Goal: Task Accomplishment & Management: Manage account settings

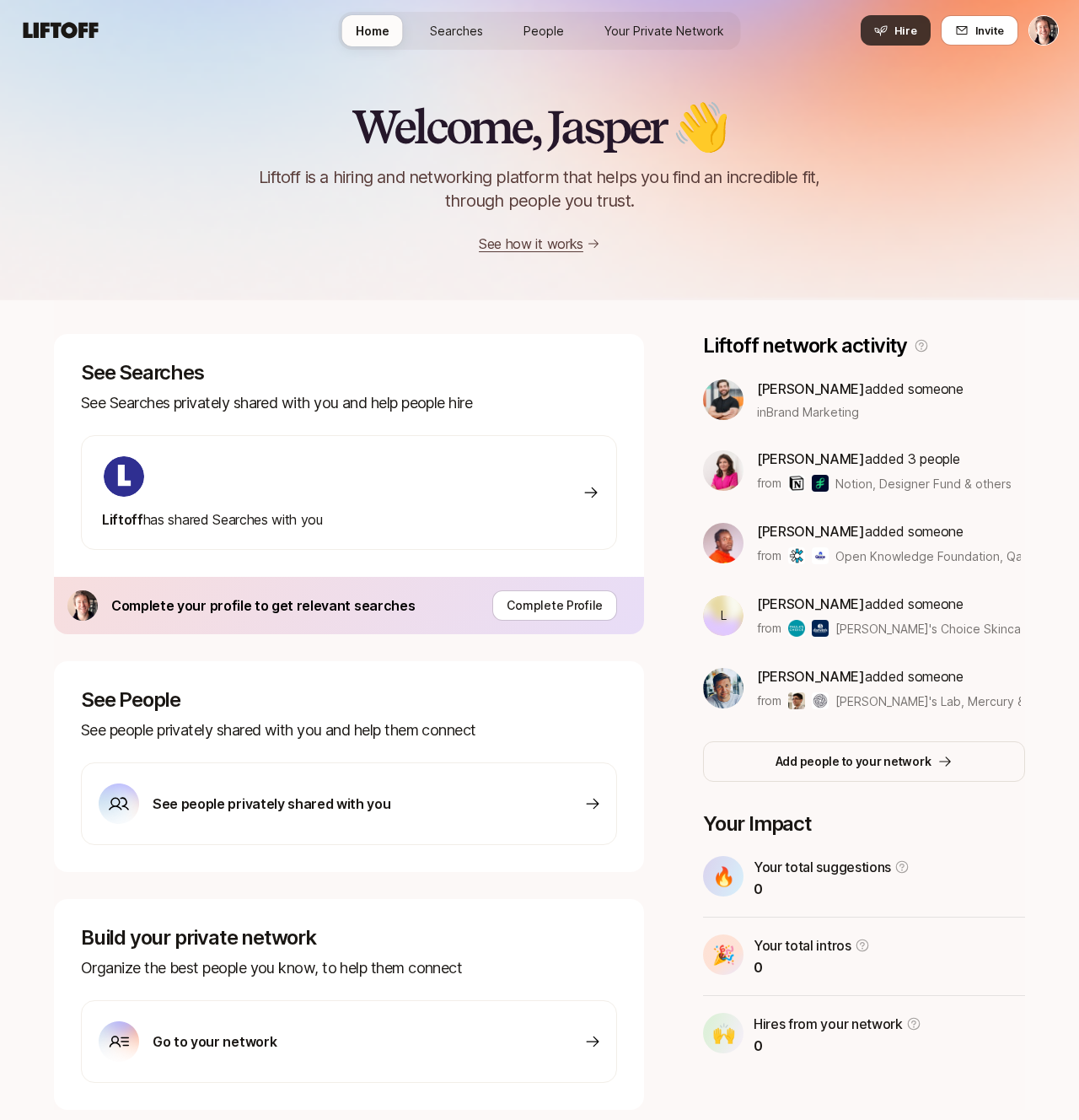
click at [907, 35] on span "Hire" at bounding box center [906, 30] width 23 height 17
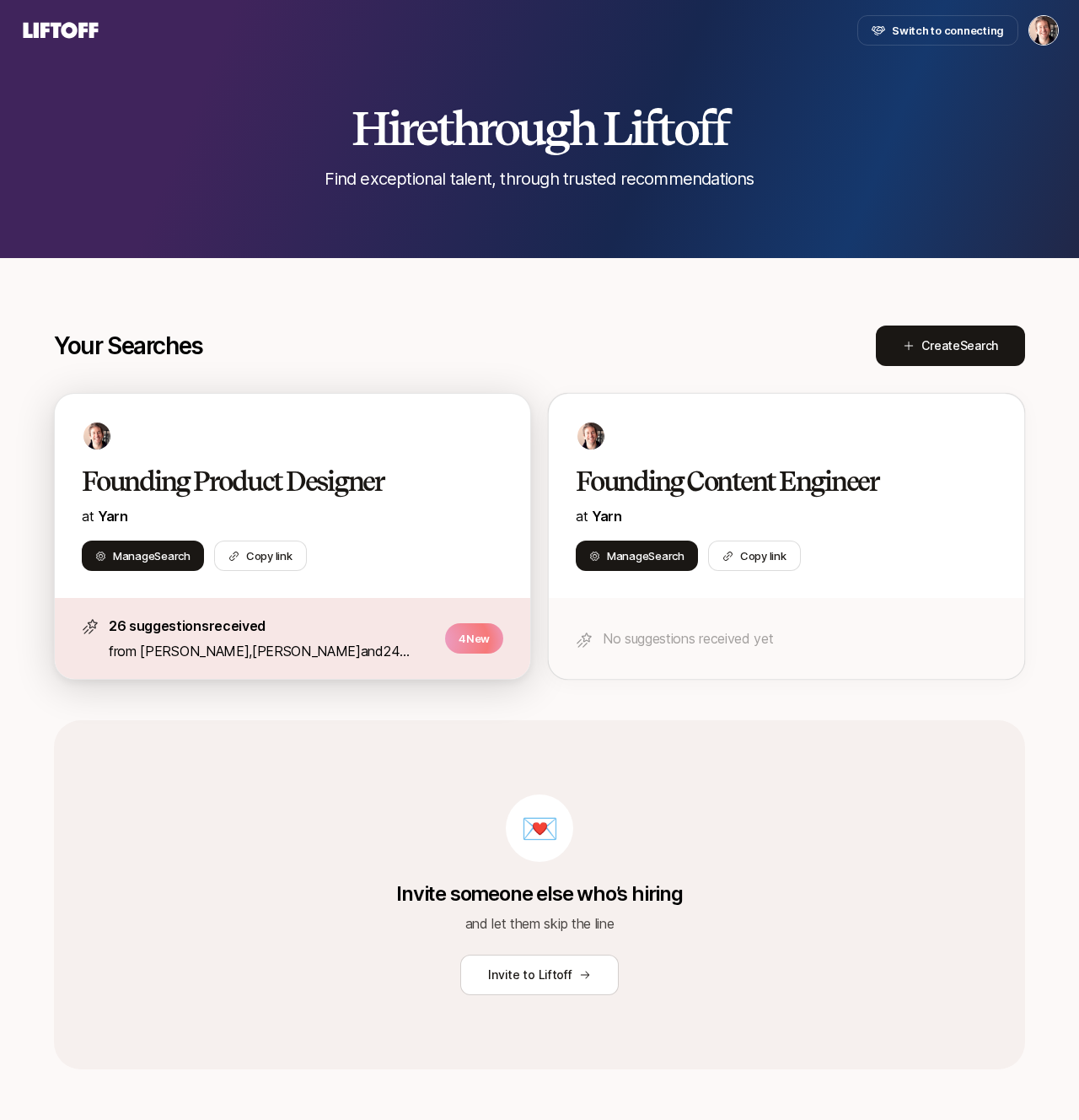
click at [286, 472] on h2 "Founding Product Designer" at bounding box center [274, 481] width 386 height 34
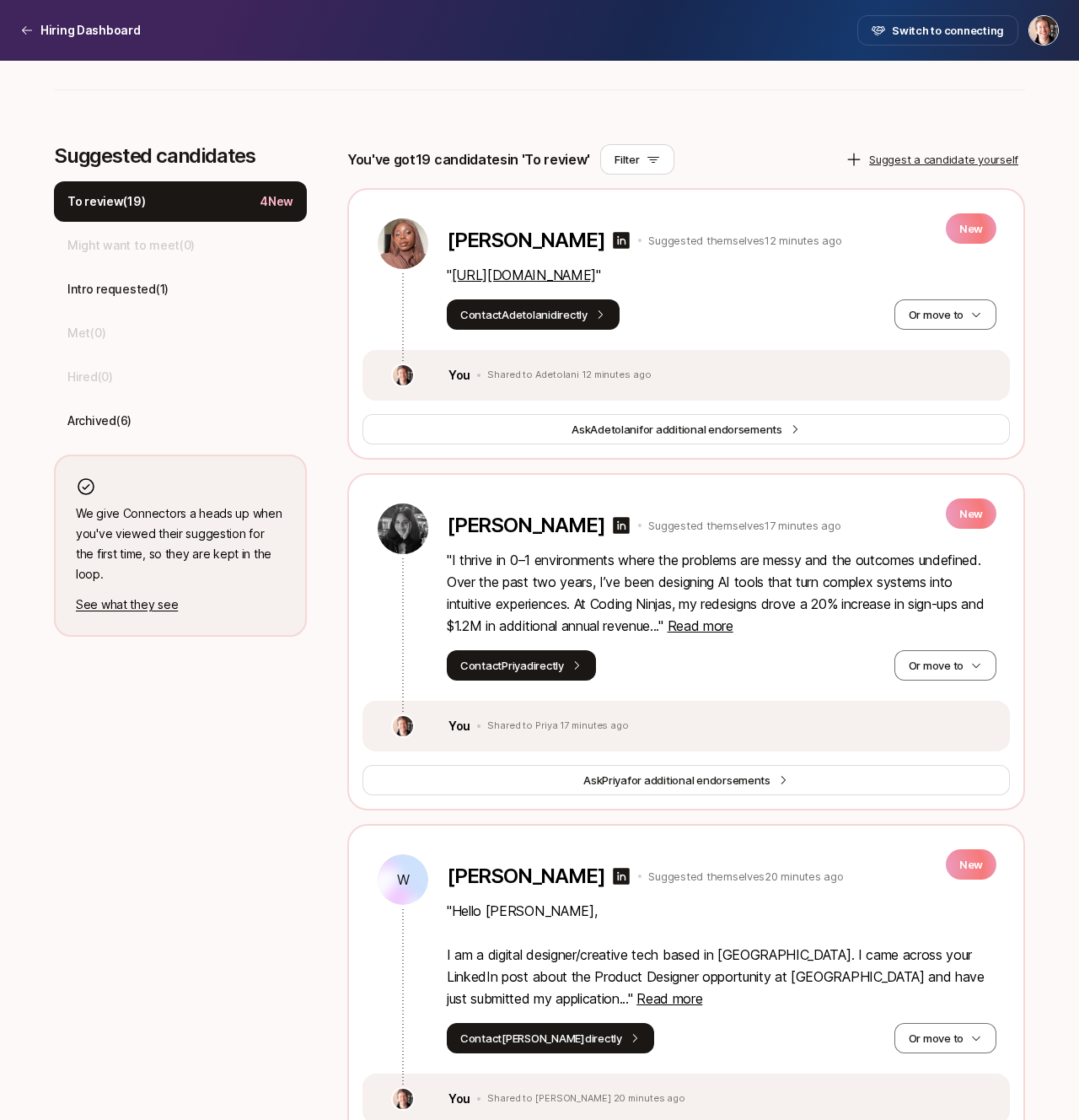
scroll to position [433, 0]
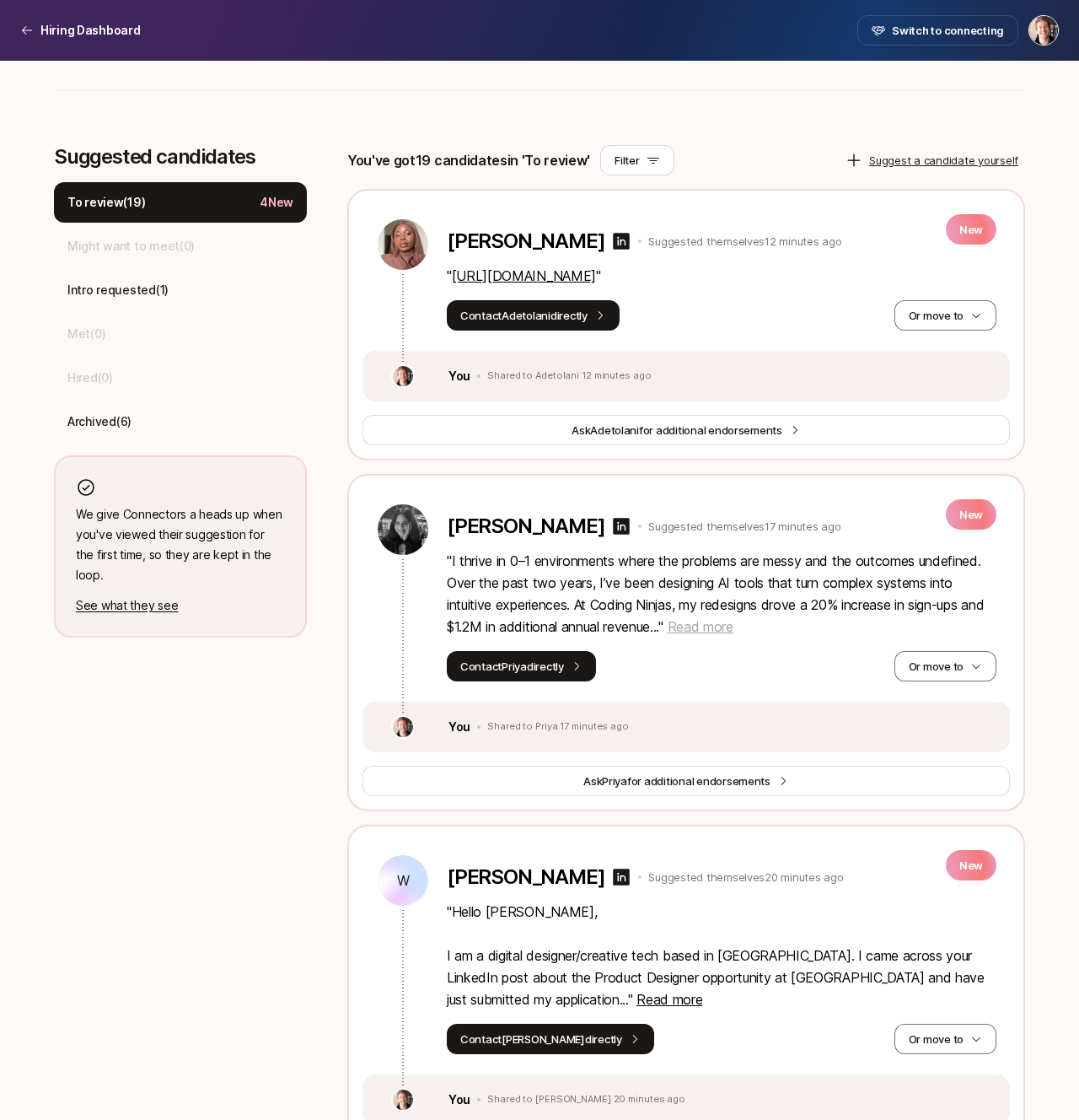
click at [729, 628] on span "Read more" at bounding box center [701, 626] width 66 height 17
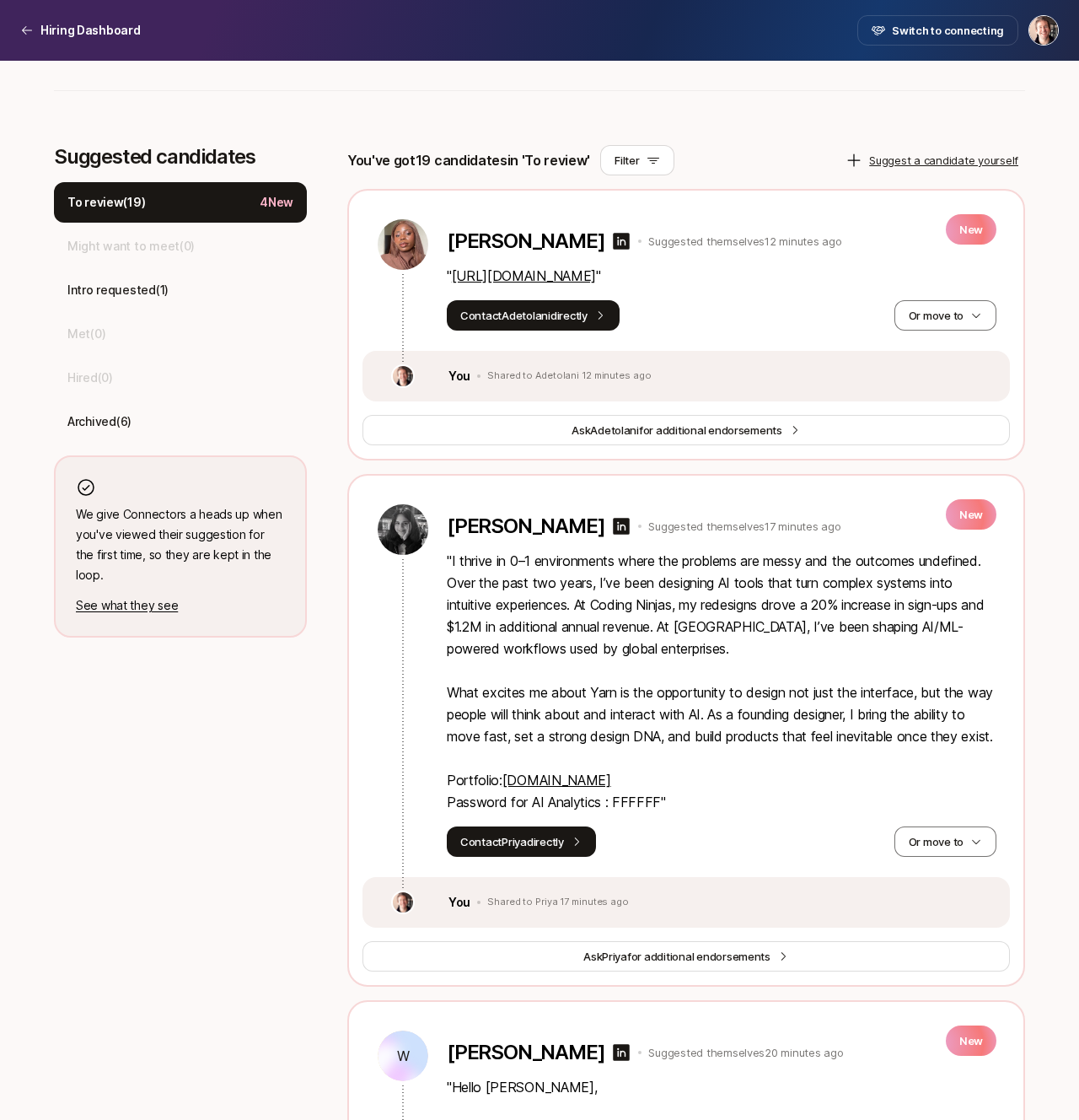
click at [615, 620] on p "" I thrive in 0–1 environments where the problems are messy and the outcomes un…" at bounding box center [721, 681] width 550 height 263
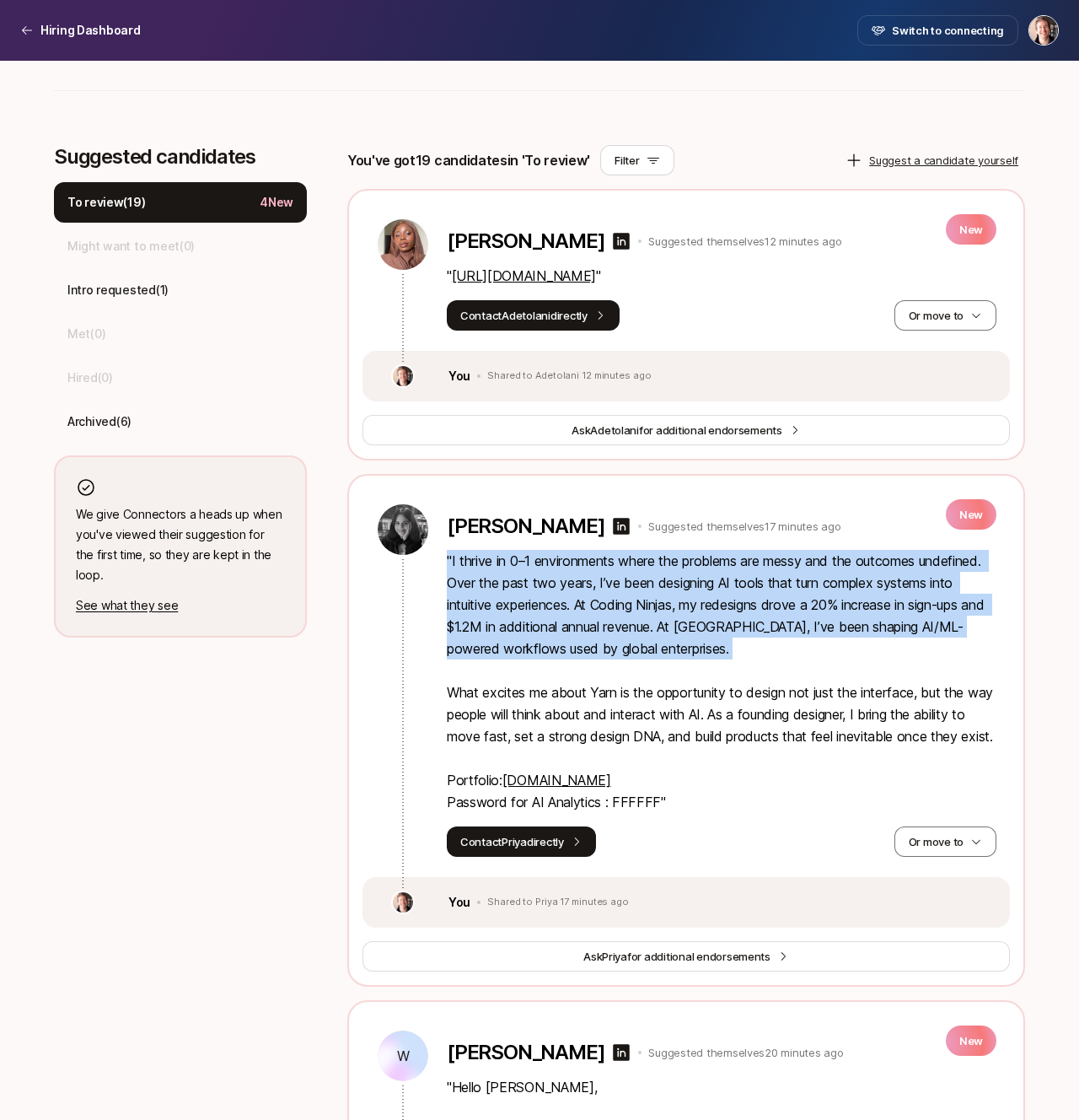
click at [537, 646] on p "" I thrive in 0–1 environments where the problems are messy and the outcomes un…" at bounding box center [721, 681] width 550 height 263
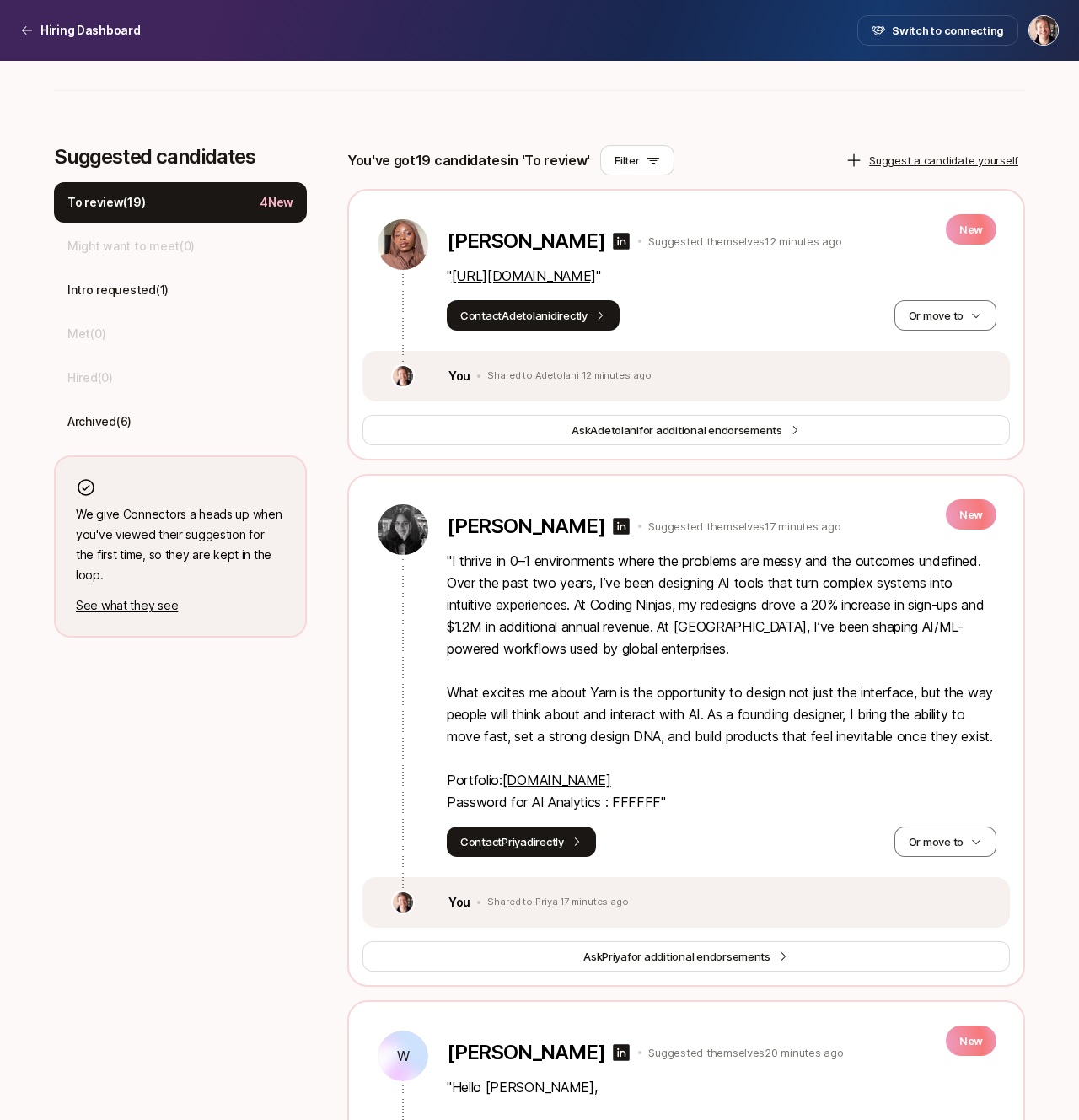
scroll to position [507, 0]
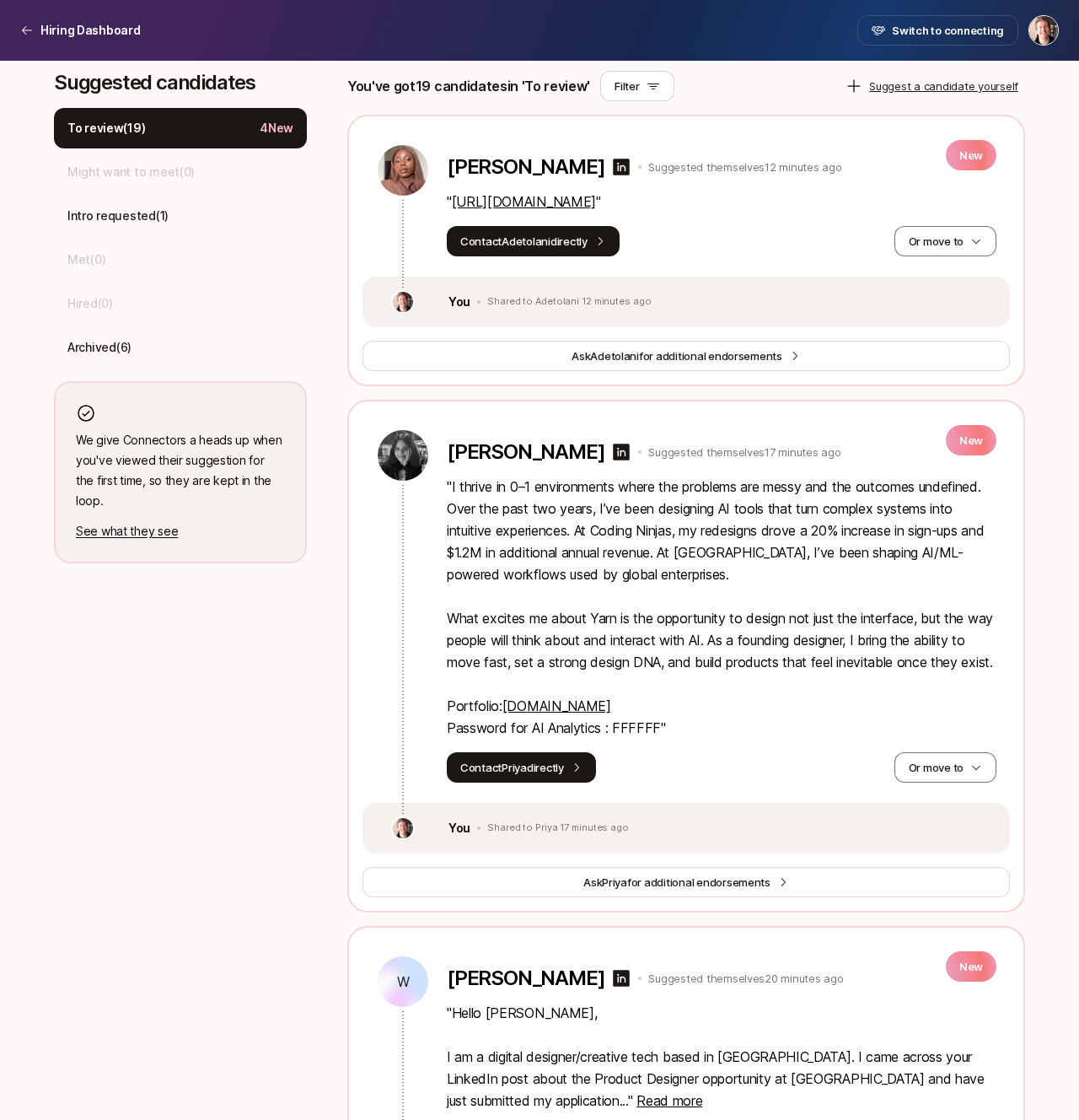
click at [548, 714] on link "priya.design" at bounding box center [557, 705] width 108 height 17
click at [614, 455] on icon at bounding box center [622, 451] width 17 height 17
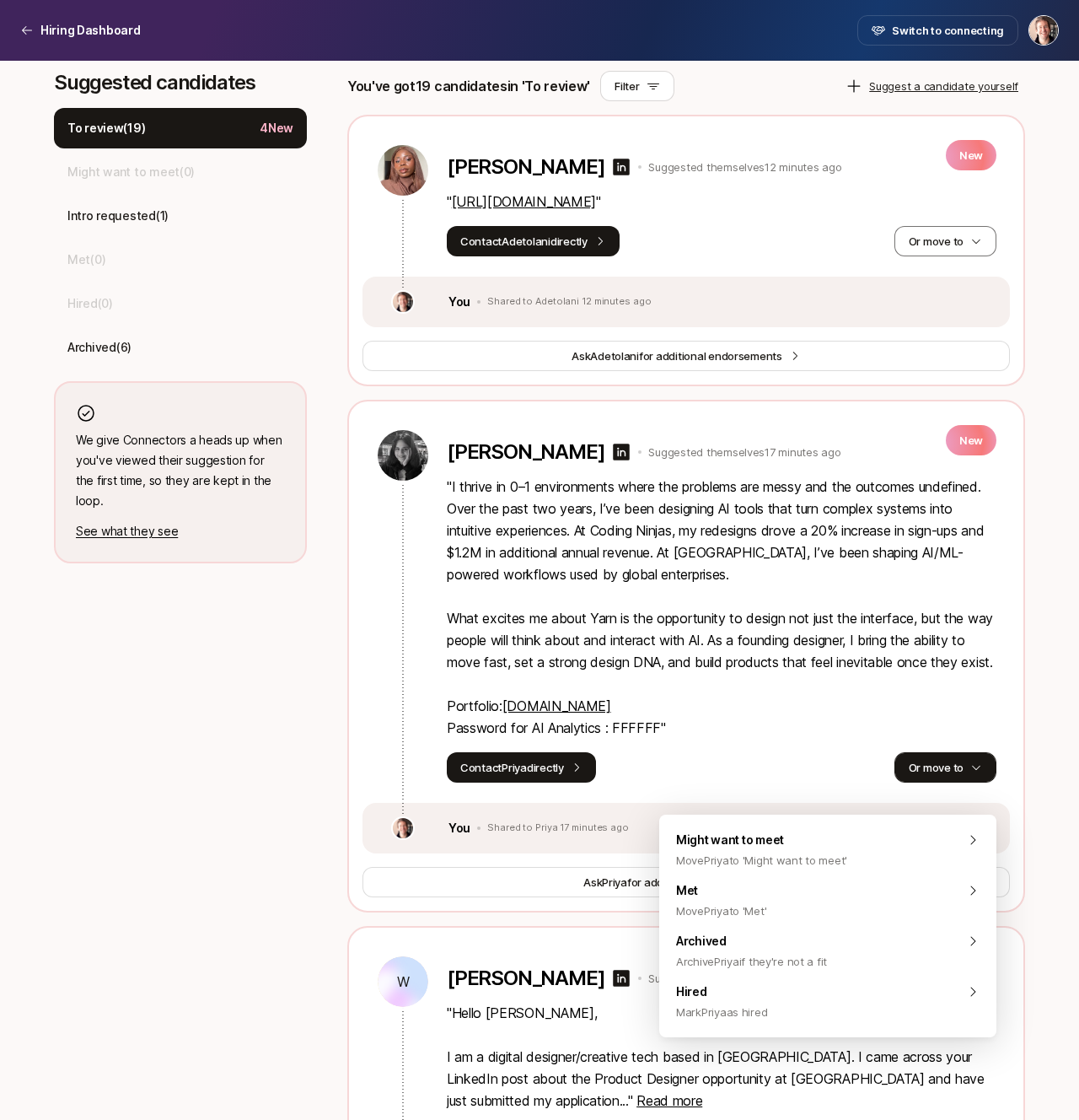
click at [932, 782] on button "Or move to" at bounding box center [945, 767] width 102 height 30
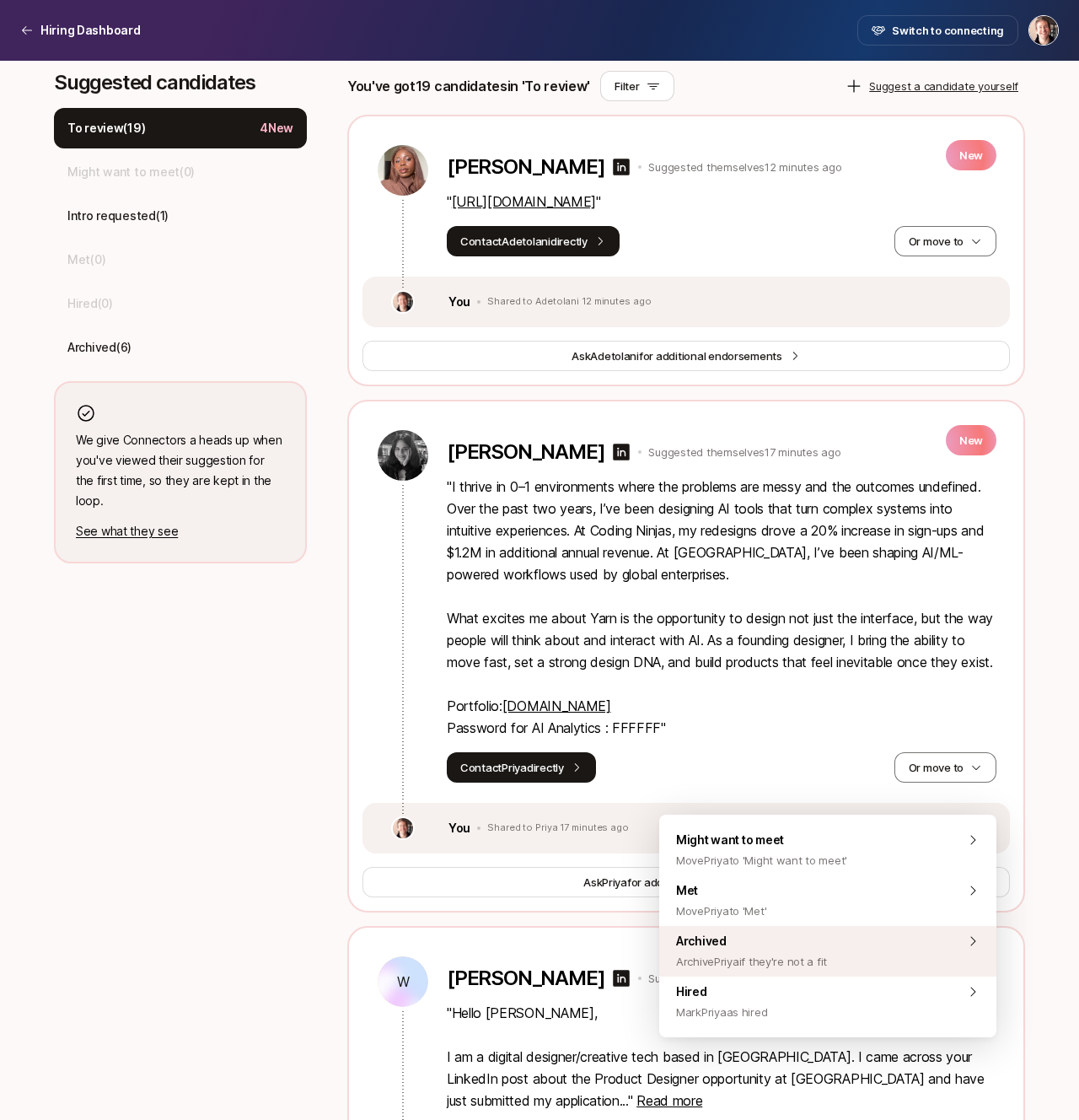
click at [835, 947] on div "Archived Archive Priya if they're not a fit" at bounding box center [828, 950] width 337 height 51
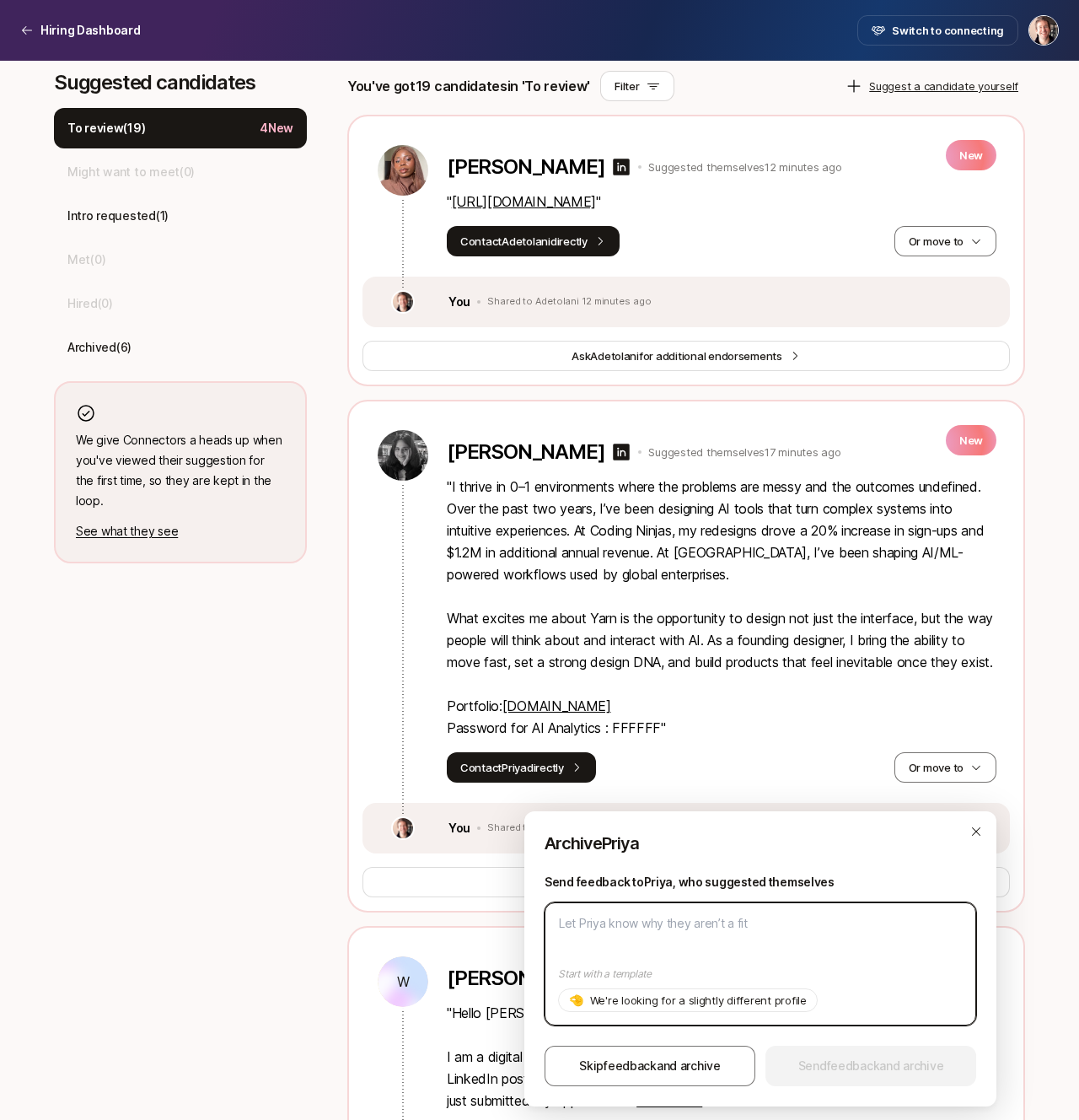
click at [835, 947] on textarea at bounding box center [760, 964] width 432 height 123
type textarea "U"
type textarea "x"
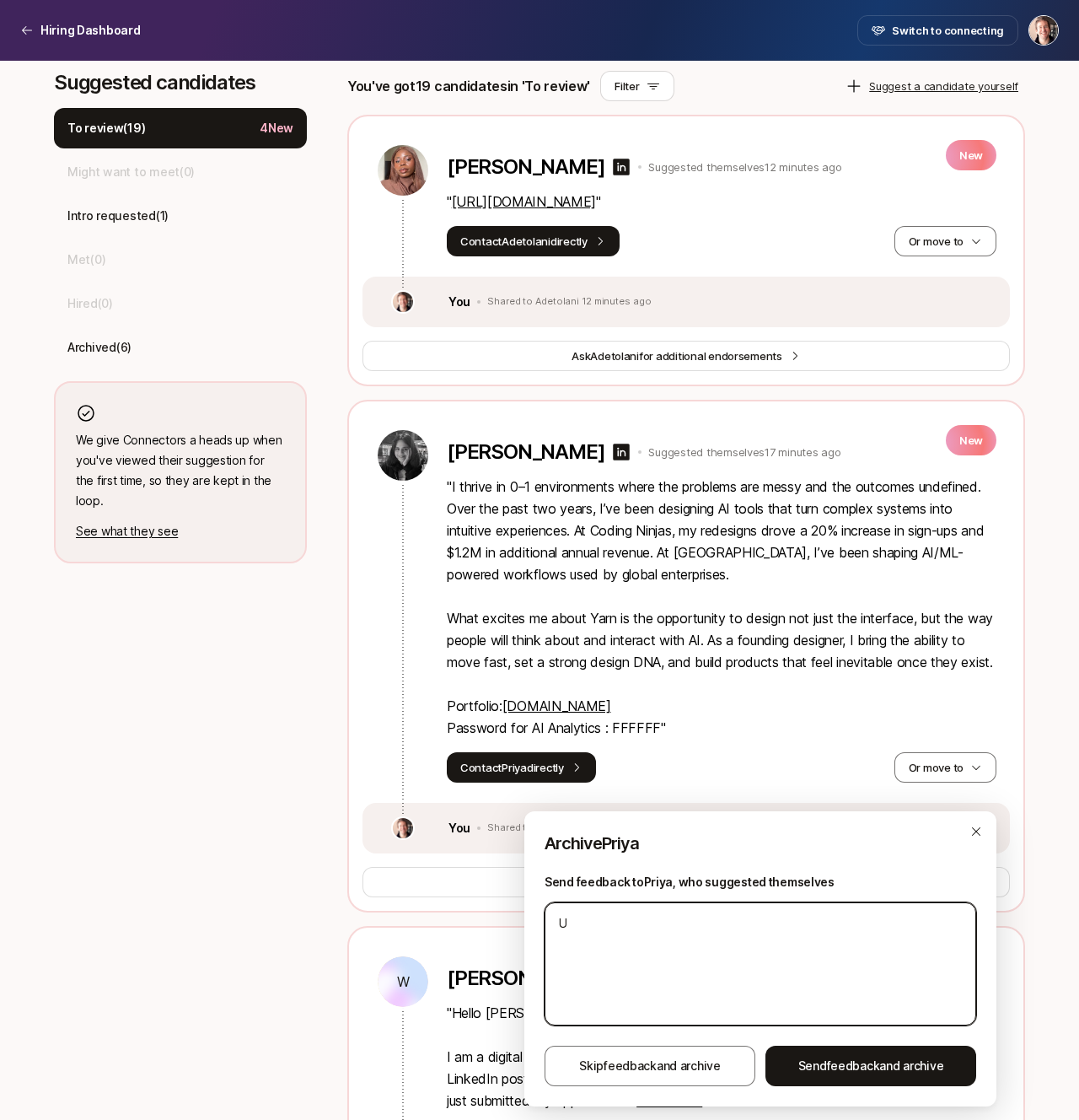
type textarea "Un"
type textarea "x"
type textarea "Unf"
type textarea "x"
type textarea "Unfo"
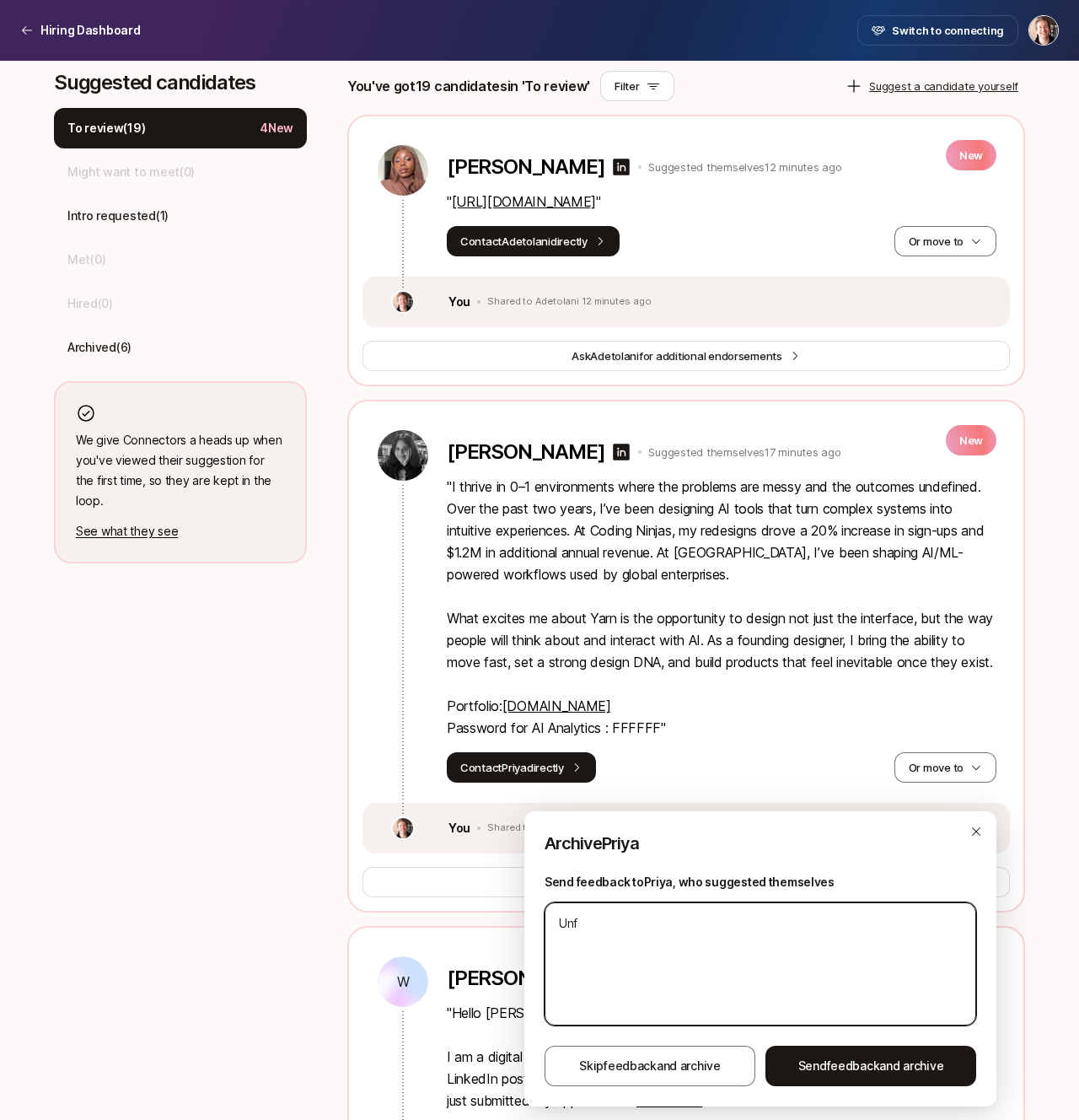
type textarea "x"
type textarea "Unfor"
type textarea "x"
type textarea "Unfort"
type textarea "x"
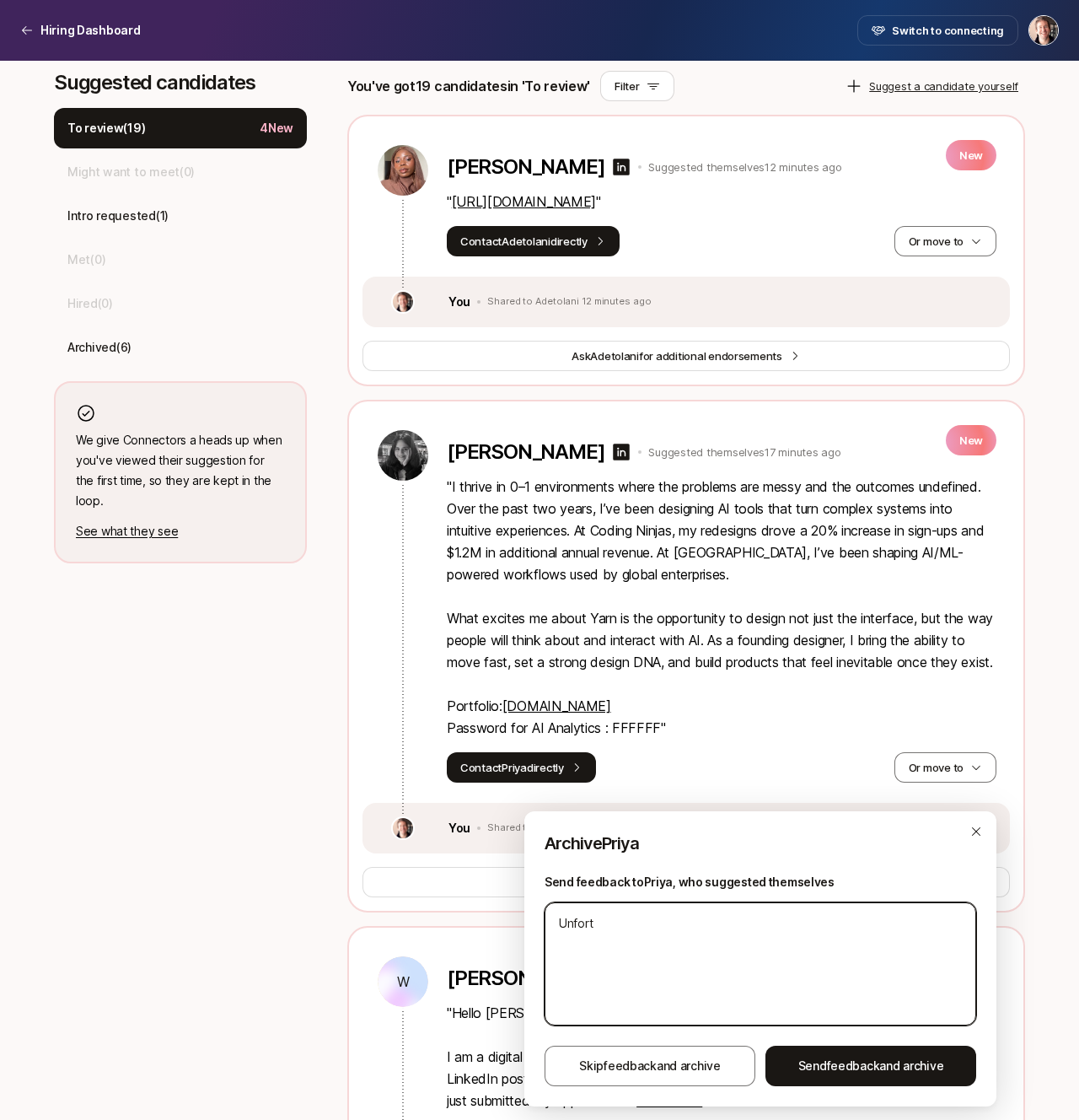
type textarea "Unfortu"
type textarea "x"
type textarea "Unfortun"
type textarea "x"
type textarea "Unfortuna"
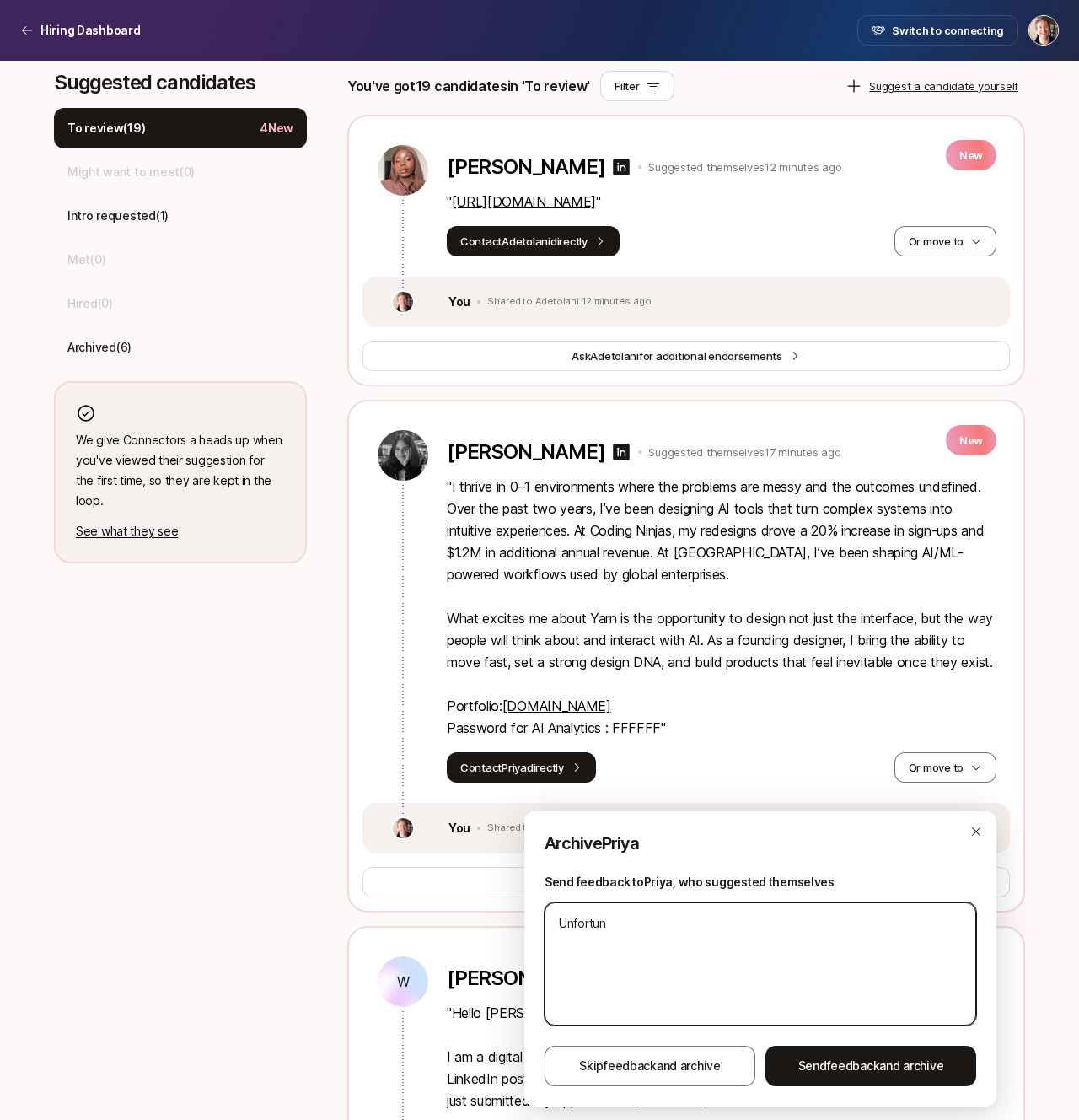
type textarea "x"
type textarea "Unfortunat"
type textarea "x"
type textarea "Unfortunate"
type textarea "x"
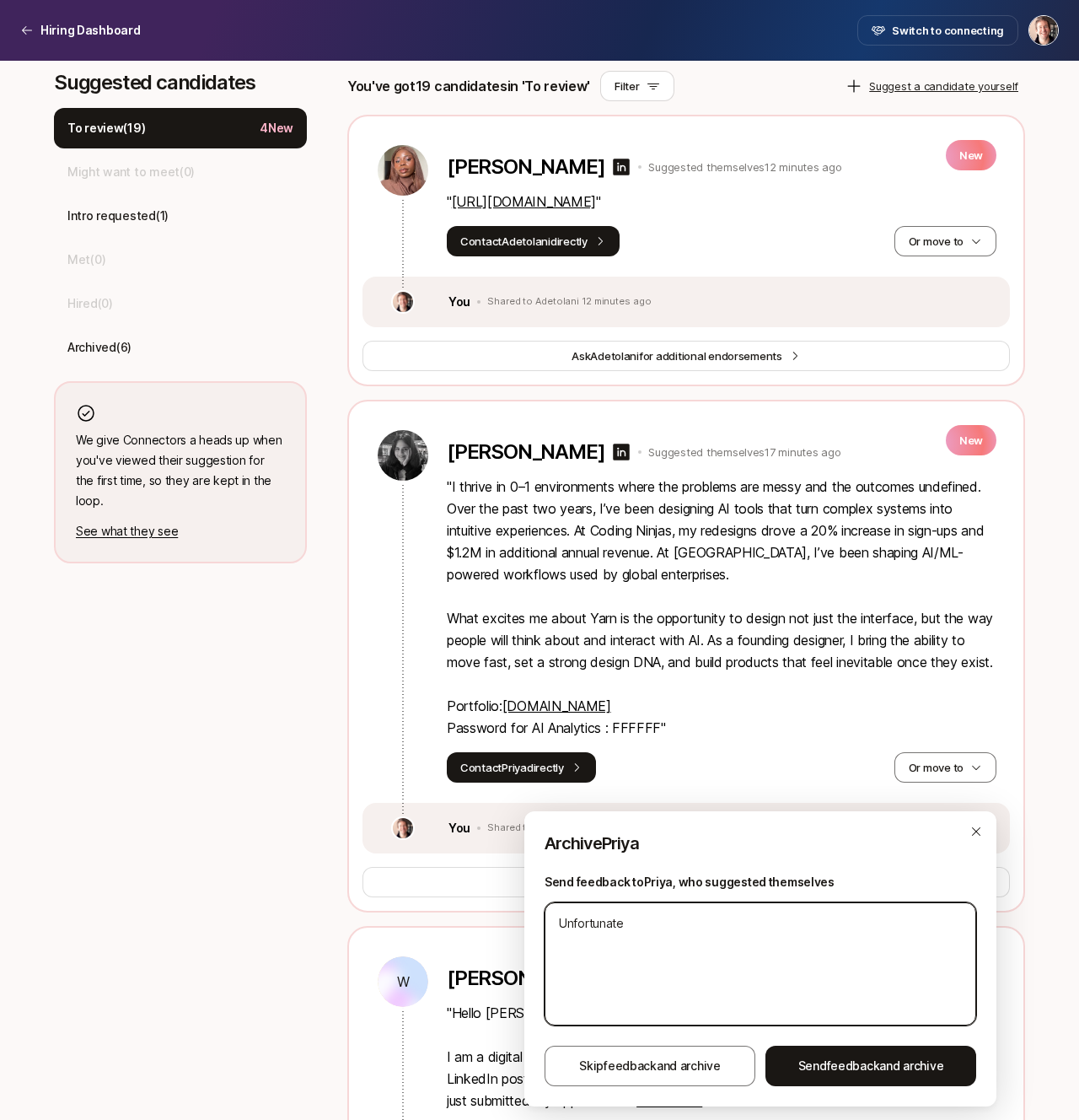
type textarea "Unfortunatel"
type textarea "x"
type textarea "Unfortunately"
type textarea "x"
type textarea "Unfortunately"
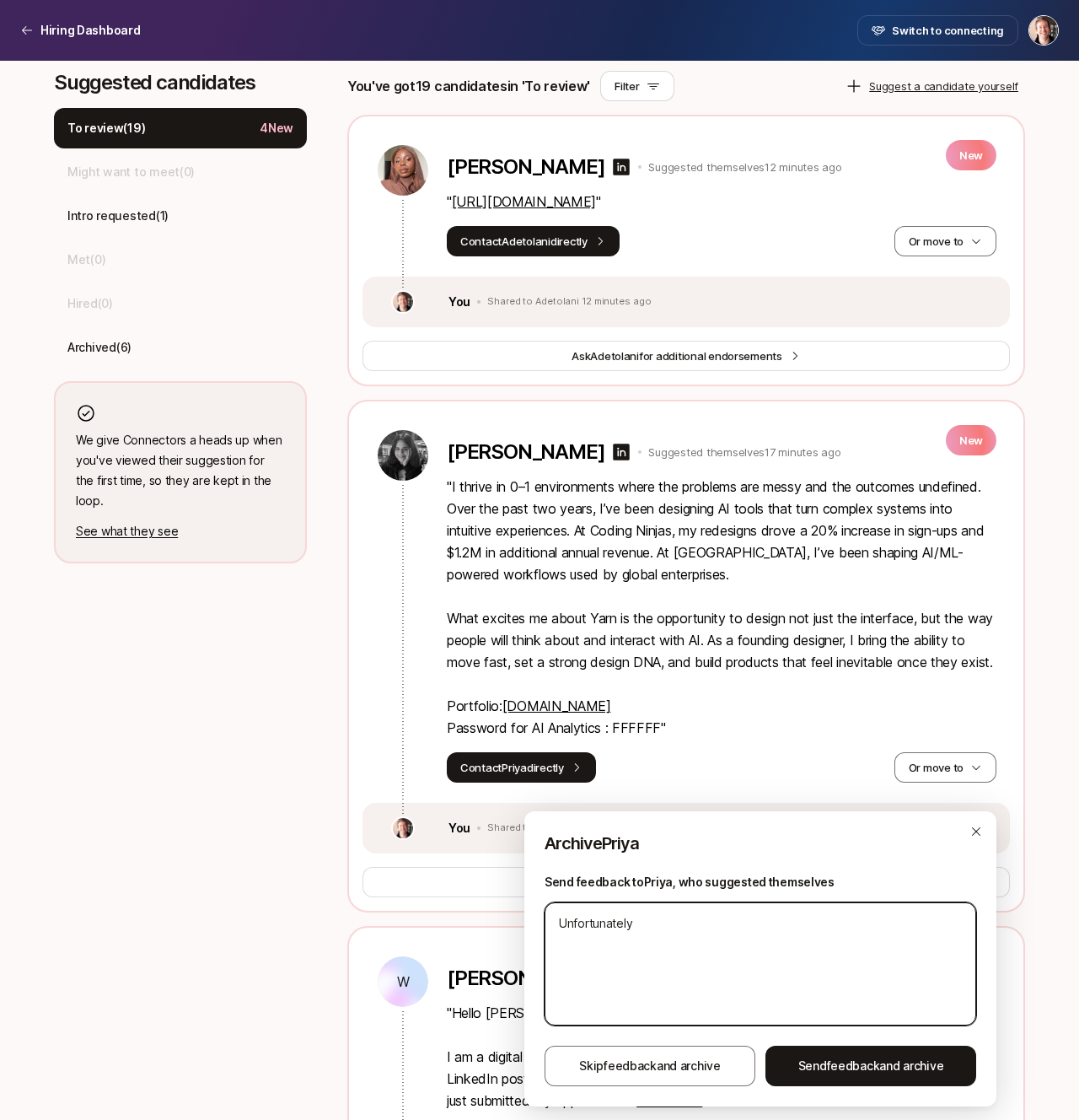
type textarea "x"
type textarea "Unfortunately w"
type textarea "x"
type textarea "Unfortunately we"
type textarea "x"
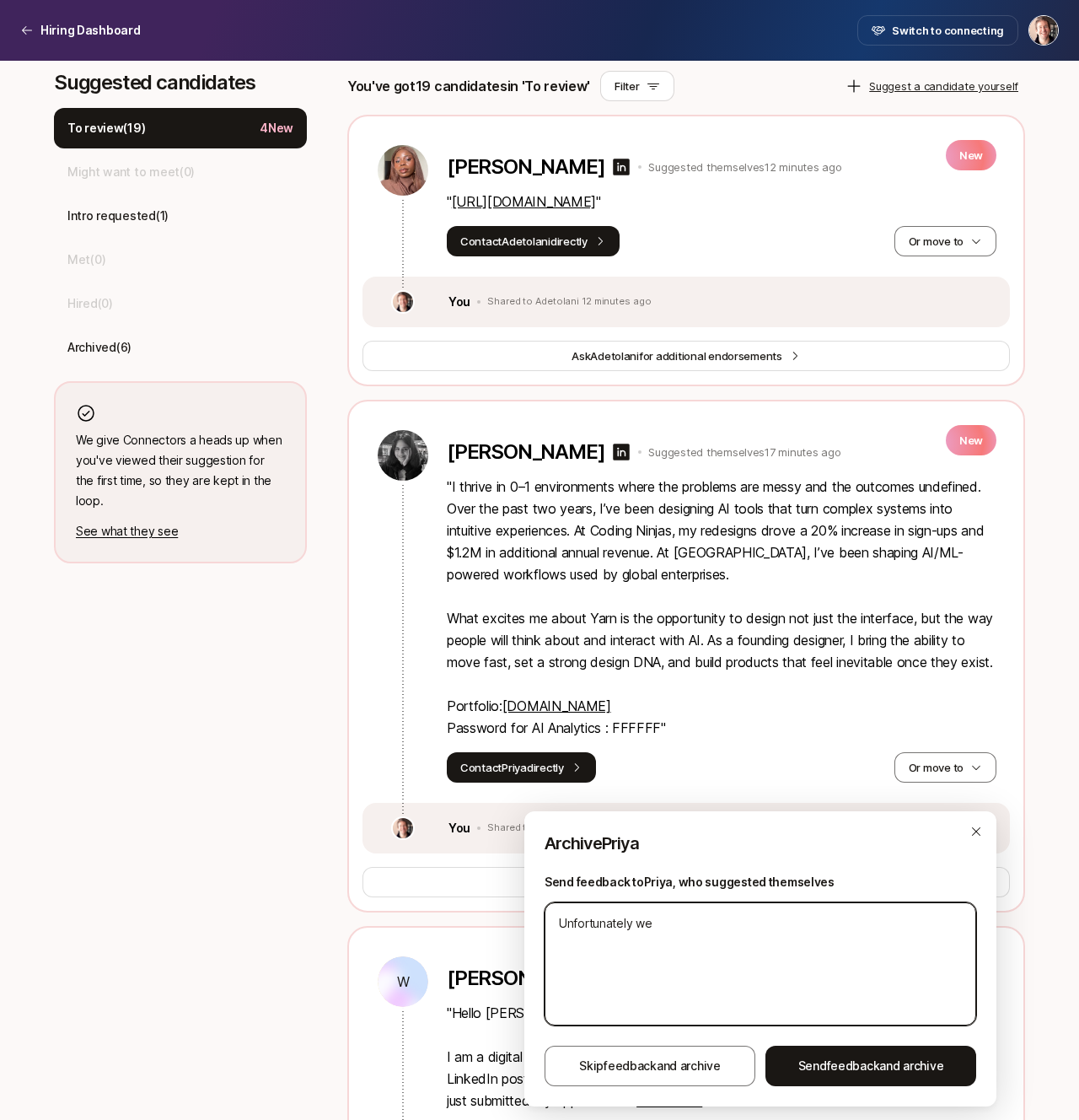
type textarea "Unfortunately we'"
type textarea "x"
type textarea "Unfortunately we'r"
type textarea "x"
type textarea "Unfortunately we're"
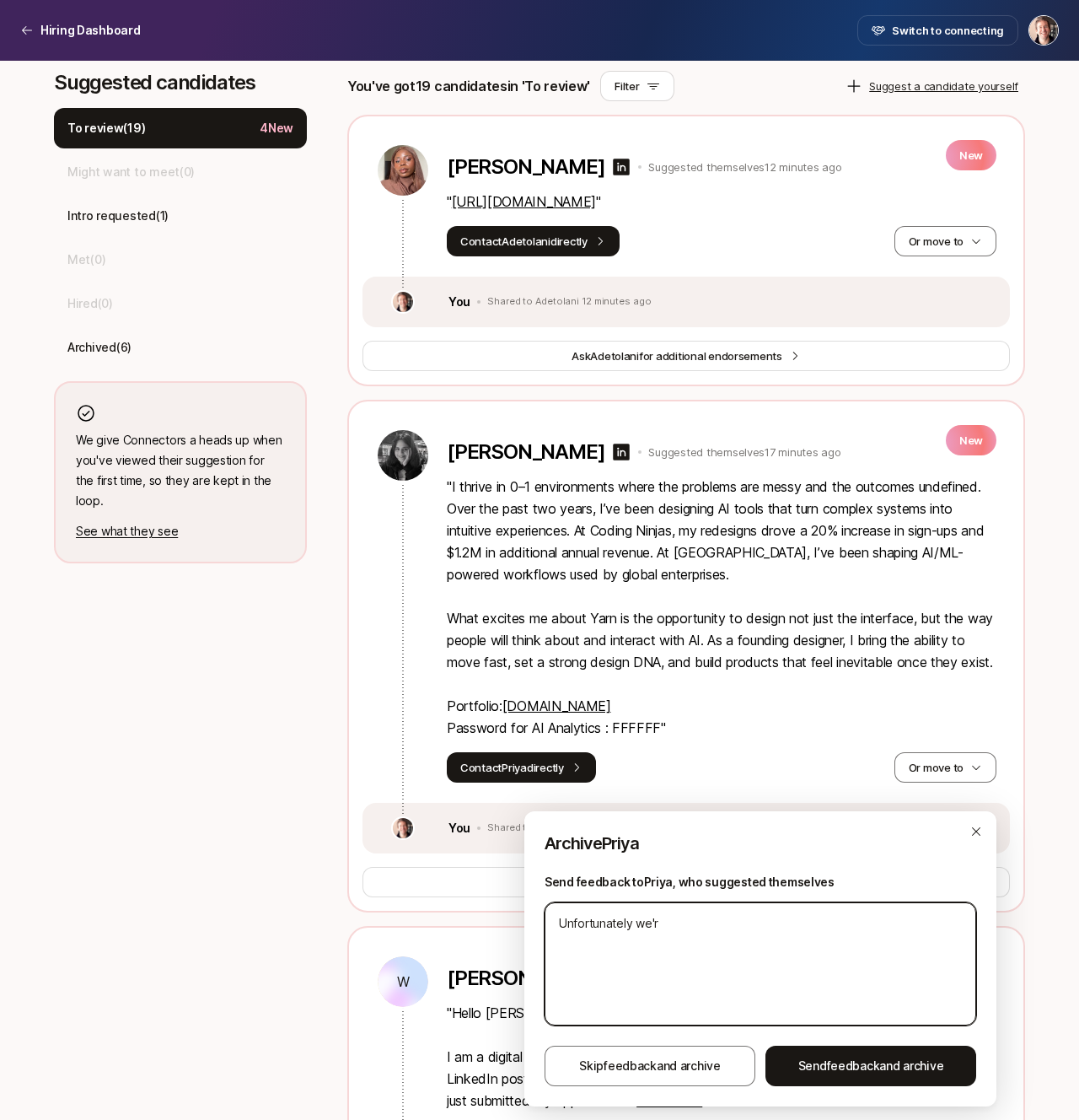
type textarea "x"
type textarea "Unfortunately we're"
type textarea "x"
type textarea "Unfortunately we're l"
type textarea "x"
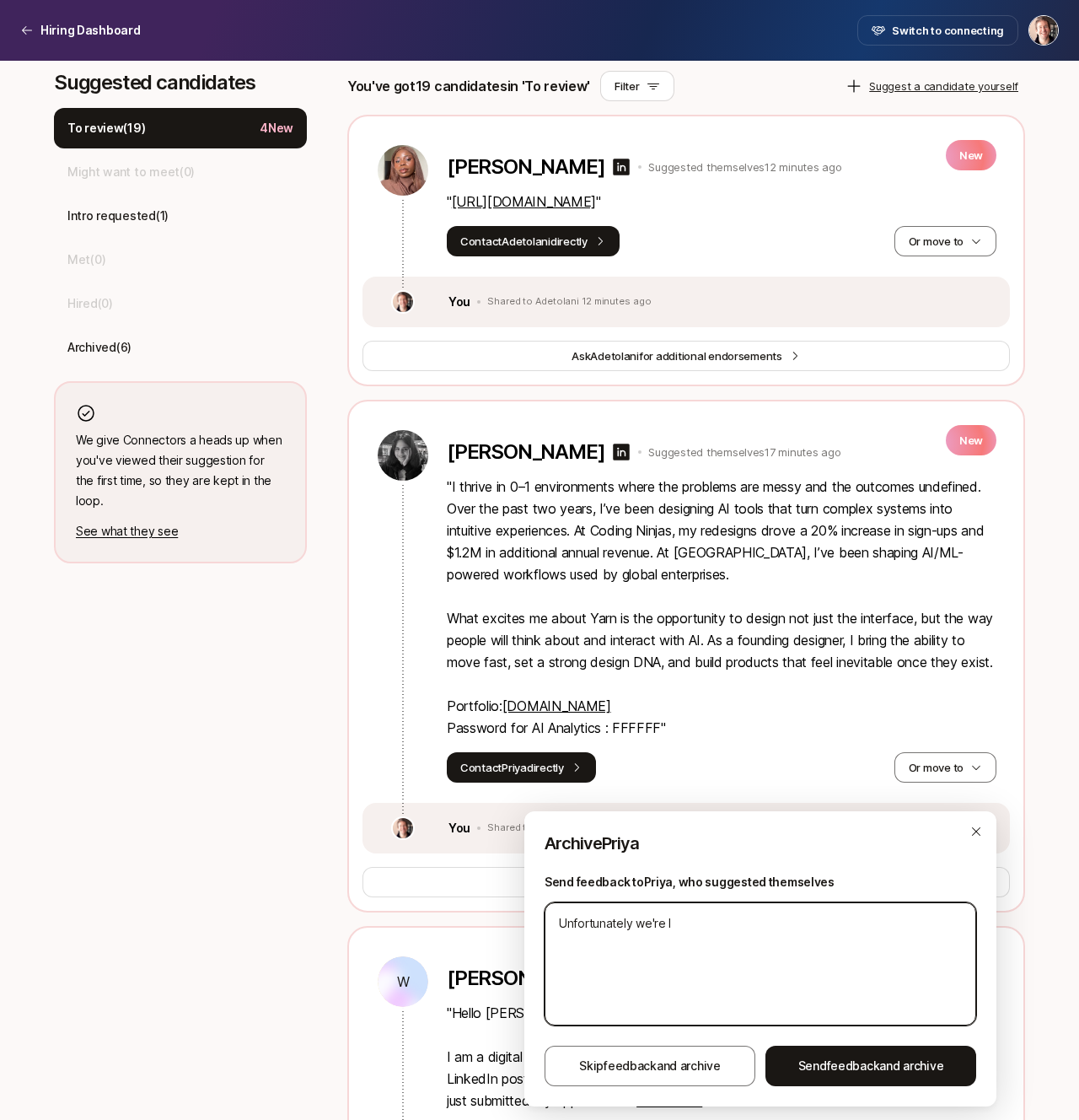
type textarea "Unfortunately we're lo"
type textarea "x"
type textarea "Unfortunately we're loo"
type textarea "x"
type textarea "Unfortunately we're look"
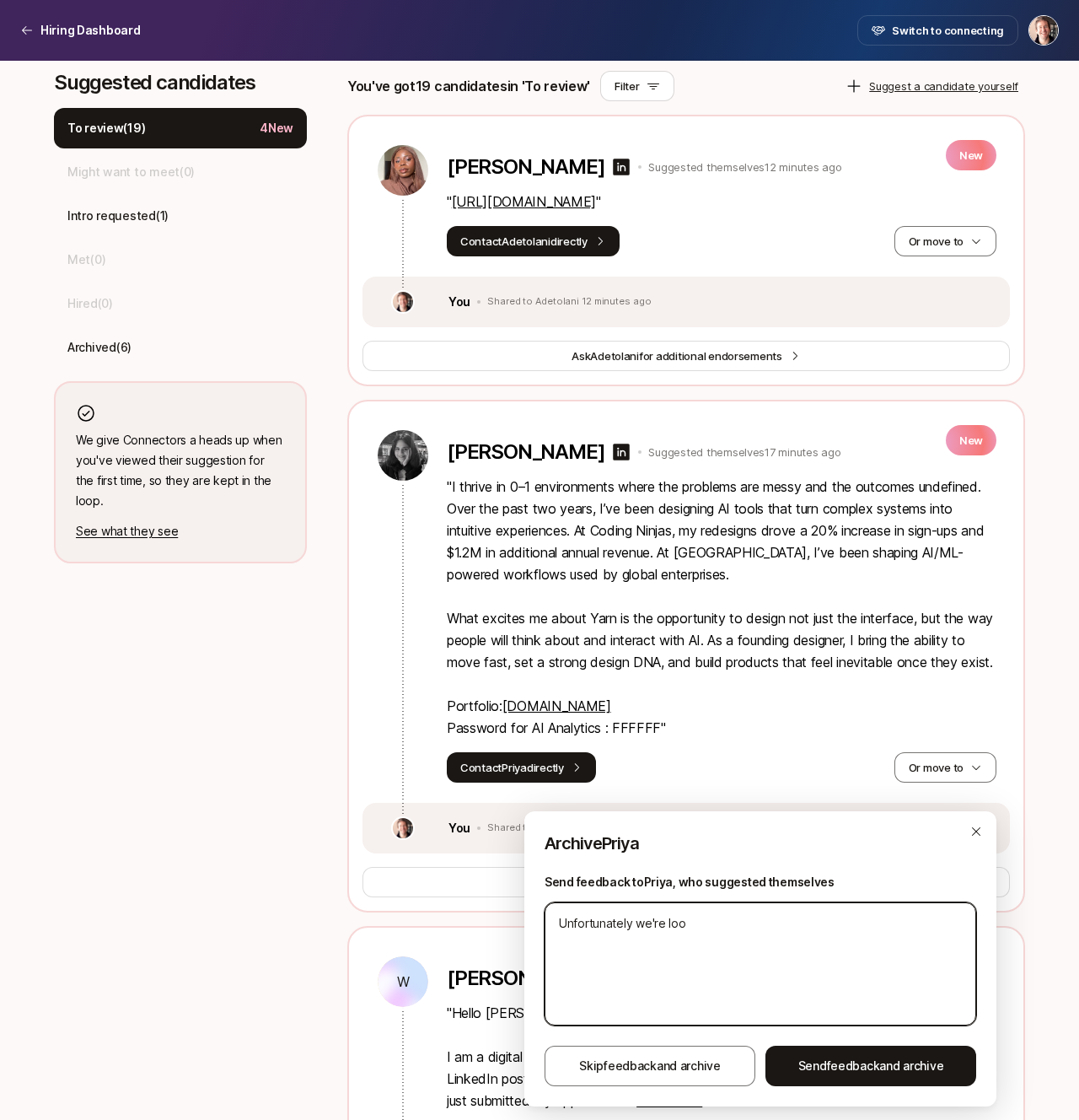
type textarea "x"
type textarea "Unfortunately we're looki"
type textarea "x"
type textarea "Unfortunately we're lookin"
type textarea "x"
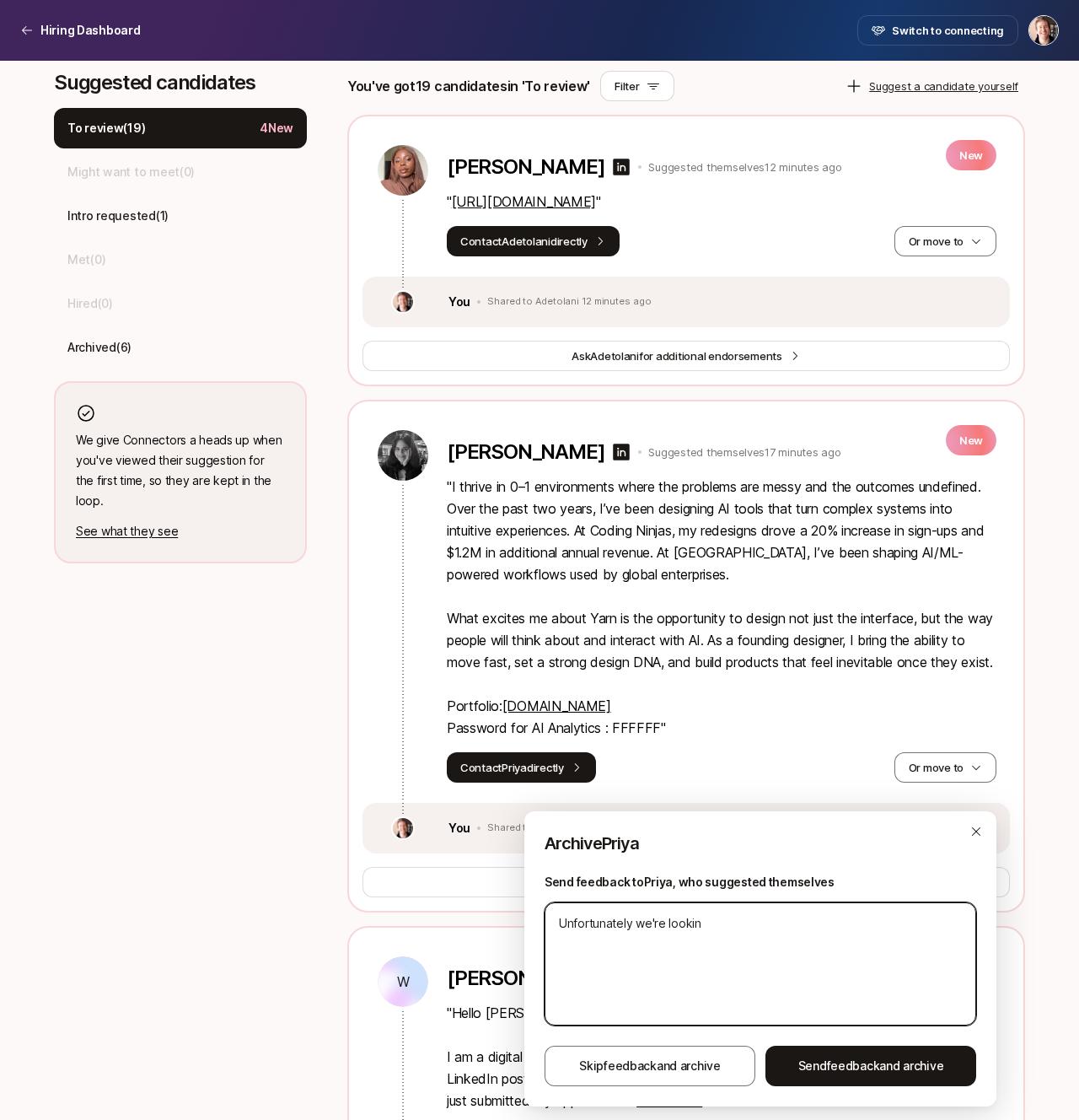
type textarea "Unfortunately we're looking"
type textarea "x"
type textarea "Unfortunately we're looking"
type textarea "x"
type textarea "Unfortunately we're looking f"
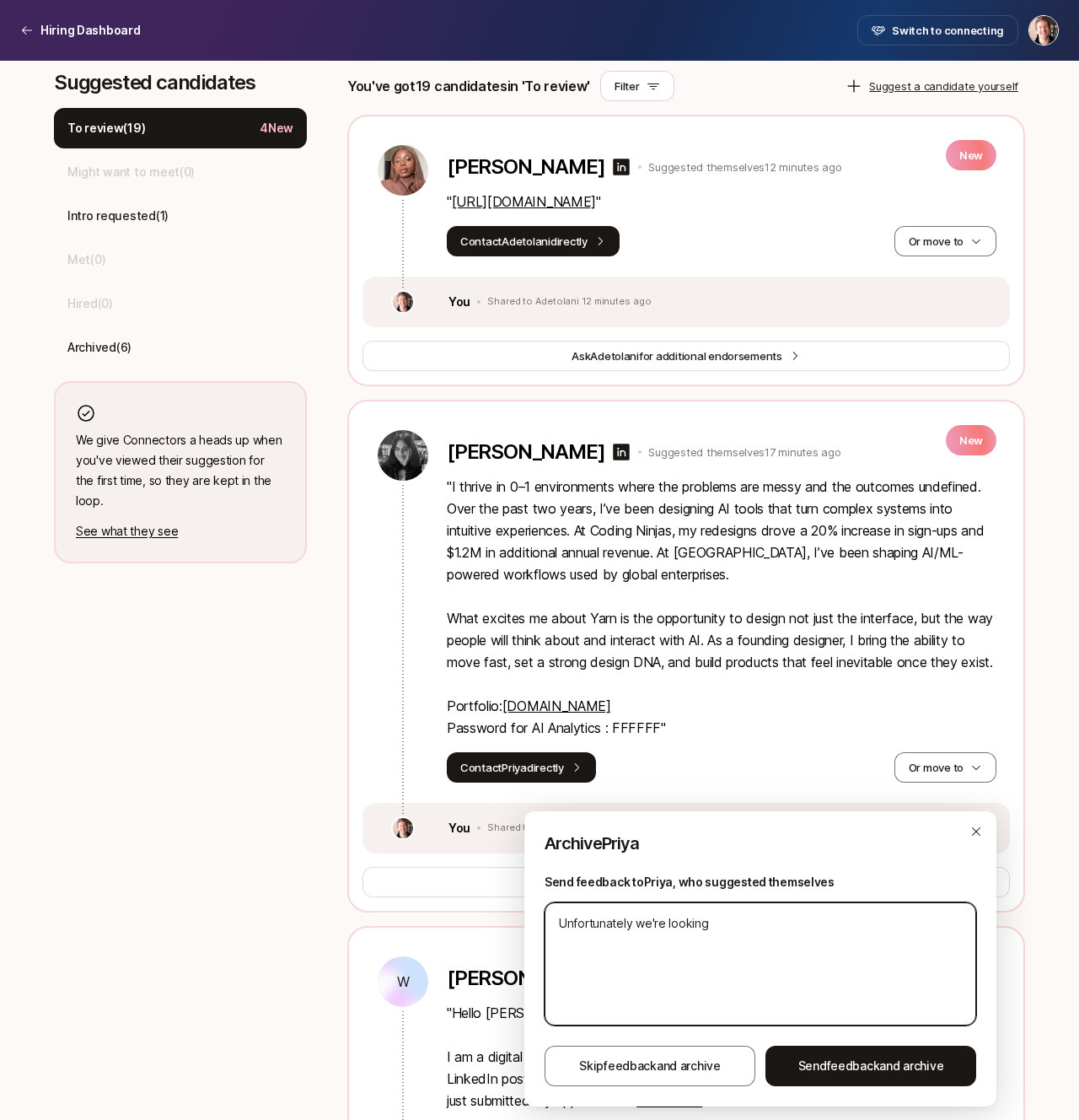
type textarea "x"
type textarea "Unfortunately we're looking fo"
type textarea "x"
type textarea "Unfortunately we're looking for"
type textarea "x"
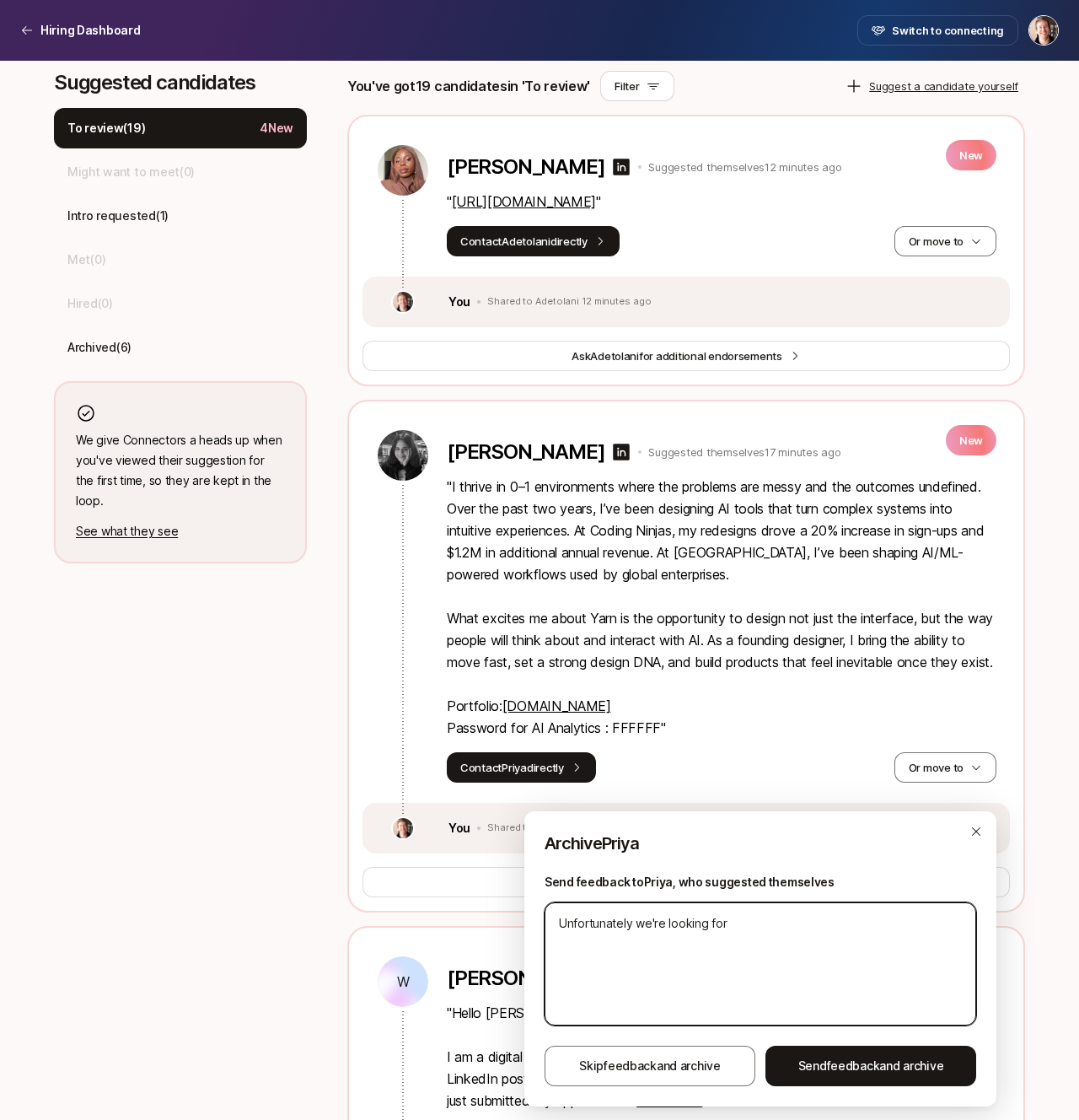
type textarea "Unfortunately we're looking for"
type textarea "x"
type textarea "Unfortunately we're looking for p"
type textarea "x"
type textarea "Unfortunately we're looking for pe"
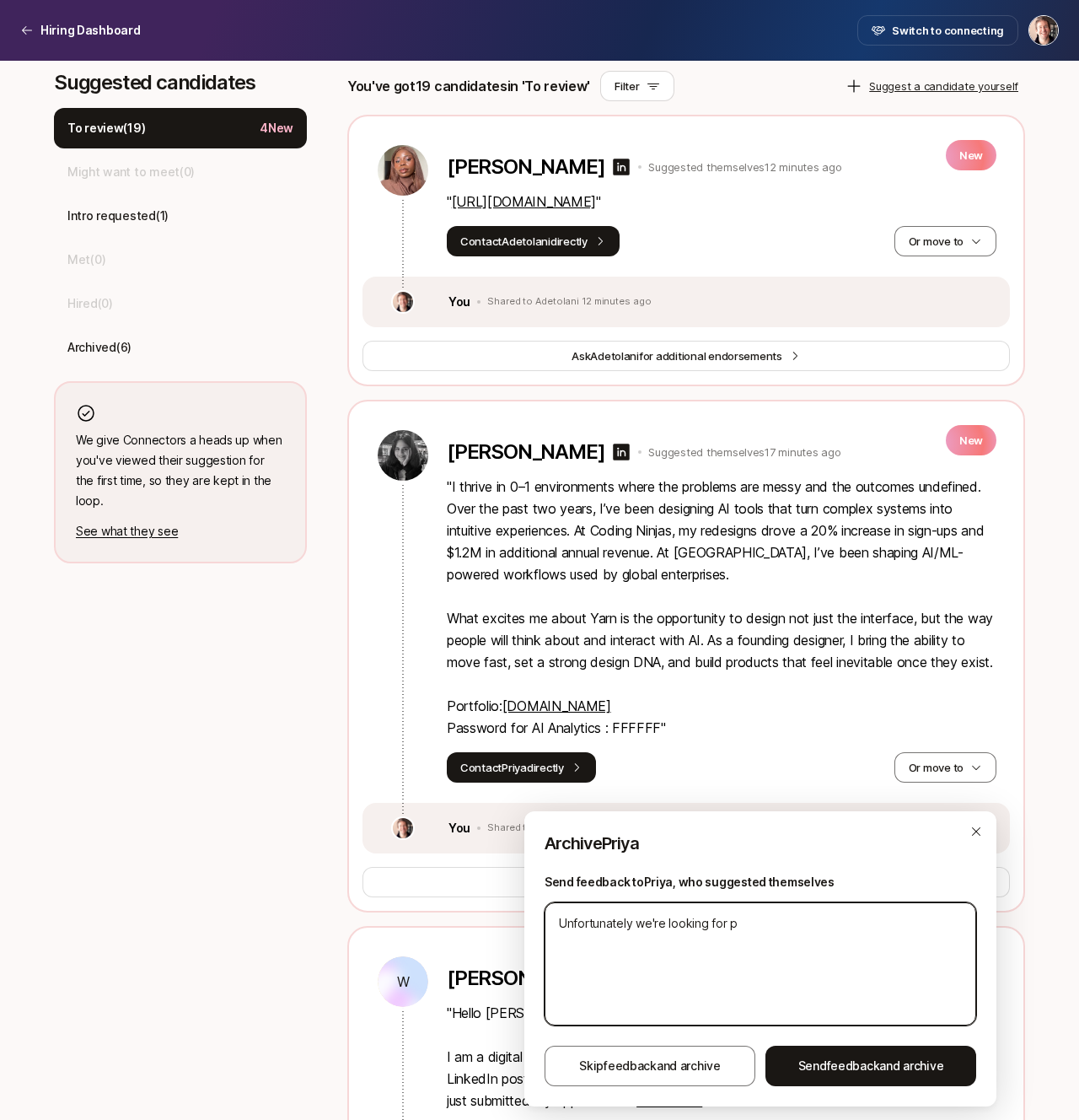
type textarea "x"
type textarea "Unfortunately we're looking for peo"
type textarea "x"
type textarea "Unfortunately we're looking for peop"
type textarea "x"
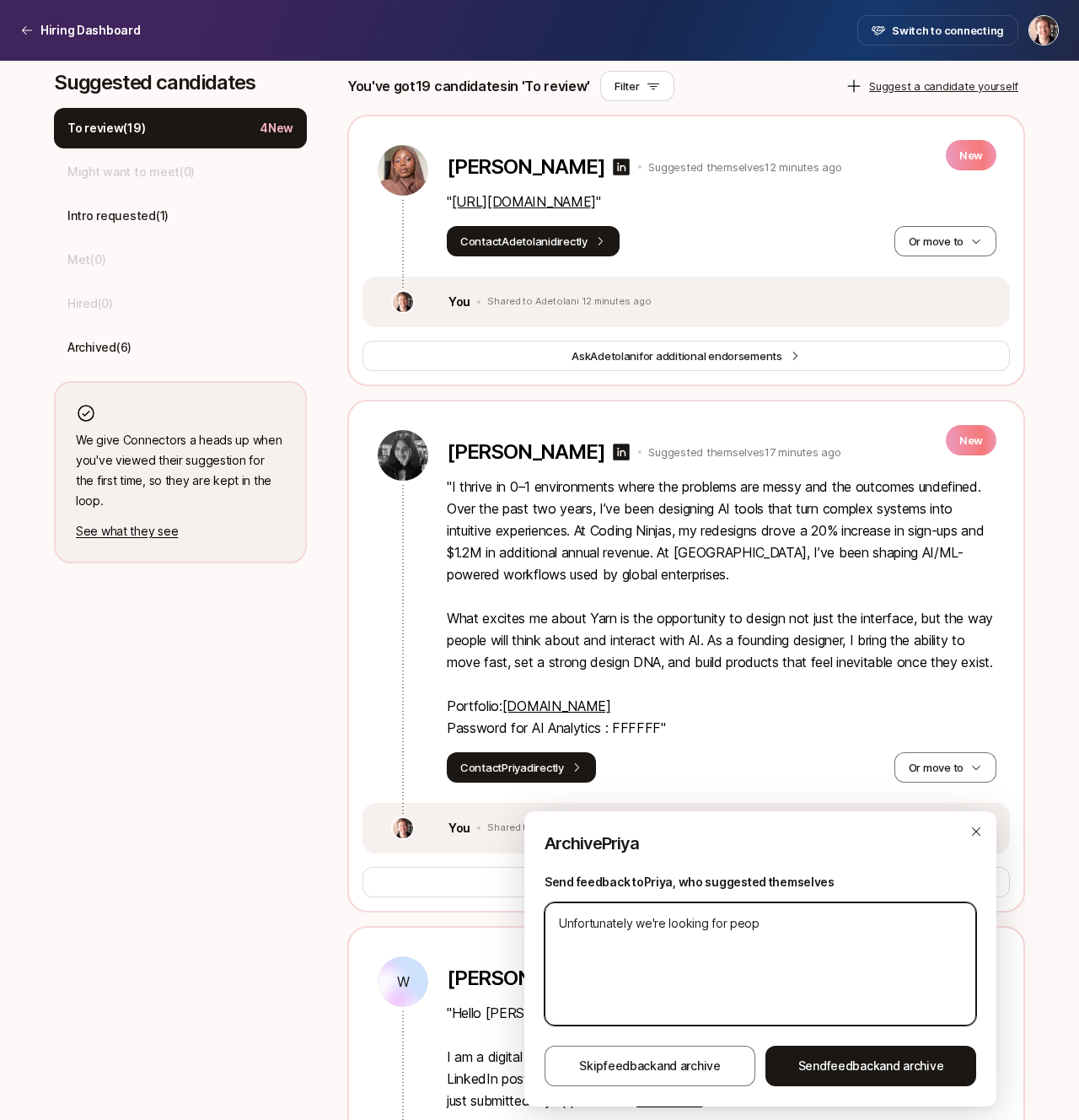
type textarea "Unfortunately we're looking for peopl"
type textarea "x"
type textarea "Unfortunately we're looking for people"
type textarea "x"
type textarea "Unfortunately we're looking for people"
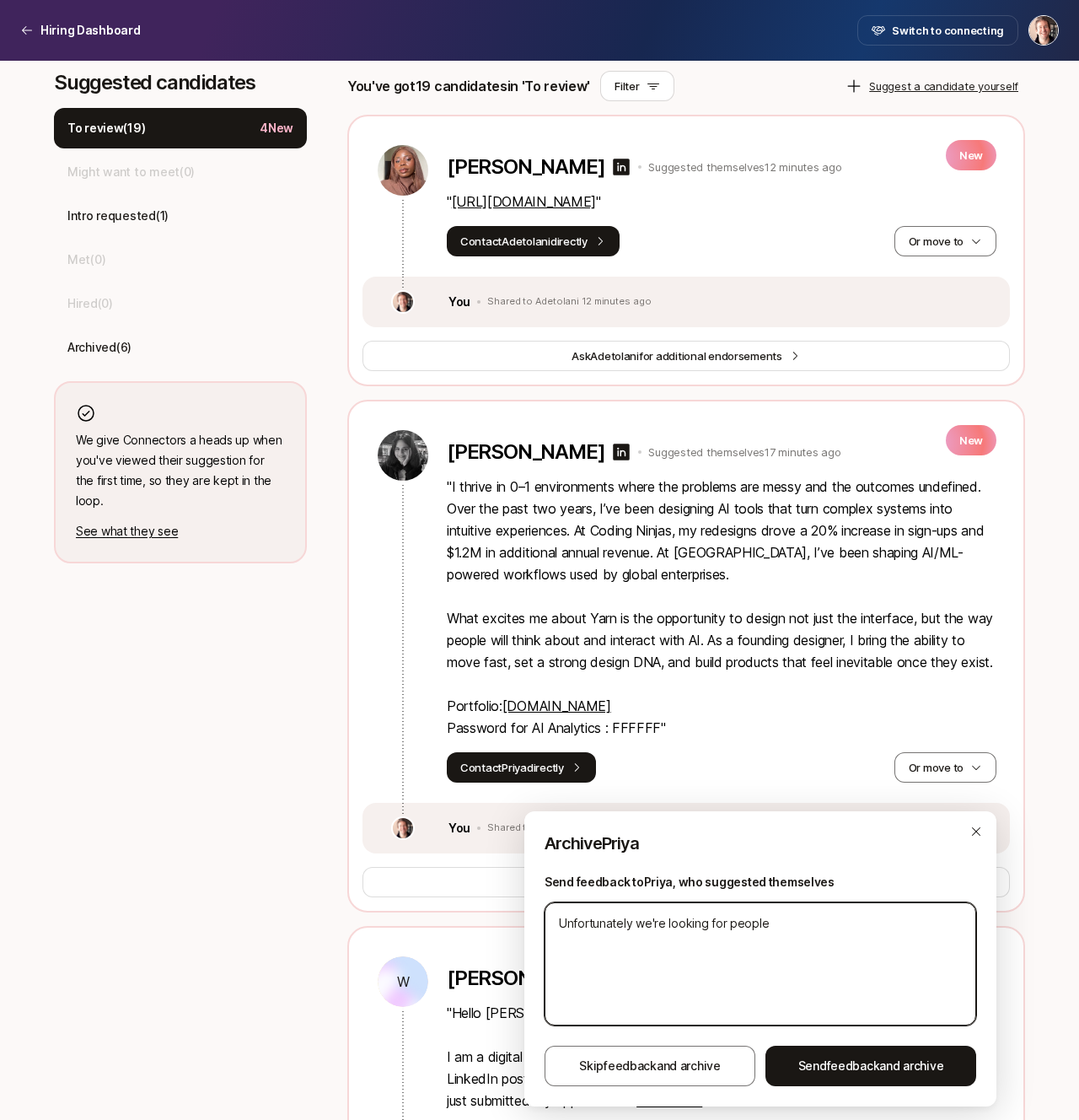
type textarea "x"
type textarea "Unfortunately we're looking for people"
type textarea "x"
type textarea "Unfortunately we're looking for peopl"
type textarea "x"
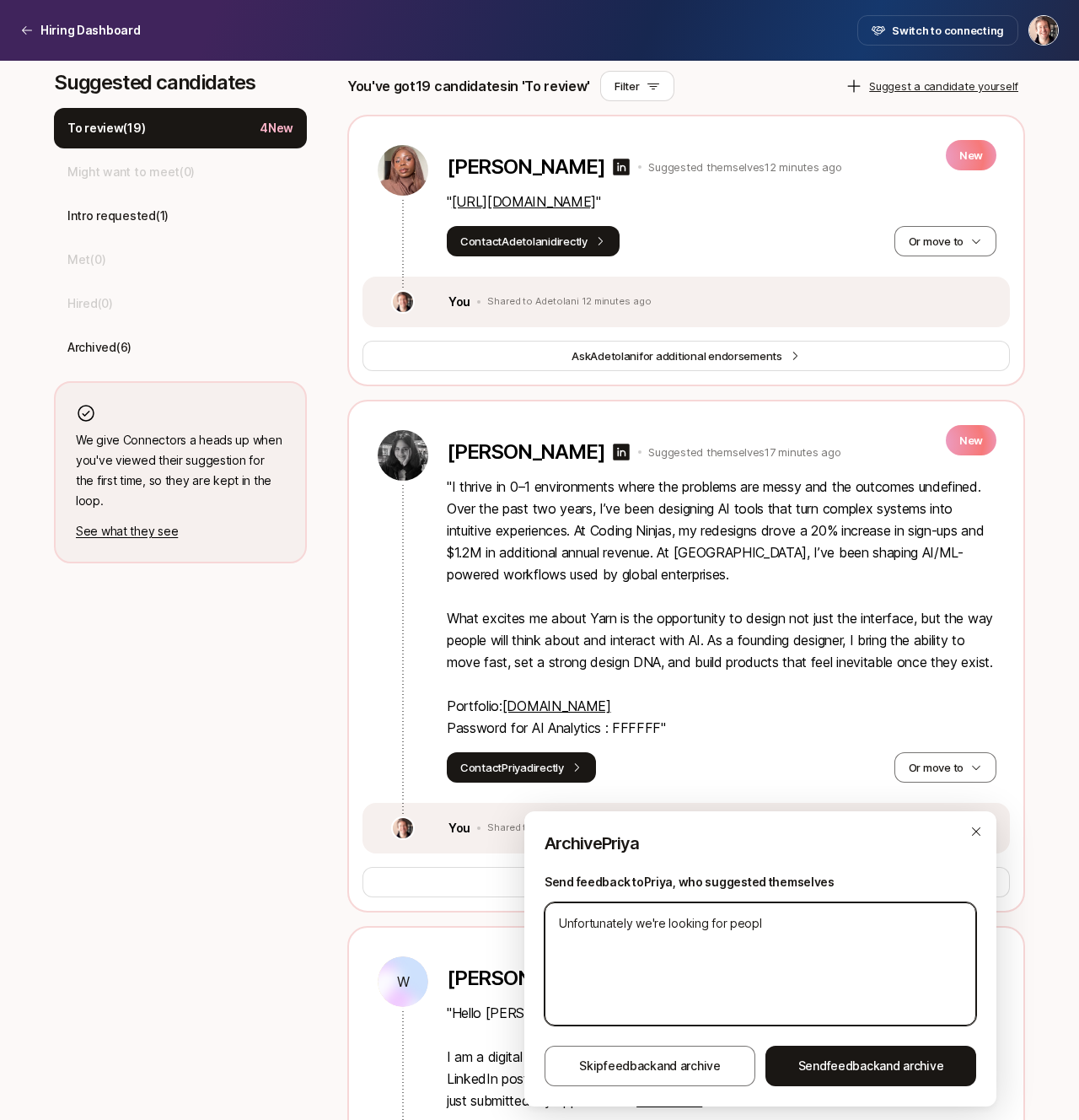
type textarea "Unfortunately we're looking for peop"
type textarea "x"
type textarea "Unfortunately we're looking for peo"
type textarea "x"
type textarea "Unfortunately we're looking for pe"
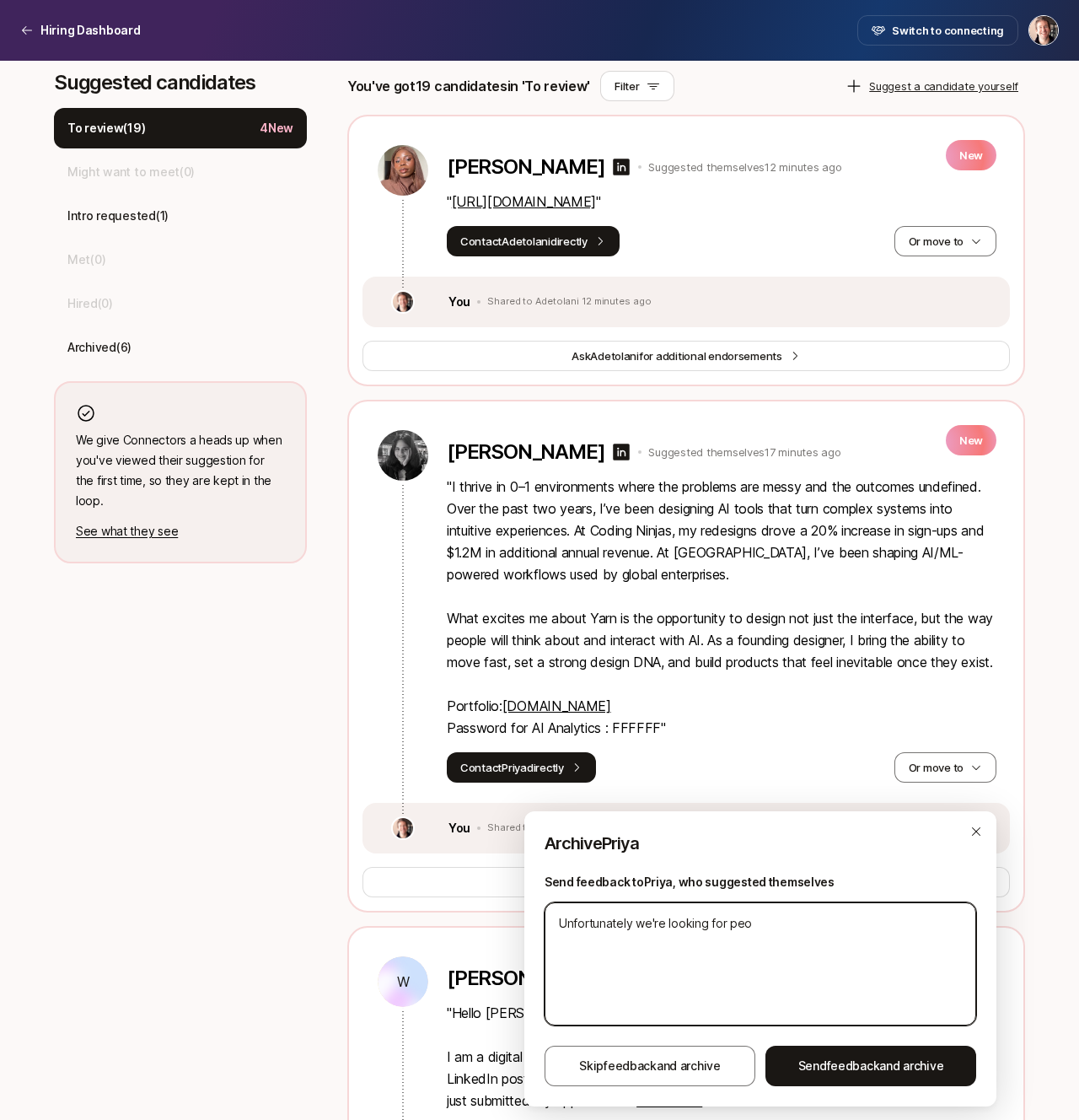
type textarea "x"
type textarea "Unfortunately we're looking for p"
type textarea "x"
type textarea "Unfortunately we're looking for"
type textarea "x"
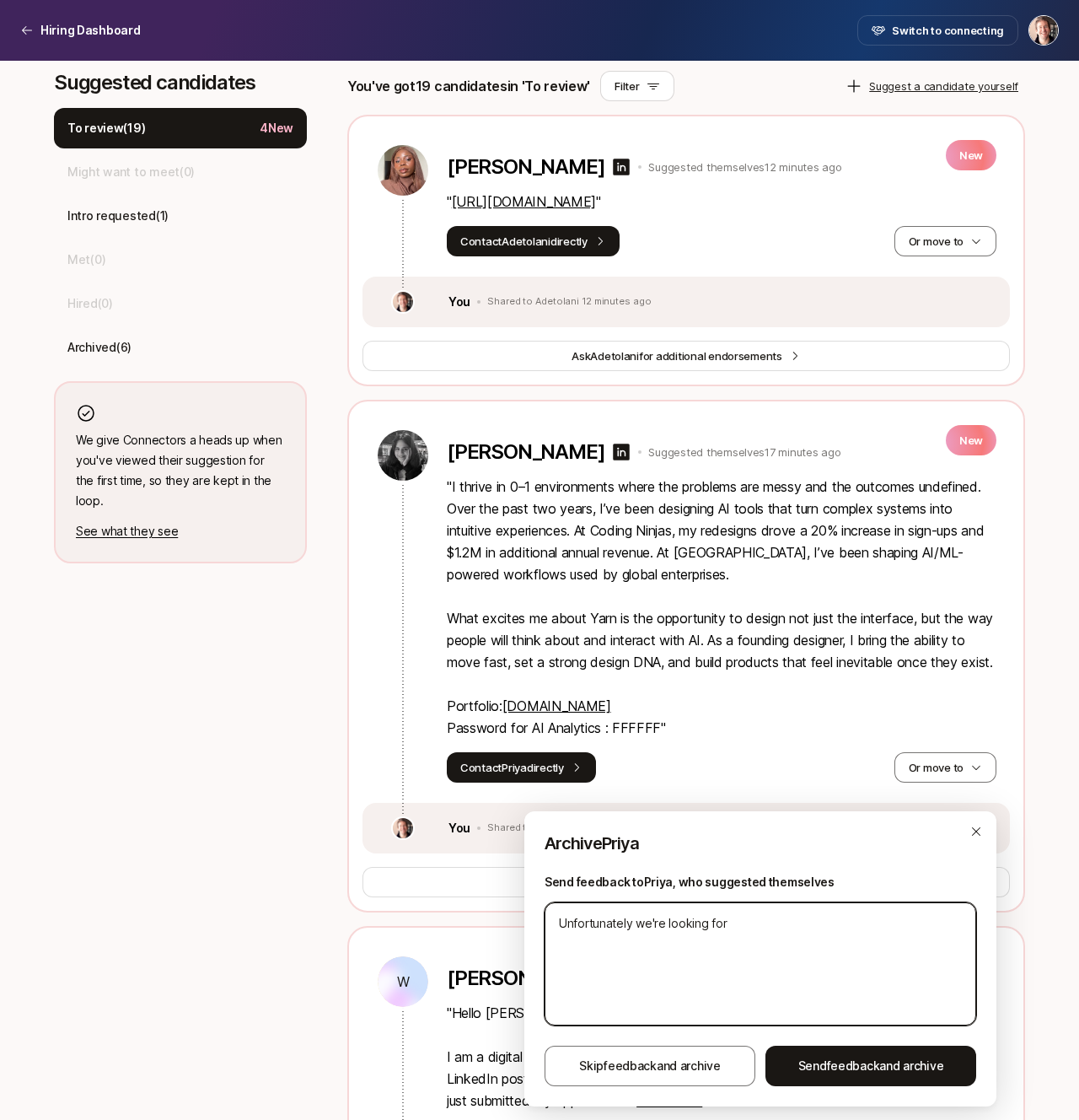
type textarea "Unfortunately we're looking for d"
type textarea "x"
type textarea "Unfortunately we're looking for de"
type textarea "x"
type textarea "Unfortunately we're looking for des"
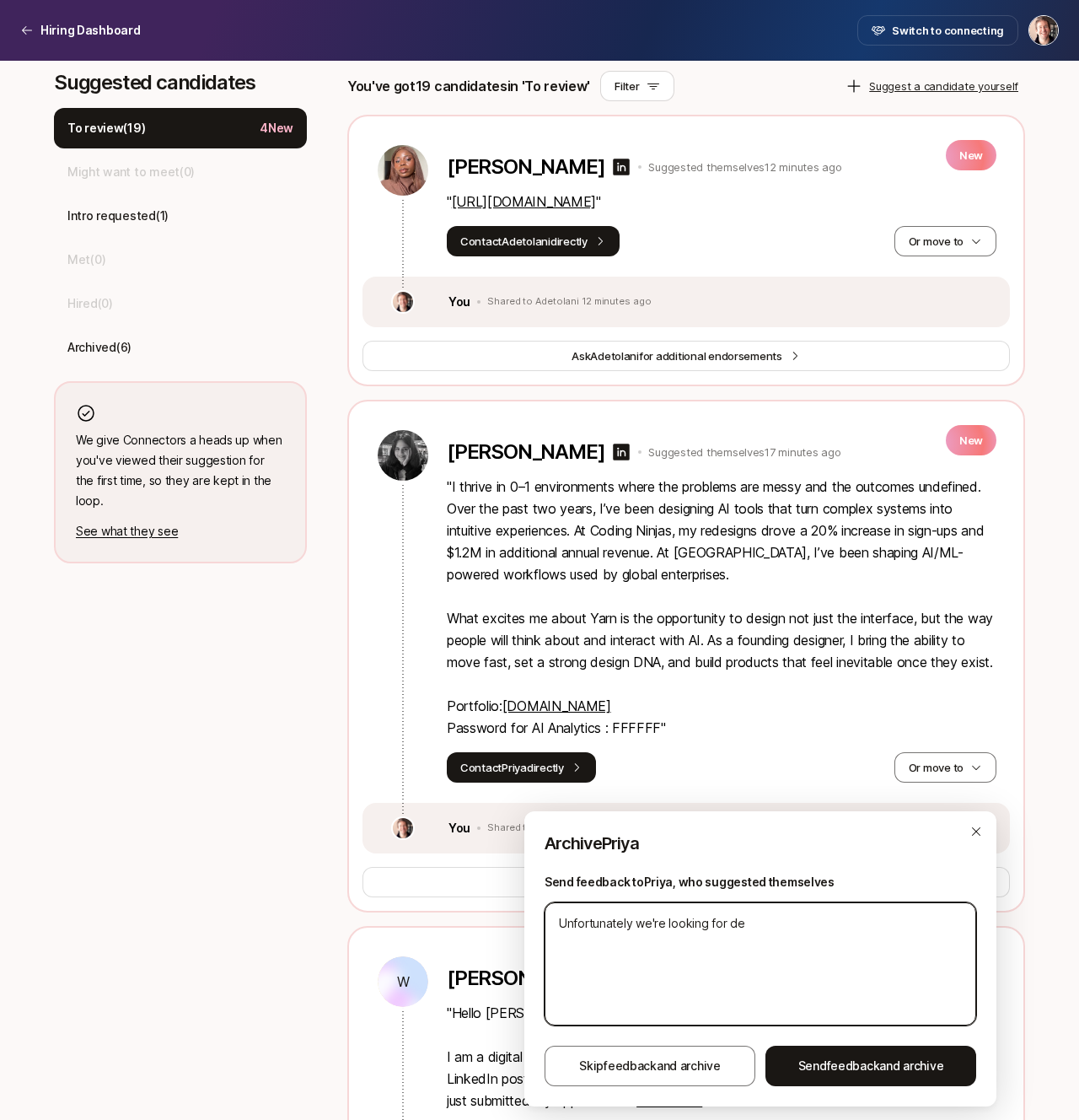
type textarea "x"
type textarea "Unfortunately we're looking for desi"
type textarea "x"
type textarea "Unfortunately we're looking for desig"
type textarea "x"
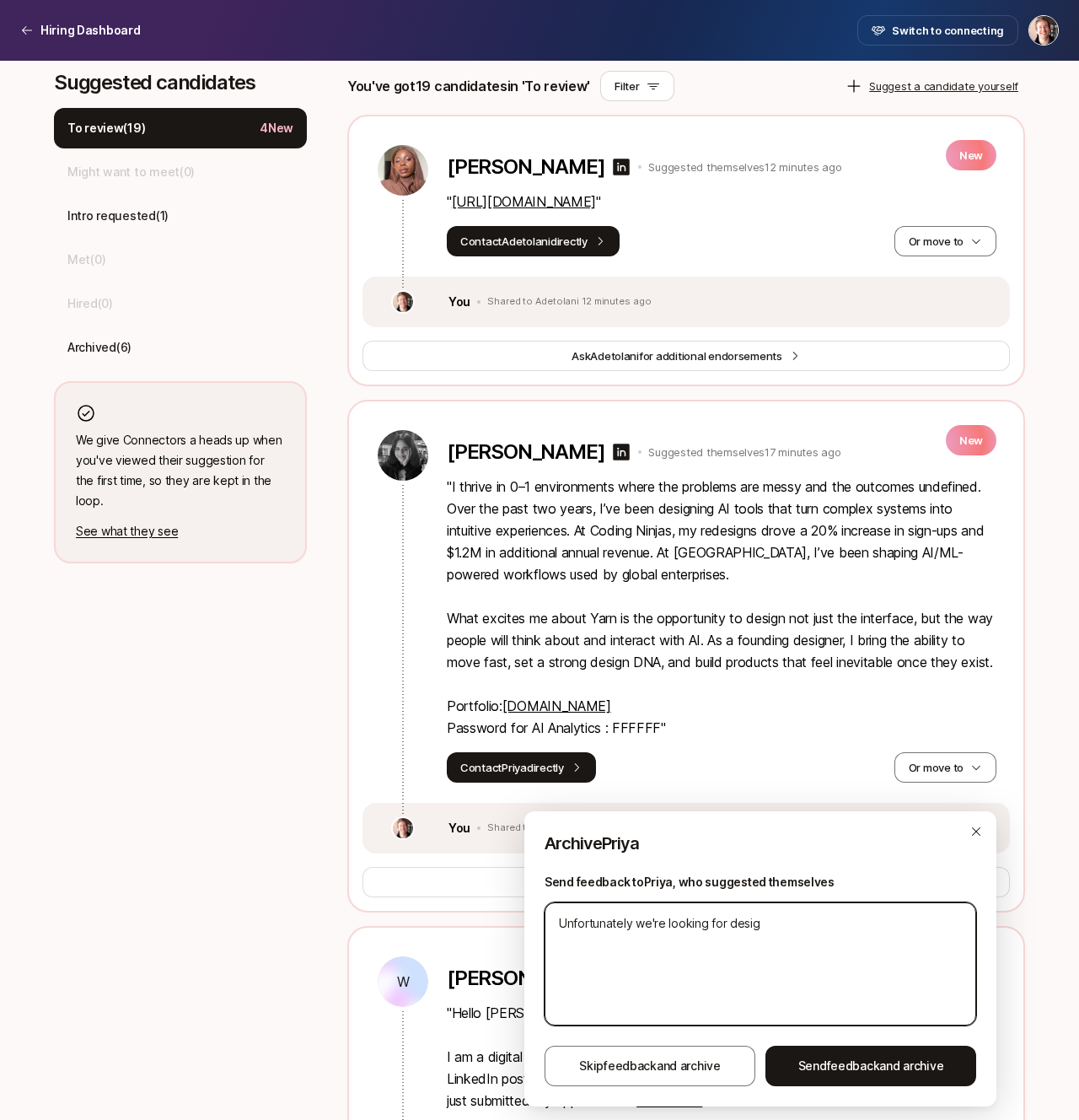
type textarea "Unfortunately we're looking for design"
type textarea "x"
type textarea "Unfortunately we're looking for designe"
type textarea "x"
type textarea "Unfortunately we're looking for designer"
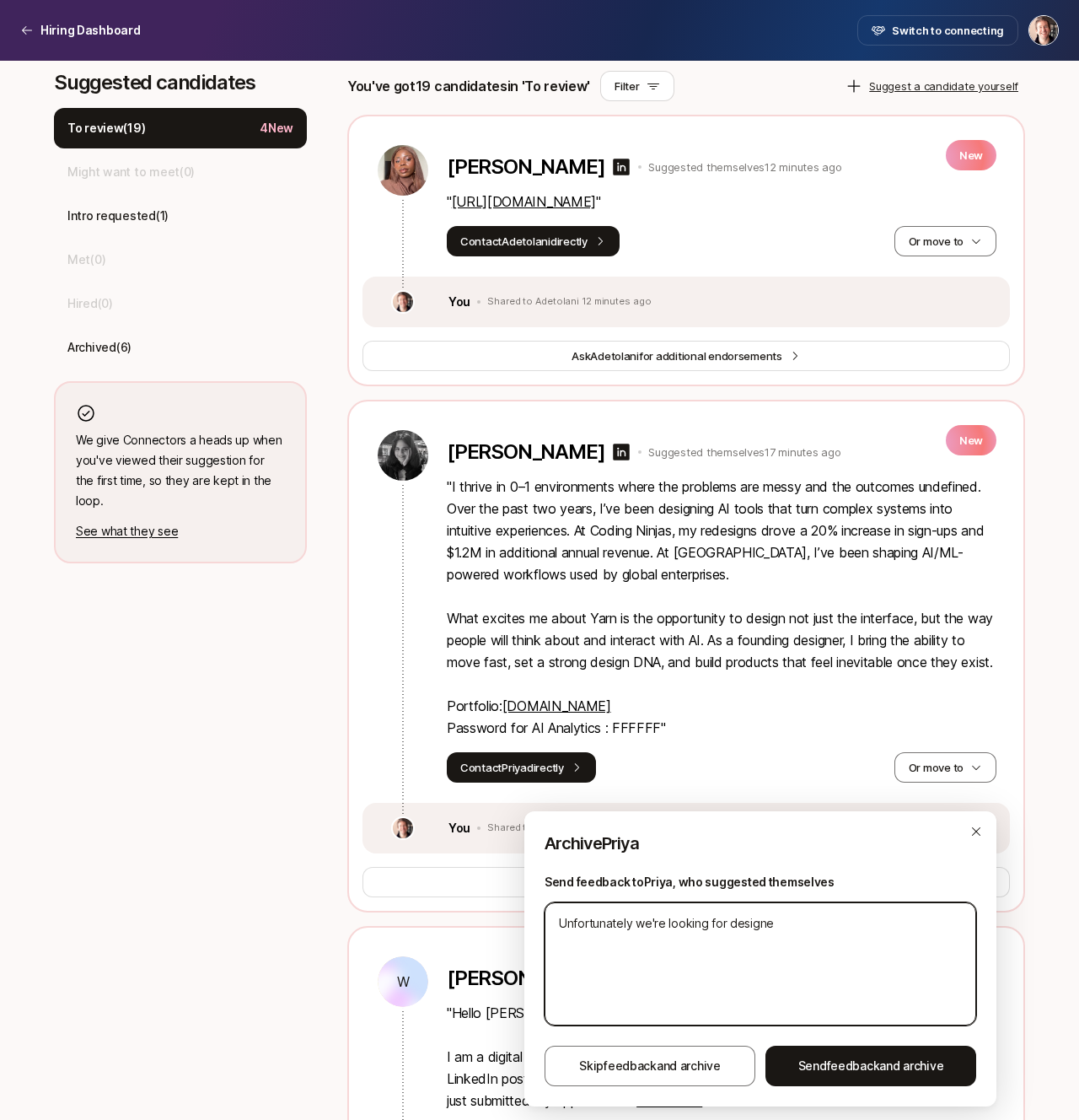
type textarea "x"
type textarea "Unfortunately we're looking for designers"
type textarea "x"
type textarea "Unfortunately we're looking for designers"
type textarea "x"
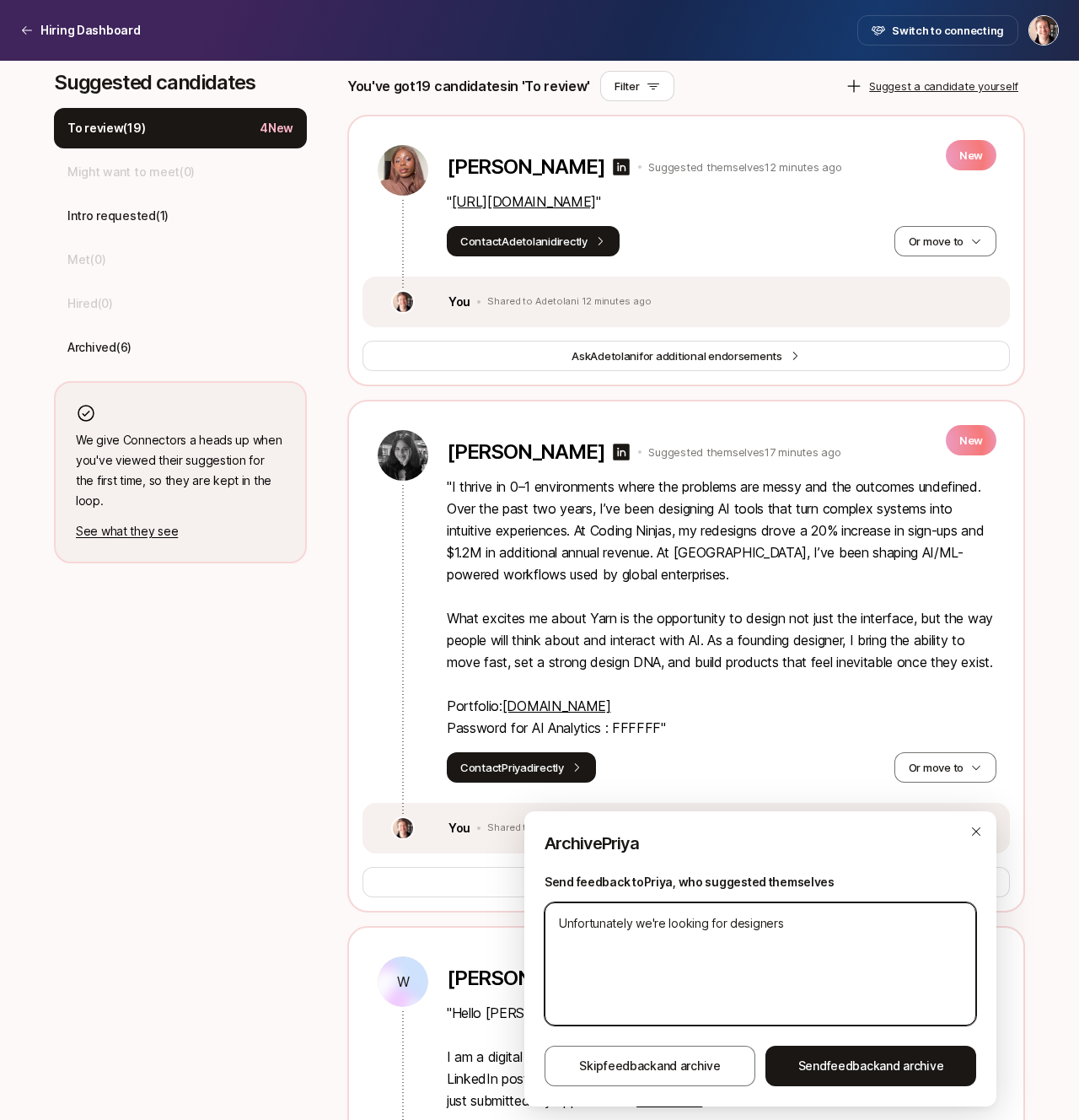
type textarea "Unfortunately we're looking for designers a"
type textarea "x"
type textarea "Unfortunately we're looking for designers al"
type textarea "x"
type textarea "Unfortunately we're looking for designers alr"
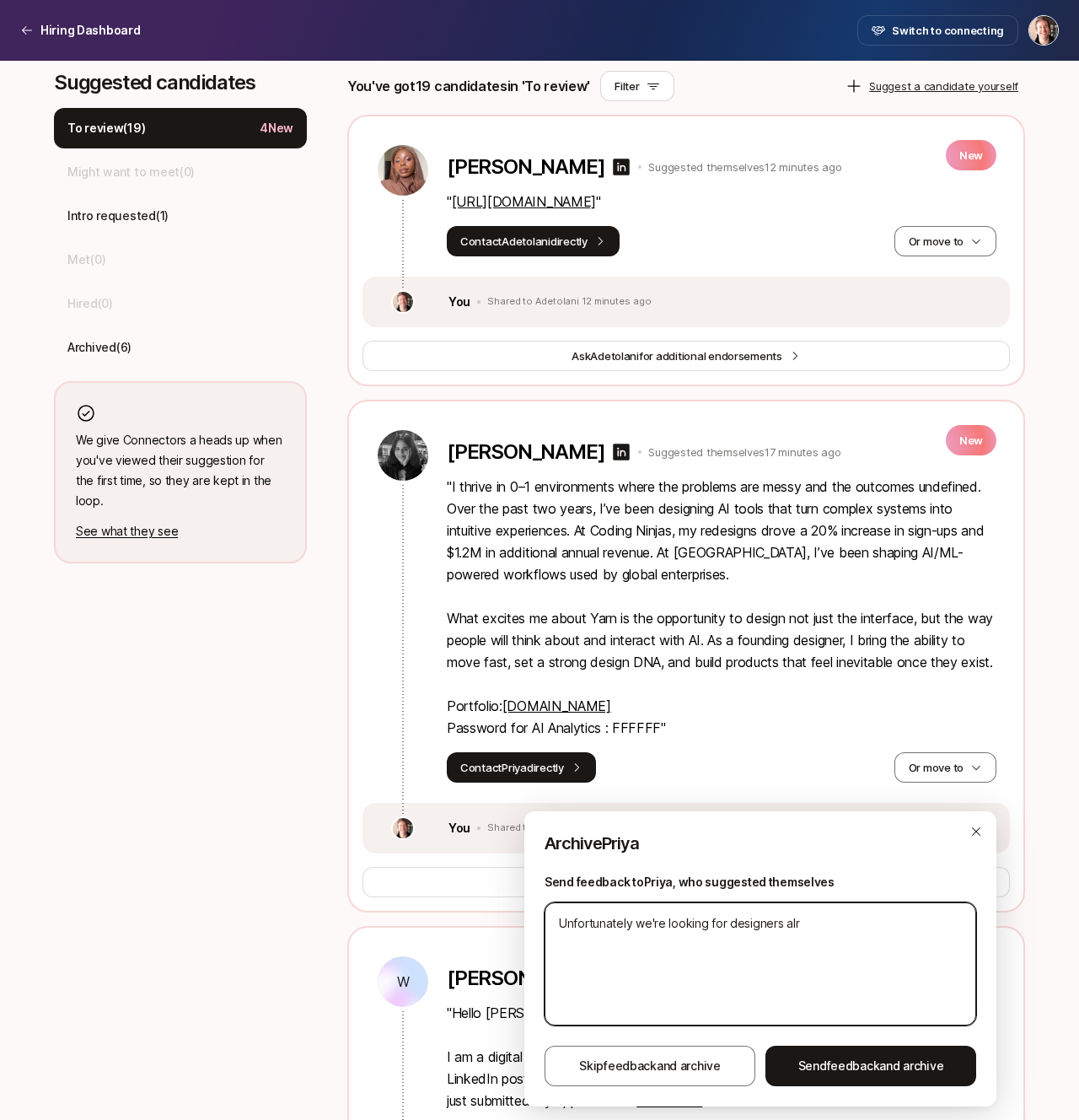
type textarea "x"
type textarea "Unfortunately we're looking for designers alre"
type textarea "x"
type textarea "Unfortunately we're looking for designers alrea"
type textarea "x"
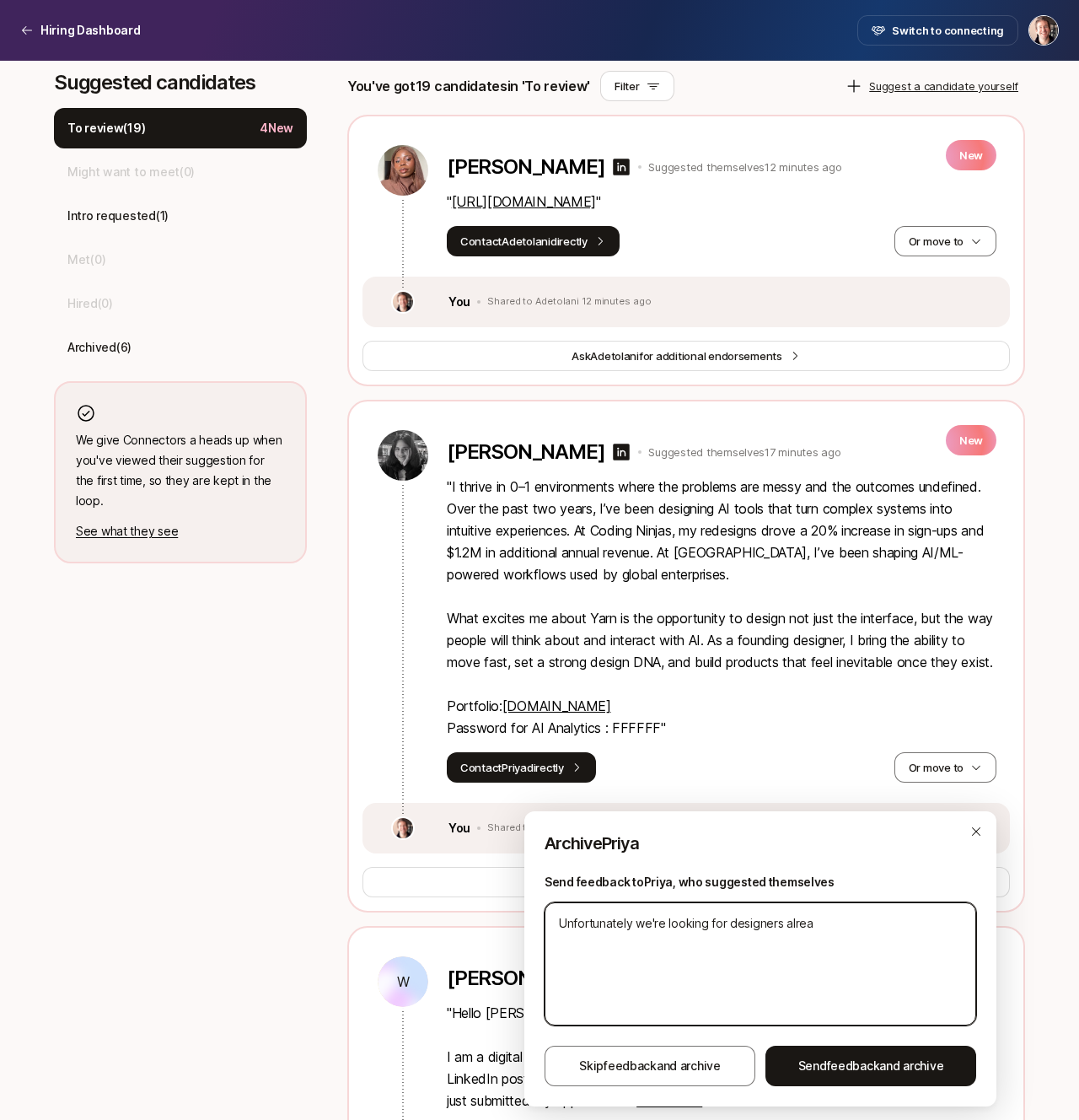
type textarea "Unfortunately we're looking for designers alread"
type textarea "x"
type textarea "Unfortunately we're looking for designers already"
type textarea "x"
type textarea "Unfortunately we're looking for designers already"
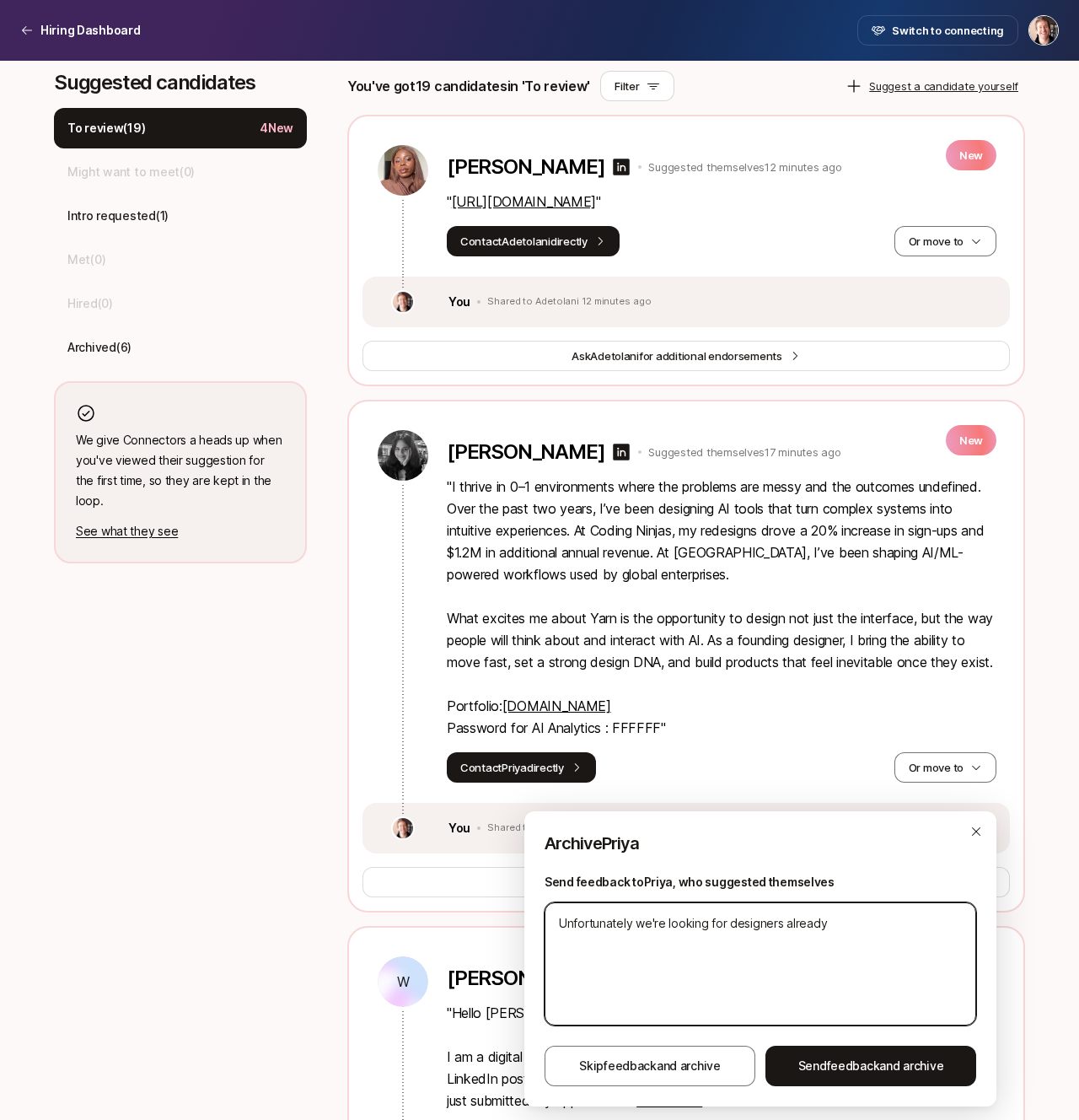
type textarea "x"
type textarea "Unfortunately we're looking for designers already b"
type textarea "x"
type textarea "Unfortunately we're looking for designers already ba"
type textarea "x"
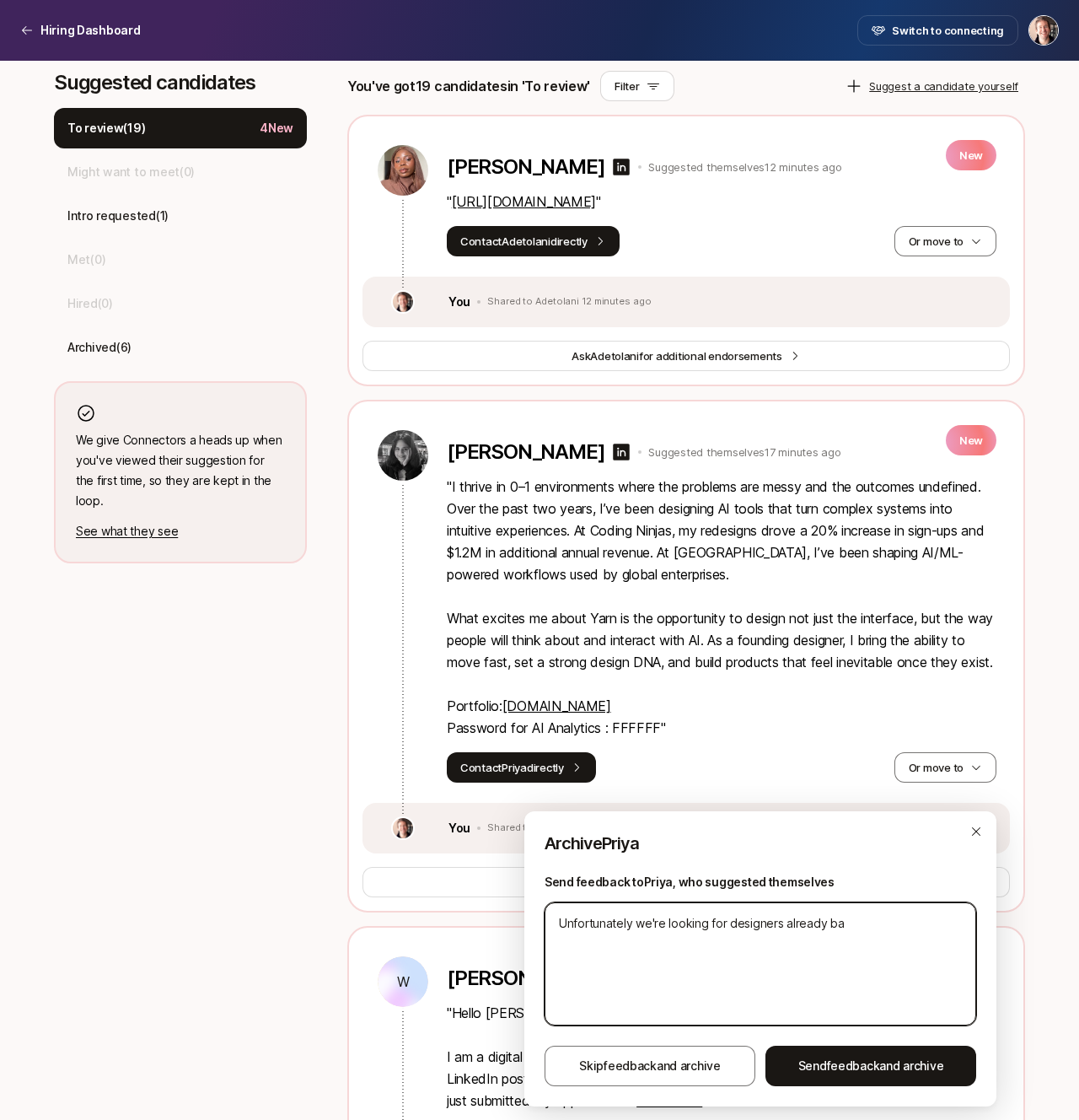
type textarea "Unfortunately we're looking for designers already bas"
type textarea "x"
type textarea "Unfortunately we're looking for designers already base"
type textarea "x"
type textarea "Unfortunately we're looking for designers already based"
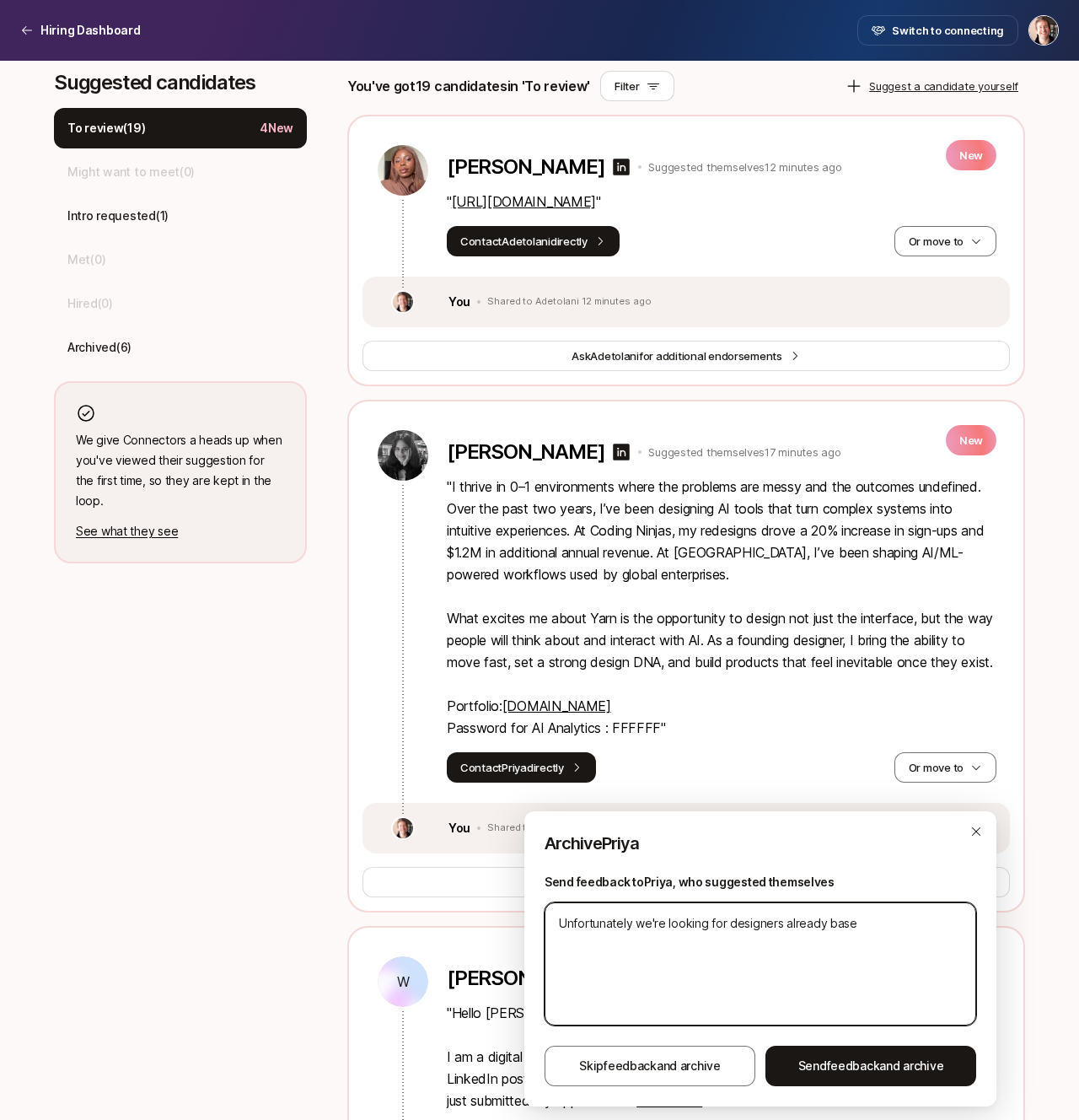
type textarea "x"
type textarea "Unfortunately we're looking for designers already based"
type textarea "x"
type textarea "Unfortunately we're looking for designers already based i"
type textarea "x"
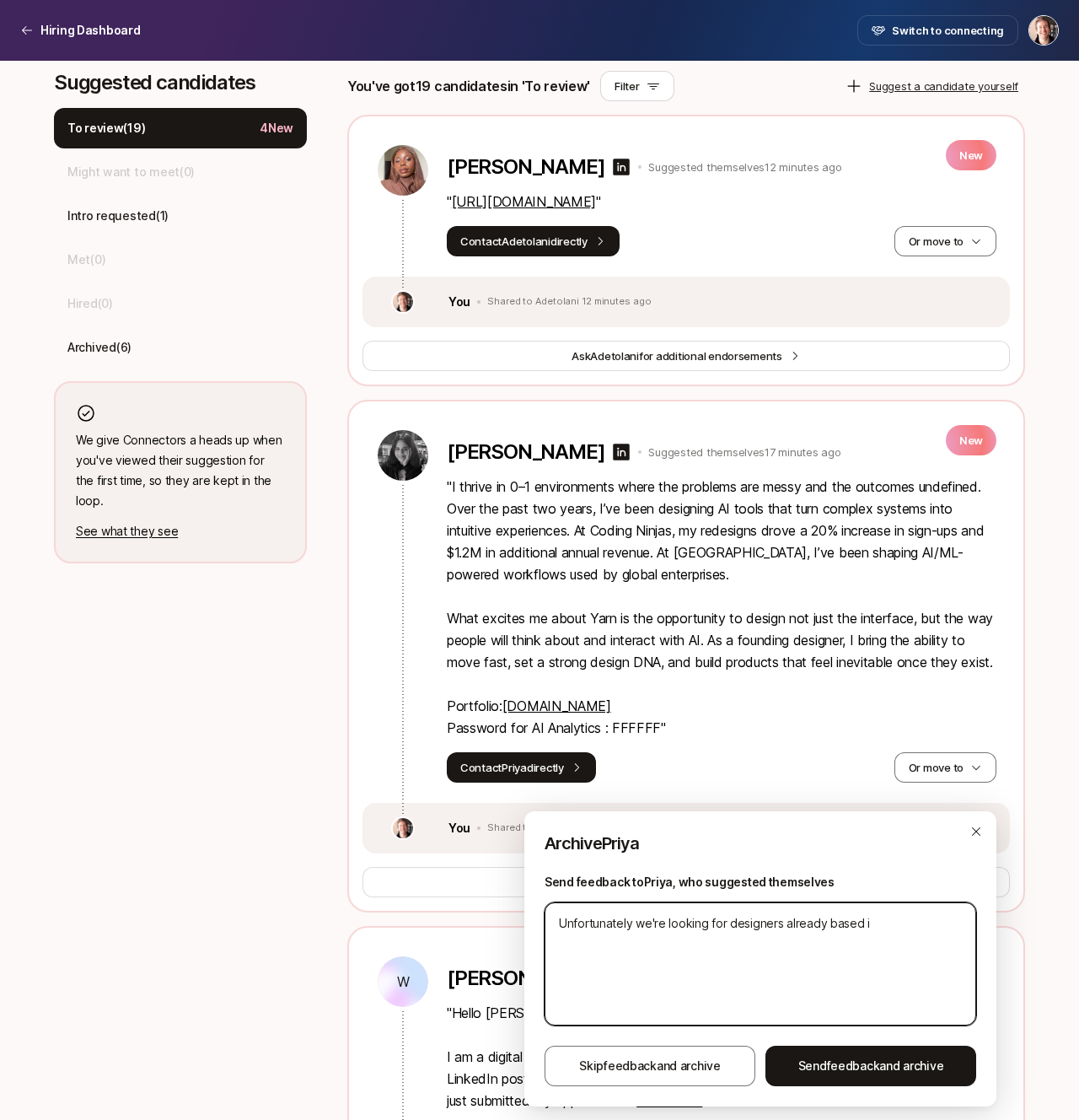
type textarea "Unfortunately we're looking for designers already based in"
type textarea "x"
type textarea "Unfortunately we're looking for designers already based in"
type textarea "x"
type textarea "Unfortunately we're looking for designers already based in N"
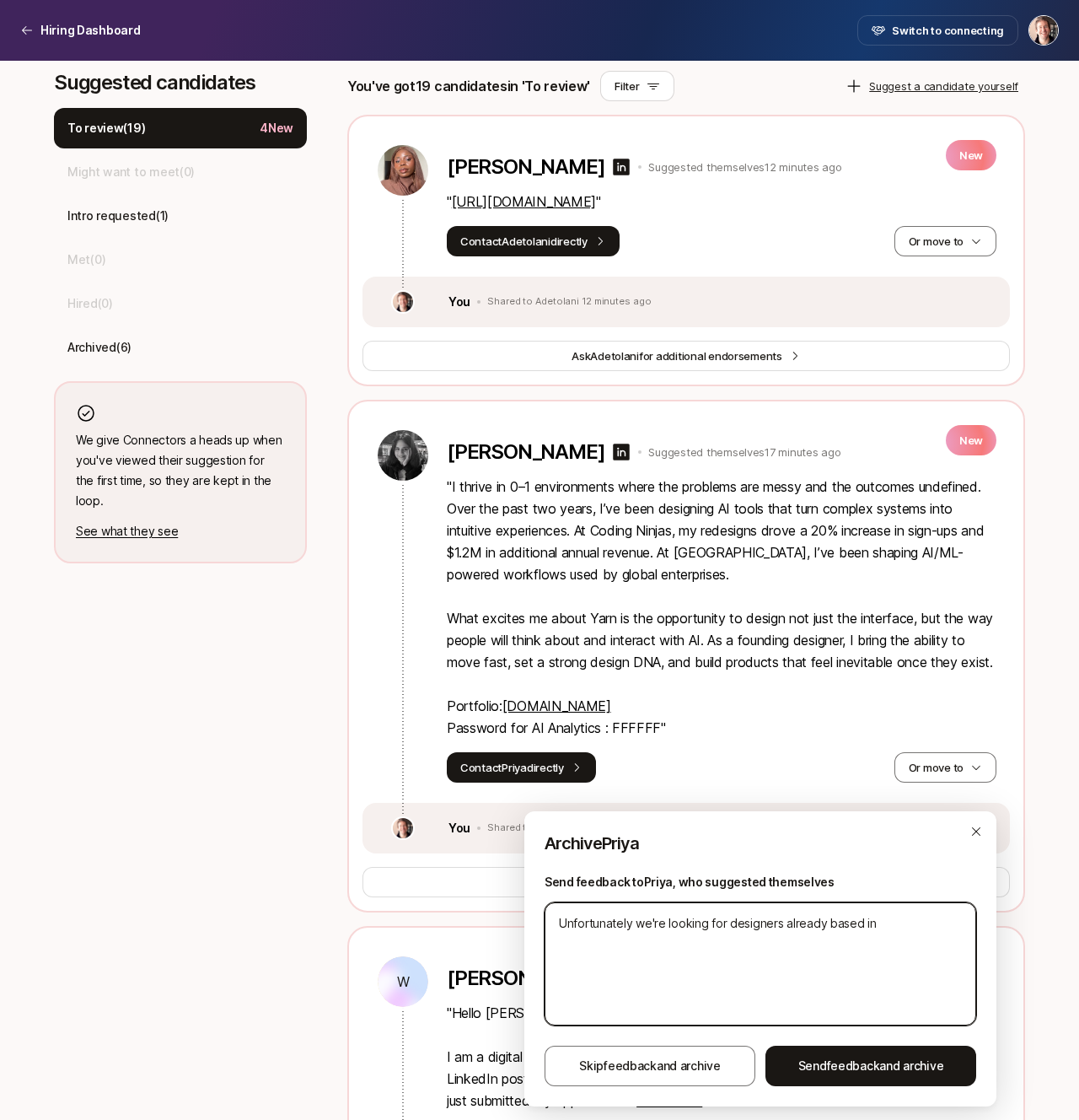
type textarea "x"
type textarea "Unfortunately we're looking for designers already based in NY"
type textarea "x"
type textarea "Unfortunately we're looking for designers already based in NYC"
type textarea "x"
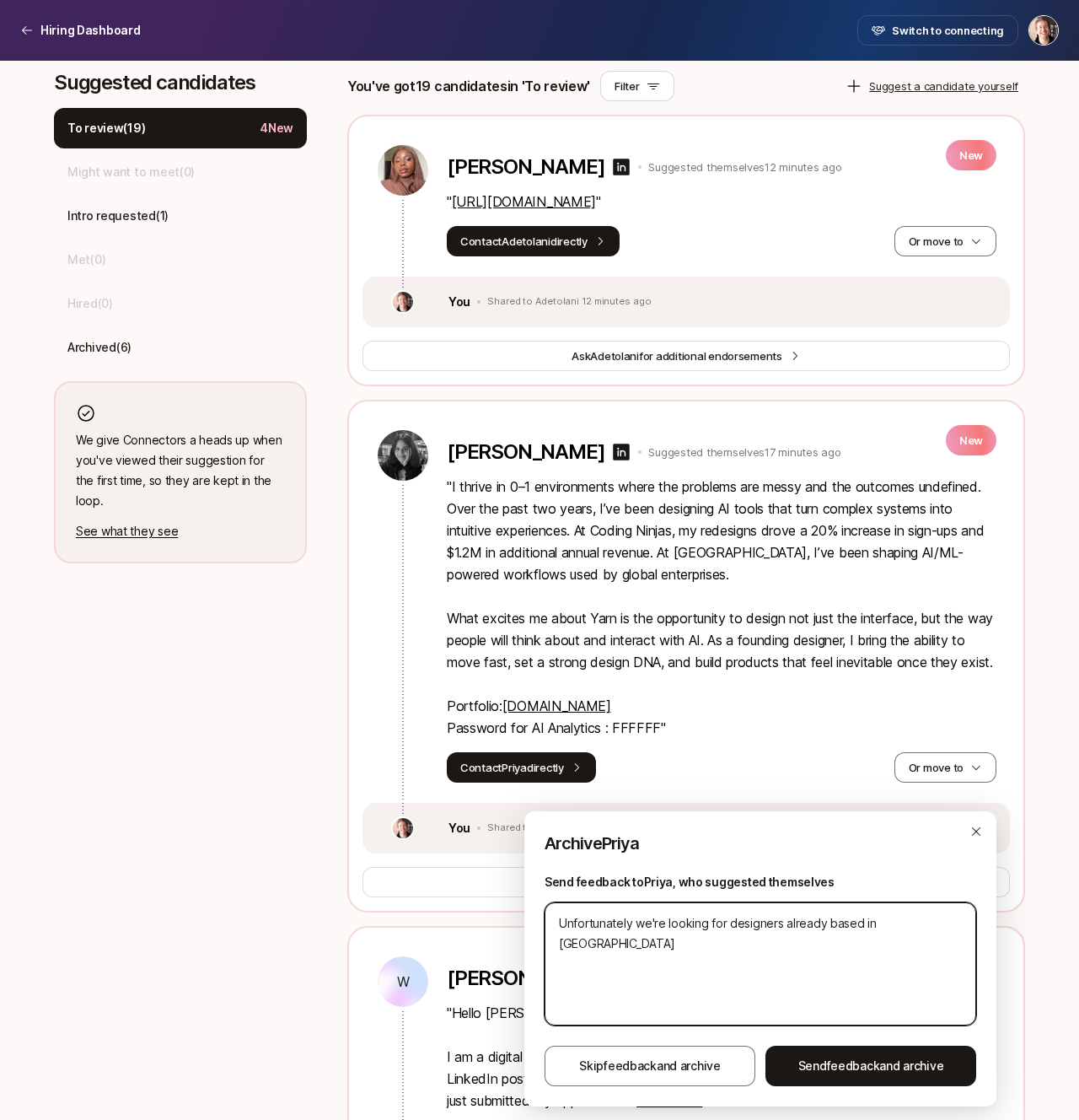
type textarea "Unfortunately we're looking for designers already based in NYC!"
type textarea "x"
type textarea "Unfortunately we're looking for designers already based in NYC!"
type textarea "x"
click at [691, 922] on textarea "Unfortunately we're looking for designers already based in NYC!" at bounding box center [760, 964] width 432 height 123
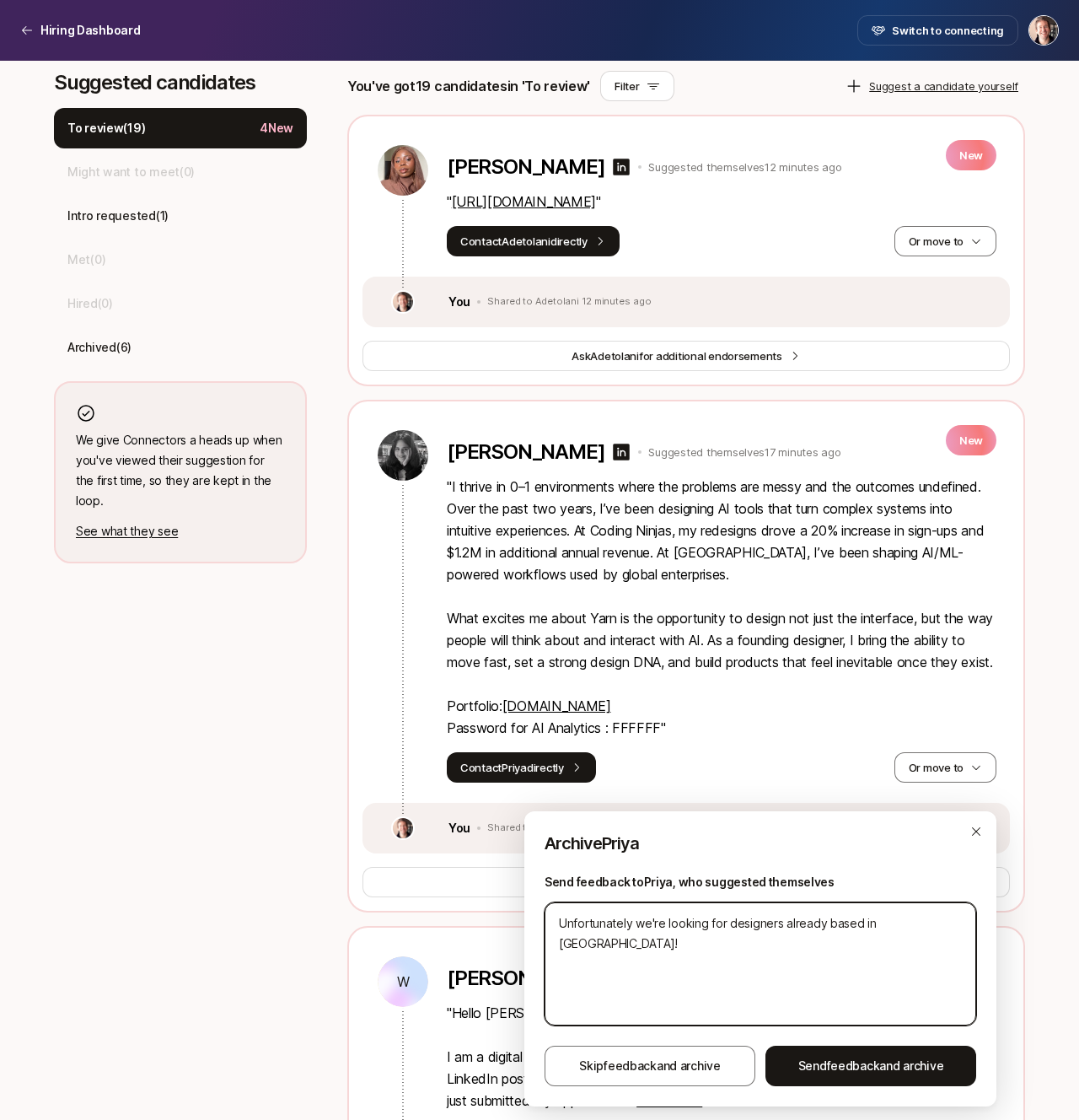
click at [691, 922] on textarea "Unfortunately we're looking for designers already based in NYC!" at bounding box center [760, 964] width 432 height 123
click at [797, 965] on textarea "Unfortunately we're looking for designers already based in NYC!" at bounding box center [760, 964] width 432 height 123
click at [635, 918] on textarea "Unfortunately we're looking for designers already based in NYC!" at bounding box center [760, 964] width 432 height 123
click at [683, 920] on textarea "Unfortunately we're looking for designers already based in NYC!" at bounding box center [760, 964] width 432 height 123
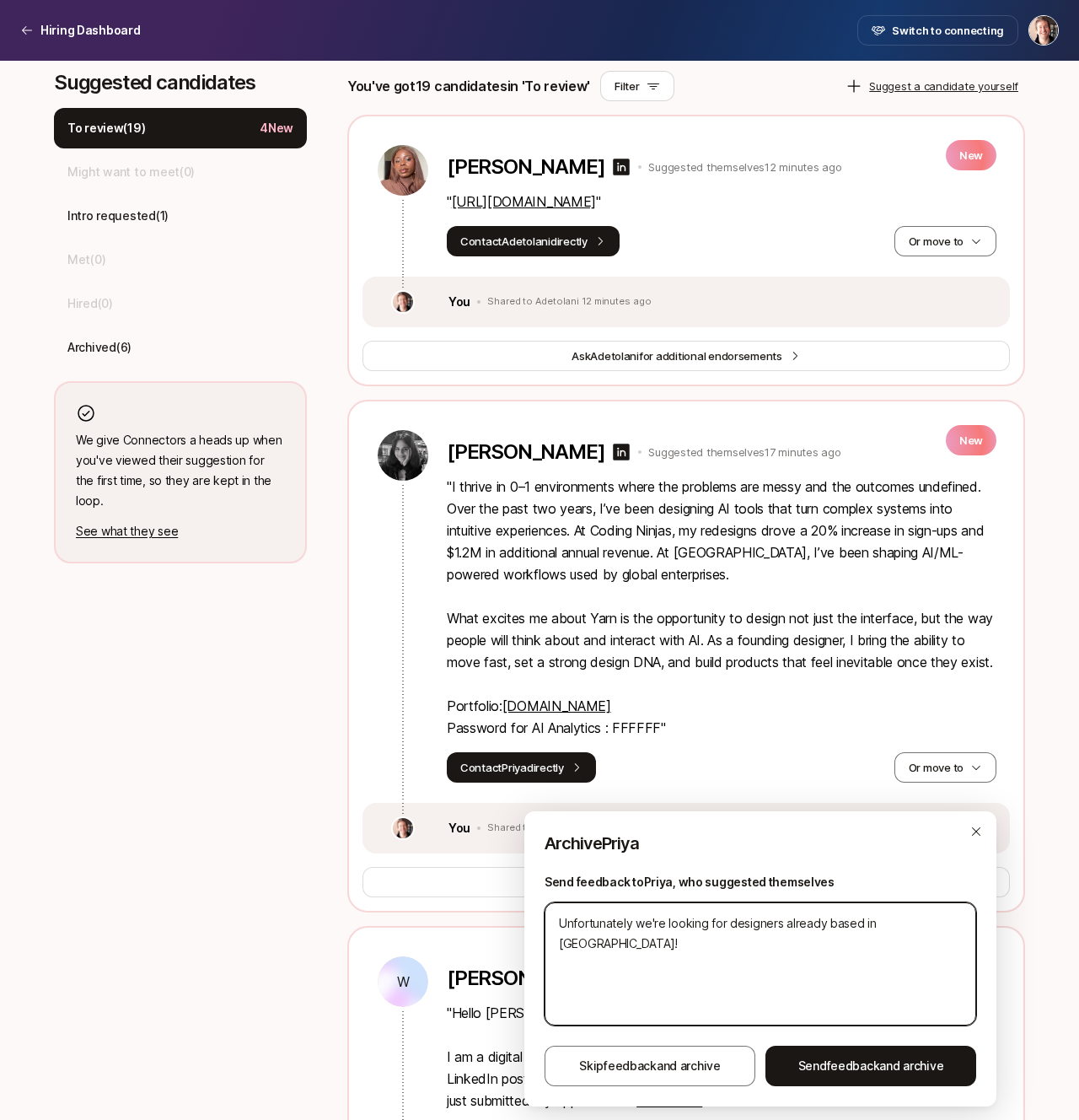
type textarea "Unfortunately we're u for designers already based in NYC!"
type textarea "x"
type textarea "Unfortunately we're un for designers already based in NYC!"
type textarea "x"
type textarea "Unfortunately we're una for designers already based in NYC!"
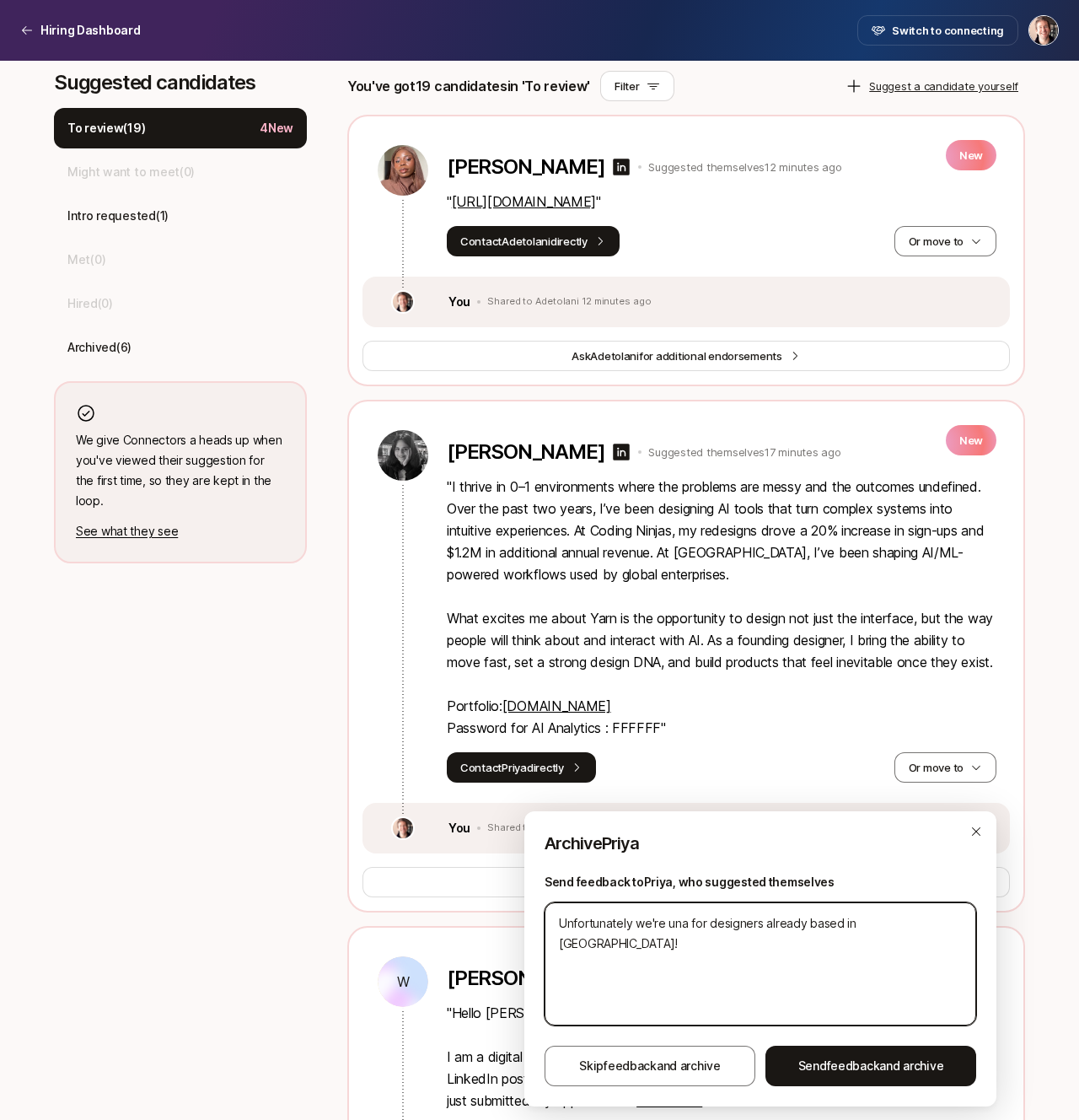
type textarea "x"
type textarea "Unfortunately we're unab for designers already based in NYC!"
type textarea "x"
type textarea "Unfortunately we're unabl for designers already based in NYC!"
type textarea "x"
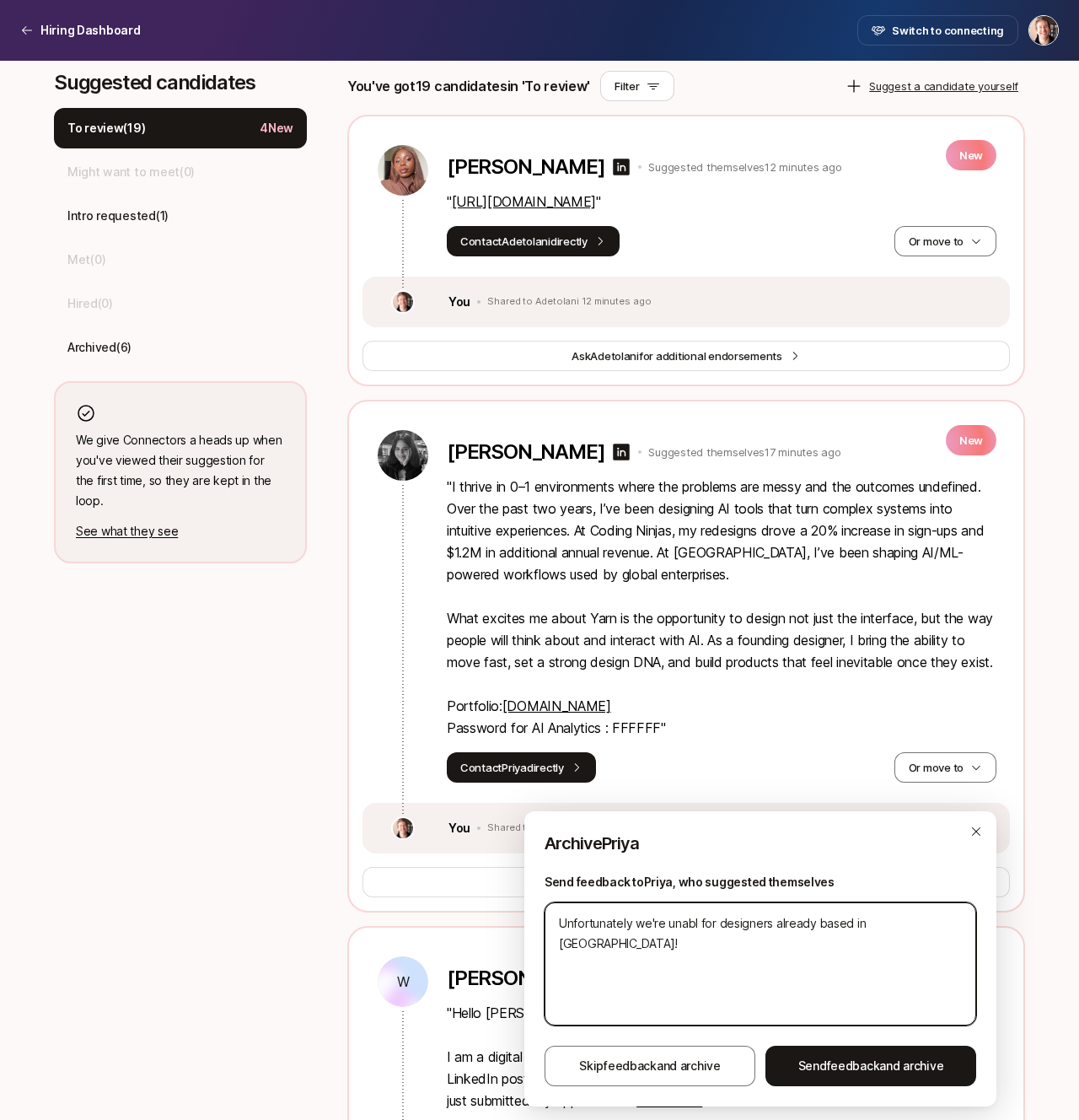
type textarea "Unfortunately we're unable for designers already based in NYC!"
type textarea "x"
type textarea "Unfortunately we're unable for designers already based in NYC!"
type textarea "x"
type textarea "Unfortunately we're unable t for designers already based in NYC!"
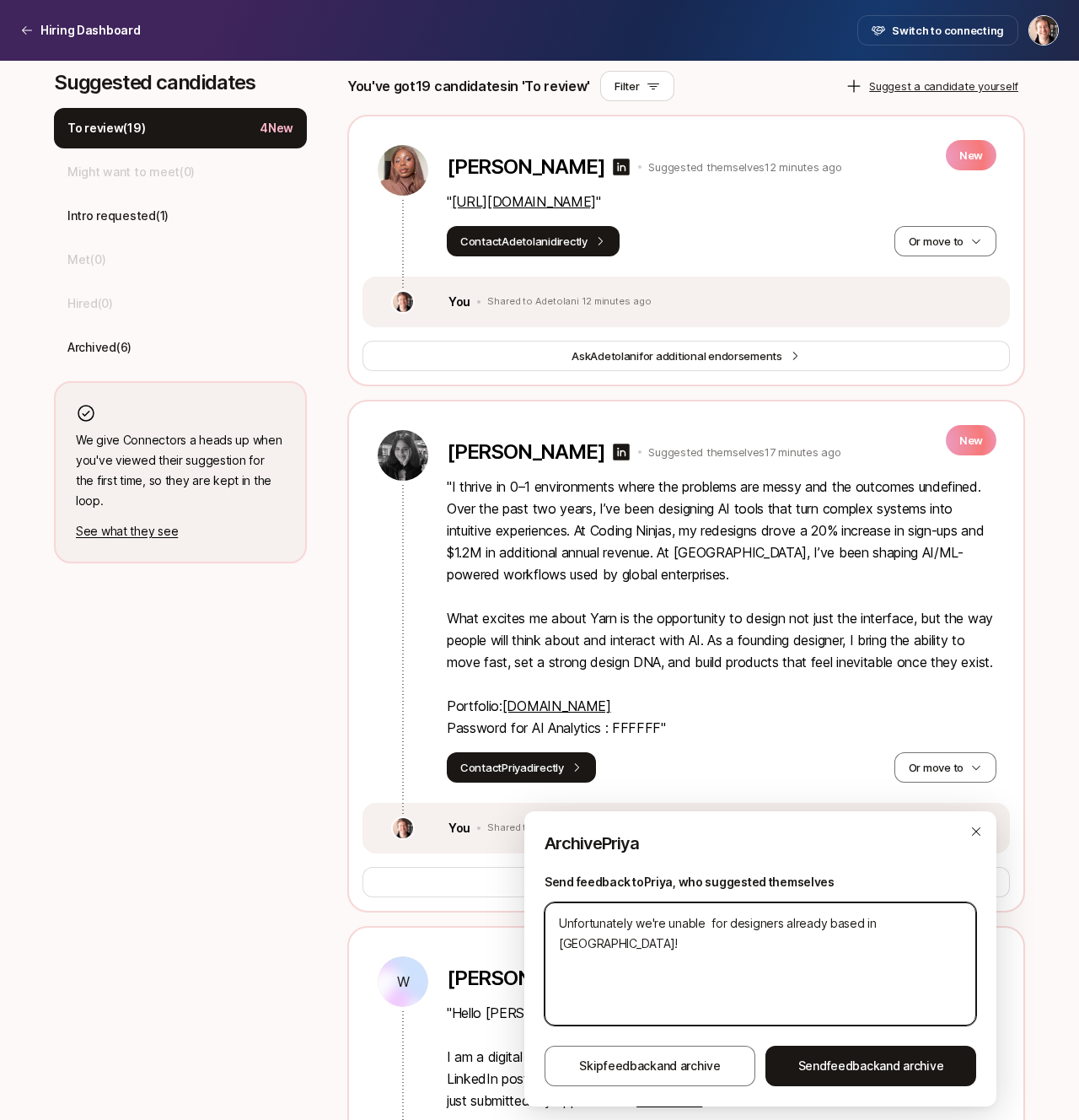
type textarea "x"
type textarea "Unfortunately we're unable to for designers already based in NYC!"
type textarea "x"
type textarea "Unfortunately we're unable to for designers already based in NYC!"
type textarea "x"
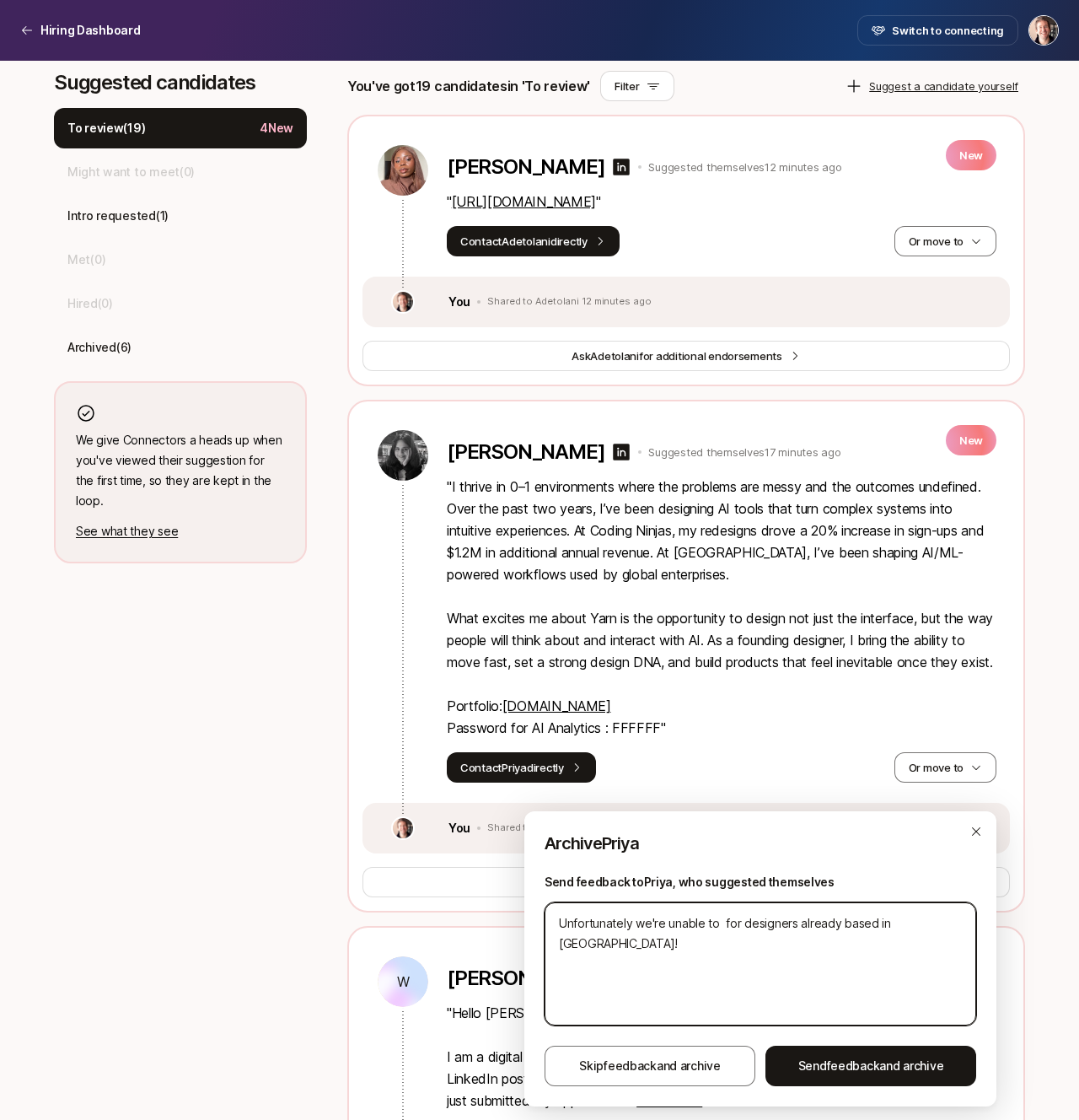
type textarea "Unfortunately we're unable to w for designers already based in NYC!"
type textarea "x"
type textarea "Unfortunately we're unable to wo for designers already based in NYC!"
type textarea "x"
type textarea "Unfortunately we're unable to wor for designers already based in NYC!"
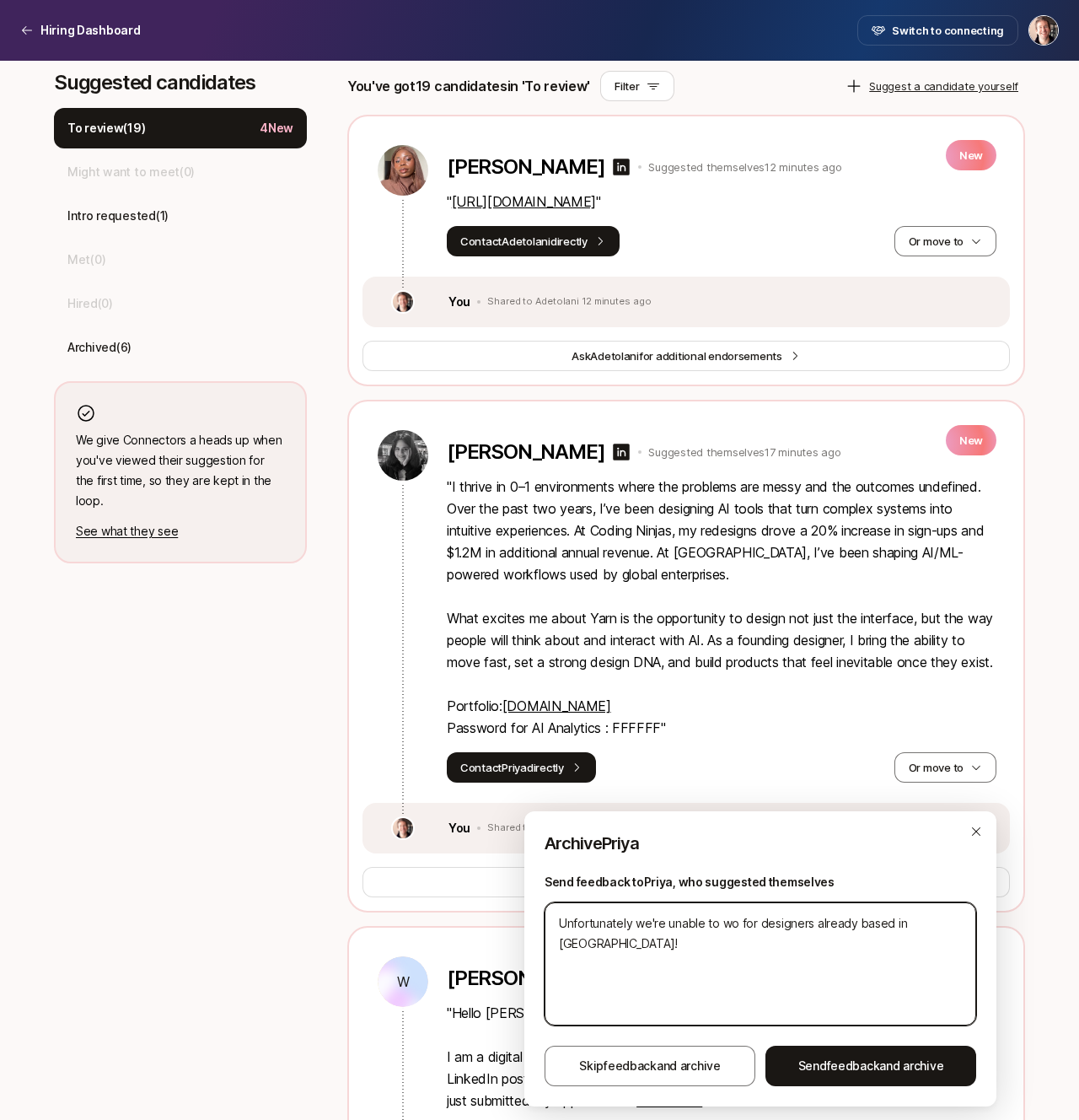
type textarea "x"
type textarea "Unfortunately we're unable to wo for designers already based in NYC!"
type textarea "x"
type textarea "Unfortunately we're unable to wor for designers already based in NYC!"
type textarea "x"
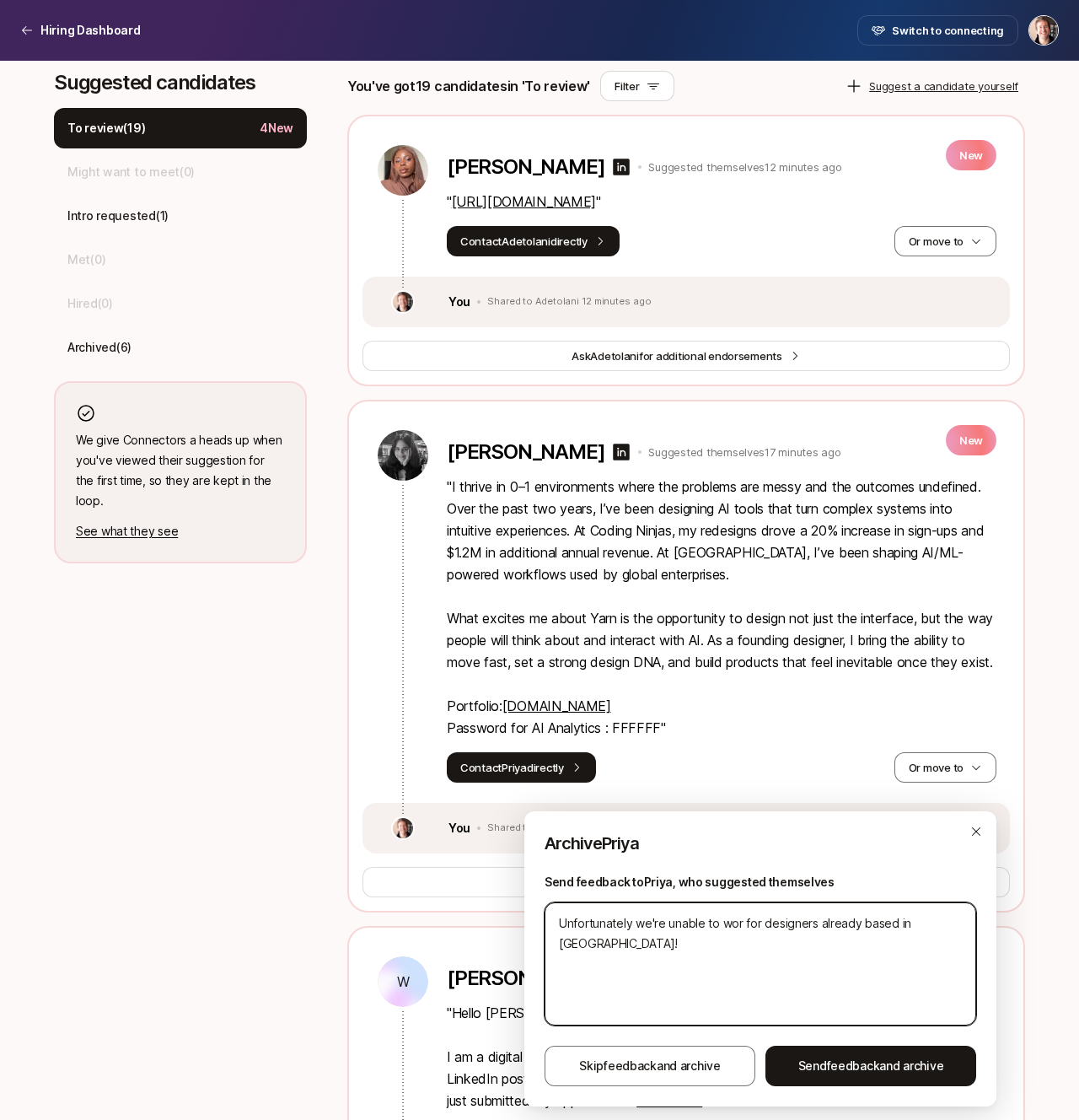
type textarea "Unfortunately we're unable to wo for designers already based in NYC!"
type textarea "x"
type textarea "Unfortunately we're unable to w for designers already based in NYC!"
type textarea "x"
type textarea "Unfortunately we're unable to for designers already based in NYC!"
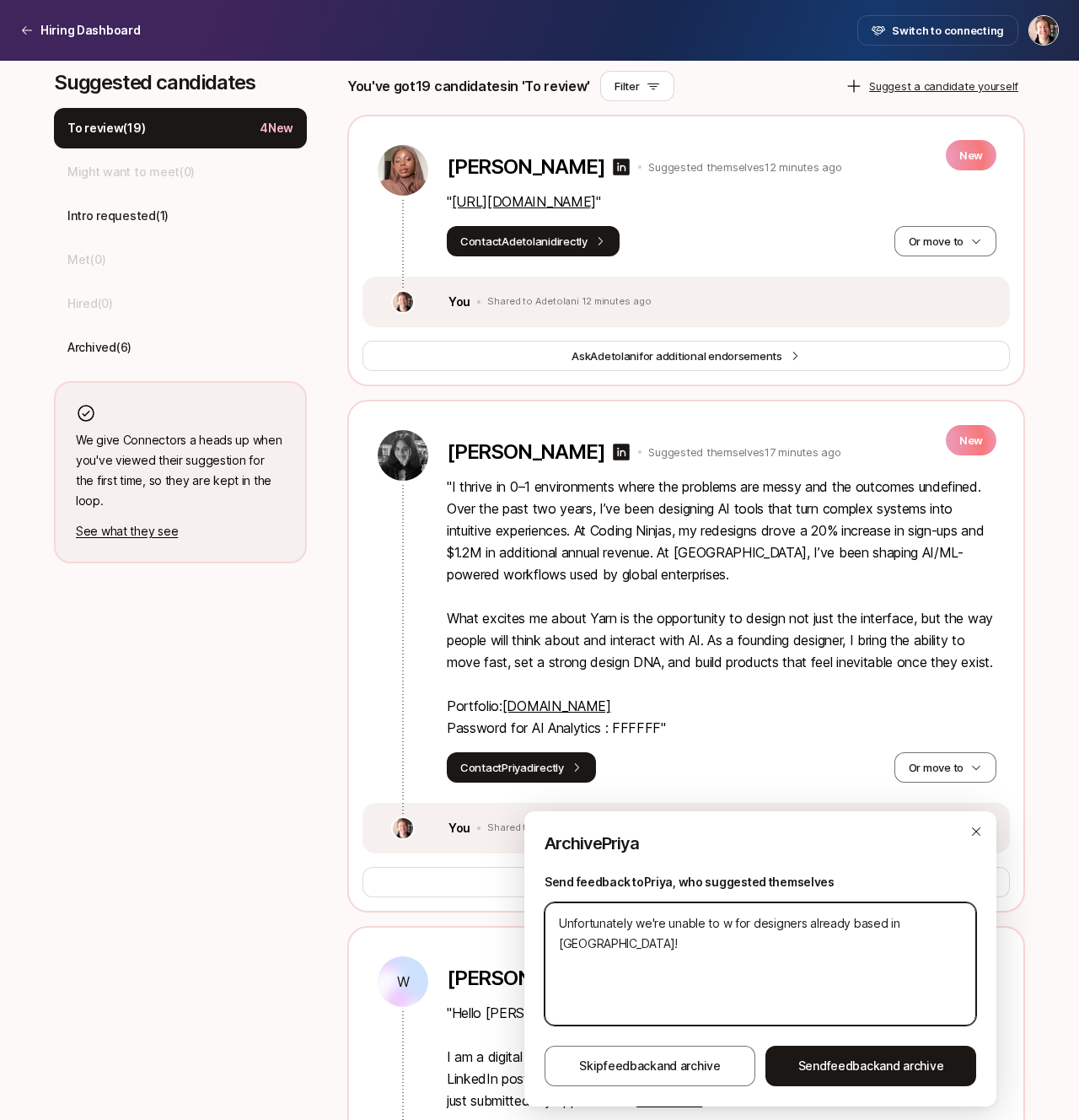
type textarea "x"
type textarea "Unfortunately we're unable to for designers already based in NYC!"
type textarea "x"
type textarea "Unfortunately we're unable t for designers already based in NYC!"
type textarea "x"
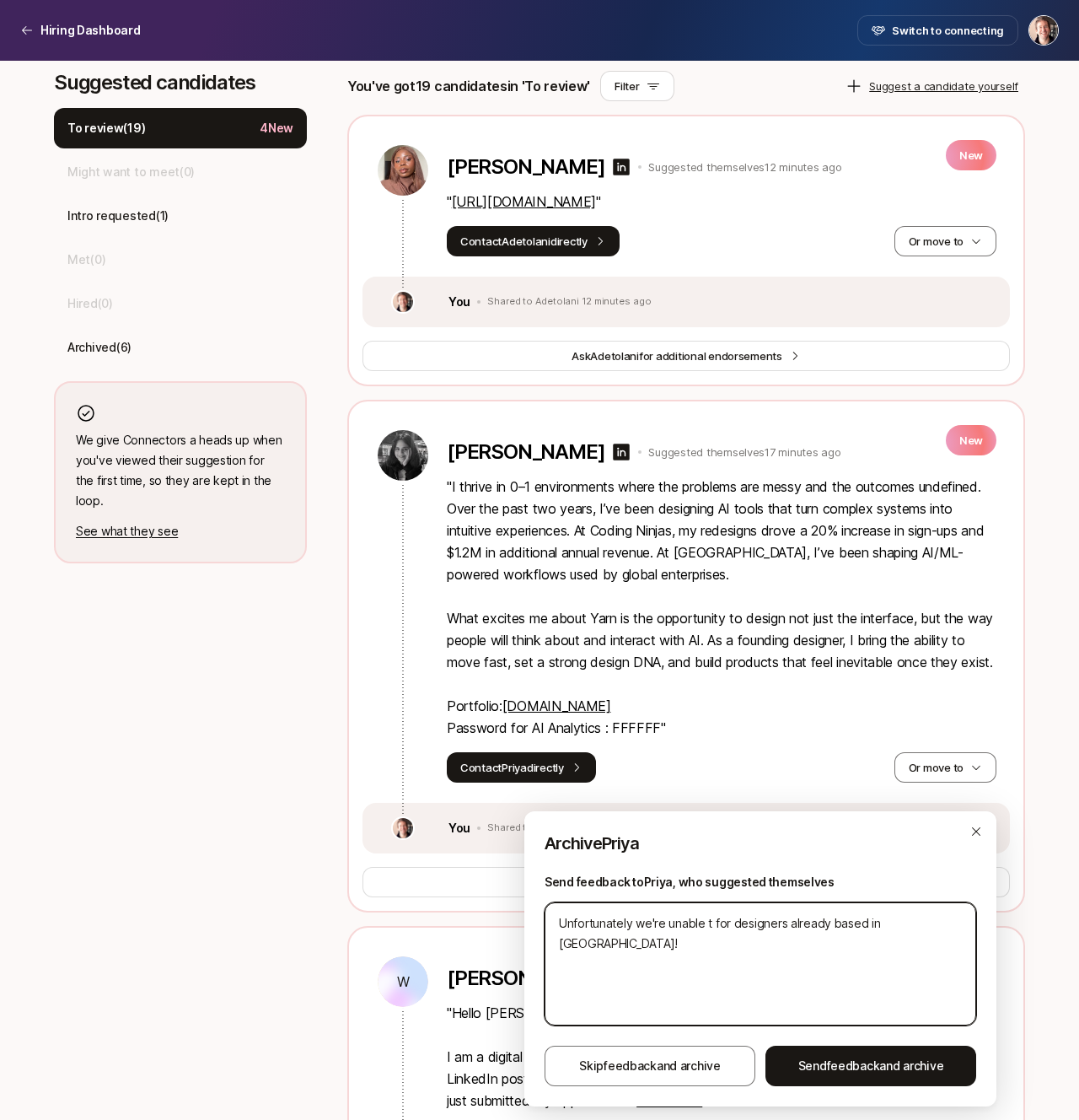
type textarea "Unfortunately we're unable for designers already based in NYC!"
type textarea "x"
type textarea "Unfortunately we're unable for designers already based in NYC!"
type textarea "x"
click at [694, 924] on textarea "Unfortunately we're looking for designers already based in NYC!" at bounding box center [760, 964] width 432 height 123
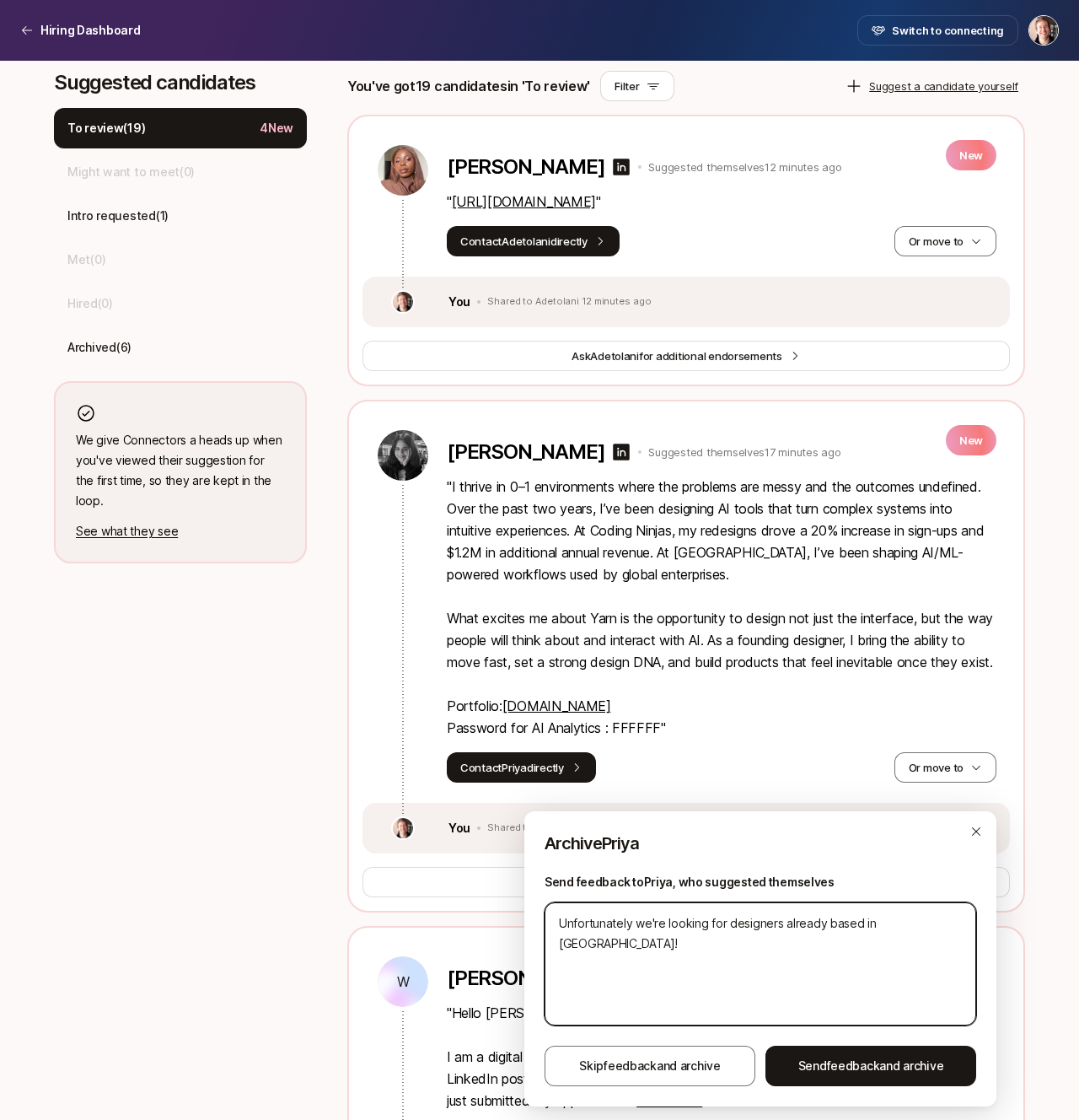
click at [694, 924] on textarea "Unfortunately we're looking for designers already based in NYC!" at bounding box center [760, 964] width 432 height 123
click at [764, 947] on textarea "Unfortunately at this stage we're only able to hire in-person in NYC, and we're…" at bounding box center [760, 964] width 432 height 123
click at [664, 954] on textarea "Unfortunately at this stage we're only able to hire in-person in NYC, and we're…" at bounding box center [760, 964] width 432 height 123
click at [660, 937] on textarea "Unfortunately at this stage we're only able to hire in-person in NYC, and we're…" at bounding box center [760, 964] width 432 height 123
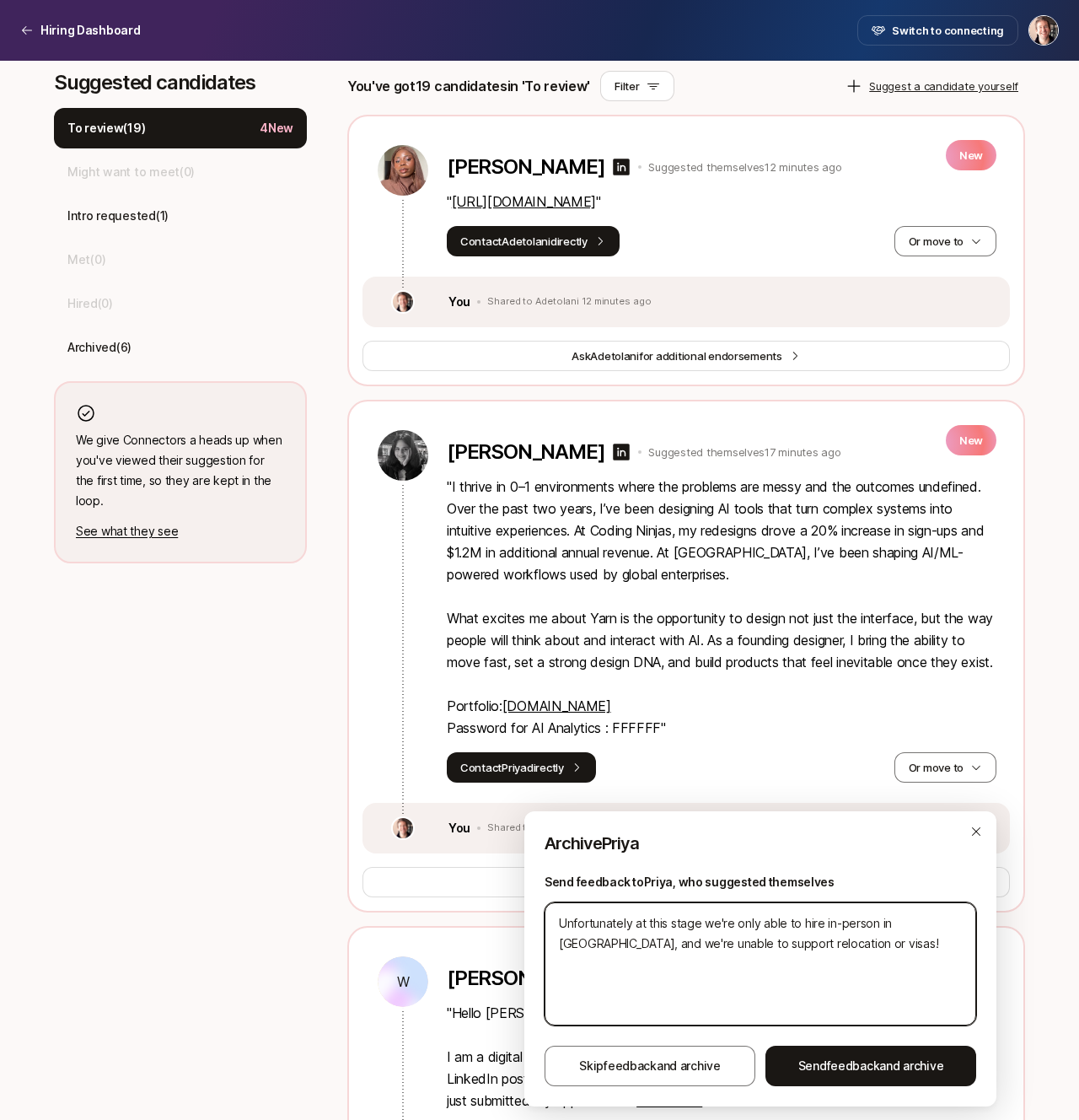
click at [660, 937] on textarea "Unfortunately at this stage we're only able to hire in-person in NYC, and we're…" at bounding box center [760, 964] width 432 height 123
click at [760, 941] on textarea "Unfortunately at this stage we're only able to hire in-person in NYC, and we're…" at bounding box center [760, 964] width 432 height 123
click at [837, 952] on textarea "Unfortunately at this stage we're only able to hire in-person in NYC, and we're…" at bounding box center [760, 964] width 432 height 123
click at [765, 926] on textarea "Unfortunately at this stage we're only able to hire in-person in NYC, and we're…" at bounding box center [760, 964] width 432 height 123
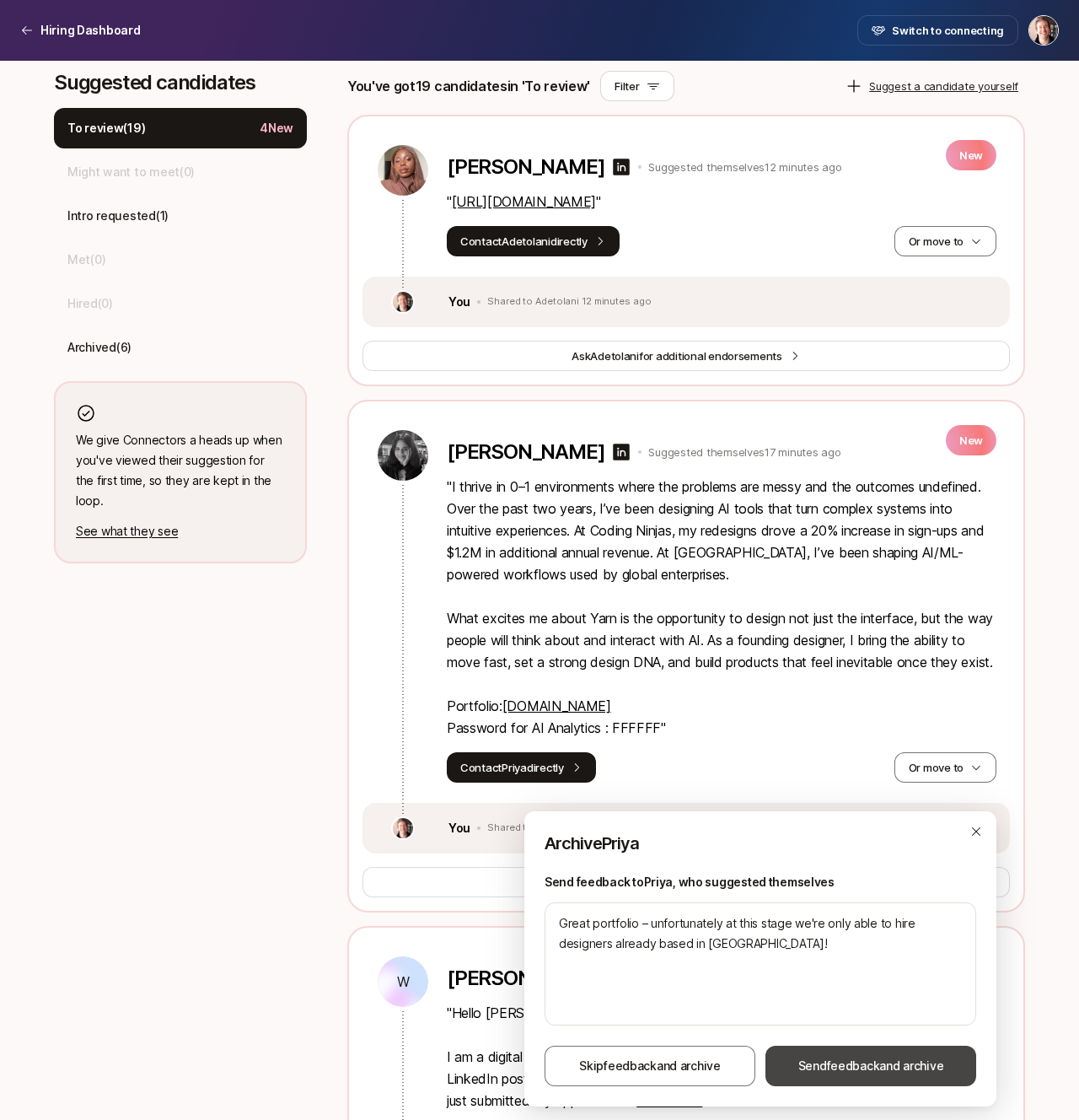
click at [919, 1063] on span "Send feedback and archive" at bounding box center [871, 1066] width 146 height 20
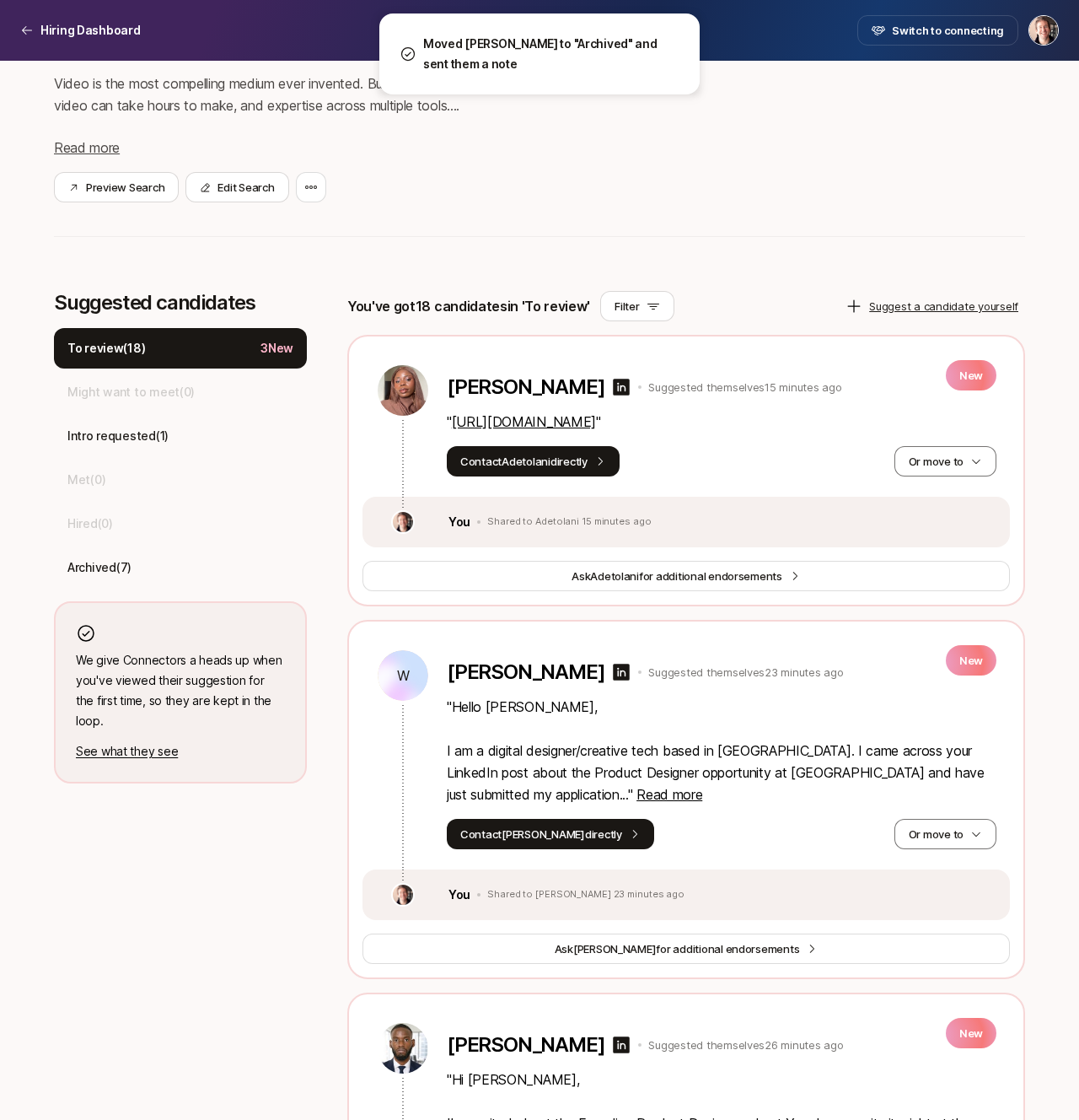
scroll to position [248, 0]
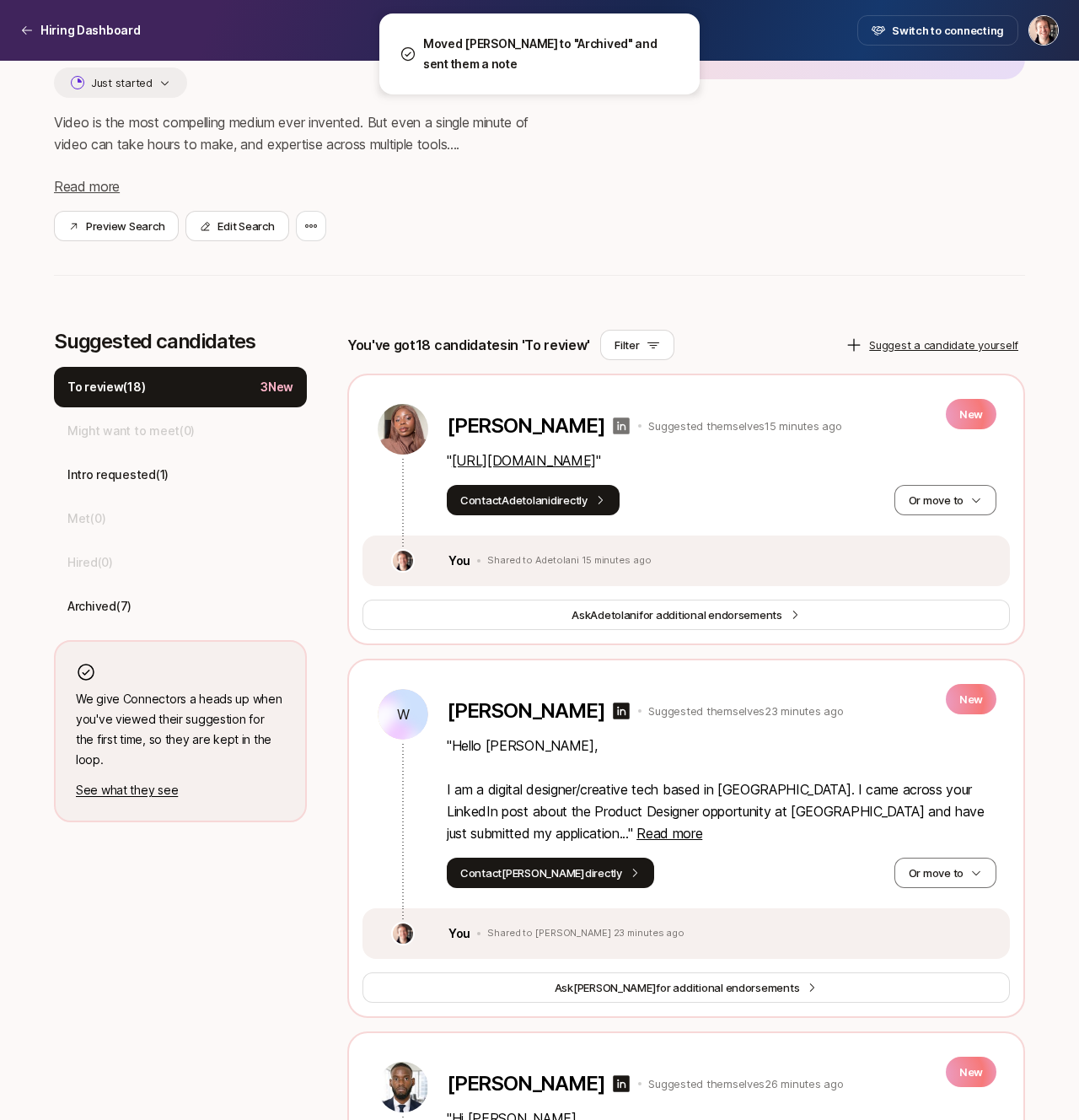
click at [629, 425] on icon at bounding box center [622, 425] width 17 height 17
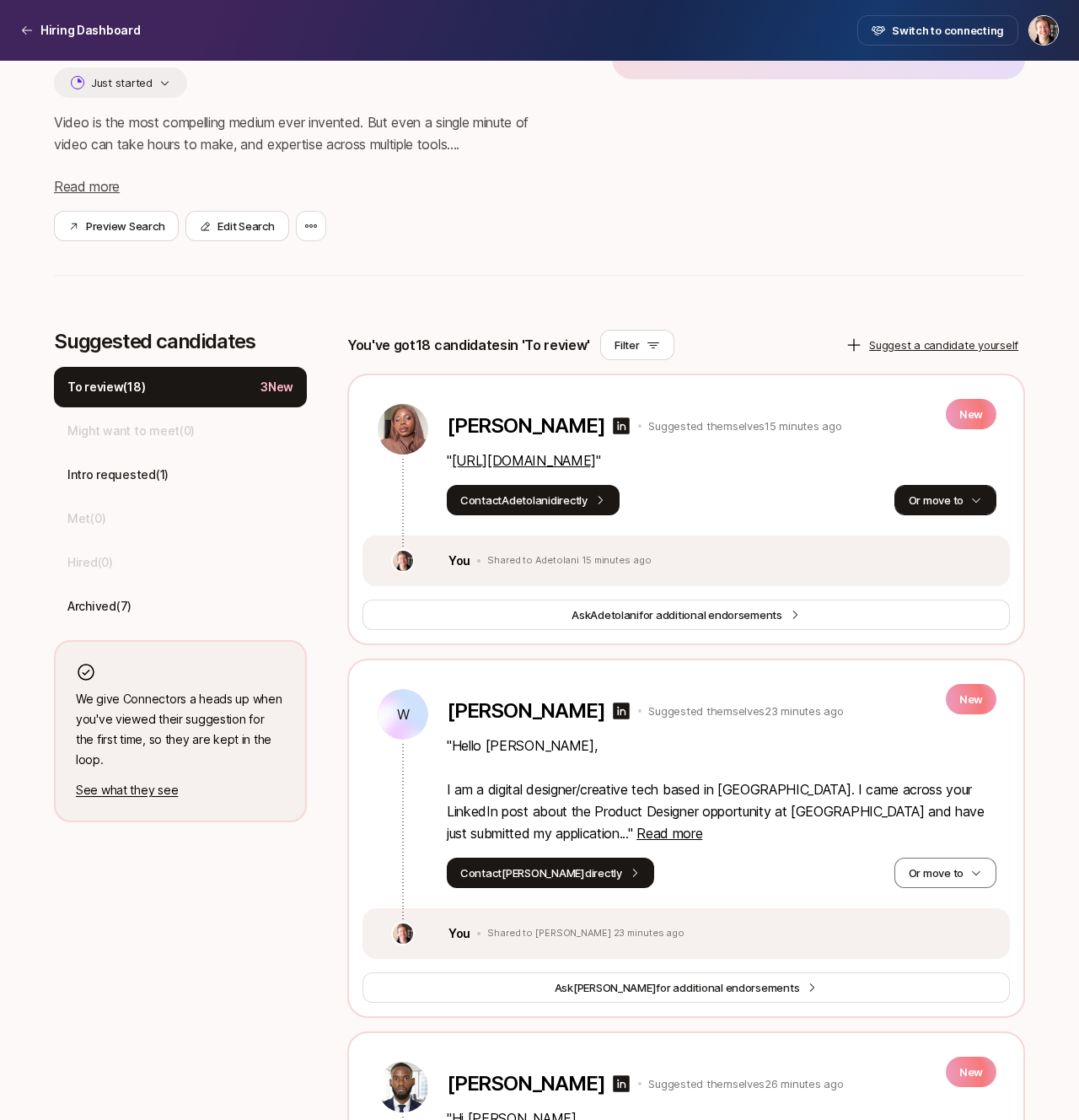
click at [972, 504] on icon "button" at bounding box center [976, 499] width 12 height 12
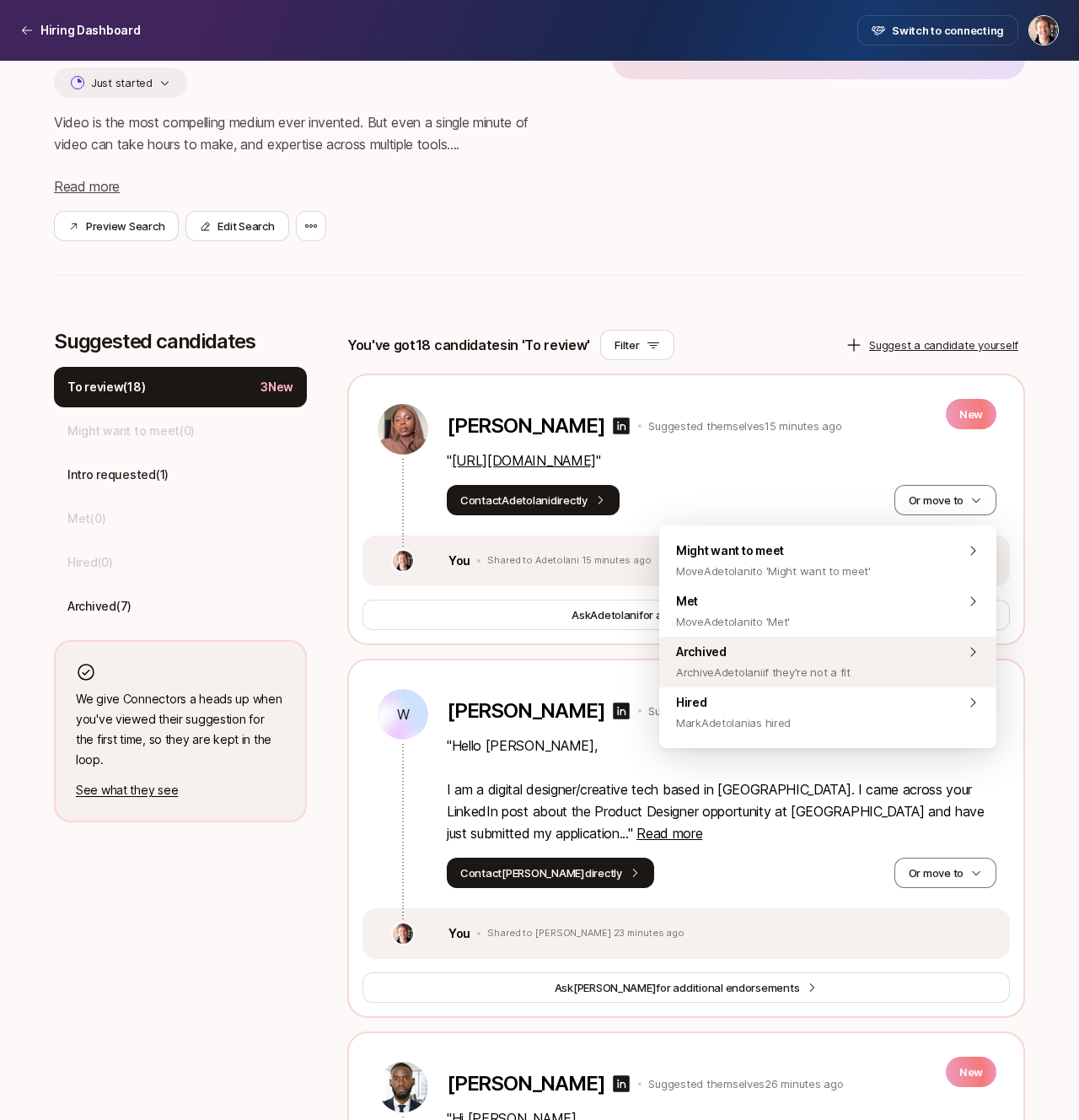
click at [889, 653] on div "Archived Archive Adetolani if they're not a fit" at bounding box center [828, 662] width 337 height 51
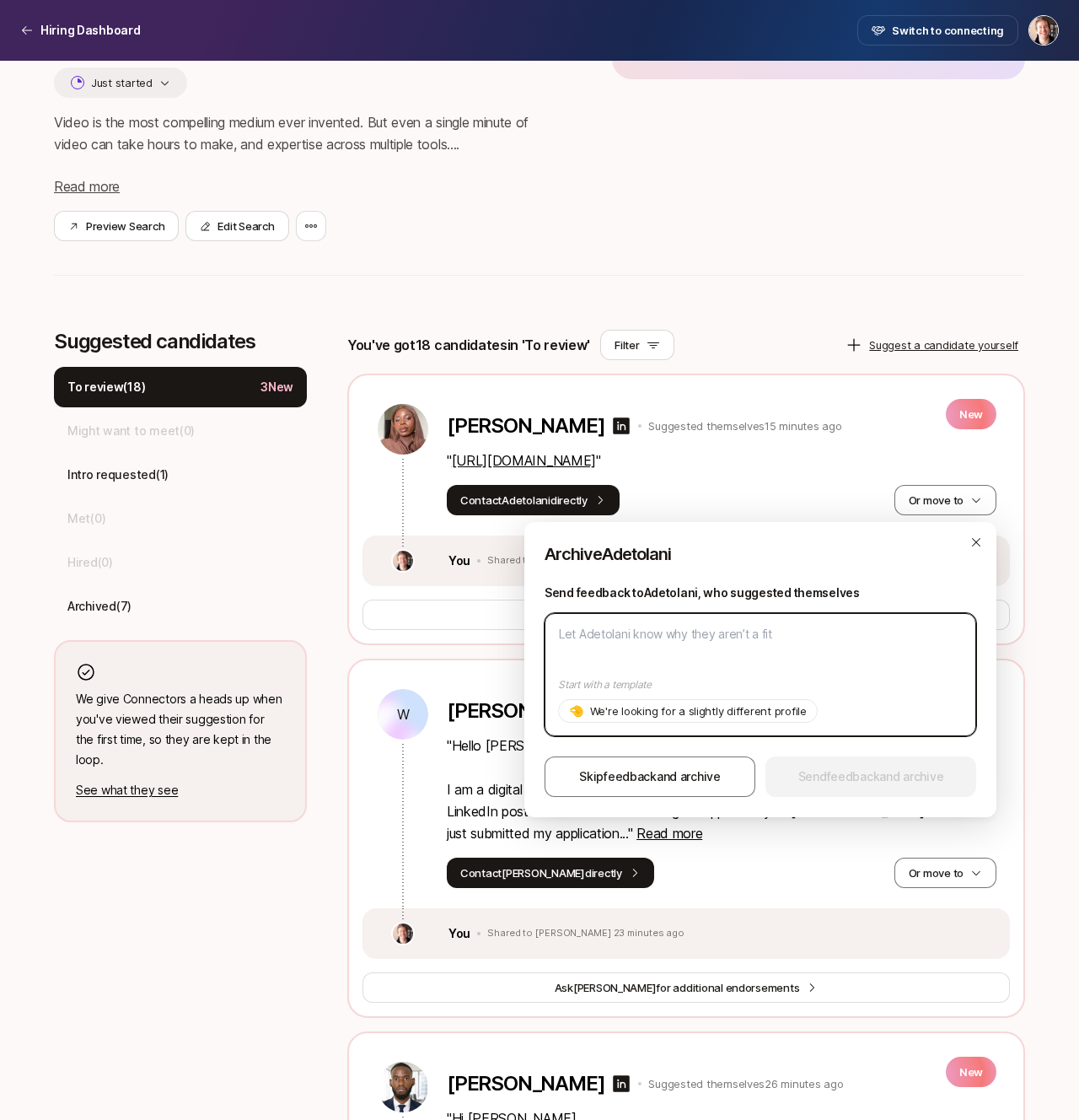
click at [779, 669] on textarea at bounding box center [760, 674] width 432 height 123
paste textarea "Great portfolio – unfortunately at this stage we're only able to hire designers…"
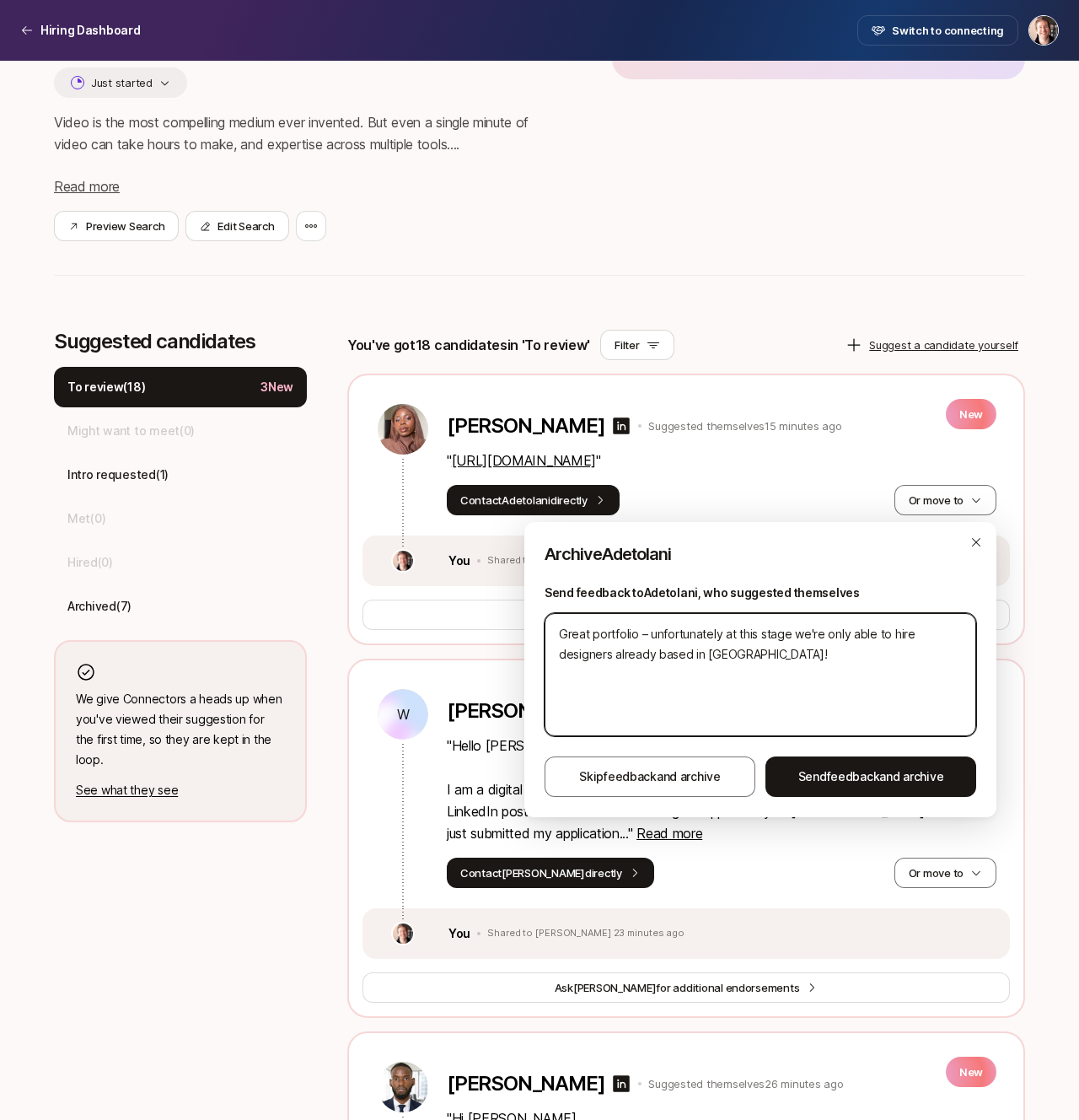
click at [653, 629] on textarea "Great portfolio – unfortunately at this stage we're only able to hire designers…" at bounding box center [760, 674] width 432 height 123
click at [869, 774] on span "feedback" at bounding box center [853, 776] width 53 height 14
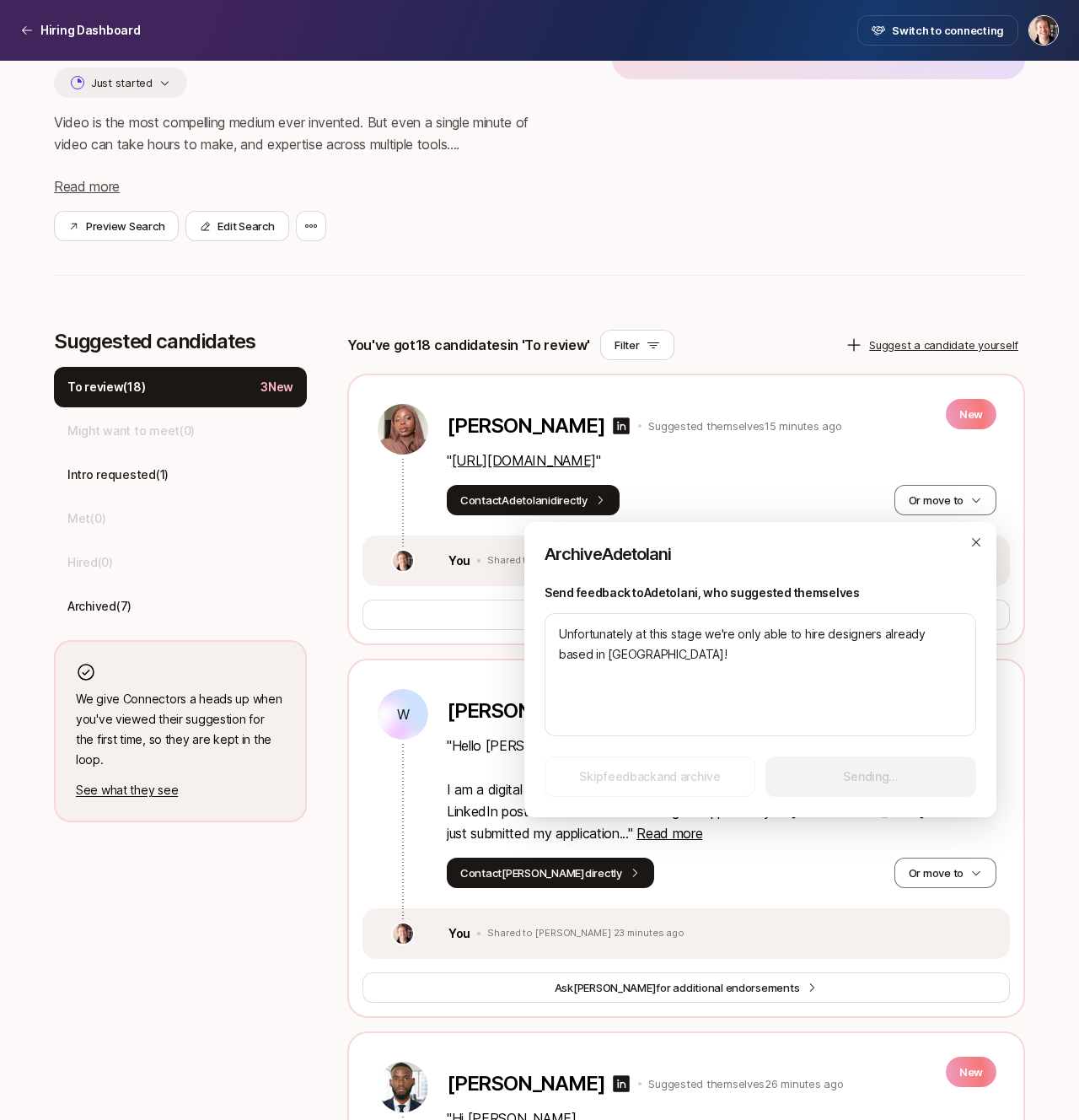
click at [869, 774] on div "Skip feedback and archive Sending..." at bounding box center [760, 777] width 432 height 41
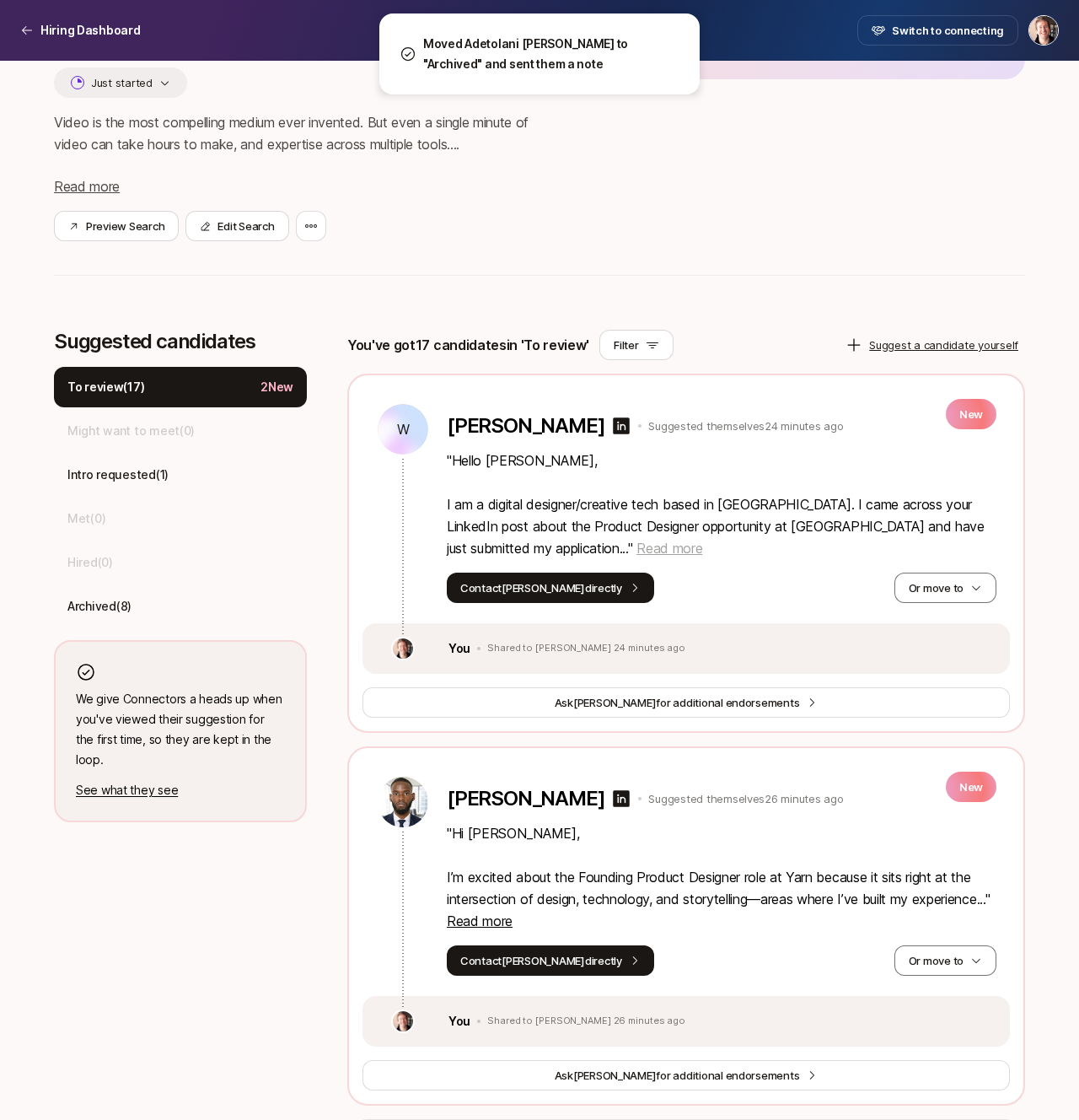
click at [637, 555] on span "Read more" at bounding box center [670, 548] width 66 height 17
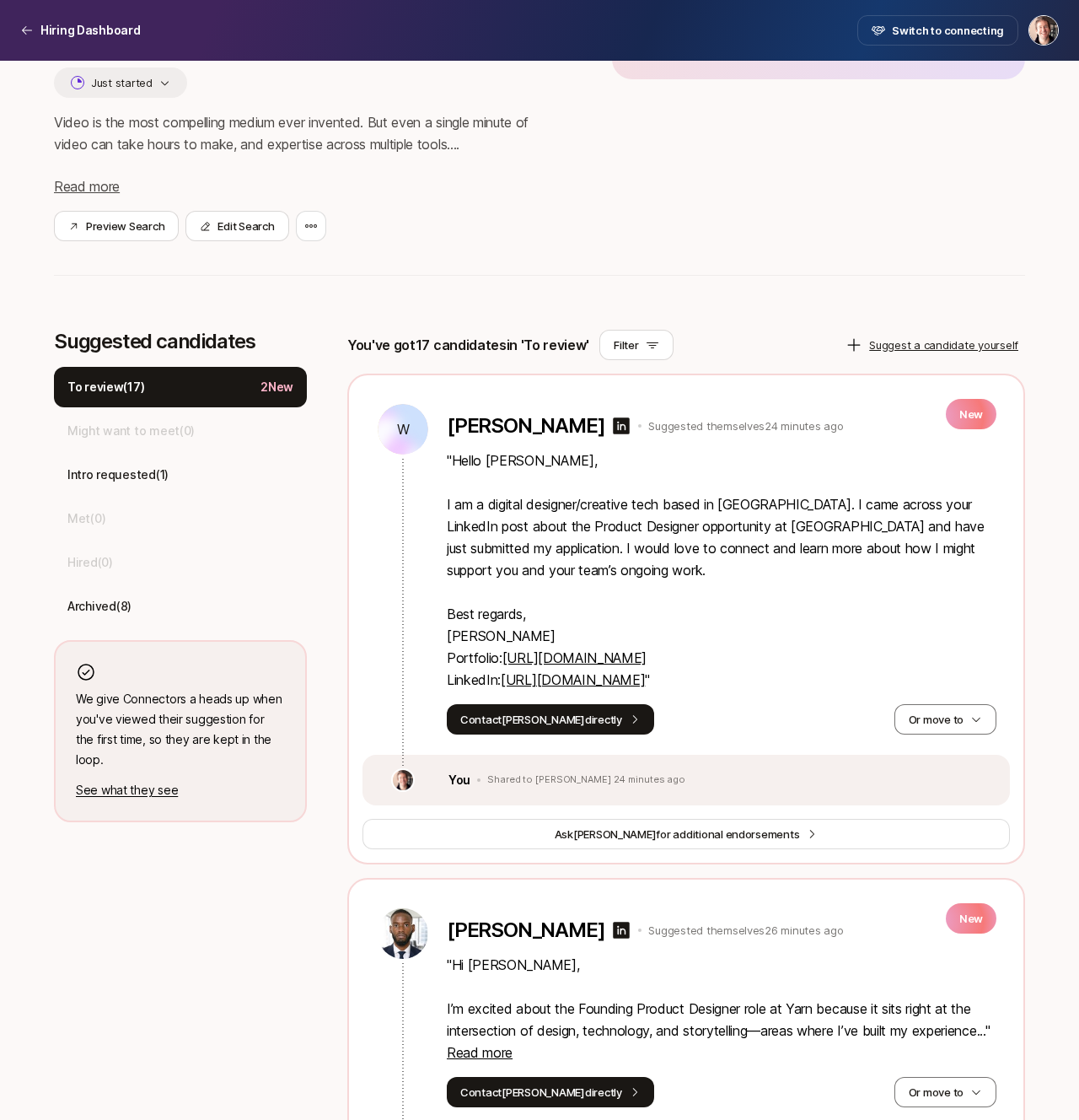
click at [569, 659] on link "https://wendyho.design/" at bounding box center [575, 657] width 144 height 17
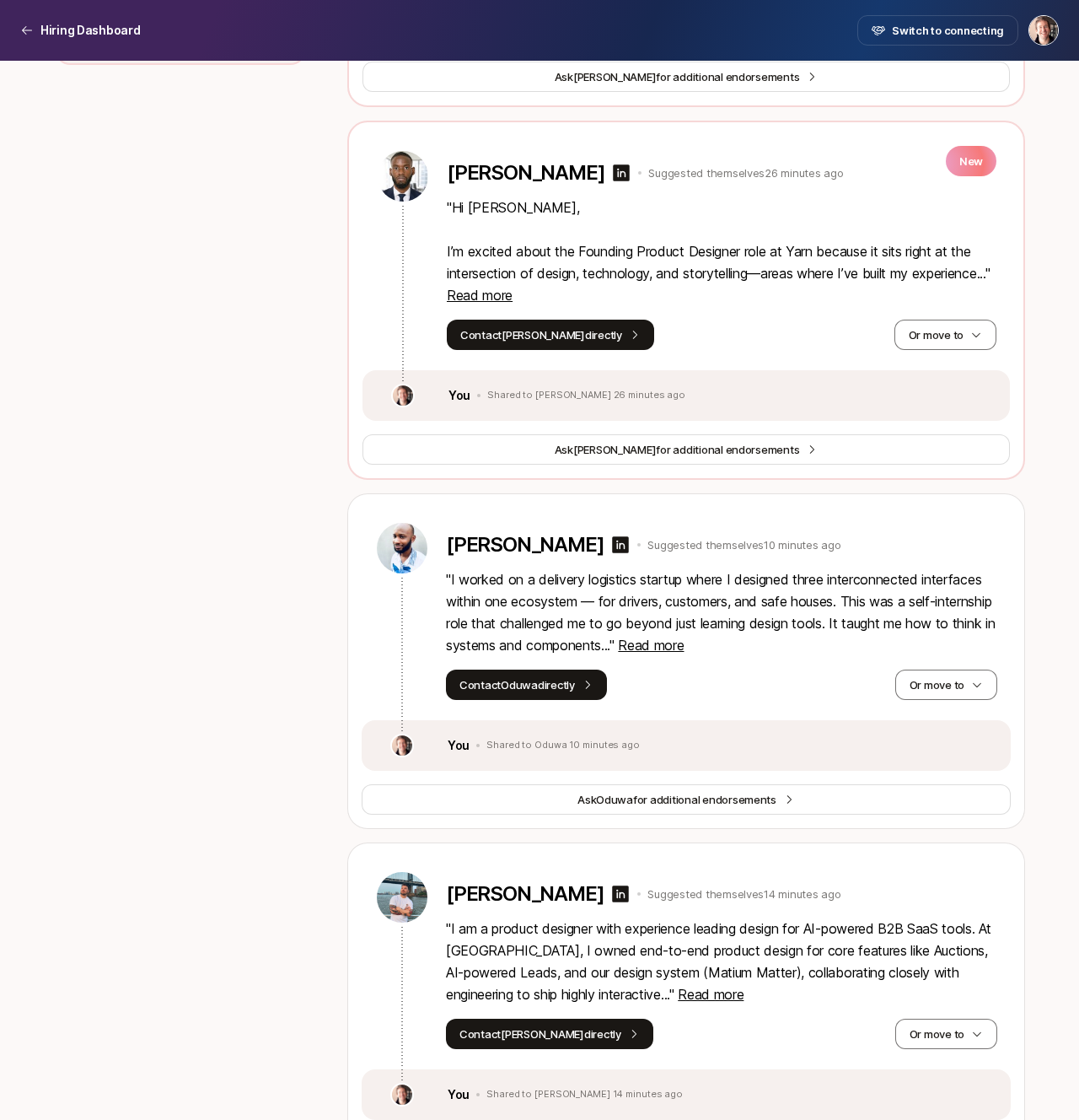
scroll to position [1004, 0]
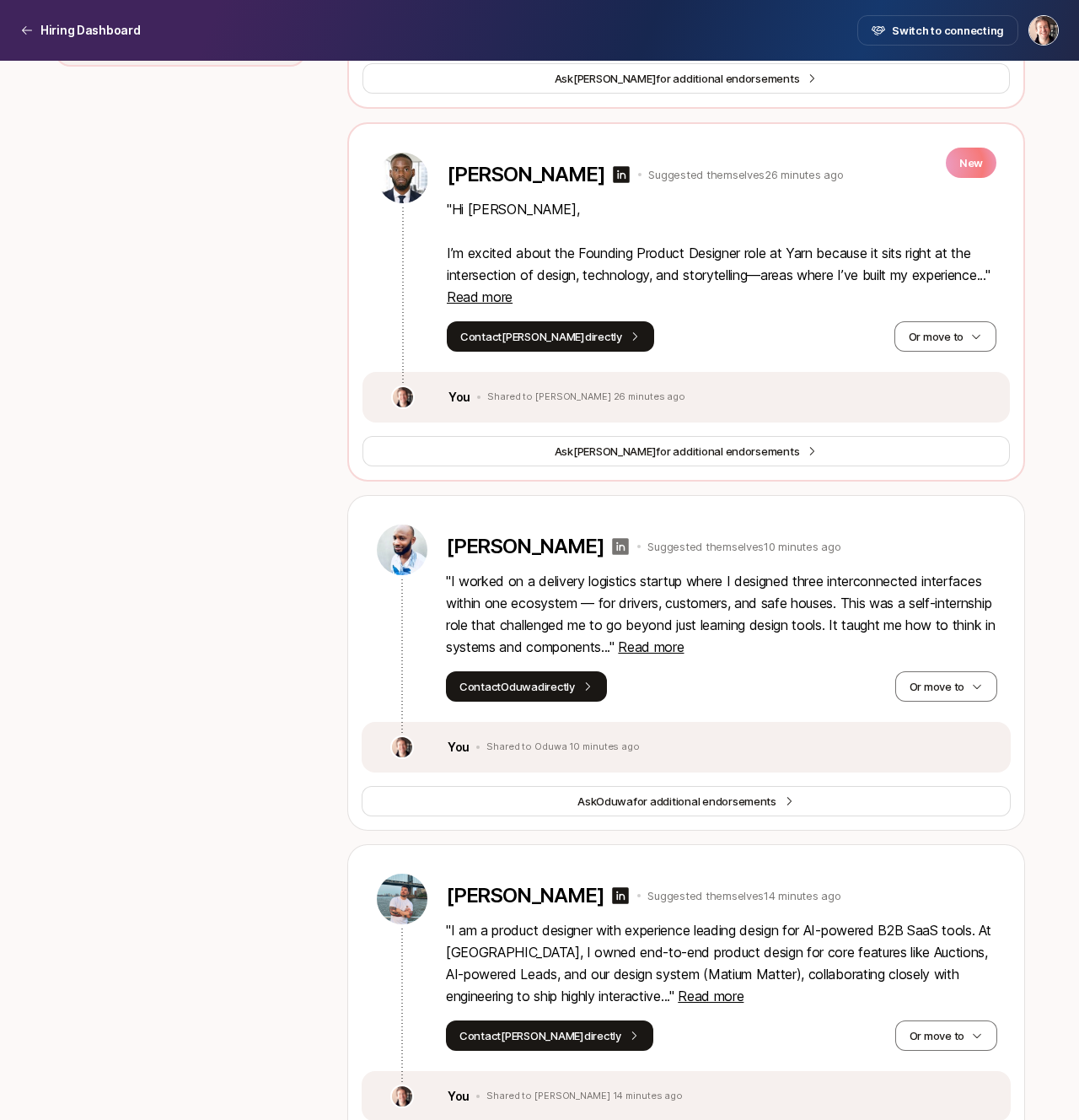
click at [630, 547] on icon at bounding box center [621, 546] width 17 height 17
click at [926, 675] on button "Or move to" at bounding box center [946, 687] width 102 height 30
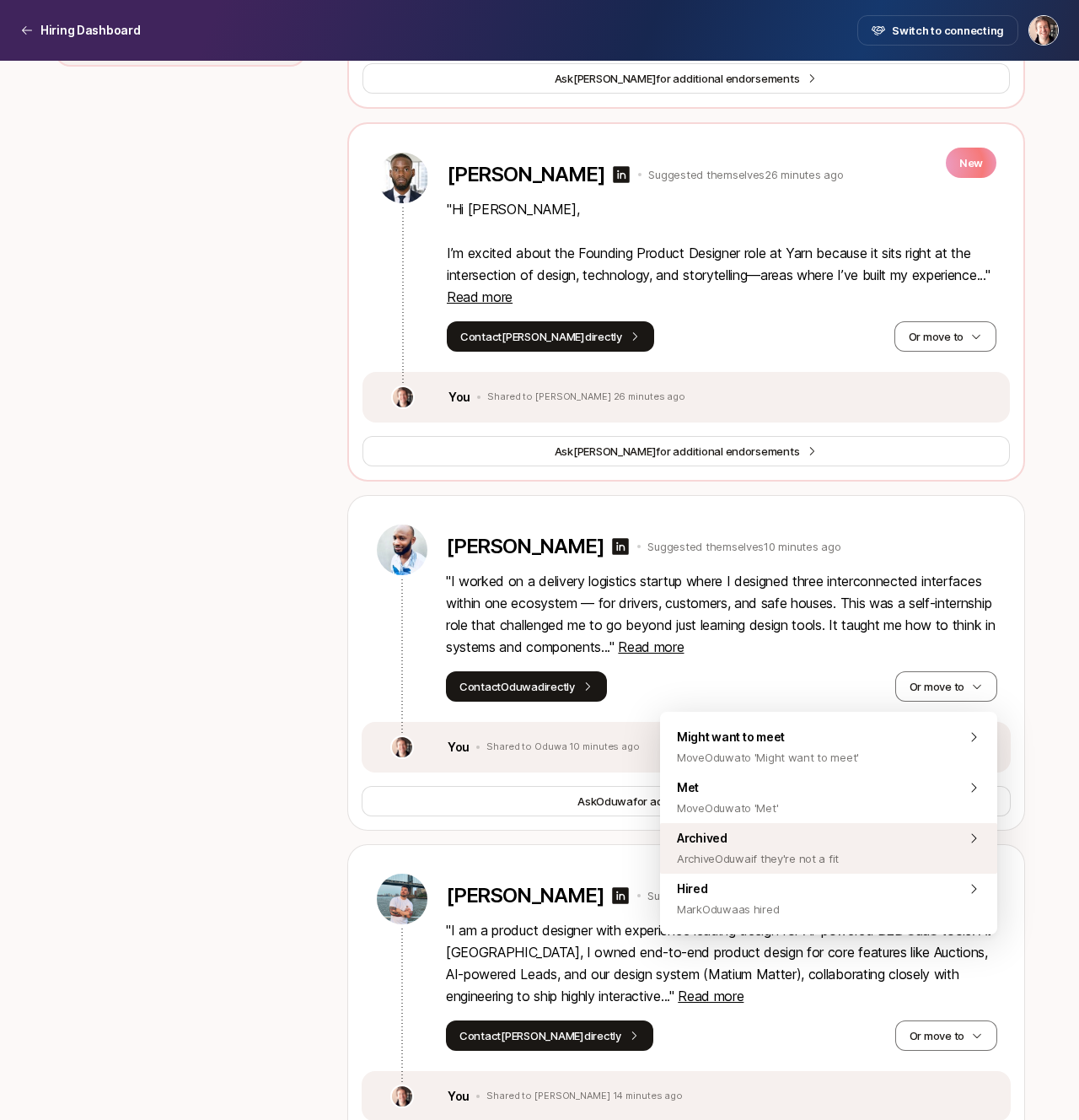
click at [786, 864] on span "Archive Oduwa if they're not a fit" at bounding box center [758, 858] width 162 height 20
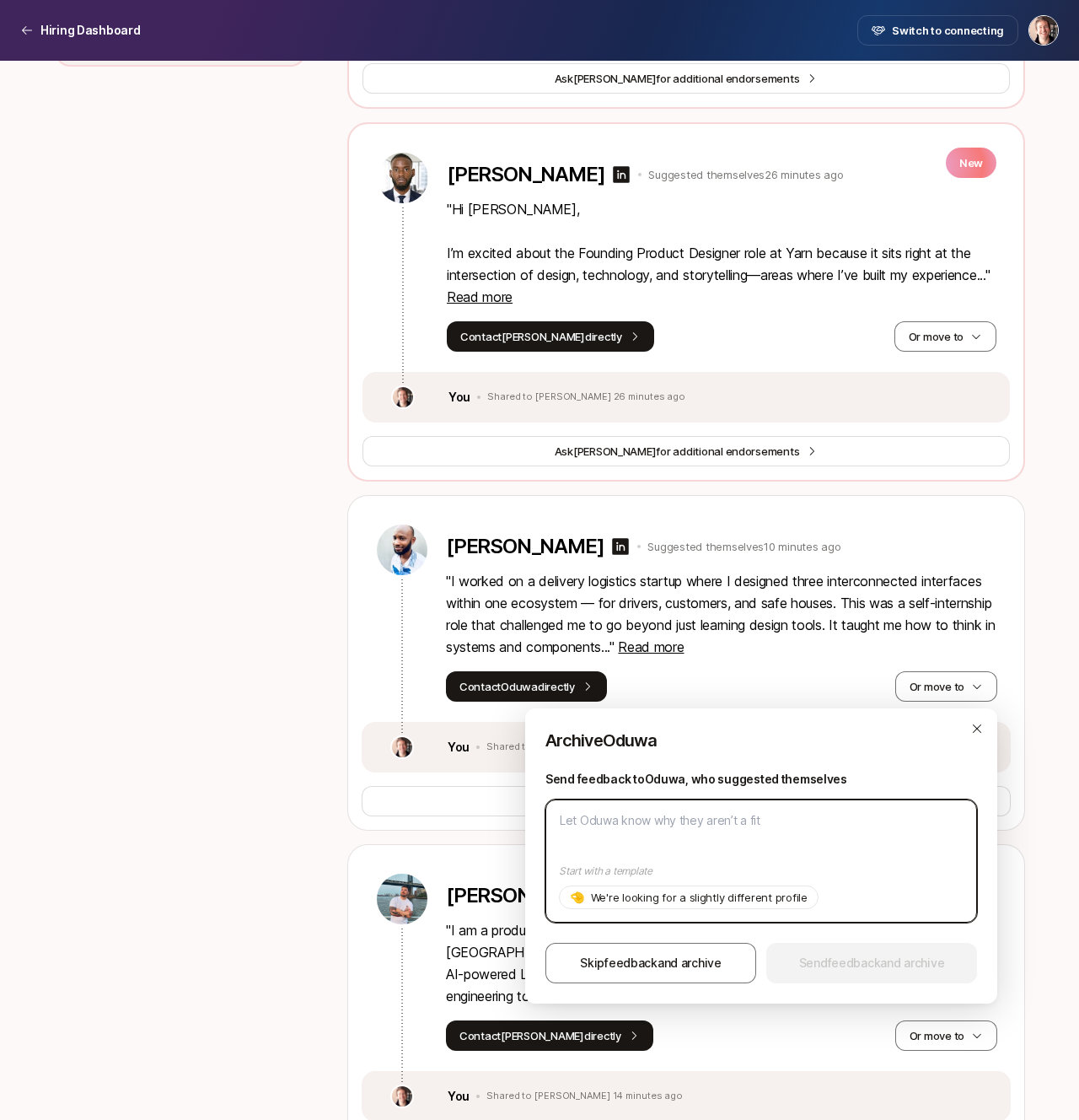
click at [770, 837] on textarea at bounding box center [761, 861] width 432 height 123
paste textarea "Great portfolio – unfortunately at this stage we're only able to hire designers…"
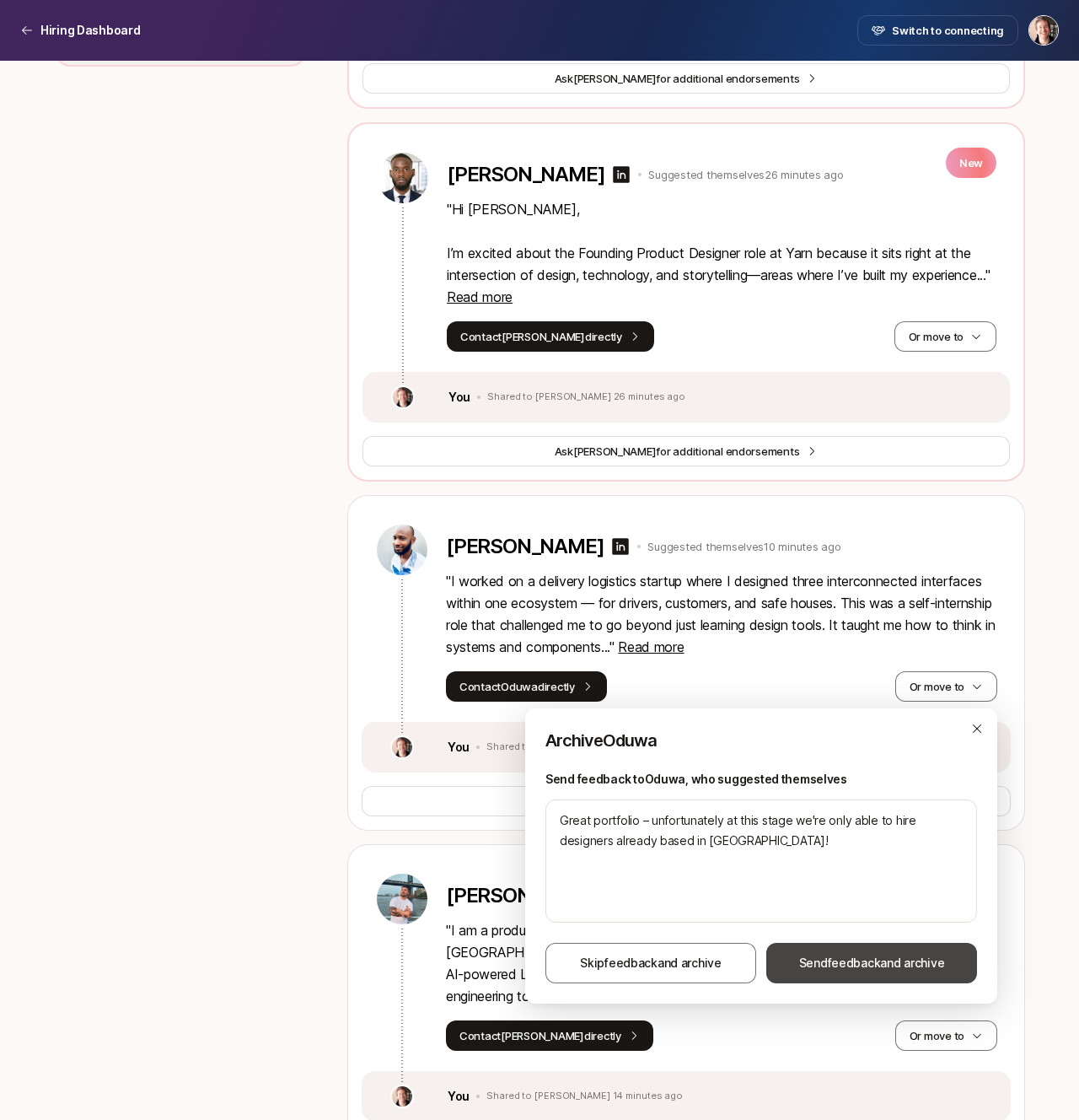
click at [840, 957] on span "feedback" at bounding box center [854, 963] width 53 height 14
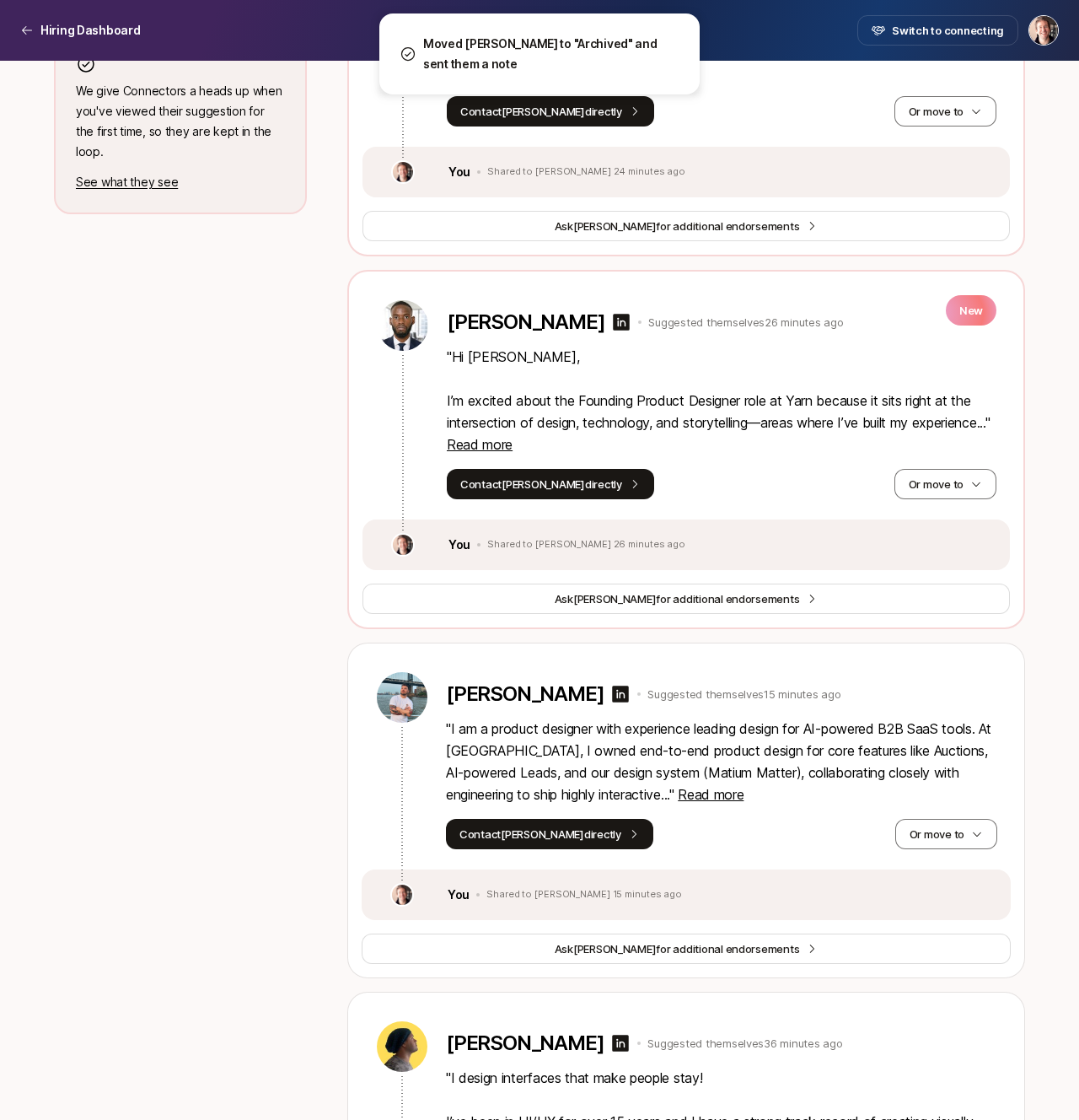
scroll to position [855, 0]
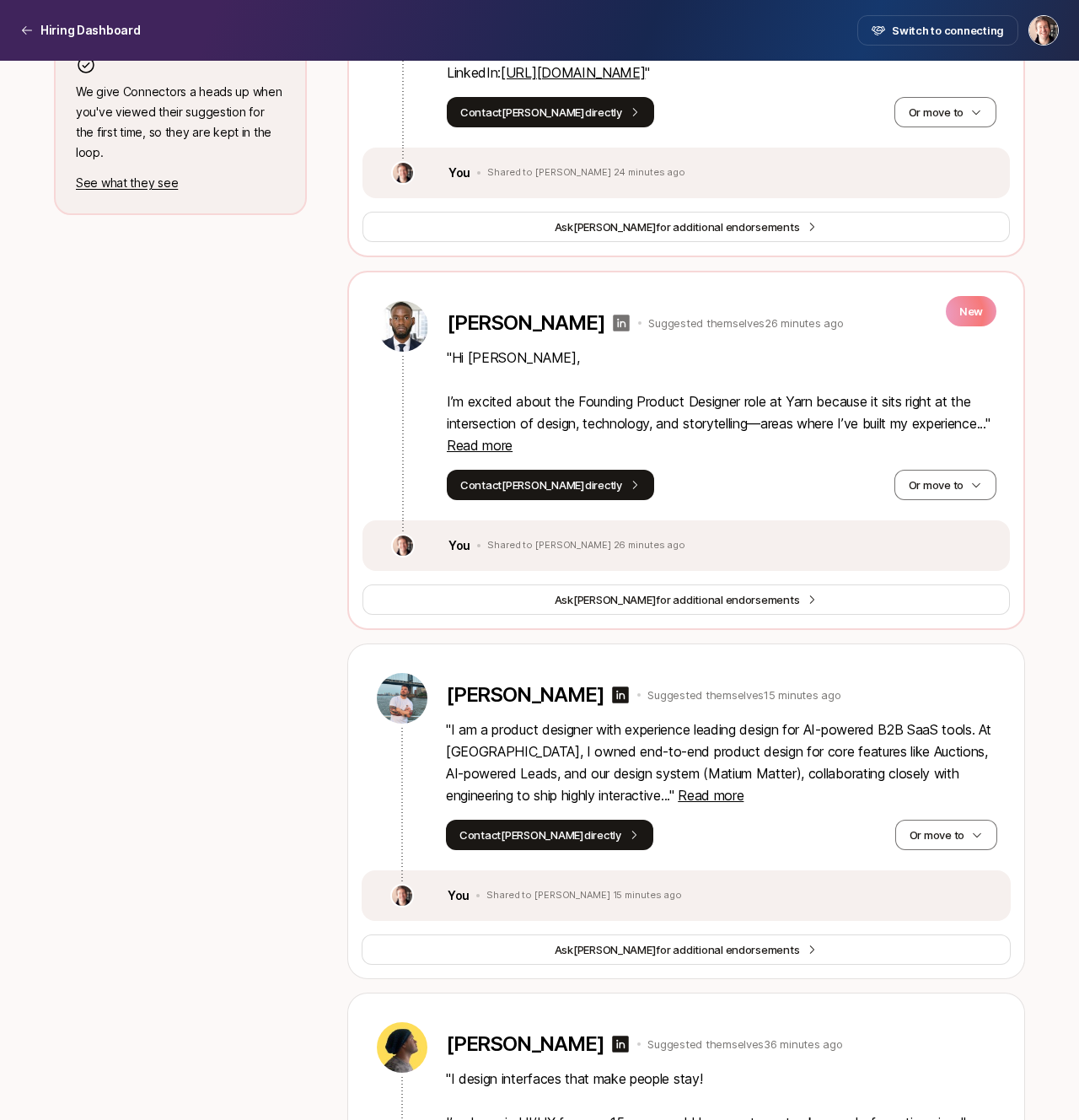
click at [631, 319] on icon at bounding box center [622, 322] width 17 height 17
click at [962, 488] on button "Or move to" at bounding box center [945, 485] width 102 height 30
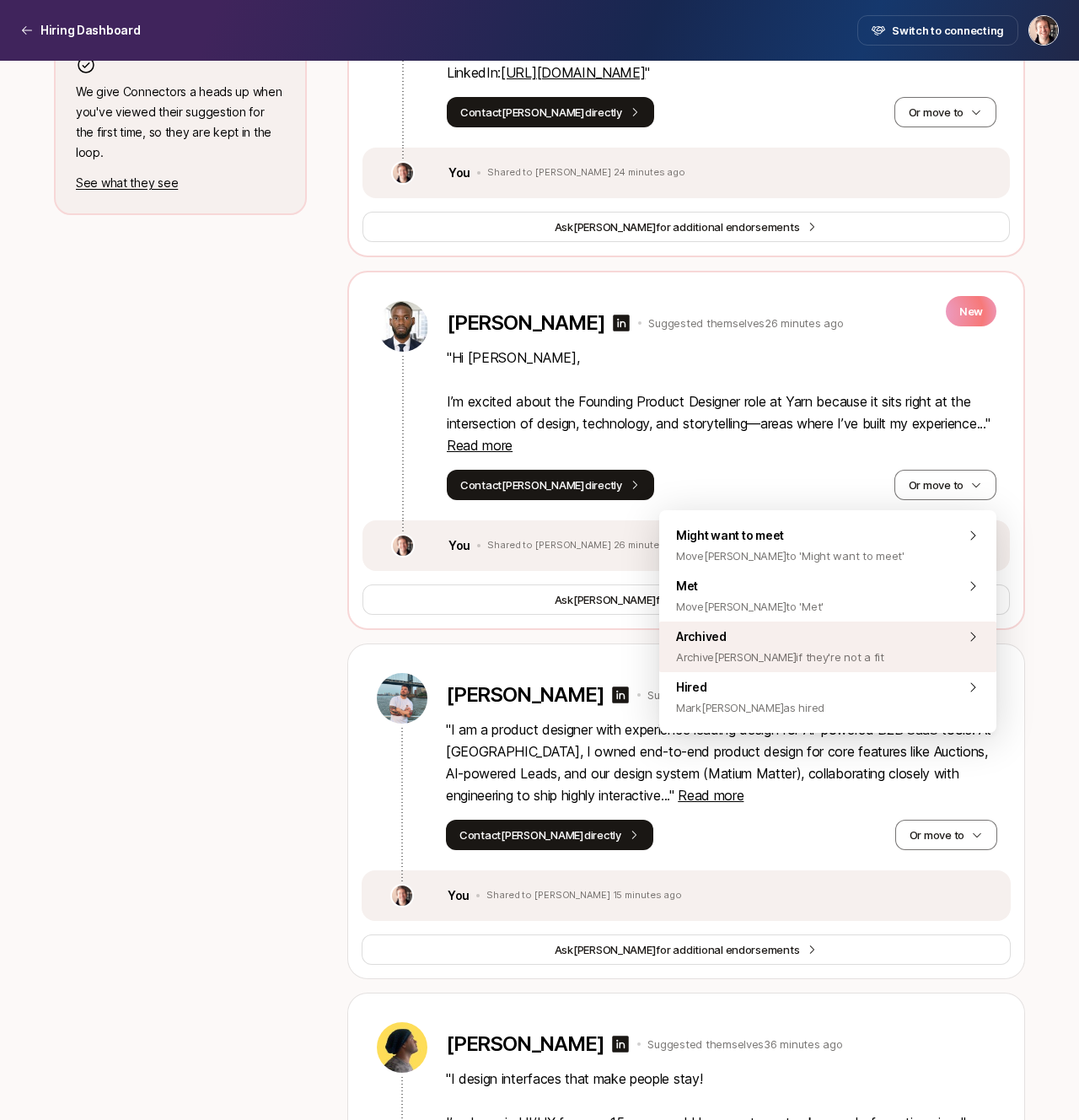
click at [868, 639] on div "Archived Archive Frank ekeng if they're not a fit" at bounding box center [828, 647] width 337 height 51
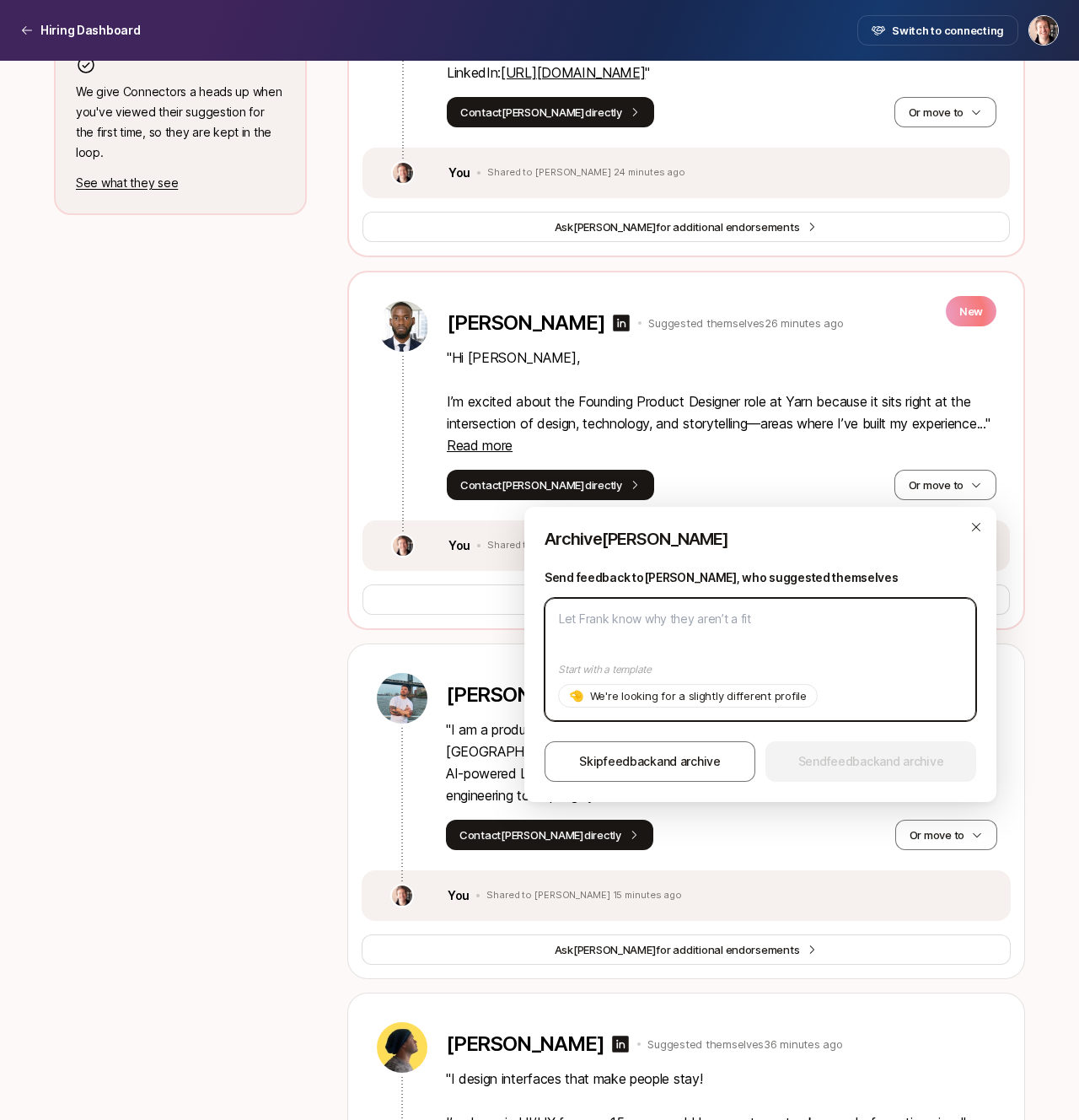
click at [868, 639] on textarea at bounding box center [760, 659] width 432 height 123
paste textarea "Great portfolio – unfortunately at this stage we're only able to hire designers…"
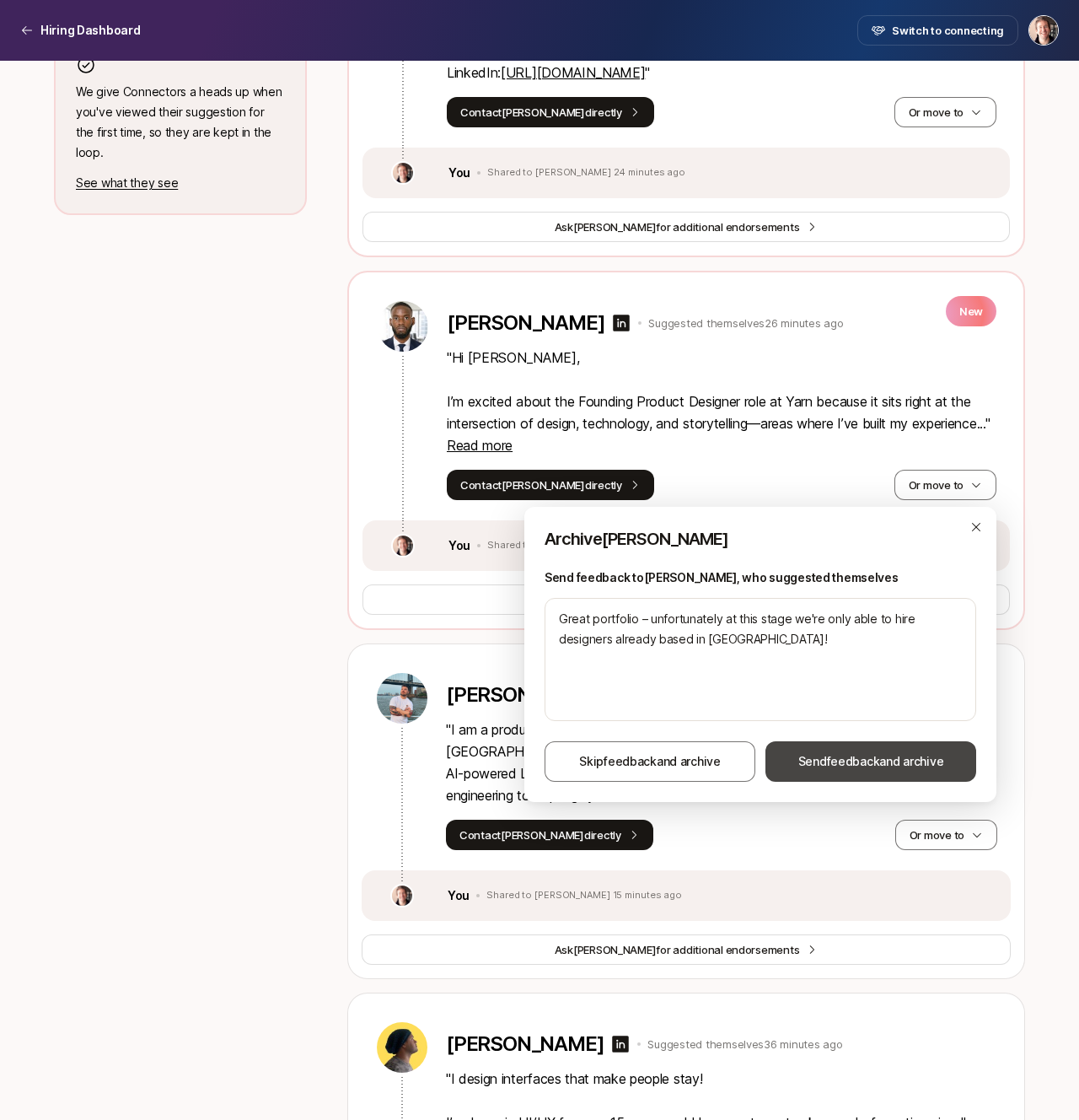
click at [868, 752] on span "Send feedback and archive" at bounding box center [871, 761] width 146 height 20
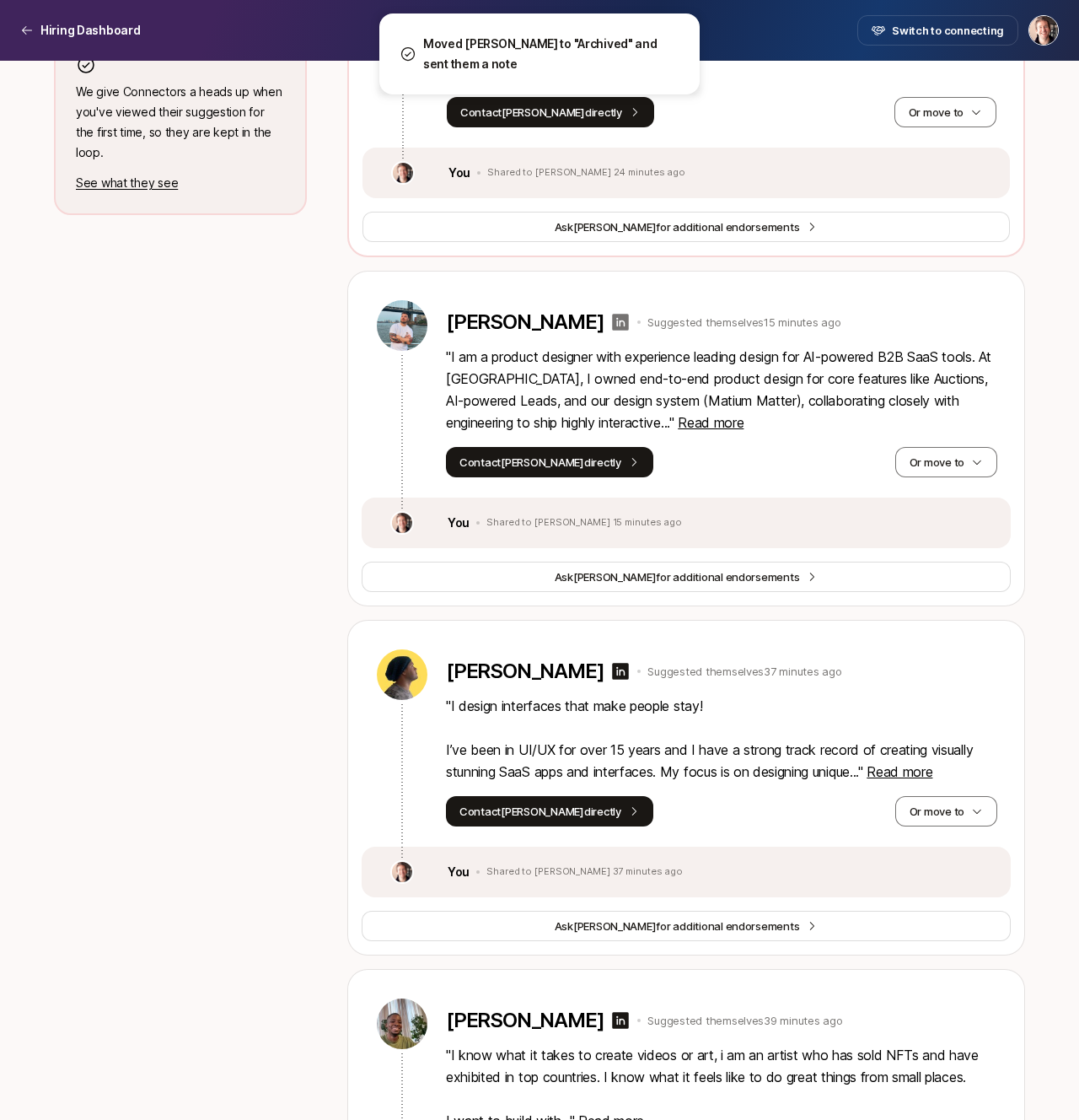
click at [613, 322] on icon at bounding box center [621, 322] width 17 height 17
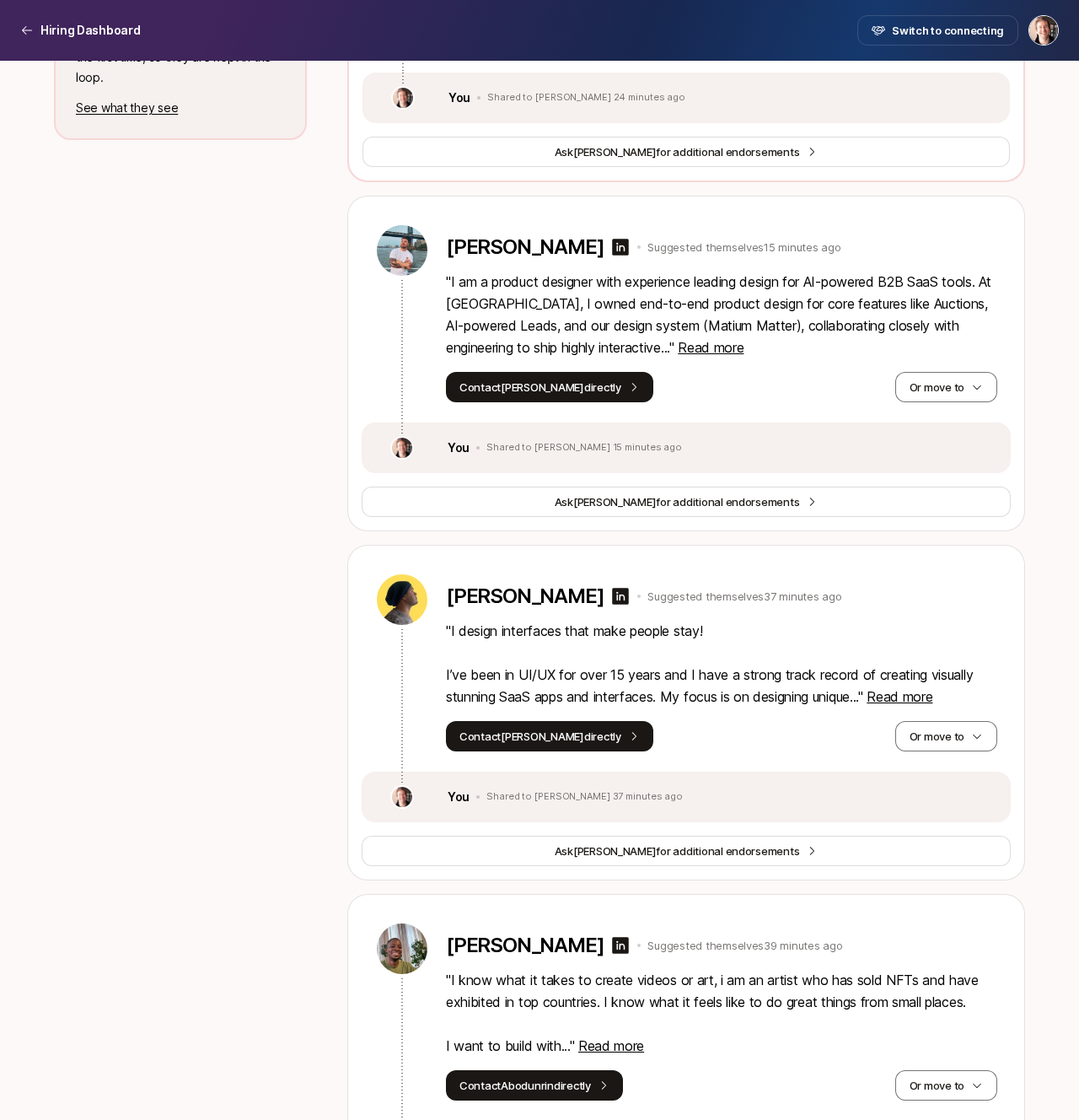
scroll to position [960, 0]
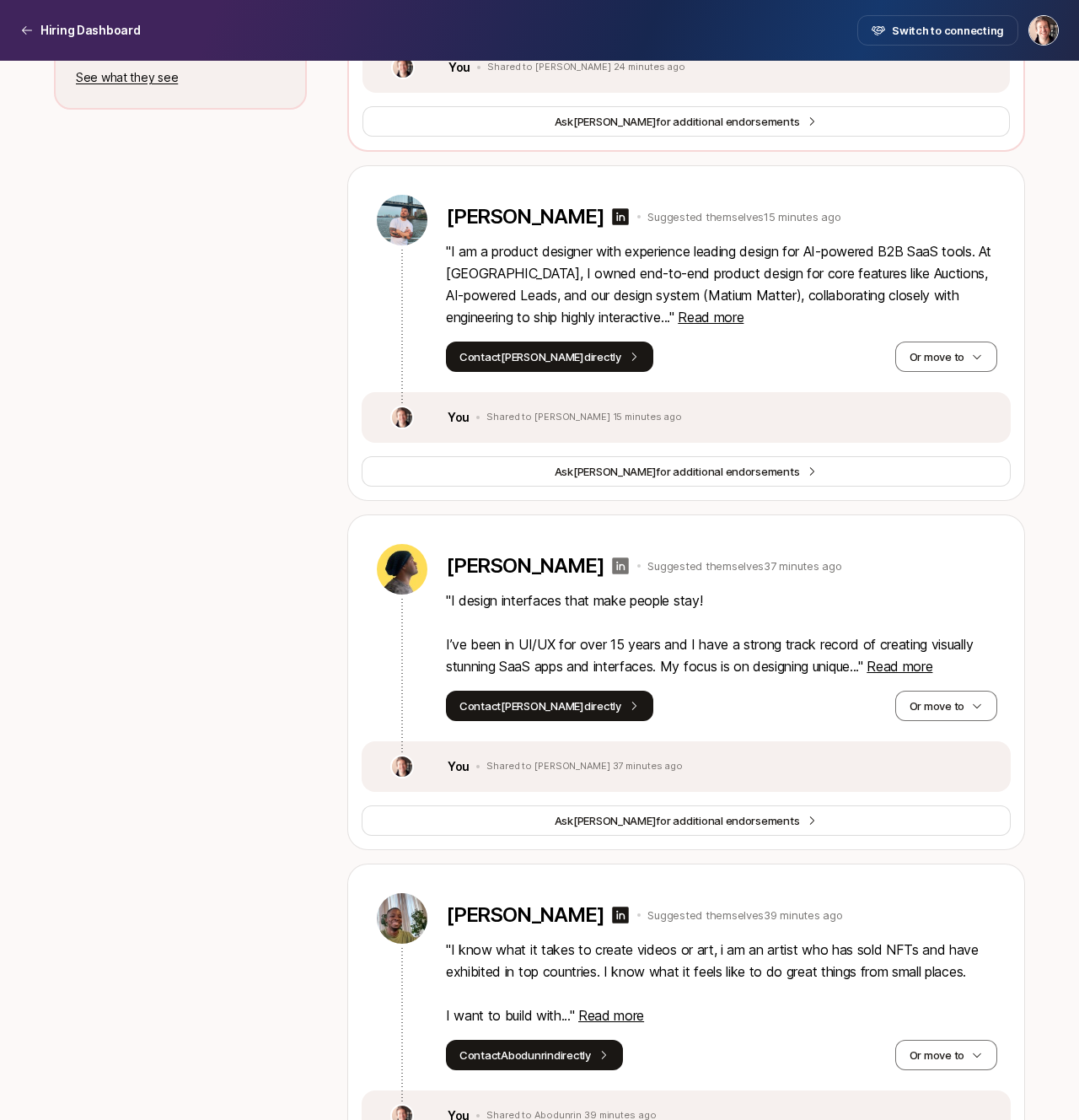
click at [613, 561] on icon at bounding box center [621, 566] width 17 height 17
click at [924, 707] on button "Or move to" at bounding box center [946, 705] width 102 height 30
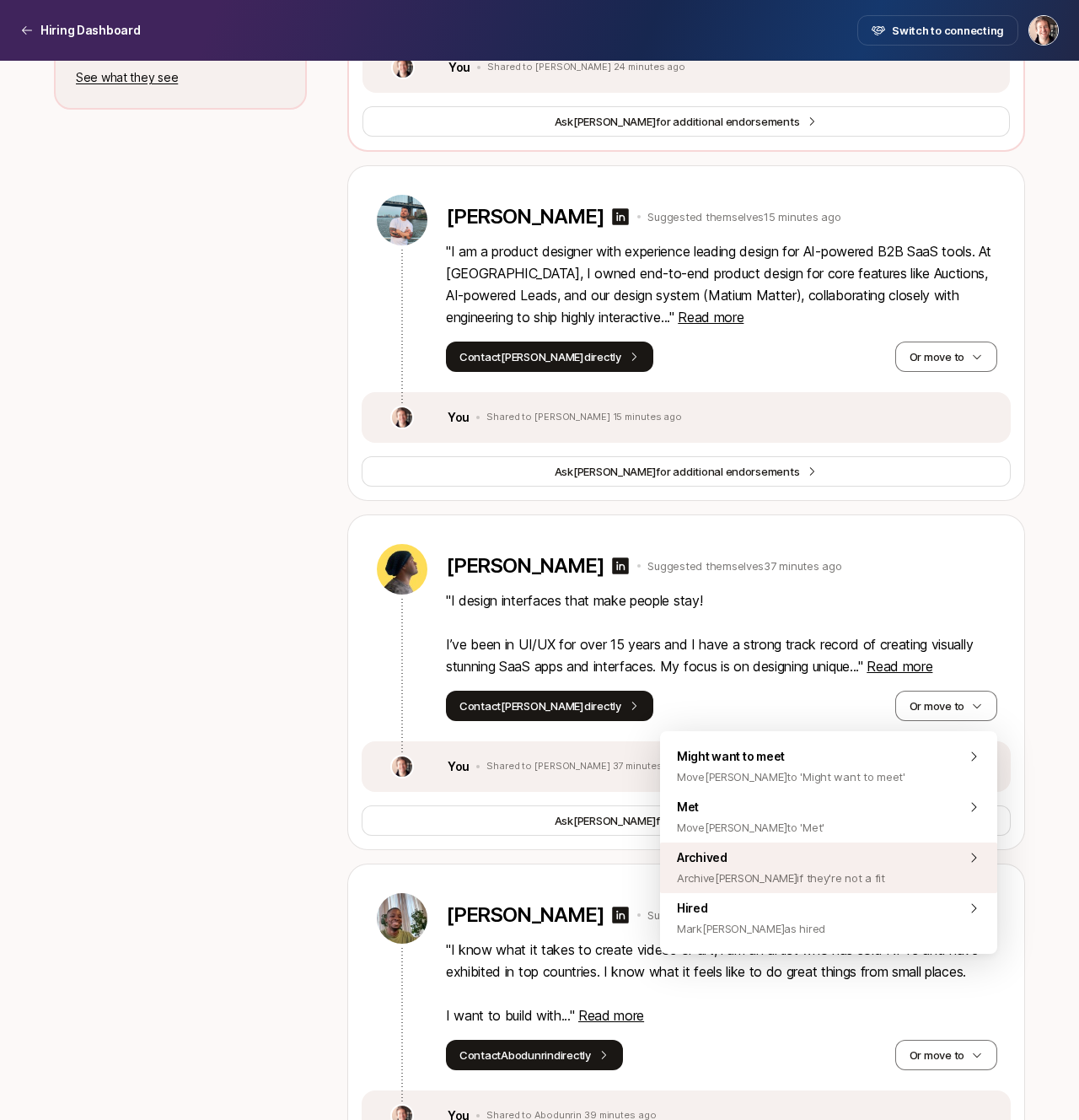
click at [760, 879] on span "Archive Ryan if they're not a fit" at bounding box center [781, 878] width 208 height 20
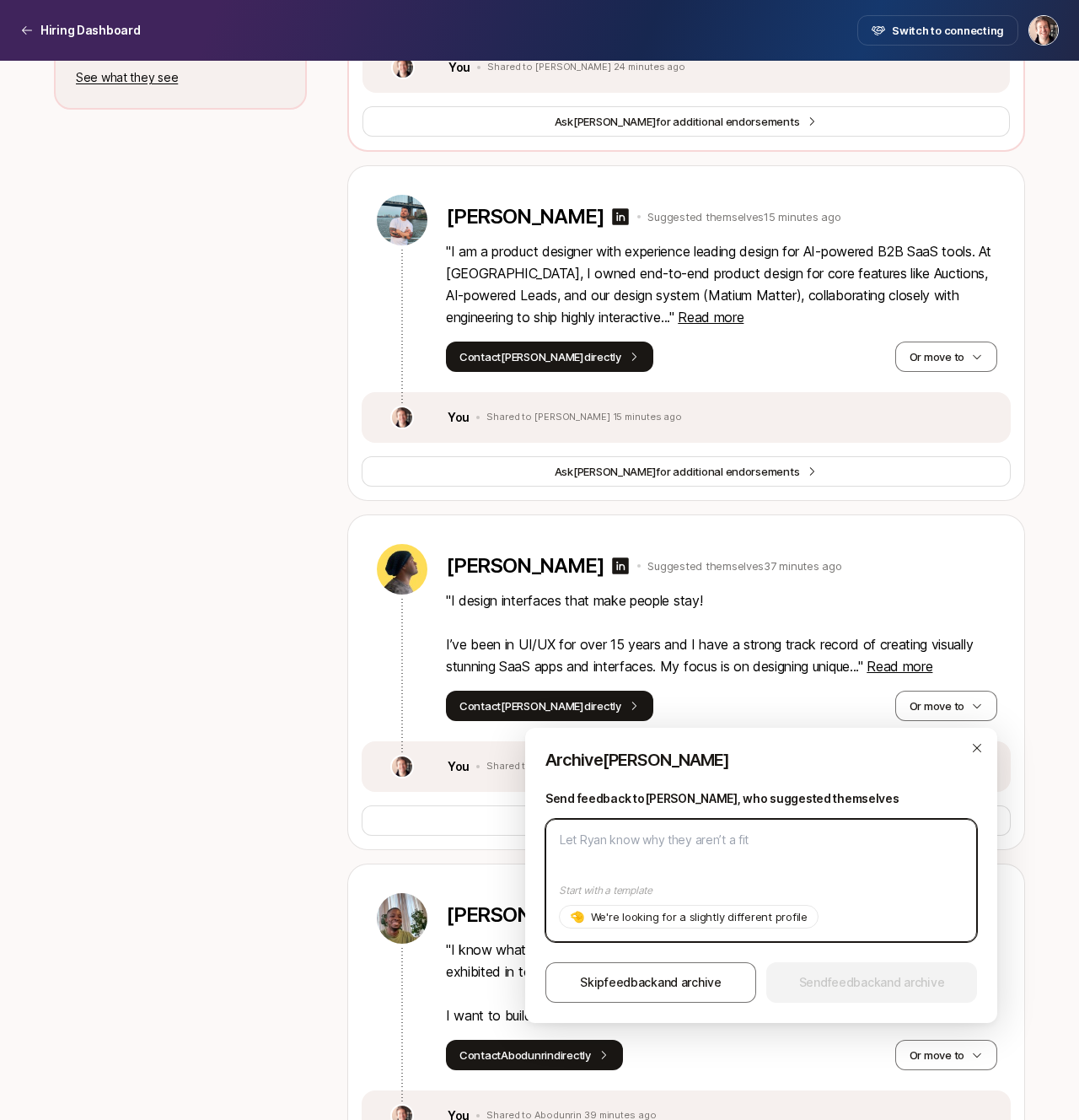
click at [761, 876] on textarea at bounding box center [761, 880] width 432 height 123
paste textarea "Great portfolio – unfortunately at this stage we're only able to hire designers…"
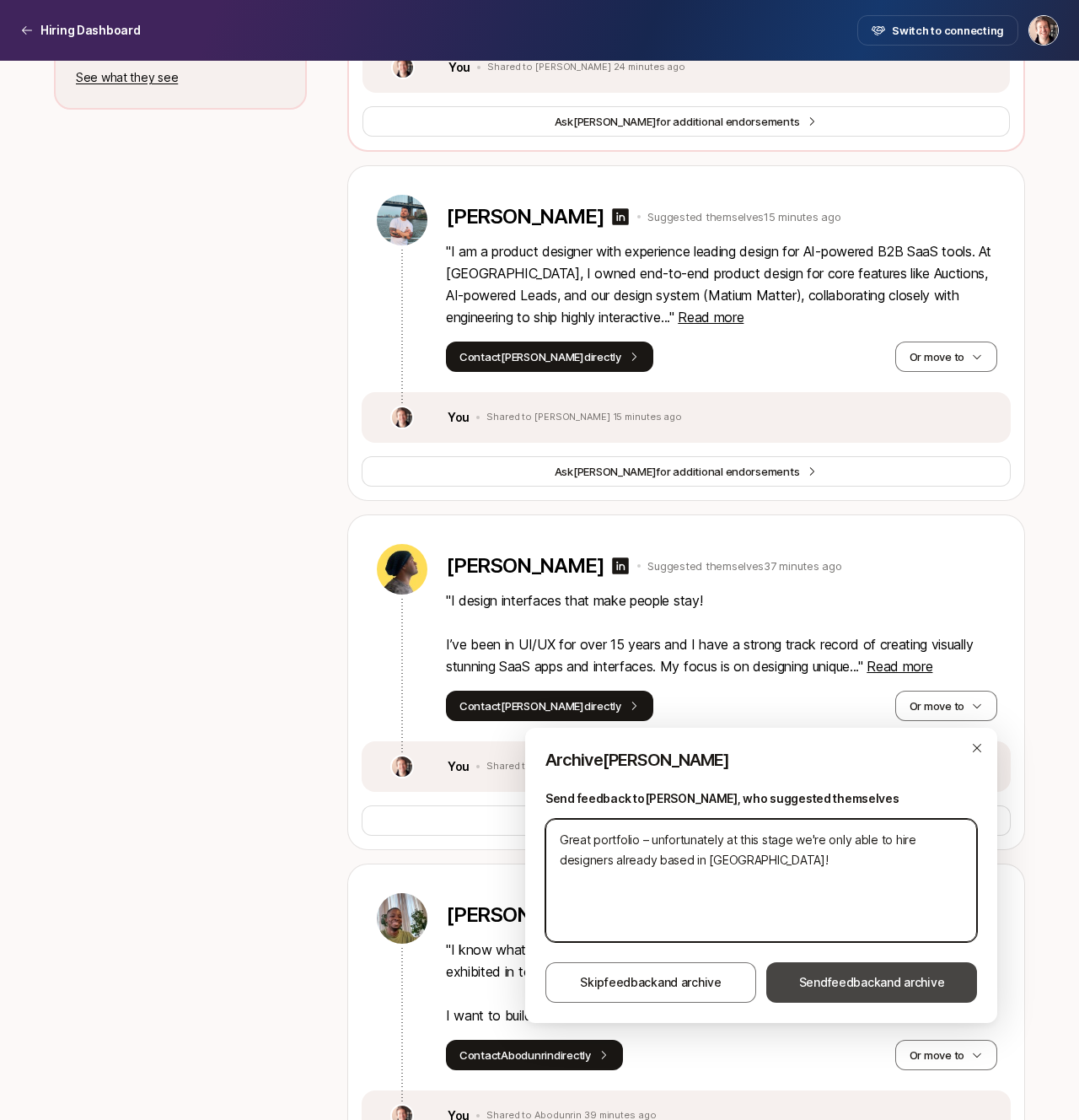
click at [830, 980] on span "feedback" at bounding box center [854, 981] width 53 height 14
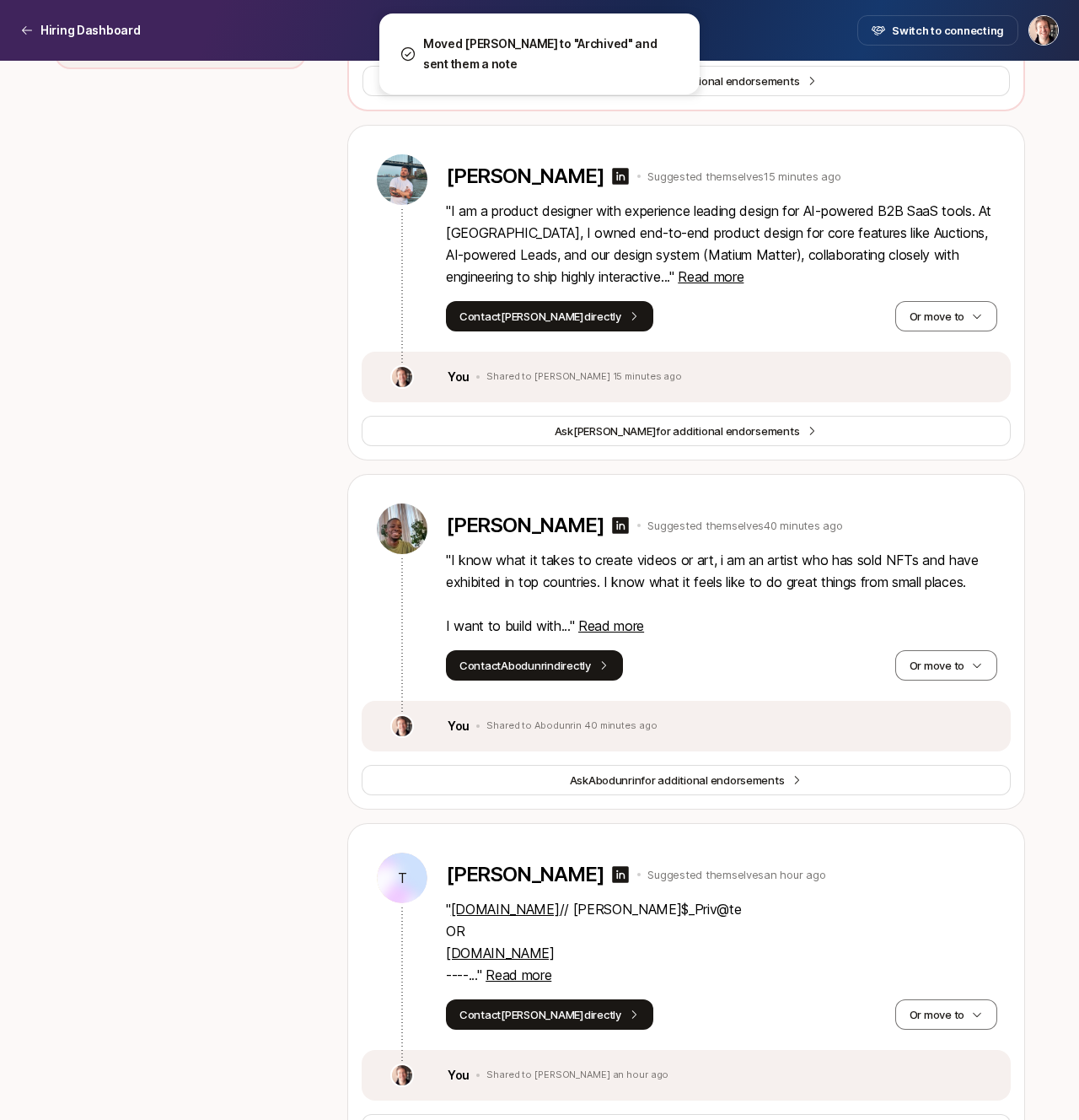
scroll to position [1000, 0]
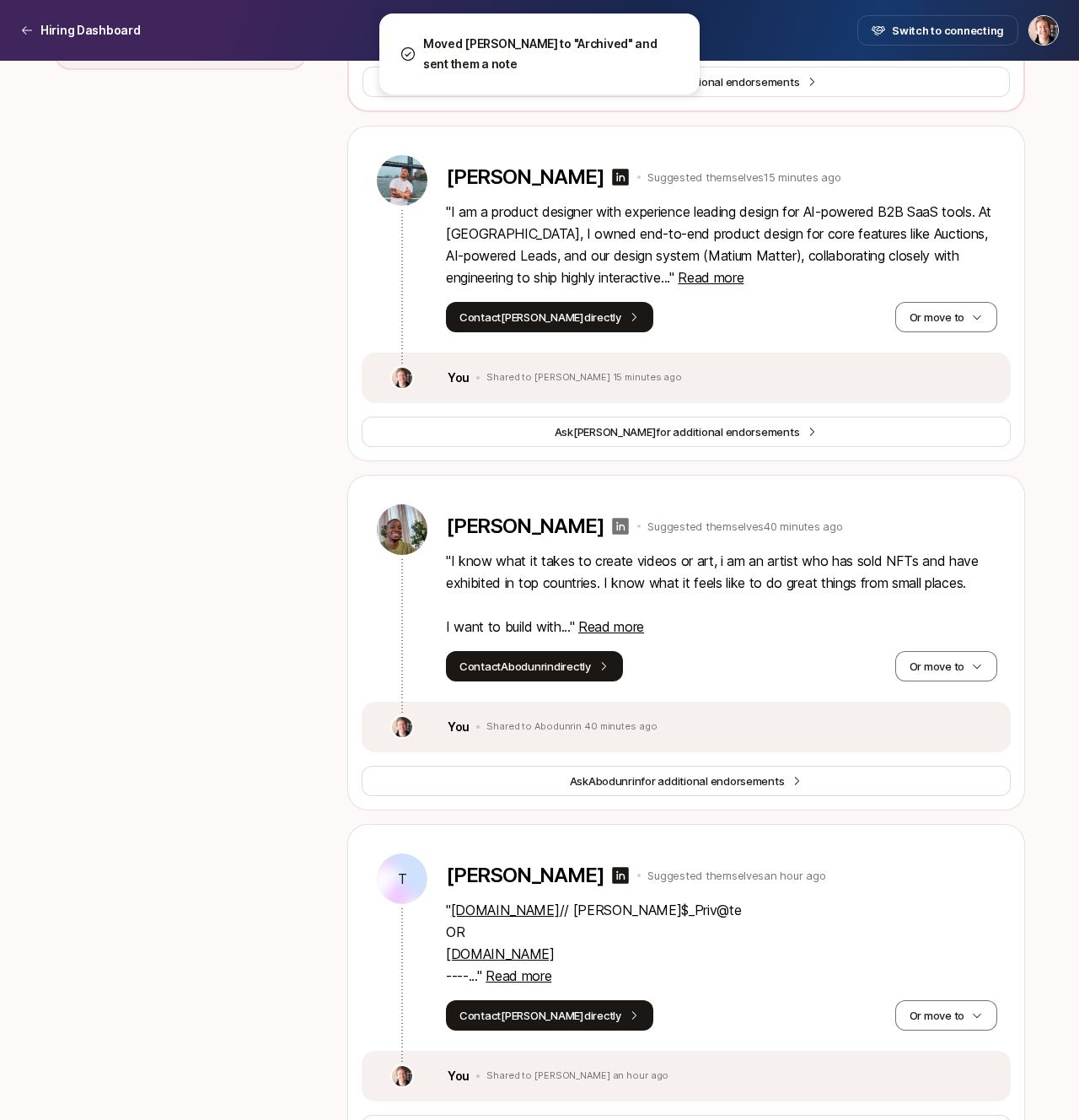
click at [613, 525] on icon at bounding box center [621, 526] width 17 height 17
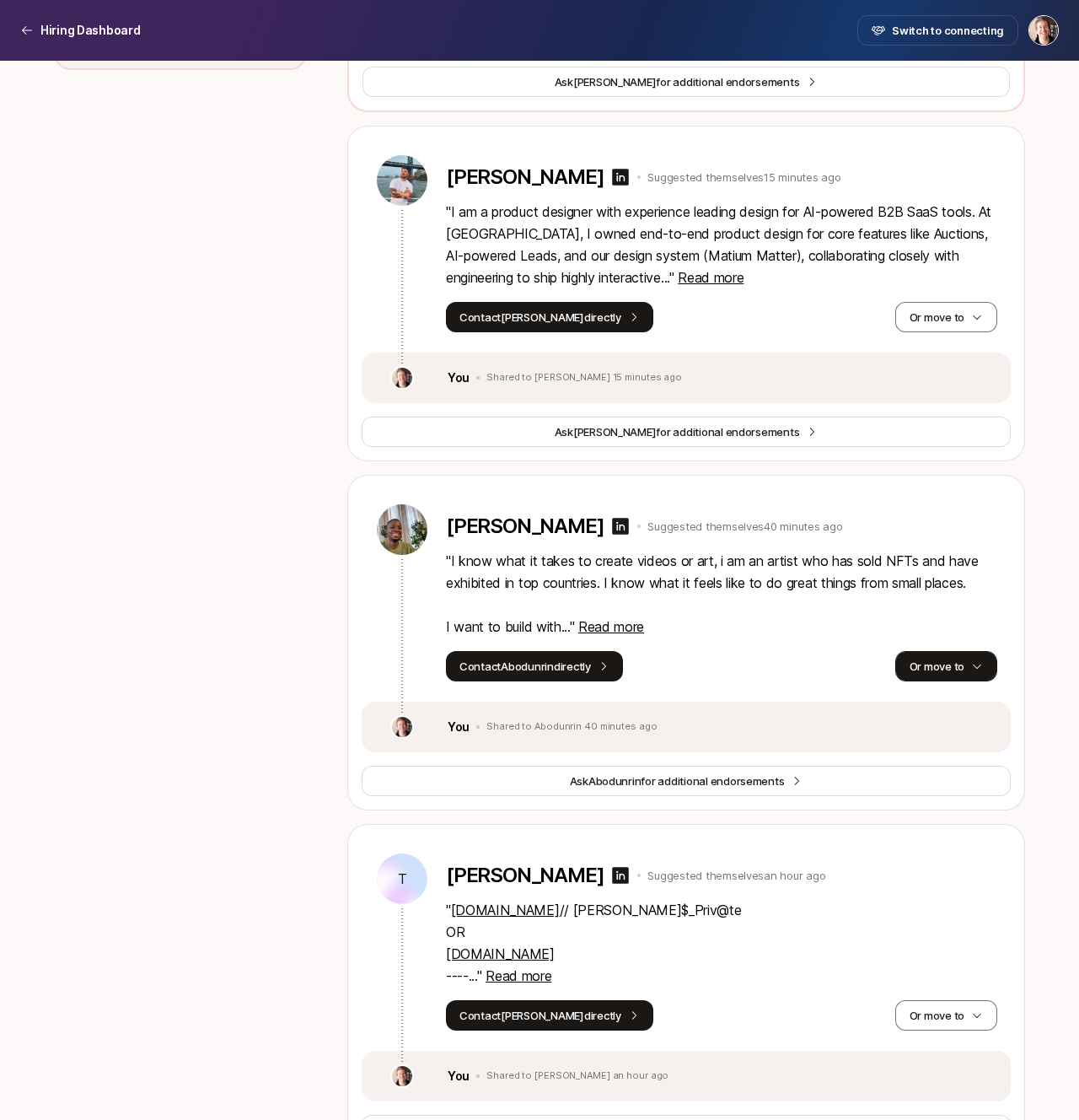
click at [935, 655] on button "Or move to" at bounding box center [946, 666] width 102 height 30
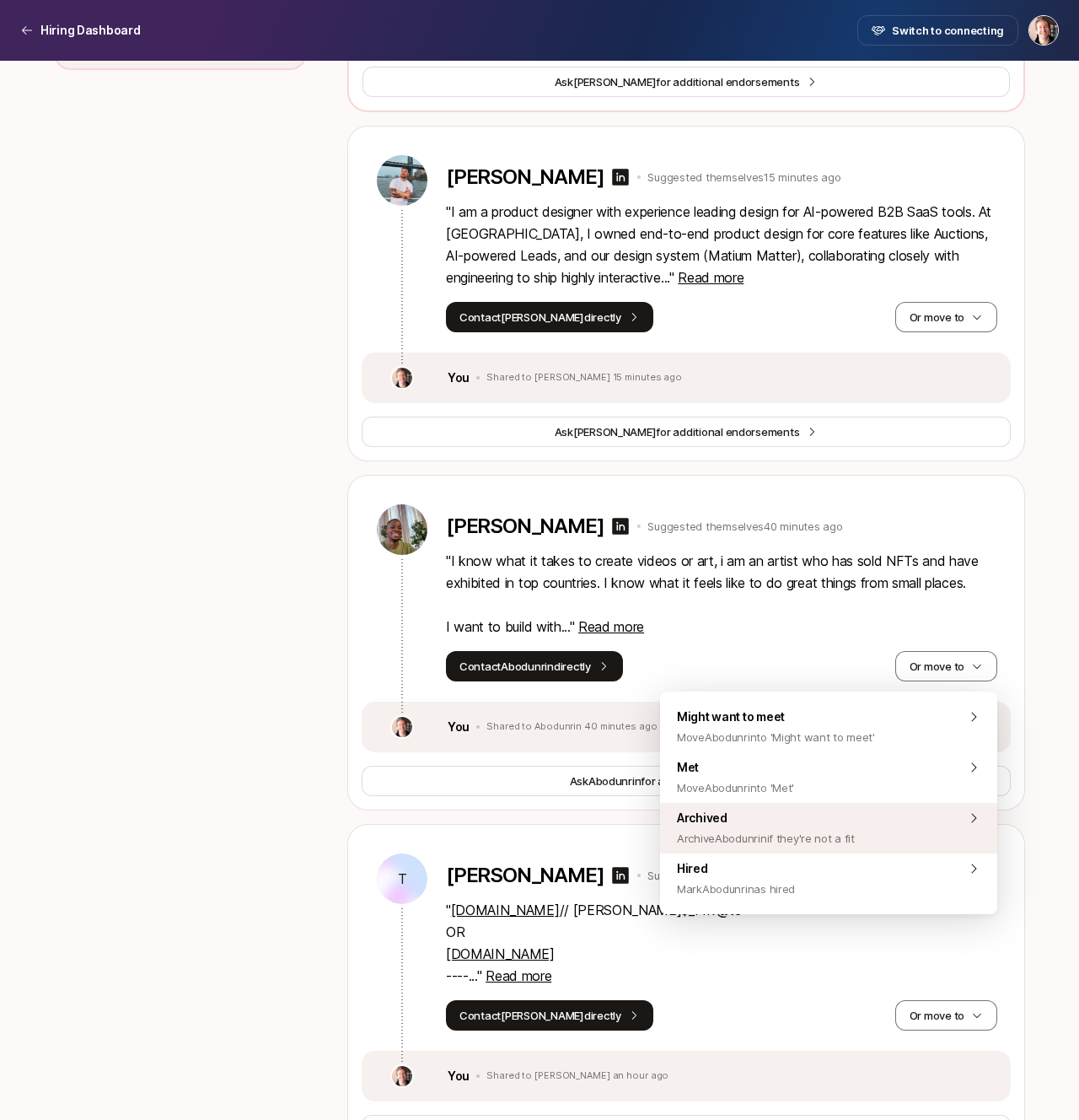
click at [893, 819] on div "Archived Archive Abodunrin if they're not a fit" at bounding box center [829, 828] width 337 height 51
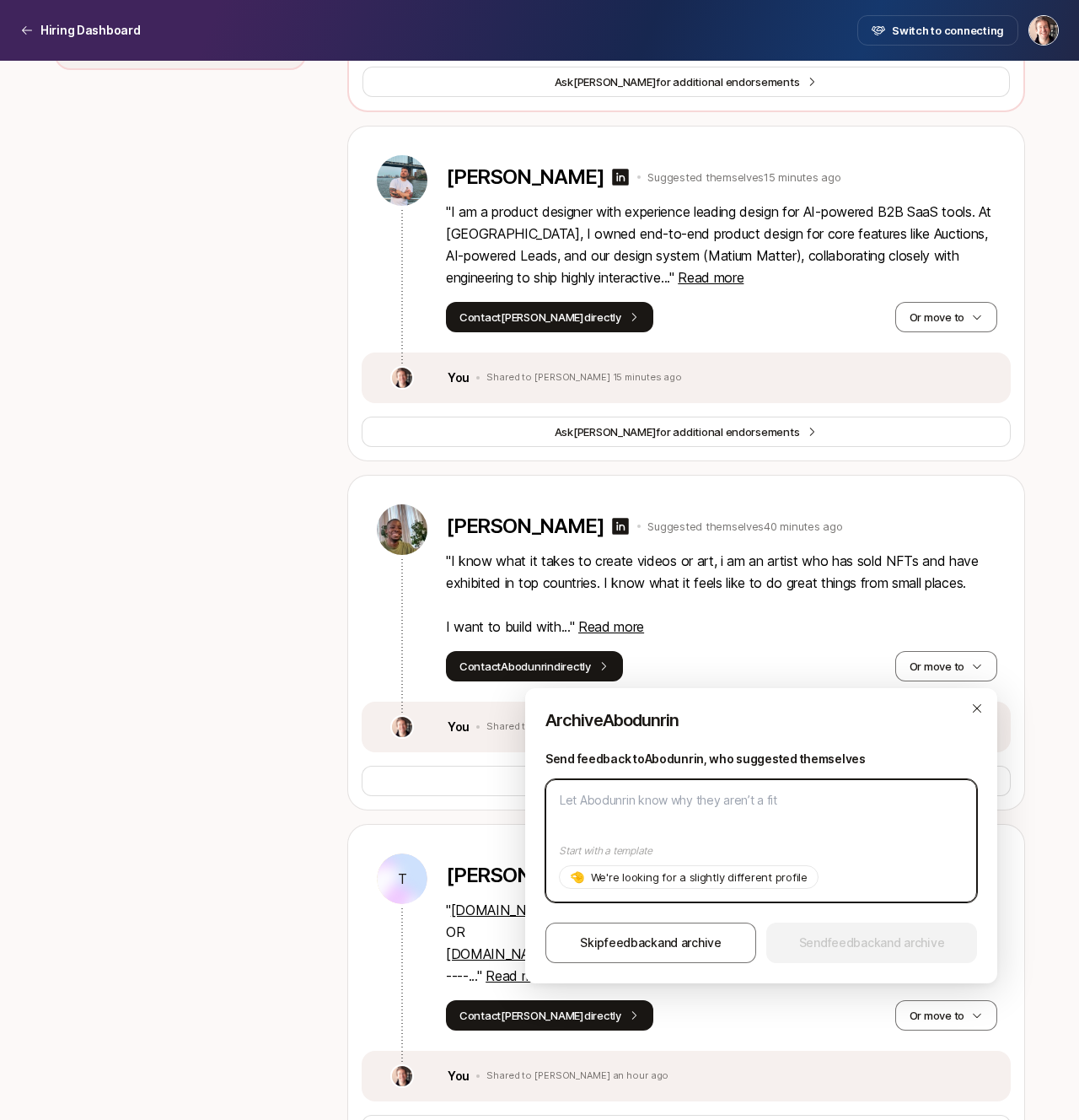
click at [787, 810] on textarea at bounding box center [761, 840] width 432 height 123
paste textarea "Great portfolio – unfortunately at this stage we're only able to hire designers…"
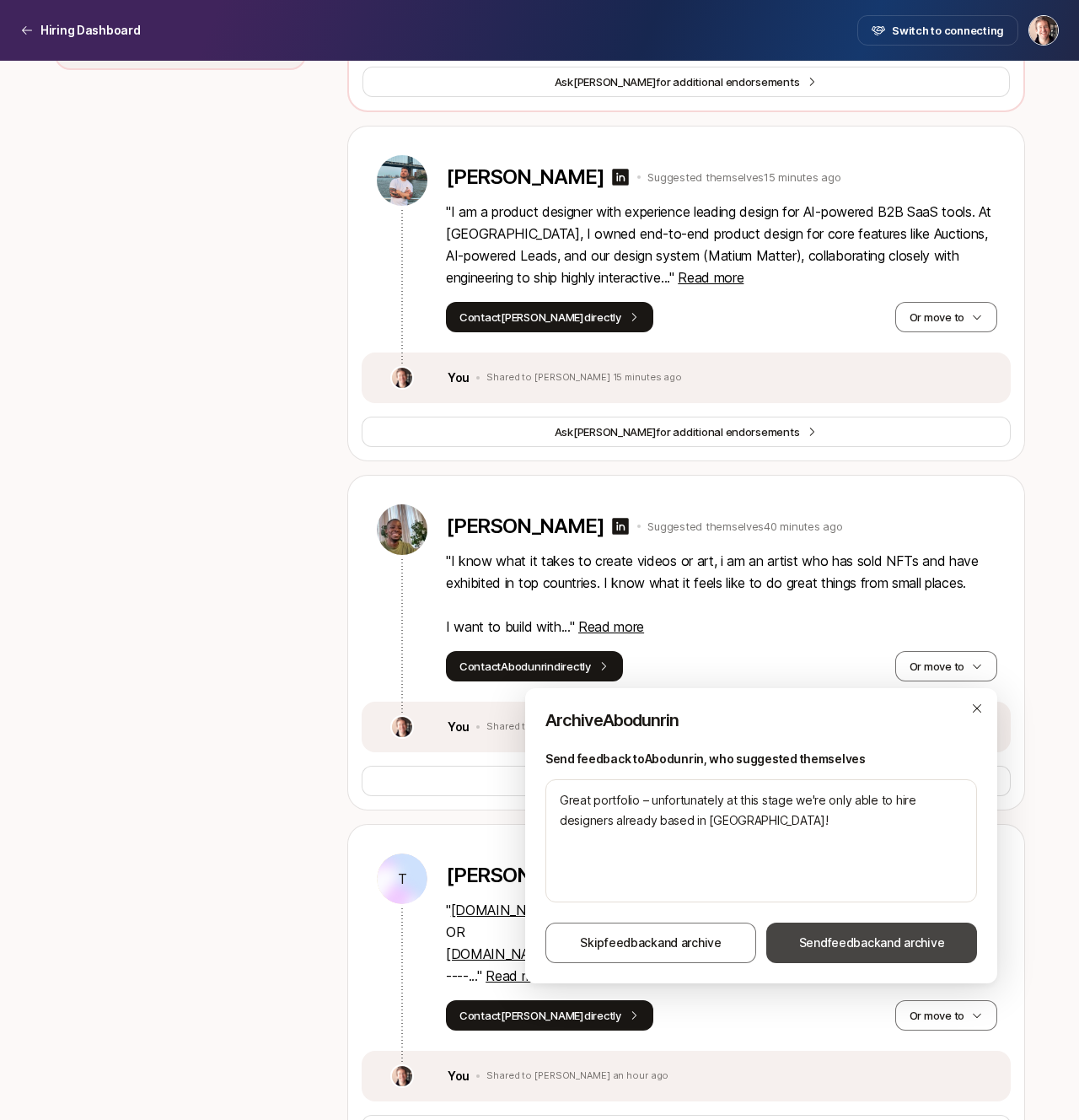
click at [839, 932] on button "Send feedback and archive" at bounding box center [871, 943] width 210 height 41
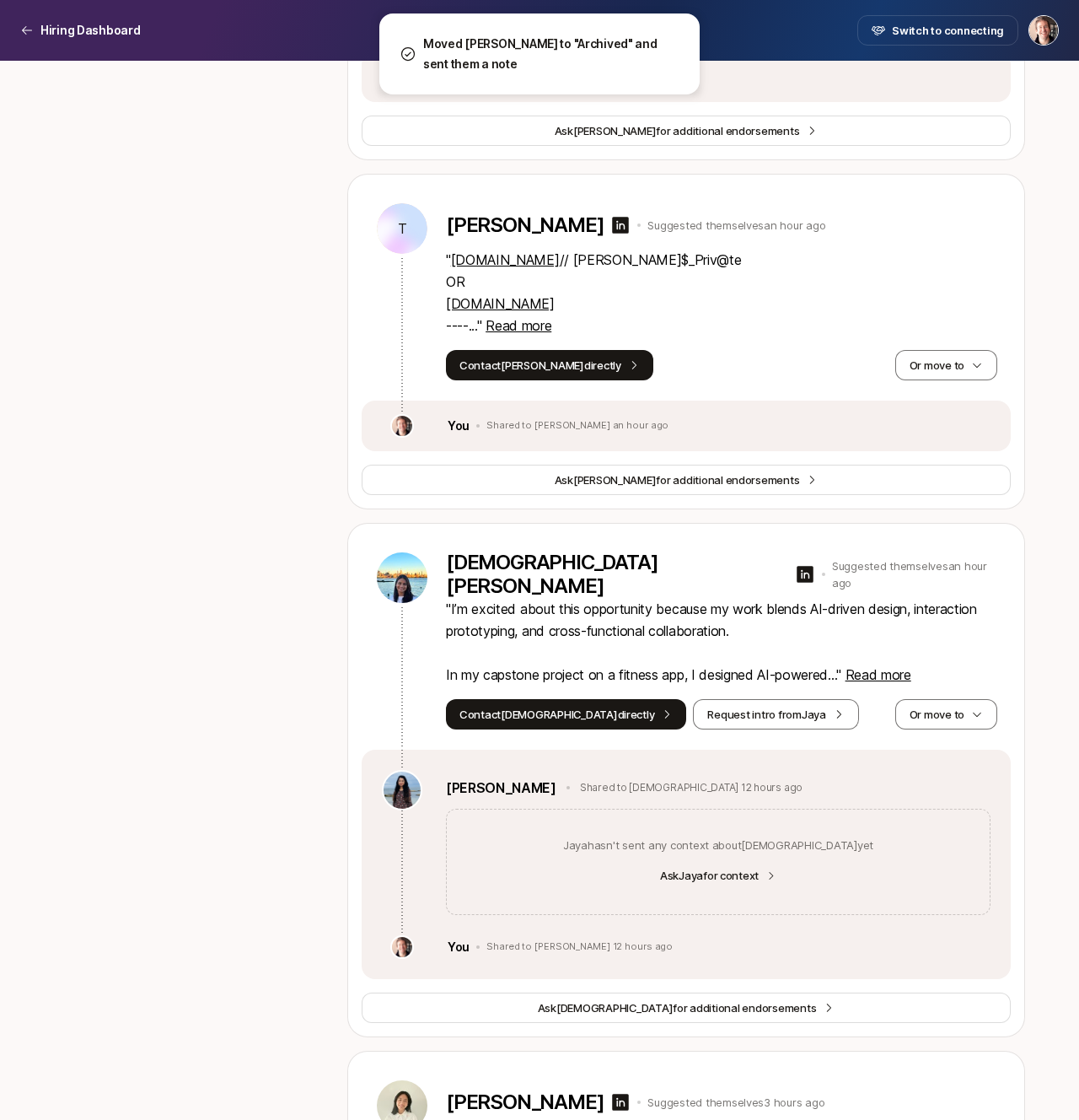
scroll to position [1450, 0]
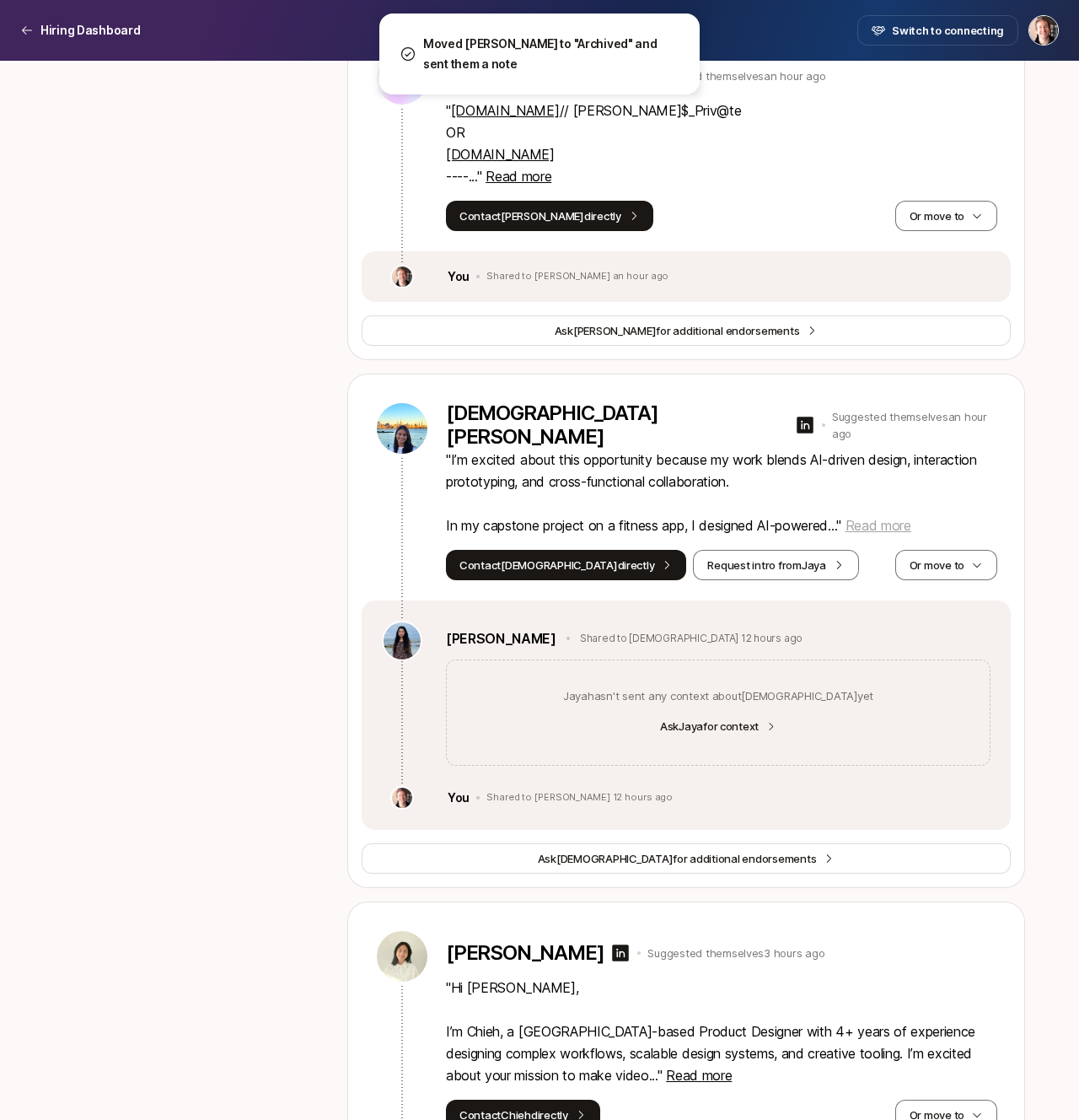
click at [874, 521] on span "Read more" at bounding box center [878, 525] width 66 height 17
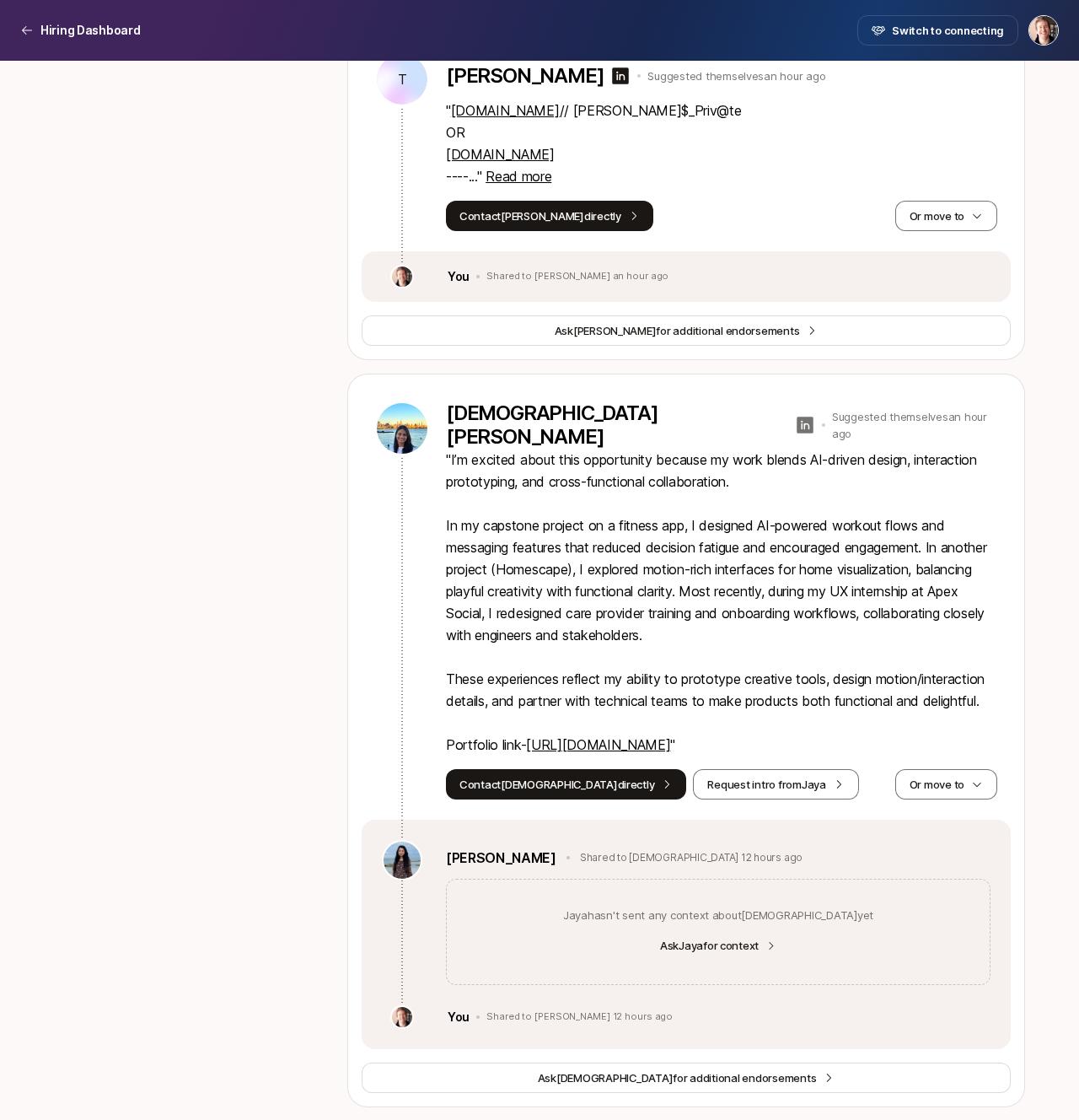
click at [797, 422] on icon at bounding box center [805, 425] width 17 height 17
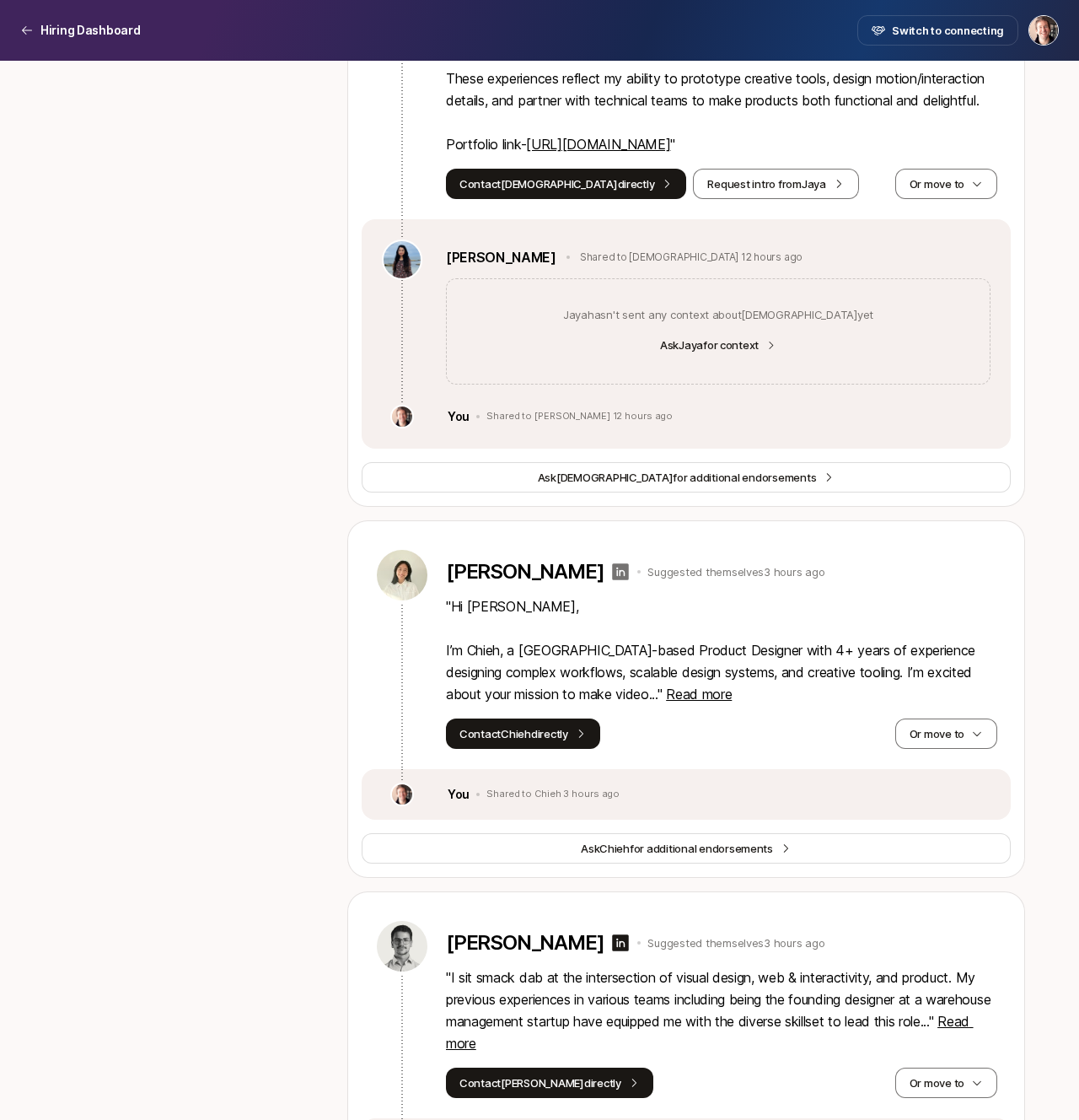
scroll to position [2273, 0]
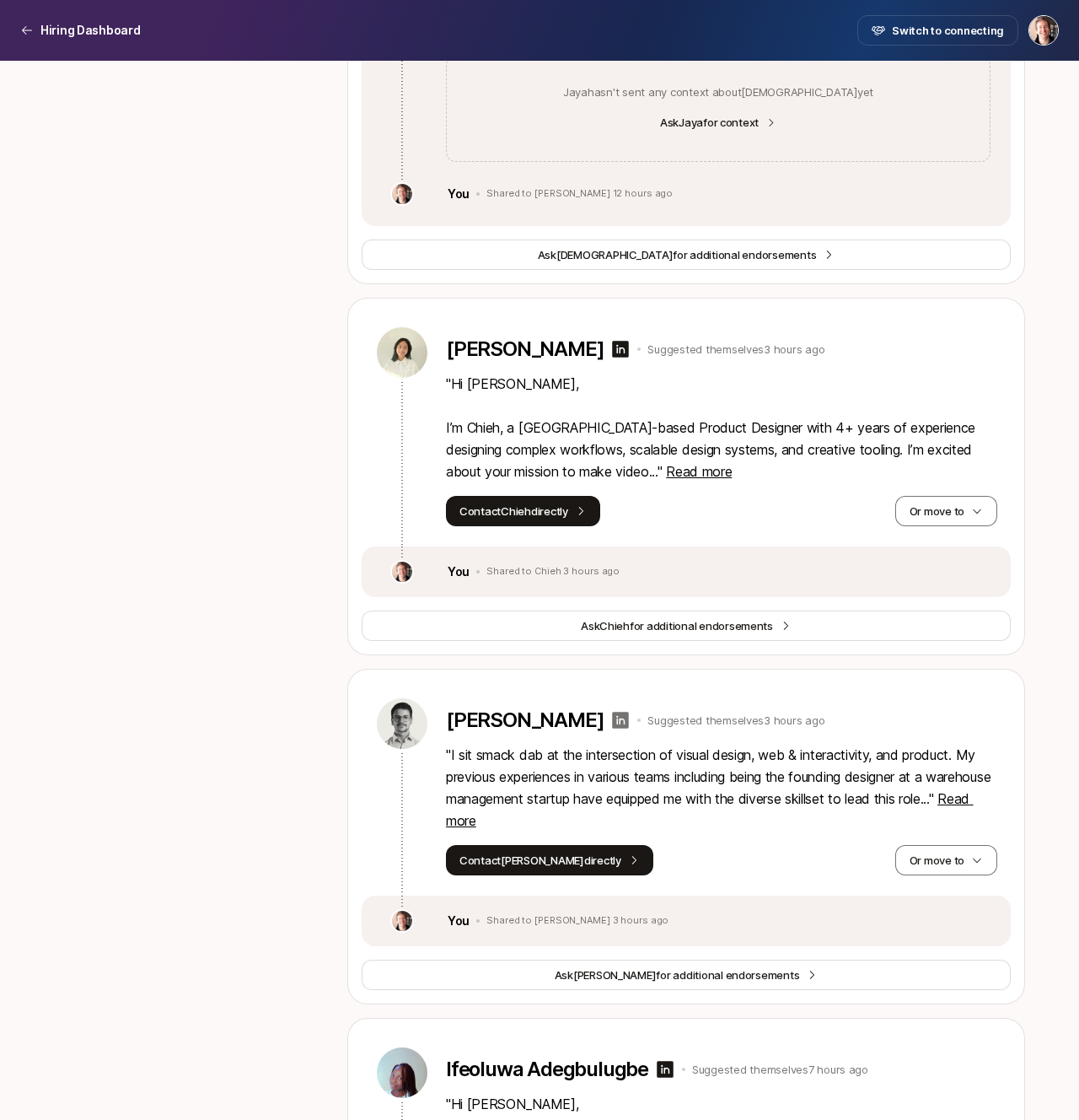
click at [613, 719] on icon at bounding box center [621, 719] width 17 height 17
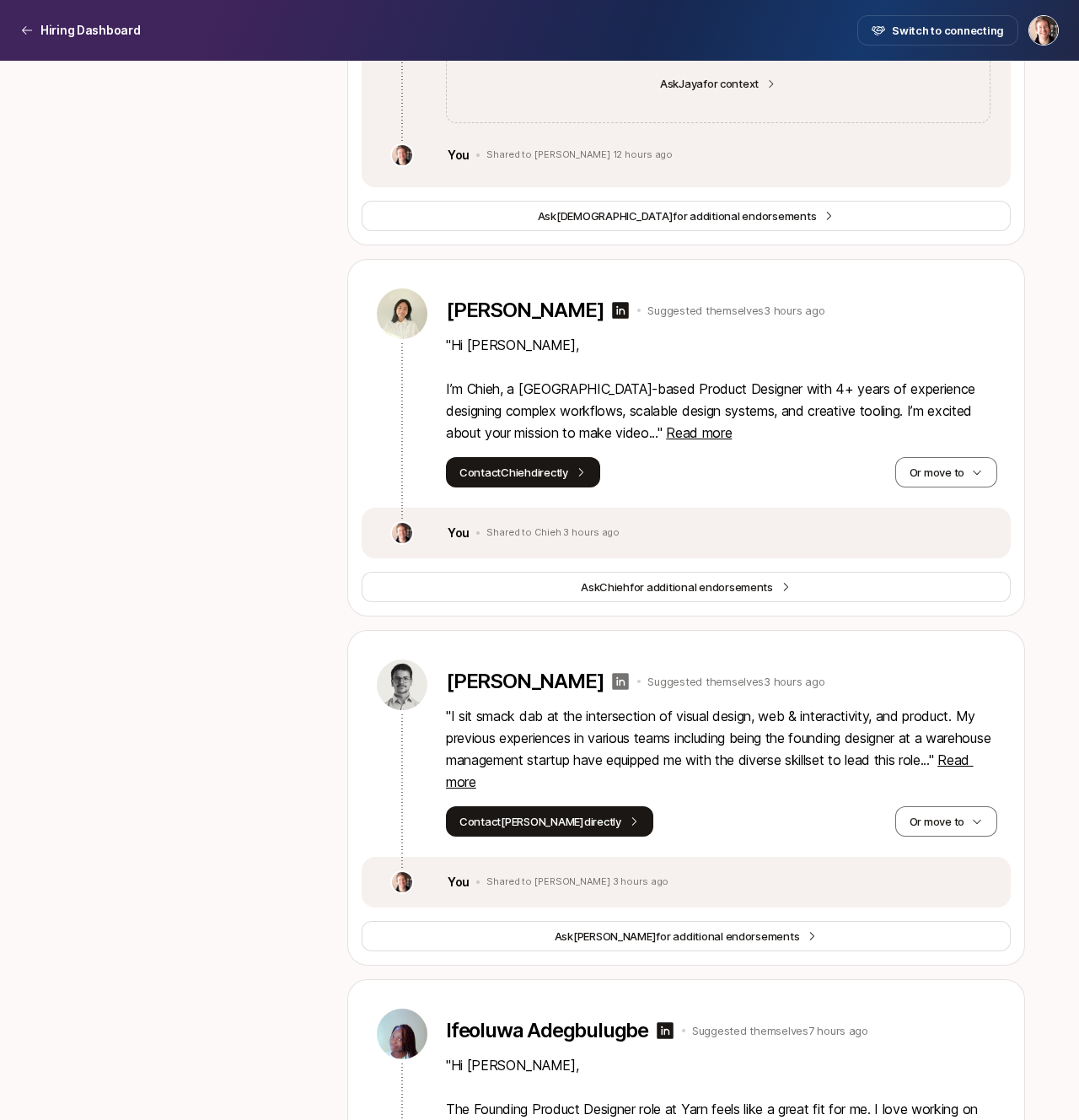
scroll to position [2313, 0]
click at [932, 811] on button "Or move to" at bounding box center [946, 821] width 102 height 30
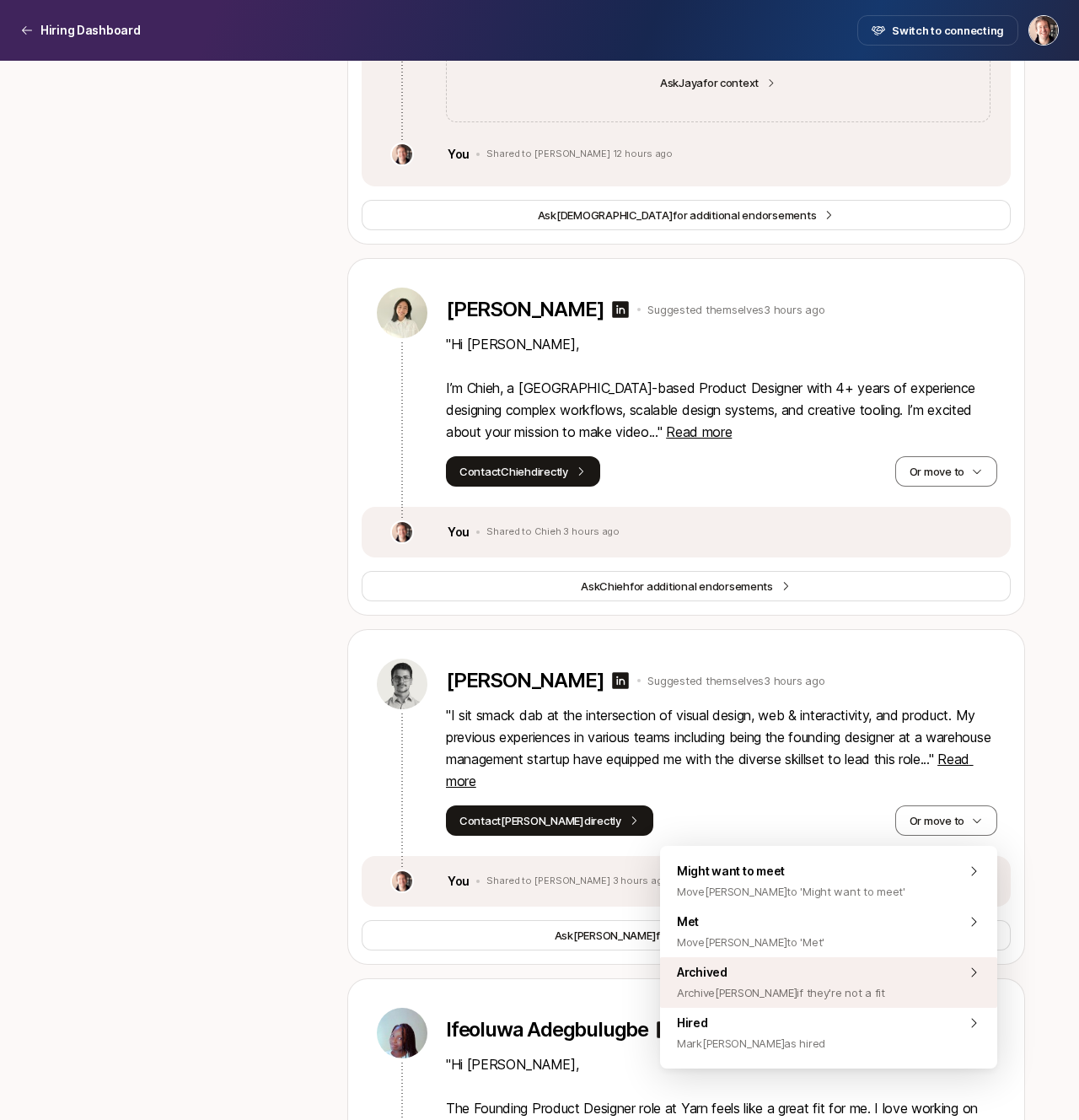
click at [832, 969] on div "Archived Archive Ivo if they're not a fit" at bounding box center [829, 981] width 337 height 51
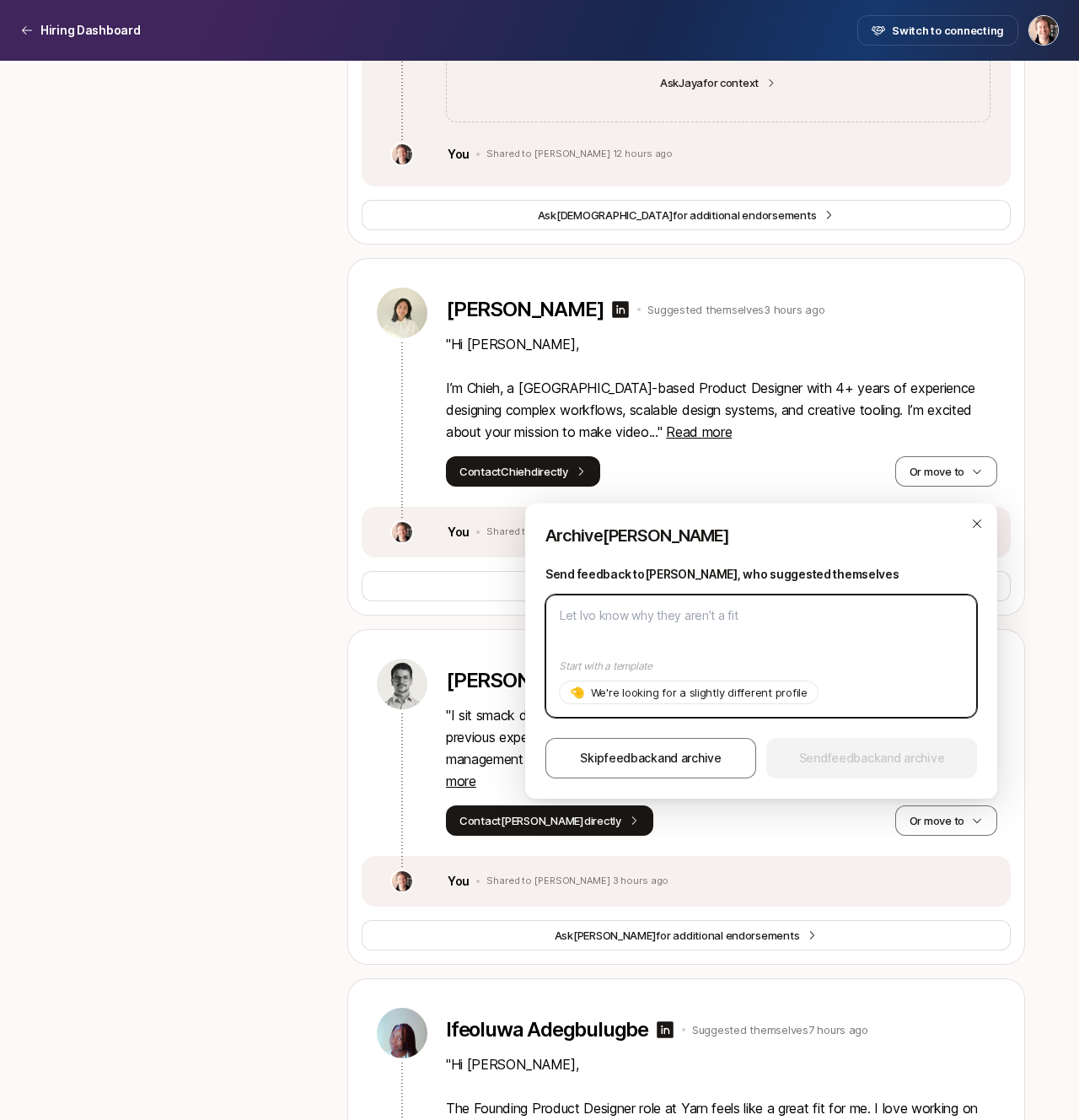
click at [796, 620] on textarea at bounding box center [761, 655] width 432 height 123
paste textarea "Great portfolio – unfortunately at this stage we're only able to hire designers…"
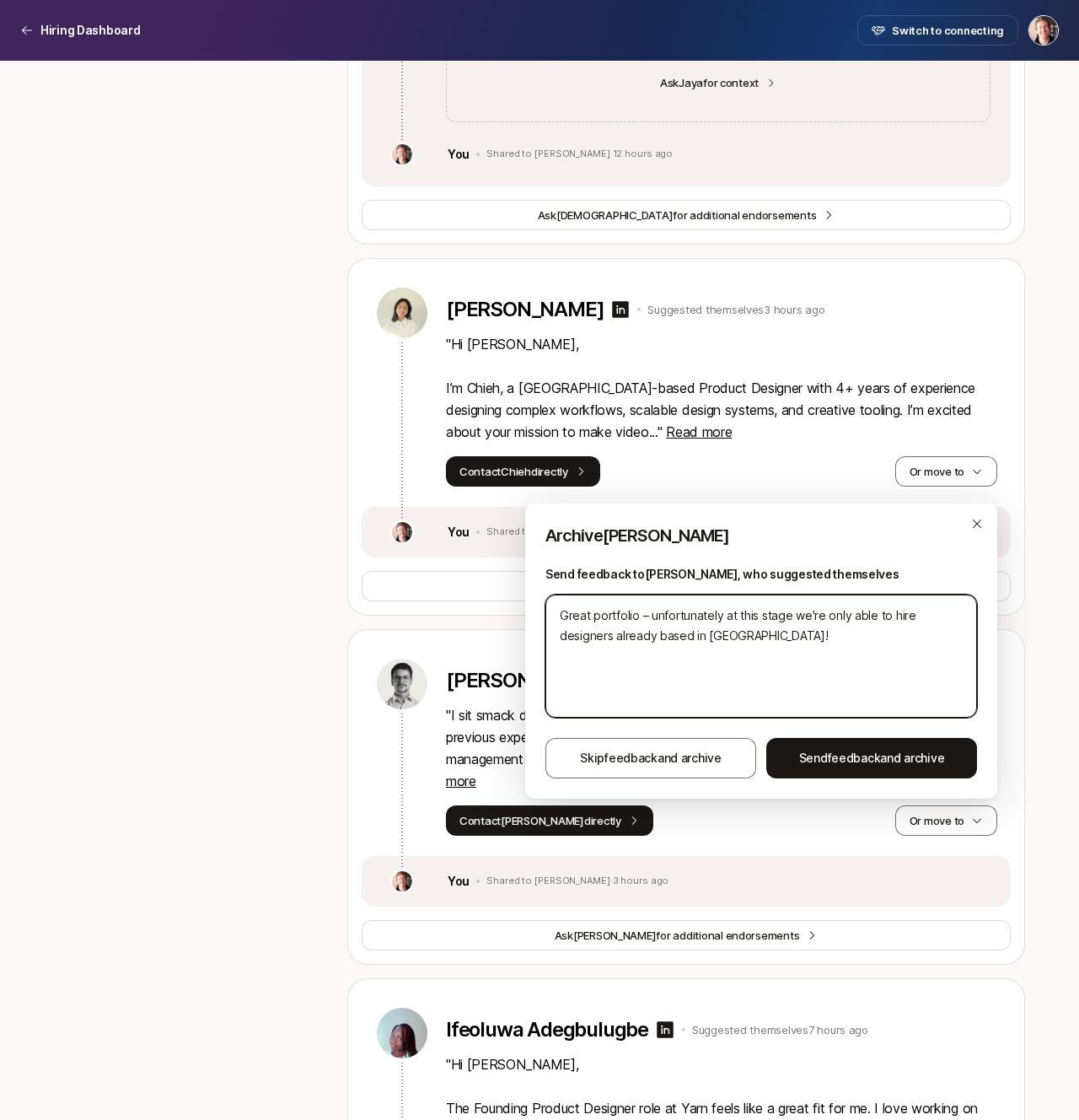
click at [636, 611] on textarea "Great portfolio – unfortunately at this stage we're only able to hire designers…" at bounding box center [761, 655] width 432 height 123
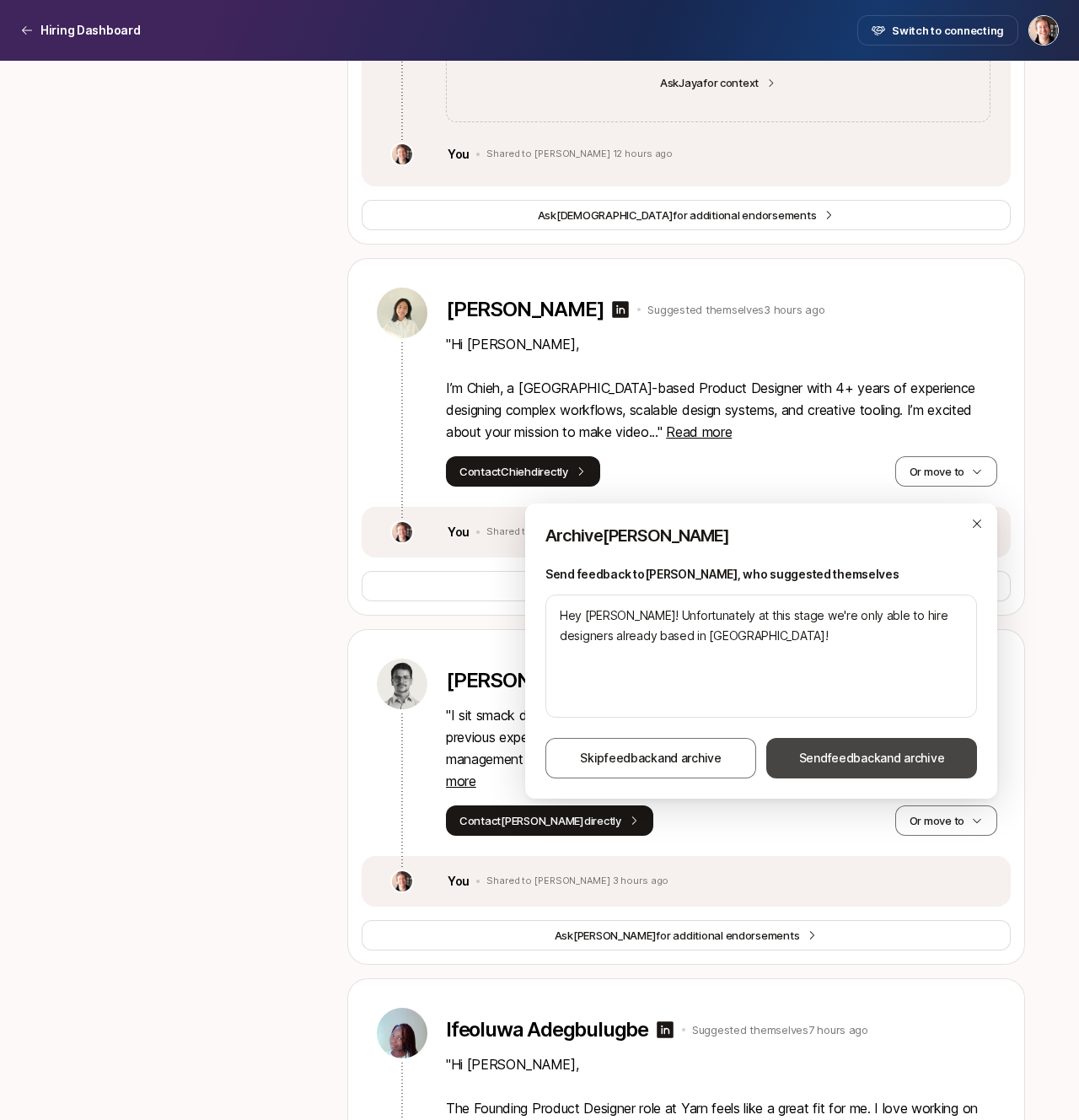
click at [890, 764] on span "Send feedback and archive" at bounding box center [872, 758] width 146 height 20
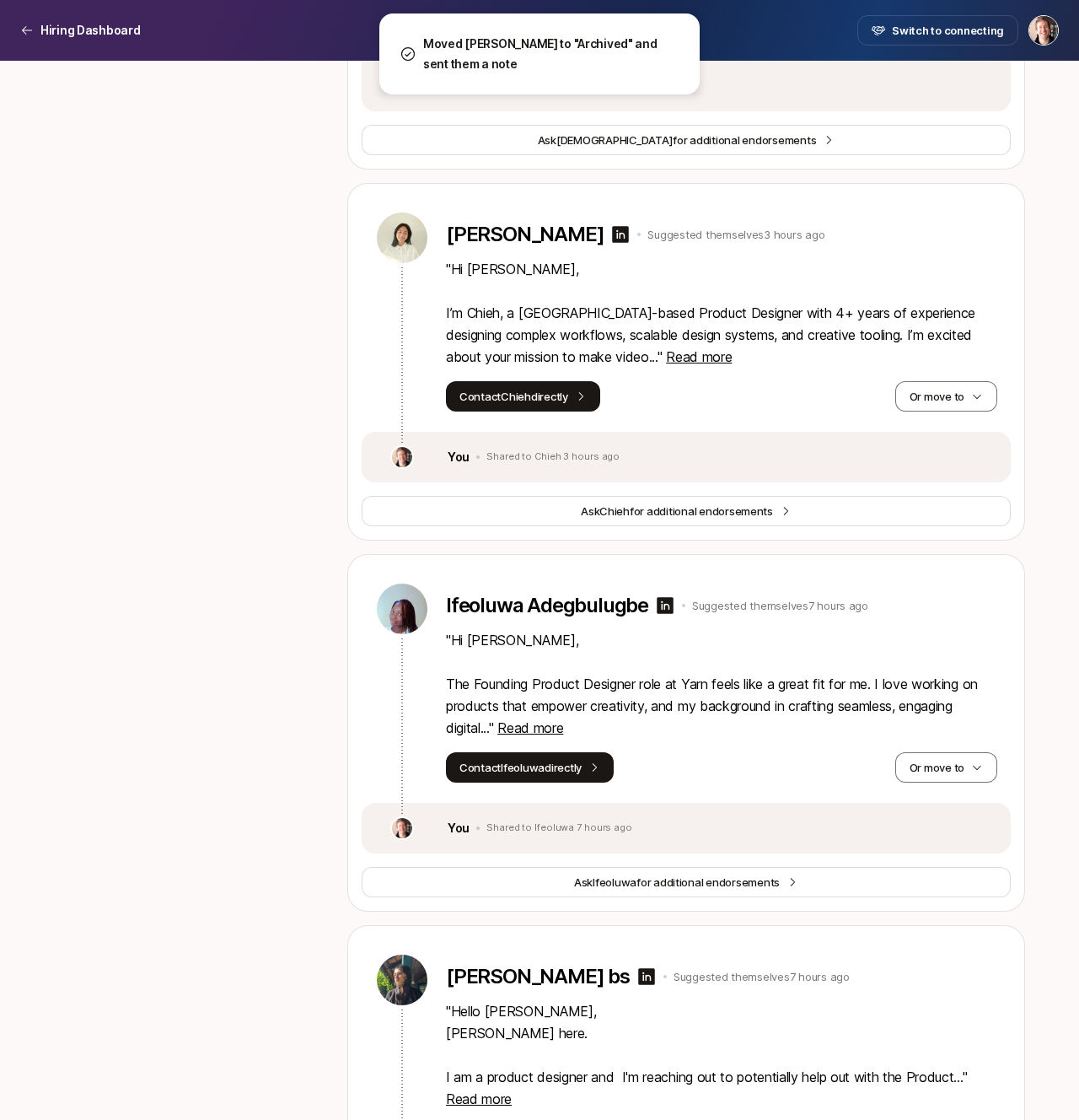
scroll to position [2466, 0]
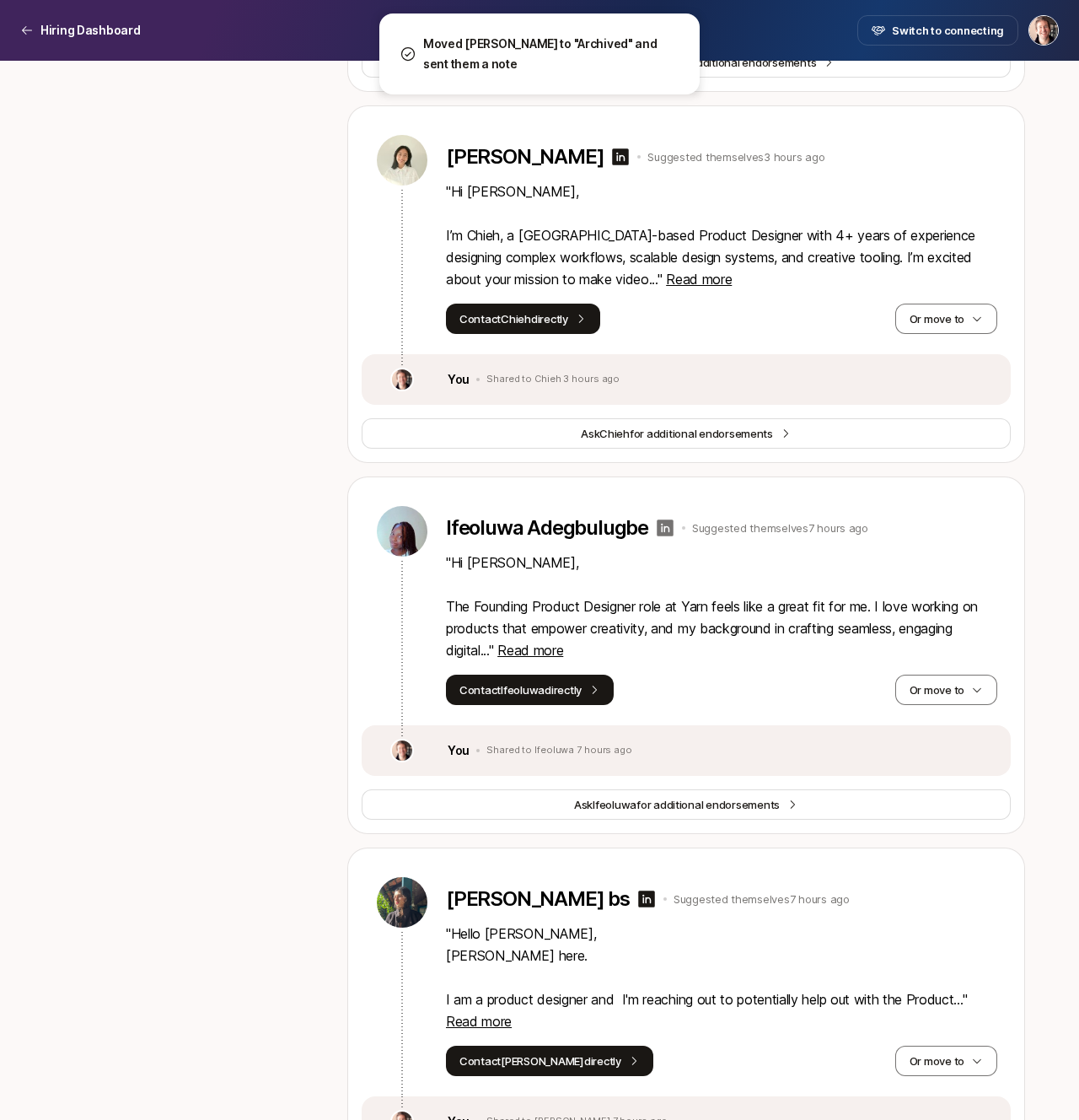
click at [665, 532] on icon at bounding box center [665, 528] width 17 height 17
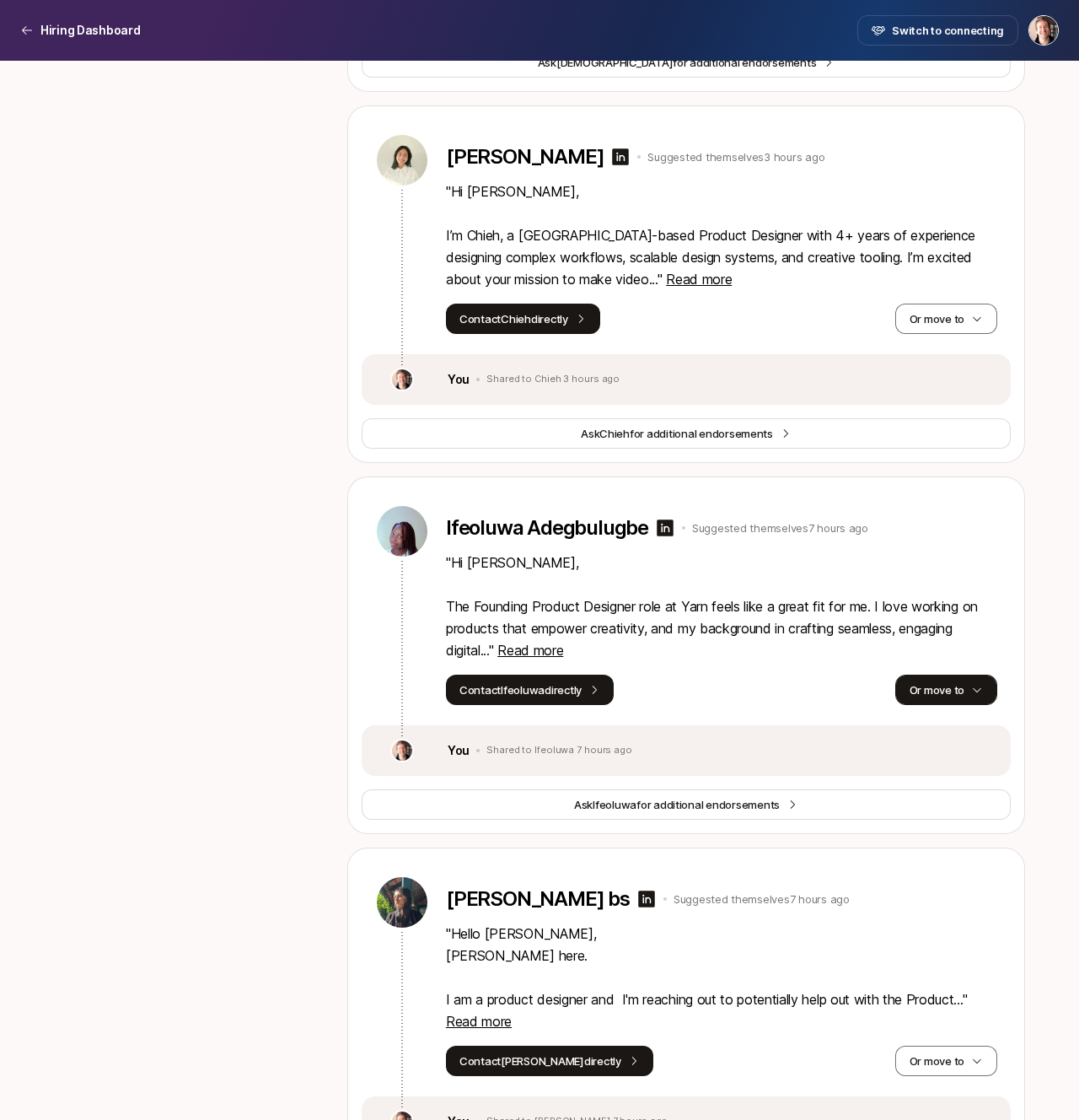
click at [927, 684] on button "Or move to" at bounding box center [946, 689] width 102 height 30
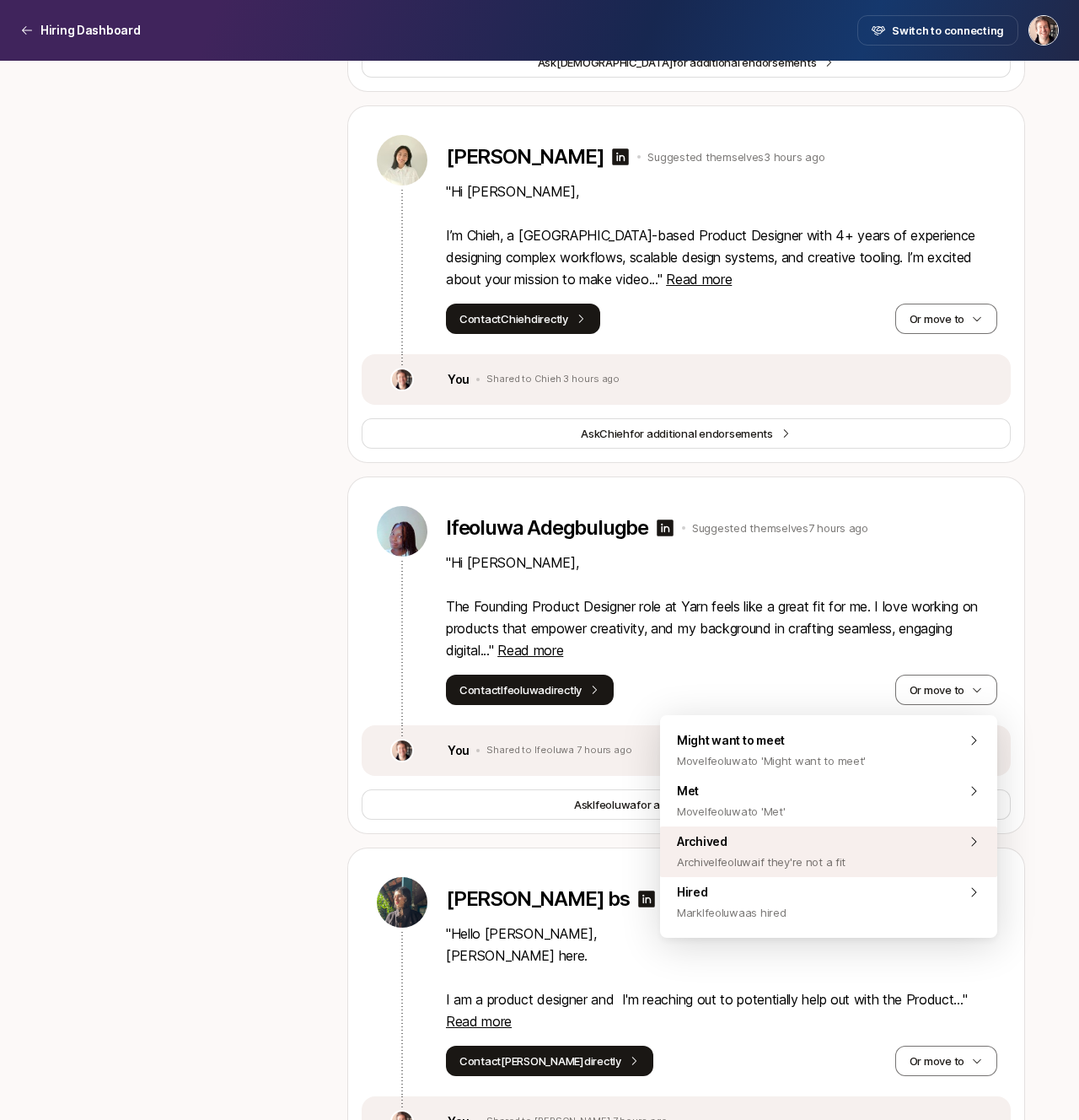
click at [842, 846] on span "Archived Archive Ifeoluwa if they're not a fit" at bounding box center [761, 852] width 169 height 41
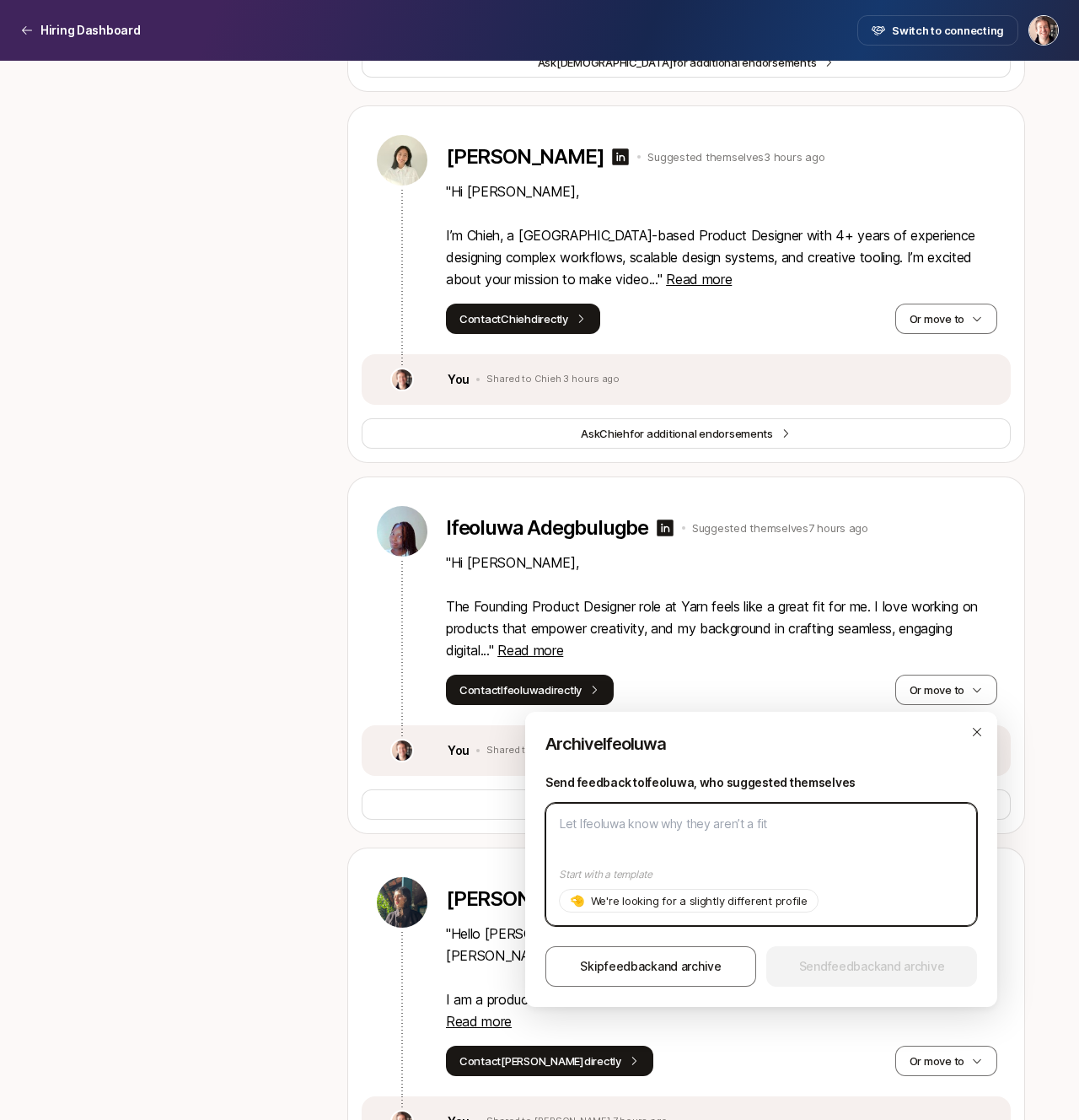
click at [842, 846] on textarea at bounding box center [761, 864] width 432 height 123
paste textarea "Hey Ivo! Unfortunately at this stage we're only able to hire designers already …"
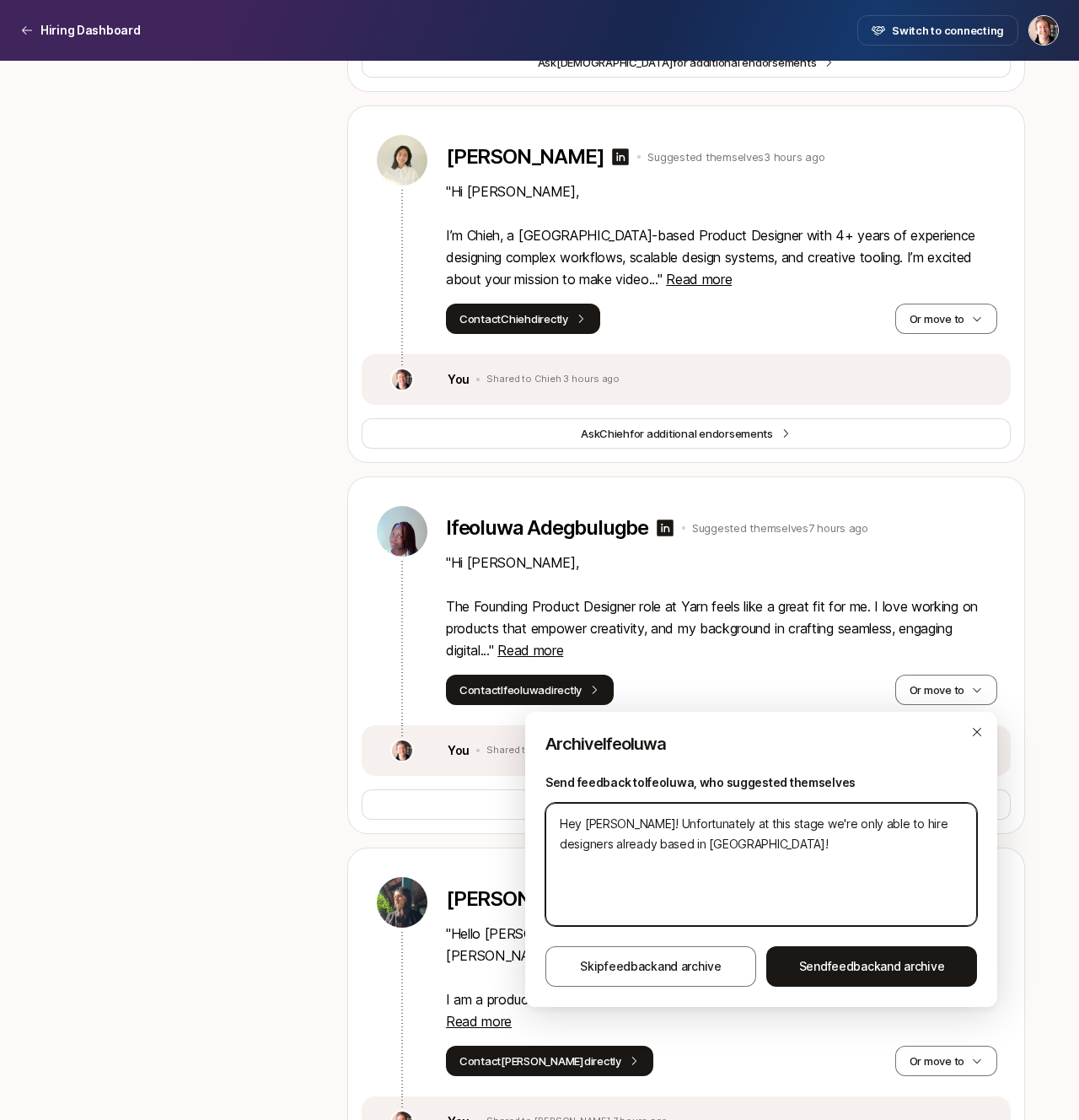
click at [607, 821] on textarea "Hey Ivo! Unfortunately at this stage we're only able to hire designers already …" at bounding box center [761, 864] width 432 height 123
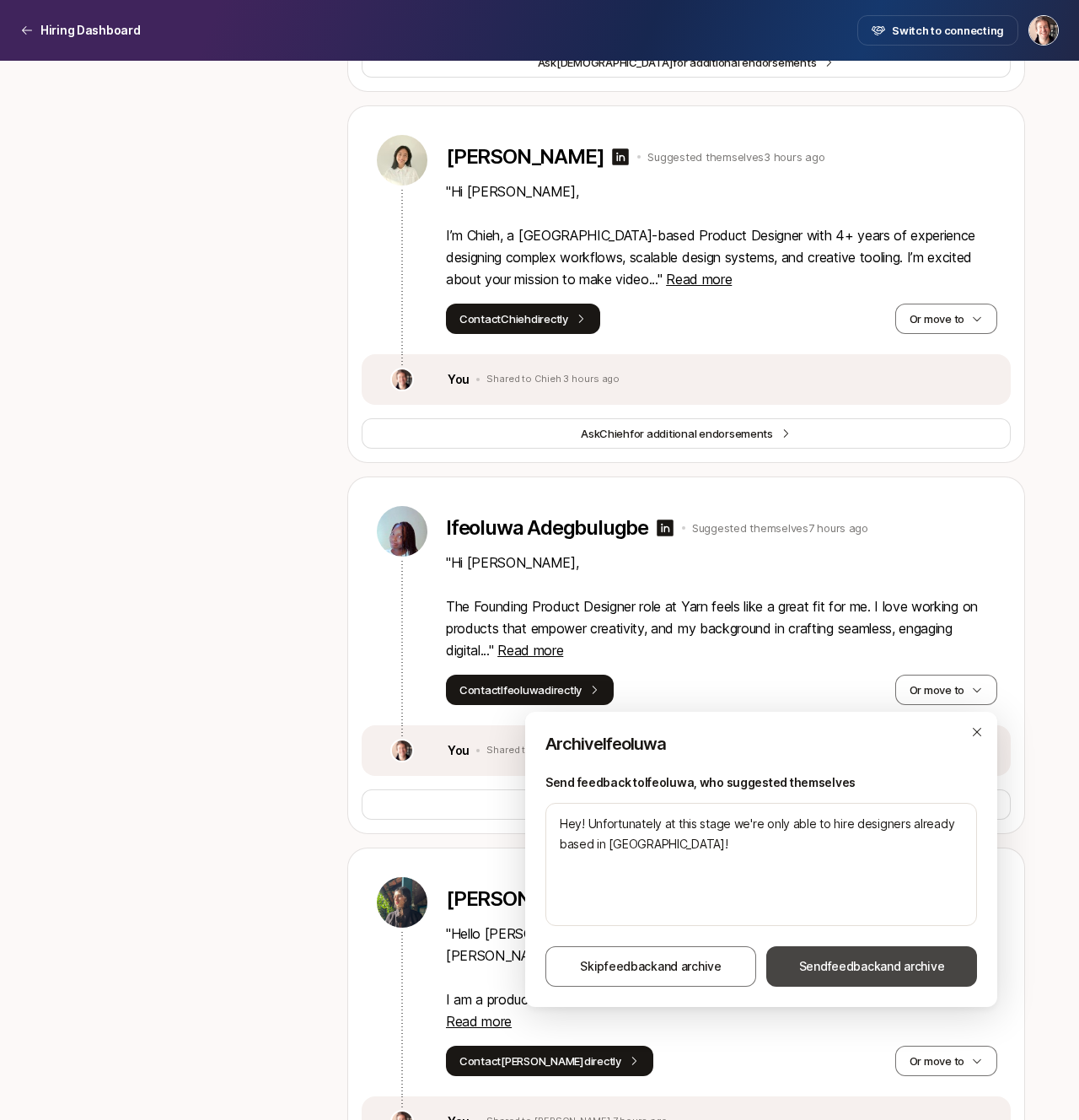
click at [843, 957] on span "Send feedback and archive" at bounding box center [872, 966] width 146 height 20
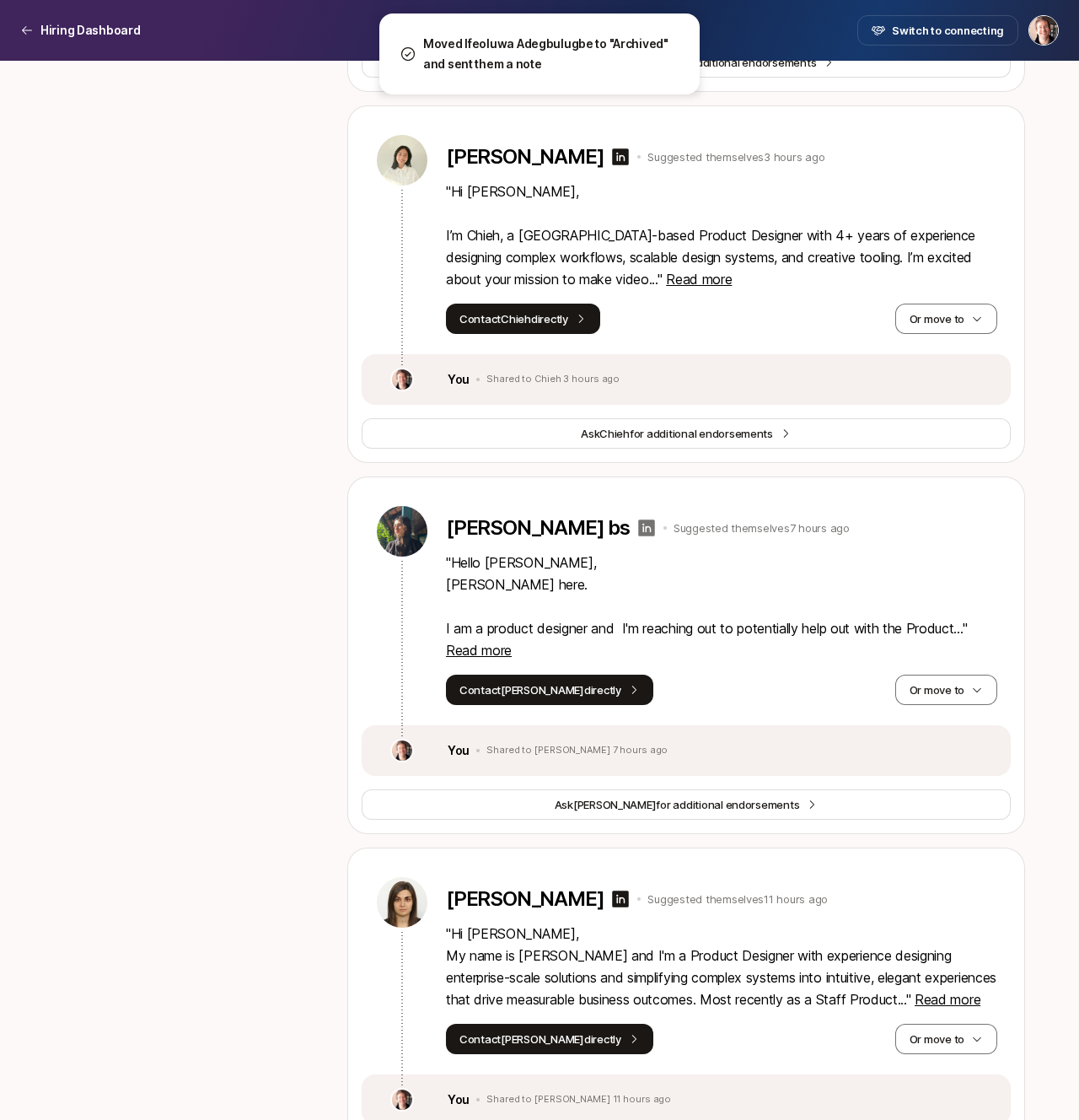
click at [637, 528] on icon at bounding box center [647, 528] width 20 height 20
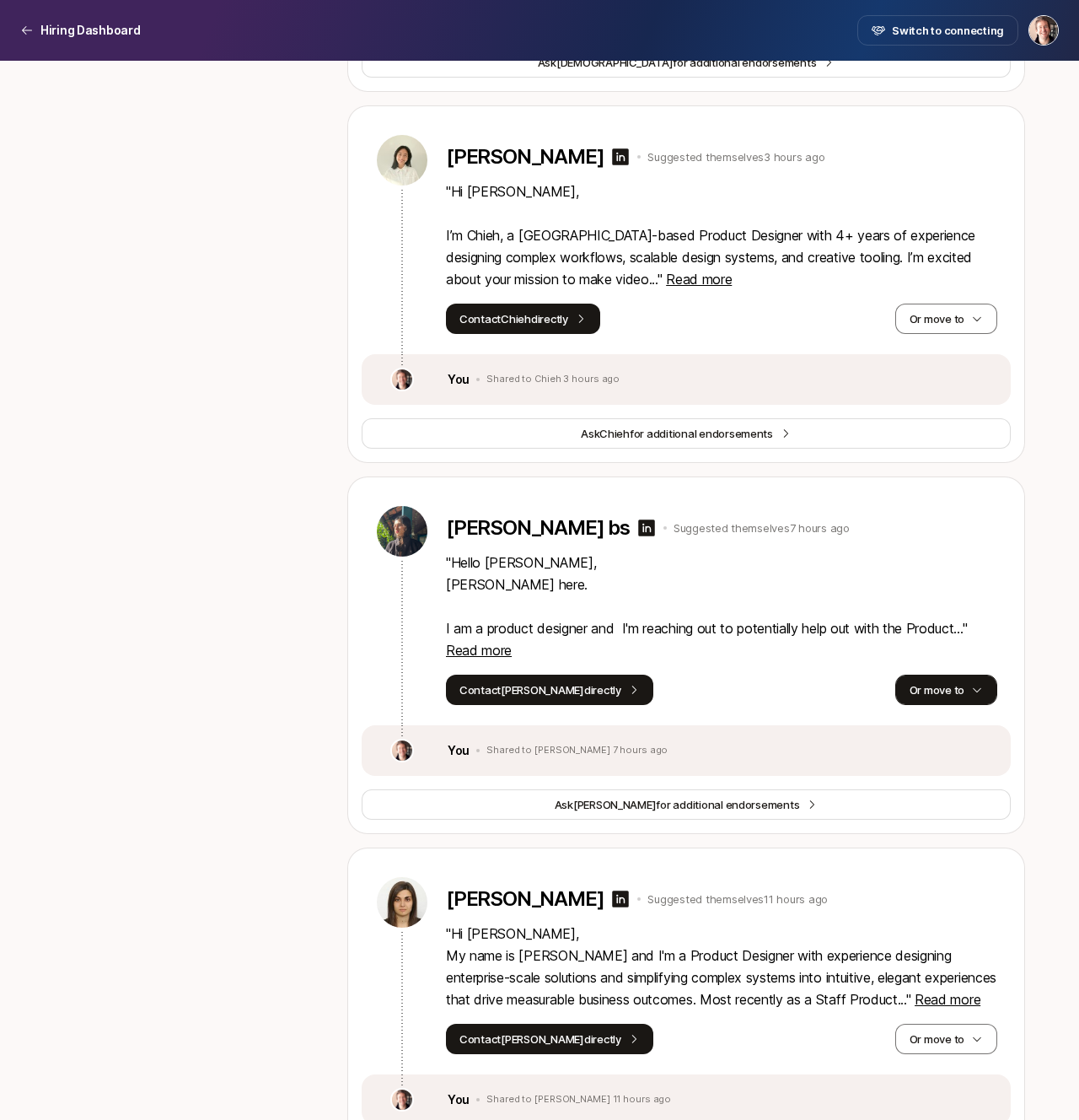
click at [906, 679] on button "Or move to" at bounding box center [946, 689] width 102 height 30
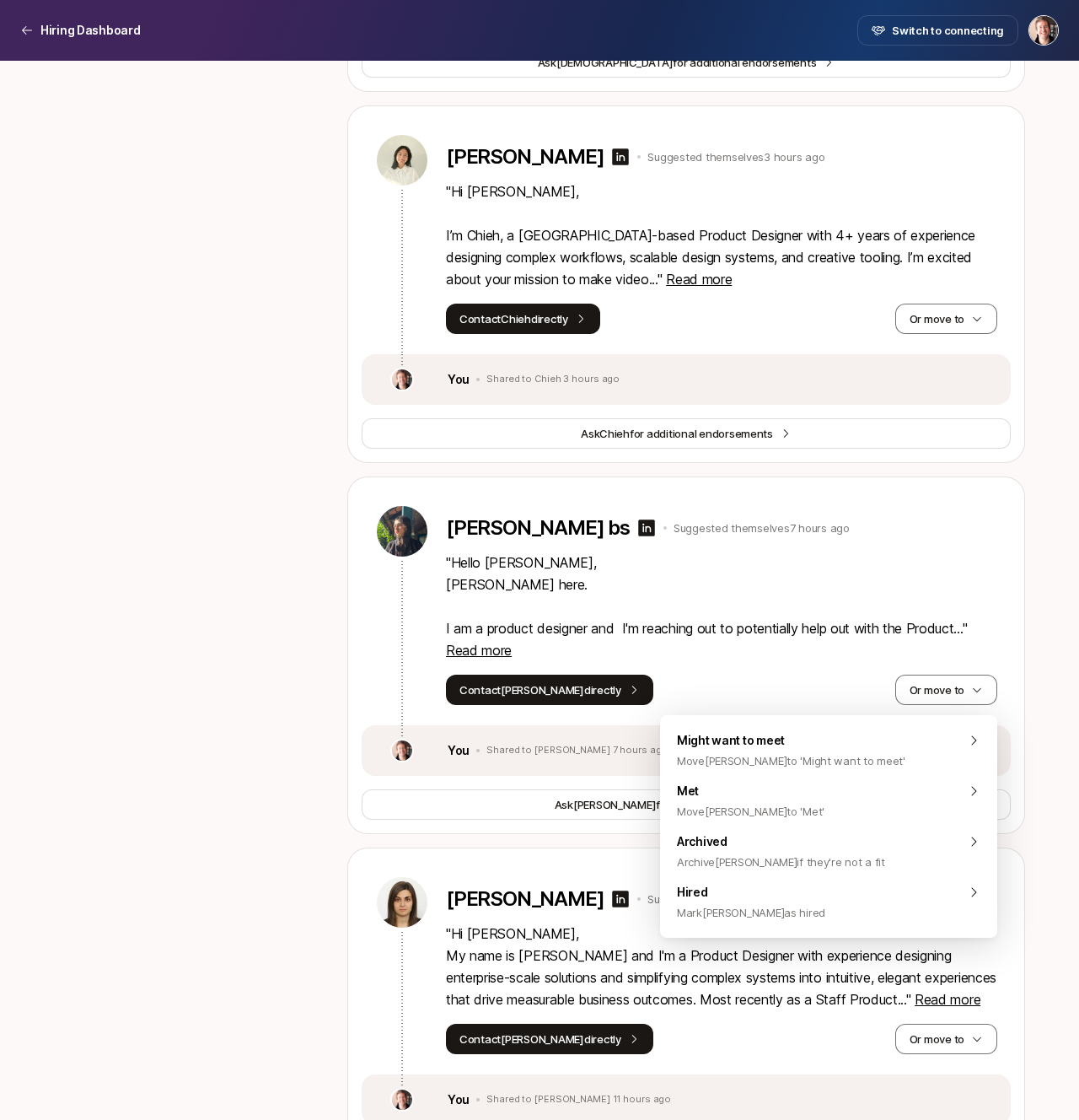
click at [833, 655] on p "" Hello Jasper, Sahana here. I am a product designer and I'm reaching out to po…" at bounding box center [721, 606] width 551 height 109
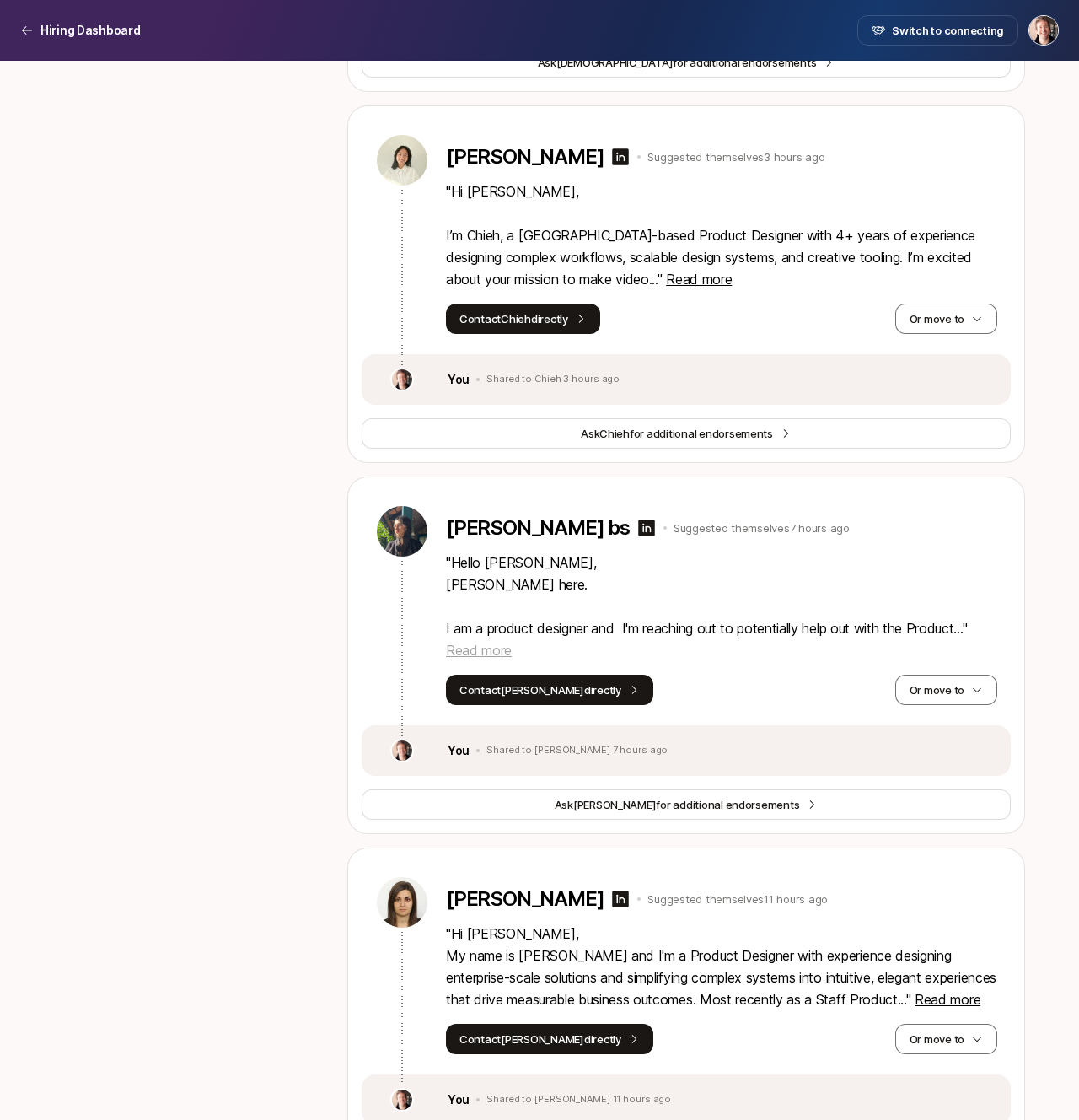
click at [507, 650] on span "Read more" at bounding box center [479, 649] width 66 height 17
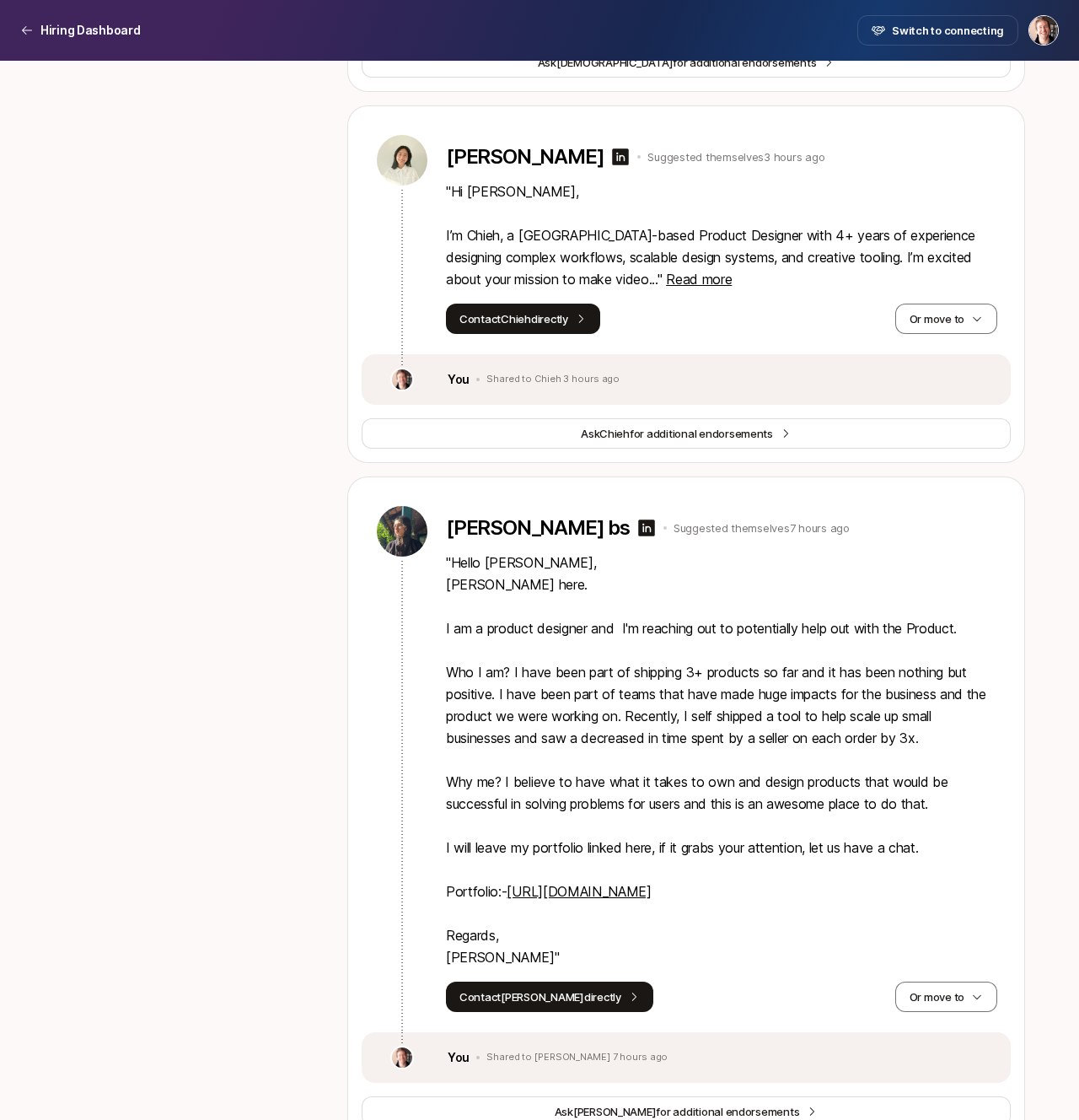
click at [771, 730] on p "" Hello Jasper, Sahana here. I am a product designer and I'm reaching out to po…" at bounding box center [721, 759] width 551 height 417
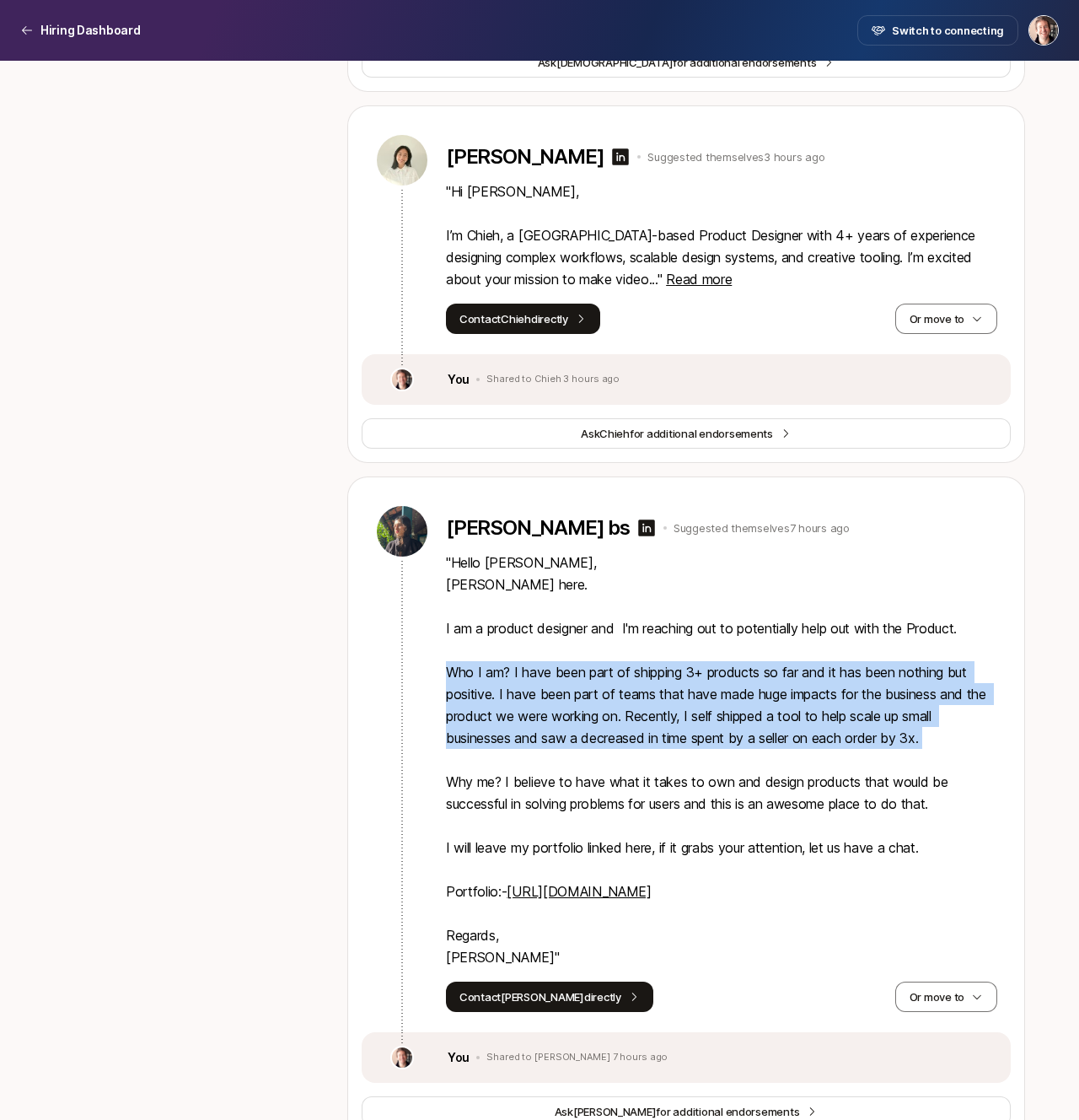
click at [771, 730] on p "" Hello Jasper, Sahana here. I am a product designer and I'm reaching out to po…" at bounding box center [721, 759] width 551 height 417
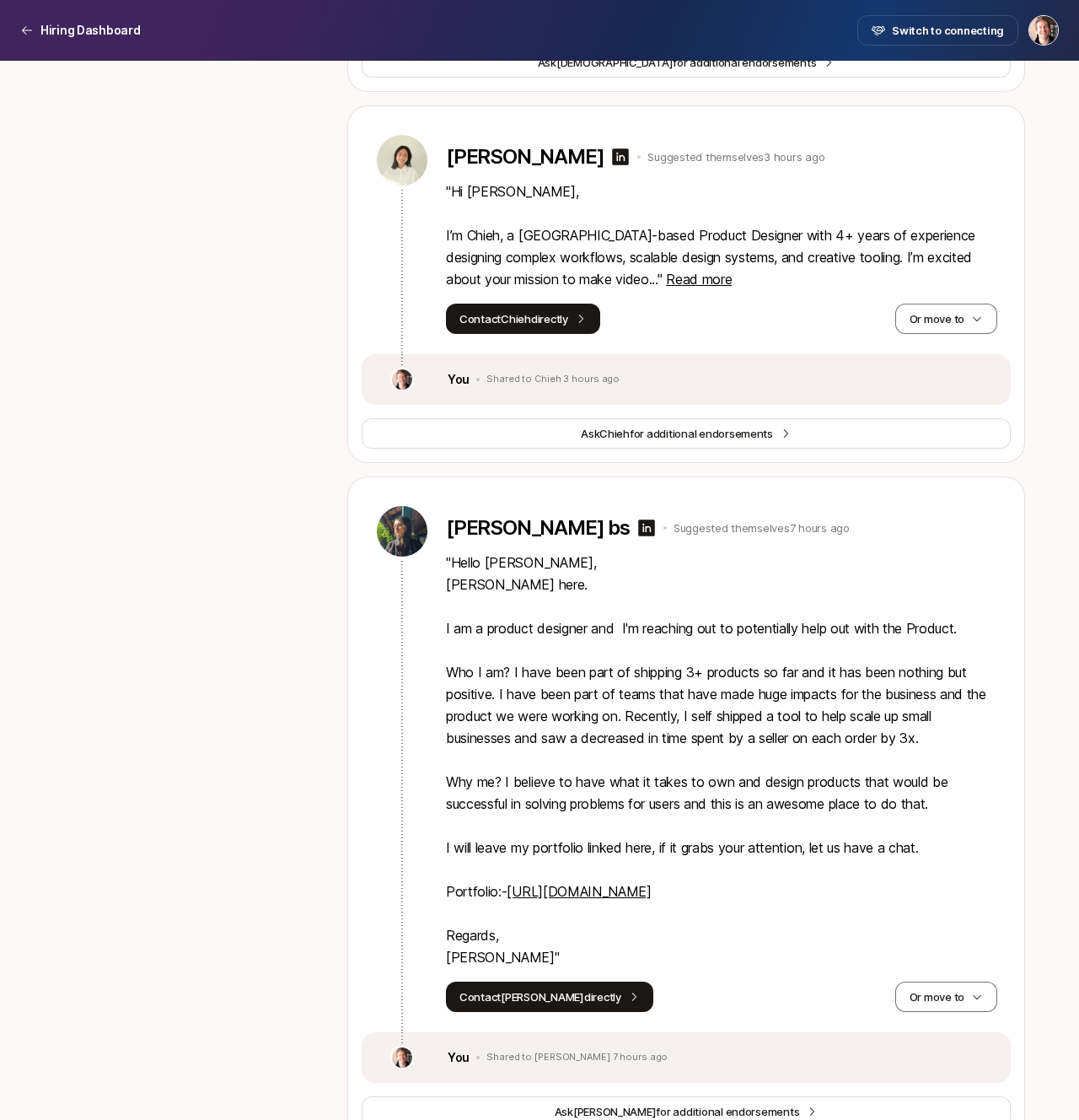
click at [749, 806] on p "" Hello Jasper, Sahana here. I am a product designer and I'm reaching out to po…" at bounding box center [721, 759] width 551 height 417
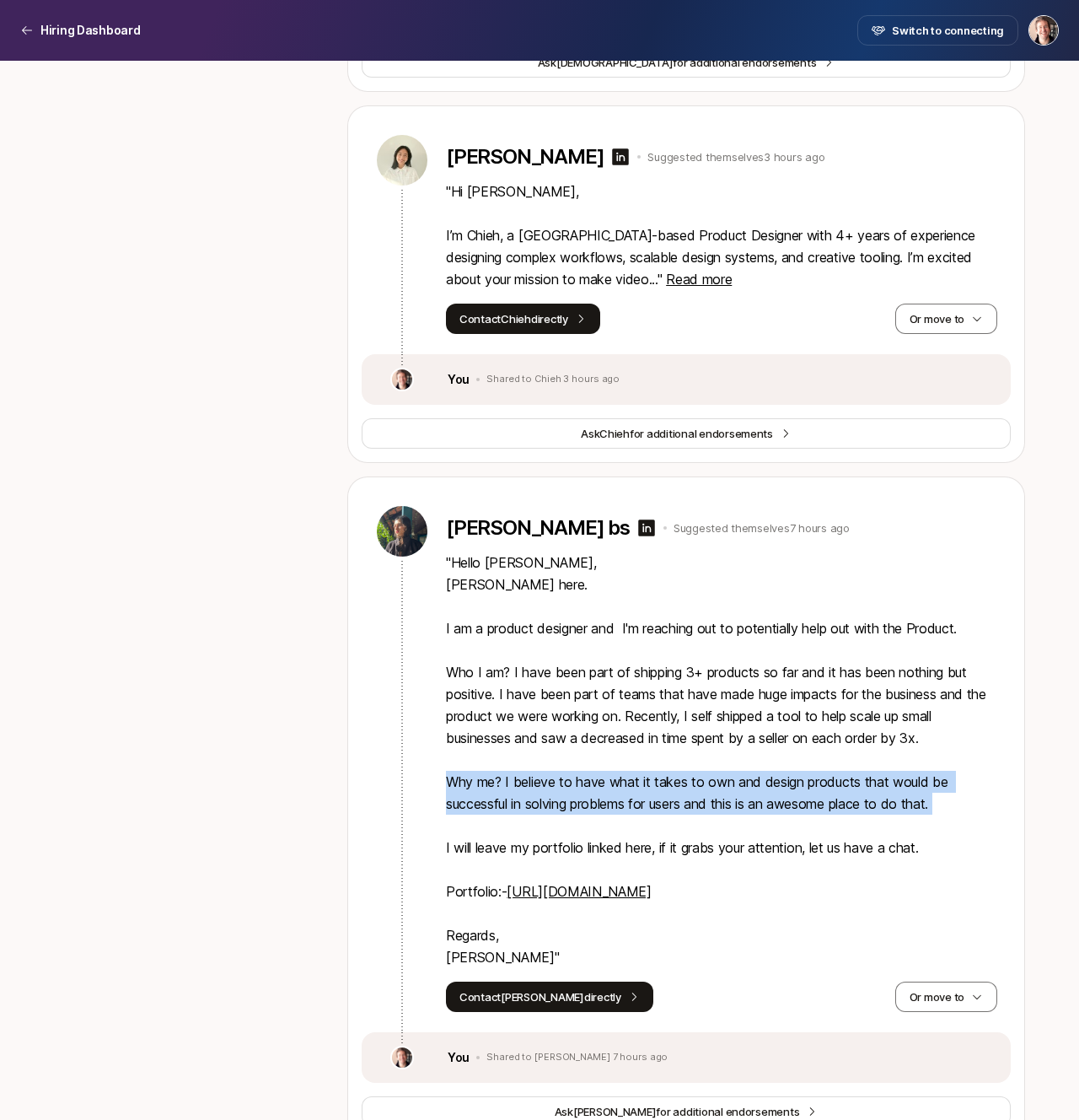
click at [754, 858] on p "" Hello Jasper, Sahana here. I am a product designer and I'm reaching out to po…" at bounding box center [721, 759] width 551 height 417
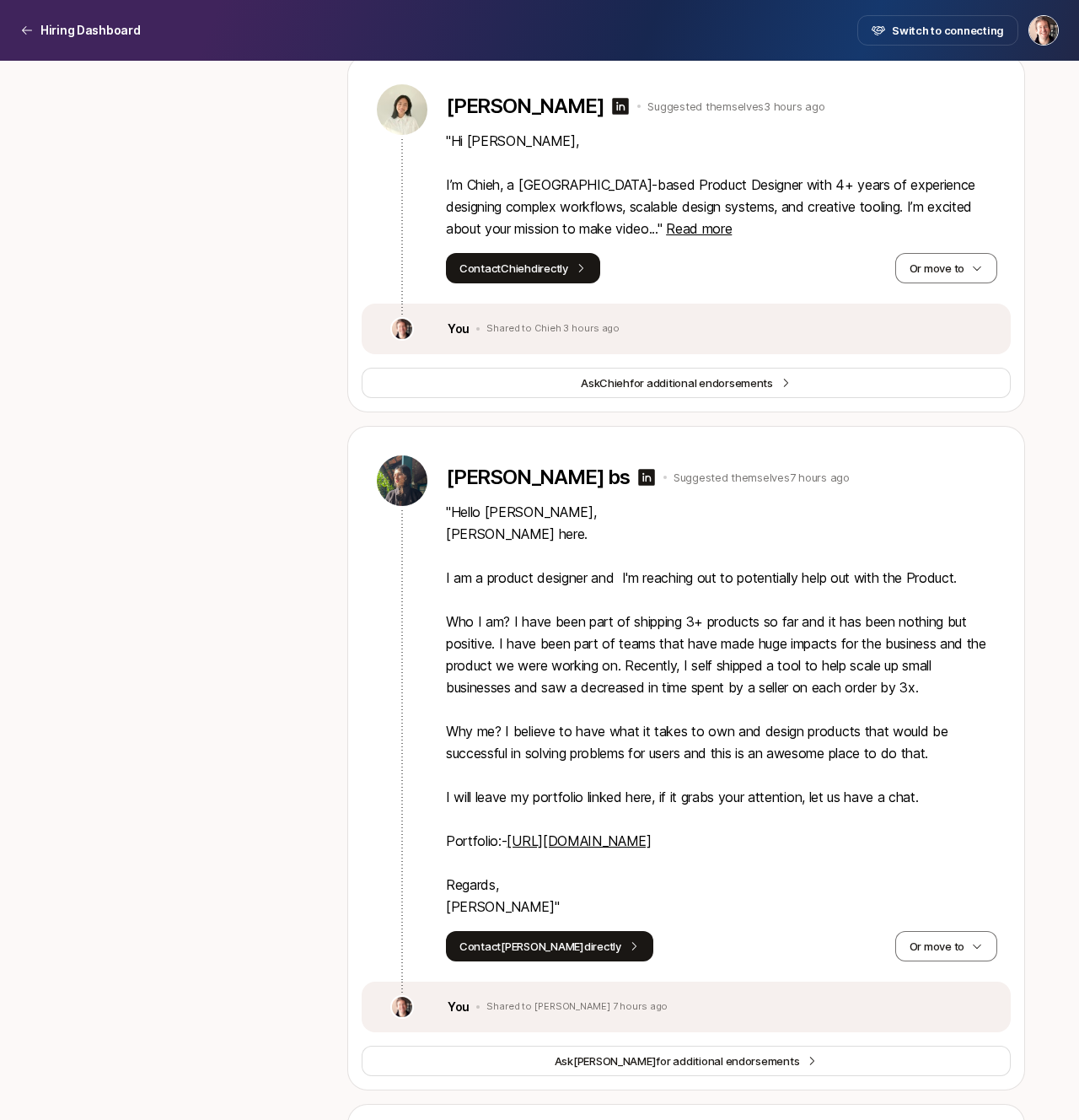
scroll to position [2527, 0]
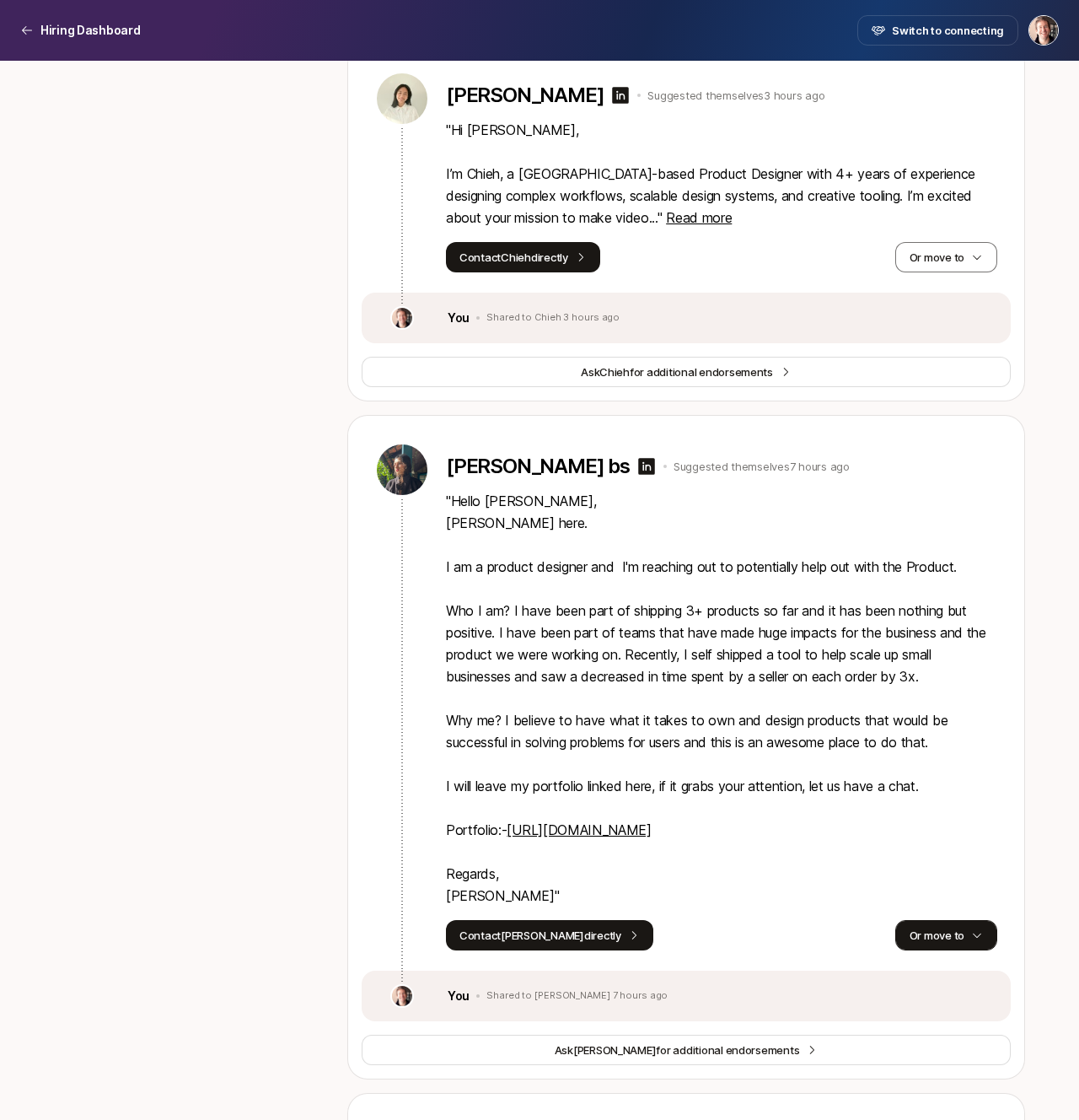
click at [915, 930] on button "Or move to" at bounding box center [946, 935] width 102 height 30
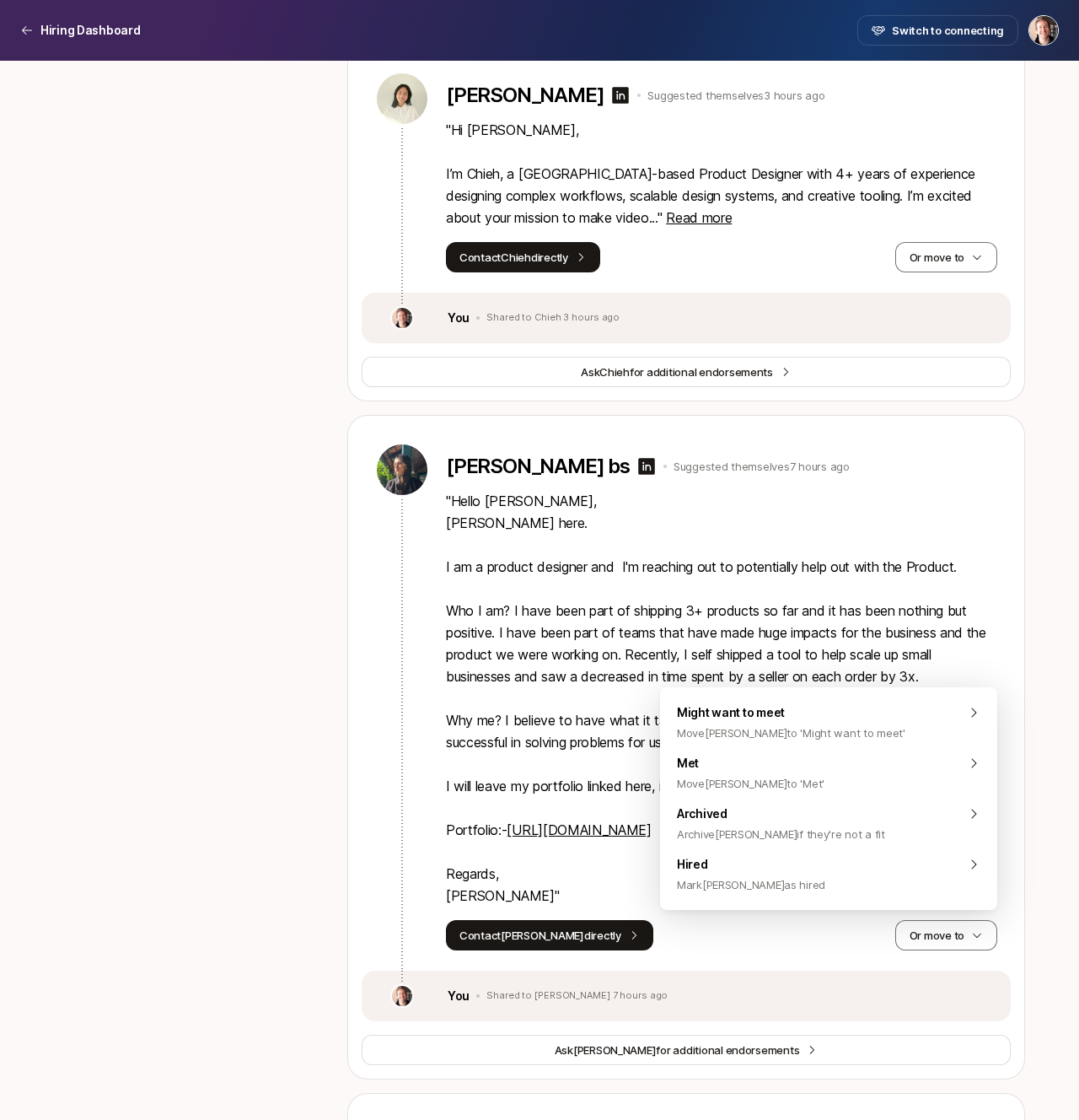
click at [651, 573] on p "" Hello Jasper, Sahana here. I am a product designer and I'm reaching out to po…" at bounding box center [721, 698] width 551 height 417
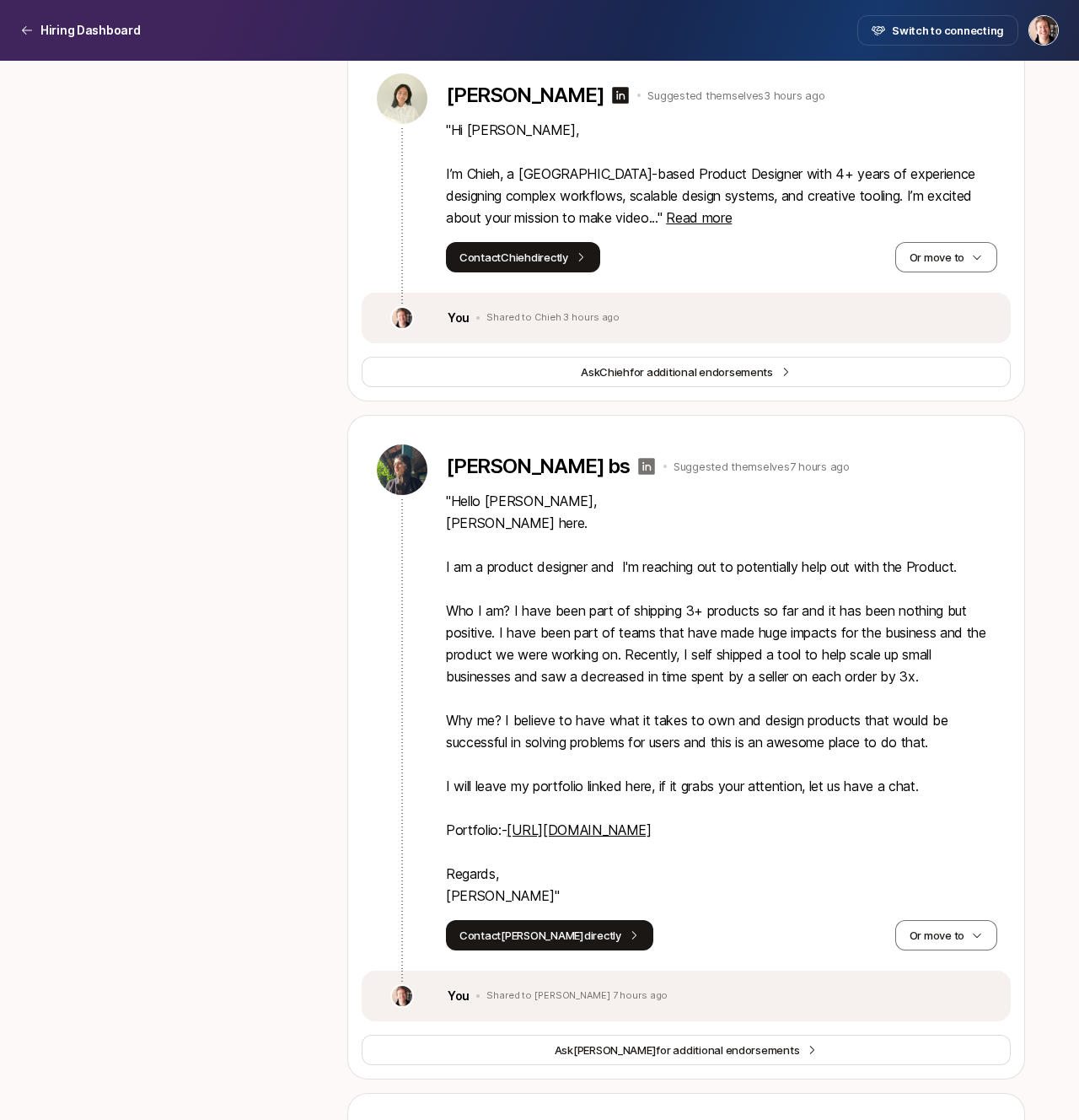
click at [639, 461] on icon at bounding box center [647, 465] width 17 height 17
click at [938, 927] on button "Or move to" at bounding box center [946, 935] width 102 height 30
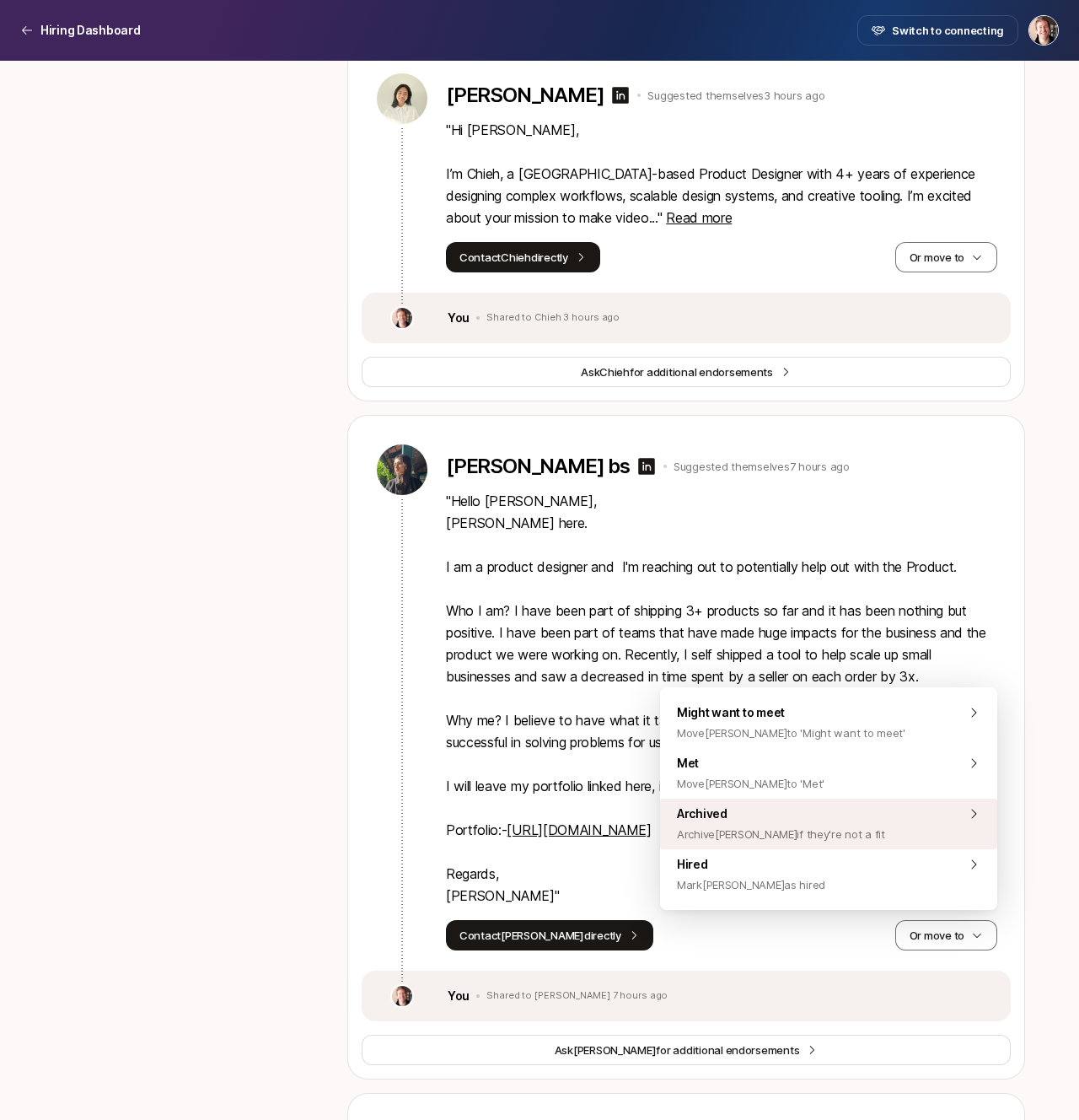
click at [864, 833] on div "Archived Archive Sahana if they're not a fit" at bounding box center [829, 823] width 337 height 51
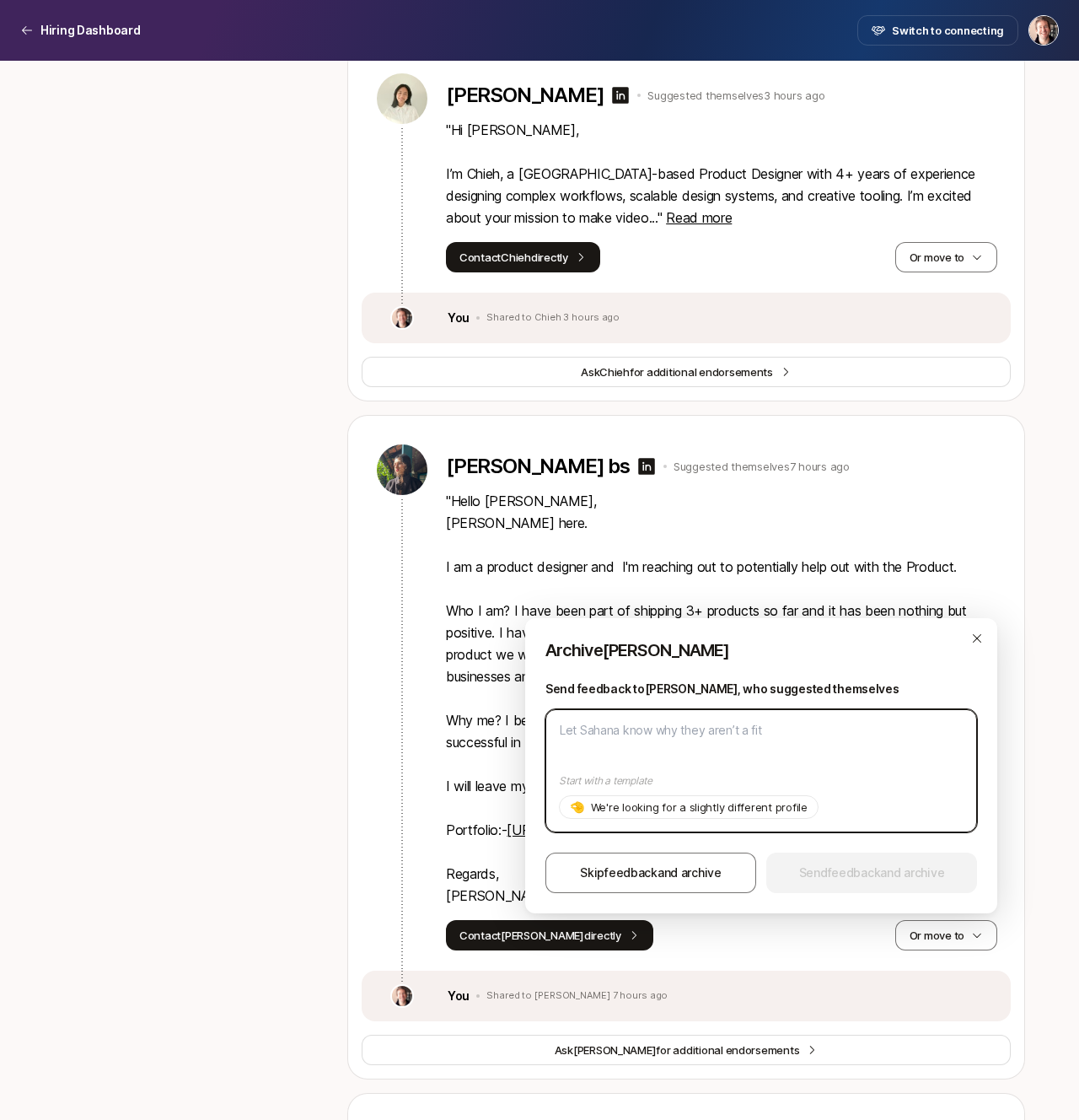
click at [757, 764] on textarea at bounding box center [761, 770] width 432 height 123
paste textarea "Hey Ivo! Unfortunately at this stage we're only able to hire designers already …"
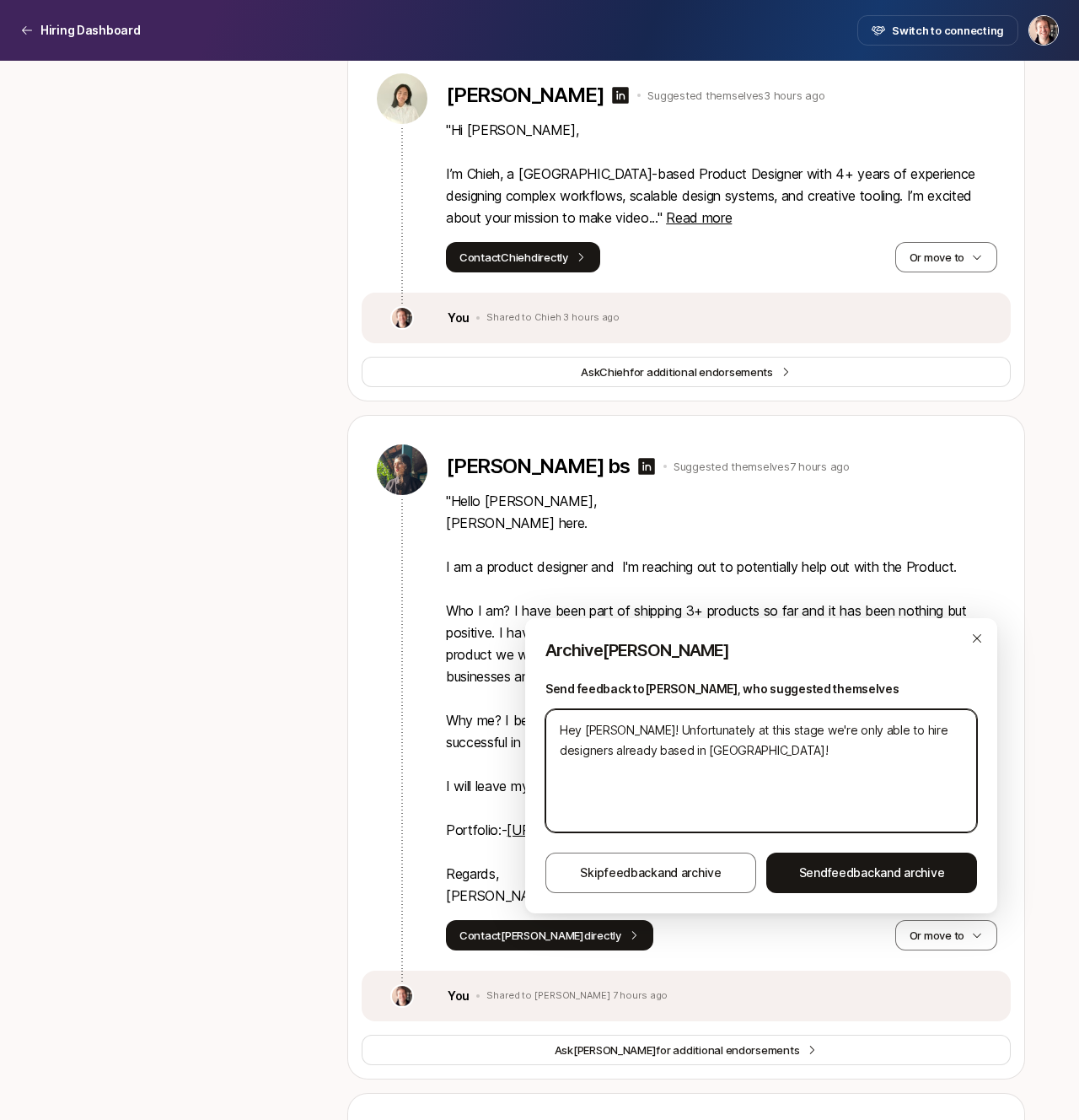
click at [580, 731] on textarea "Hey Ivo! Unfortunately at this stage we're only able to hire designers already …" at bounding box center [761, 770] width 432 height 123
click at [603, 730] on textarea "Hey Ivo! Unfortunately at this stage we're only able to hire designers already …" at bounding box center [761, 770] width 432 height 123
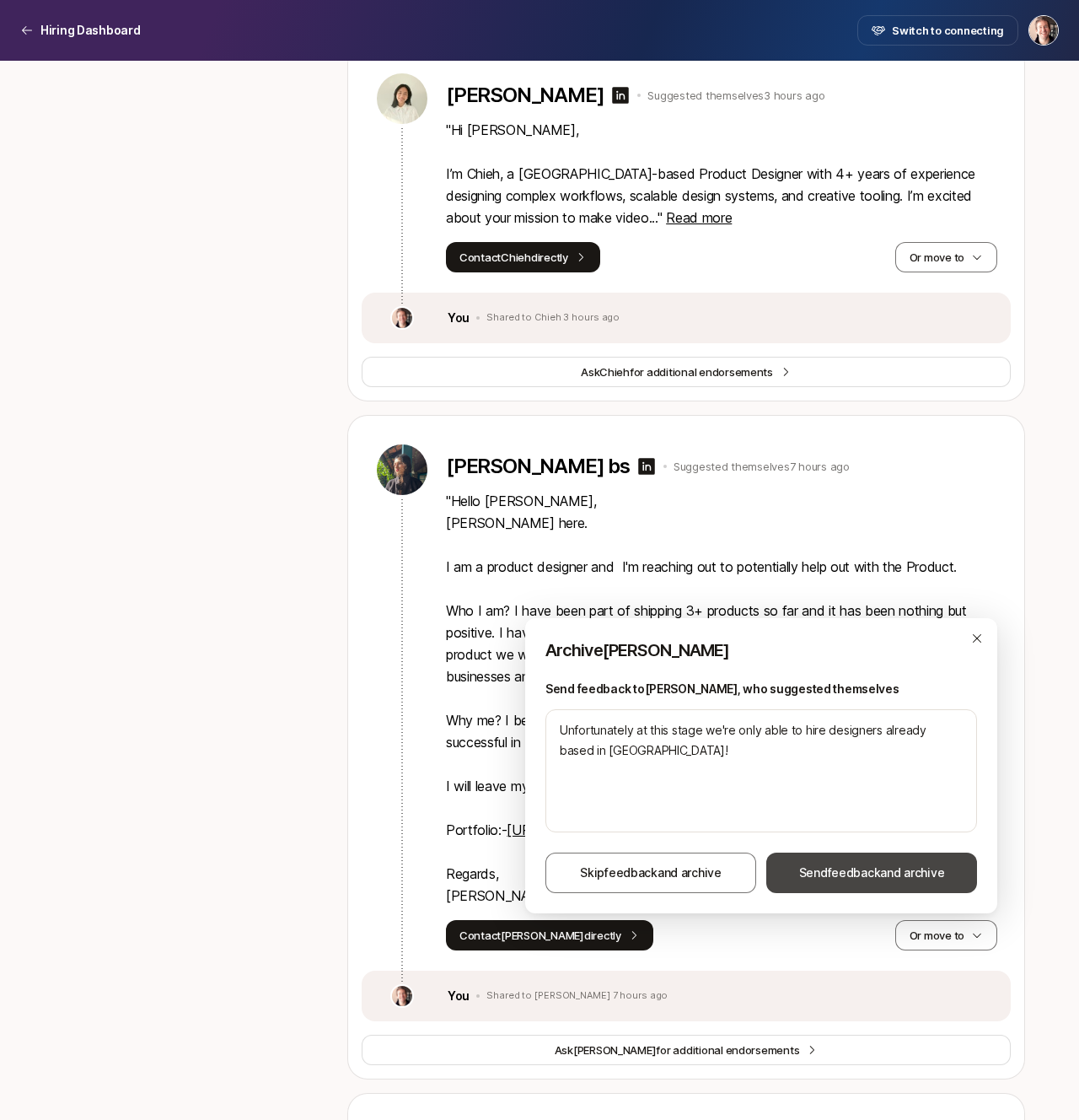
click at [875, 878] on span "feedback" at bounding box center [854, 872] width 53 height 14
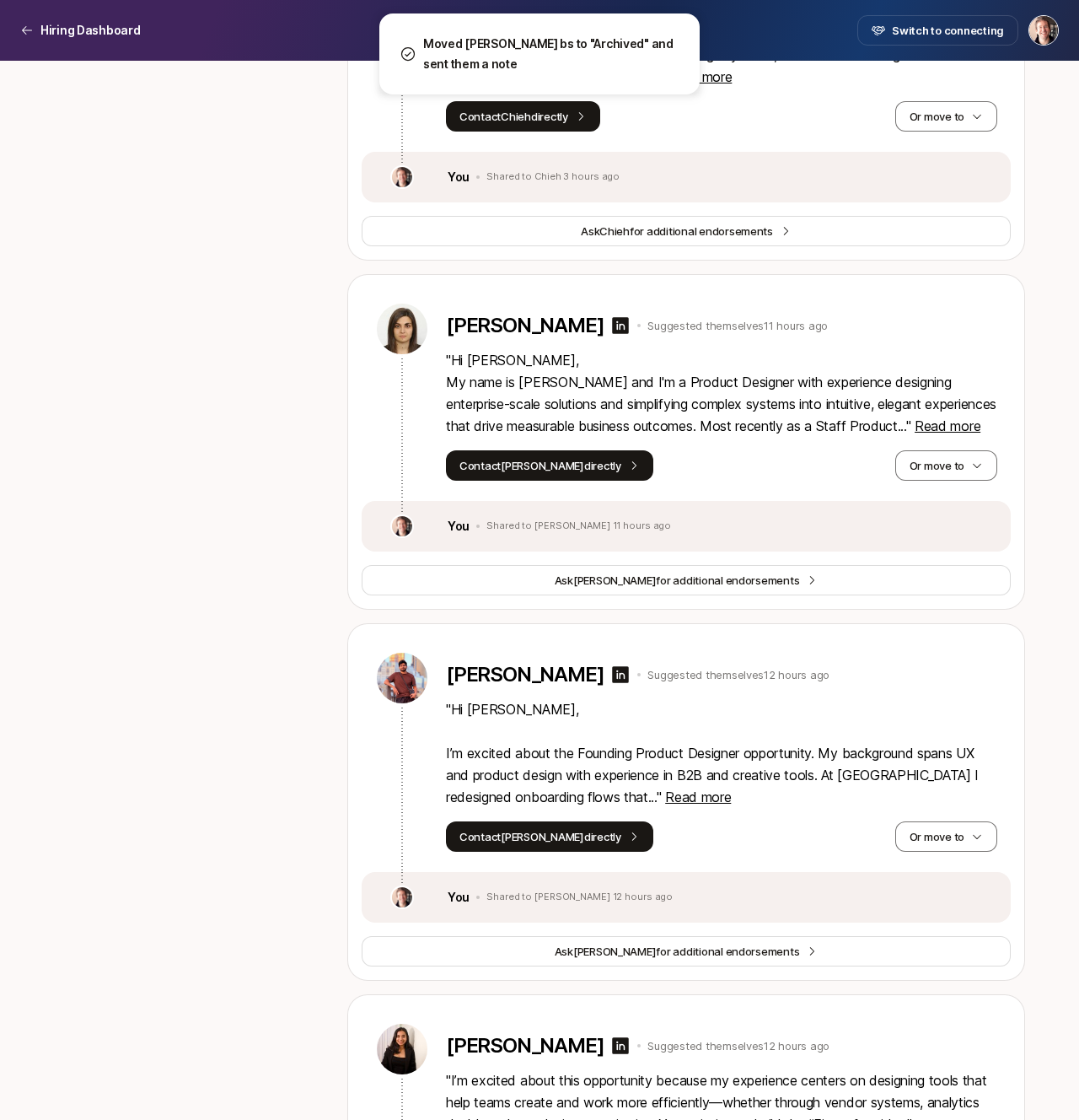
scroll to position [2669, 0]
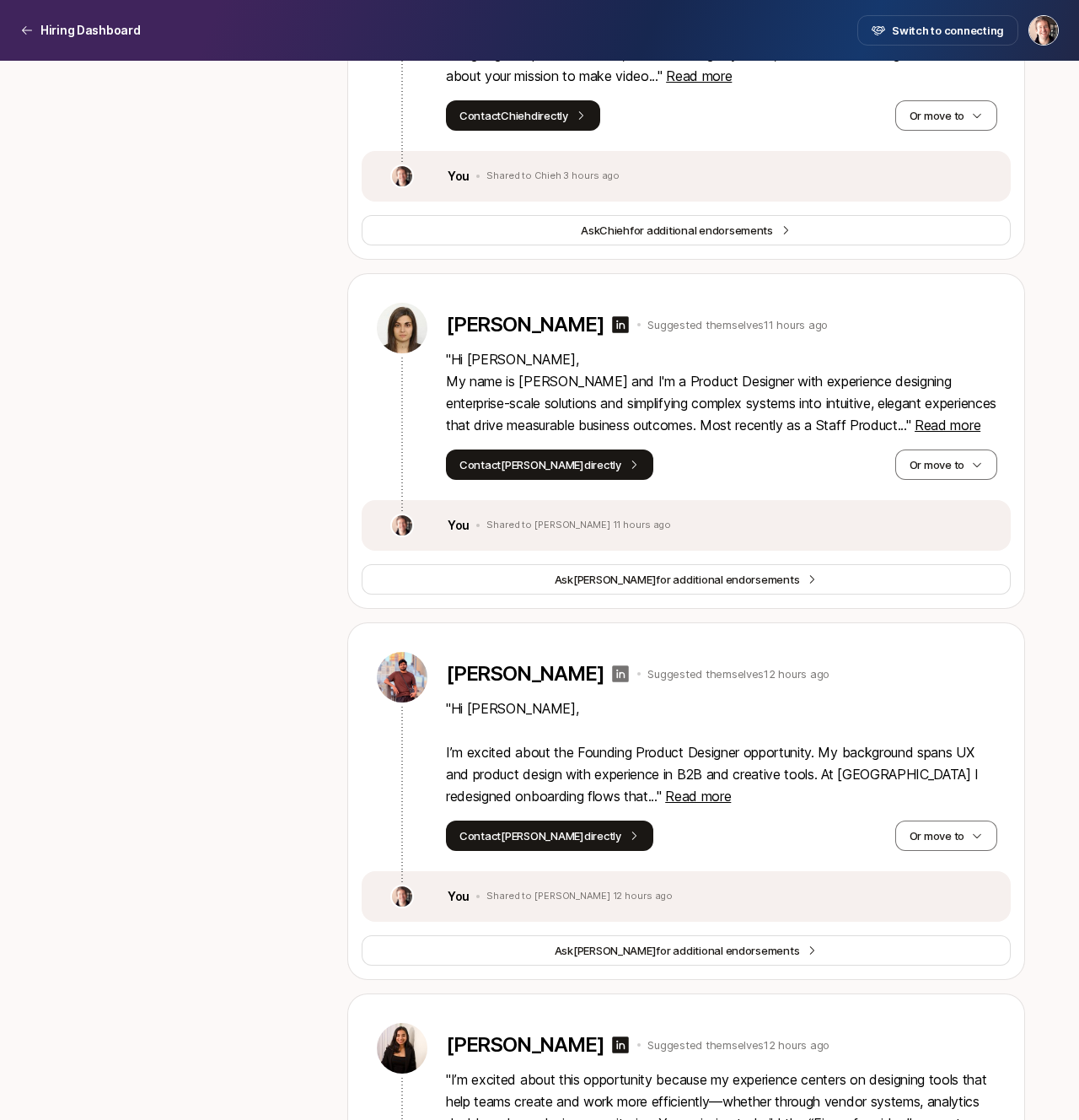
click at [630, 669] on icon at bounding box center [621, 673] width 17 height 17
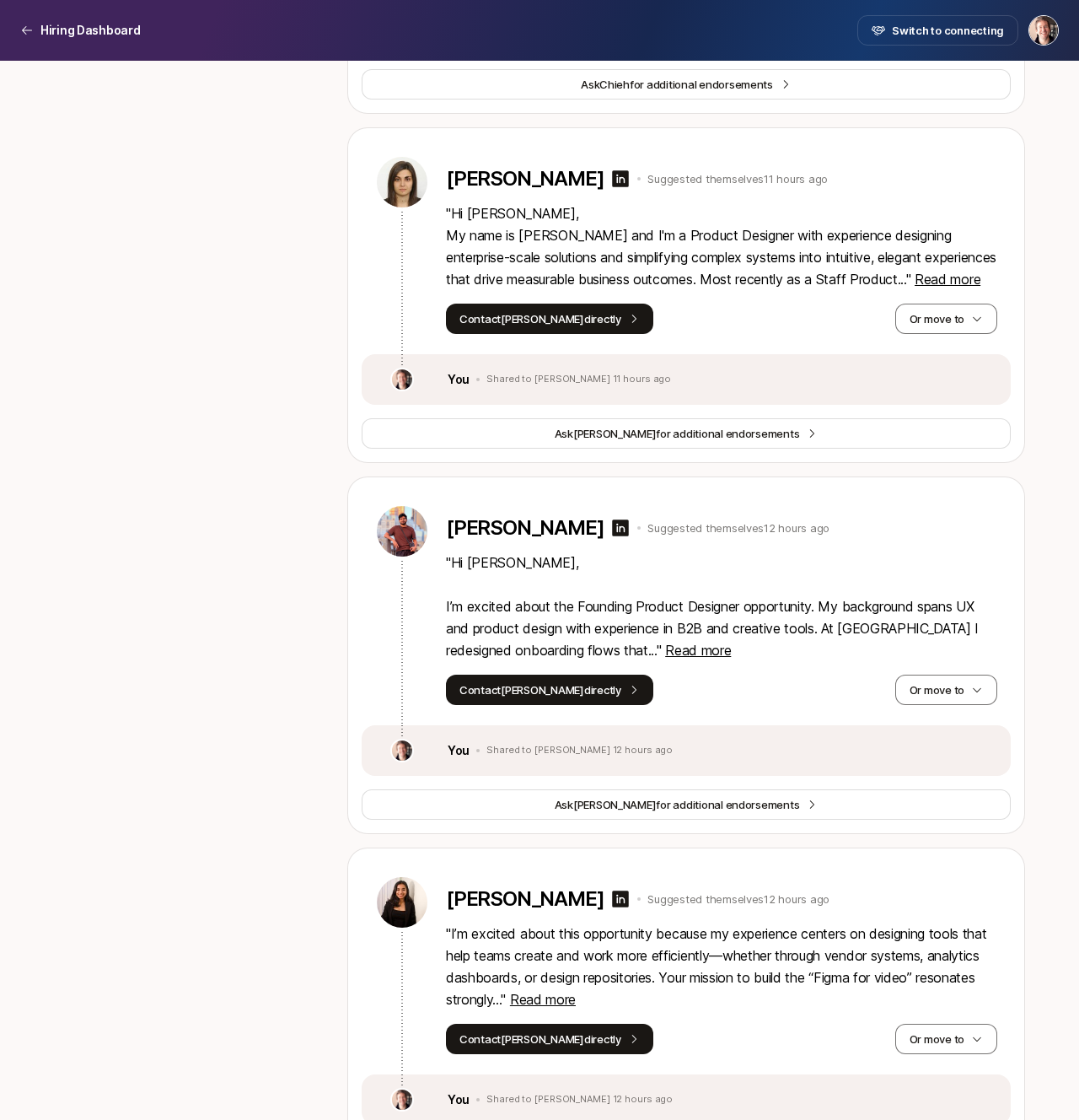
scroll to position [3189, 0]
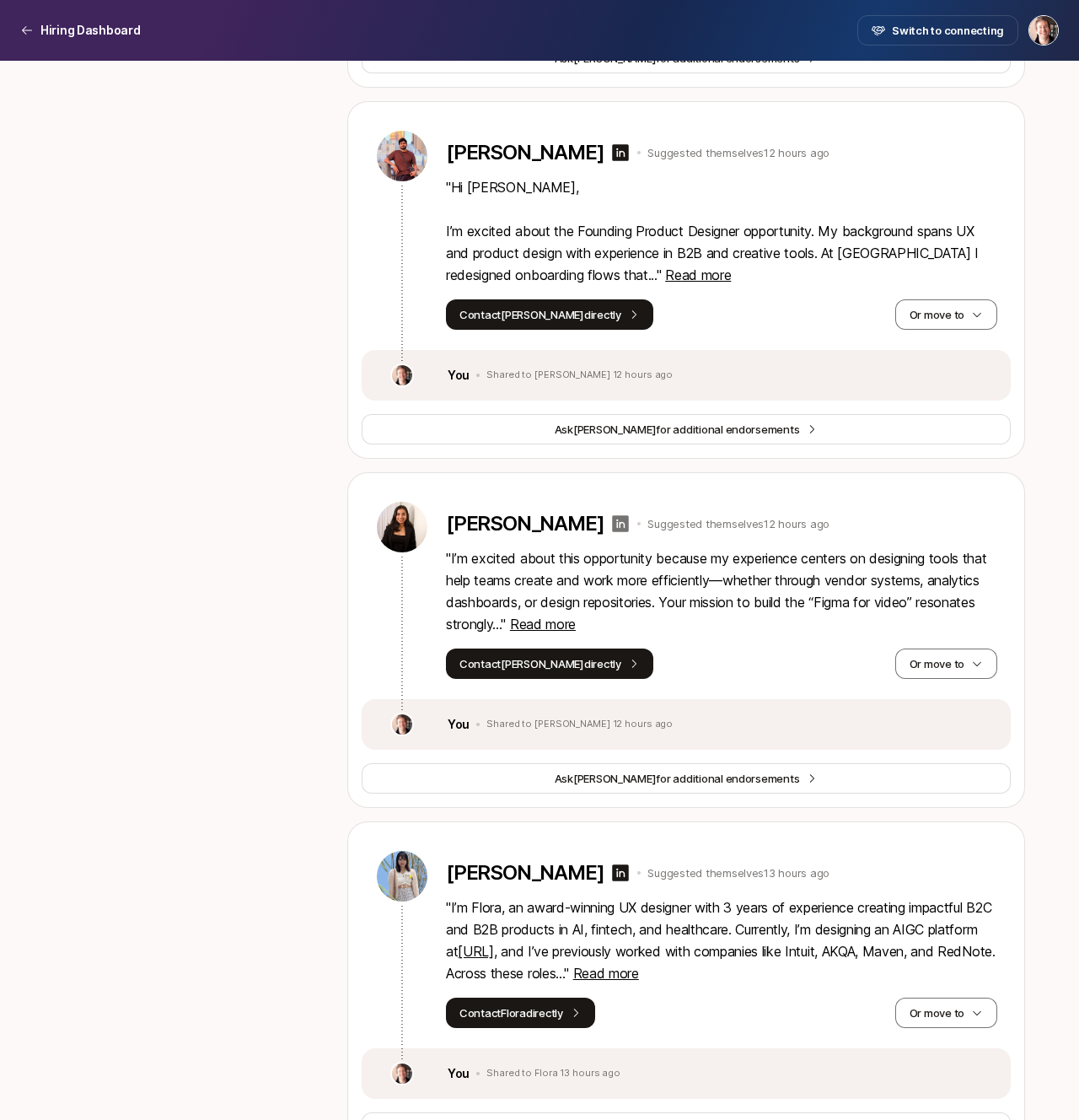
click at [630, 523] on icon at bounding box center [621, 523] width 17 height 17
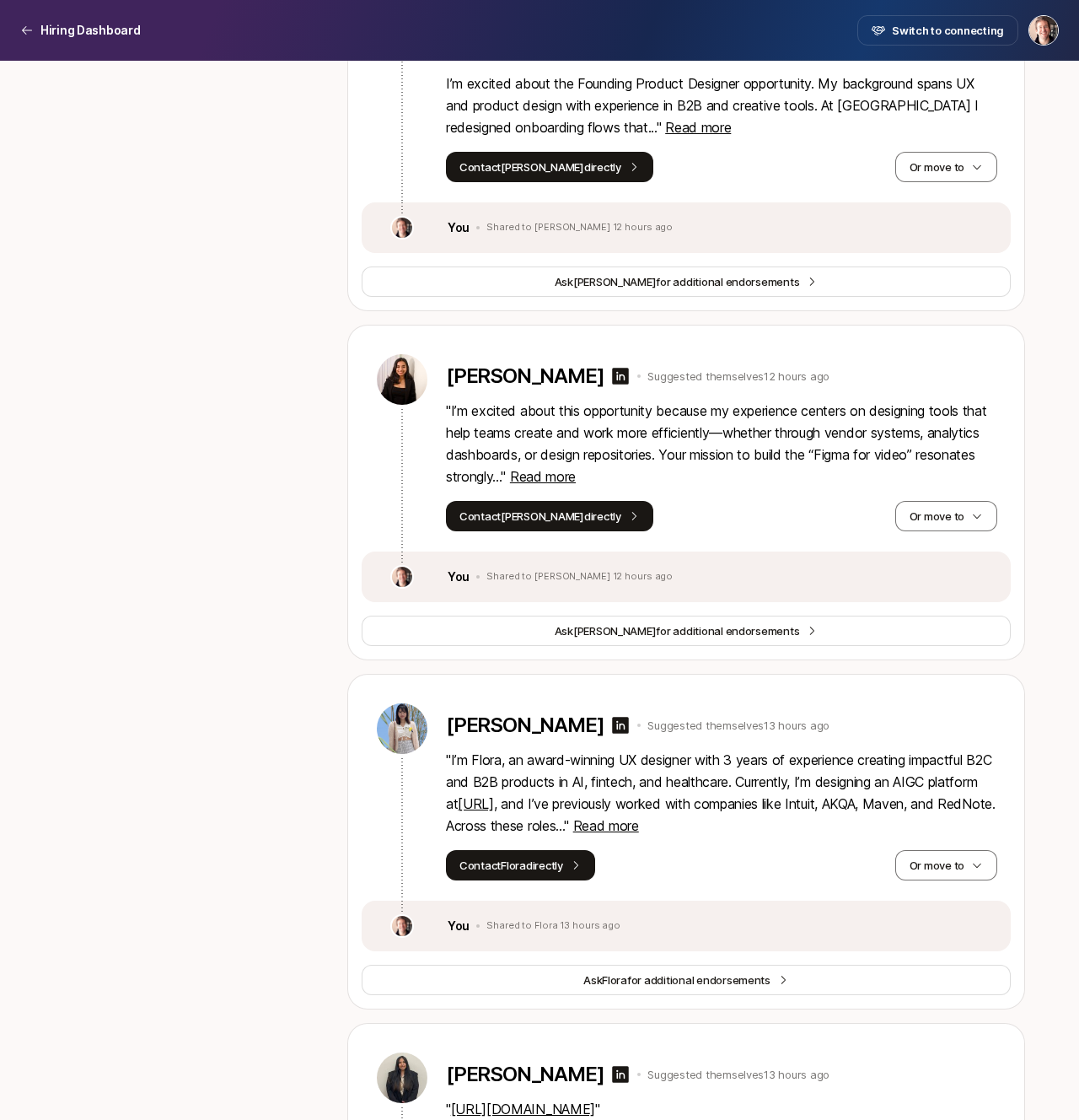
scroll to position [3340, 0]
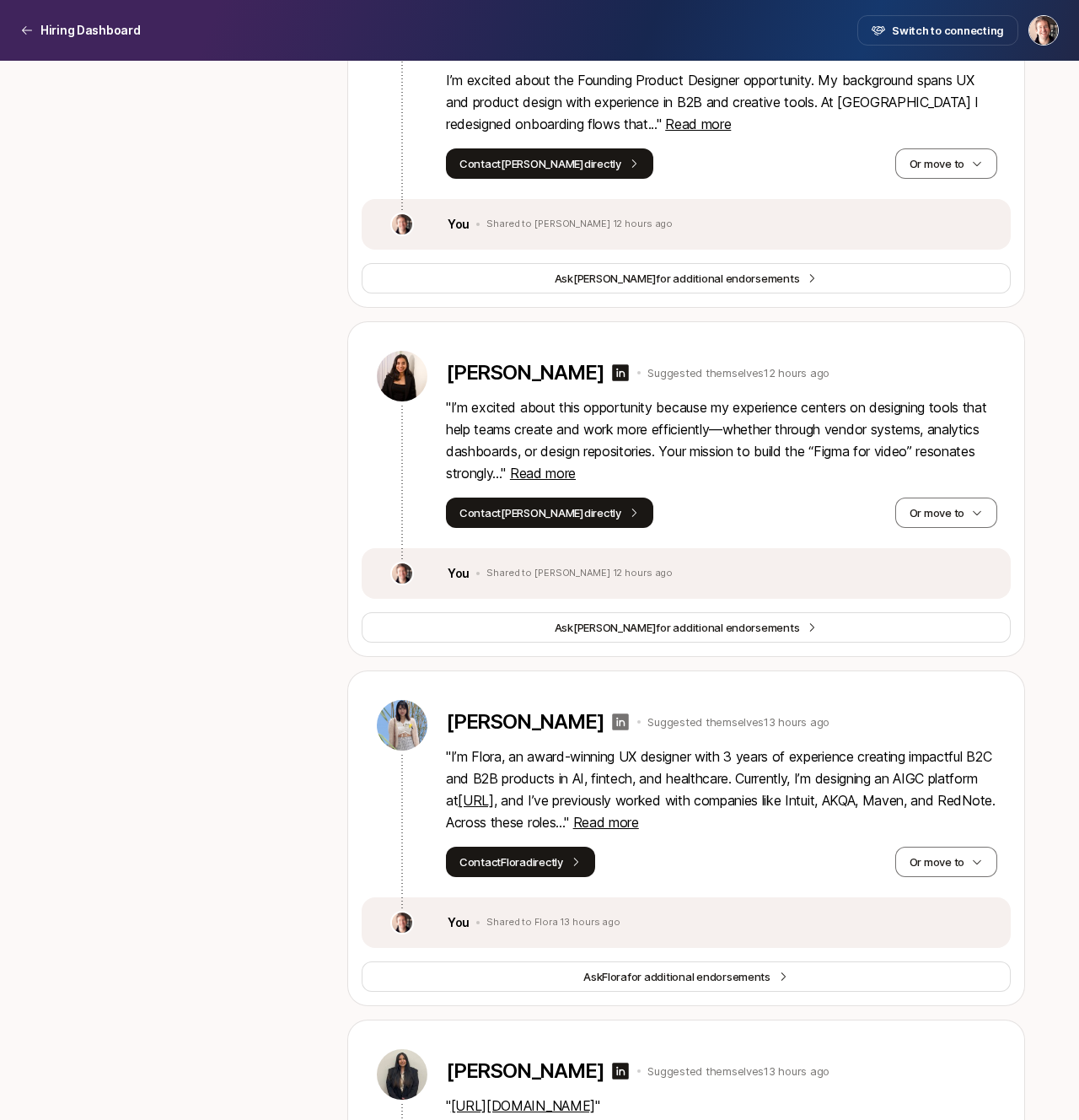
click at [613, 722] on icon at bounding box center [621, 721] width 17 height 17
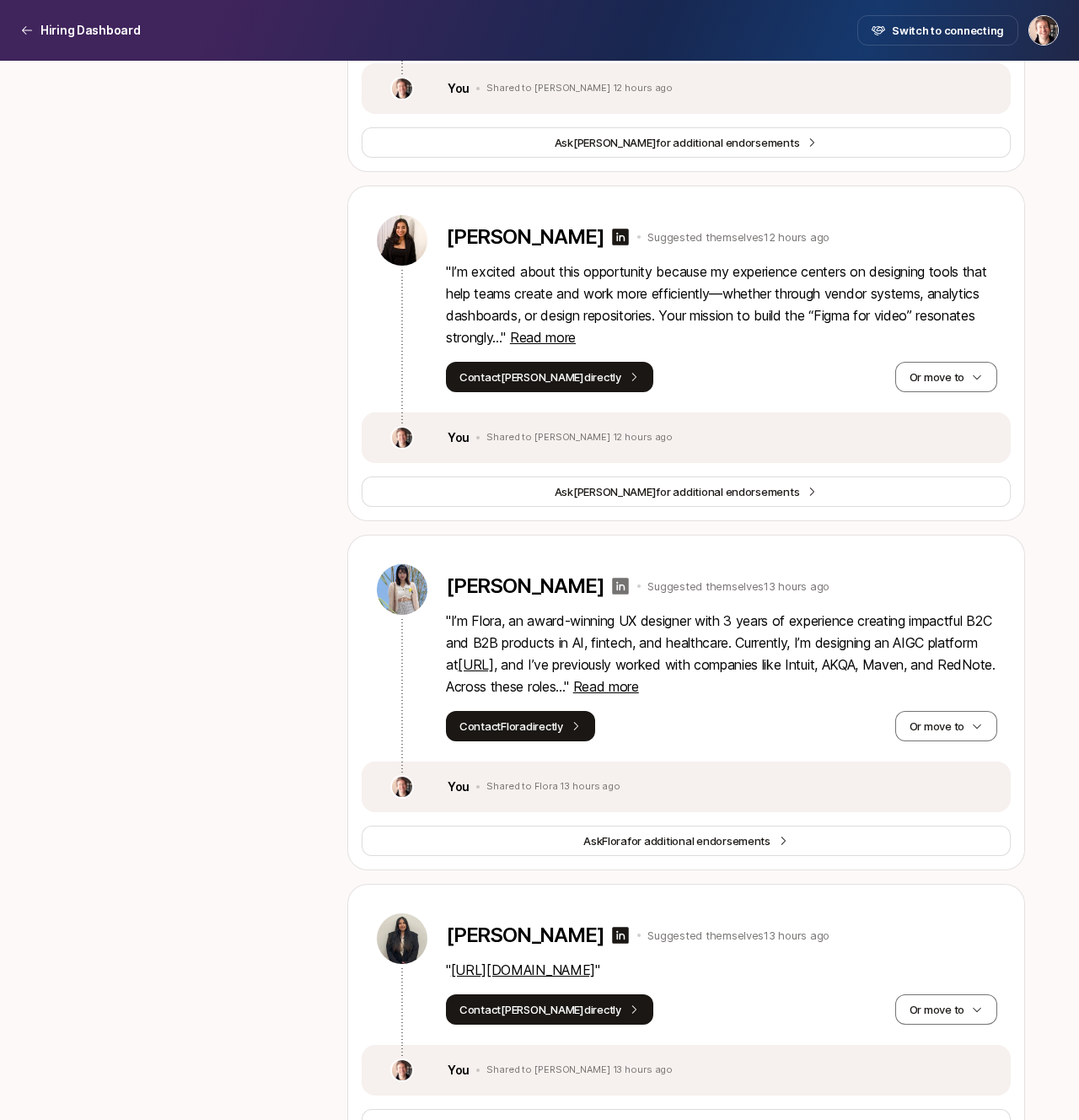
scroll to position [3479, 0]
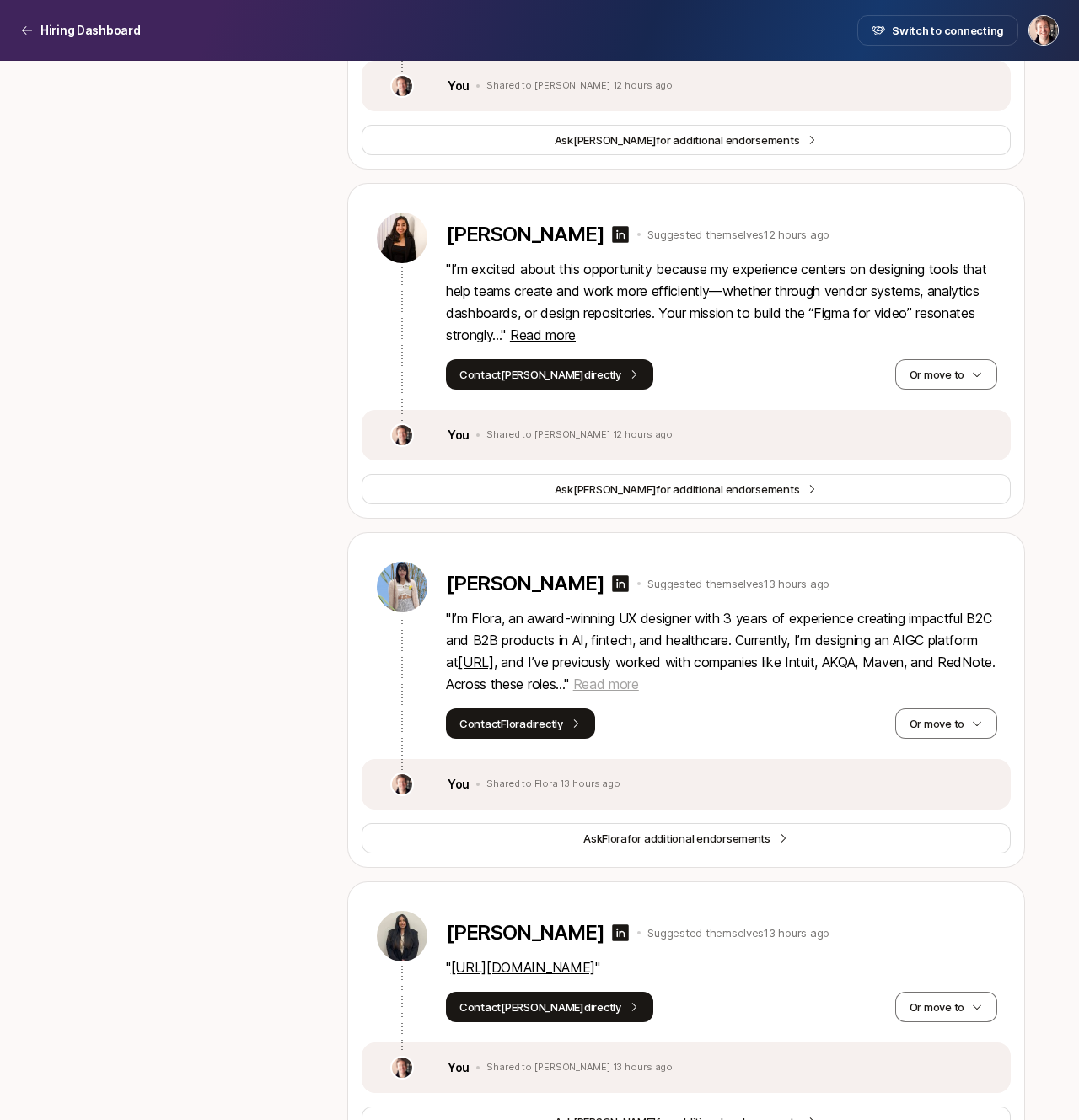
click at [639, 681] on span "Read more" at bounding box center [607, 683] width 66 height 17
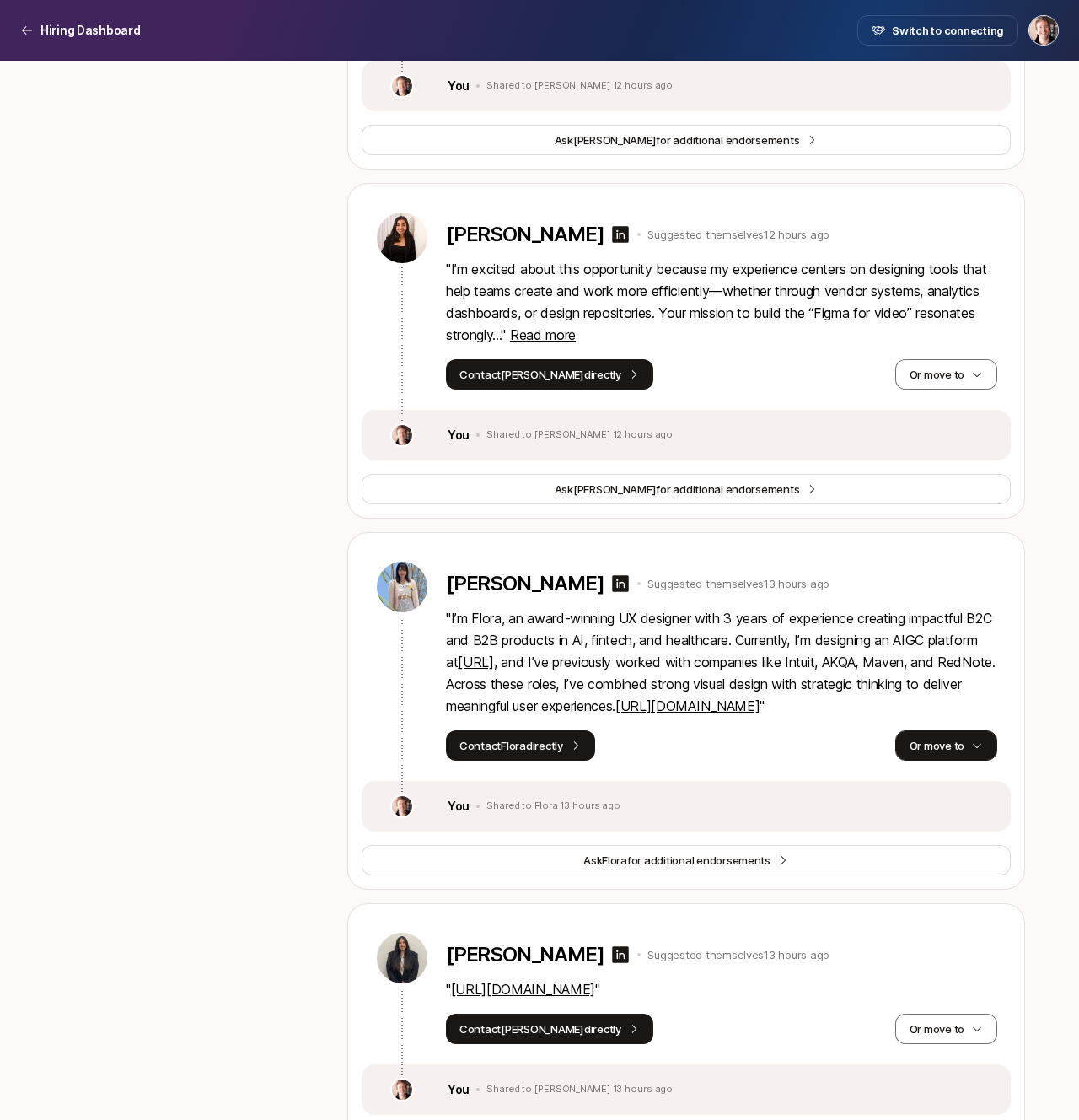
click at [939, 760] on button "Or move to" at bounding box center [946, 745] width 102 height 30
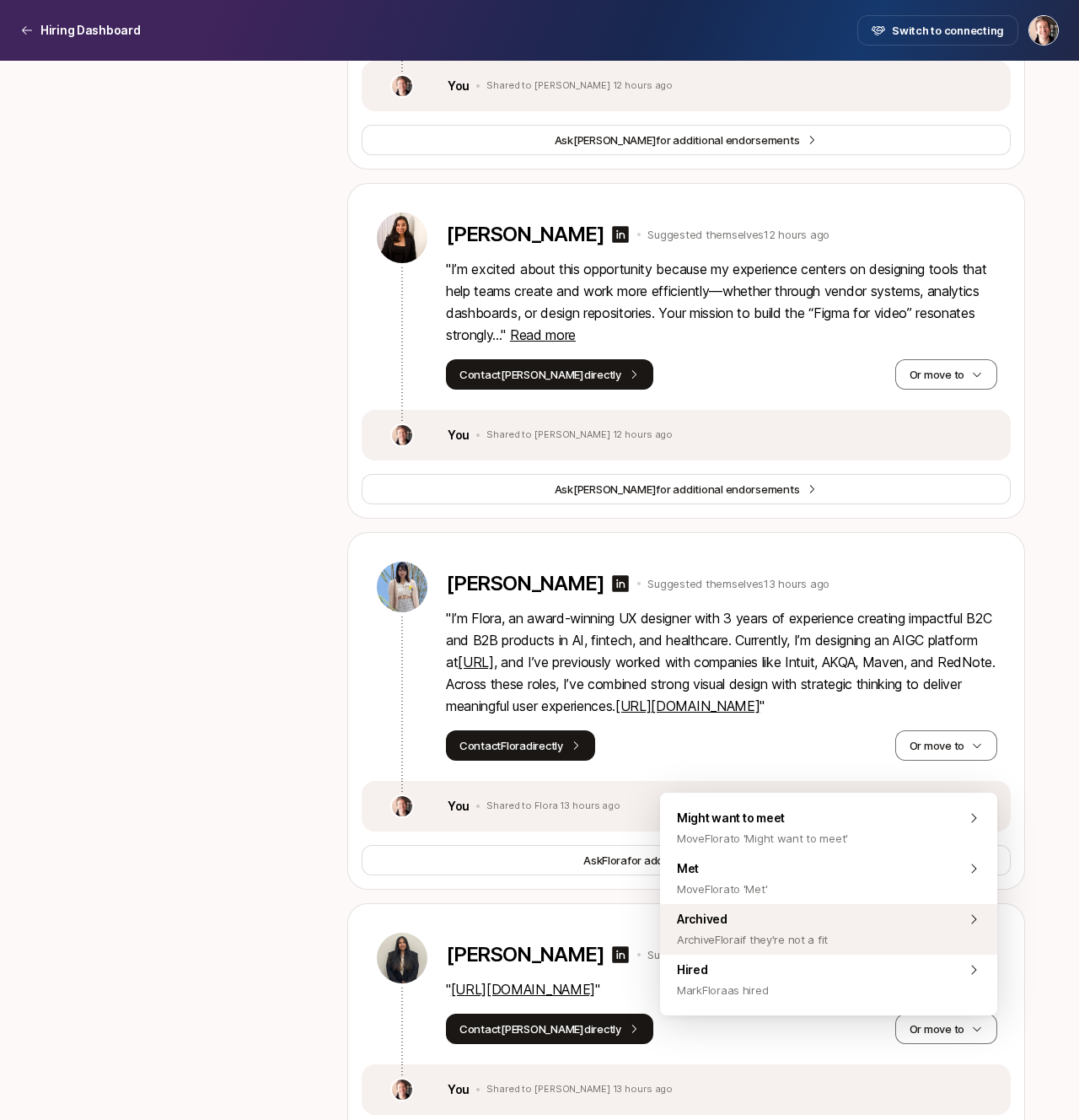
click at [758, 923] on span "Archived Archive Flora if they're not a fit" at bounding box center [752, 929] width 151 height 41
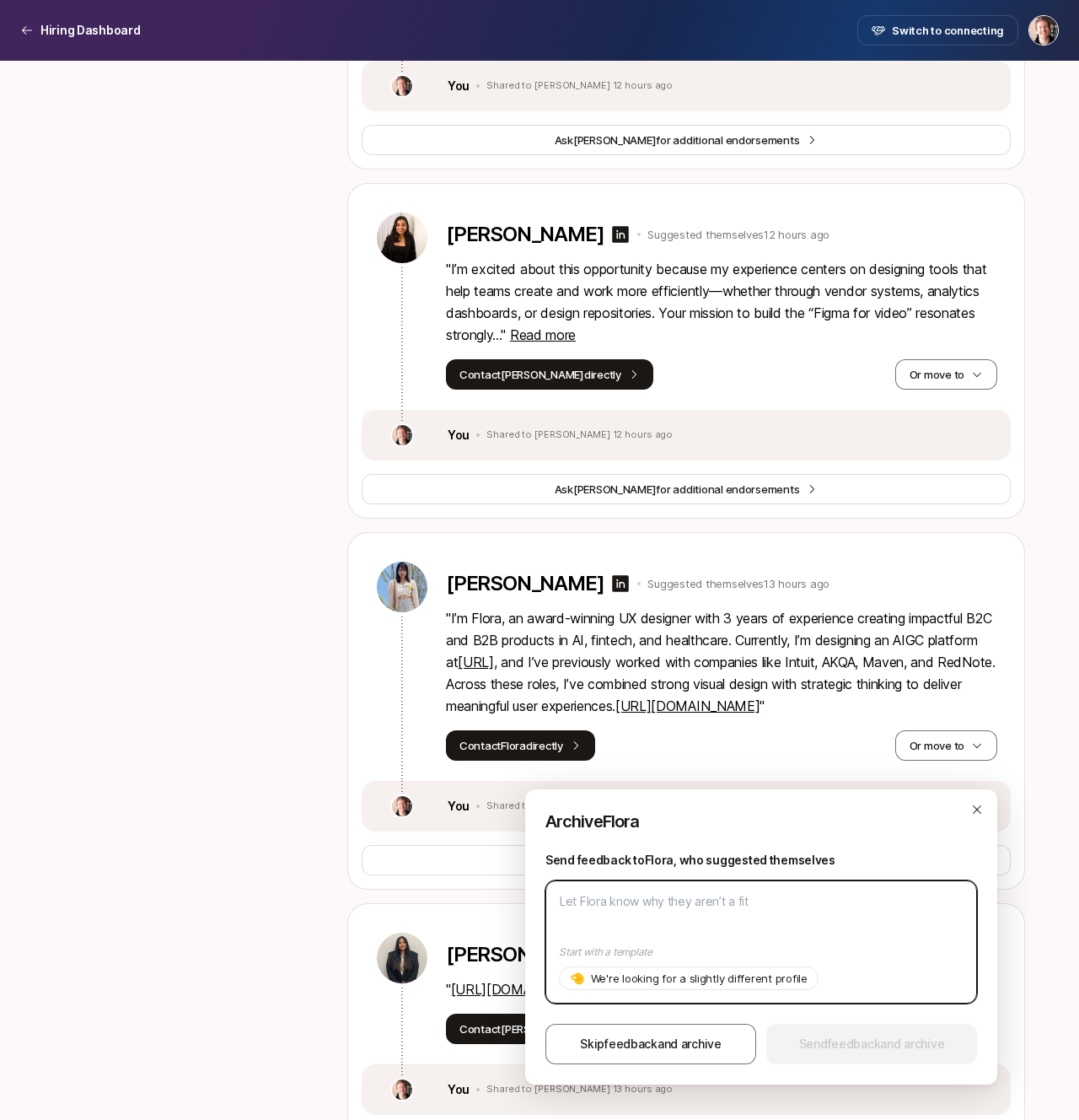
click at [751, 925] on textarea at bounding box center [761, 941] width 432 height 123
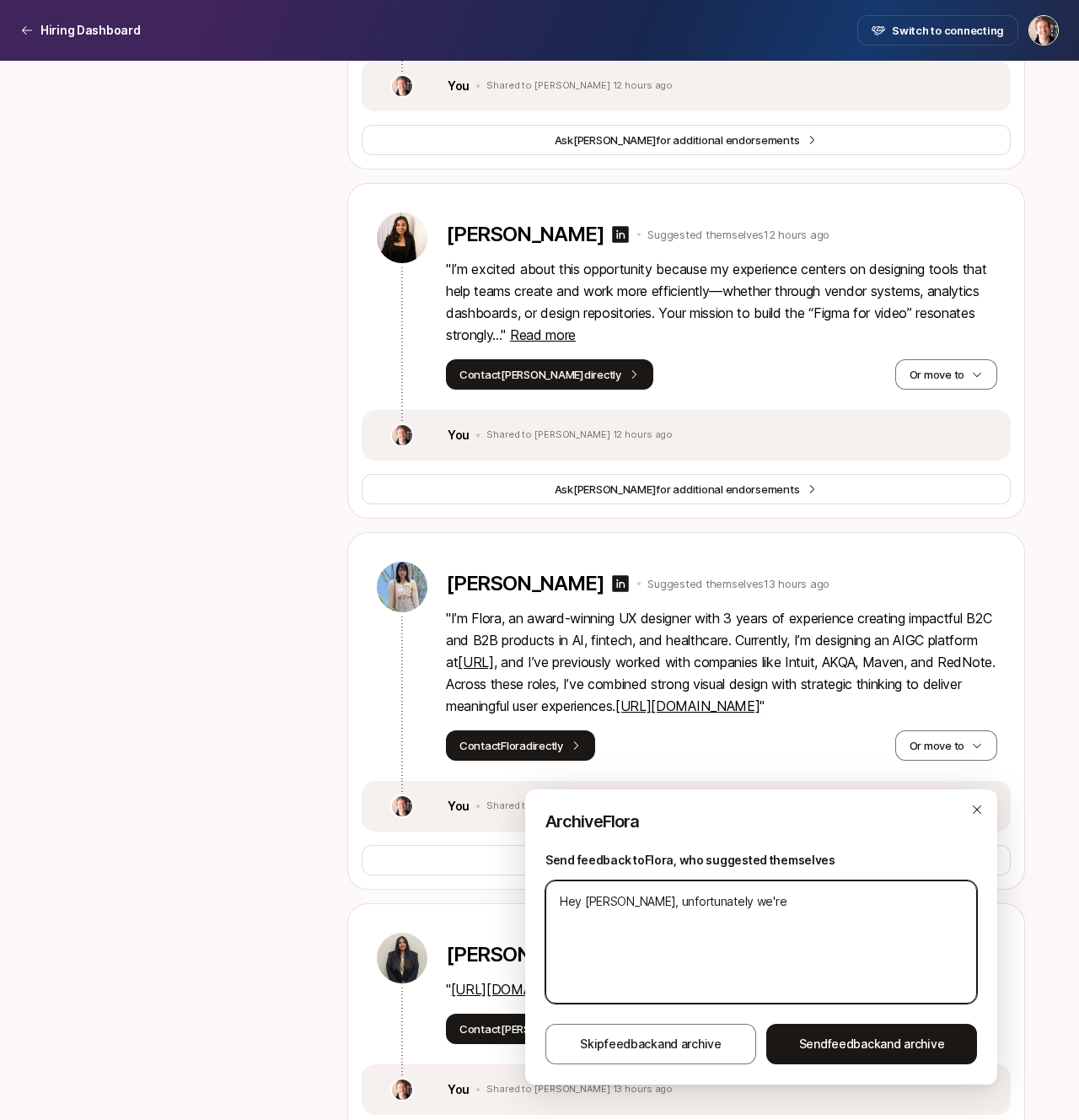
paste textarea "Hey Ivo! Unfortunately at this stage we're only able to hire designers already …"
click at [738, 902] on textarea "Hey Flora, unfortunately we're Hey Ivo! Unfortunately at this stage we're only …" at bounding box center [761, 941] width 432 height 123
click at [836, 904] on textarea "Hey Flora, unfortunately we're Hey Ivo! Unfortunately at this stage we're only …" at bounding box center [761, 941] width 432 height 123
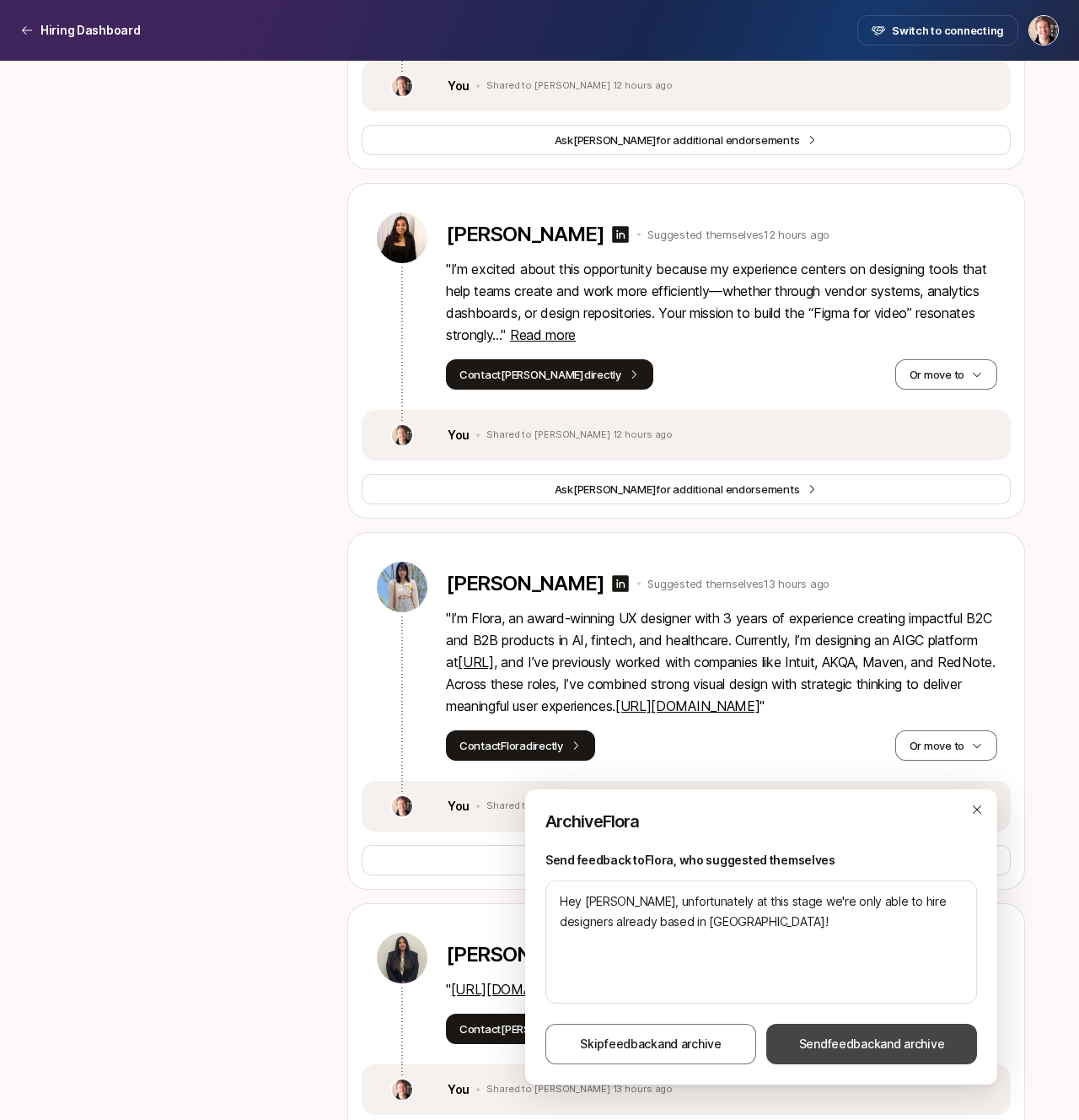
click at [847, 1029] on button "Send feedback and archive" at bounding box center [871, 1044] width 210 height 41
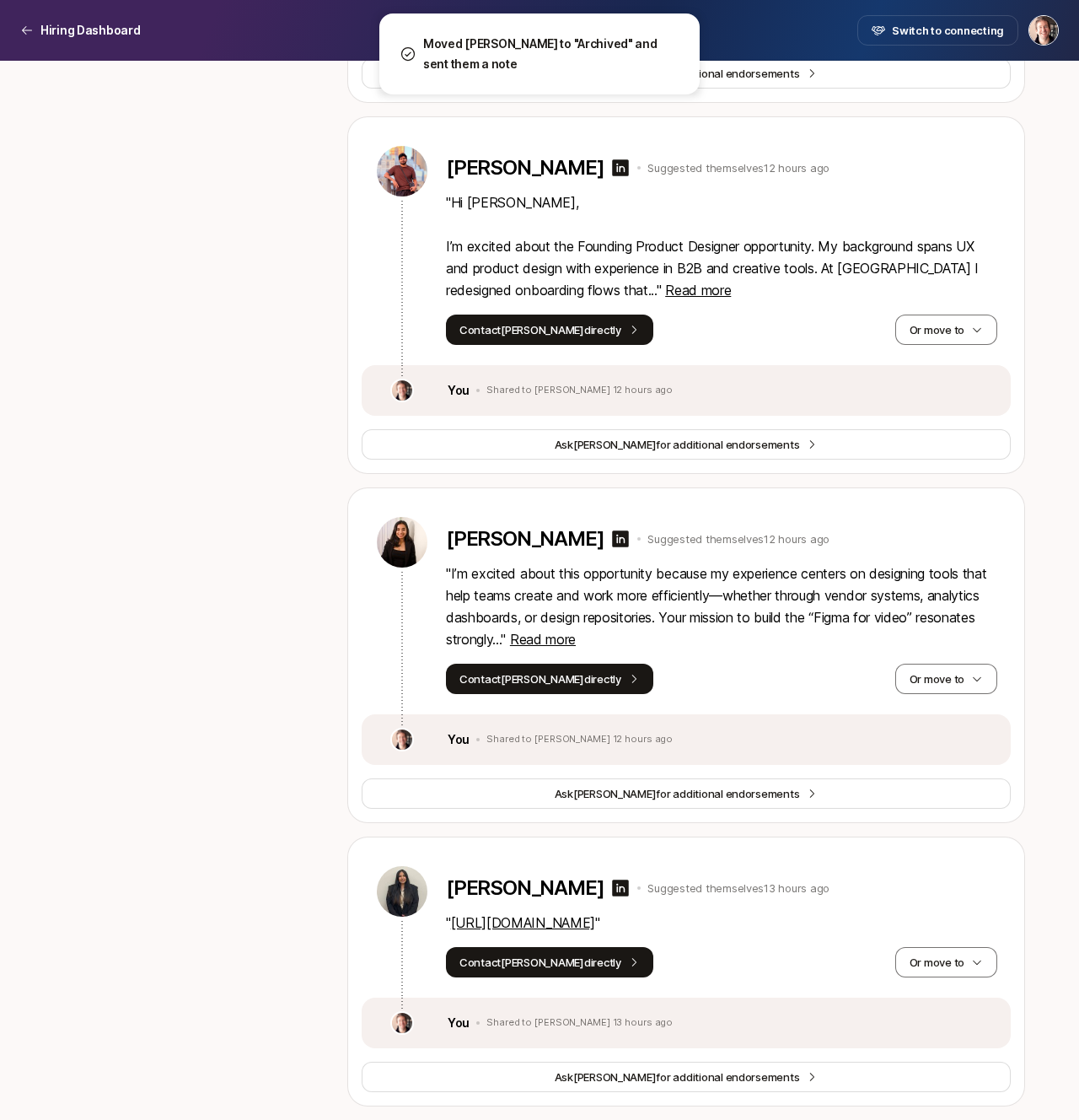
scroll to position [3174, 0]
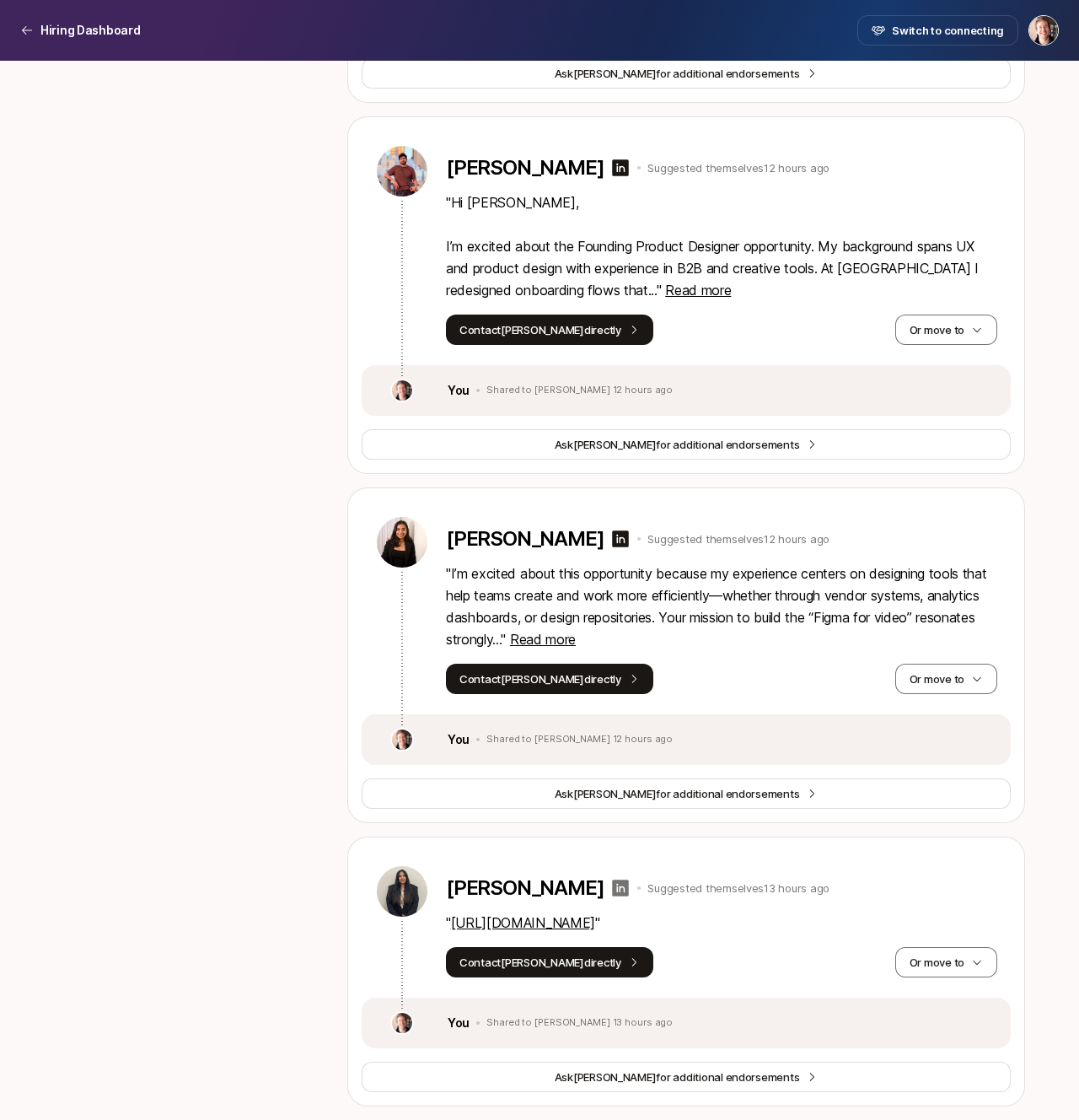
click at [613, 882] on icon at bounding box center [621, 887] width 17 height 17
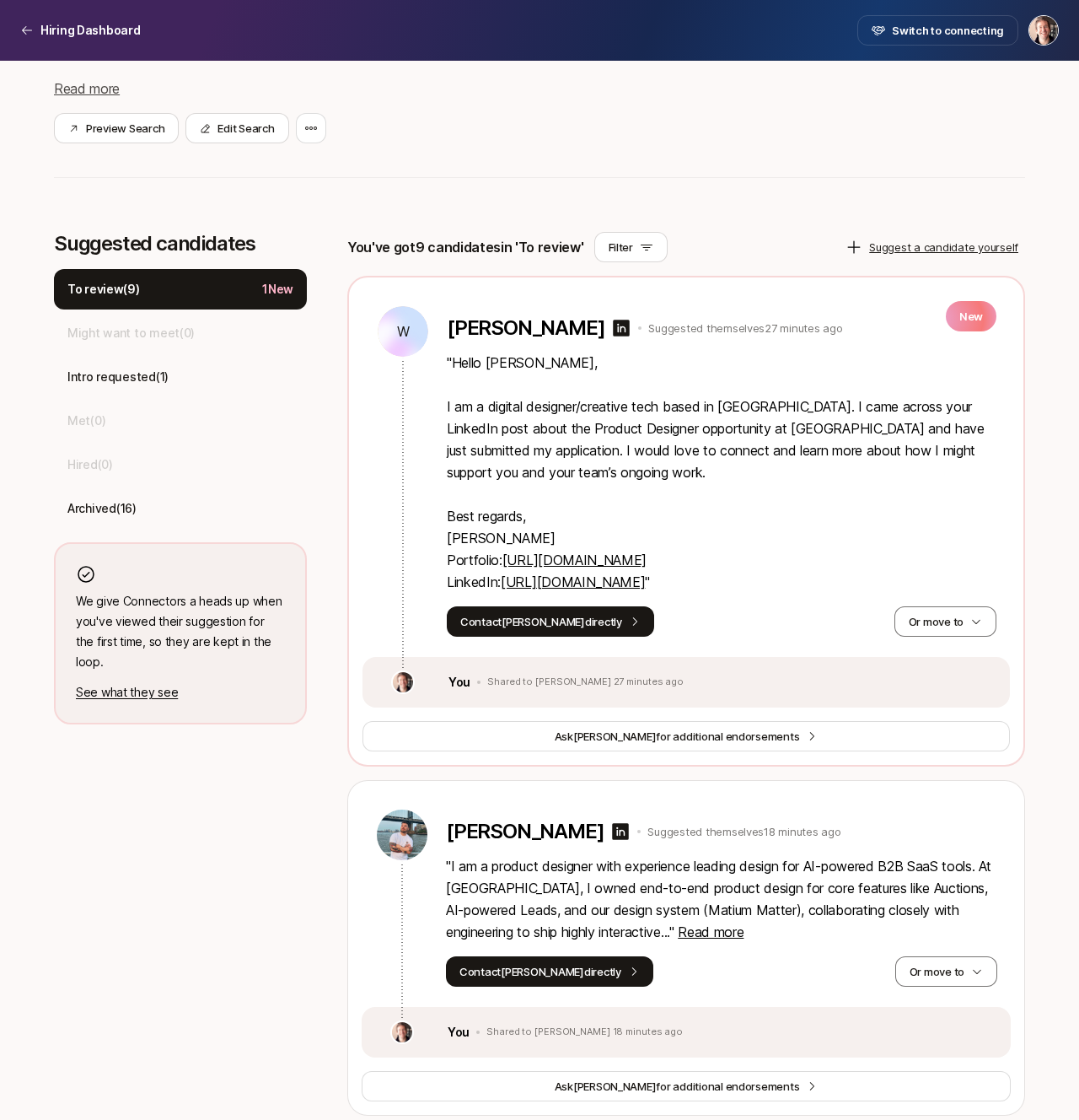
scroll to position [470, 0]
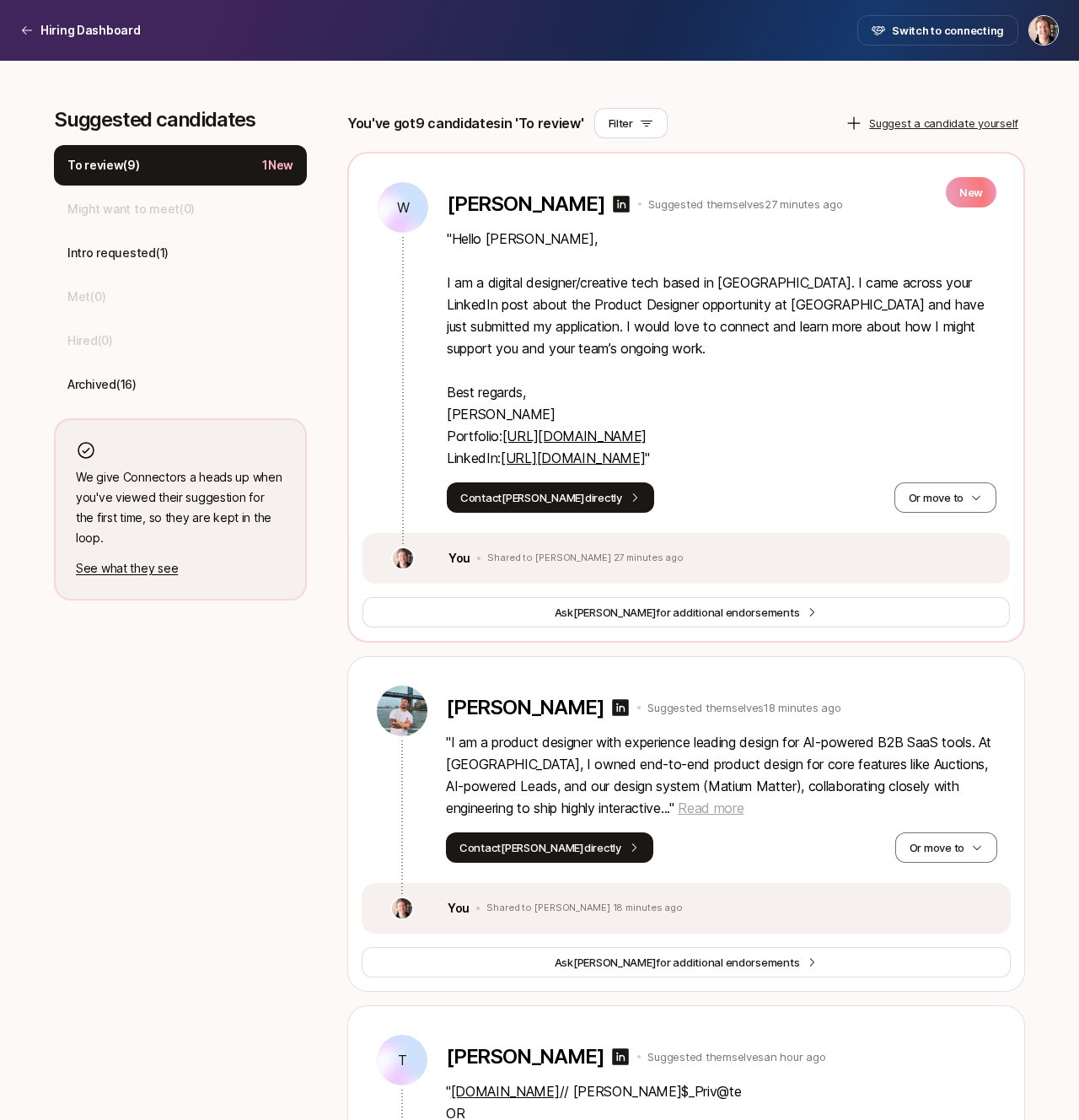
click at [727, 806] on span "Read more" at bounding box center [710, 807] width 66 height 17
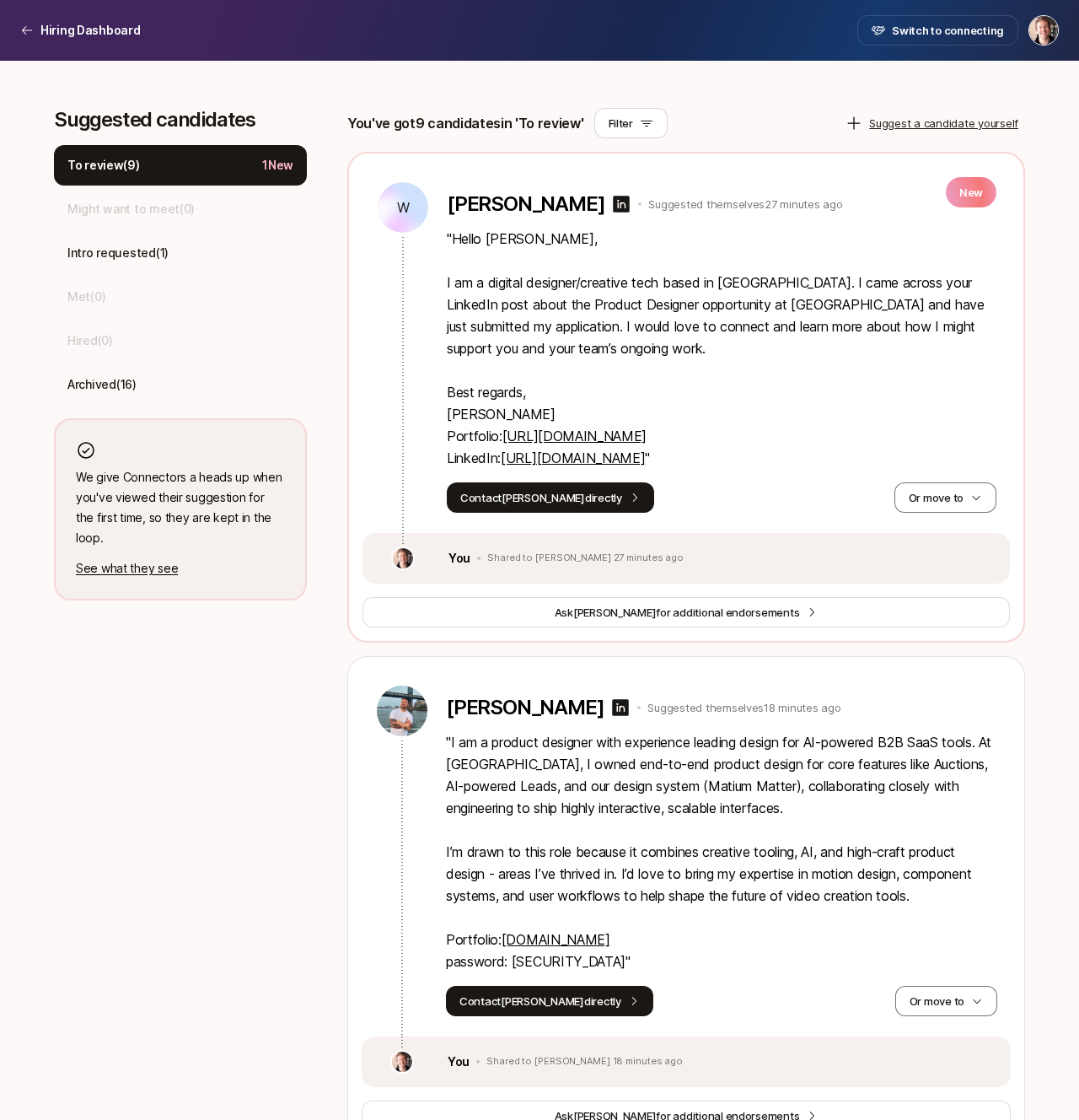
click at [547, 940] on link "tylersarto.design" at bounding box center [556, 939] width 108 height 17
click at [552, 963] on p "" I am a product designer with experience leading design for AI-powered B2B Saa…" at bounding box center [721, 852] width 551 height 242
copy p "sartodesign"
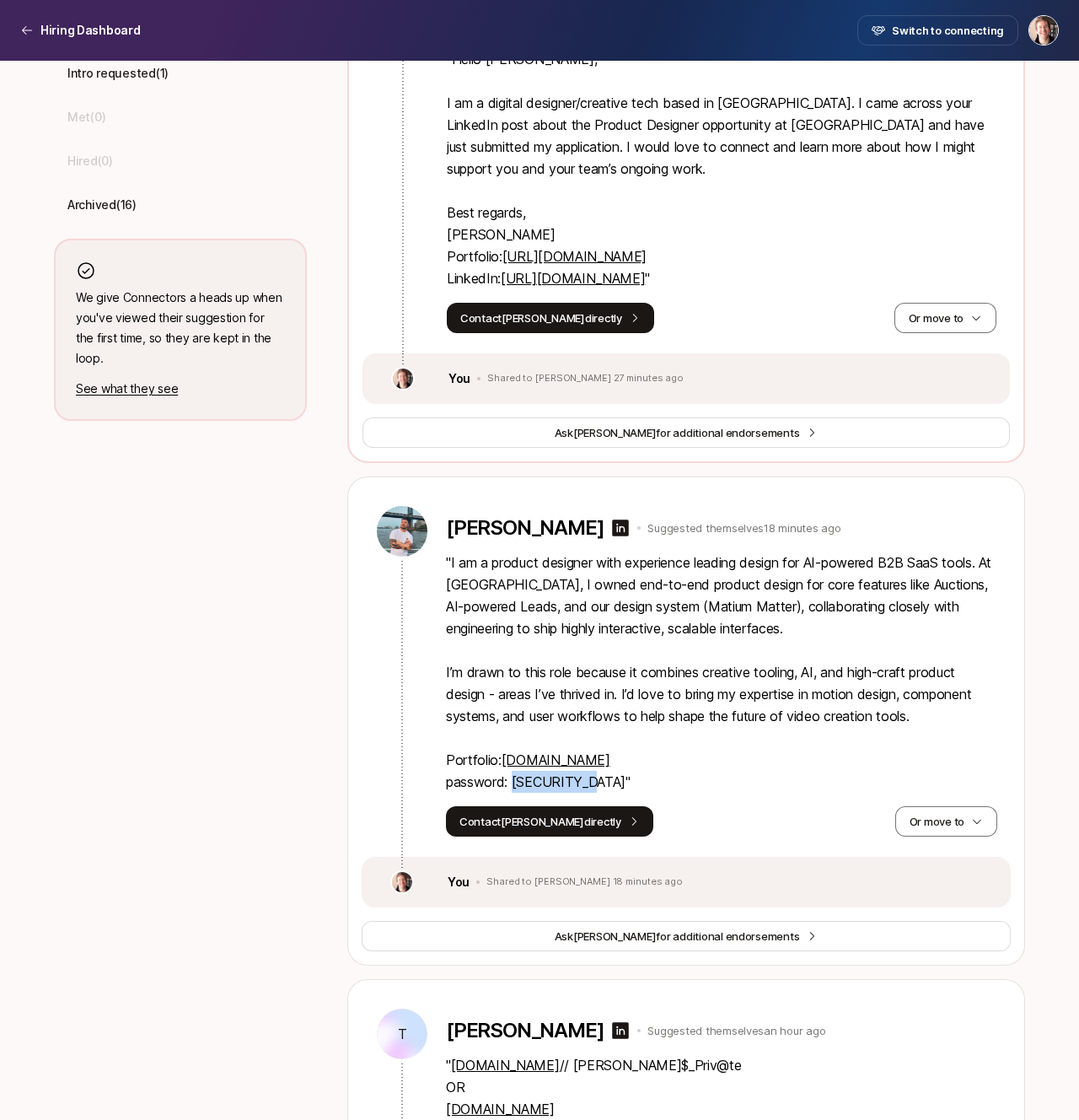
scroll to position [655, 0]
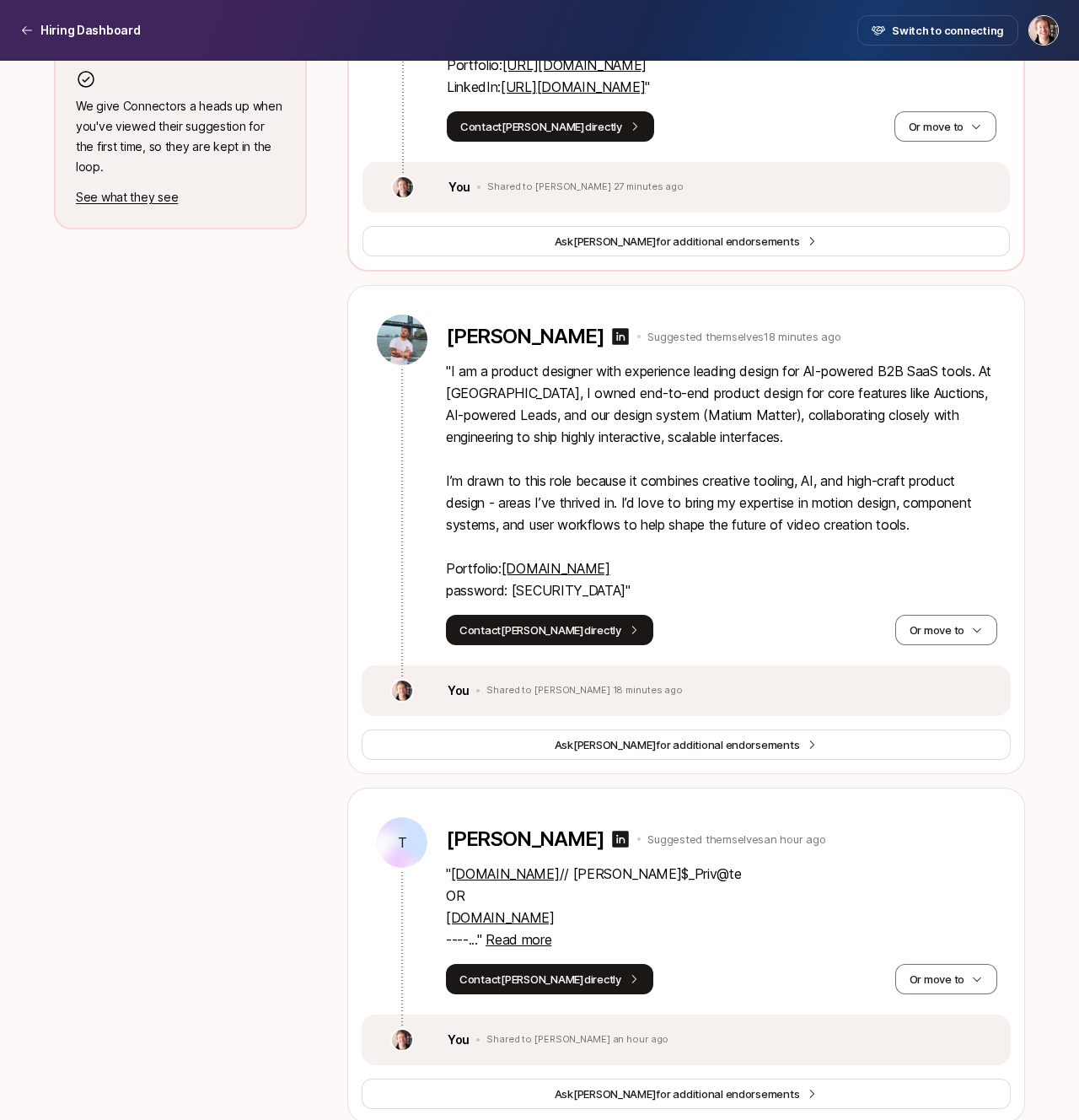
scroll to position [847, 0]
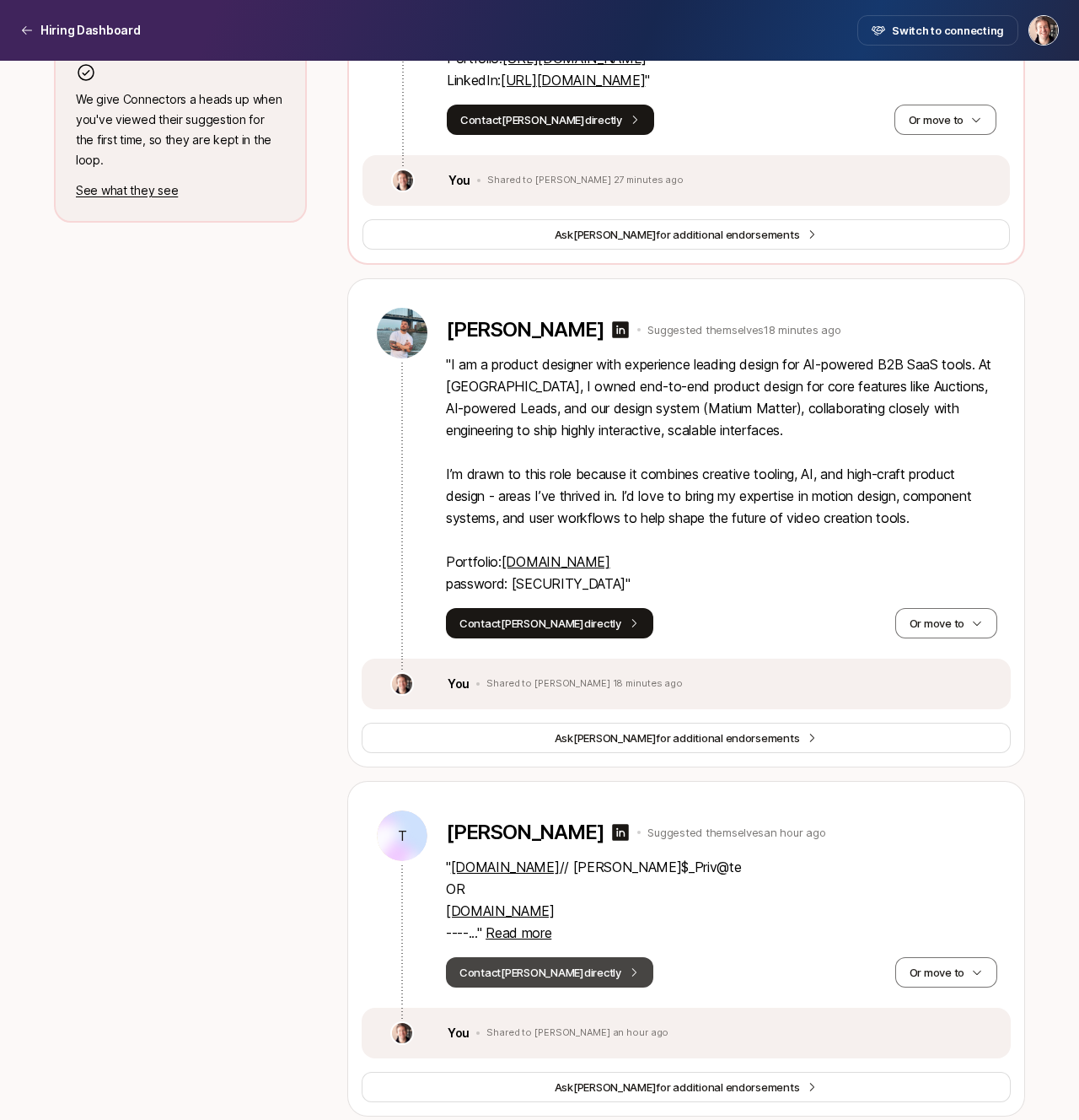
click at [559, 965] on button "Contact Tommy directly" at bounding box center [550, 972] width 208 height 30
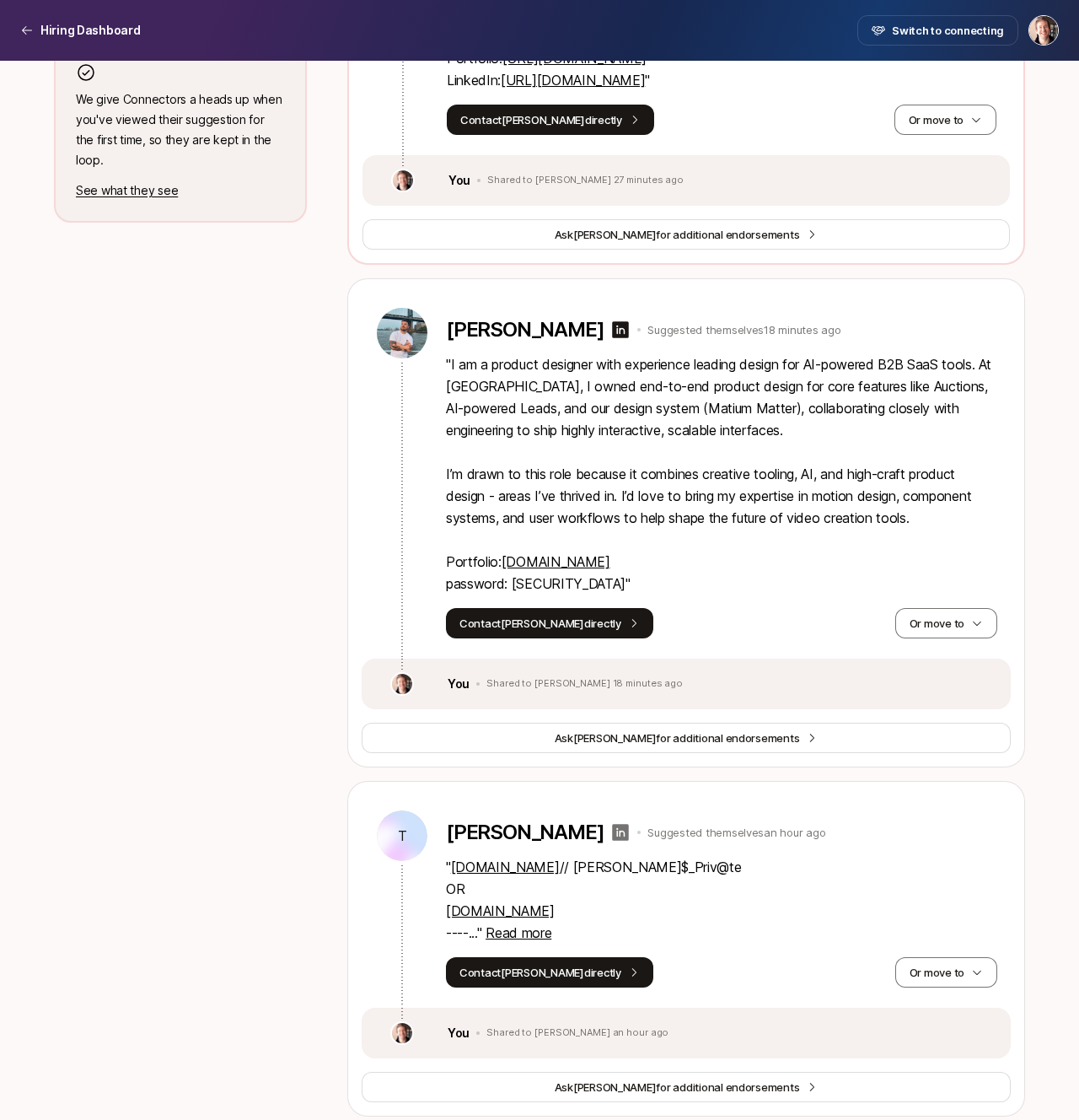
click at [613, 825] on icon at bounding box center [621, 831] width 17 height 17
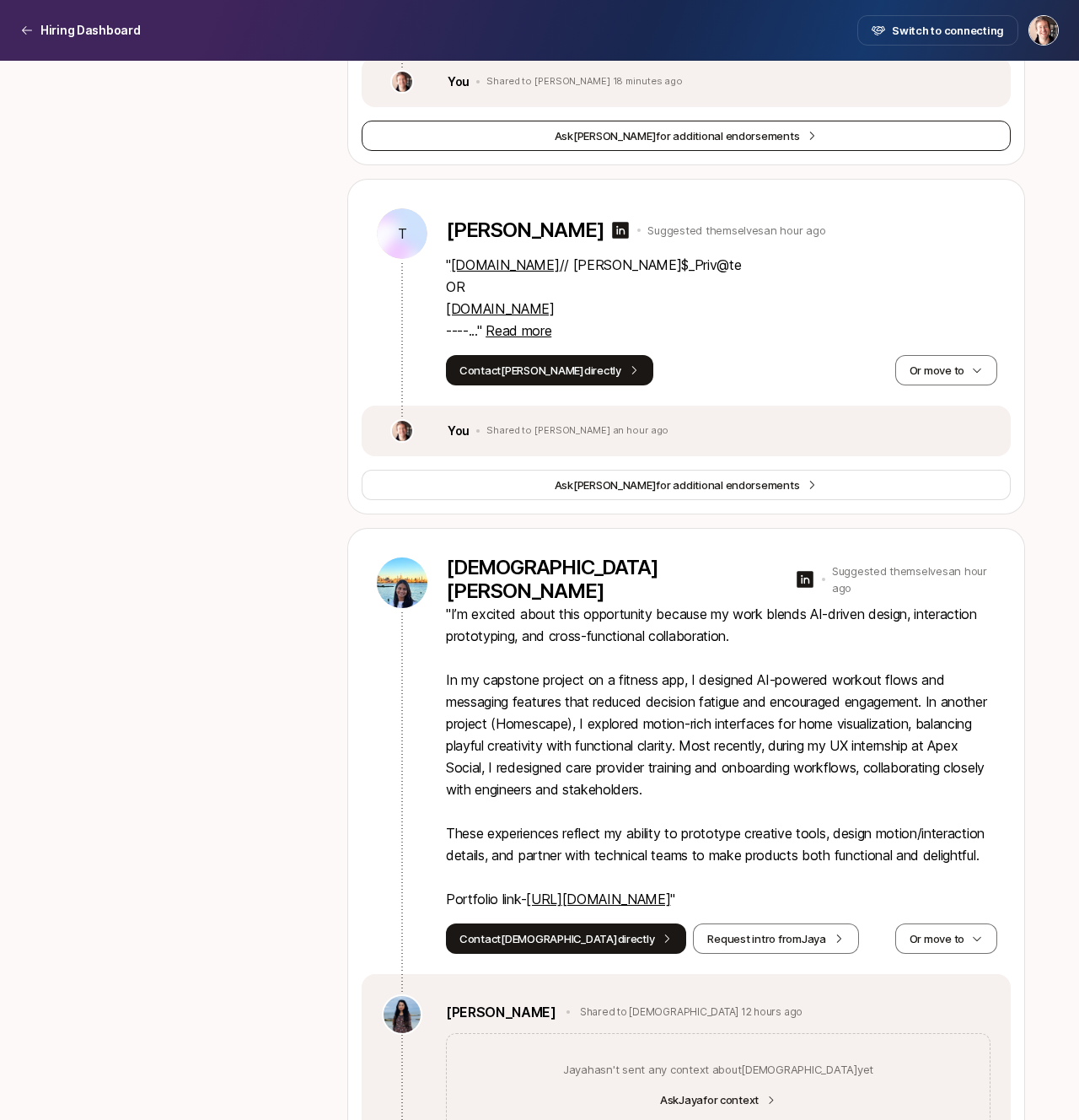
scroll to position [1660, 0]
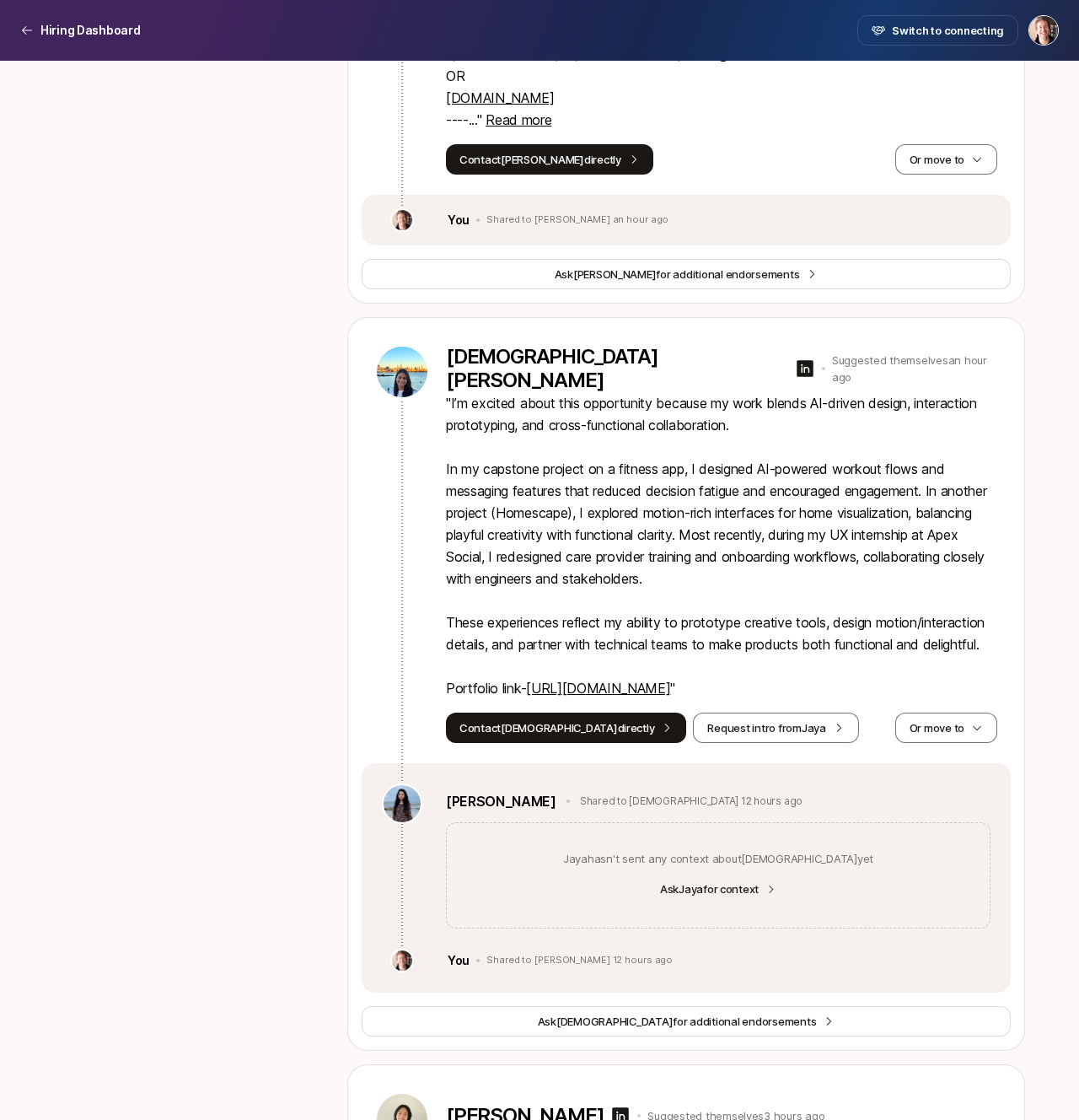
click at [636, 689] on link "https://vaishnavimdesai.com/" at bounding box center [598, 687] width 144 height 17
click at [795, 367] on icon at bounding box center [805, 368] width 20 height 20
click at [795, 369] on icon at bounding box center [805, 368] width 20 height 20
click at [650, 687] on link "https://vaishnavimdesai.com/" at bounding box center [598, 687] width 144 height 17
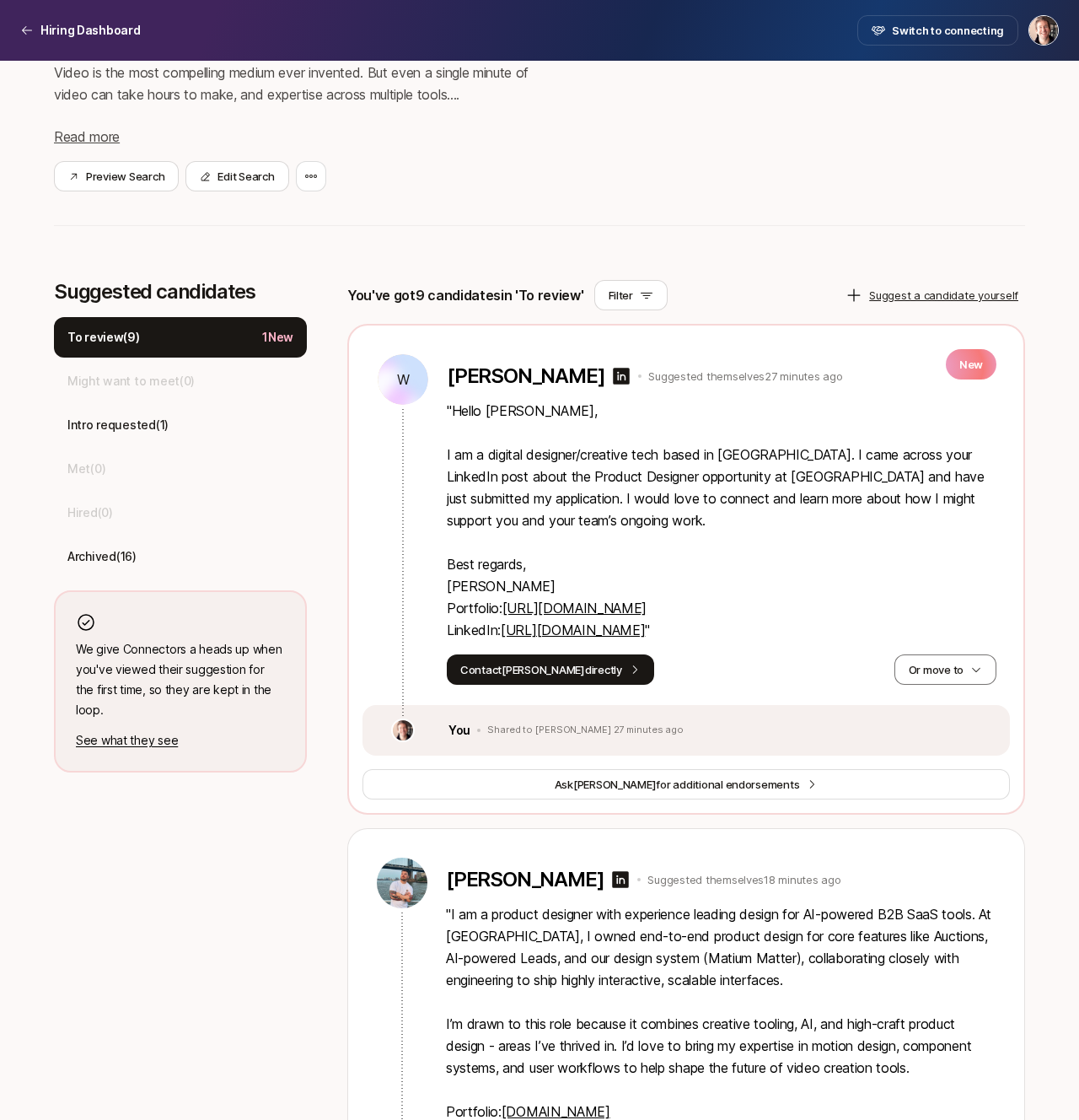
scroll to position [0, 0]
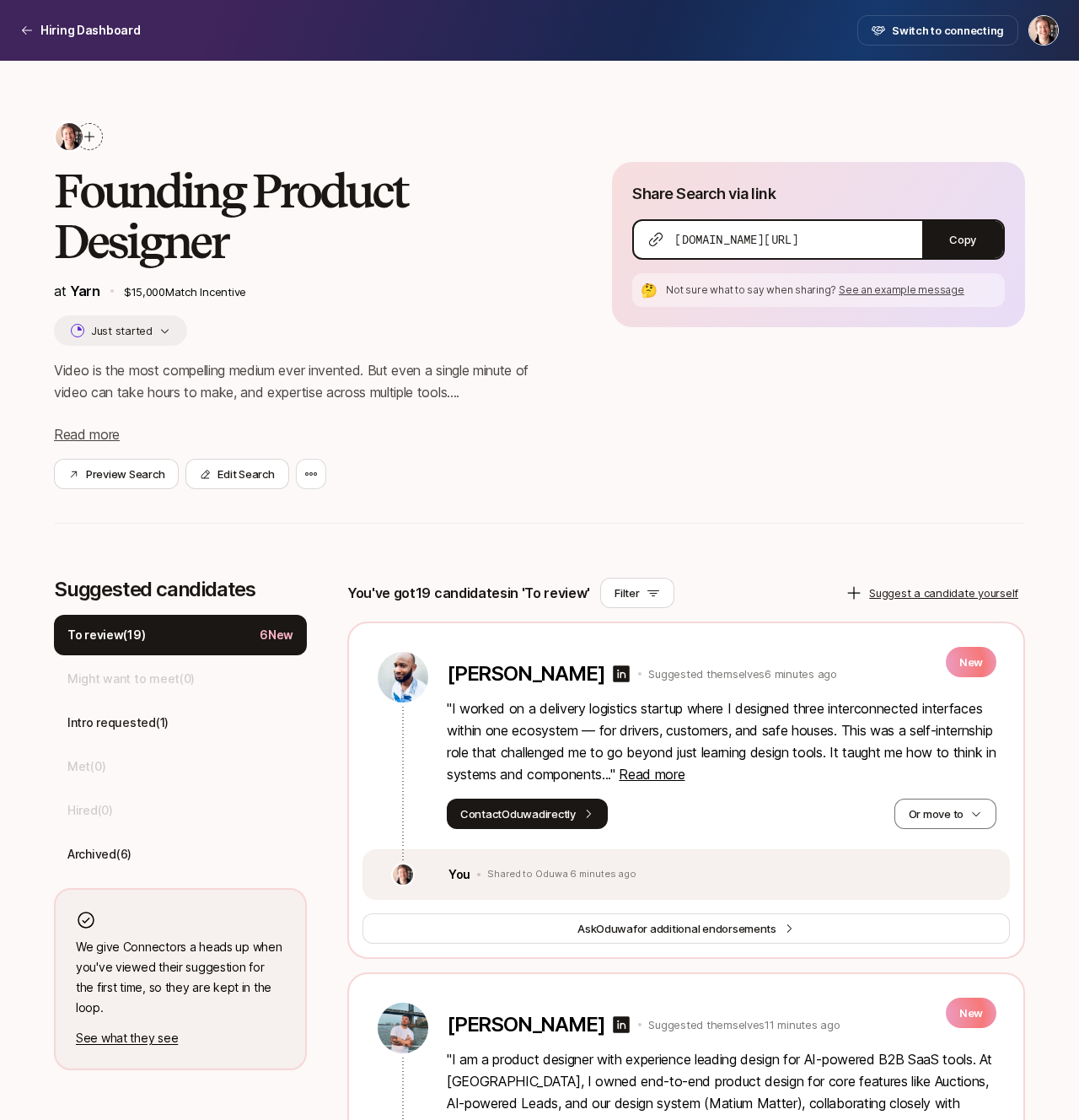
scroll to position [353, 0]
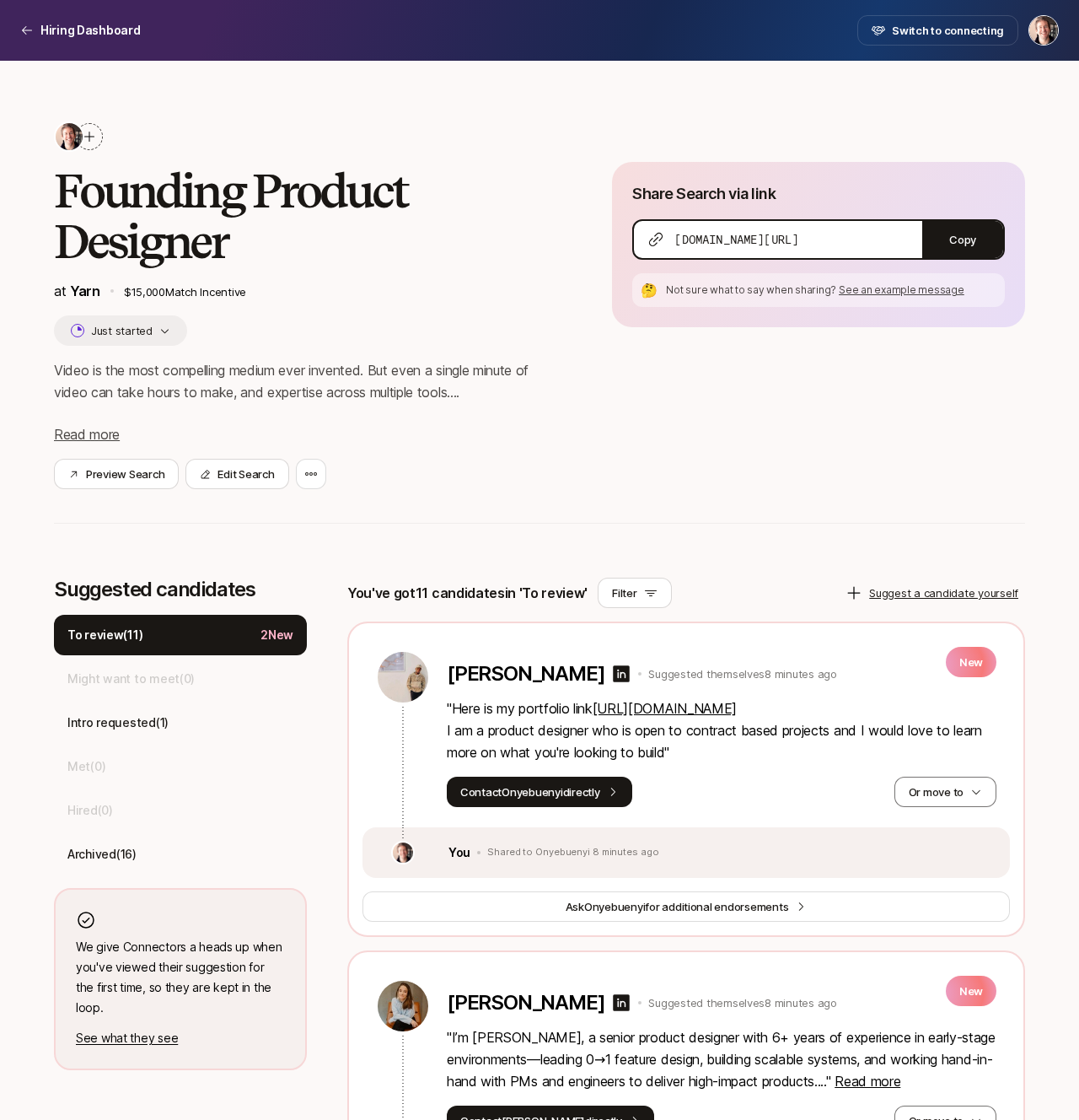
click at [1051, 24] on html "Hiring Dashboard Hiring Dashboard Switch to connecting Founding Product Designe…" at bounding box center [539, 560] width 1079 height 1120
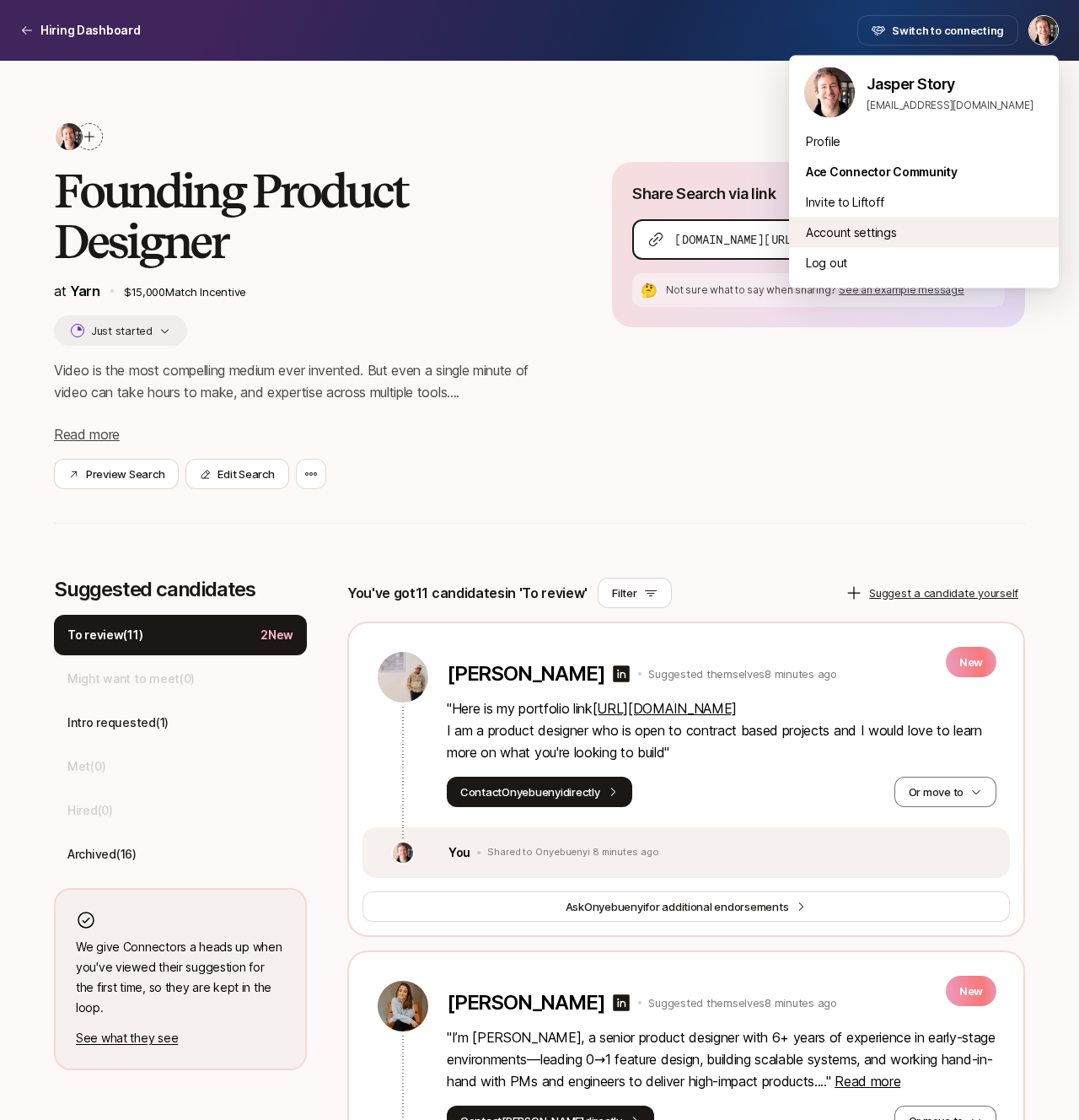
click at [866, 229] on div "Account settings" at bounding box center [924, 233] width 270 height 30
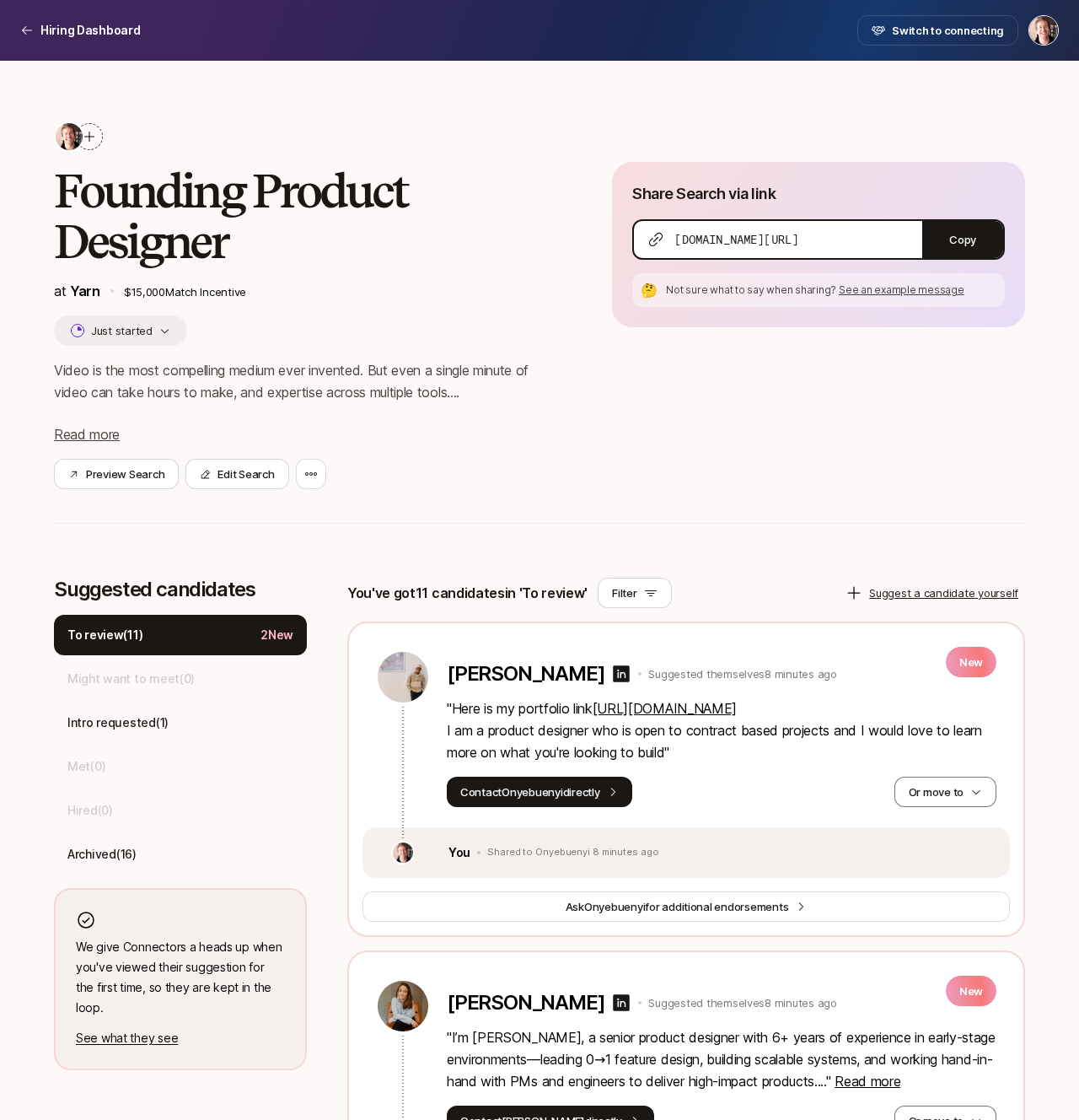
scroll to position [192, 0]
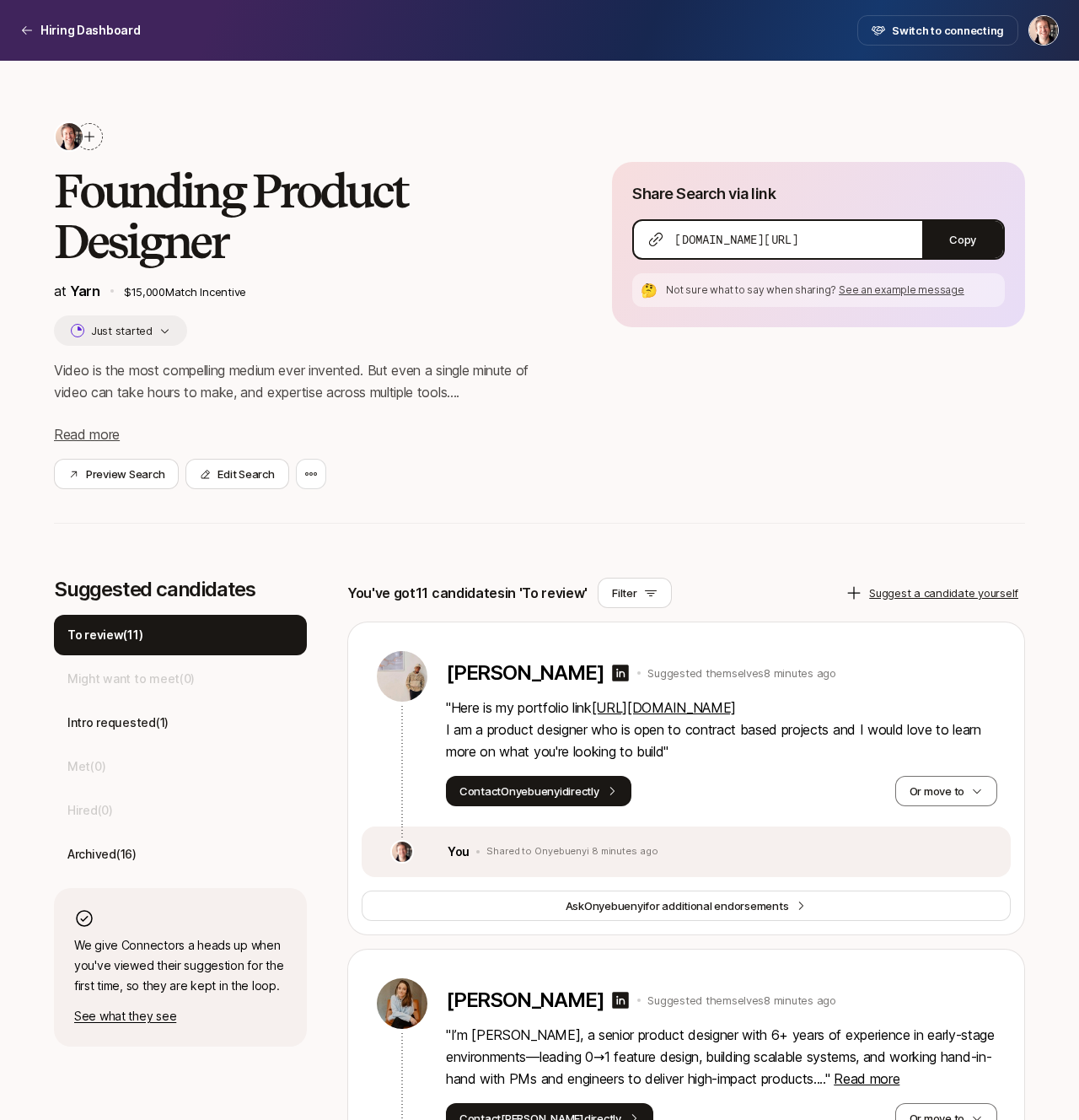
scroll to position [485, 0]
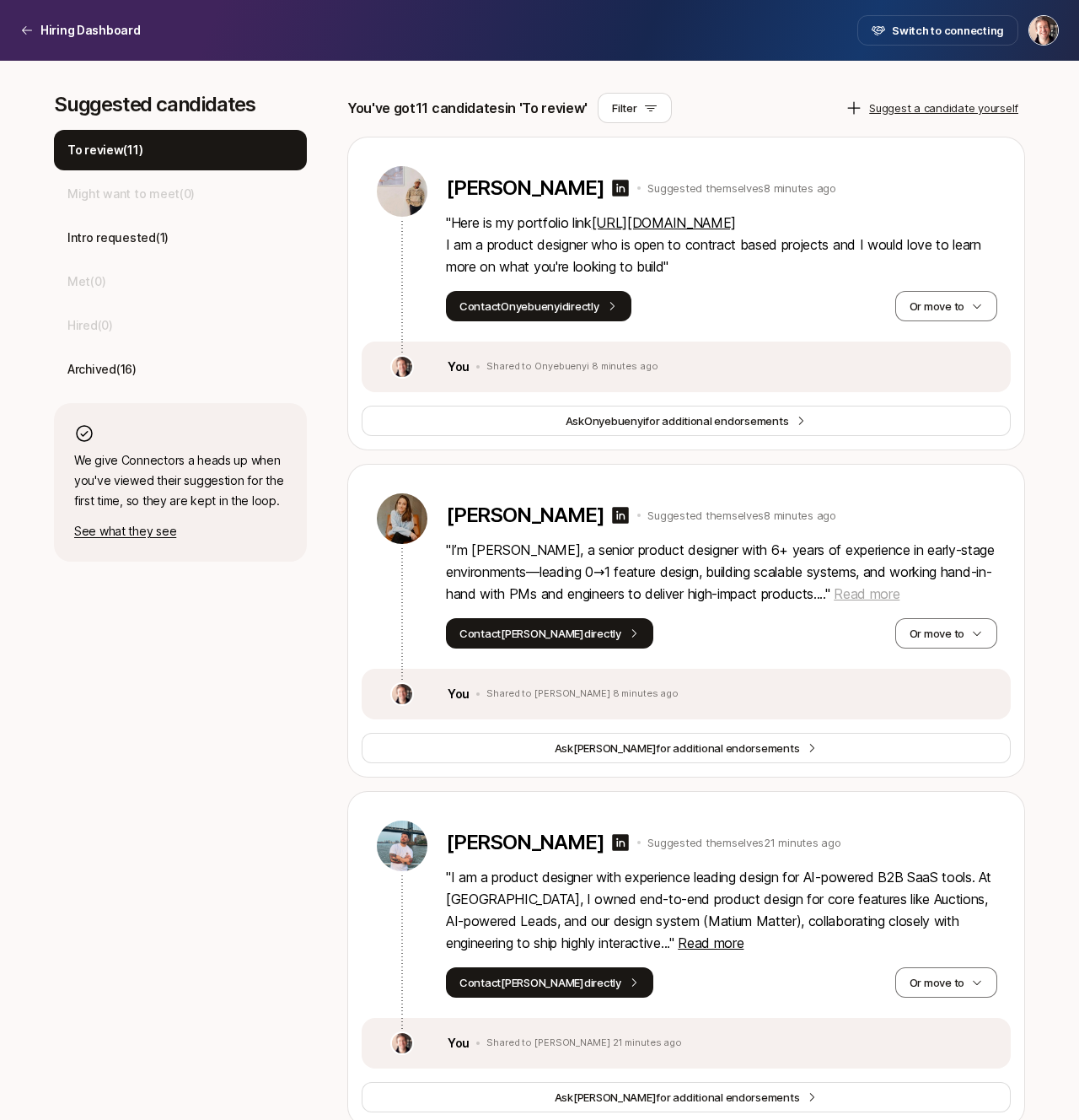
click at [888, 590] on span "Read more" at bounding box center [867, 593] width 66 height 17
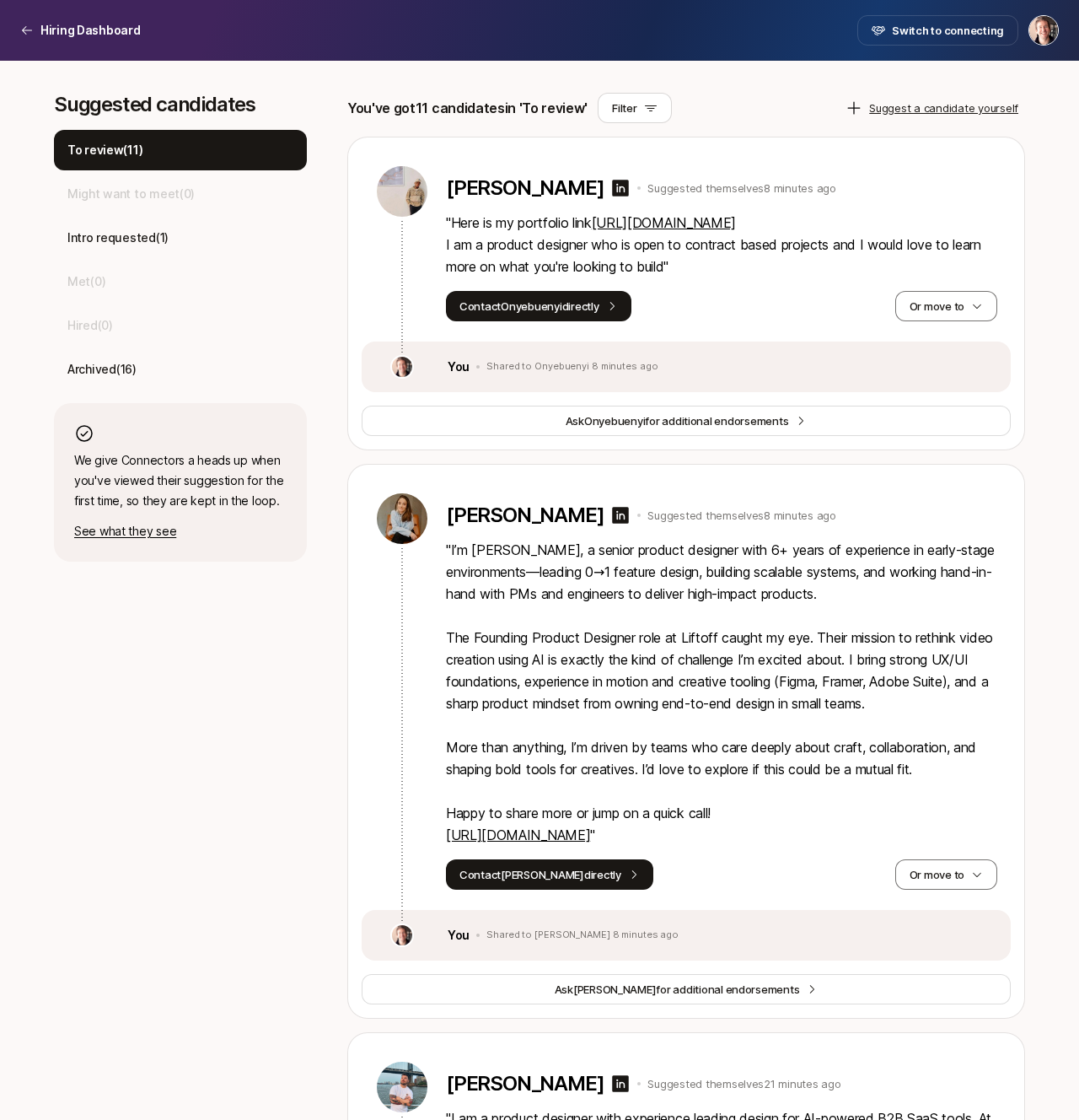
click at [591, 832] on link "https://camillebonnifay.framer.website/" at bounding box center [518, 834] width 144 height 17
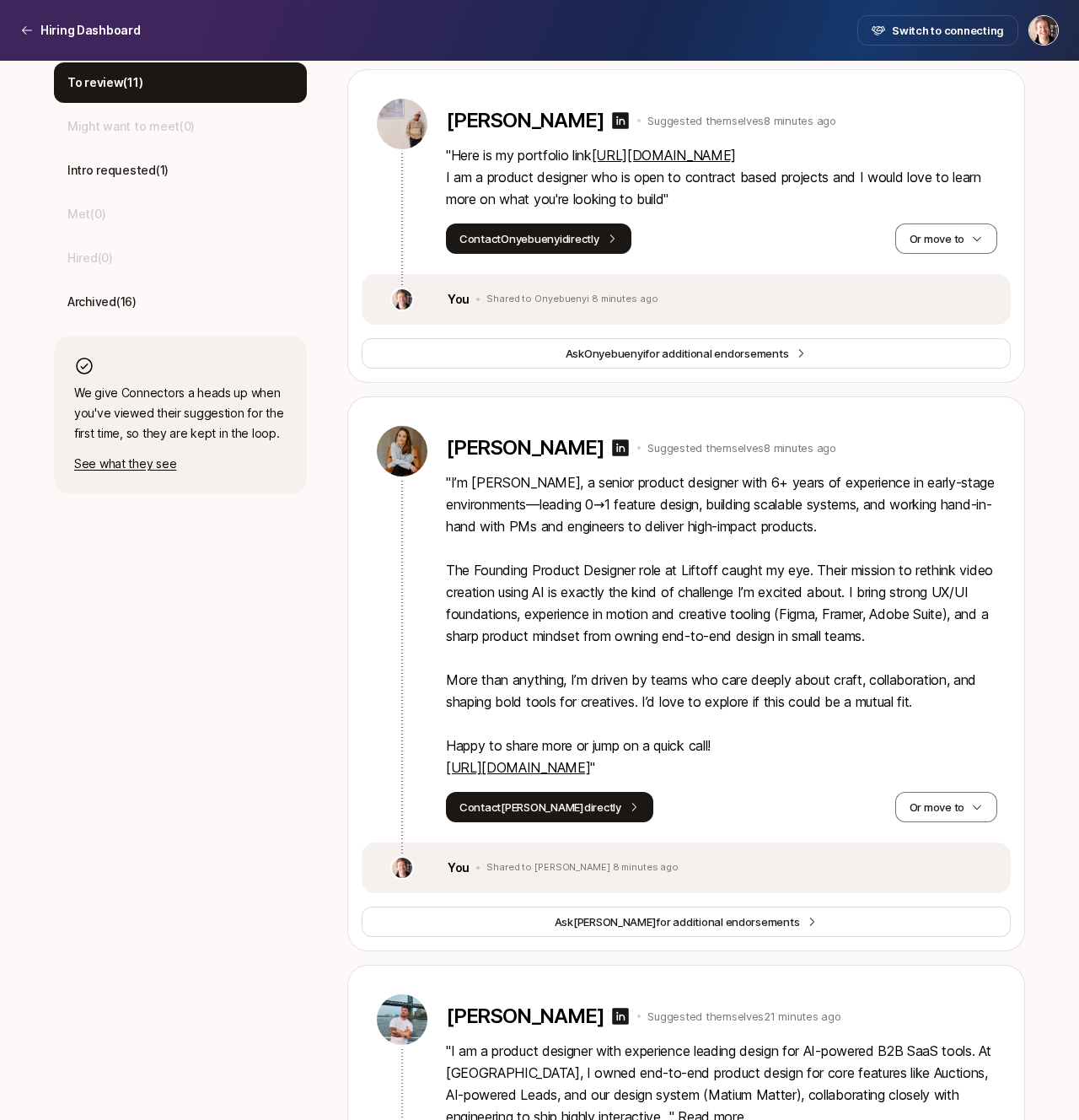
scroll to position [101, 0]
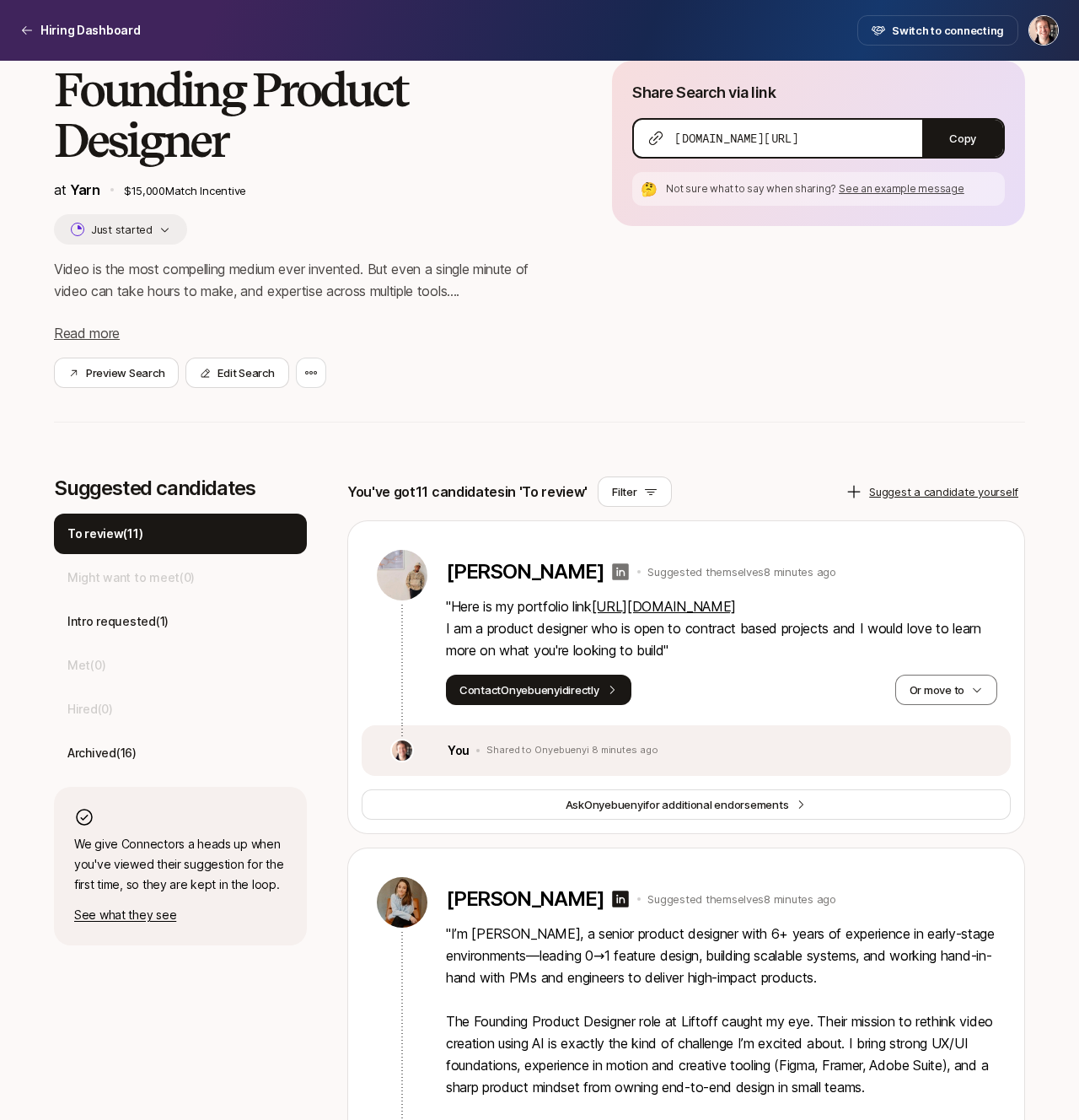
click at [628, 573] on icon at bounding box center [621, 571] width 17 height 17
click at [938, 687] on button "Or move to" at bounding box center [946, 689] width 102 height 30
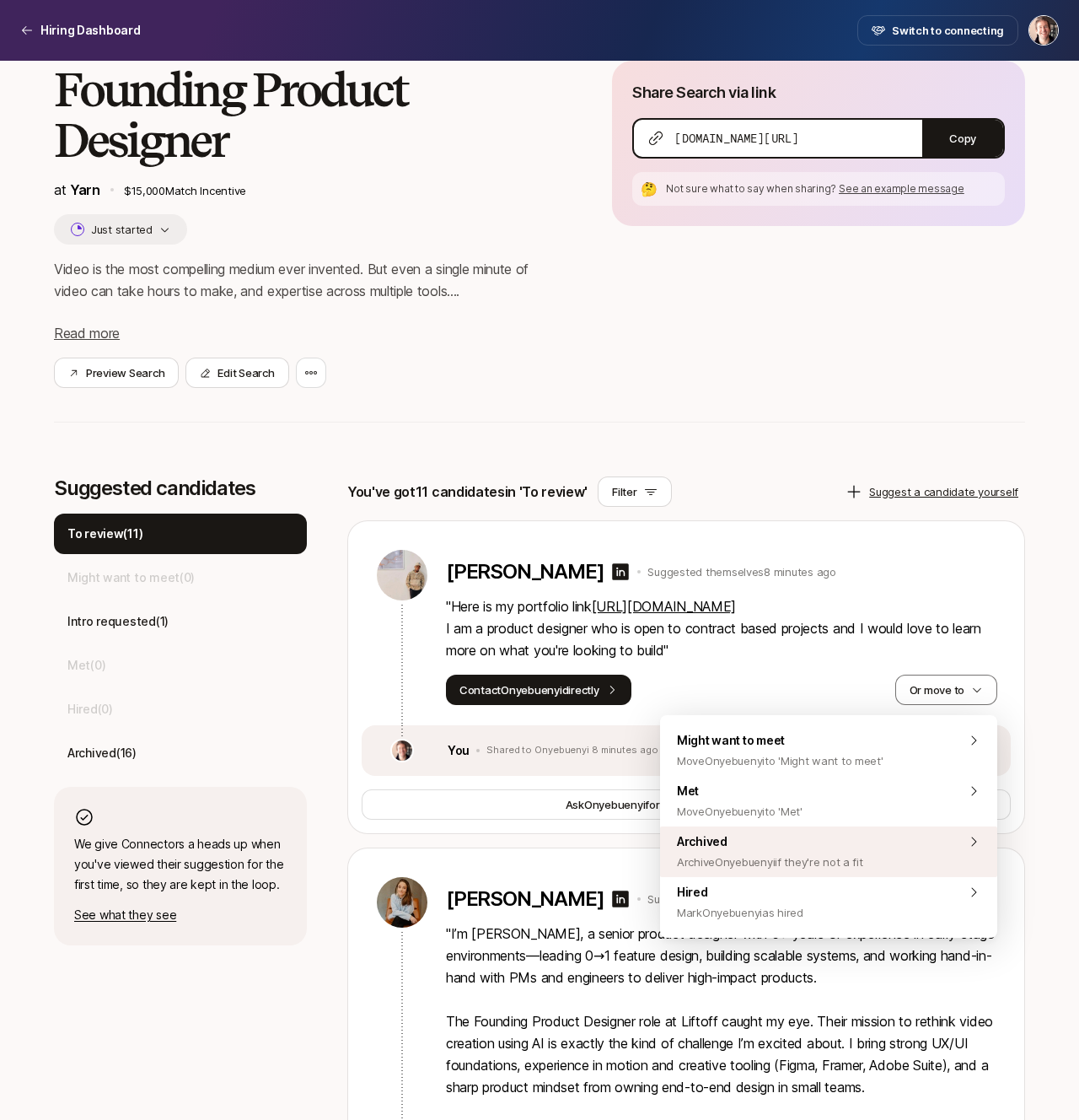
click at [861, 839] on span "Archived Archive Onyebuenyi if they're not a fit" at bounding box center [770, 852] width 186 height 41
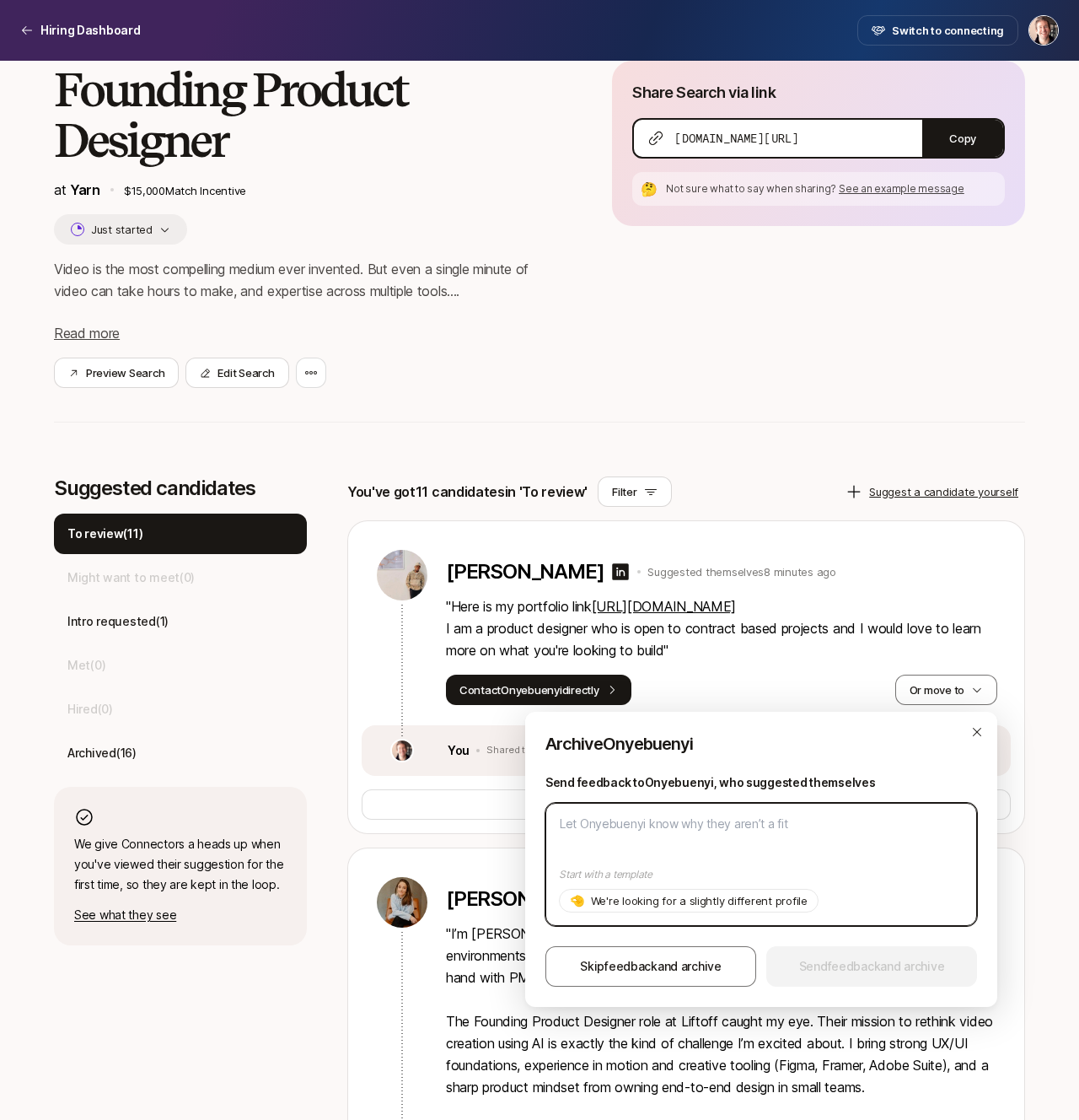
click at [796, 852] on textarea at bounding box center [761, 864] width 432 height 123
paste textarea "sartodesign"
type textarea "sartodesign"
type textarea "x"
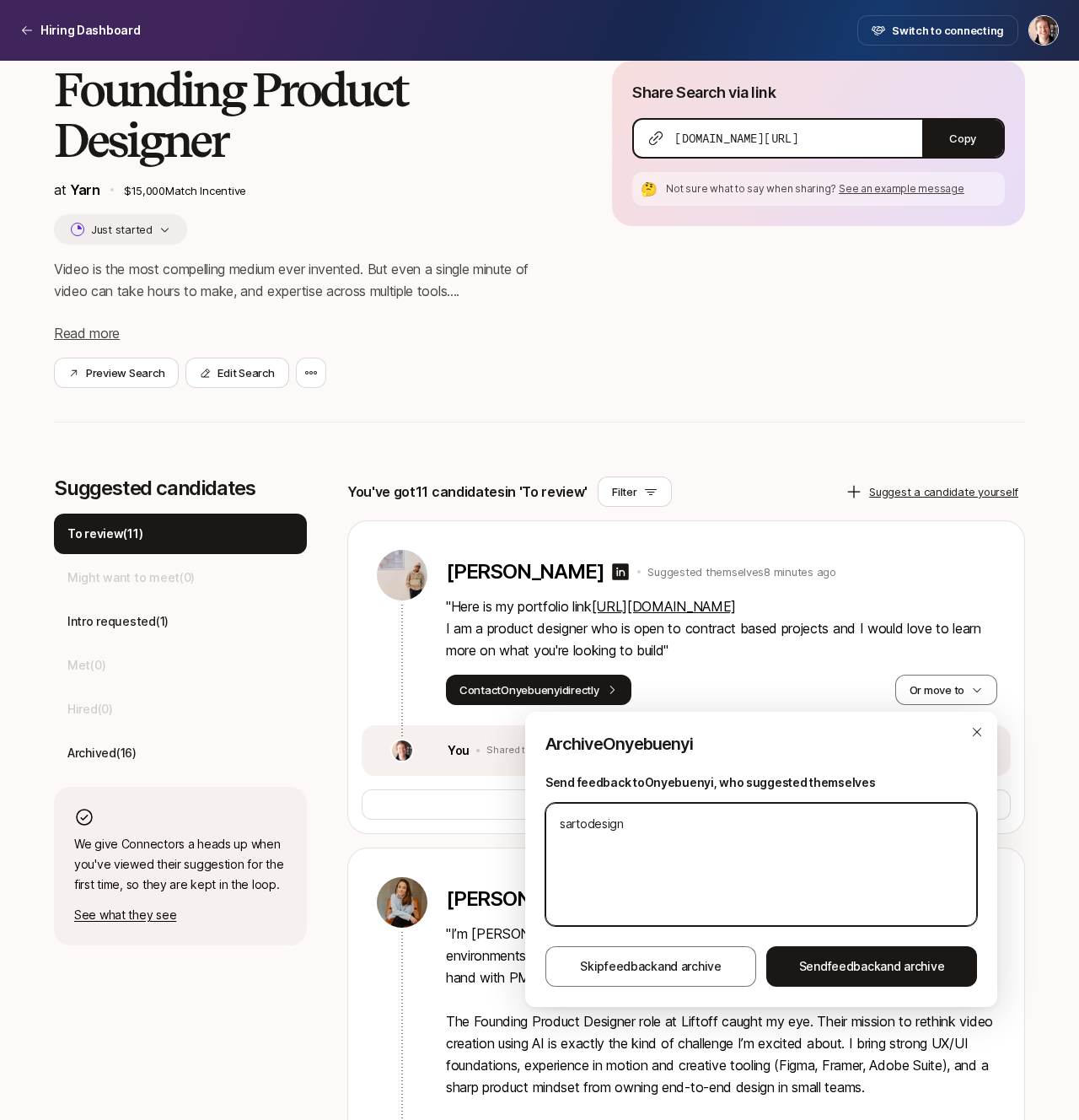
type textarea "U"
type textarea "x"
type textarea "Un"
type textarea "x"
type textarea "Uno"
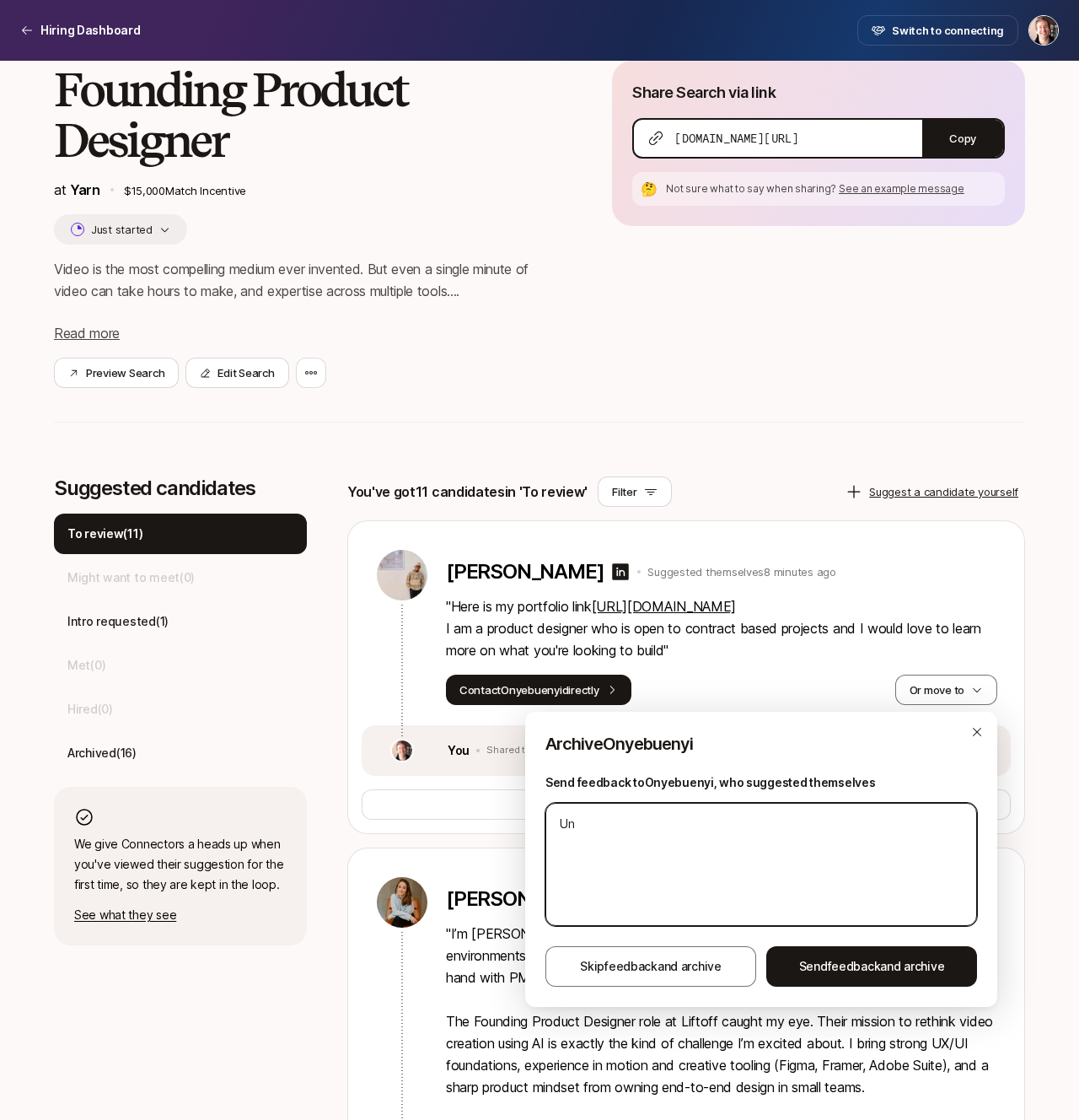
type textarea "x"
type textarea "Unof"
type textarea "x"
type textarea "Unofr"
type textarea "x"
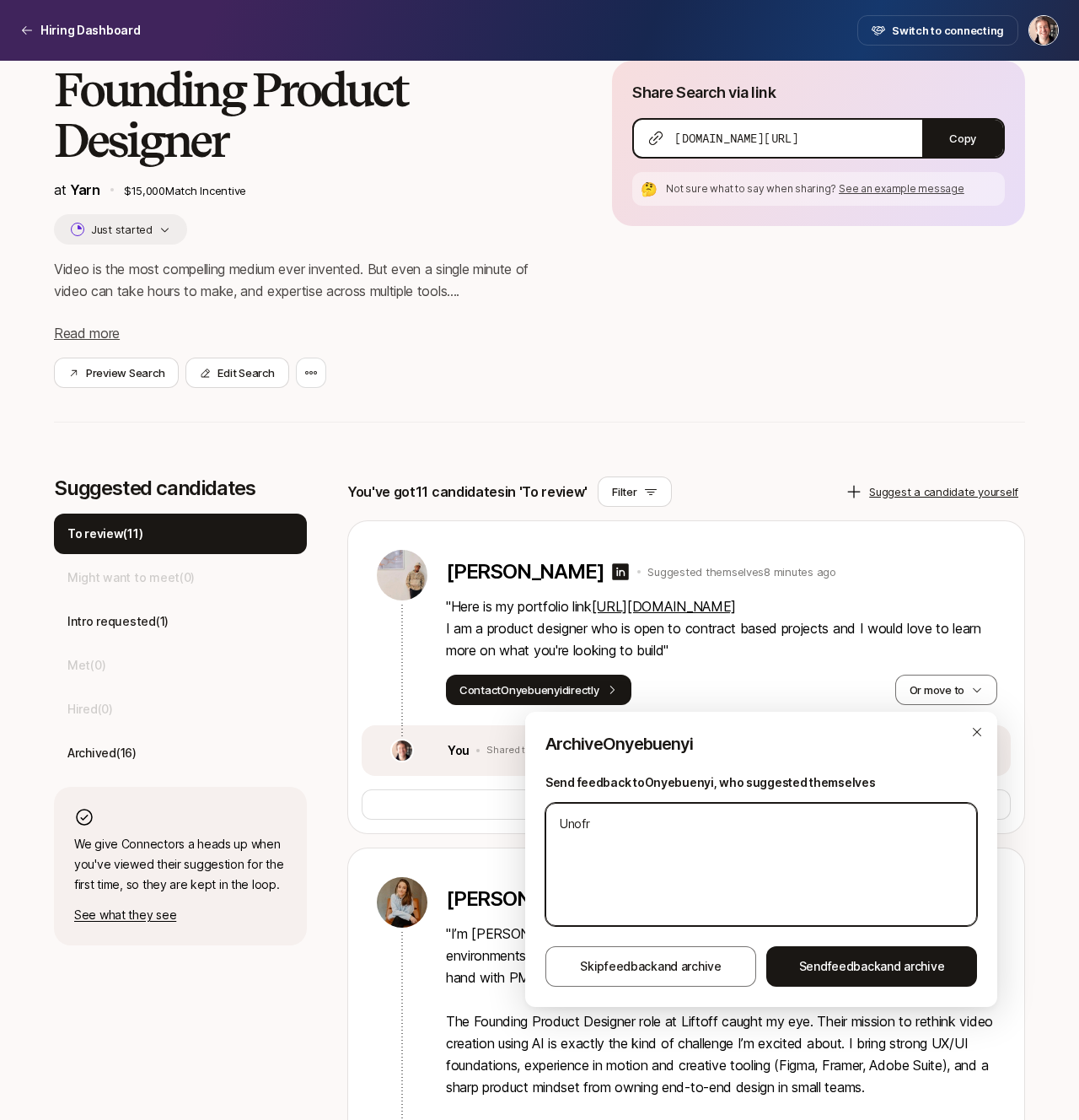
type textarea "Unofrt"
type textarea "x"
type textarea "Unofrtu"
type textarea "x"
type textarea "Unofrtun"
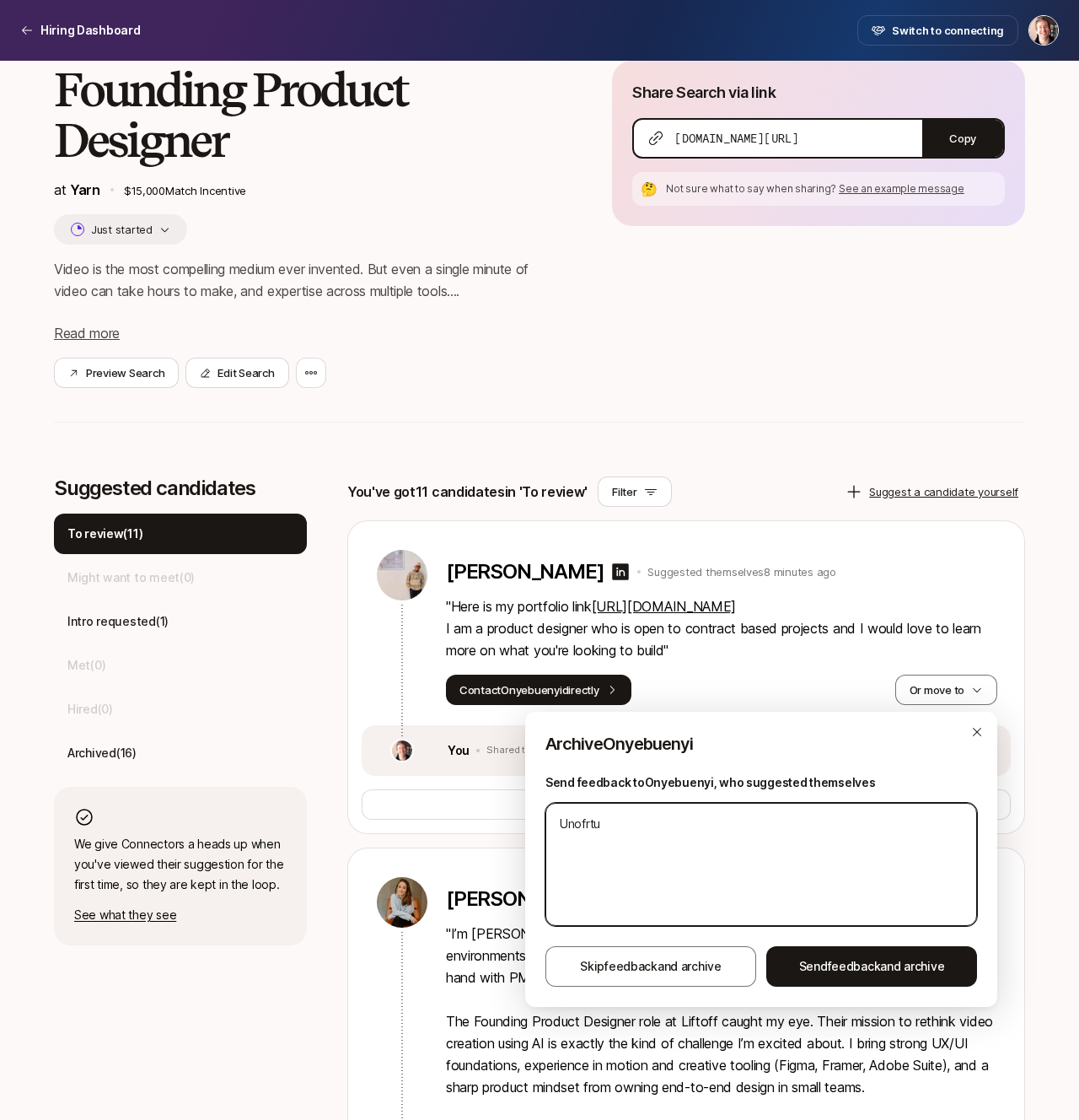
type textarea "x"
type textarea "Unofrtuna"
type textarea "x"
type textarea "Unofrtunate"
type textarea "x"
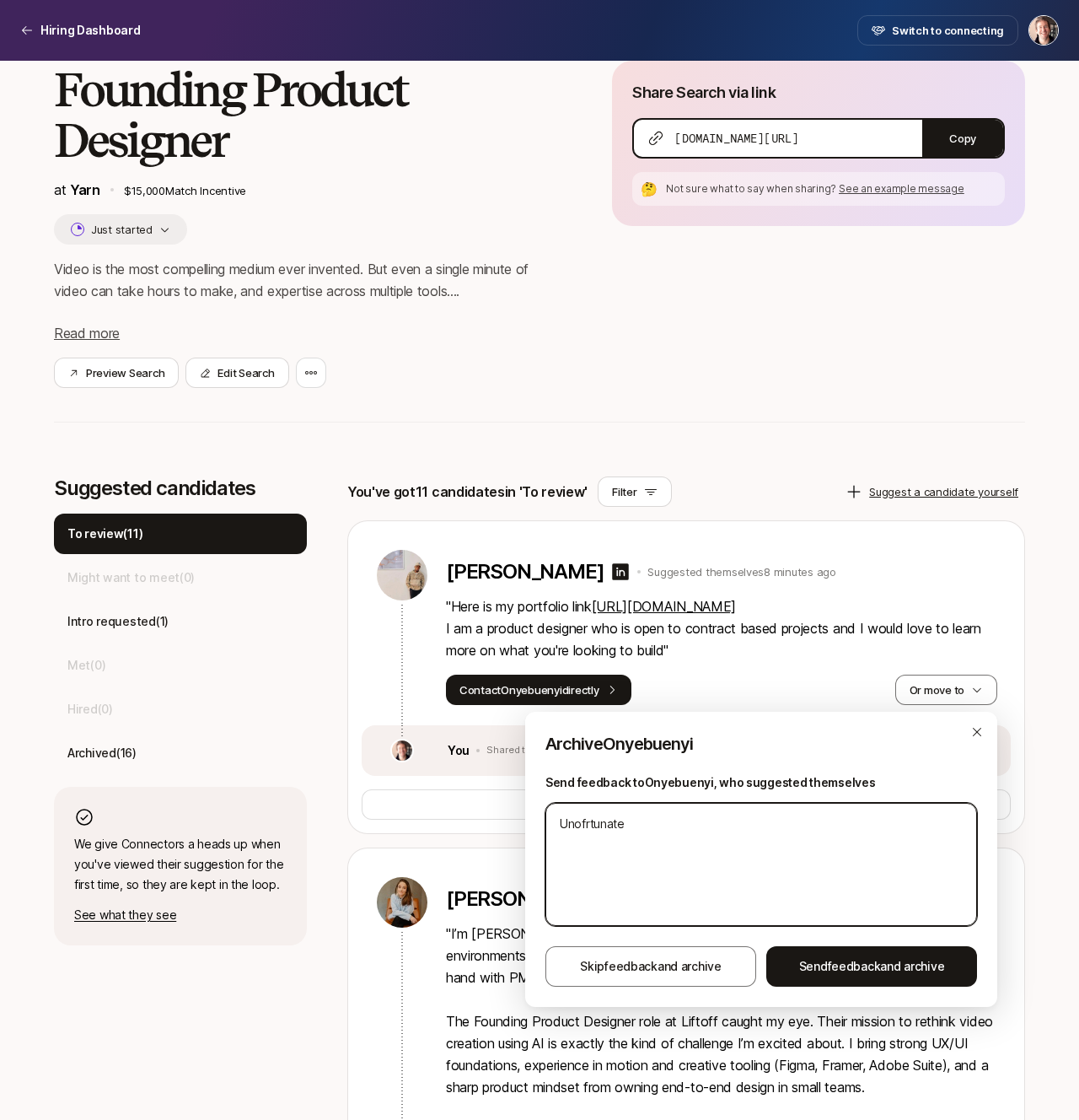
type textarea "U"
type textarea "x"
type textarea "Un"
type textarea "x"
type textarea "Unf"
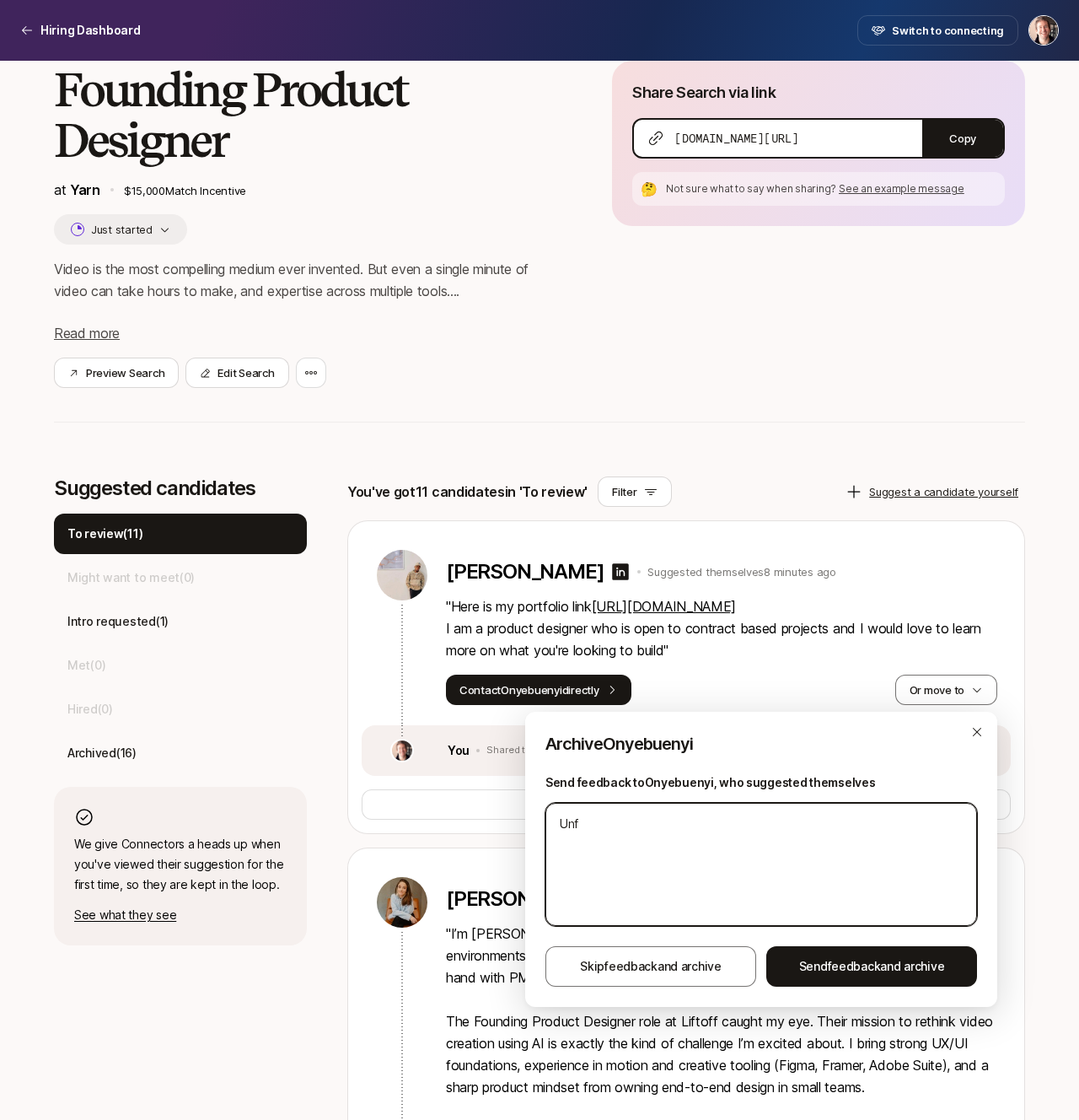
type textarea "x"
type textarea "Unfo"
type textarea "x"
type textarea "Unfor"
type textarea "x"
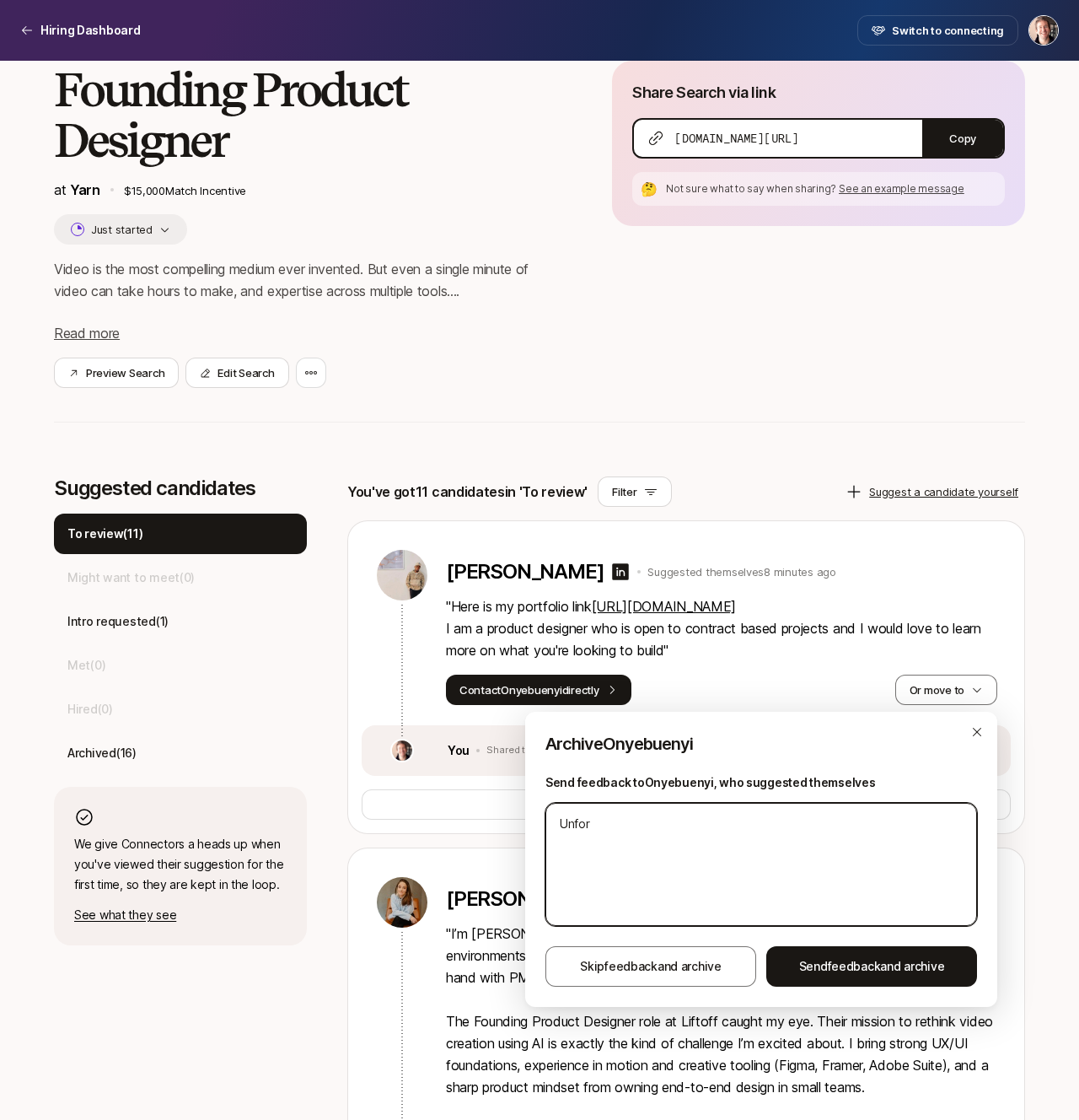
type textarea "Unfort"
type textarea "x"
type textarea "Unfortu"
type textarea "x"
type textarea "Unfortun"
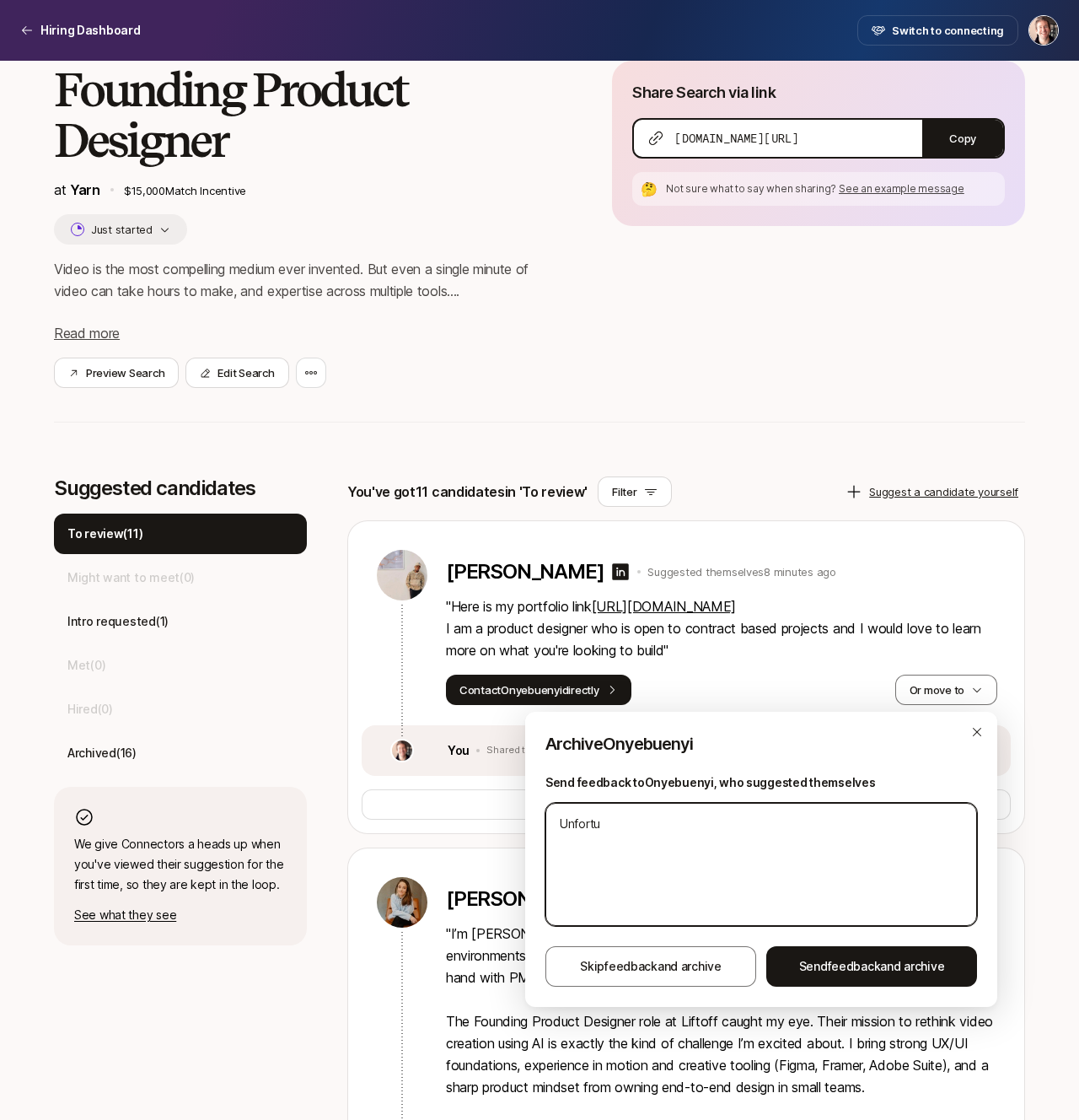
type textarea "x"
type textarea "Unfortuna"
type textarea "x"
type textarea "Unfortunat"
type textarea "x"
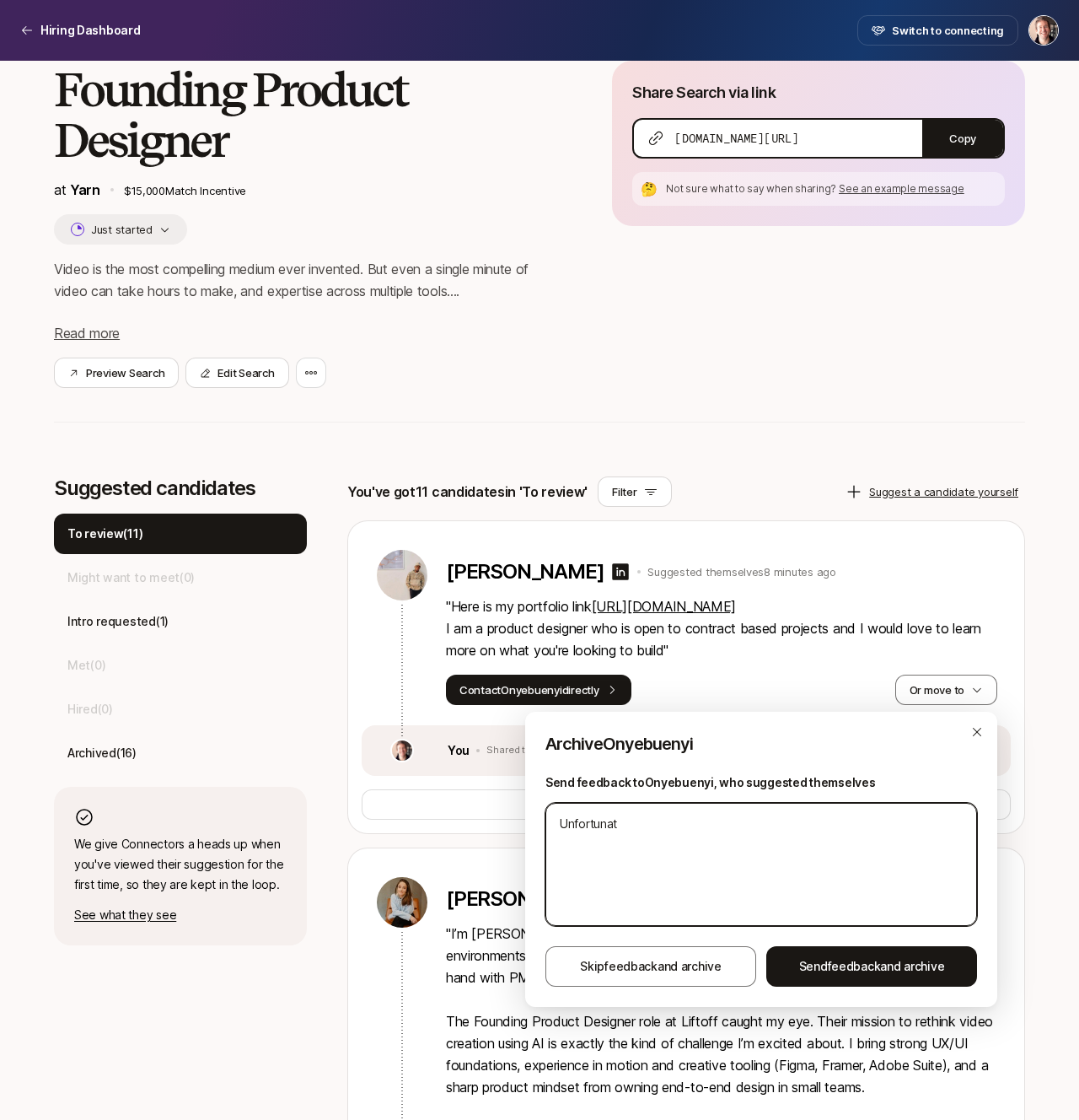
type textarea "Unfortunate"
type textarea "x"
type textarea "Unfortunatel"
type textarea "x"
type textarea "Unfortunately"
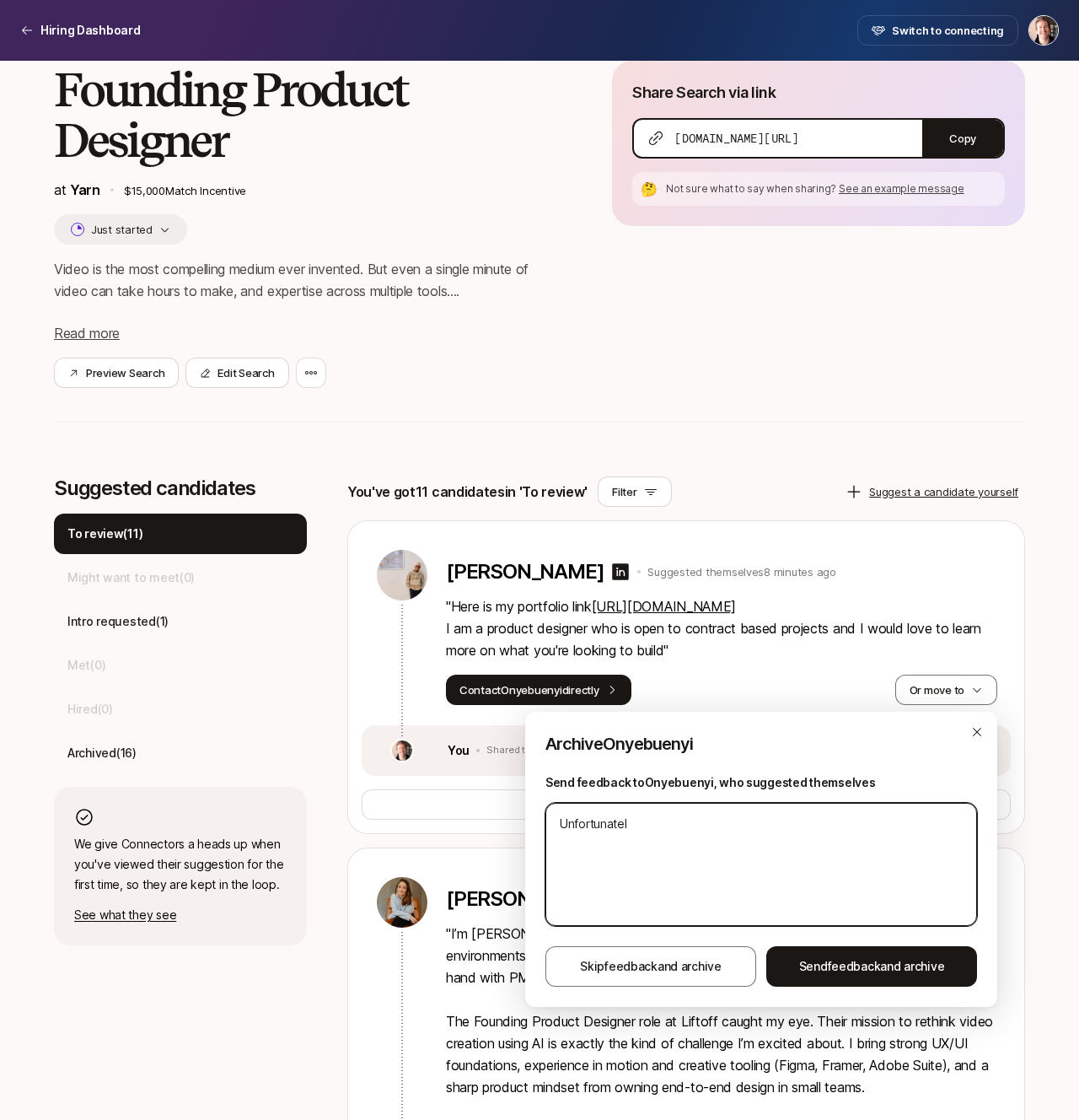
type textarea "x"
type textarea "Unfortunately"
type textarea "x"
type textarea "Unfortunately w"
type textarea "x"
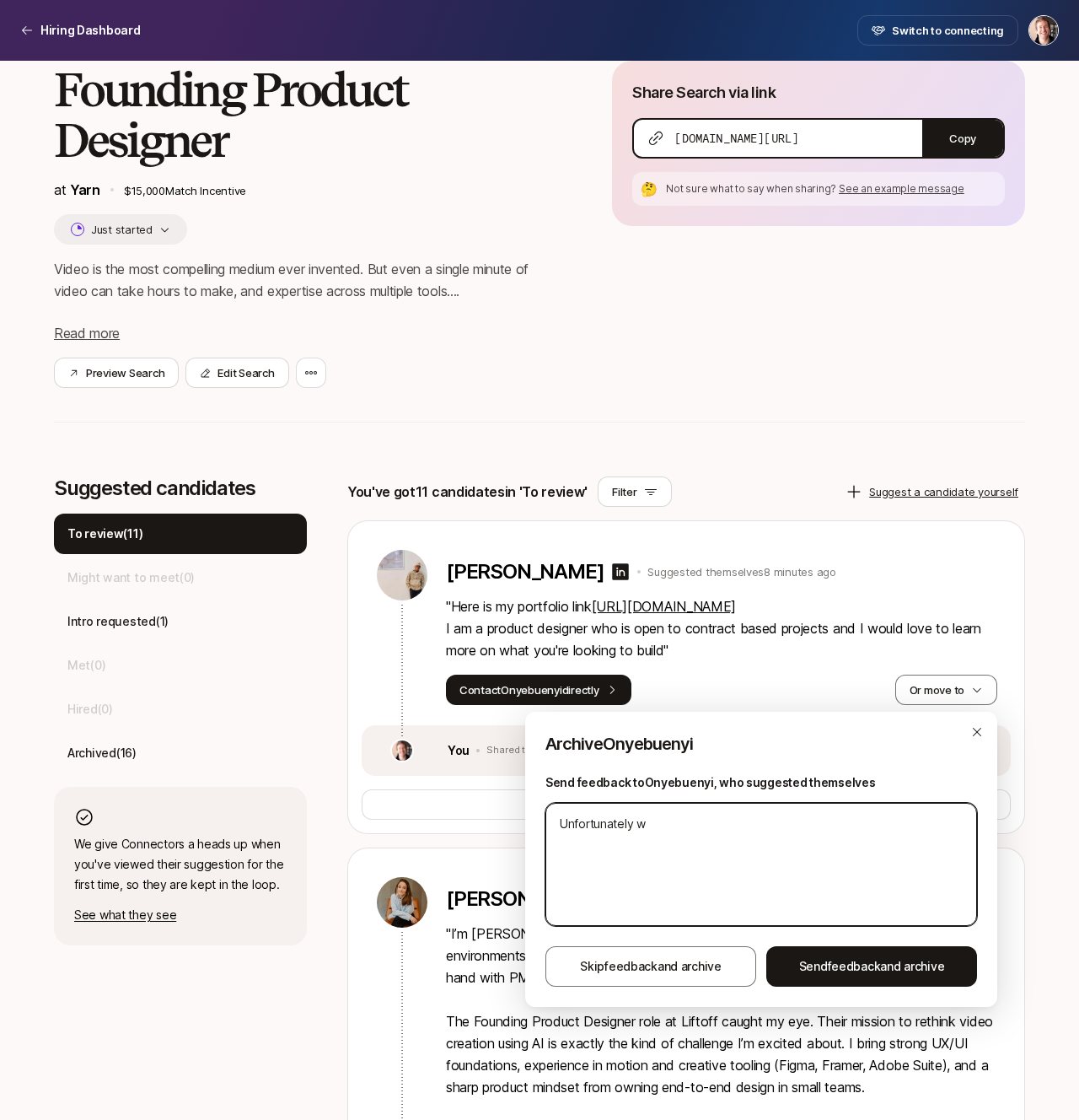
type textarea "Unfortunately we"
type textarea "x"
type textarea "Unfortunately we'"
type textarea "x"
type textarea "Unfortunately we'r"
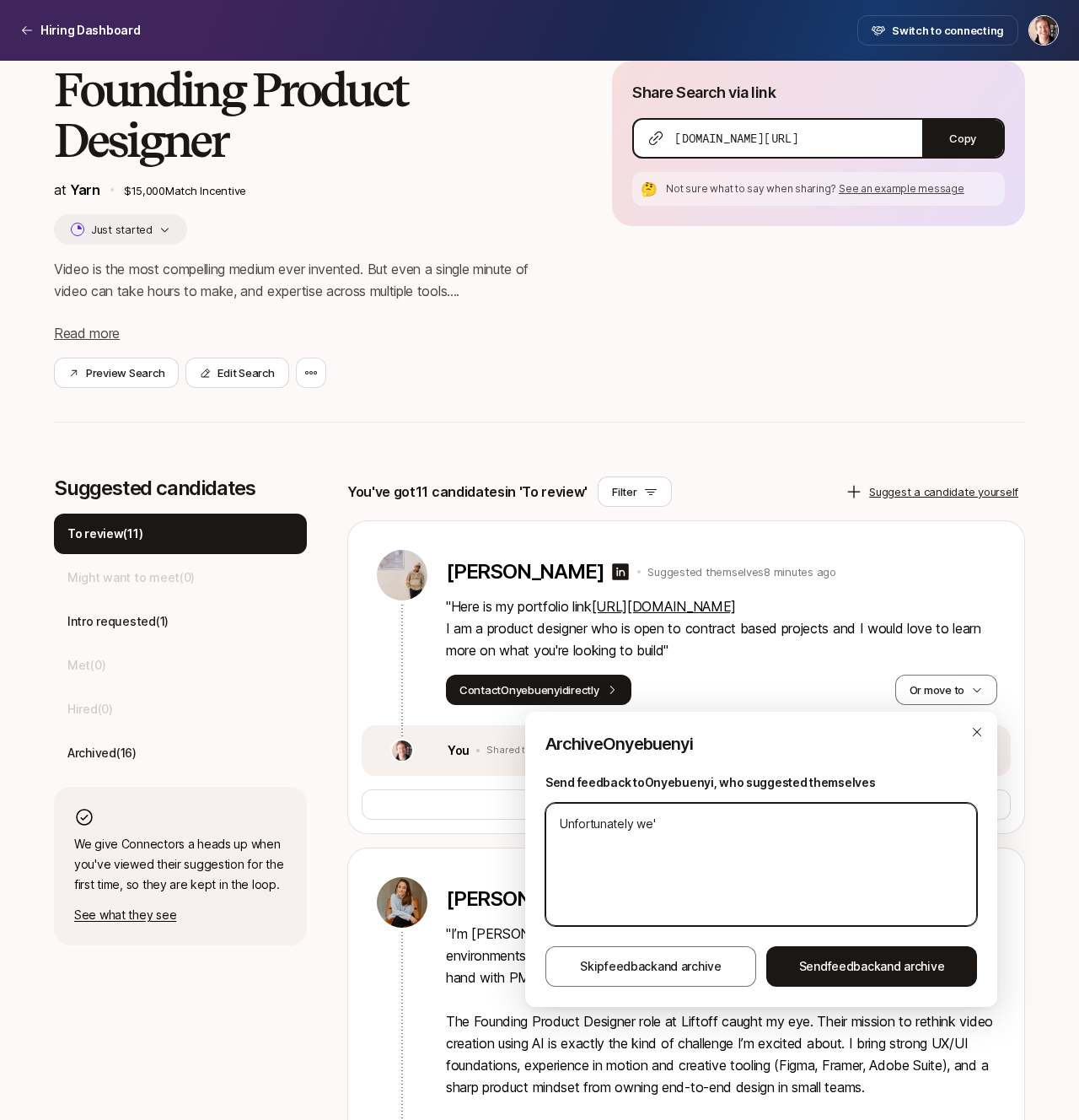
type textarea "x"
type textarea "Unfortunately we're"
type textarea "x"
type textarea "Unfortunately we're"
type textarea "x"
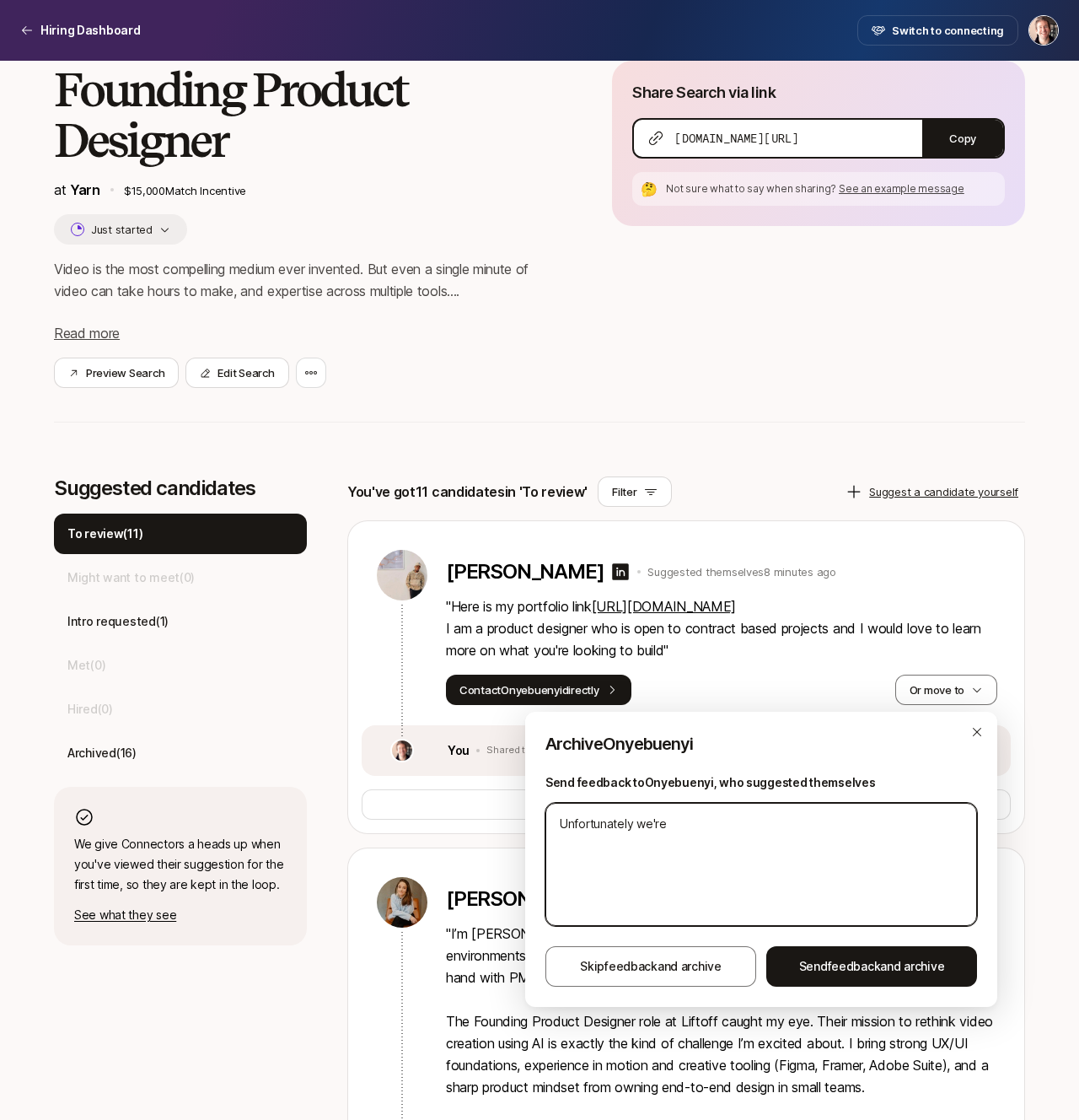
type textarea "Unfortunately we're o"
type textarea "x"
type textarea "Unfortunately we're on"
type textarea "x"
type textarea "Unfortunately we're onl"
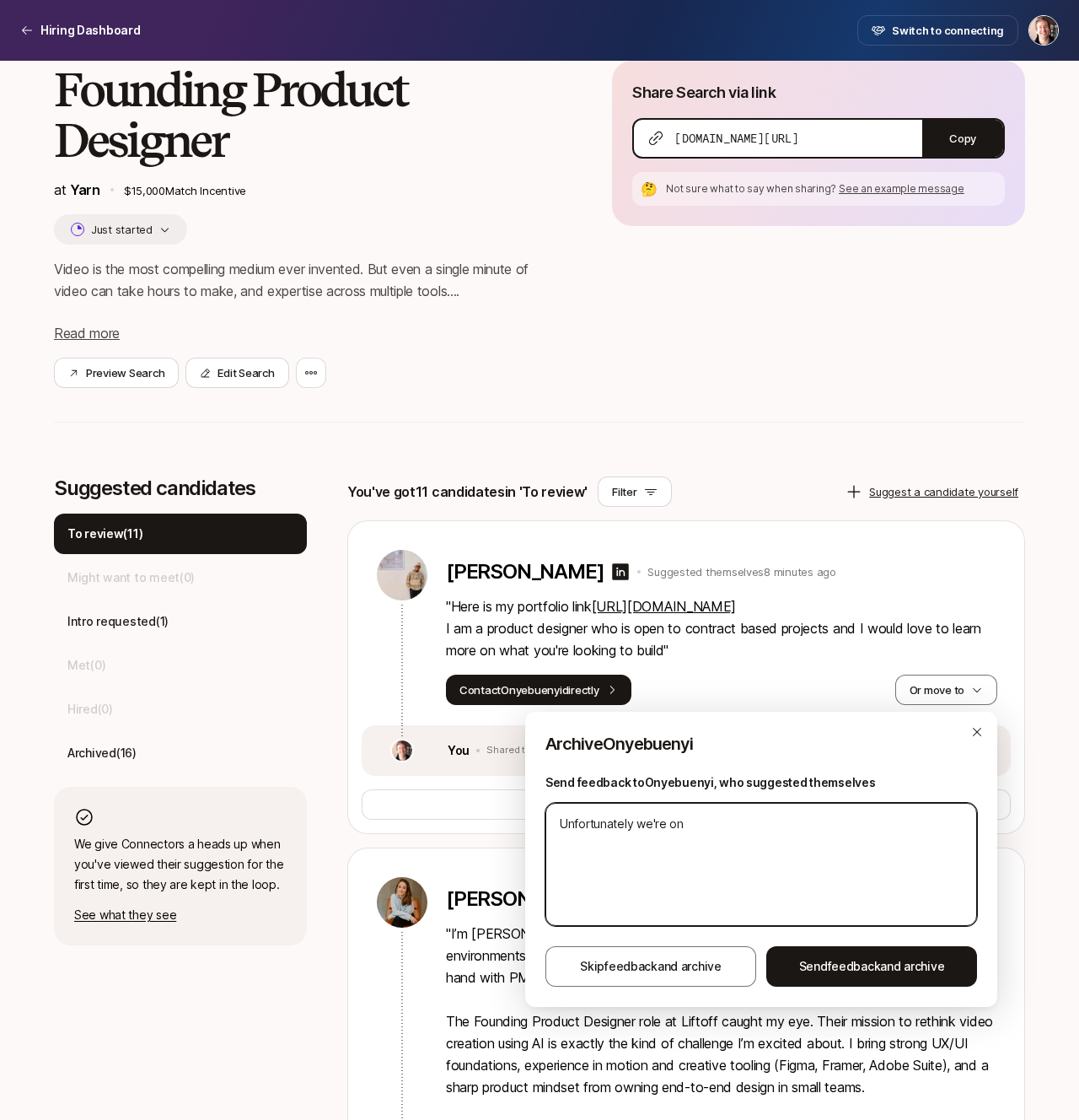
type textarea "x"
type textarea "Unfortunately we're only"
type textarea "x"
type textarea "Unfortunately we're only"
type textarea "x"
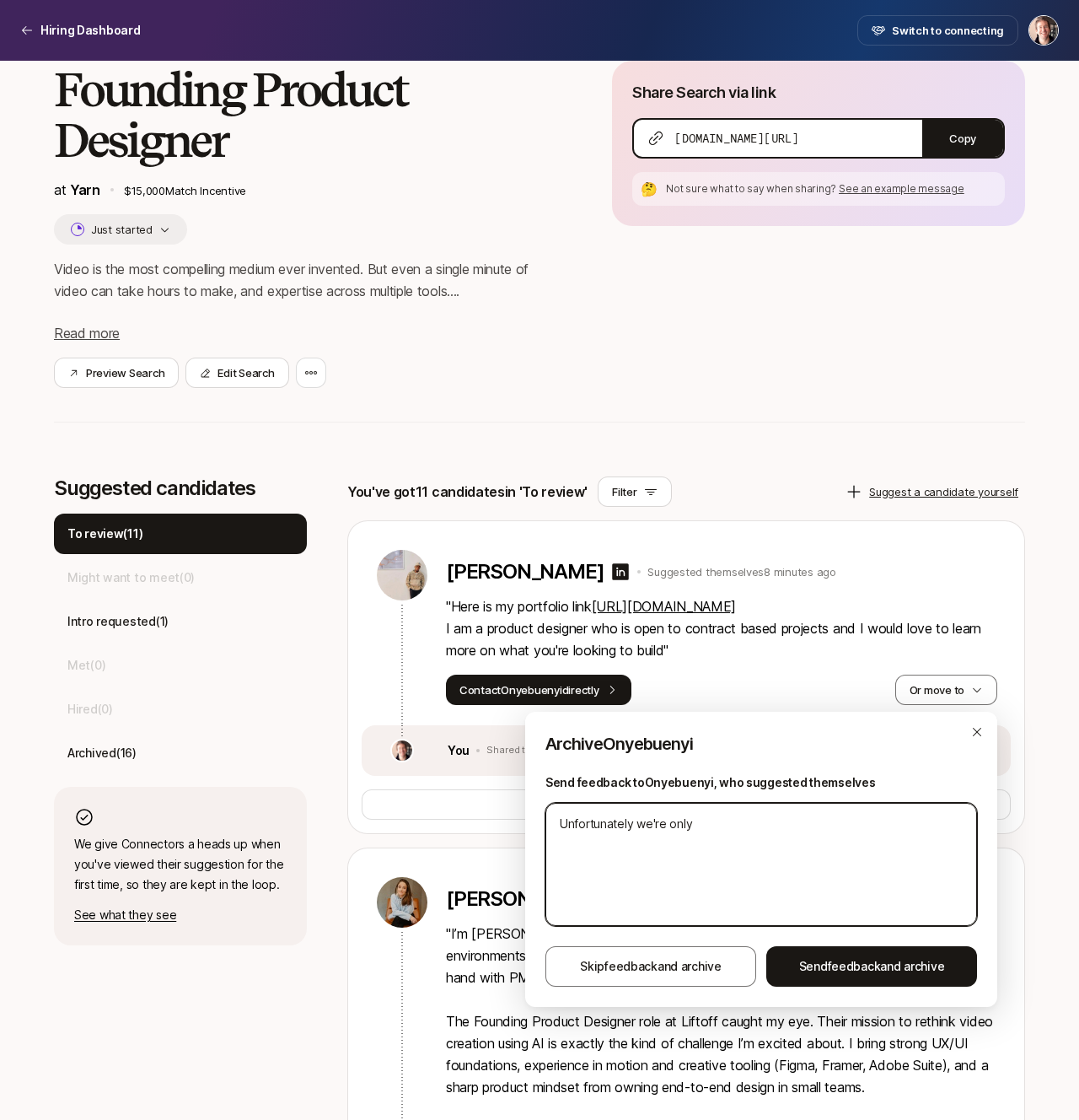
type textarea "Unfortunately we're only a"
type textarea "x"
type textarea "Unfortunately we're only ab"
type textarea "x"
type textarea "Unfortunately we're only abl"
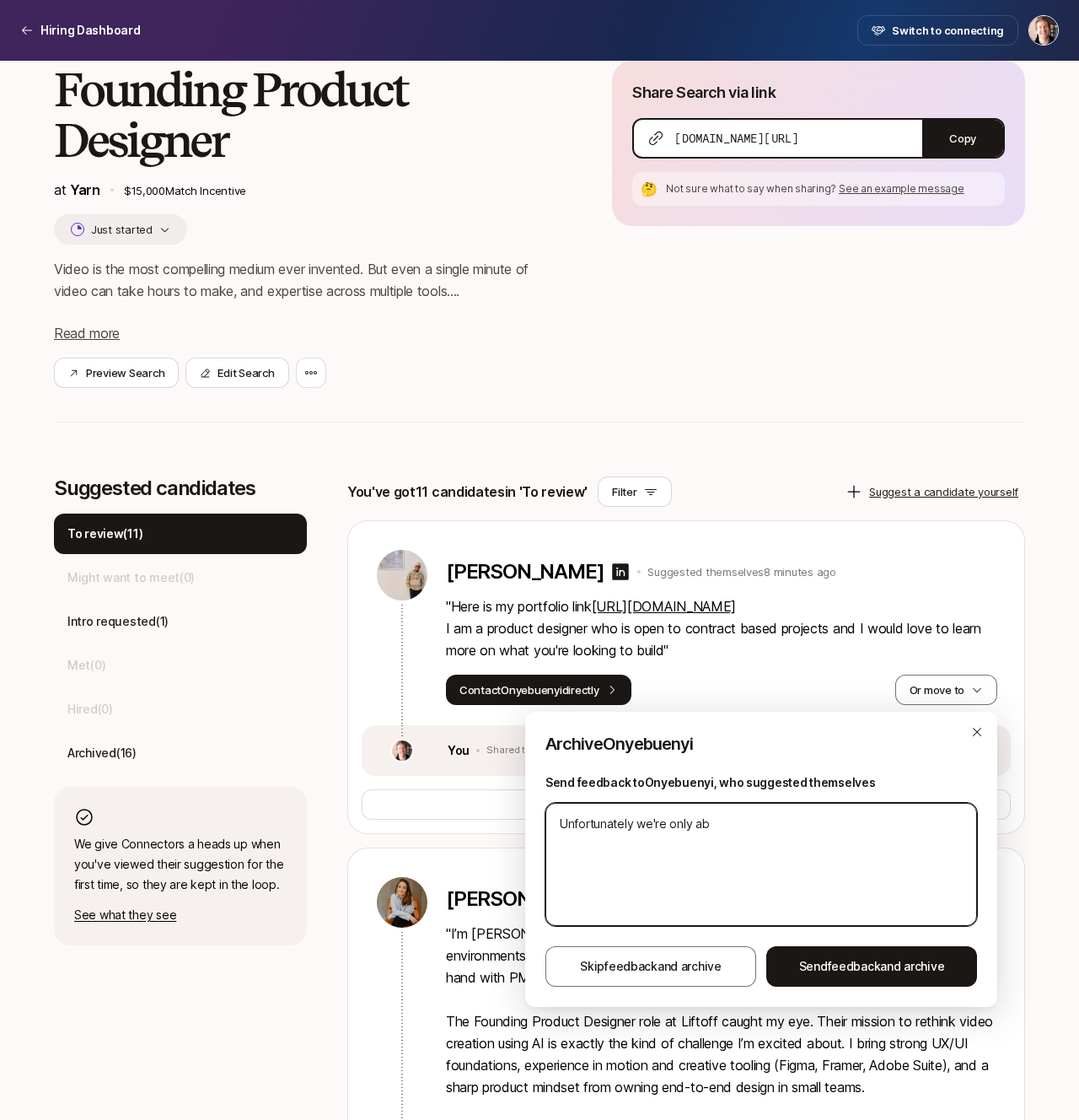
type textarea "x"
type textarea "Unfortunately we're only able"
type textarea "x"
type textarea "Unfortunately we're only able"
type textarea "x"
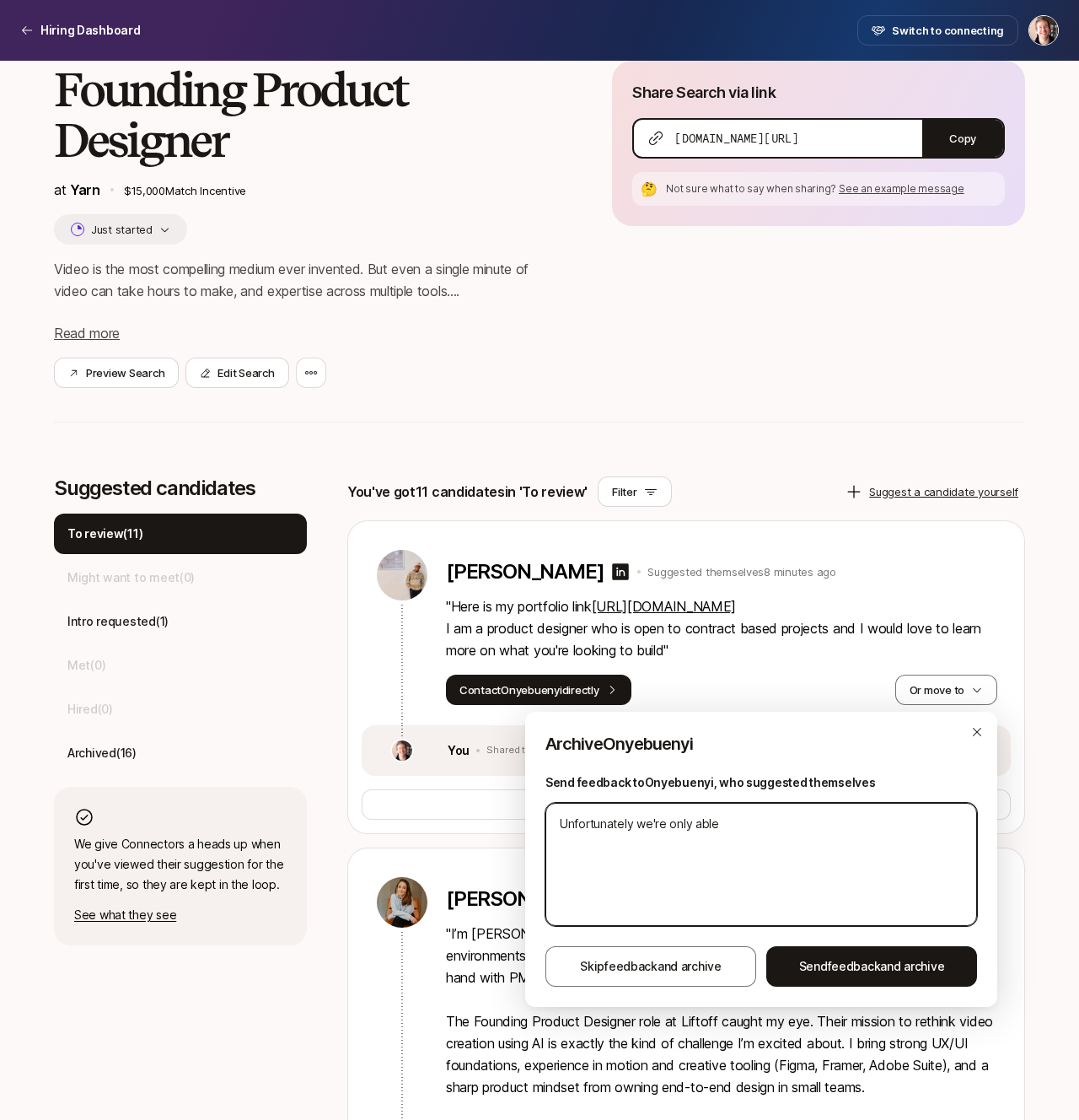
type textarea "Unfortunately we're only able"
type textarea "x"
type textarea "Unfortunately we're only abl"
type textarea "x"
type textarea "Unfortunately we're only ab"
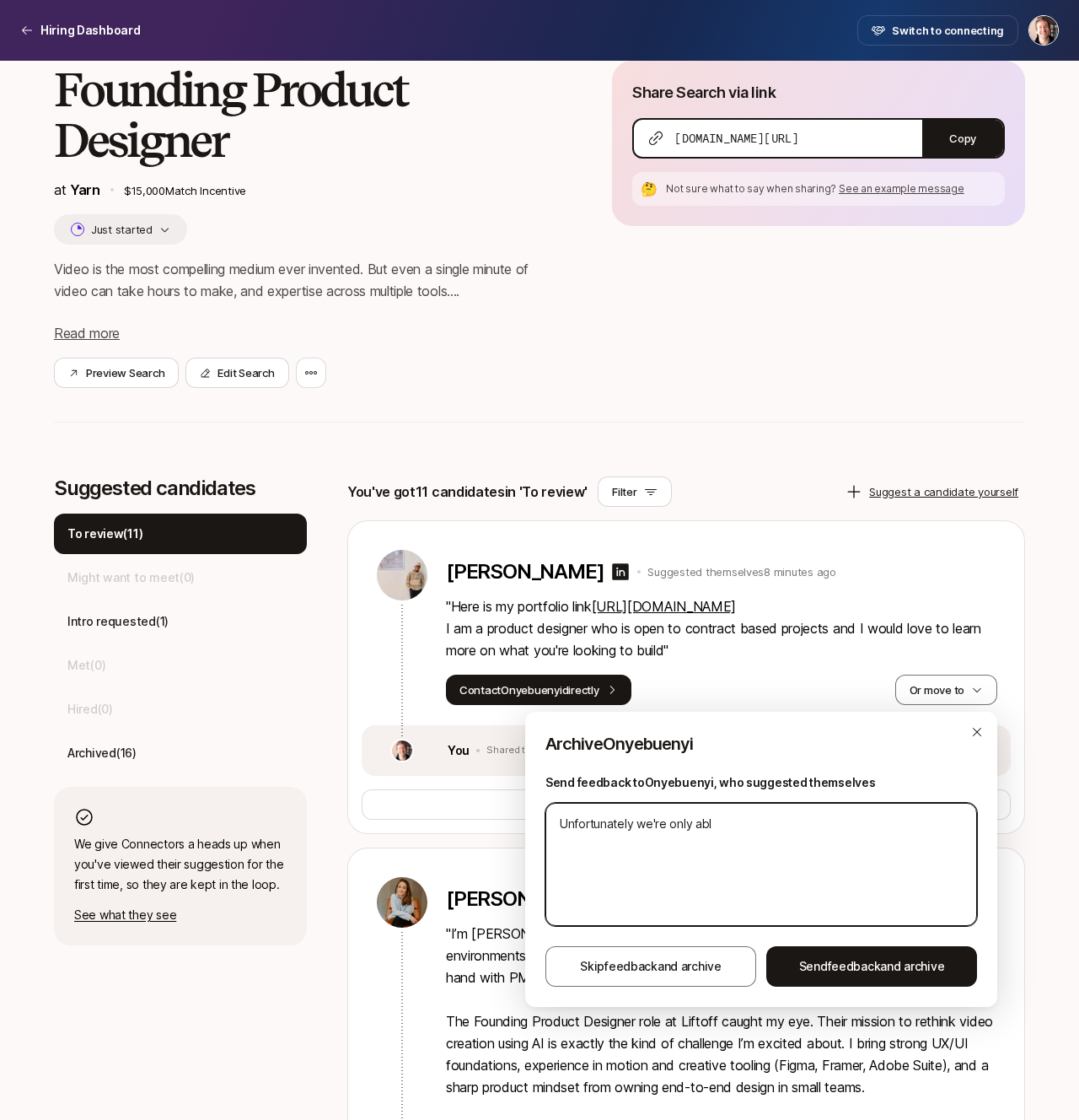
type textarea "x"
type textarea "Unfortunately we're only a"
type textarea "x"
type textarea "Unfortunately we're only"
type textarea "x"
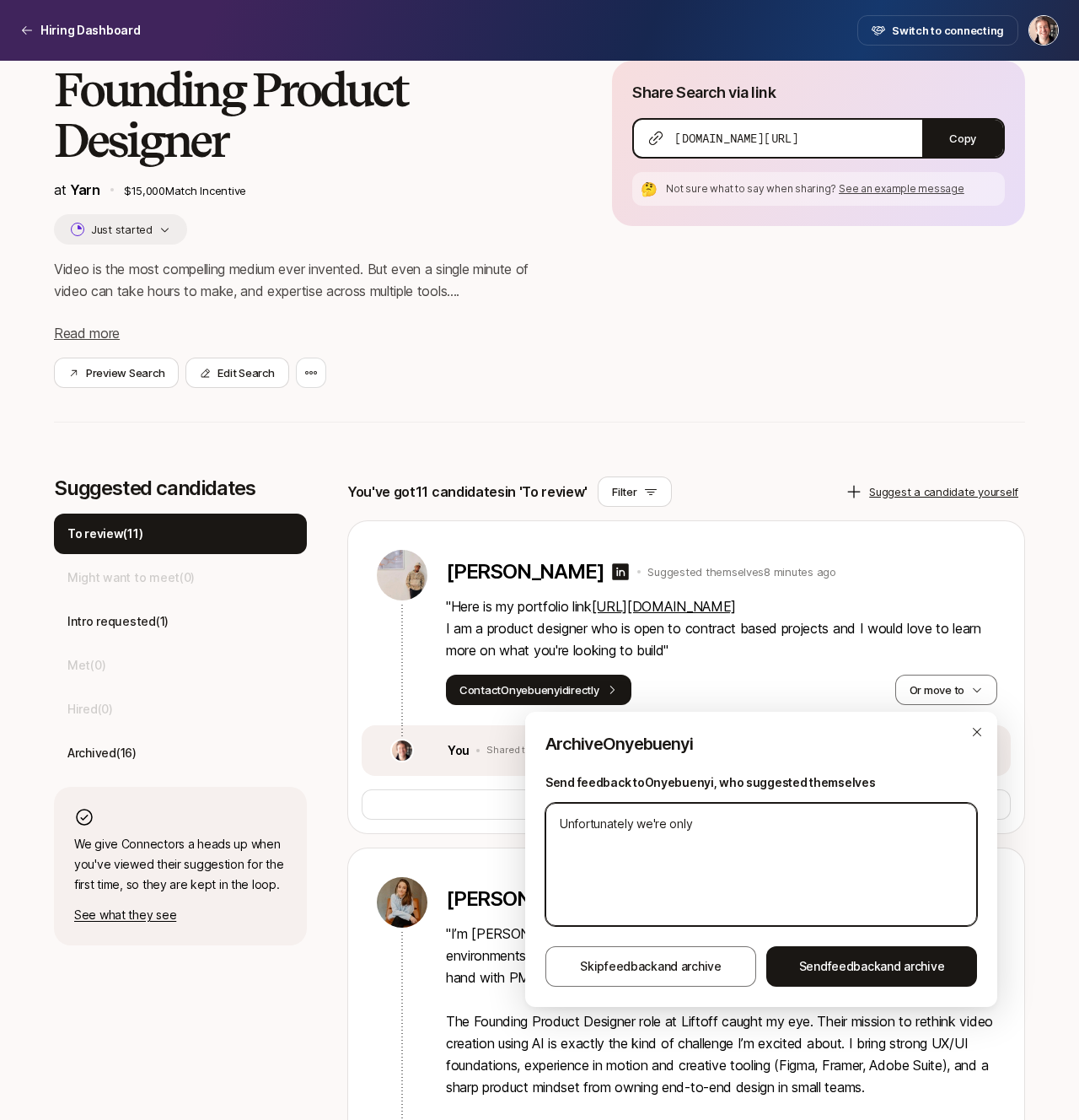
type textarea "Unfortunately we're only"
type textarea "x"
type textarea "Unfortunately we're onl"
type textarea "x"
type textarea "Unfortunately we're on"
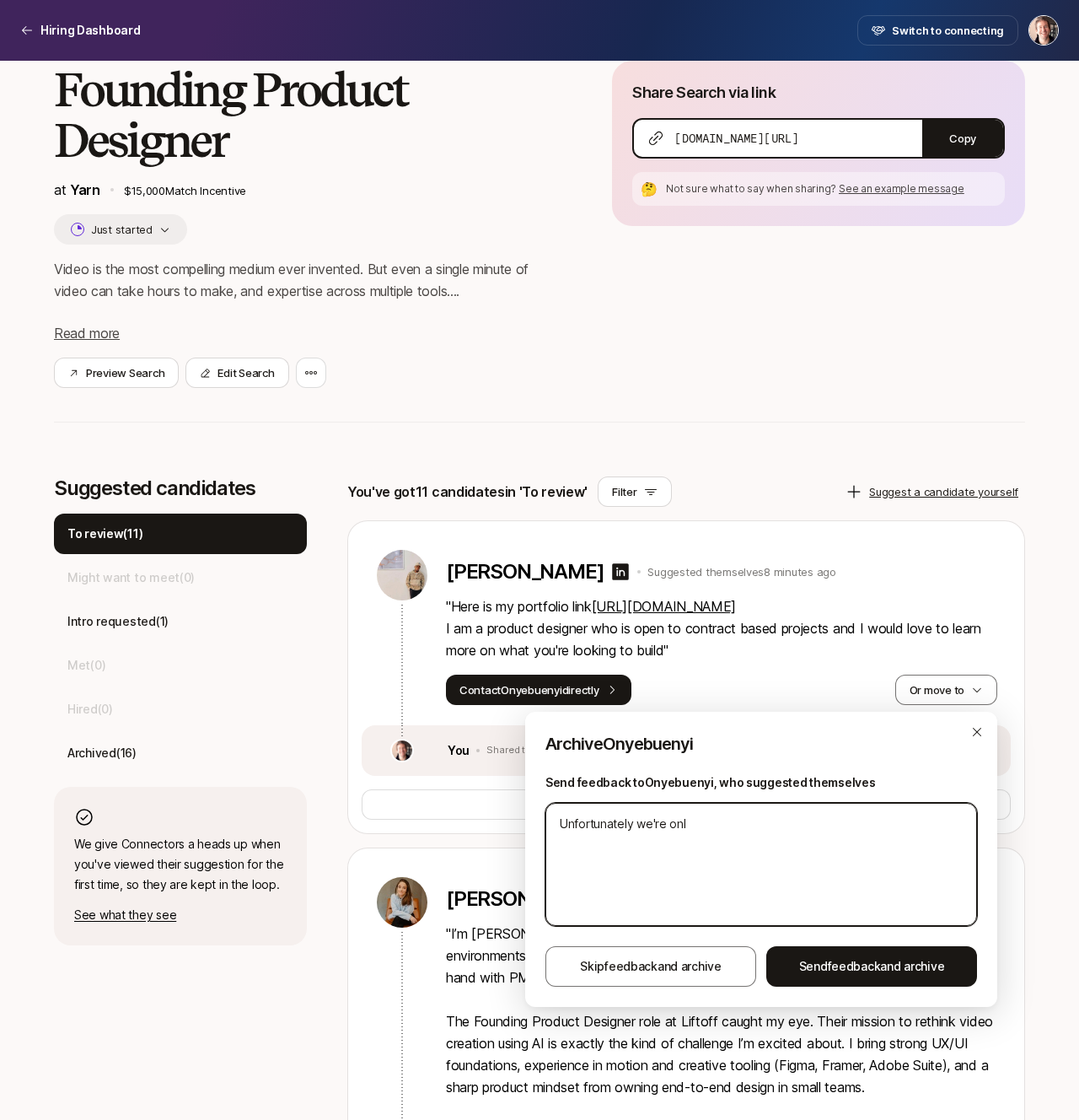
type textarea "x"
type textarea "Unfortunately we're o"
type textarea "x"
type textarea "Unfortunately we're"
type textarea "x"
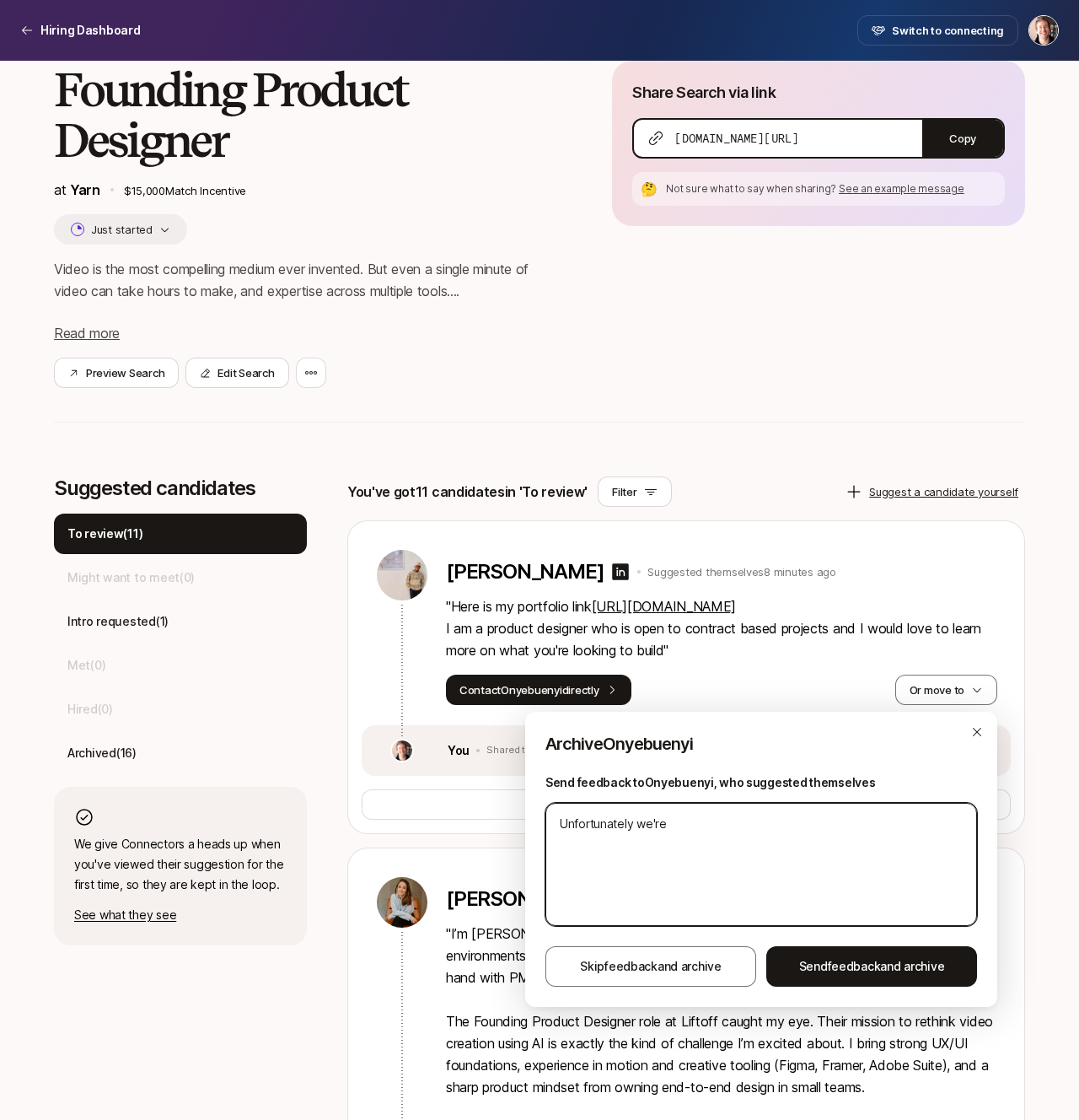
type textarea "Unfortunately we're l"
type textarea "x"
type textarea "Unfortunately we're lo"
type textarea "x"
type textarea "Unfortunately we're loo"
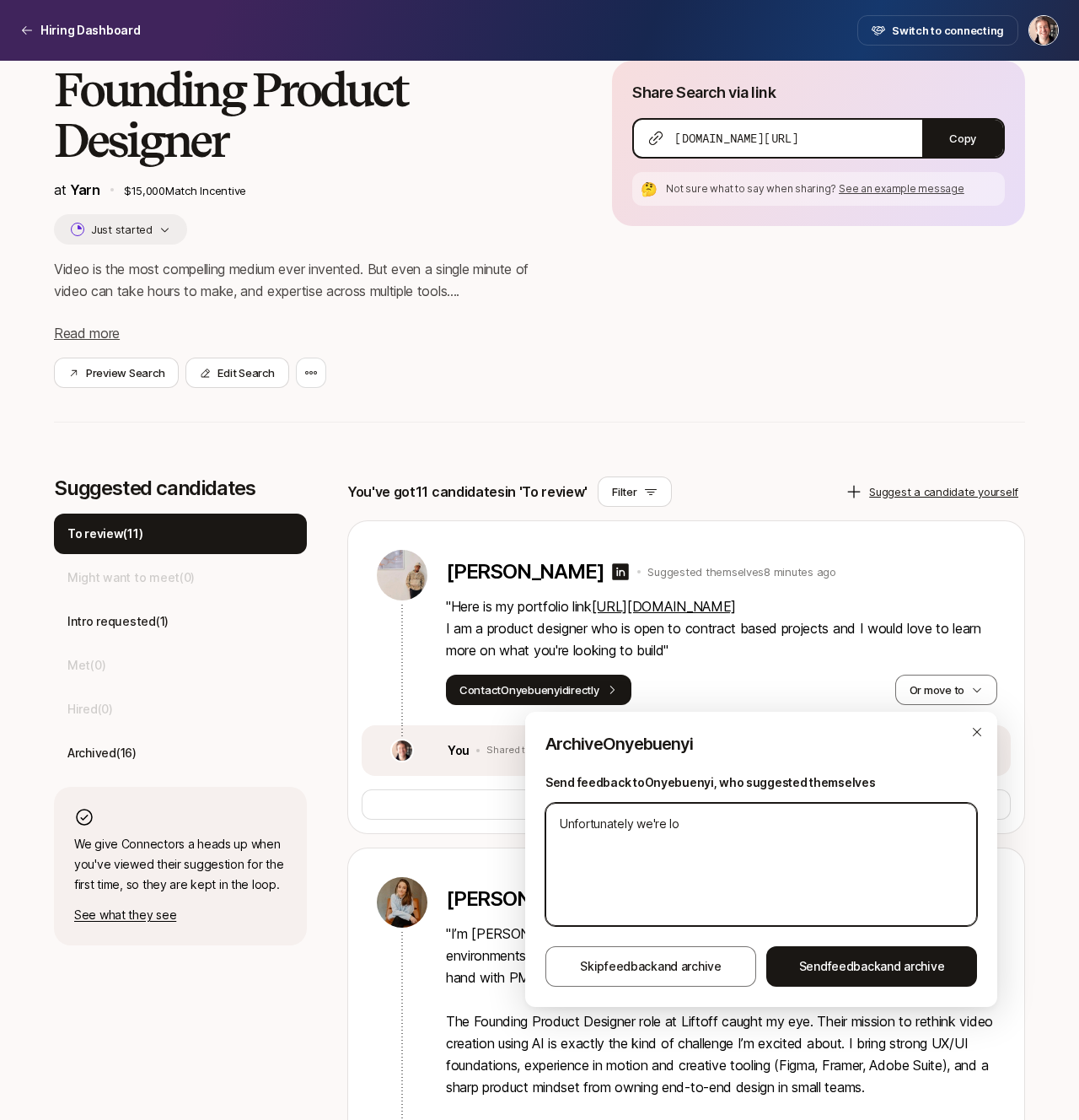
type textarea "x"
type textarea "Unfortunately we're look"
type textarea "x"
type textarea "Unfortunately we're looki"
type textarea "x"
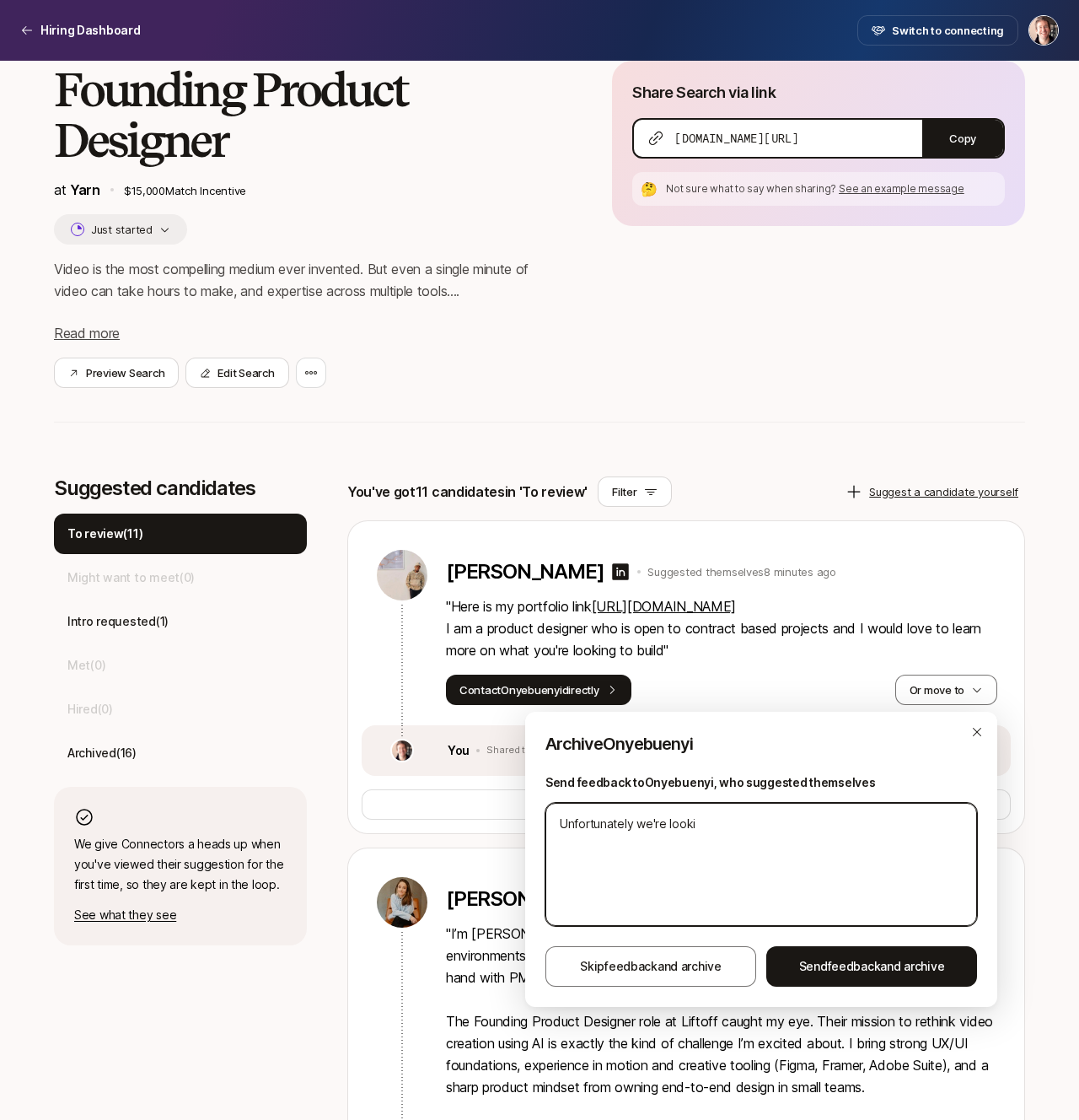
type textarea "Unfortunately we're lookin"
type textarea "x"
type textarea "Unfortunately we're looking"
type textarea "x"
type textarea "Unfortunately we're looking"
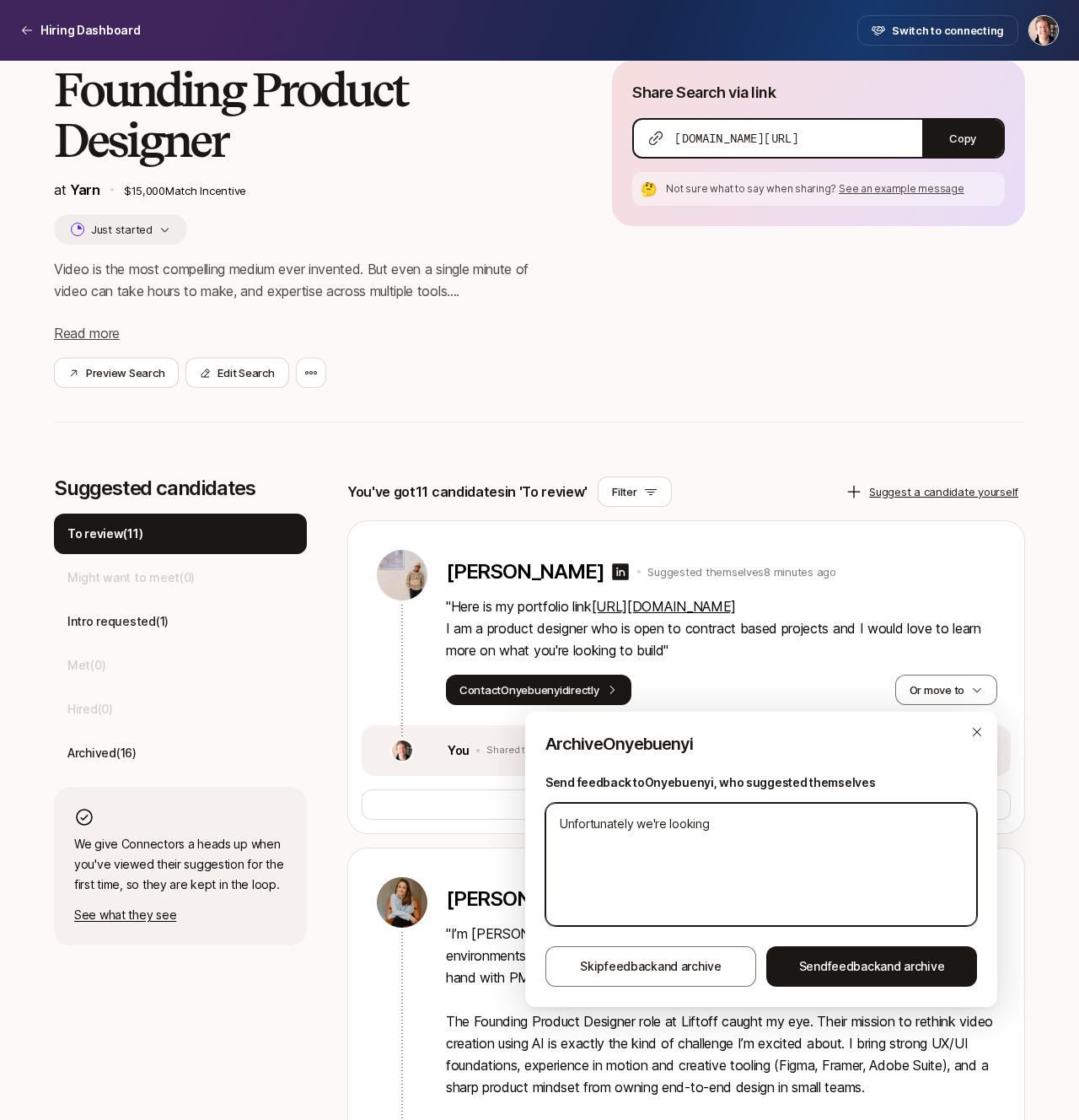
type textarea "x"
type textarea "Unfortunately we're looking t"
type textarea "x"
type textarea "Unfortunately we're looking to"
type textarea "x"
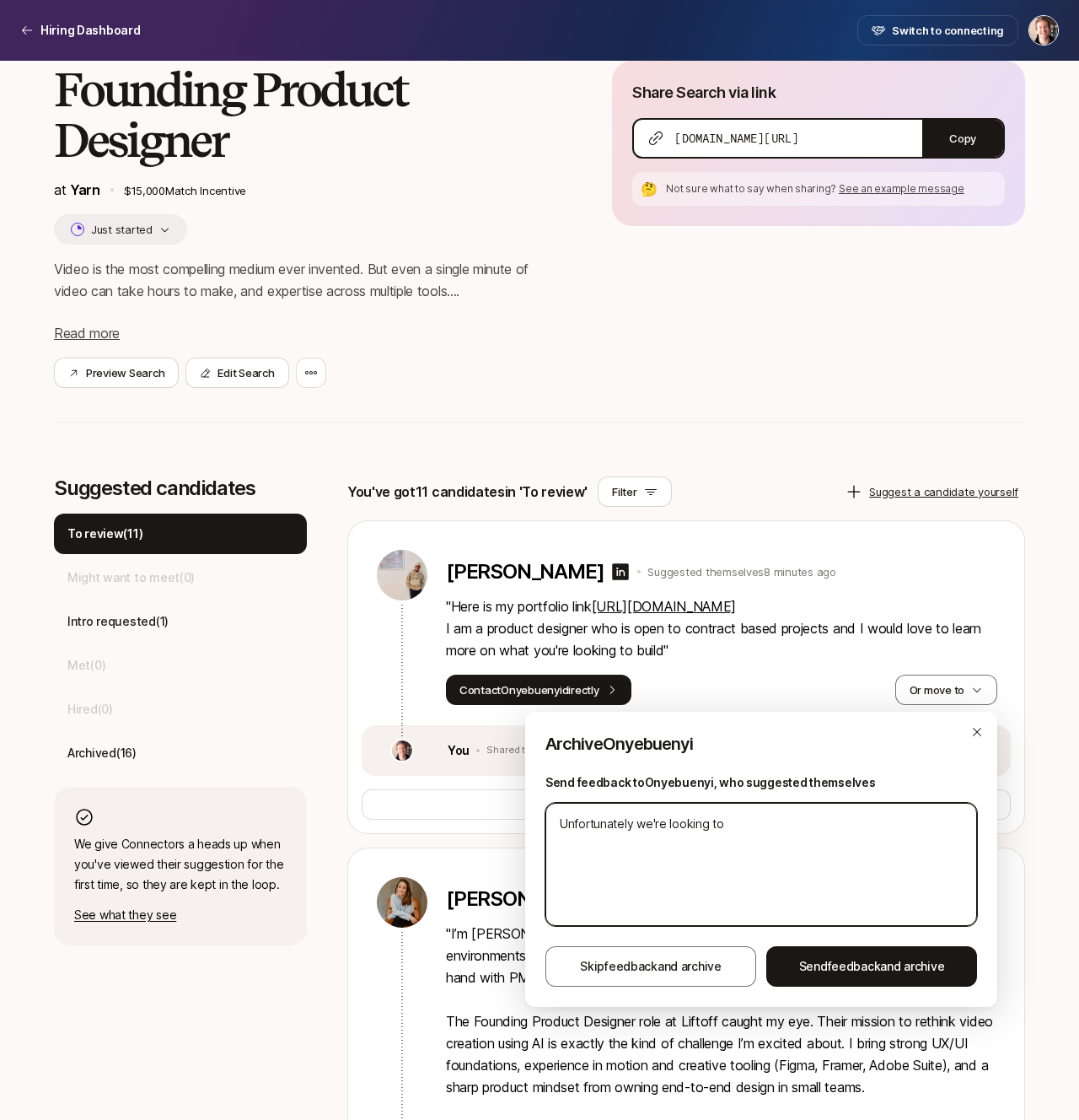
type textarea "Unfortunately we're looking to"
type textarea "x"
type textarea "Unfortunately we're looking to h"
type textarea "x"
type textarea "Unfortunately we're looking to hi"
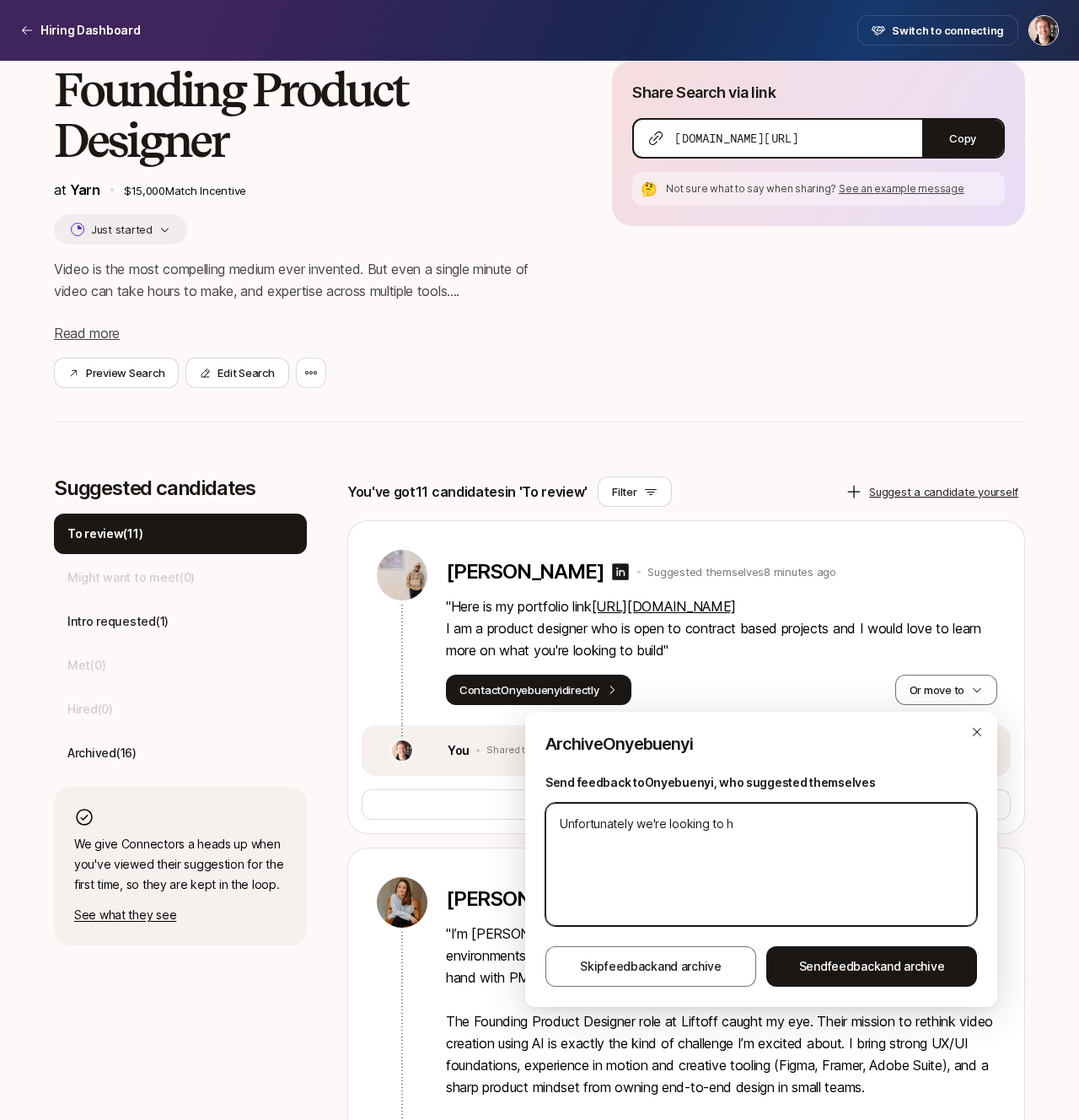
type textarea "x"
type textarea "Unfortunately we're looking to hir"
type textarea "x"
type textarea "Unfortunately we're looking to hire"
type textarea "x"
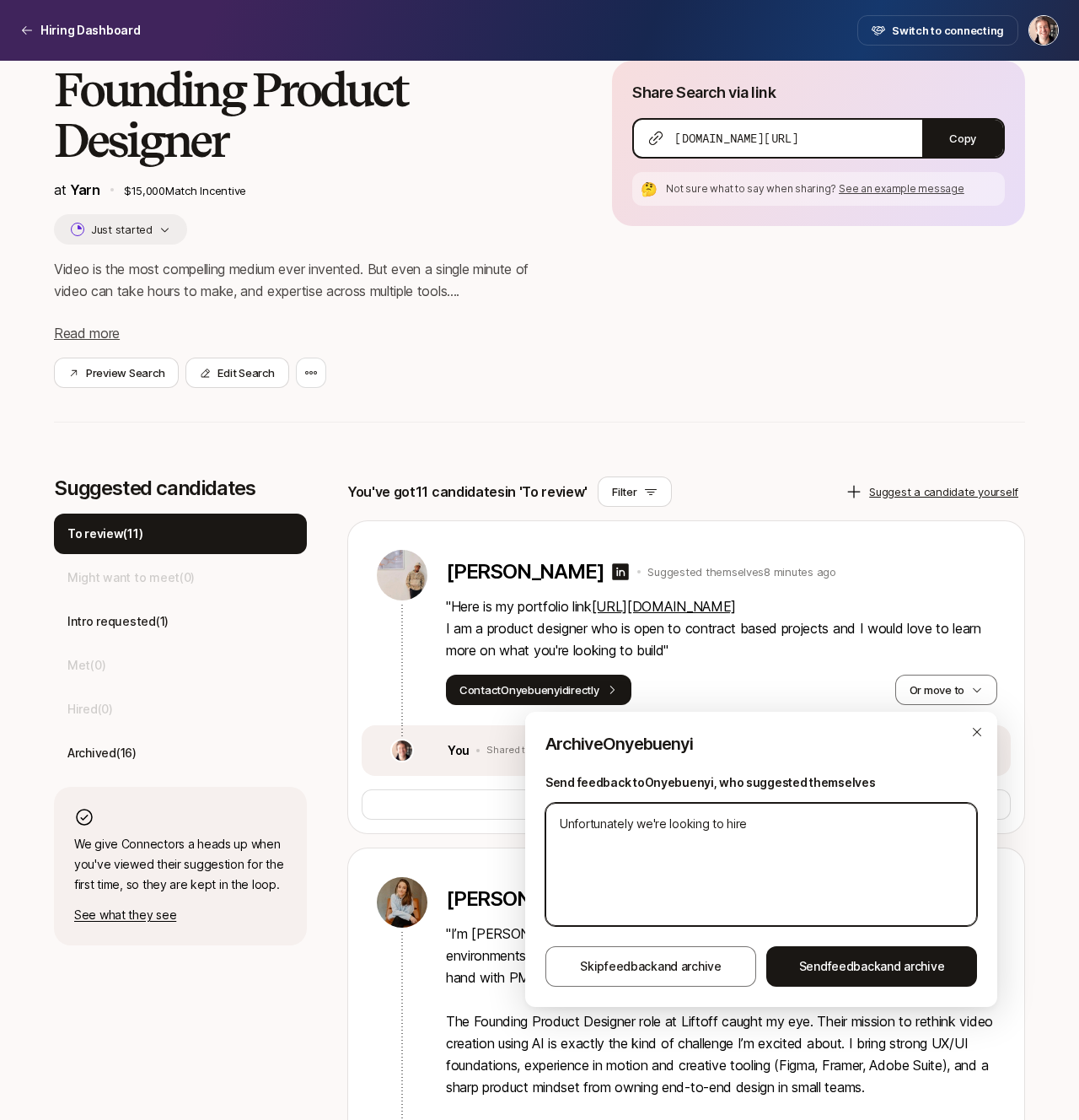
type textarea "Unfortunately we're looking to hire"
type textarea "x"
type textarea "Unfortunately we're looking to hire d"
type textarea "x"
type textarea "Unfortunately we're looking to hire de"
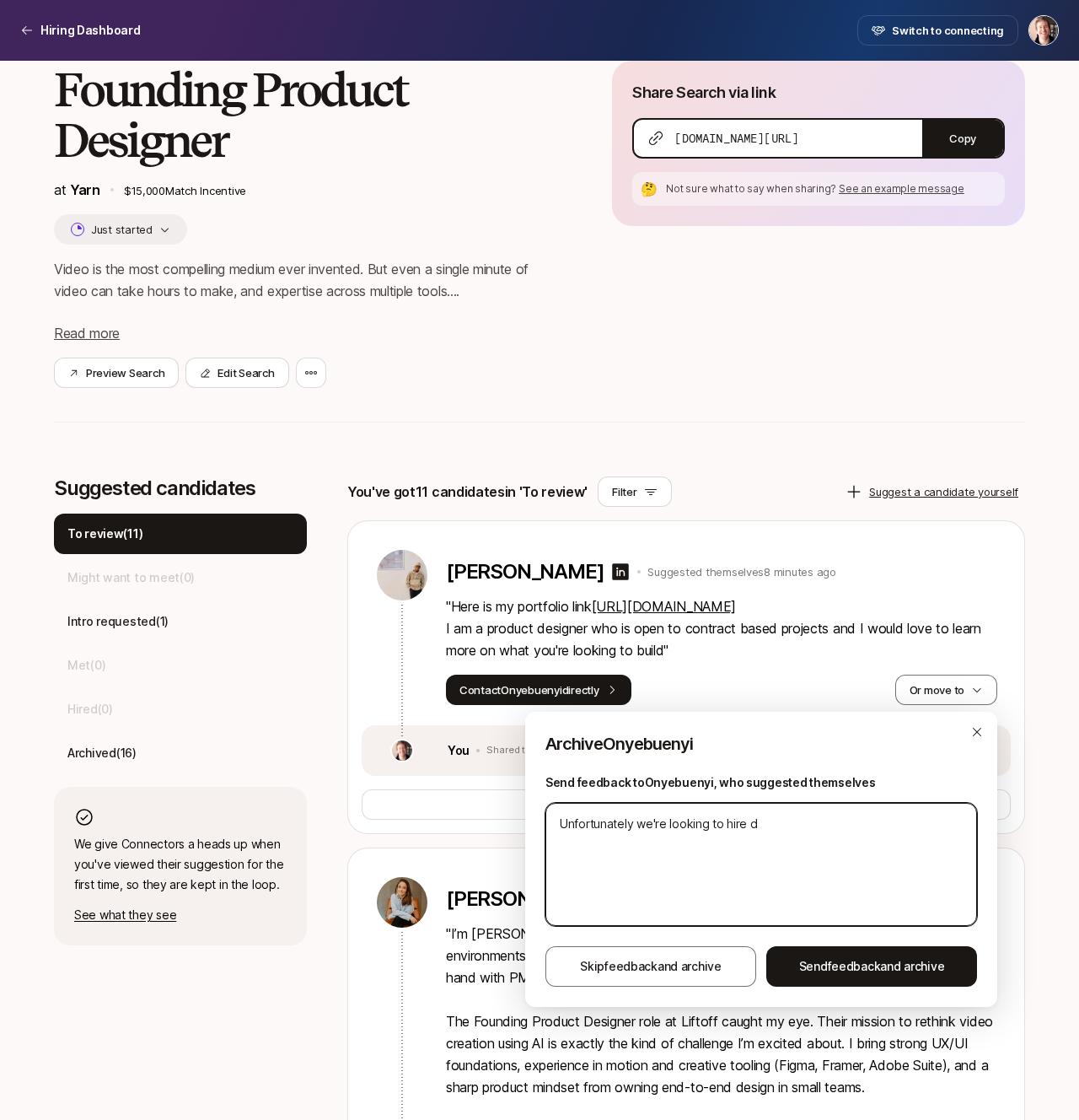
type textarea "x"
type textarea "Unfortunately we're looking to hire des"
type textarea "x"
type textarea "Unfortunately we're looking to hire desi"
type textarea "x"
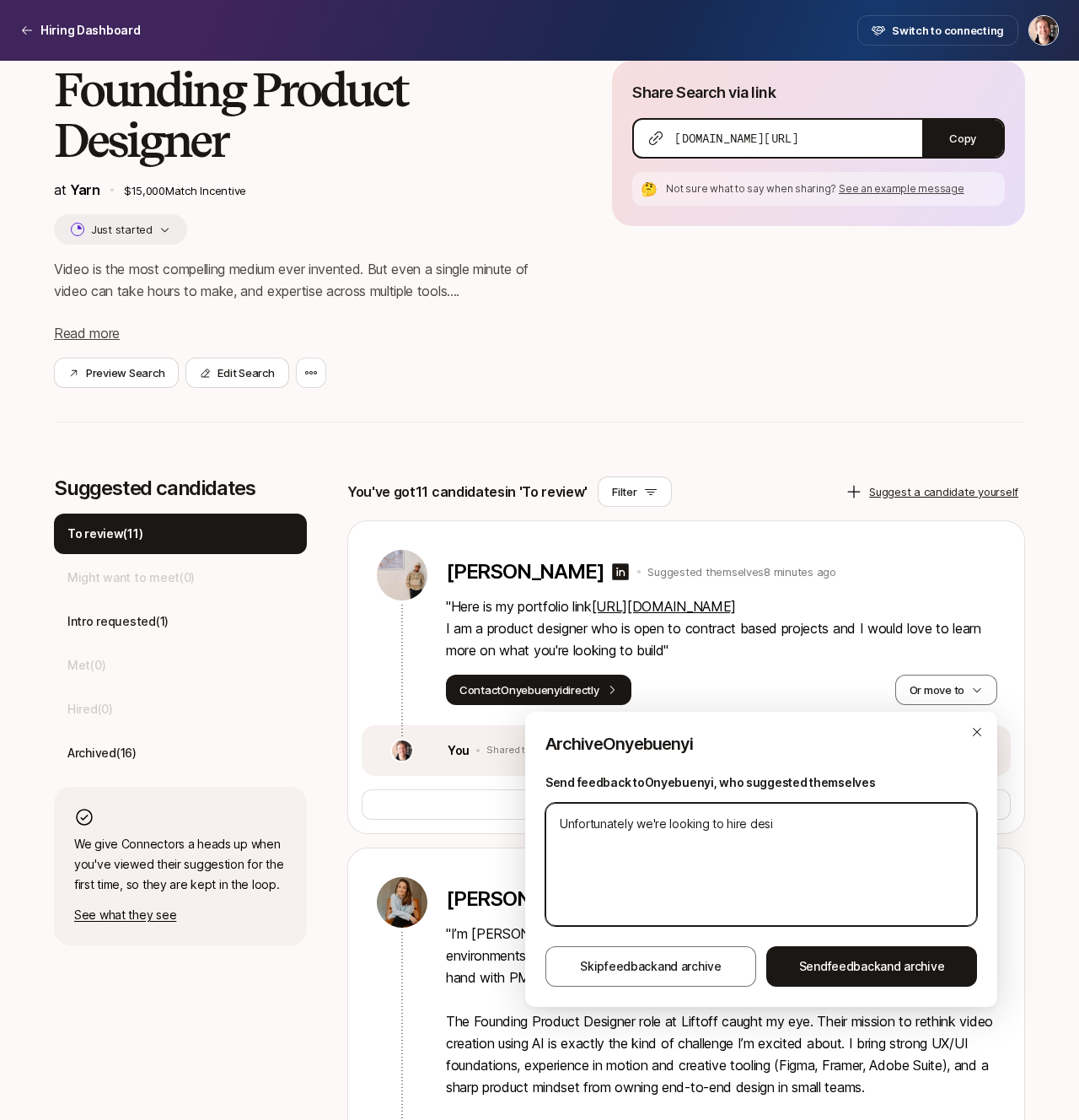
type textarea "Unfortunately we're looking to hire desig"
type textarea "x"
type textarea "Unfortunately we're looking to hire design"
type textarea "x"
type textarea "Unfortunately we're looking to hire designe"
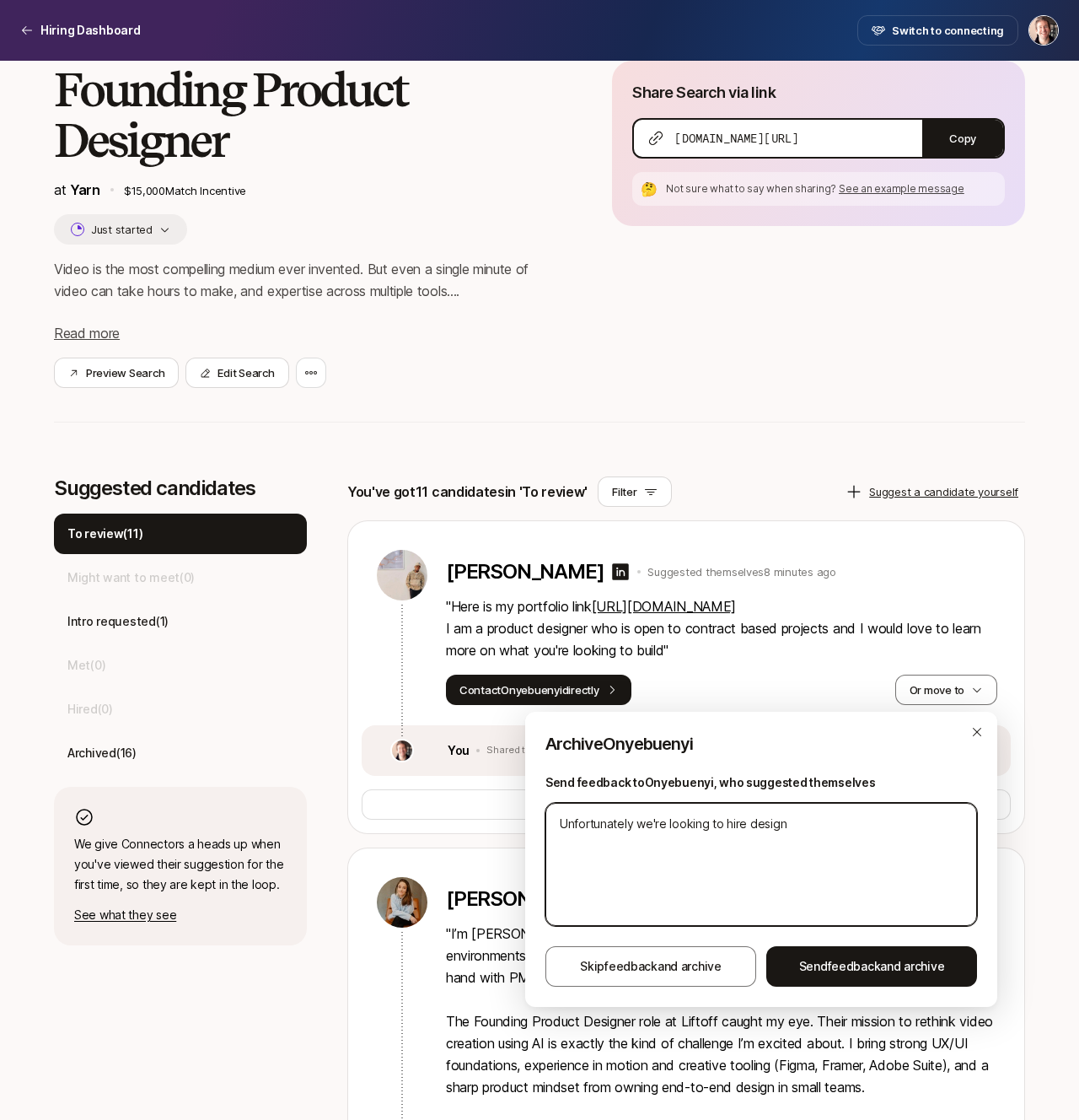
type textarea "x"
type textarea "Unfortunately we're looking to hire designer"
type textarea "x"
type textarea "Unfortunately we're looking to hire designers"
type textarea "x"
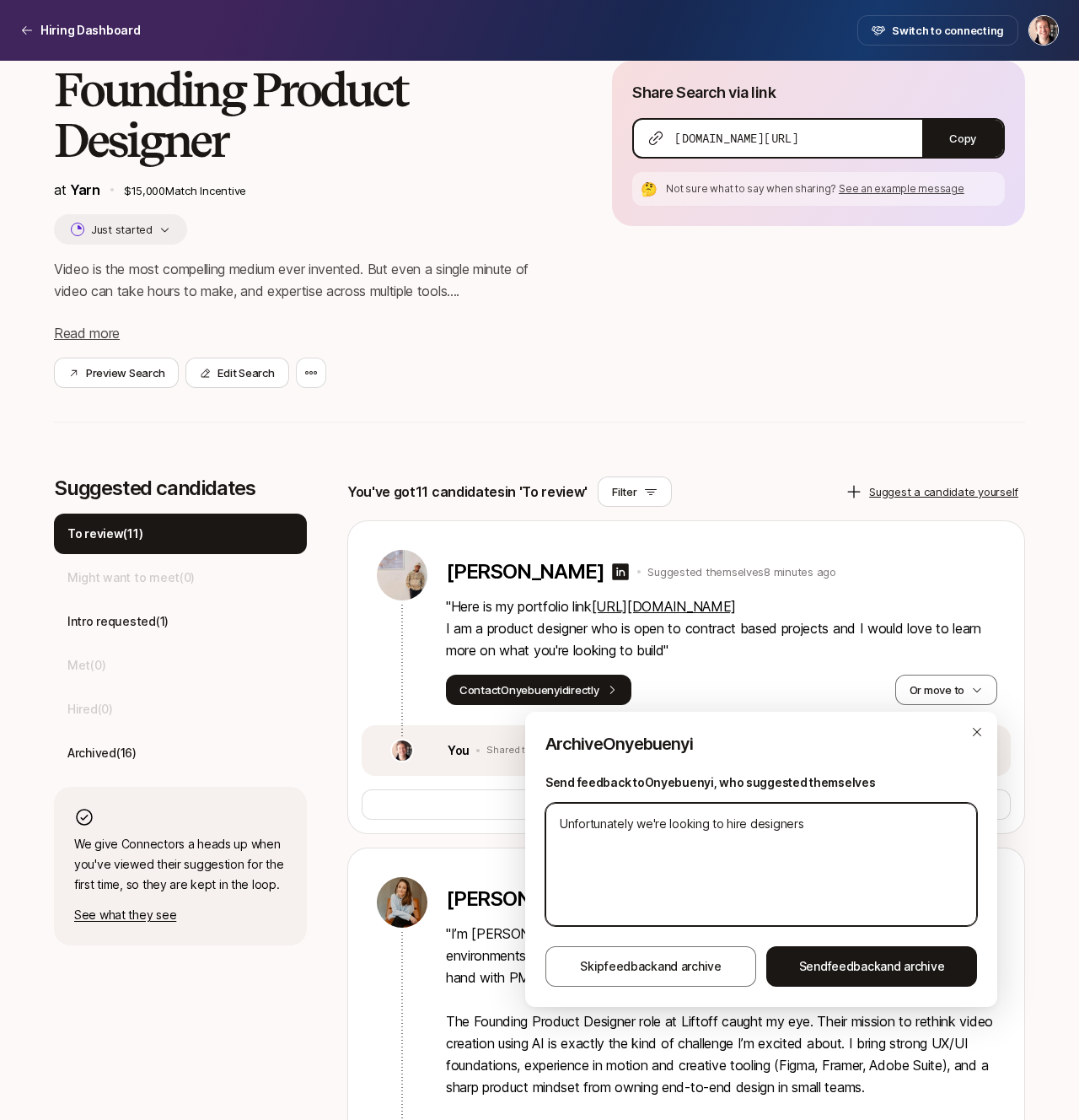
type textarea "Unfortunately we're looking to hire designers"
type textarea "x"
type textarea "Unfortunately we're looking to hire designers w"
type textarea "x"
type textarea "Unfortunately we're looking to hire designers wh"
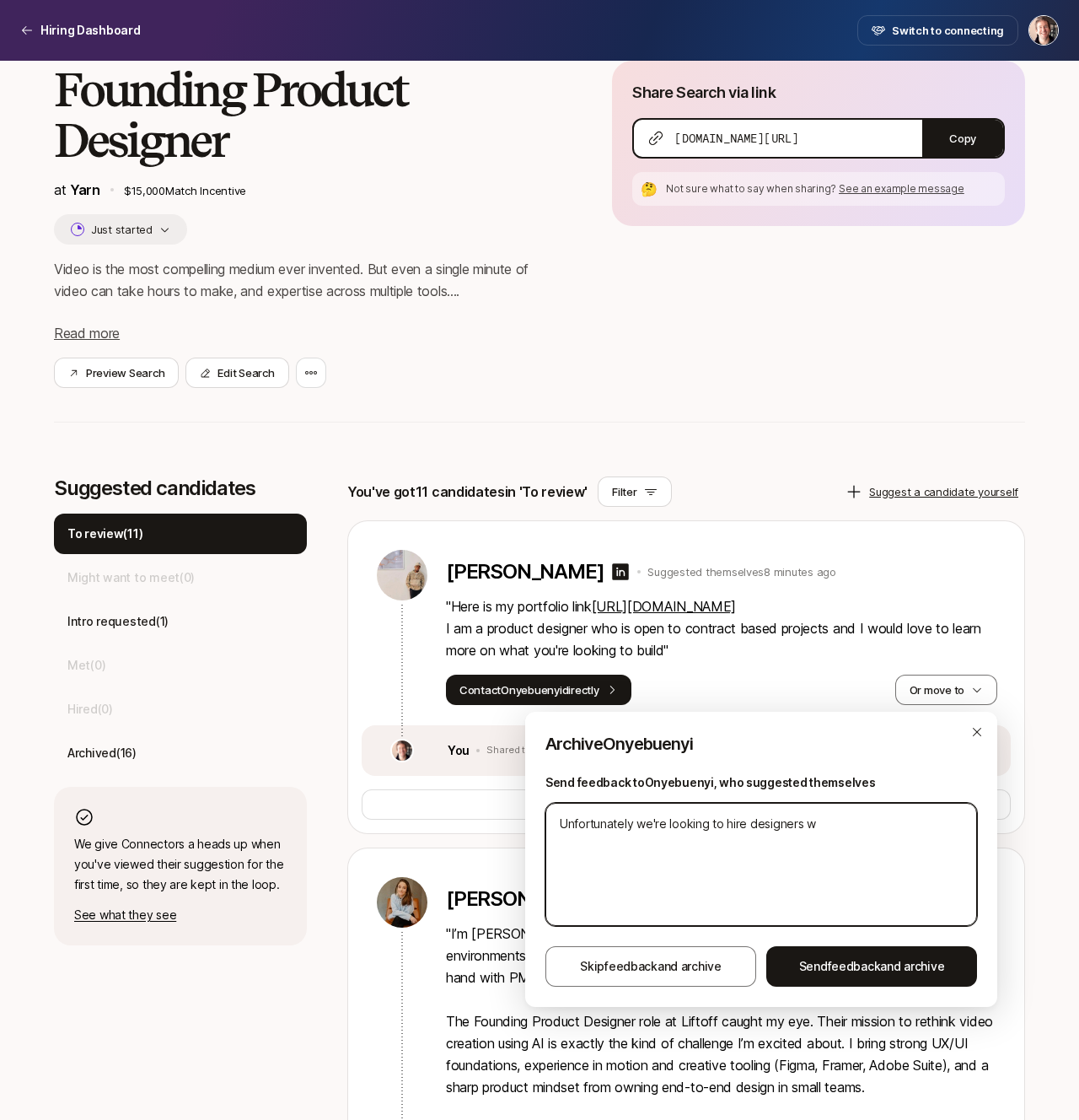
type textarea "x"
type textarea "Unfortunately we're looking to hire designers who"
type textarea "x"
type textarea "Unfortunately we're looking to hire designers who"
type textarea "x"
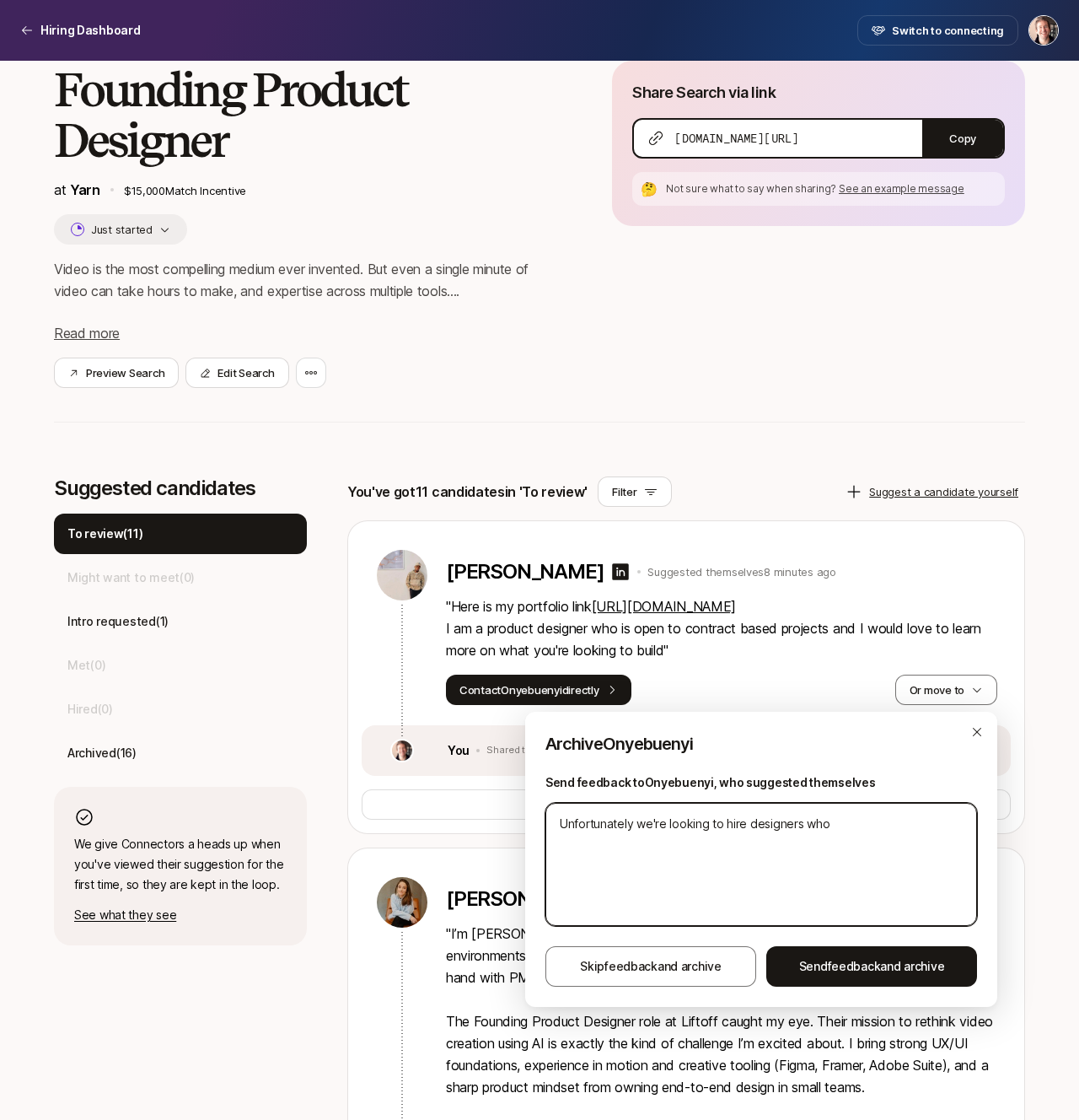
type textarea "Unfortunately we're looking to hire designers who a"
type textarea "x"
type textarea "Unfortunately we're looking to hire designers who ar"
type textarea "x"
type textarea "Unfortunately we're looking to hire designers who are"
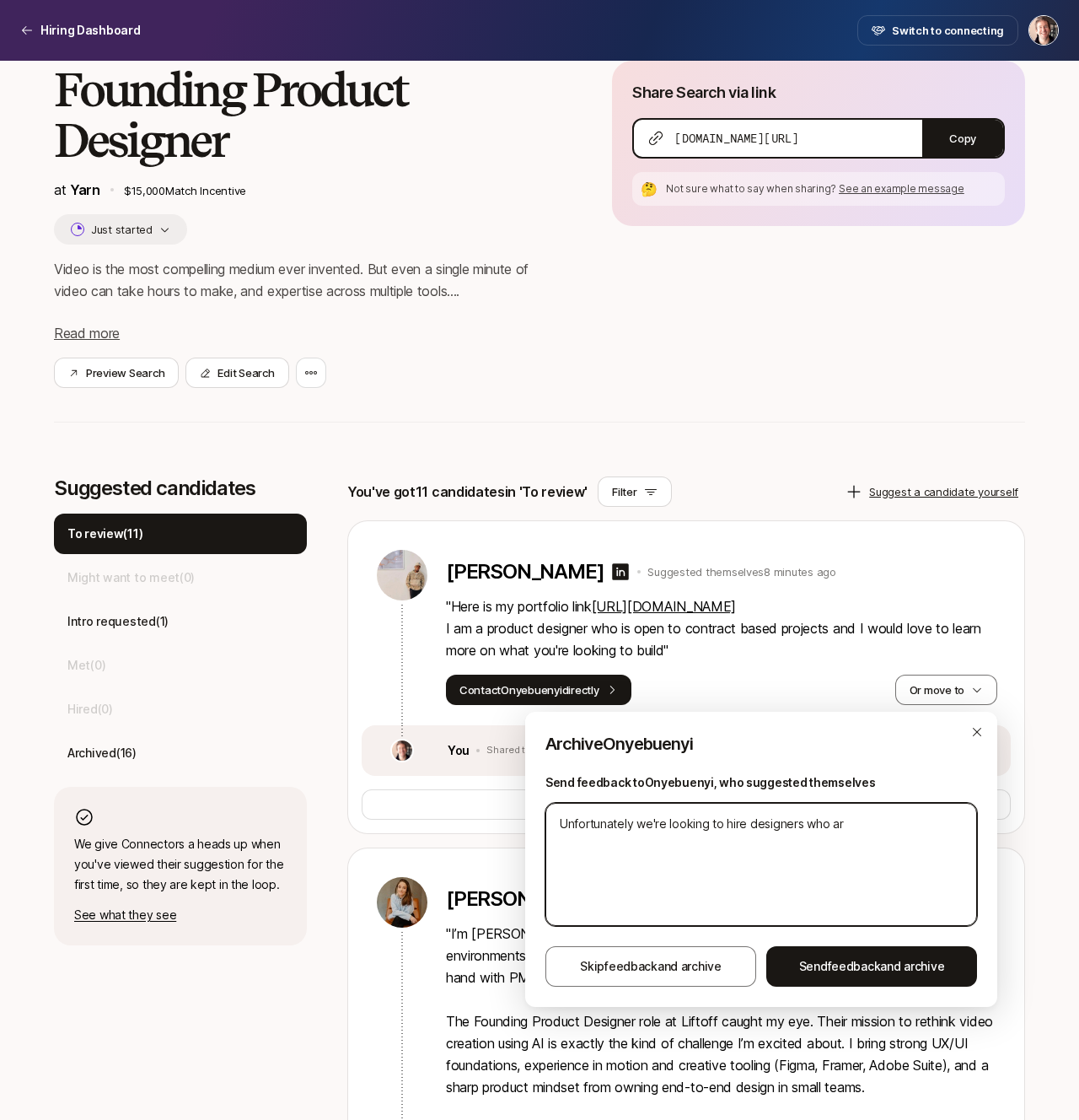
type textarea "x"
type textarea "Unfortunately we're looking to hire designers who are"
type textarea "x"
type textarea "Unfortunately we're looking to hire designers who are a"
type textarea "x"
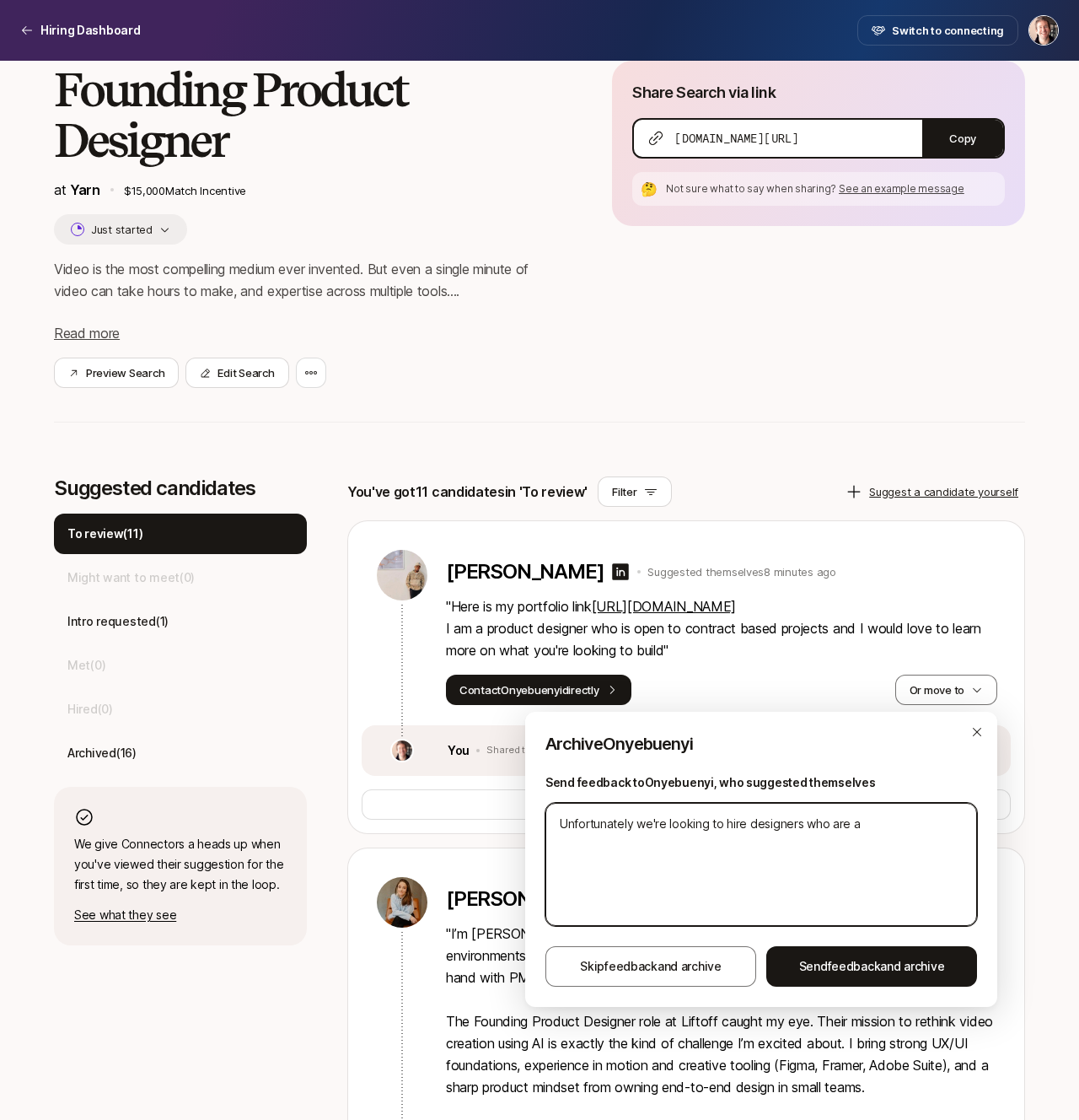
type textarea "Unfortunately we're looking to hire designers who are al"
type textarea "x"
type textarea "Unfortunately we're looking to hire designers who are alr"
type textarea "x"
type textarea "Unfortunately we're looking to hire designers who are alre"
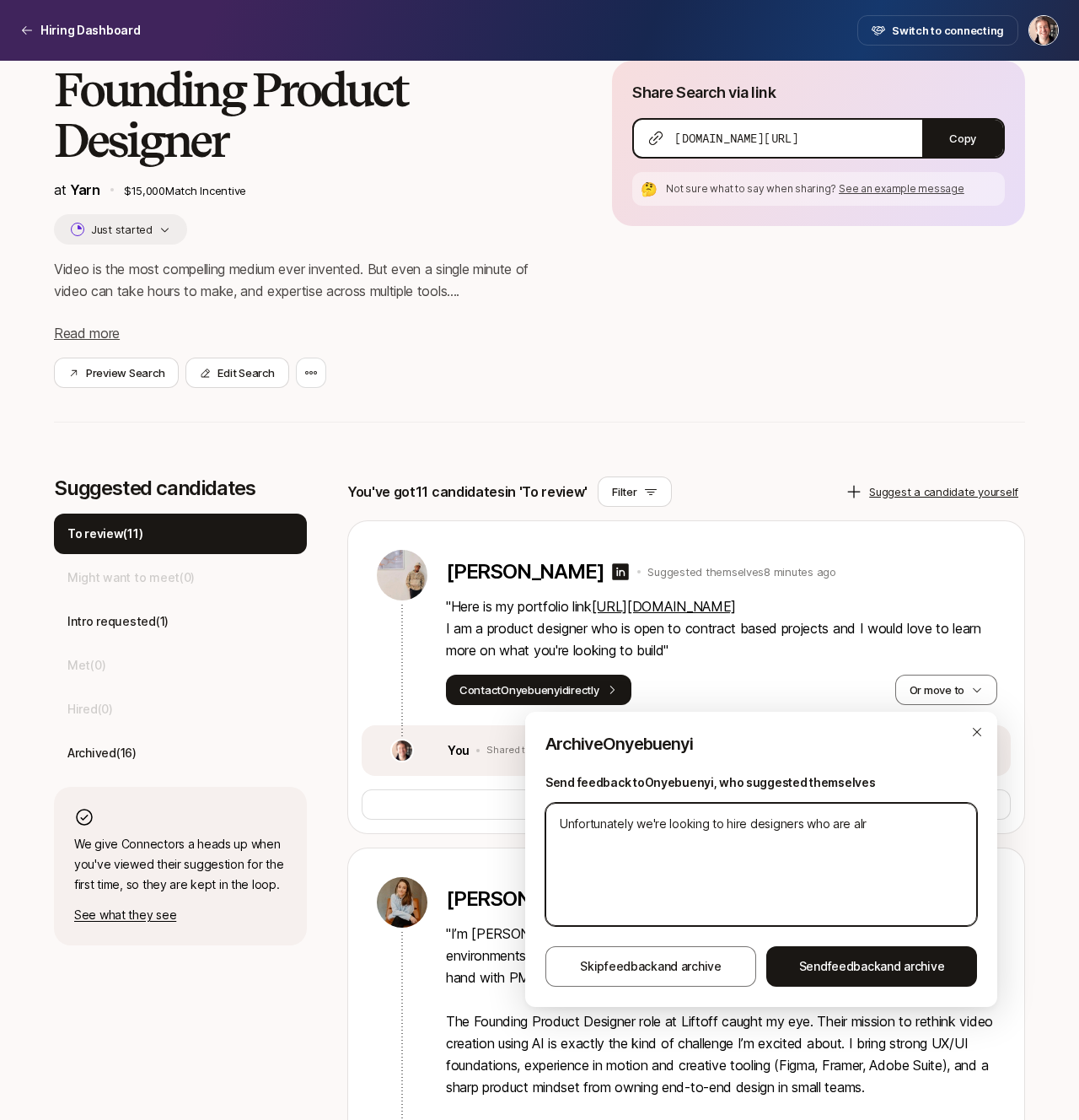
type textarea "x"
type textarea "Unfortunately we're looking to hire designers who are alrea"
type textarea "x"
type textarea "Unfortunately we're looking to hire designers who are alread"
type textarea "x"
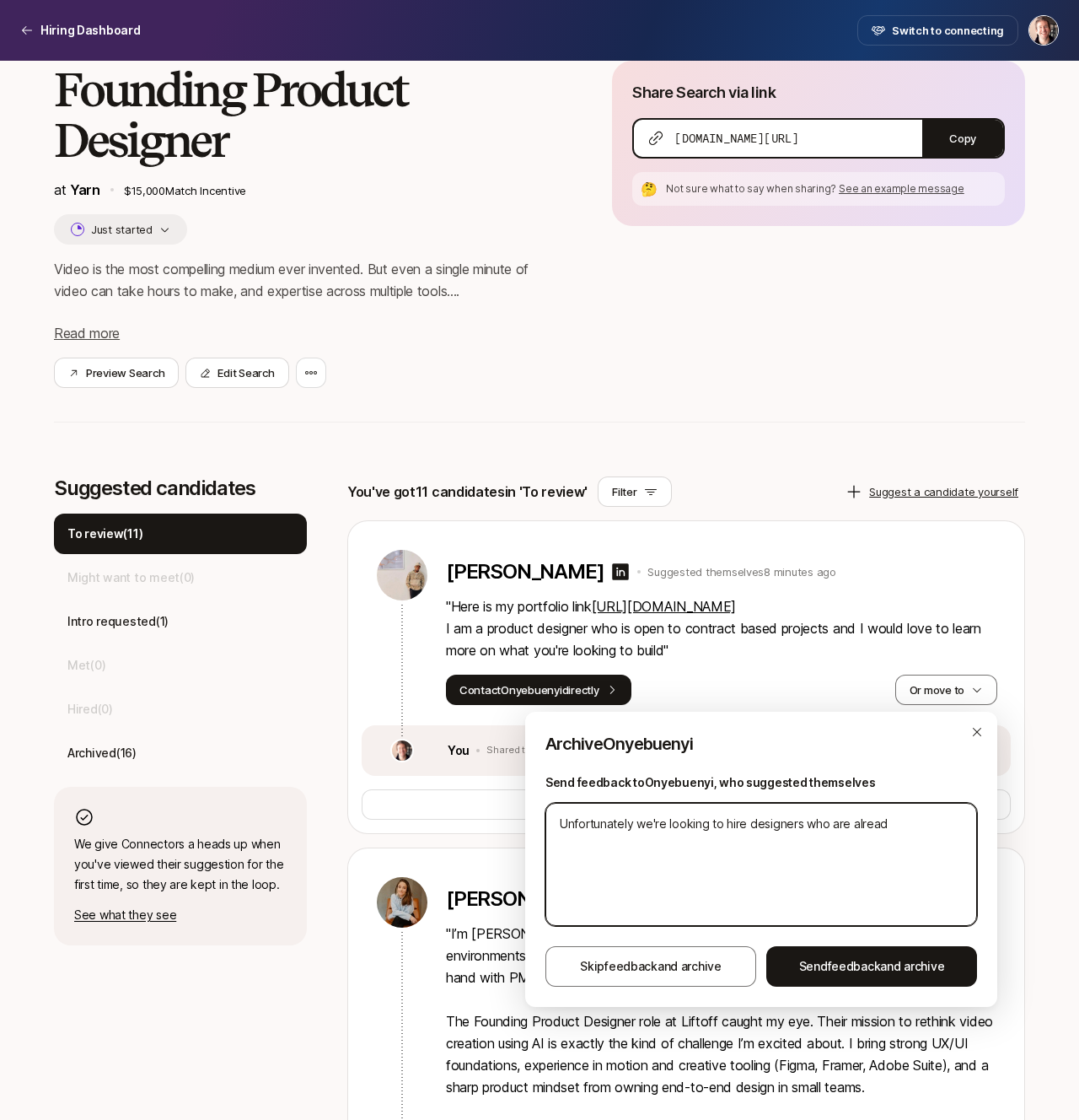
type textarea "Unfortunately we're looking to hire designers who are already"
type textarea "x"
type textarea "Unfortunately we're looking to hire designers who are already"
type textarea "x"
type textarea "Unfortunately we're looking to hire designers who are already b"
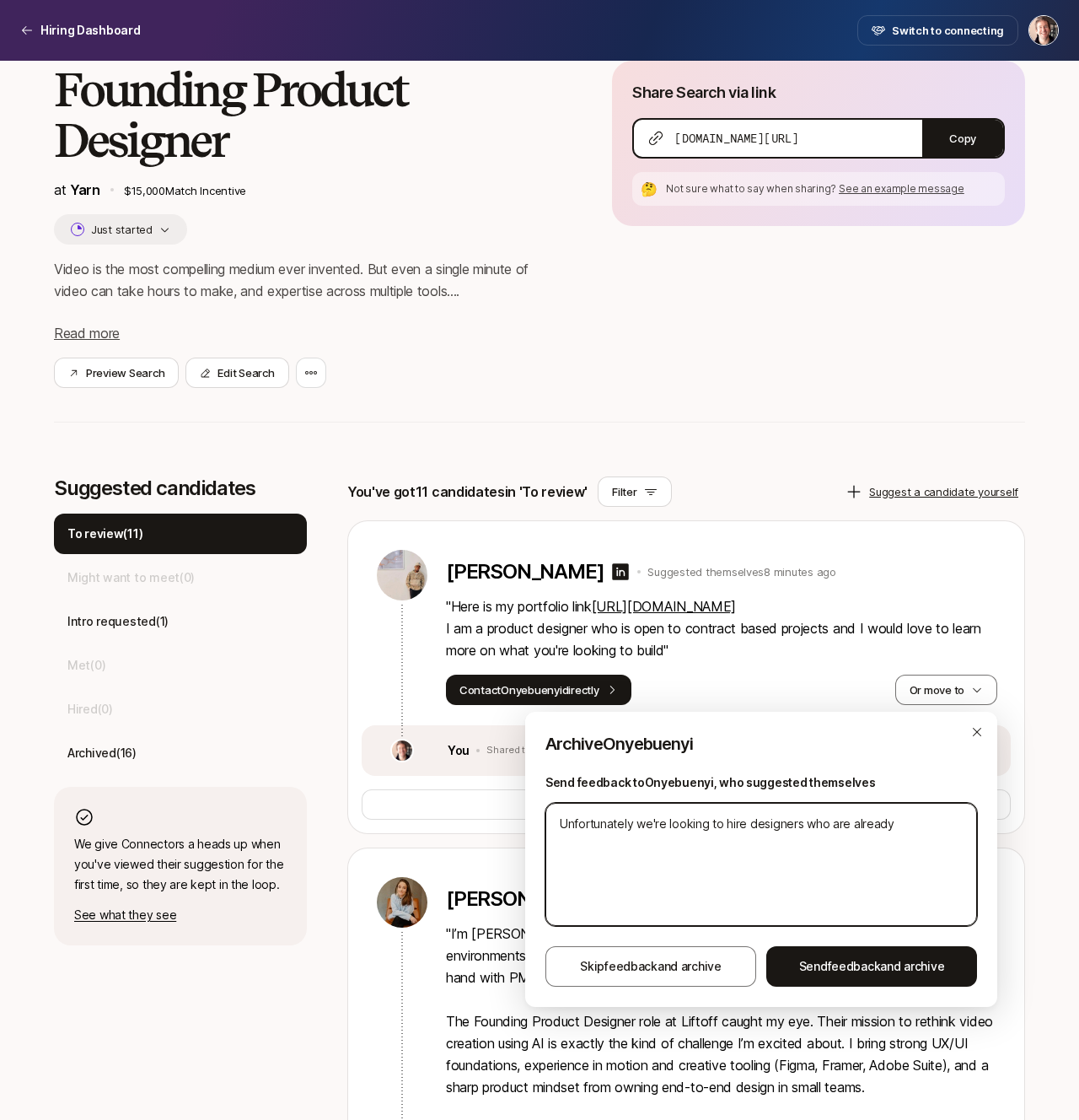
type textarea "x"
type textarea "Unfortunately we're looking to hire designers who are already ba"
type textarea "x"
type textarea "Unfortunately we're looking to hire designers who are already base"
type textarea "x"
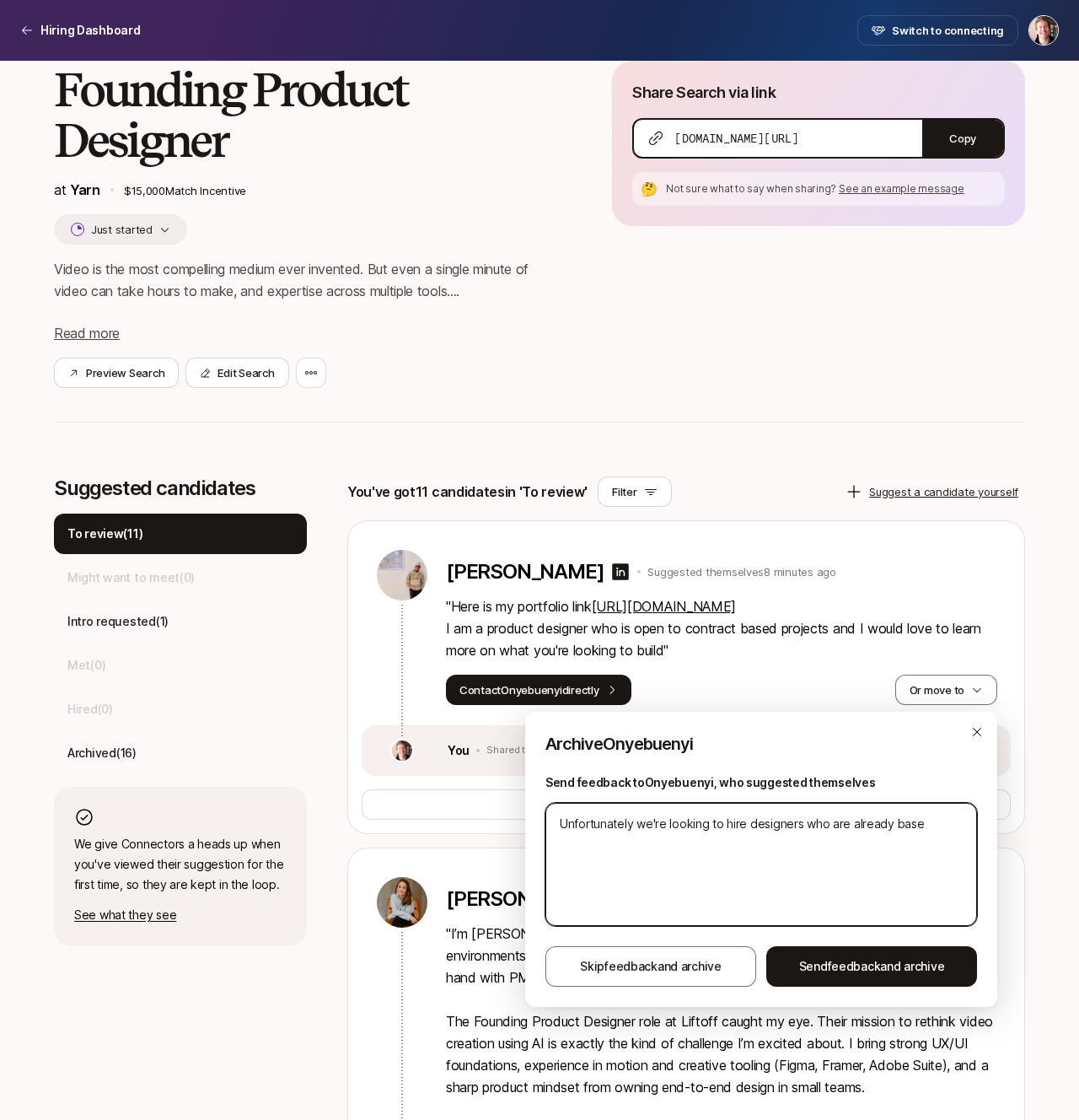
type textarea "Unfortunately we're looking to hire designers who are already based"
type textarea "x"
type textarea "Unfortunately we're looking to hire designers who are already based"
type textarea "x"
type textarea "Unfortunately we're looking to hire designers who are already based i"
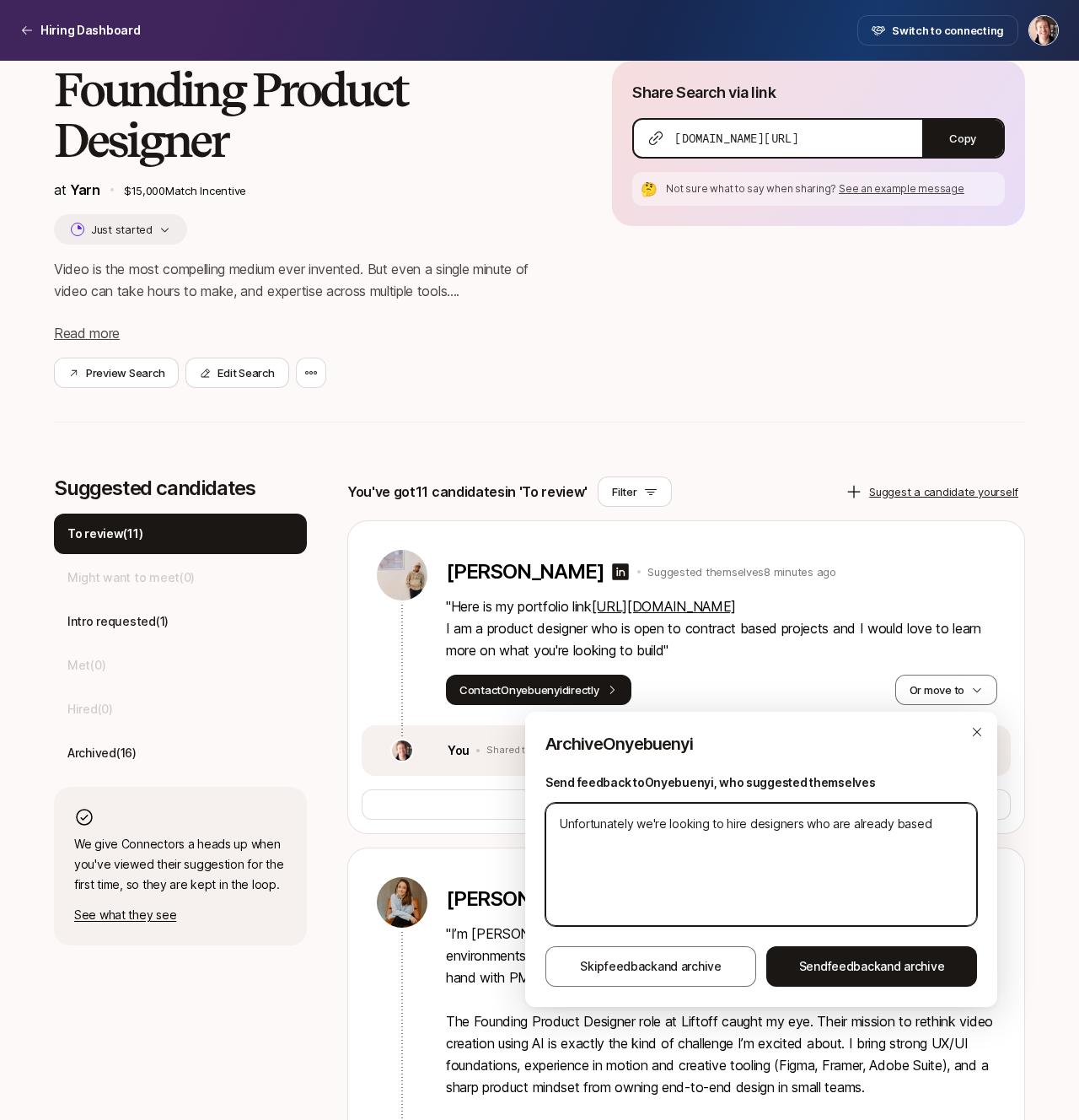
type textarea "x"
type textarea "Unfortunately we're looking to hire designers who are already based in"
type textarea "x"
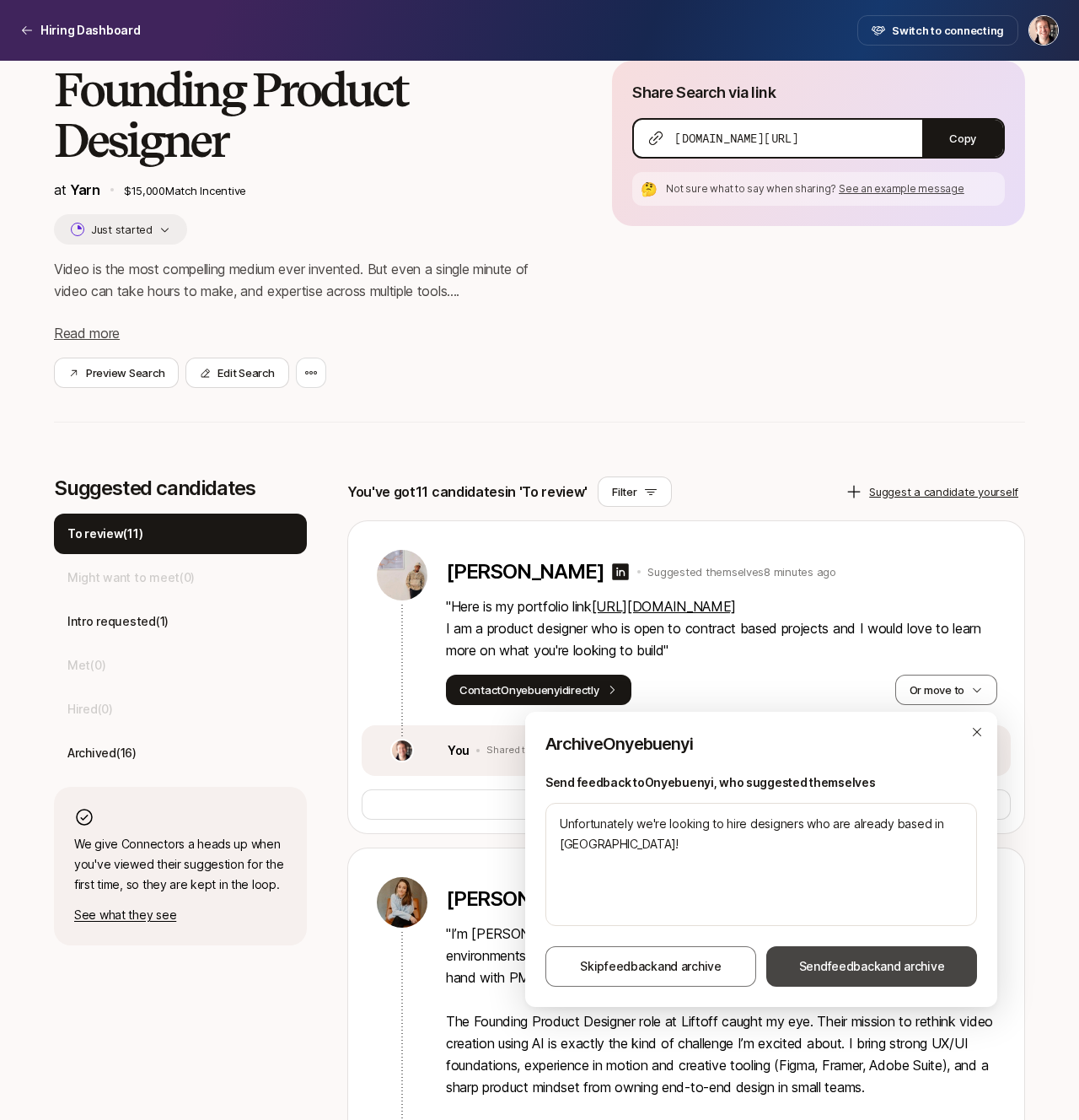
click at [907, 973] on span "Send feedback and archive" at bounding box center [872, 966] width 146 height 20
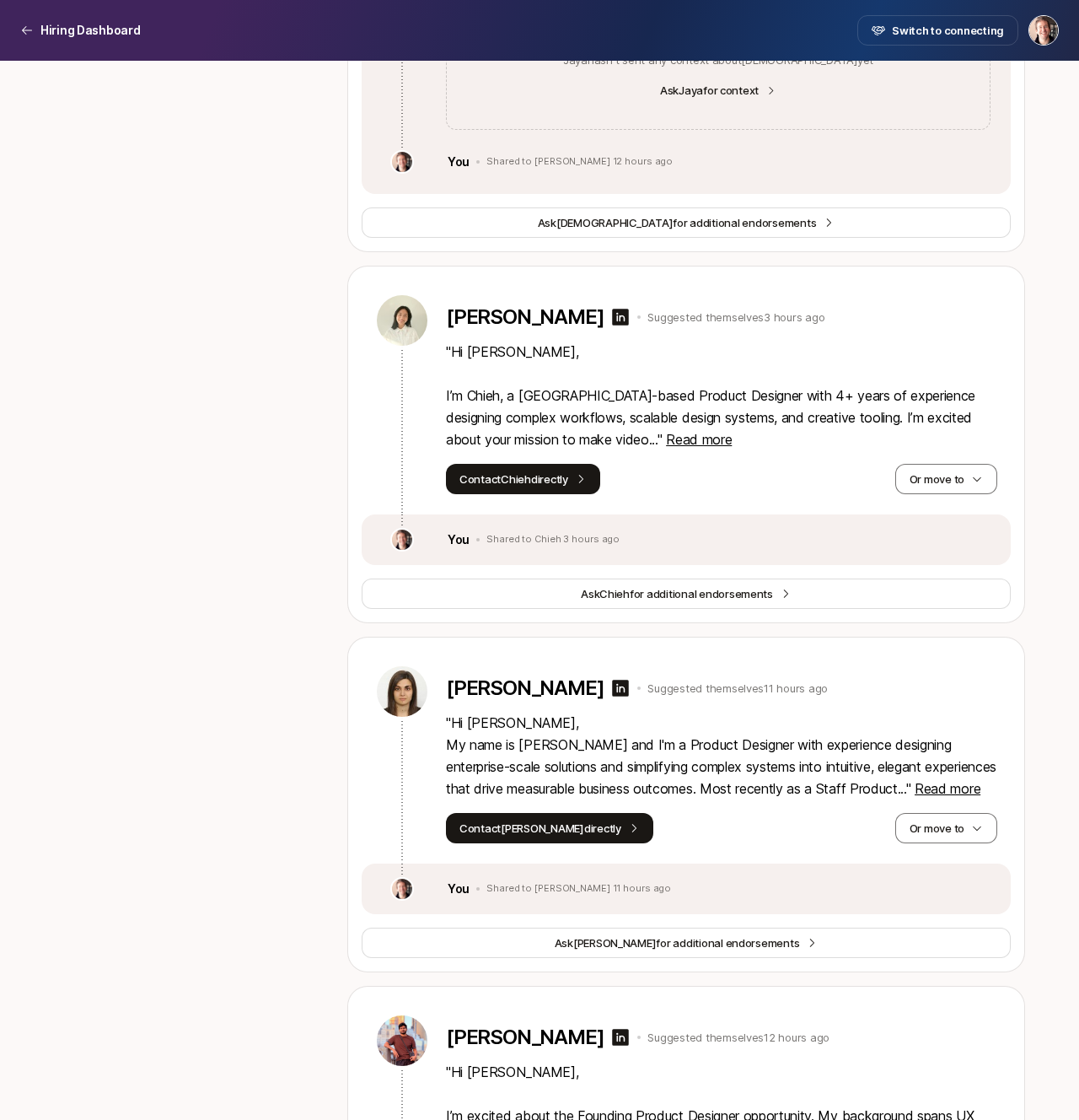
scroll to position [2428, 0]
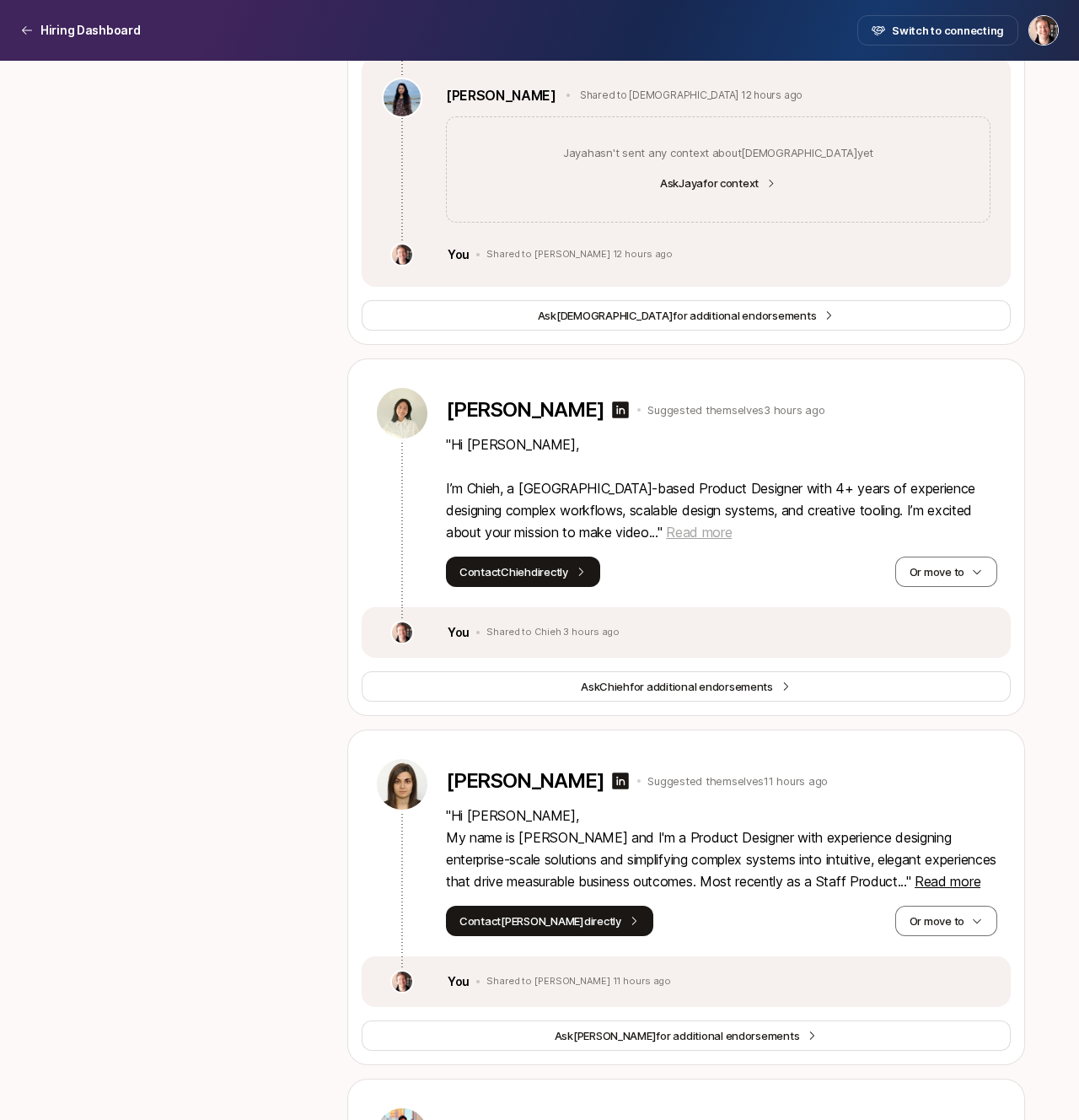
click at [666, 531] on span "Read more" at bounding box center [699, 532] width 66 height 17
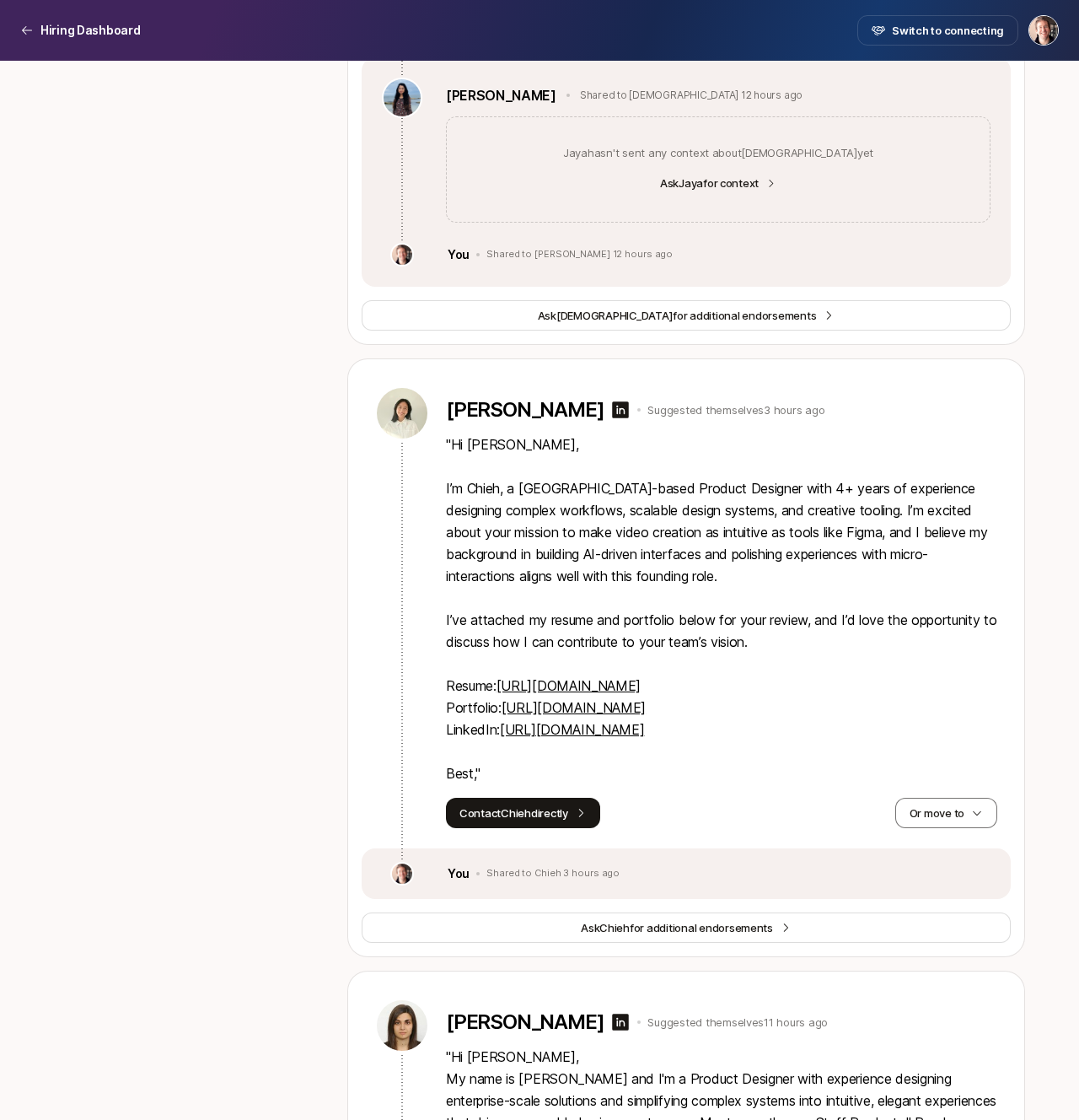
click at [575, 709] on link "https://www.chiehlei.com/" at bounding box center [574, 707] width 144 height 17
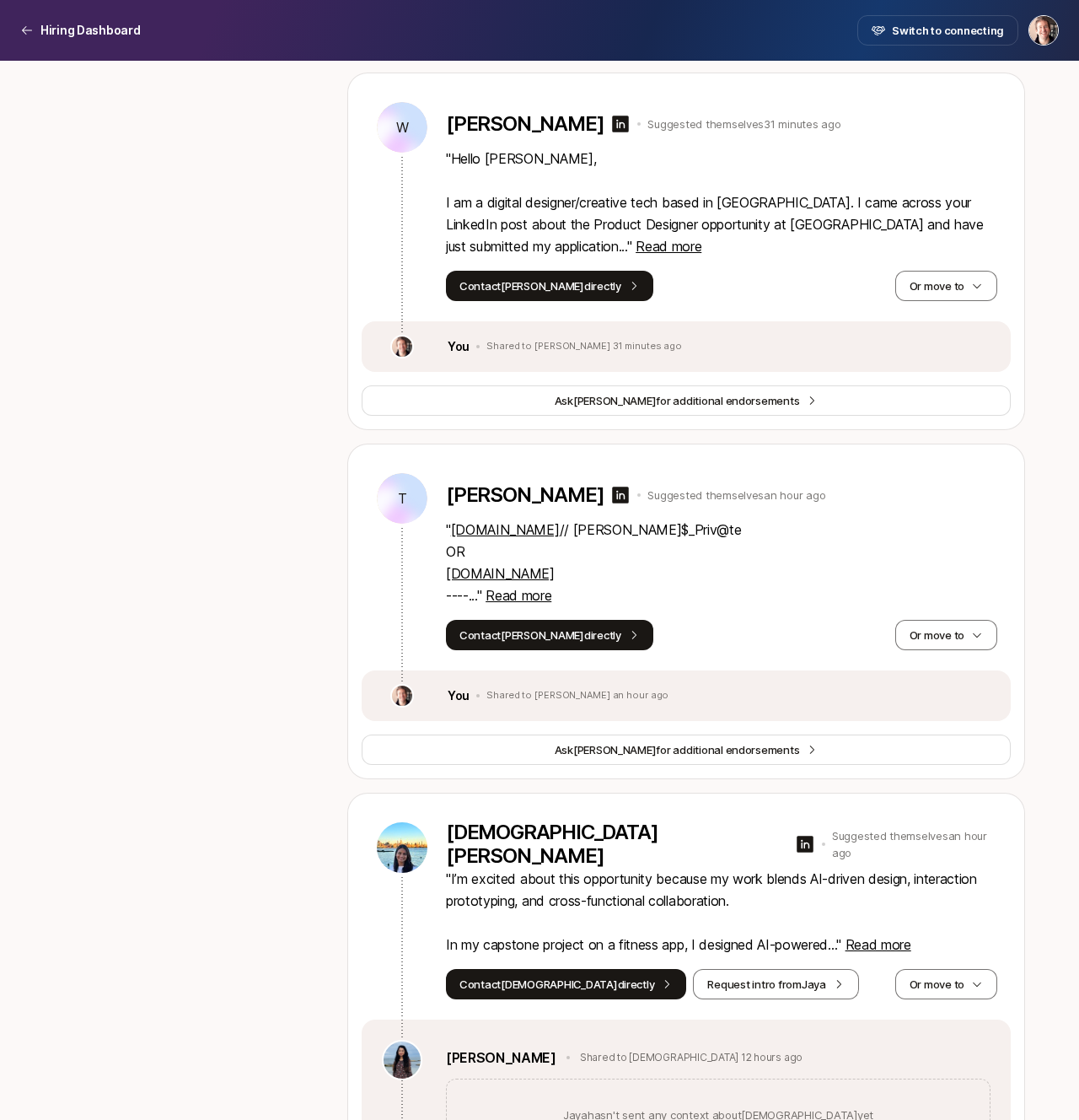
scroll to position [900, 0]
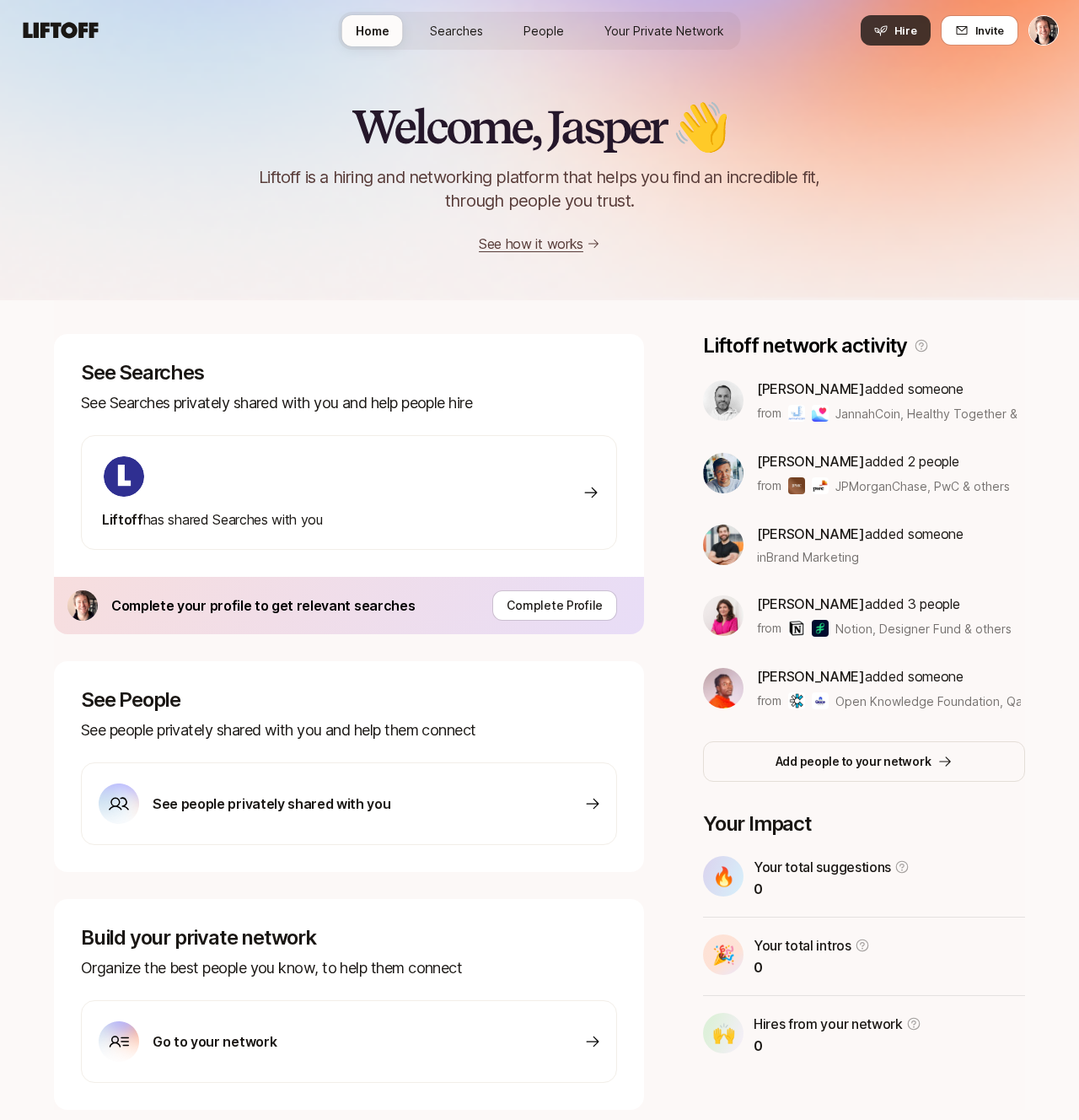
click at [918, 33] on button "Hire" at bounding box center [895, 30] width 70 height 30
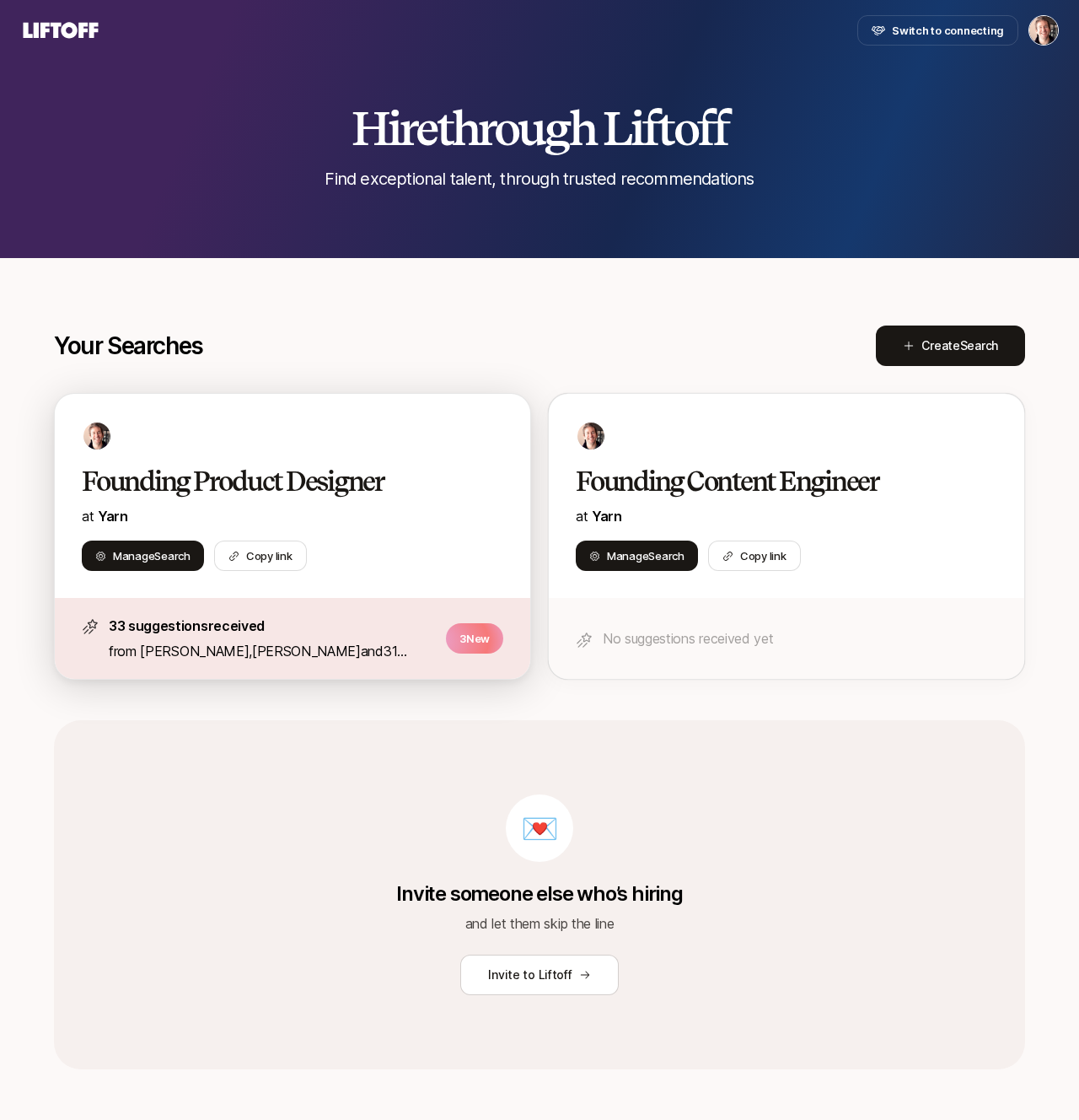
click at [299, 503] on div "Founding Product Designer at [GEOGRAPHIC_DATA]" at bounding box center [292, 496] width 422 height 62
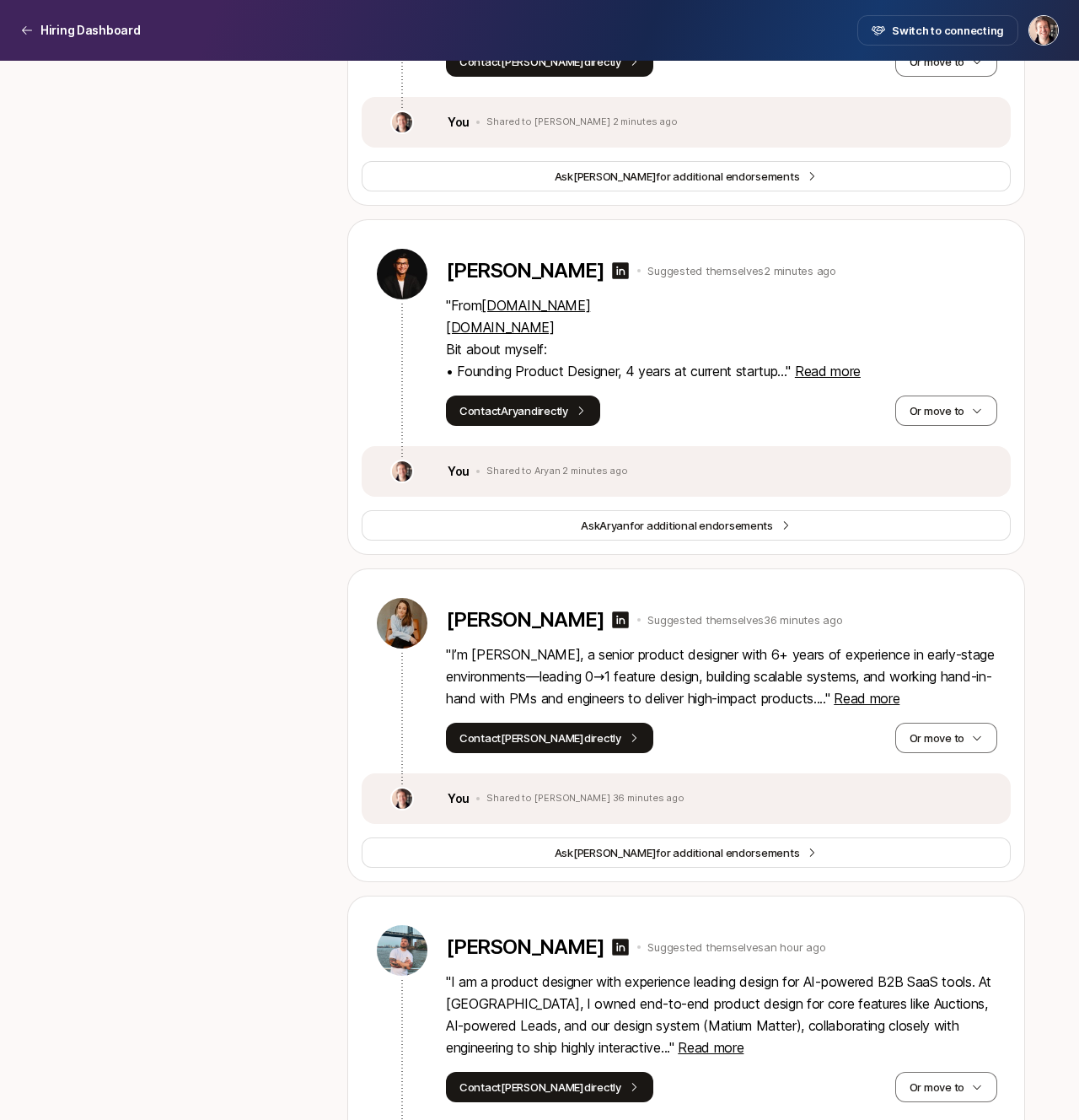
scroll to position [1996, 0]
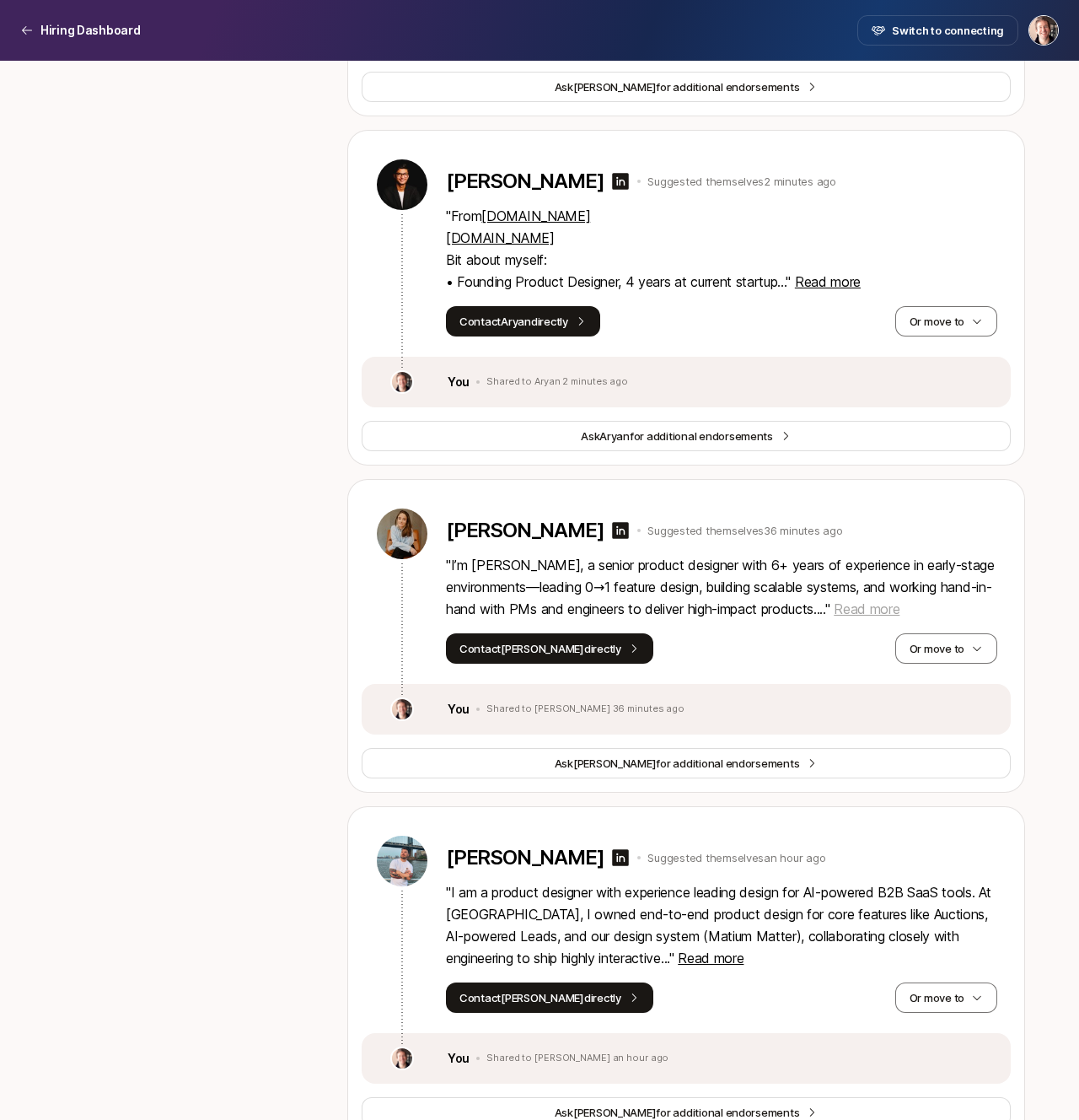
click at [882, 608] on span "Read more" at bounding box center [867, 608] width 66 height 17
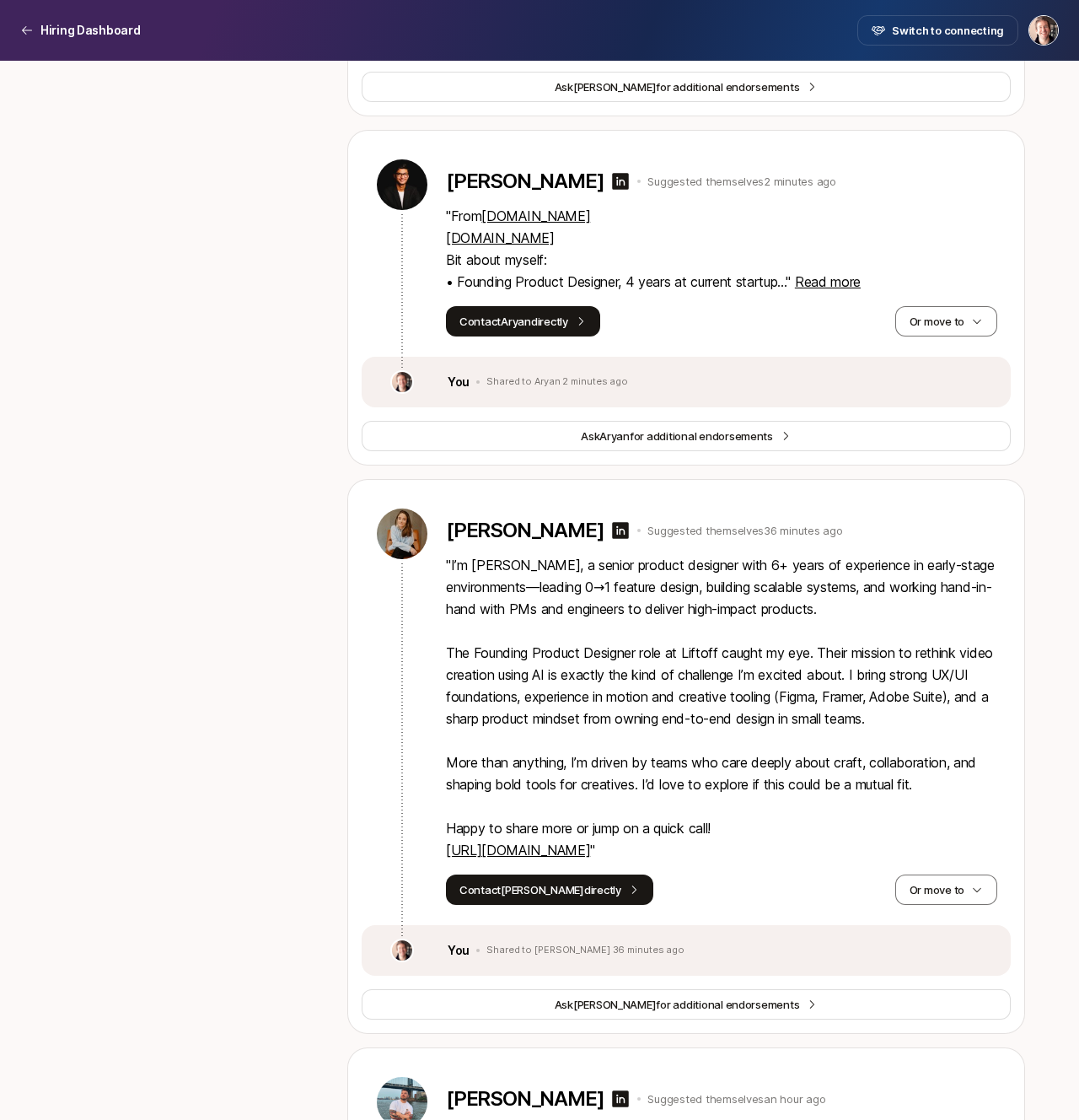
click at [591, 855] on link "https://camillebonnifay.framer.website/" at bounding box center [518, 849] width 144 height 17
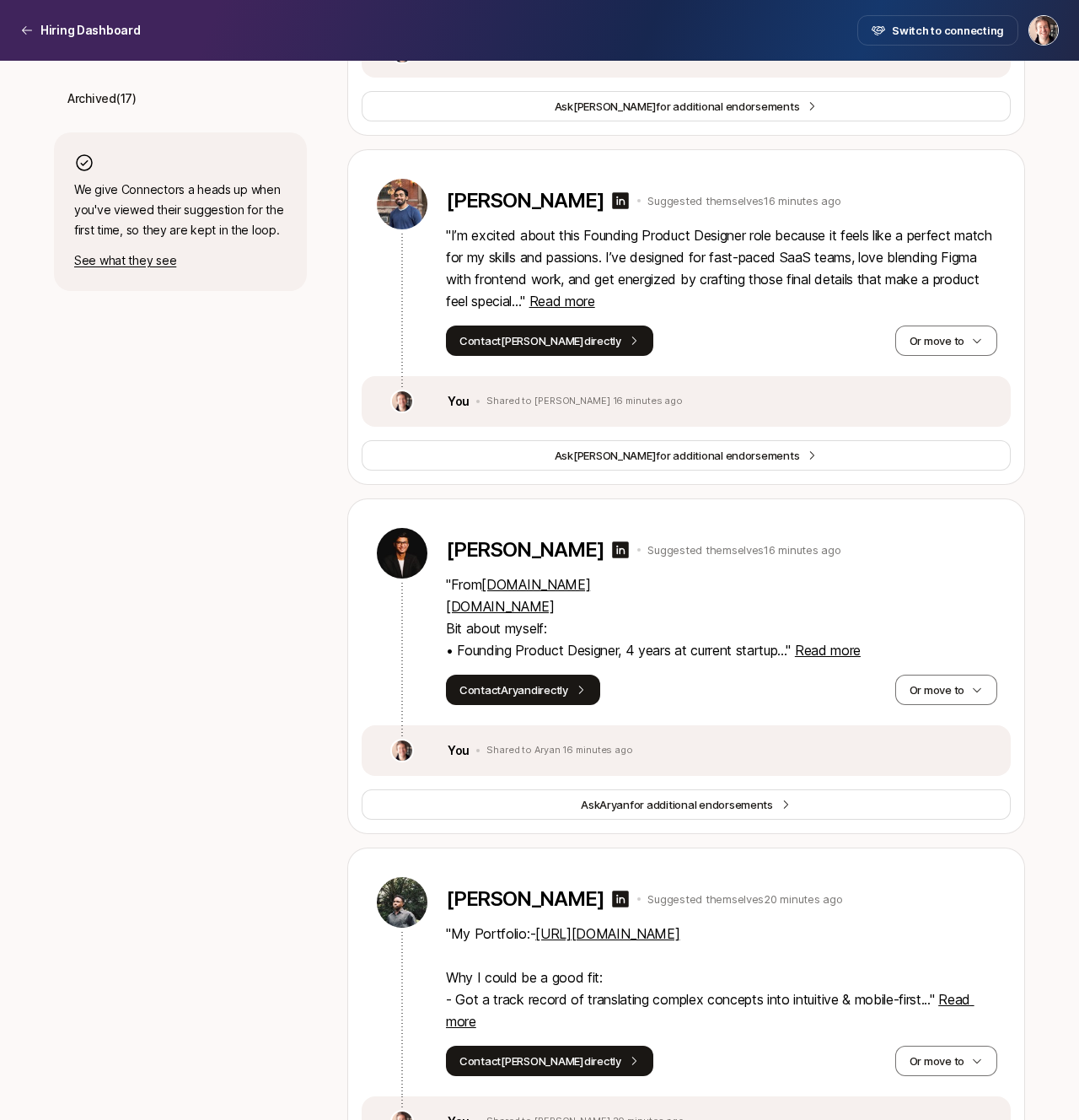
scroll to position [0, 0]
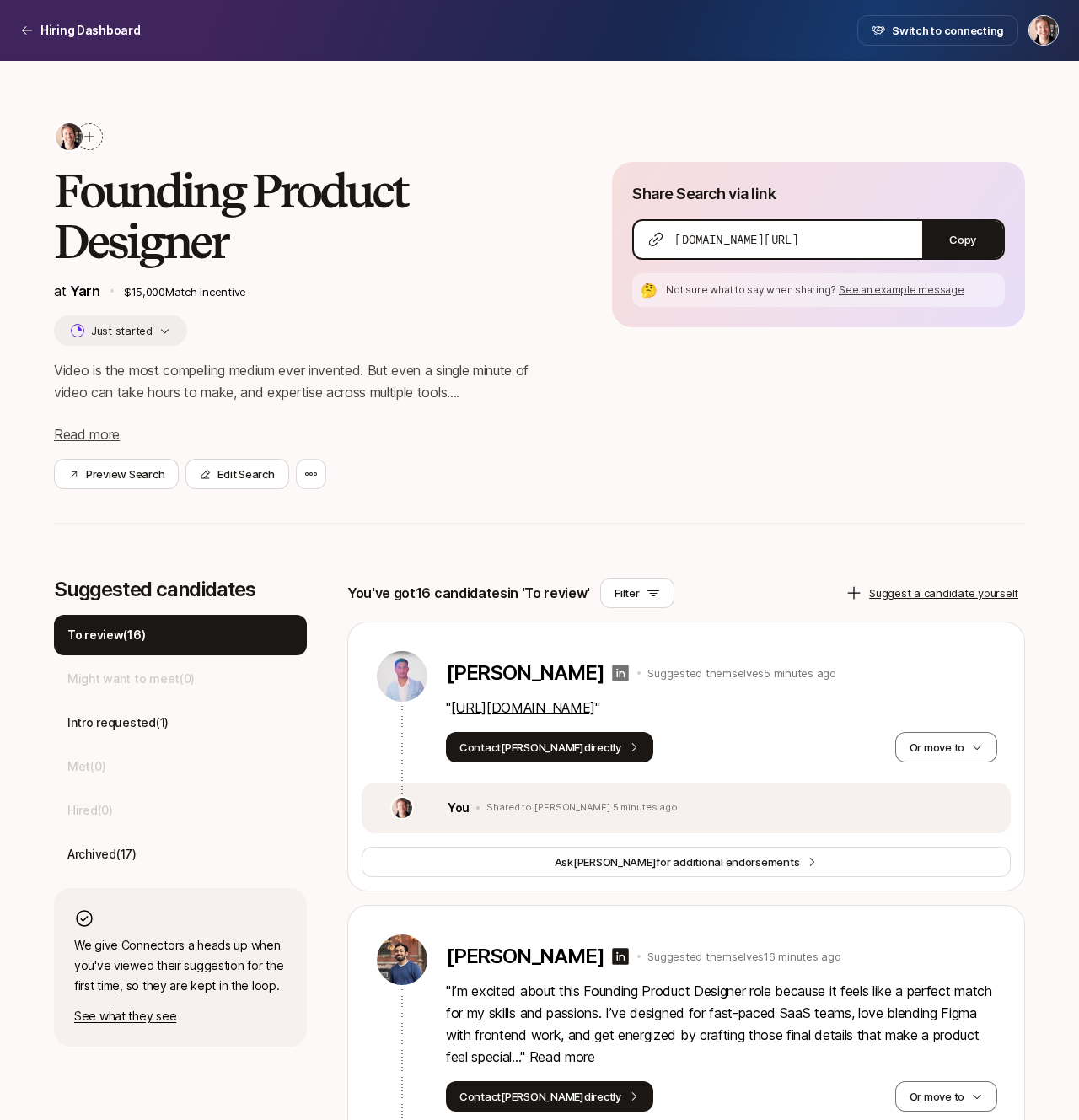
click at [613, 677] on icon at bounding box center [621, 672] width 17 height 17
click at [975, 750] on icon "button" at bounding box center [977, 746] width 12 height 12
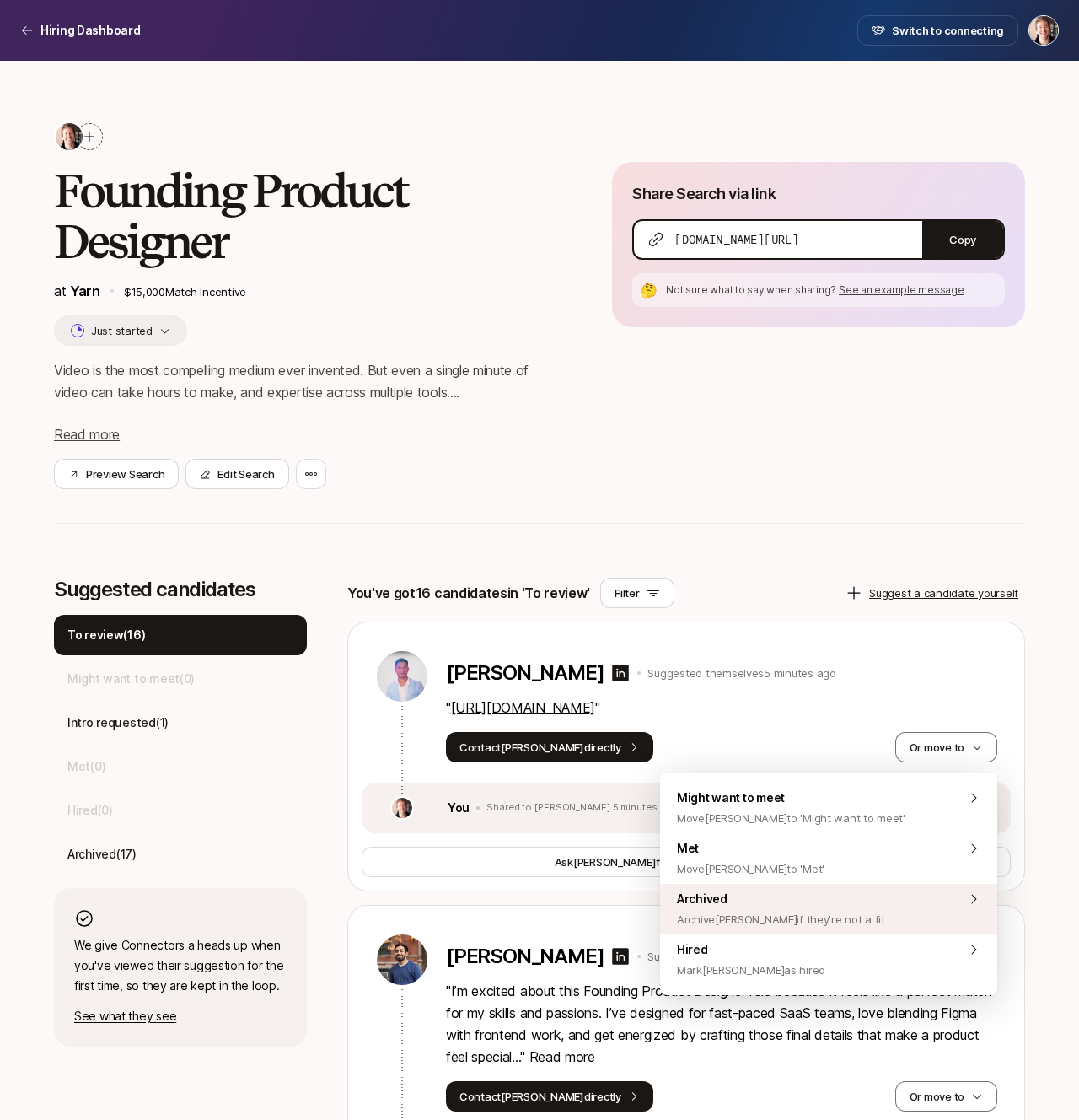
click at [888, 906] on div "Archived Archive Jahid if they're not a fit" at bounding box center [829, 909] width 337 height 51
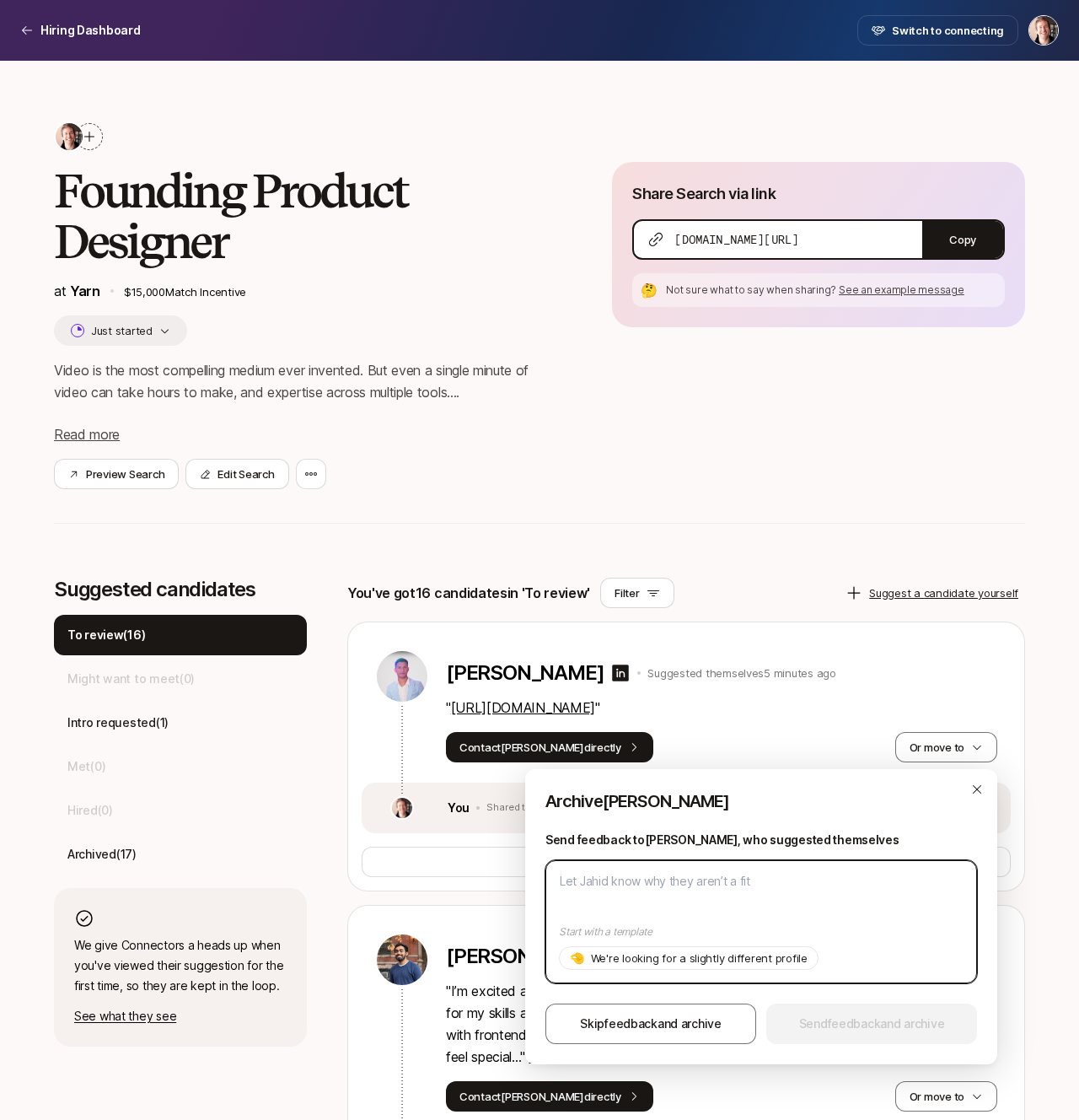
click at [821, 907] on textarea at bounding box center [761, 921] width 432 height 123
type textarea "U"
type textarea "x"
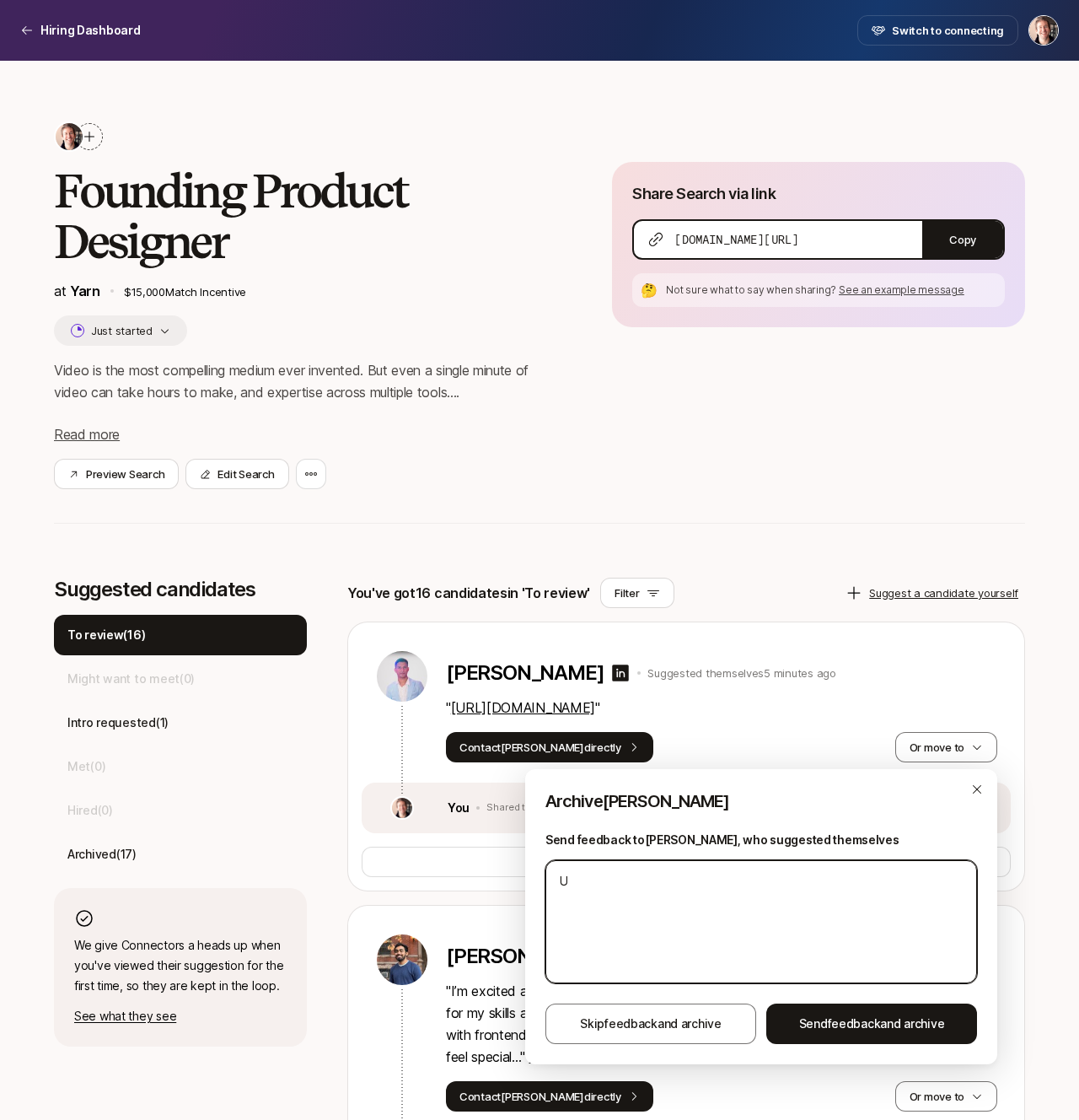
type textarea "Un"
type textarea "x"
type textarea "Uno"
type textarea "x"
type textarea "Unof"
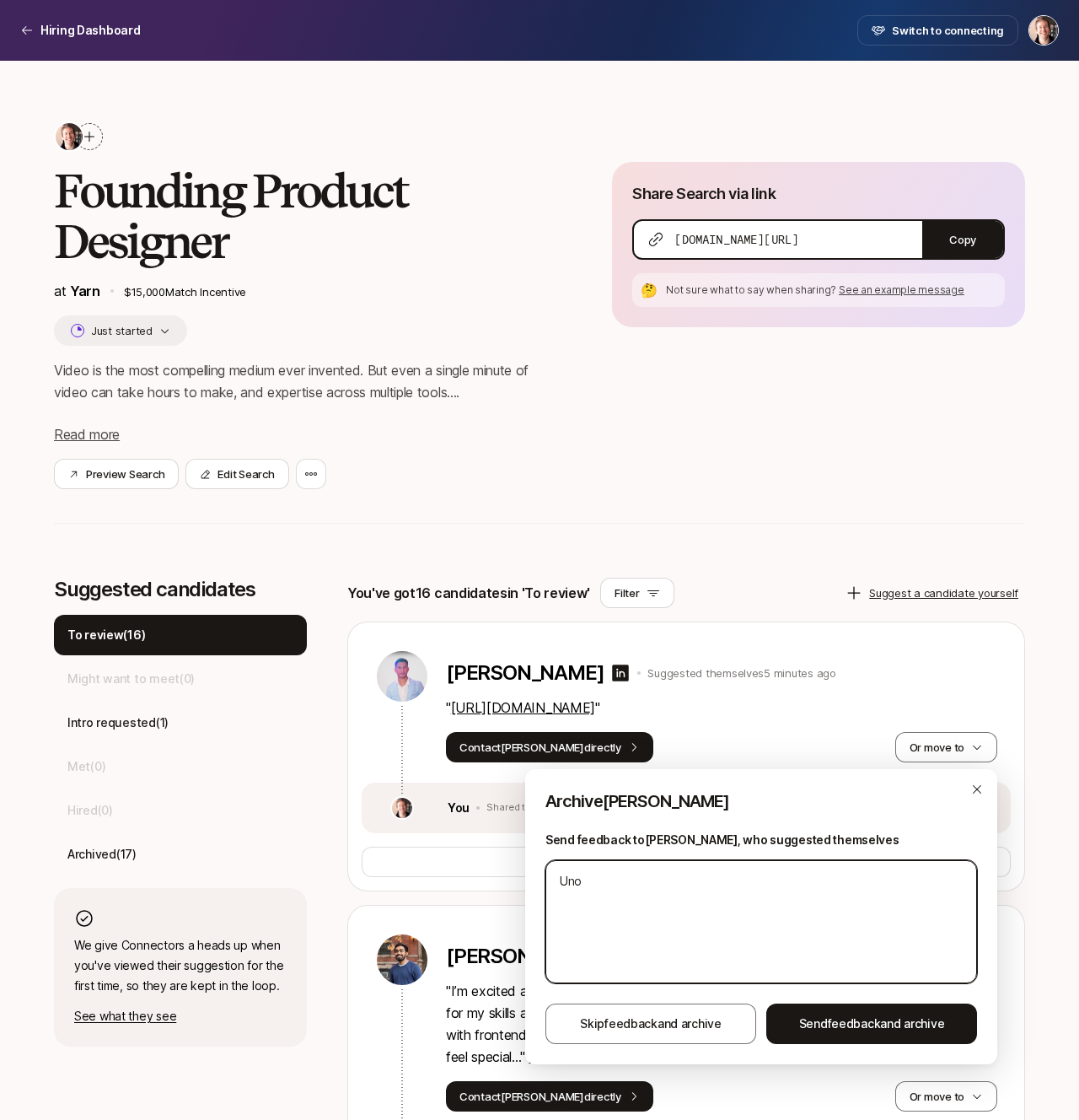
type textarea "x"
type textarea "Unofr"
type textarea "x"
type textarea "Unof"
type textarea "x"
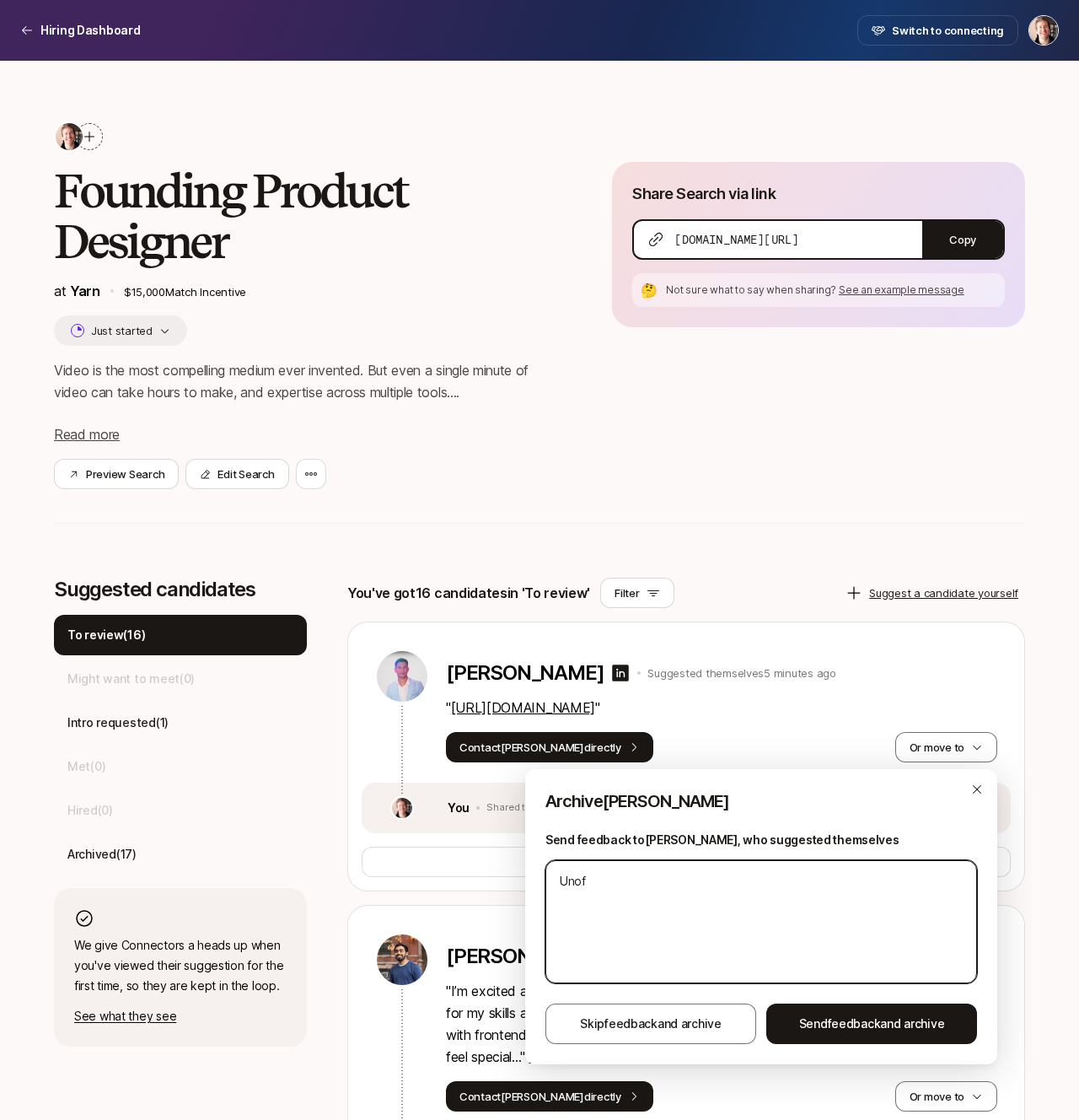
type textarea "Uno"
type textarea "x"
type textarea "Un"
type textarea "x"
type textarea "Unf"
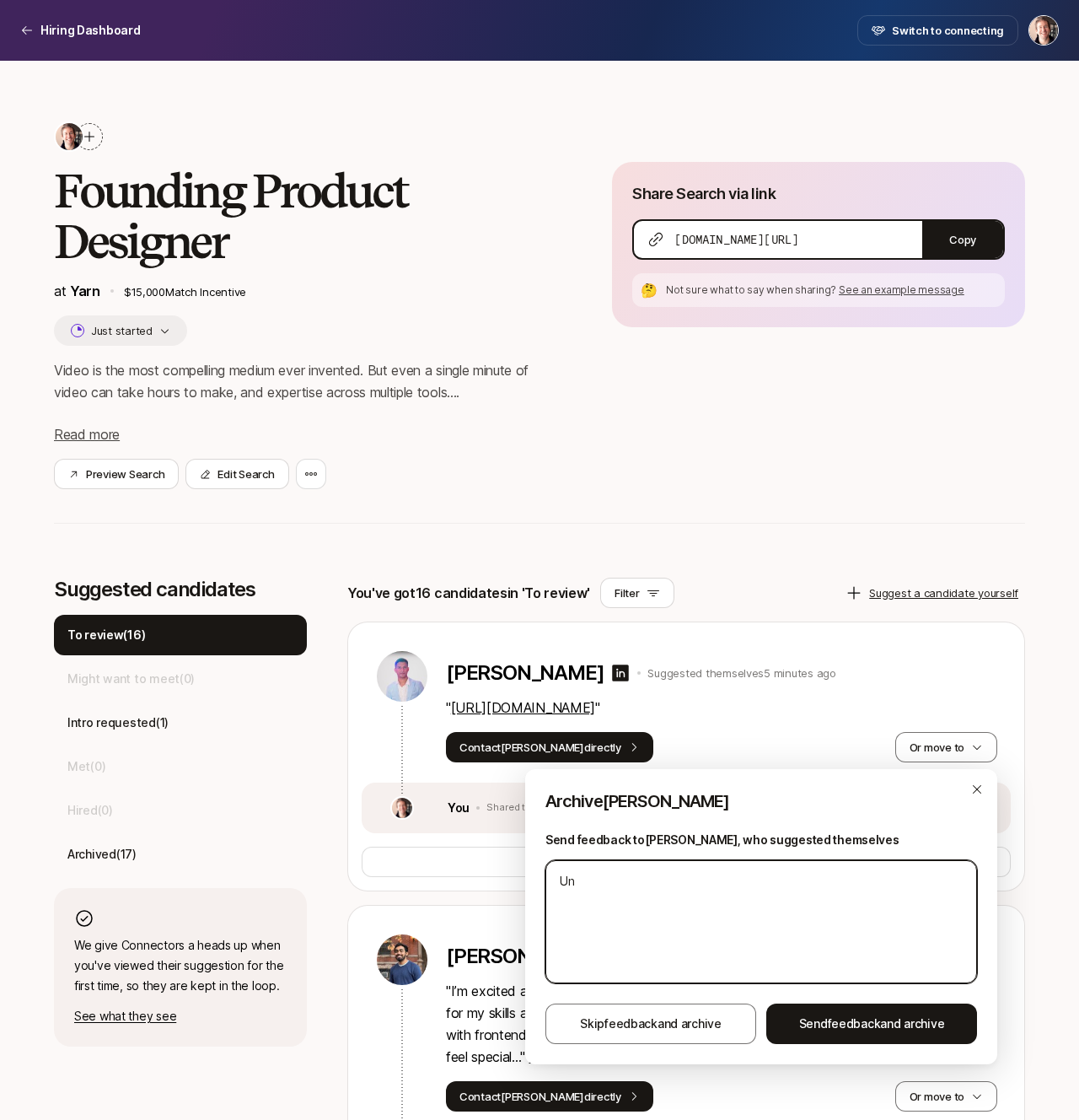
type textarea "x"
type textarea "Unfo"
type textarea "x"
type textarea "Unfor"
type textarea "x"
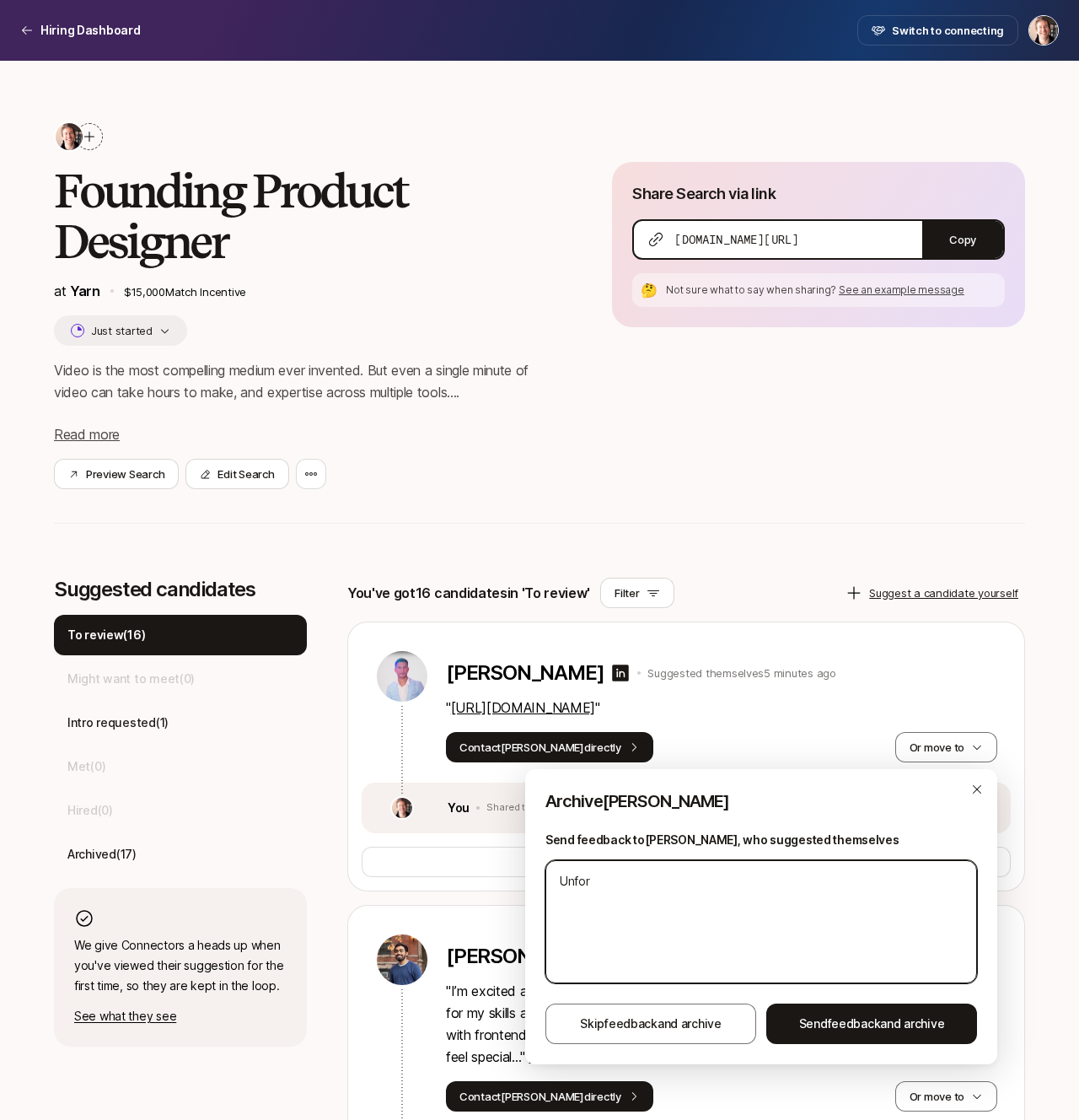
type textarea "Unfort"
type textarea "x"
type textarea "Unfortu"
type textarea "x"
type textarea "Unfortun"
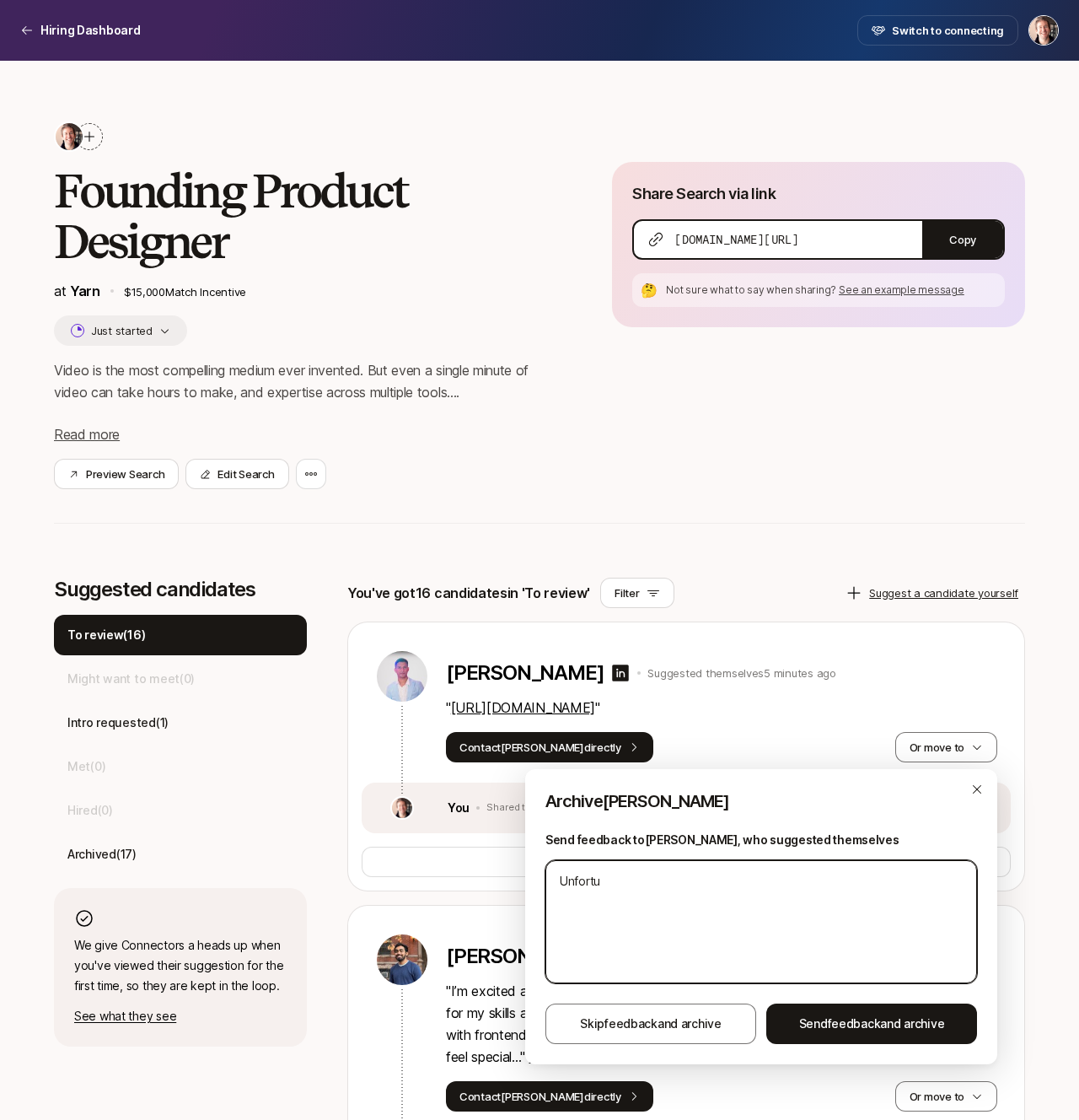
type textarea "x"
type textarea "Unfortuna"
type textarea "x"
type textarea "Unfortunat"
type textarea "x"
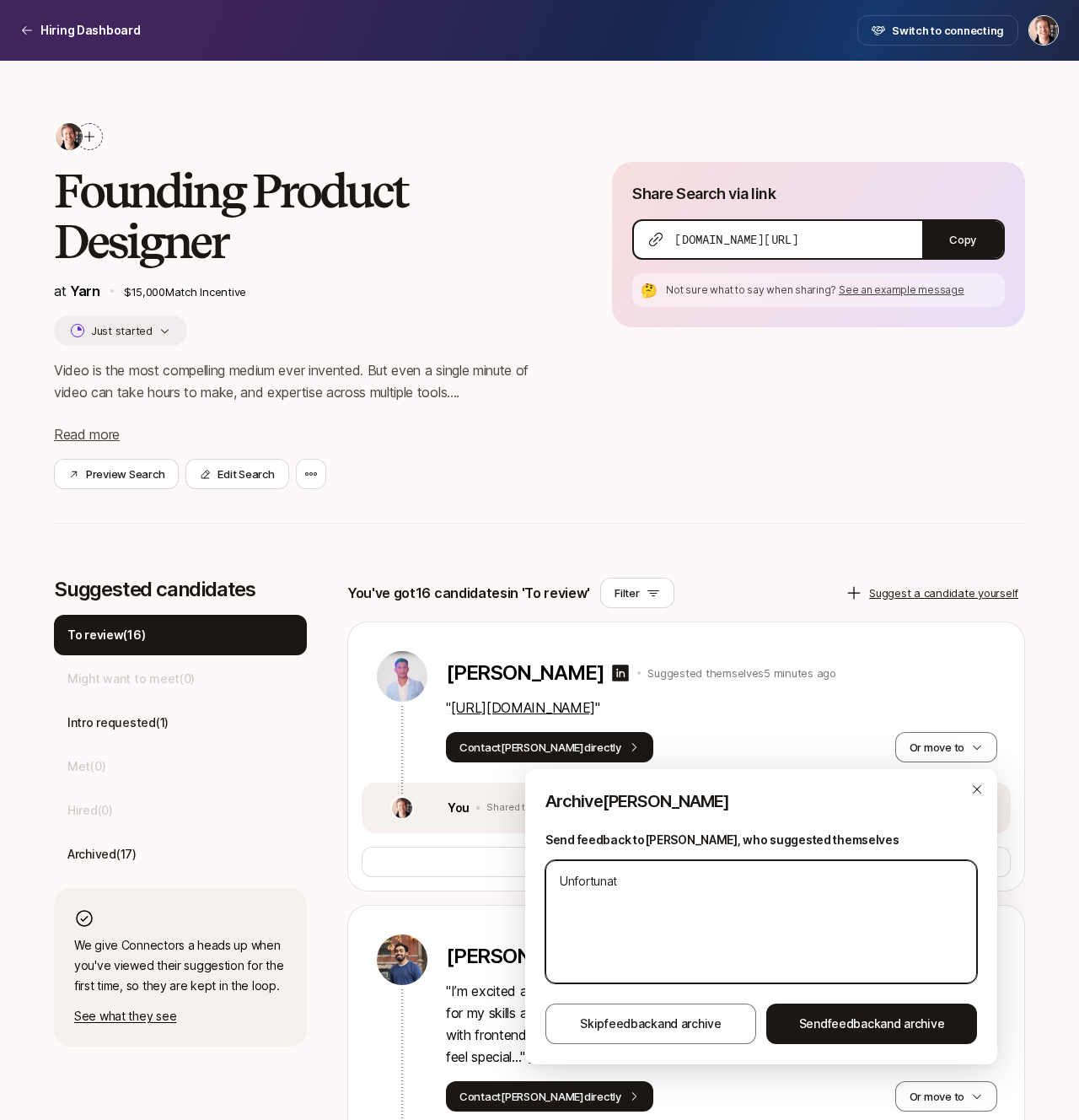
type textarea "Unfortunate"
type textarea "x"
type textarea "Unfortunatel"
type textarea "x"
type textarea "Unfortunately"
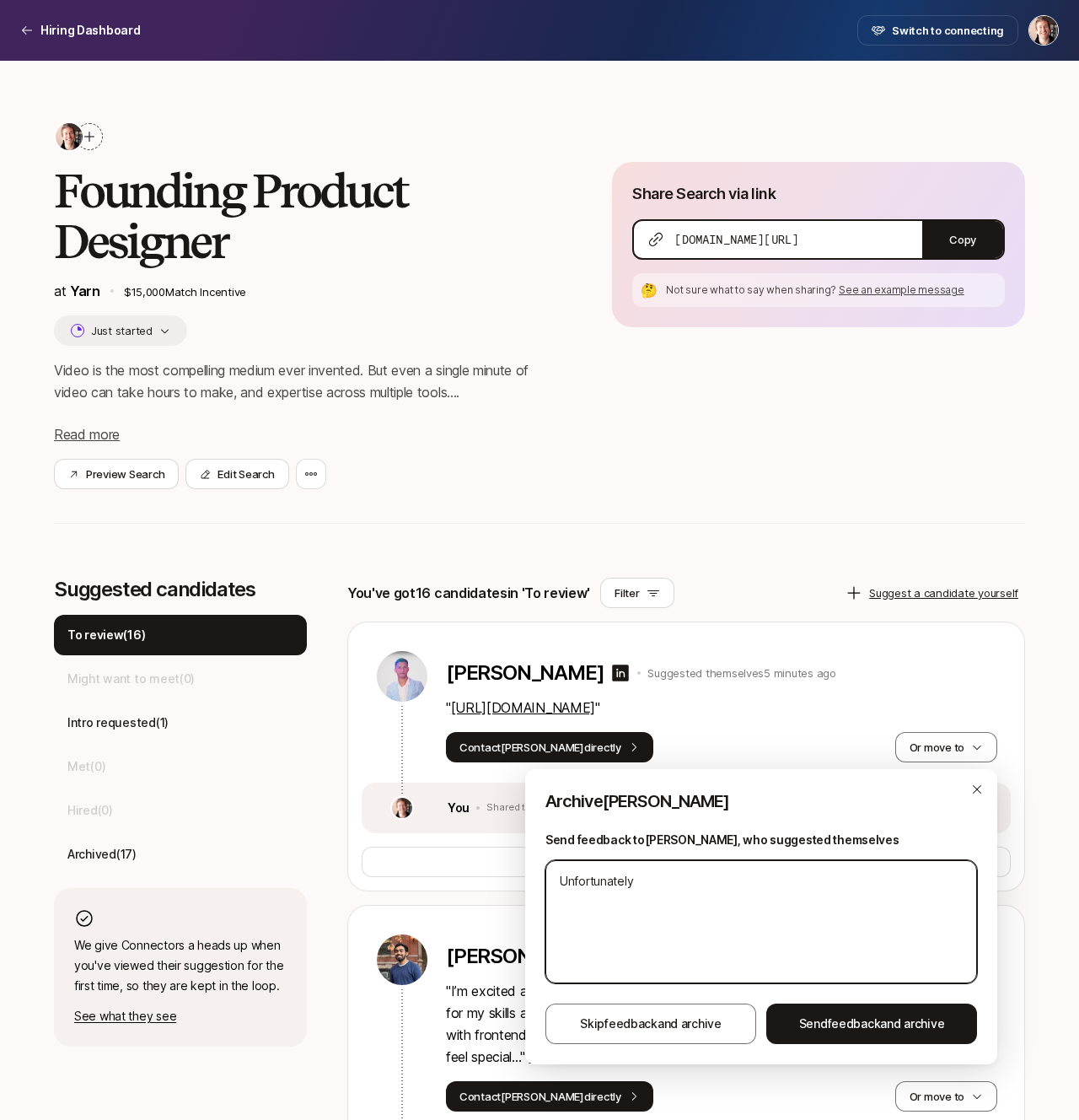
type textarea "x"
type textarea "Unfortunately"
type textarea "x"
type textarea "Unfortunately w"
type textarea "x"
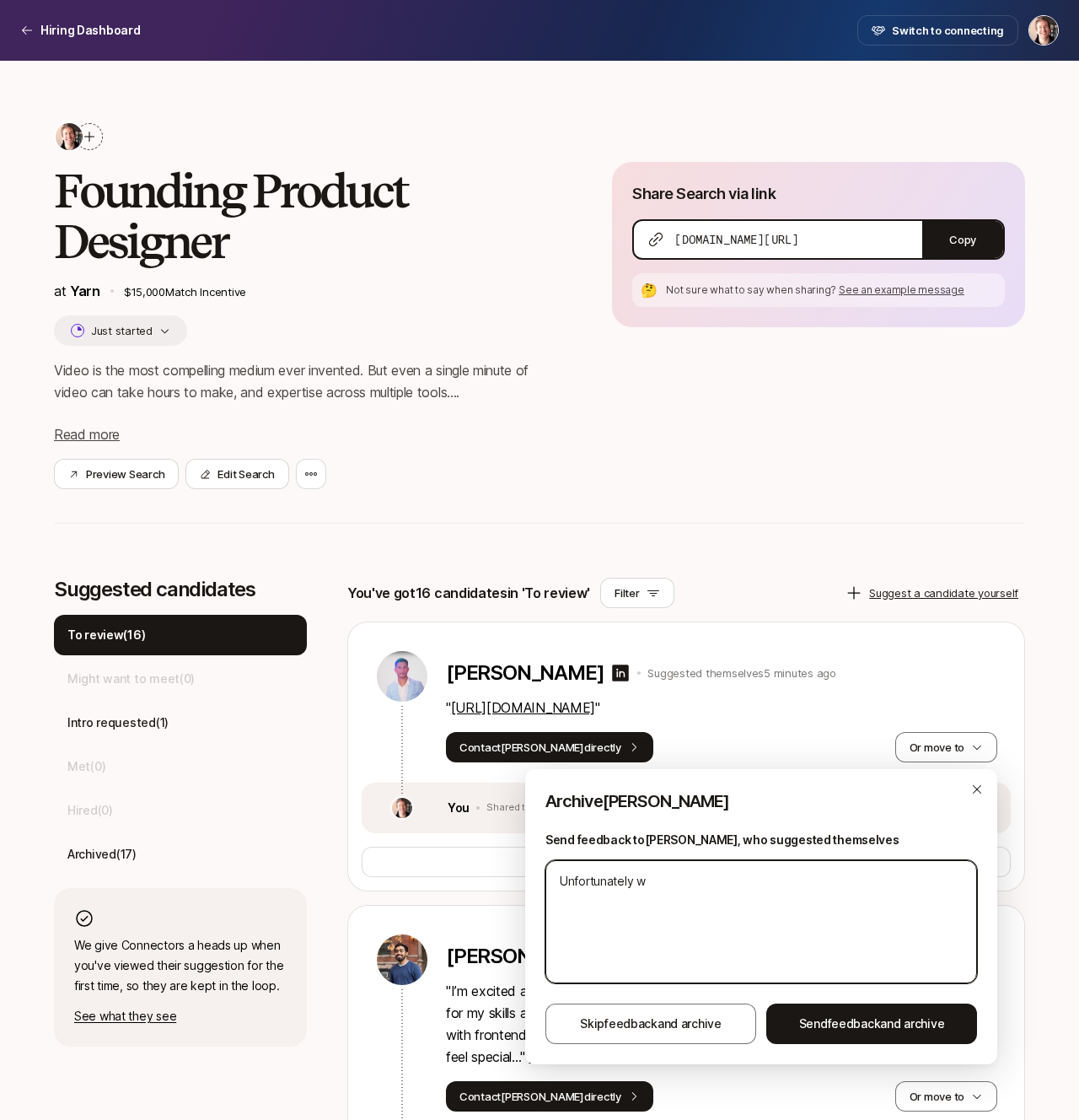
type textarea "Unfortunately we"
type textarea "x"
type textarea "Unfortunately we'"
type textarea "x"
type textarea "Unfortunately we'r"
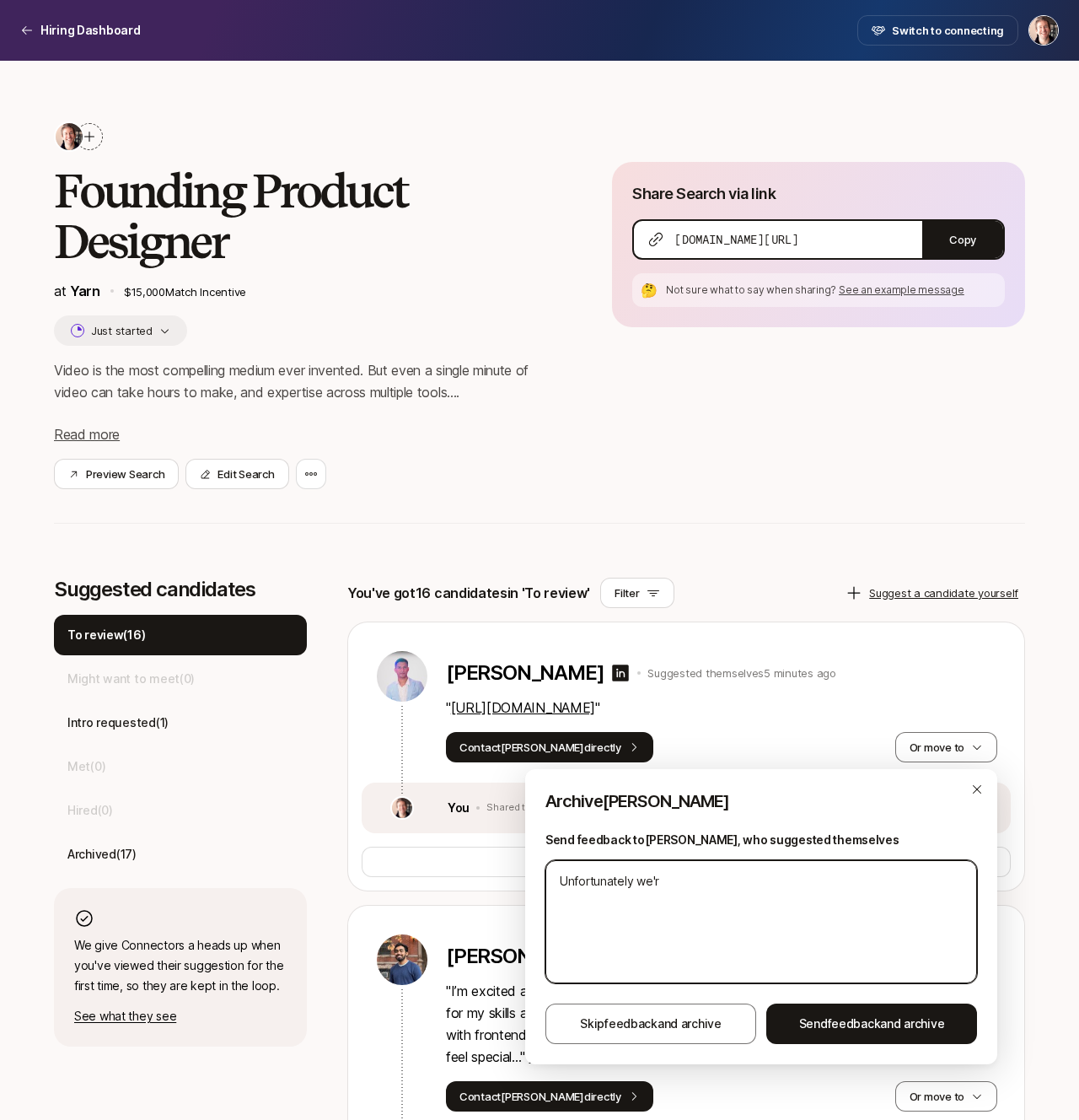
type textarea "x"
type textarea "Unfortunately we're"
type textarea "x"
type textarea "Unfortunately we're"
type textarea "x"
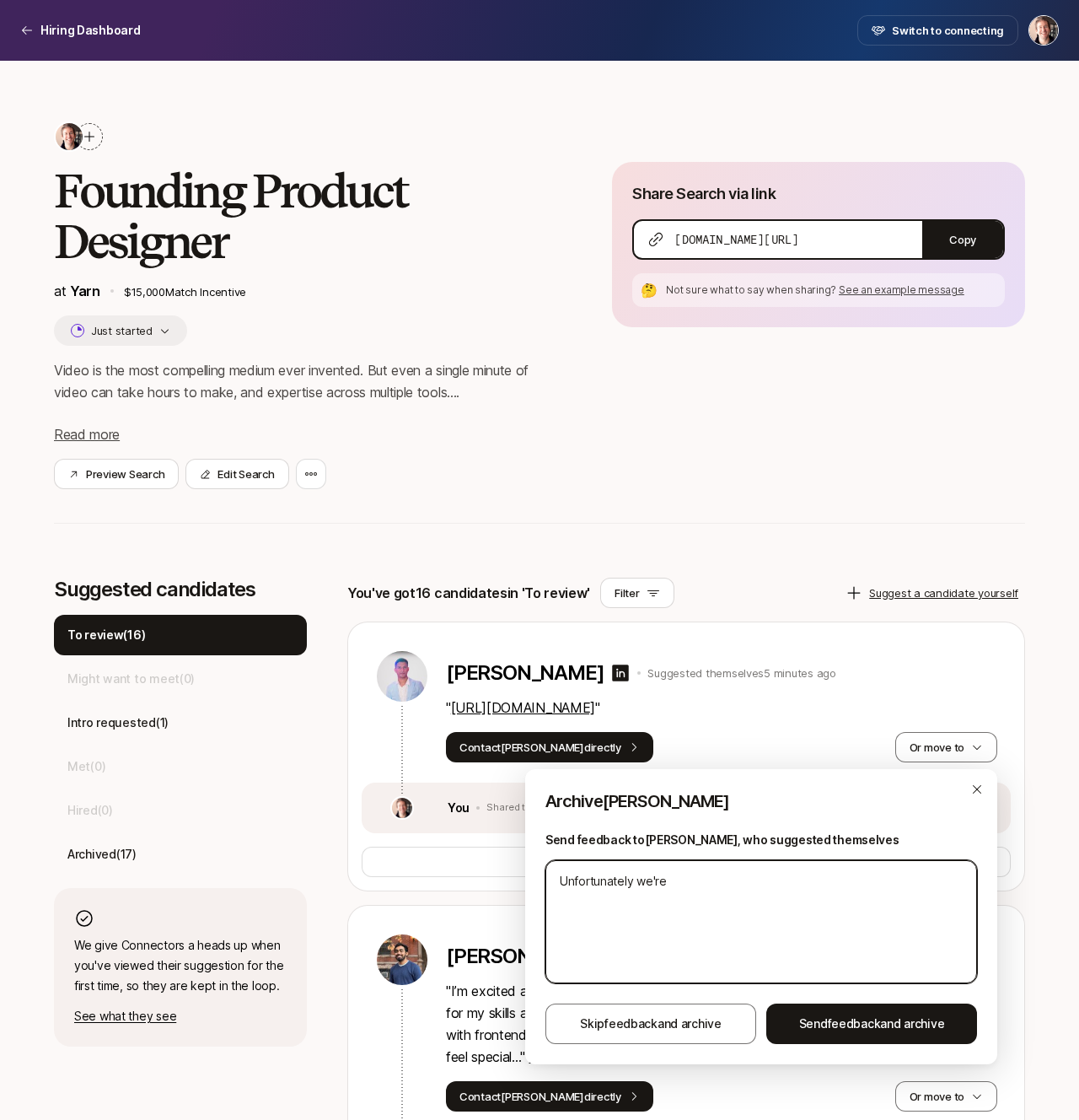
type textarea "Unfortunately we're l"
type textarea "x"
type textarea "Unfortunately we're lo"
type textarea "x"
type textarea "Unfortunately we're loo"
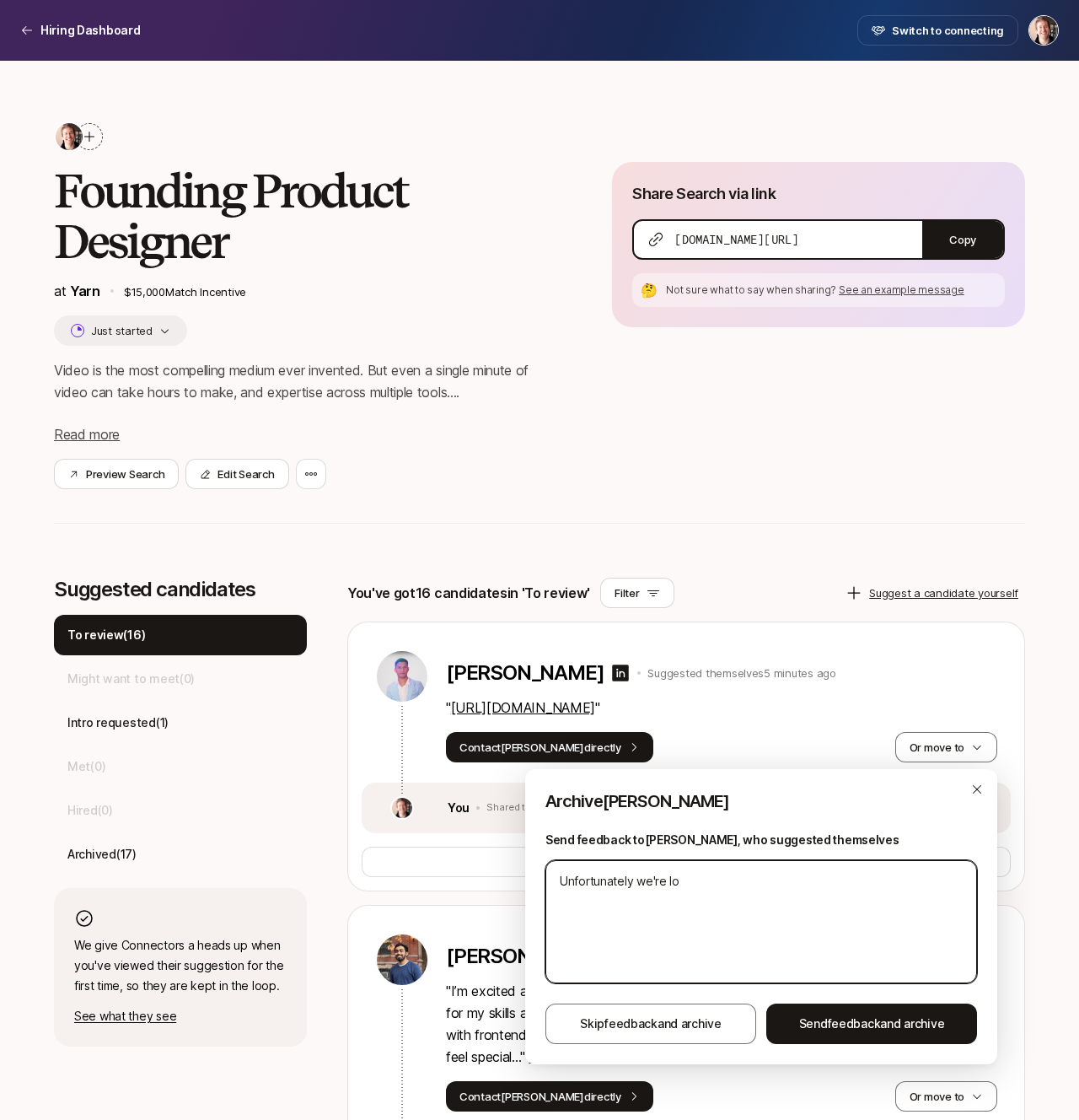
type textarea "x"
type textarea "Unfortunately we're look"
type textarea "x"
type textarea "Unfortunately we're looki"
type textarea "x"
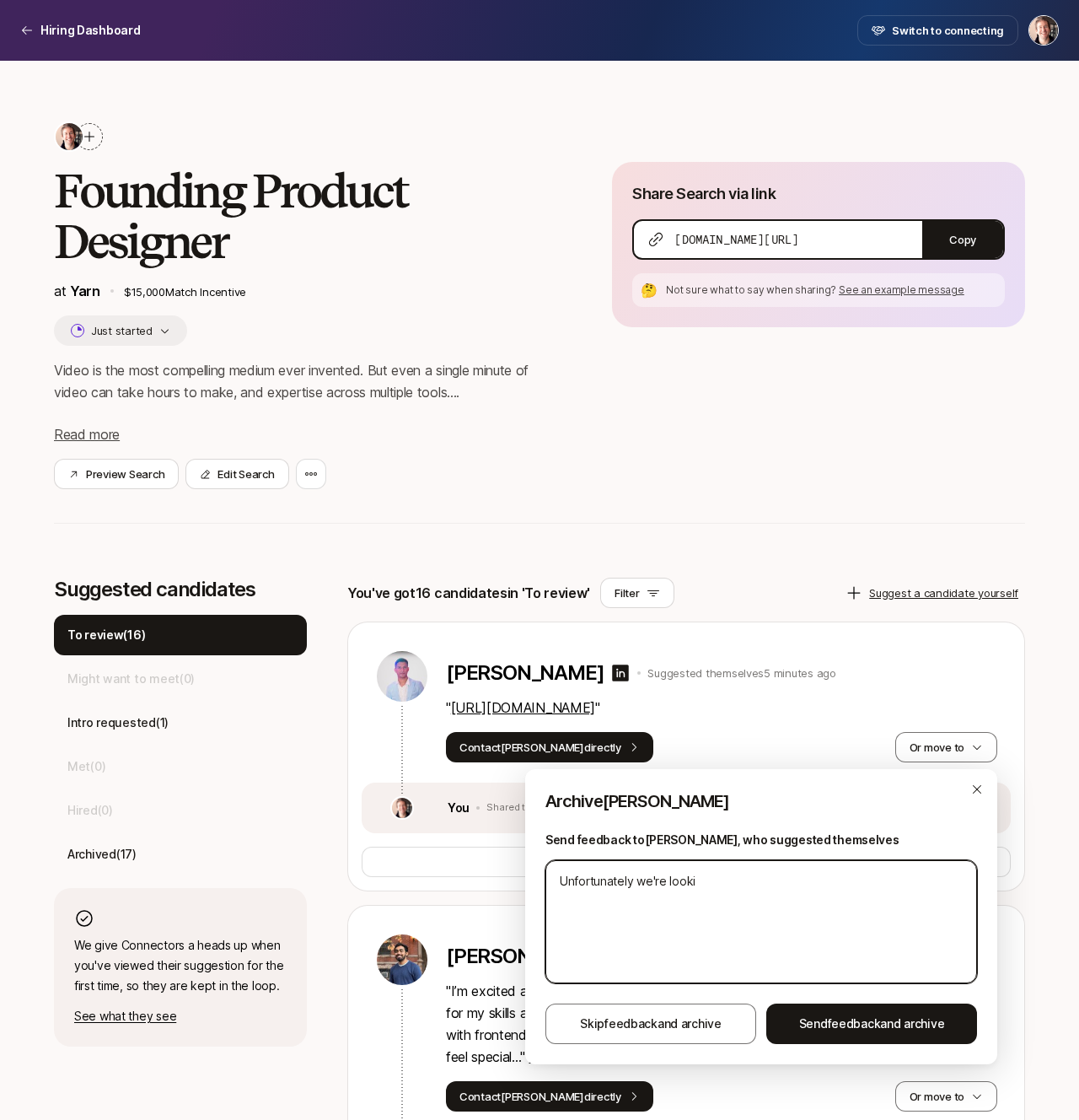
type textarea "Unfortunately we're lookin"
type textarea "x"
type textarea "Unfortunately we're looking"
type textarea "x"
type textarea "Unfortunately we're looking"
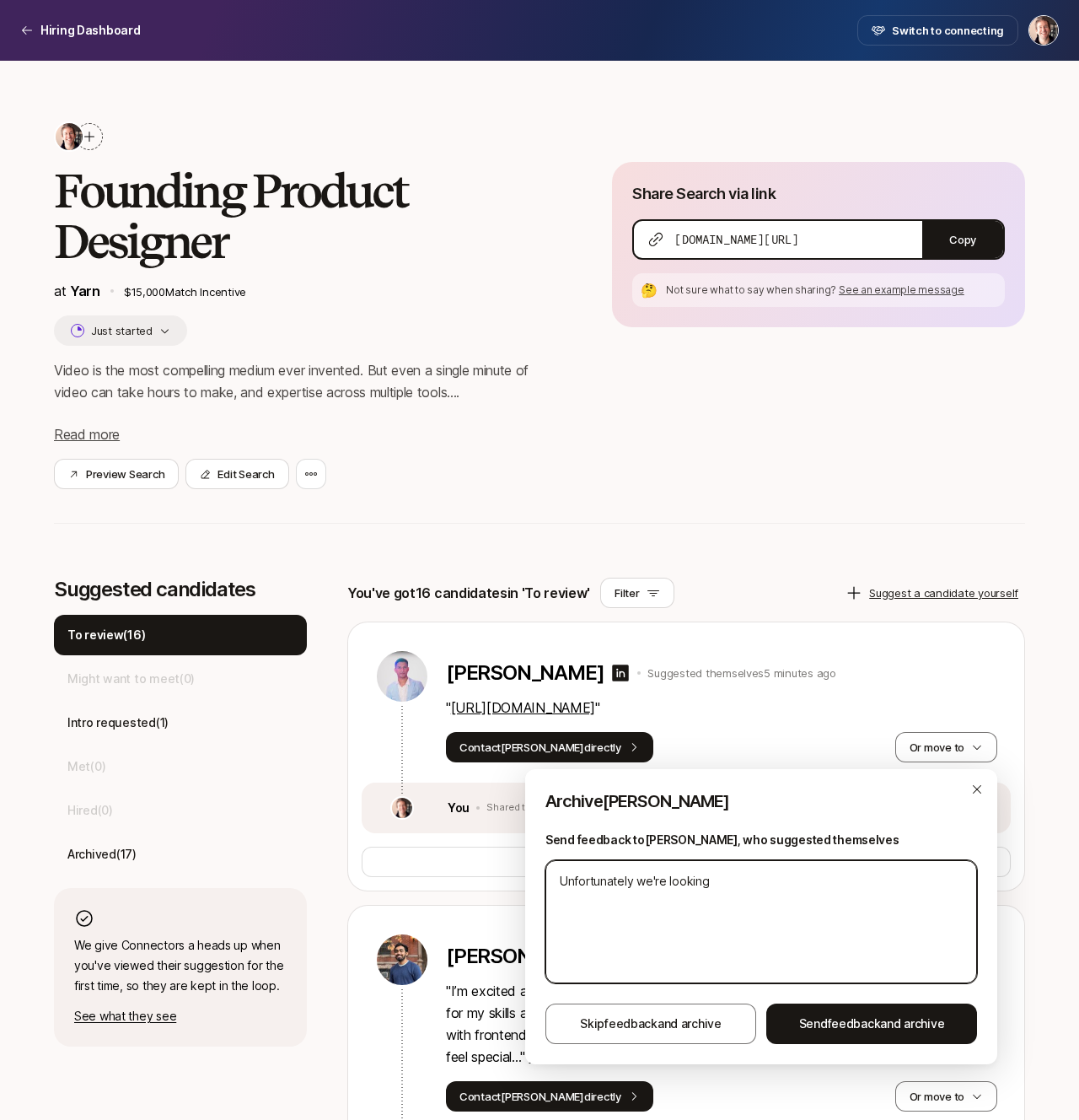
type textarea "x"
type textarea "Unfortunately we're looking f"
type textarea "x"
type textarea "Unfortunately we're looking fo"
type textarea "x"
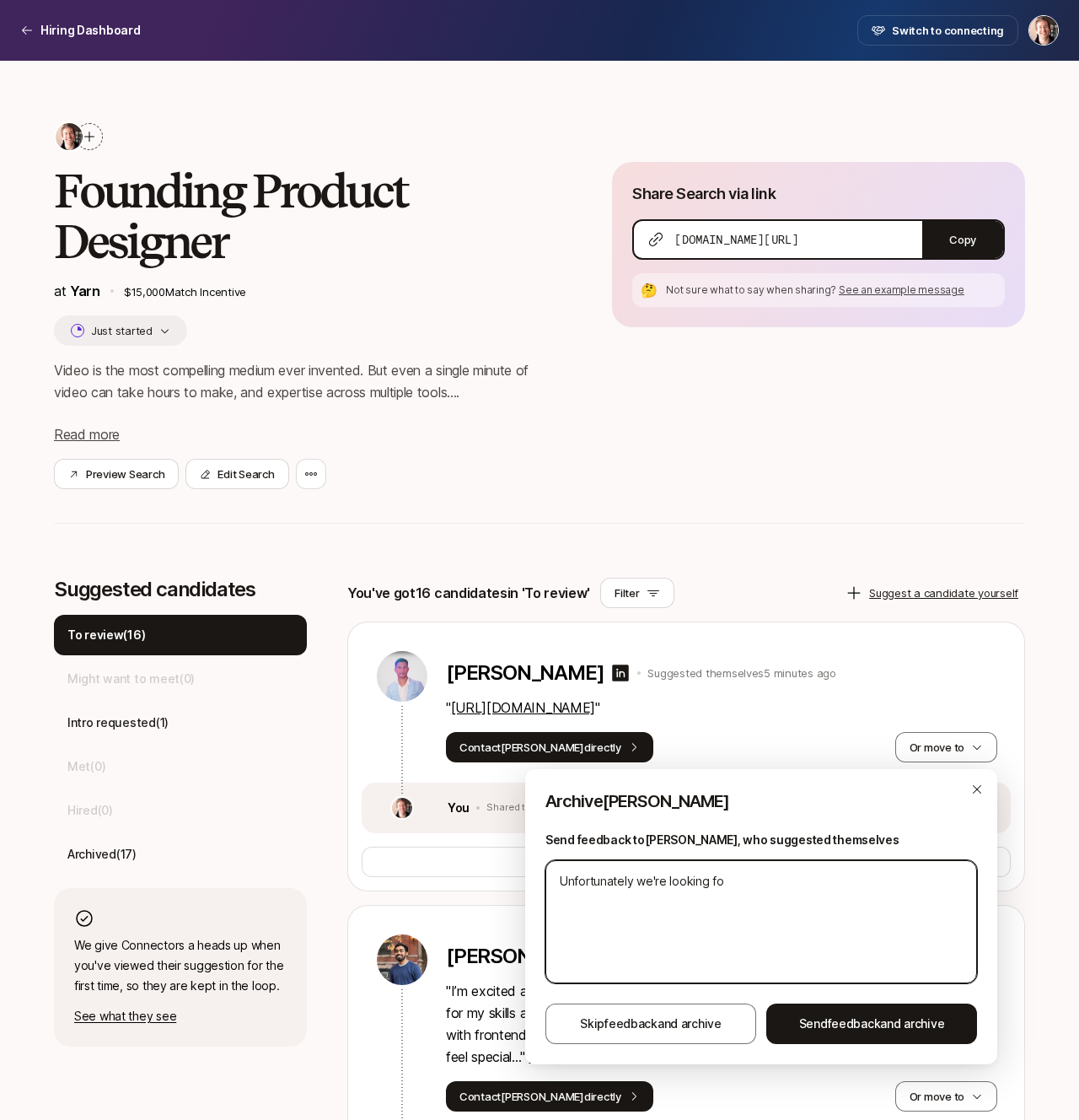
type textarea "Unfortunately we're looking for"
type textarea "x"
type textarea "Unfortunately we're looking for"
type textarea "x"
type textarea "Unfortunately we're looking for d"
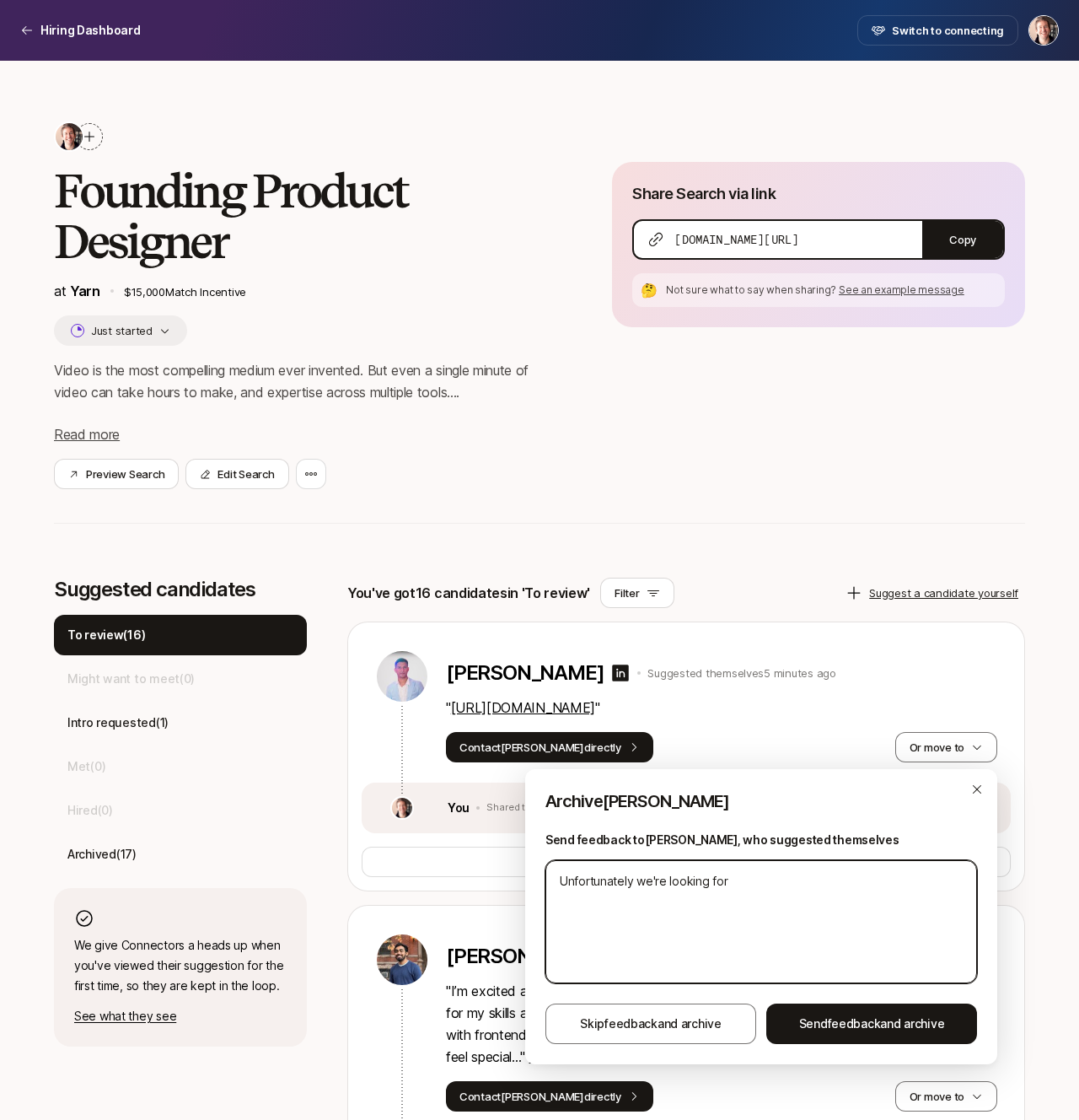
type textarea "x"
type textarea "Unfortunately we're looking for de"
type textarea "x"
type textarea "Unfortunately we're looking for des"
type textarea "x"
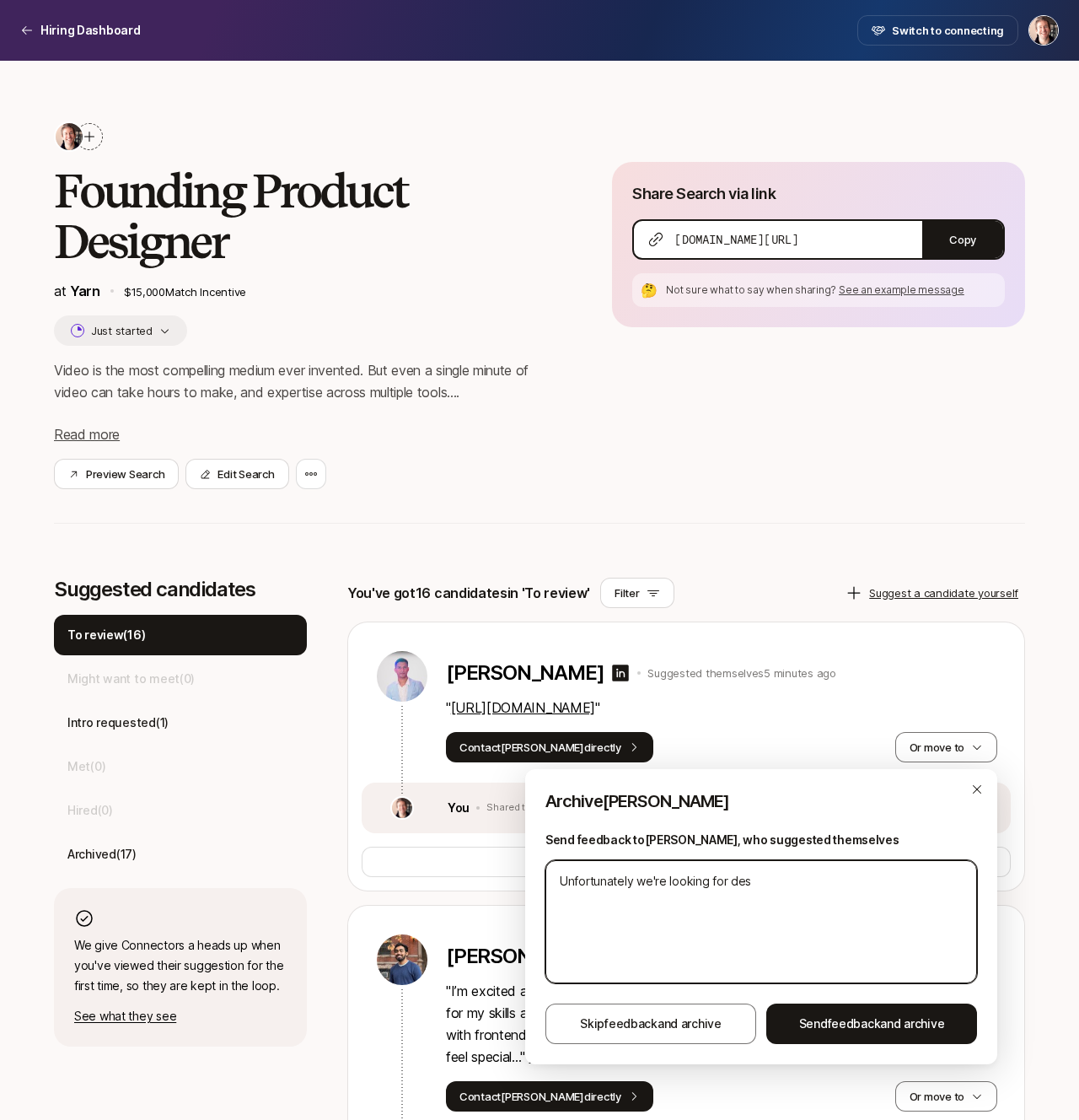
type textarea "Unfortunately we're looking for desi"
type textarea "x"
type textarea "Unfortunately we're looking for desig"
type textarea "x"
type textarea "Unfortunately we're looking for design"
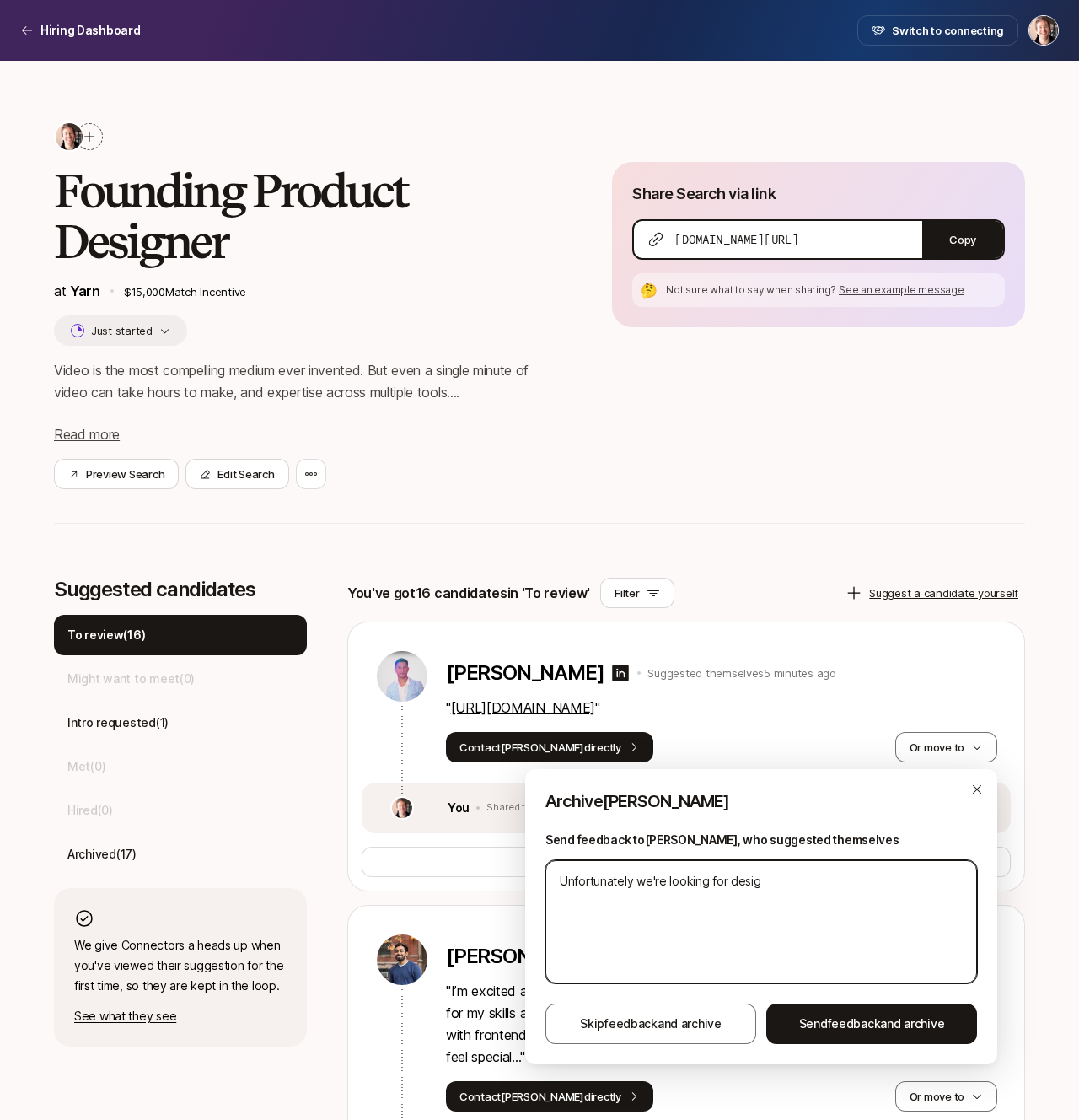
type textarea "x"
type textarea "Unfortunately we're looking for designe"
type textarea "x"
type textarea "Unfortunately we're looking for designer"
type textarea "x"
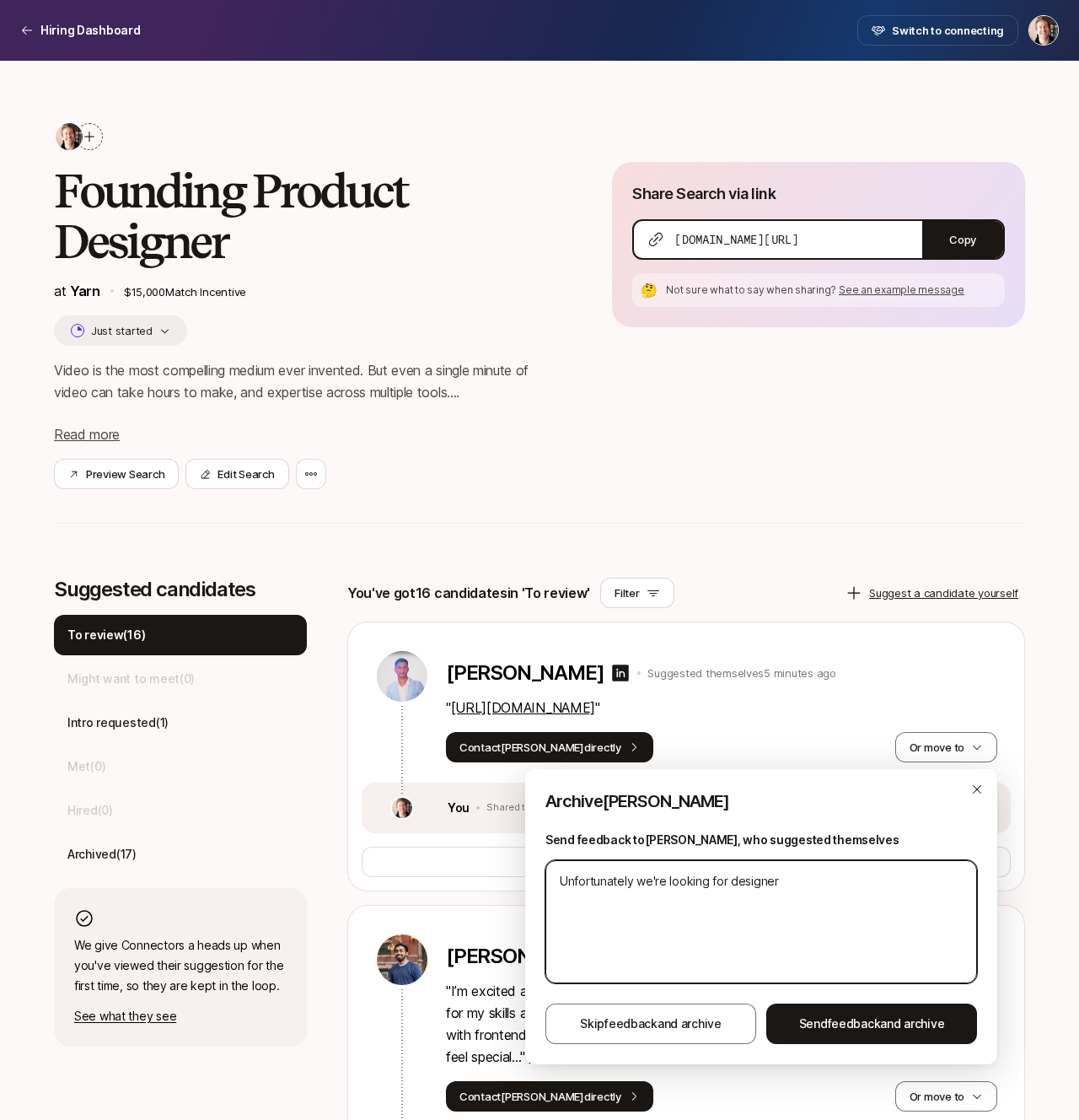
type textarea "Unfortunately we're looking for designers"
type textarea "x"
type textarea "Unfortunately we're looking for designers"
type textarea "x"
type textarea "Unfortunately we're looking for designers b"
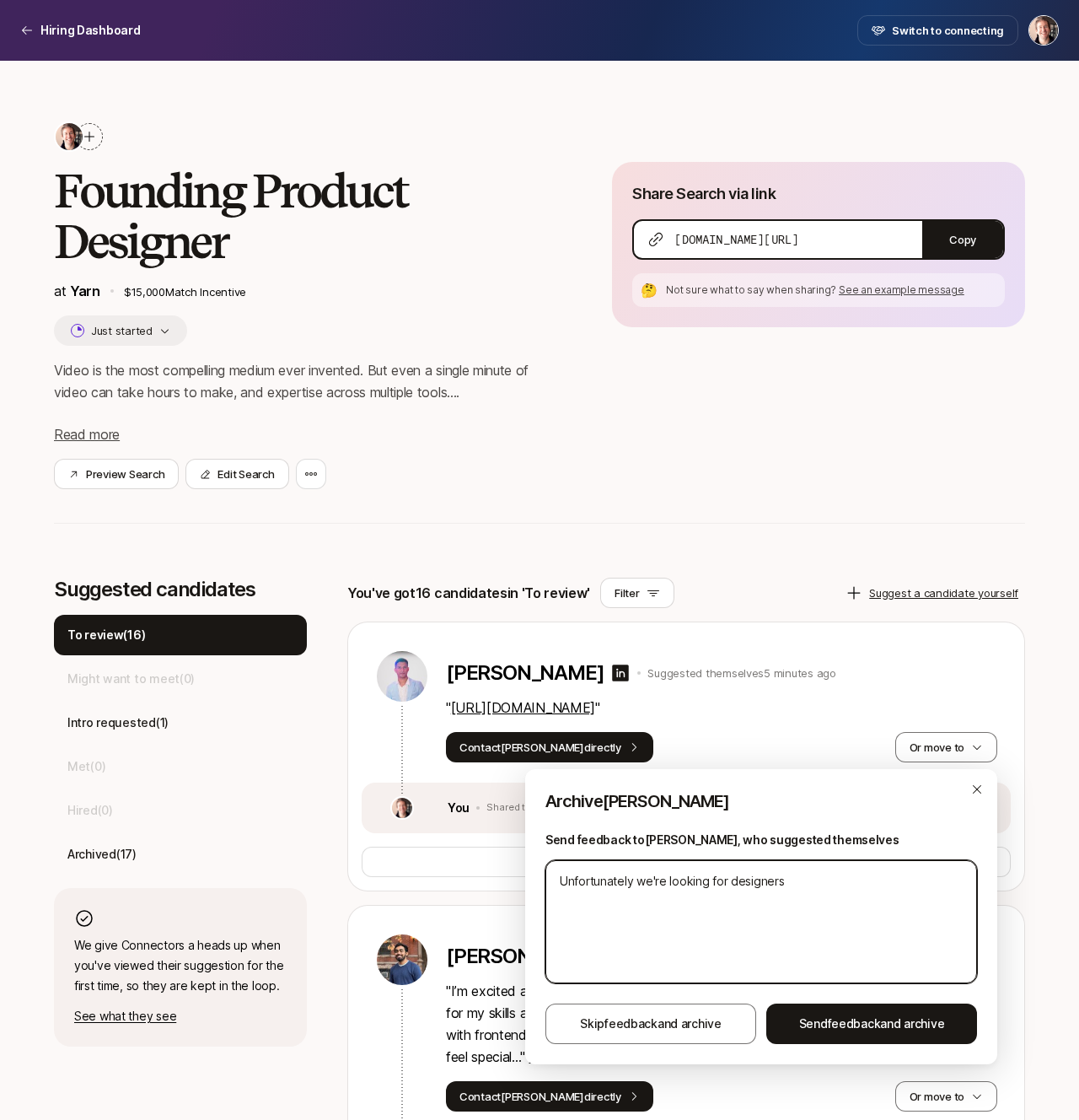
type textarea "x"
type textarea "Unfortunately we're looking for designers ba"
type textarea "x"
type textarea "Unfortunately we're looking for designers bas"
type textarea "x"
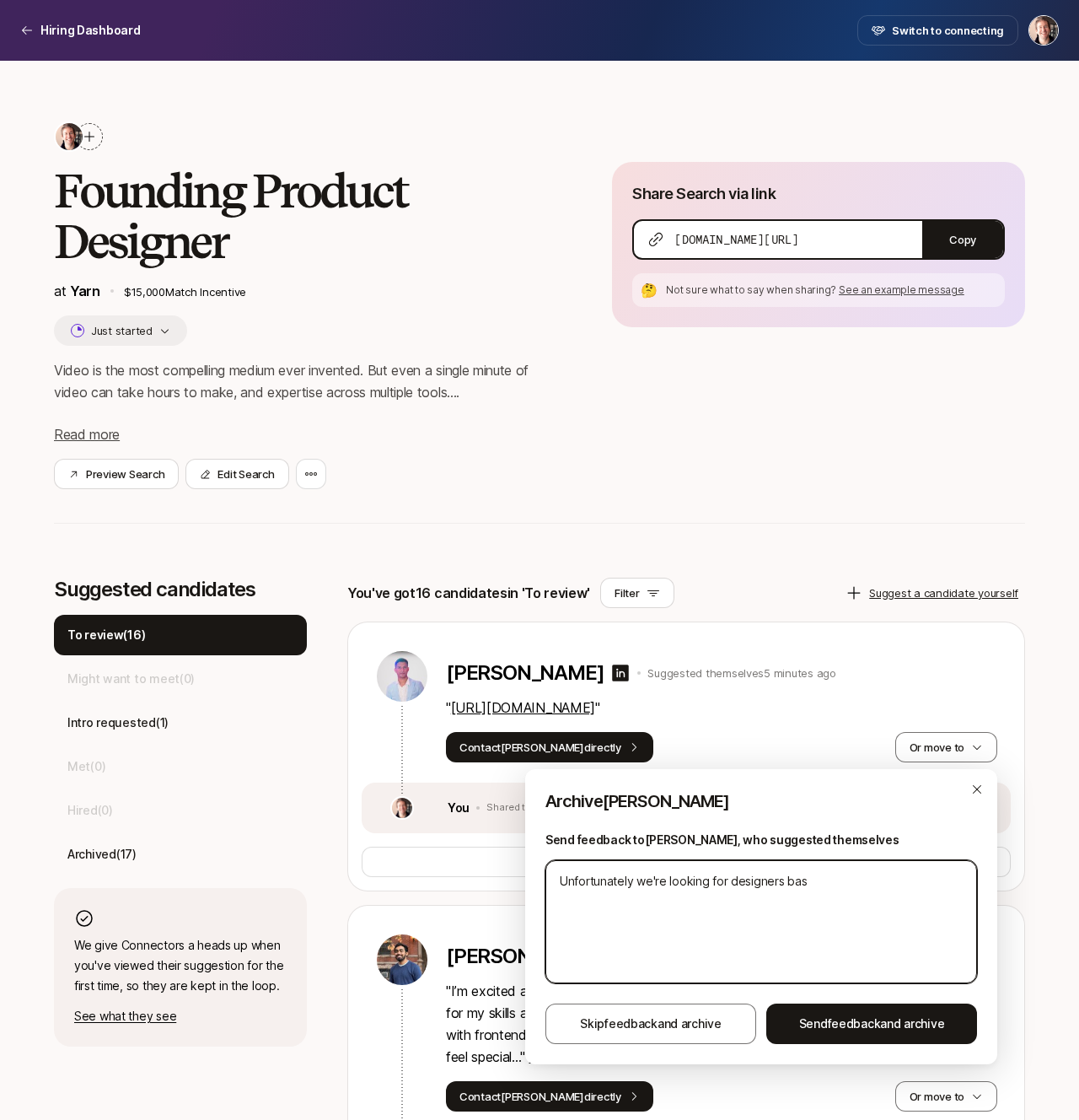
type textarea "Unfortunately we're looking for designers base"
type textarea "x"
type textarea "Unfortunately we're looking for designers base"
type textarea "x"
type textarea "Unfortunately we're looking for designers base"
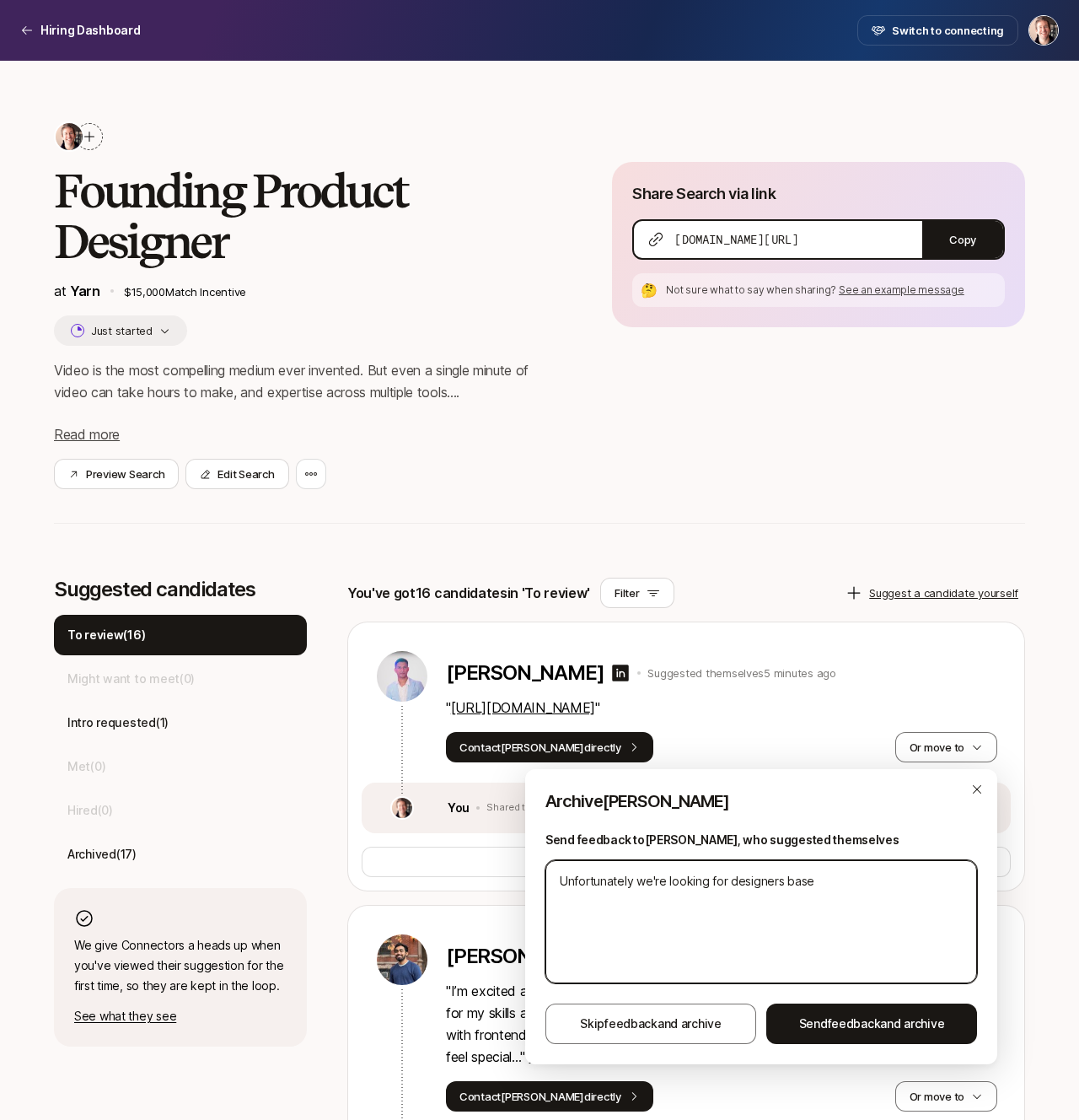
type textarea "x"
type textarea "Unfortunately we're looking for designers based"
type textarea "x"
type textarea "Unfortunately we're looking for designers based"
type textarea "x"
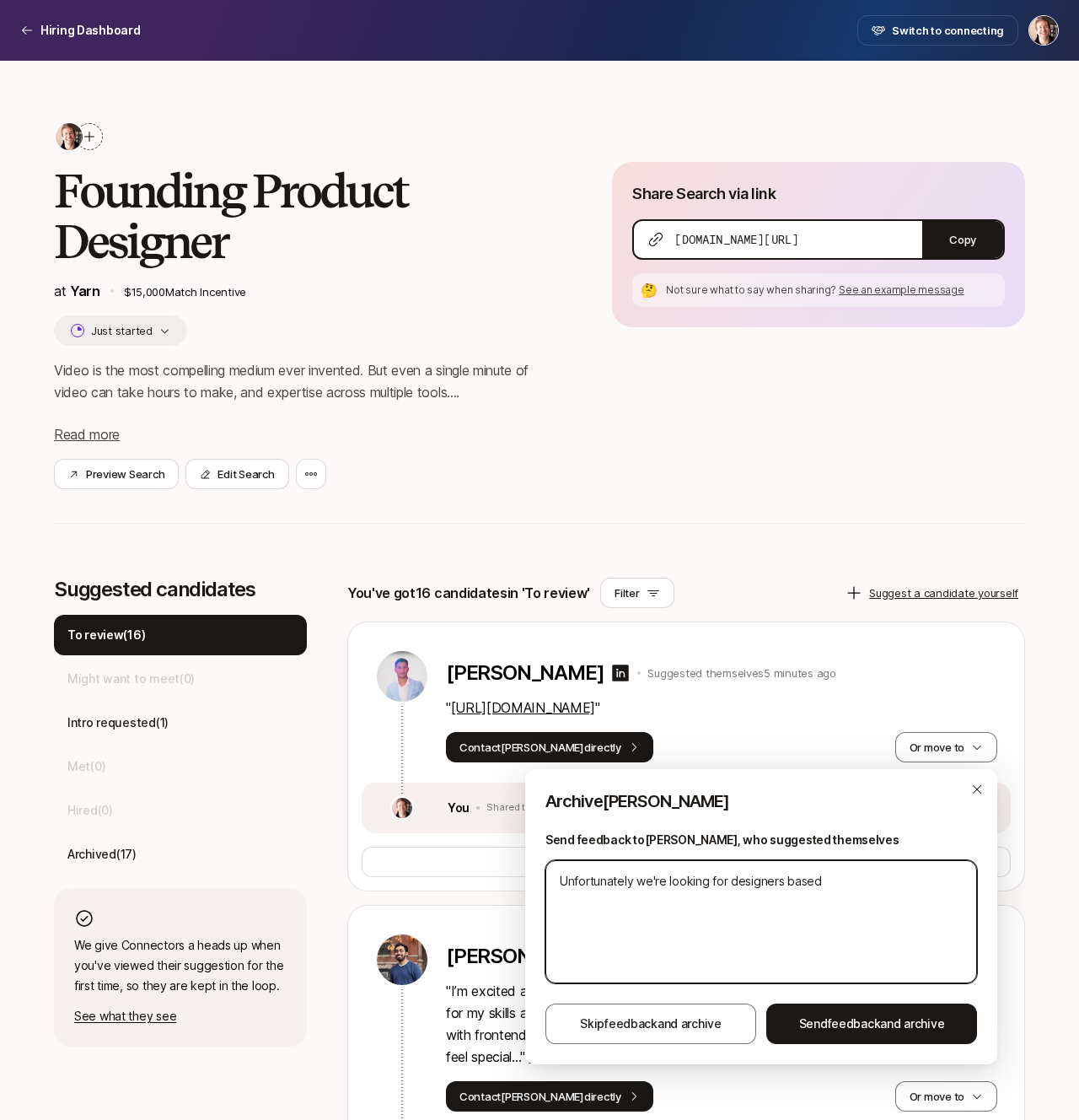
type textarea "Unfortunately we're looking for designers based i"
type textarea "x"
type textarea "Unfortunately we're looking for designers based in"
type textarea "x"
type textarea "Unfortunately we're looking for designers based in"
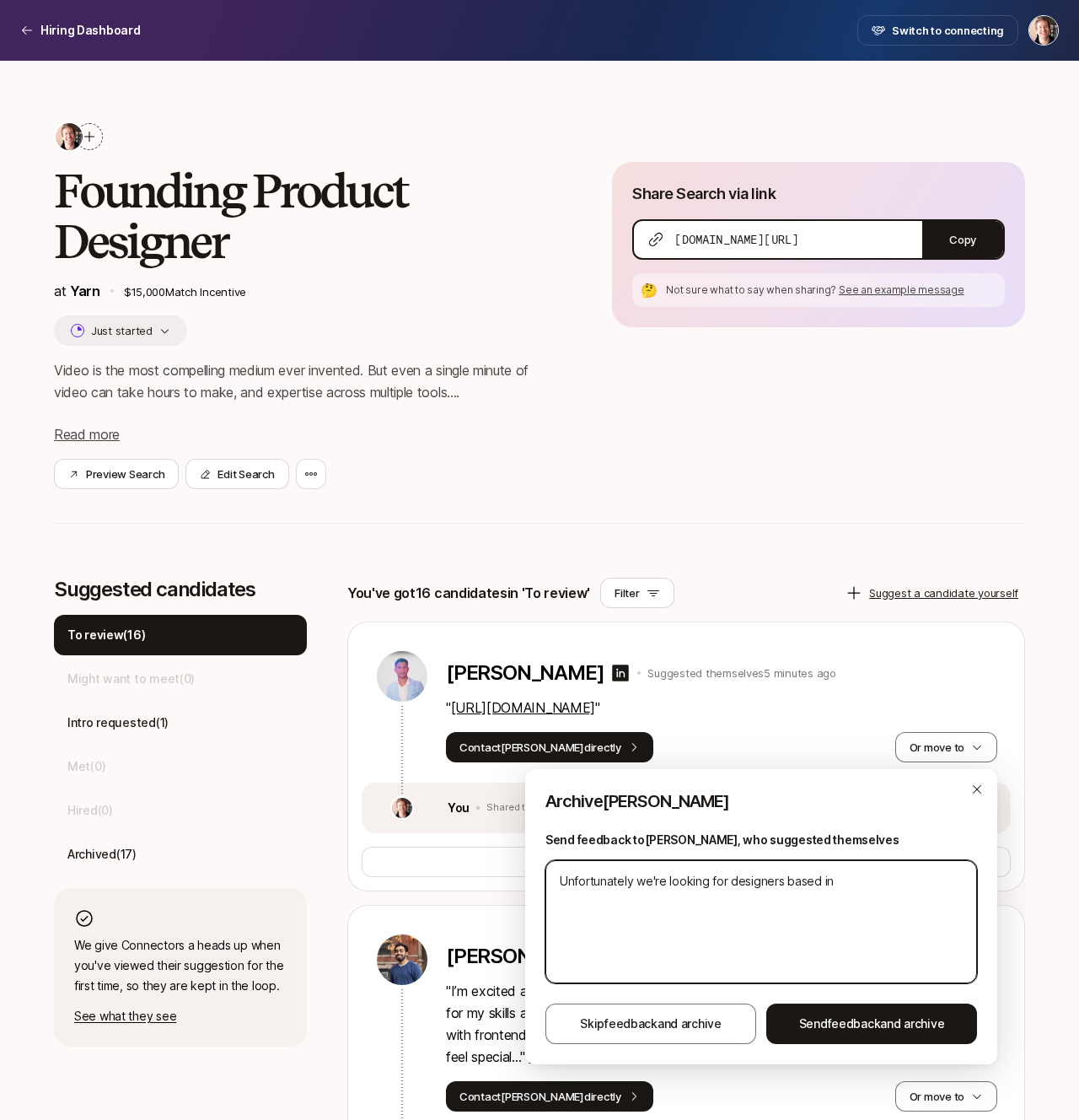
type textarea "x"
type textarea "Unfortunately we're looking for designers based in N"
type textarea "x"
type textarea "Unfortunately we're looking for designers based in NY"
type textarea "x"
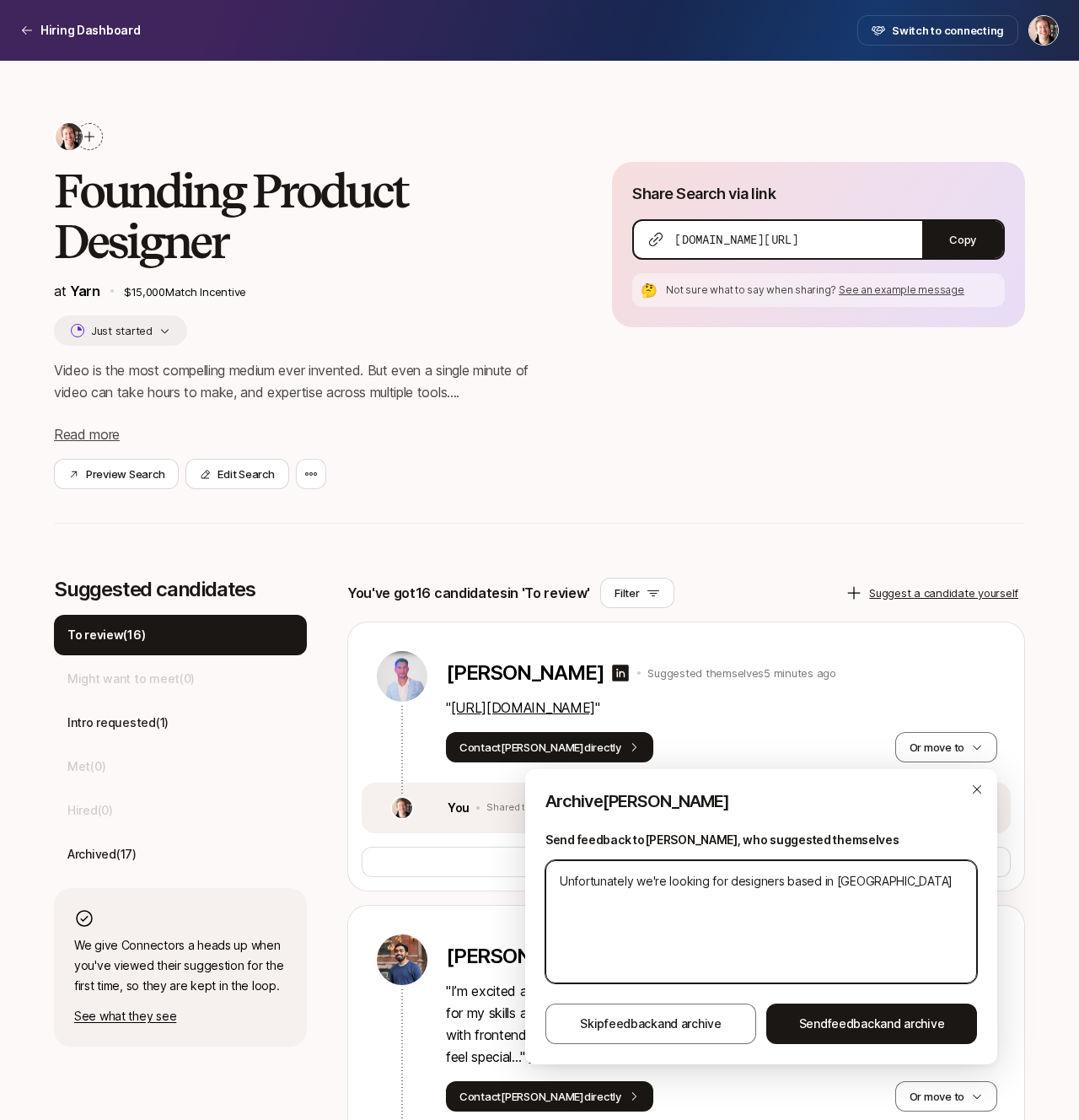
type textarea "Unfortunately we're looking for designers based in NYC"
type textarea "x"
type textarea "Unfortunately we're looking for designers based in NYC!"
type textarea "x"
type textarea "Unfortunately we're looking for designers based in NYC!"
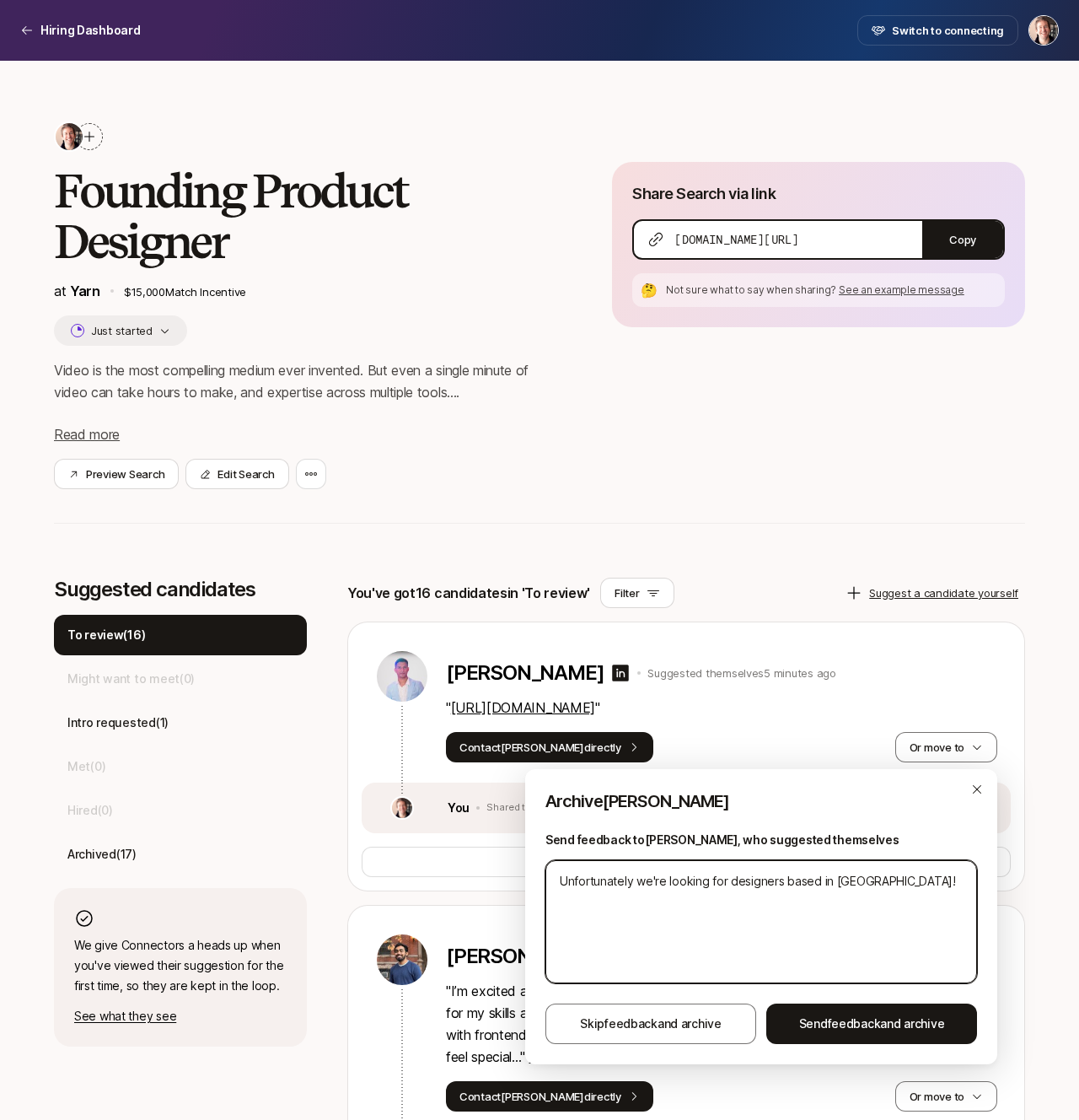
type textarea "x"
type textarea "Unfortunately we're looking for designers based in NYC! T"
type textarea "x"
type textarea "Unfortunately we're looking for designers based in NYC! Th"
type textarea "x"
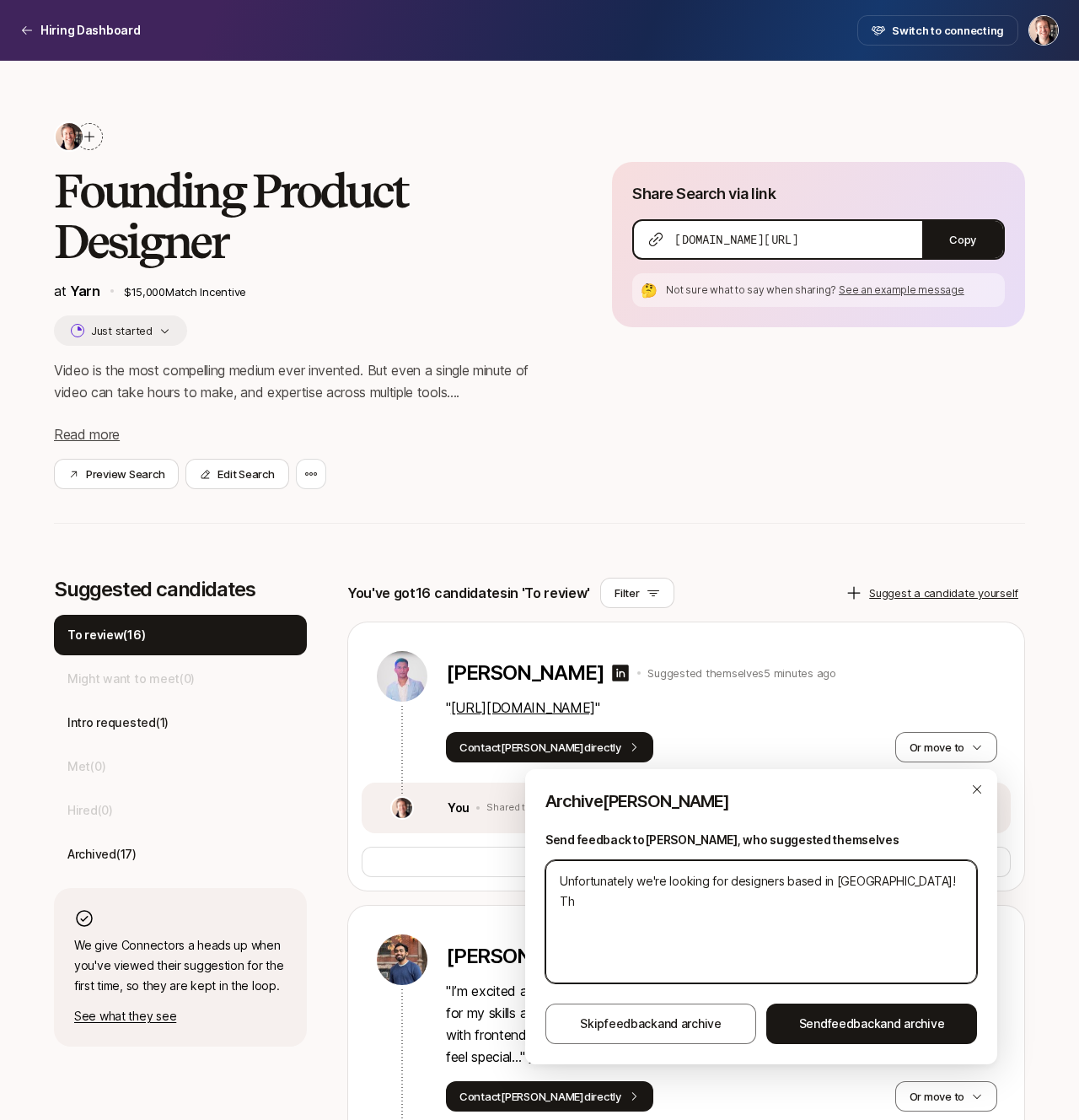
type textarea "Unfortunately we're looking for designers based in NYC! Tha"
type textarea "x"
type textarea "Unfortunately we're looking for designers based in NYC! Than"
type textarea "x"
type textarea "Unfortunately we're looking for designers based in NYC! Thank"
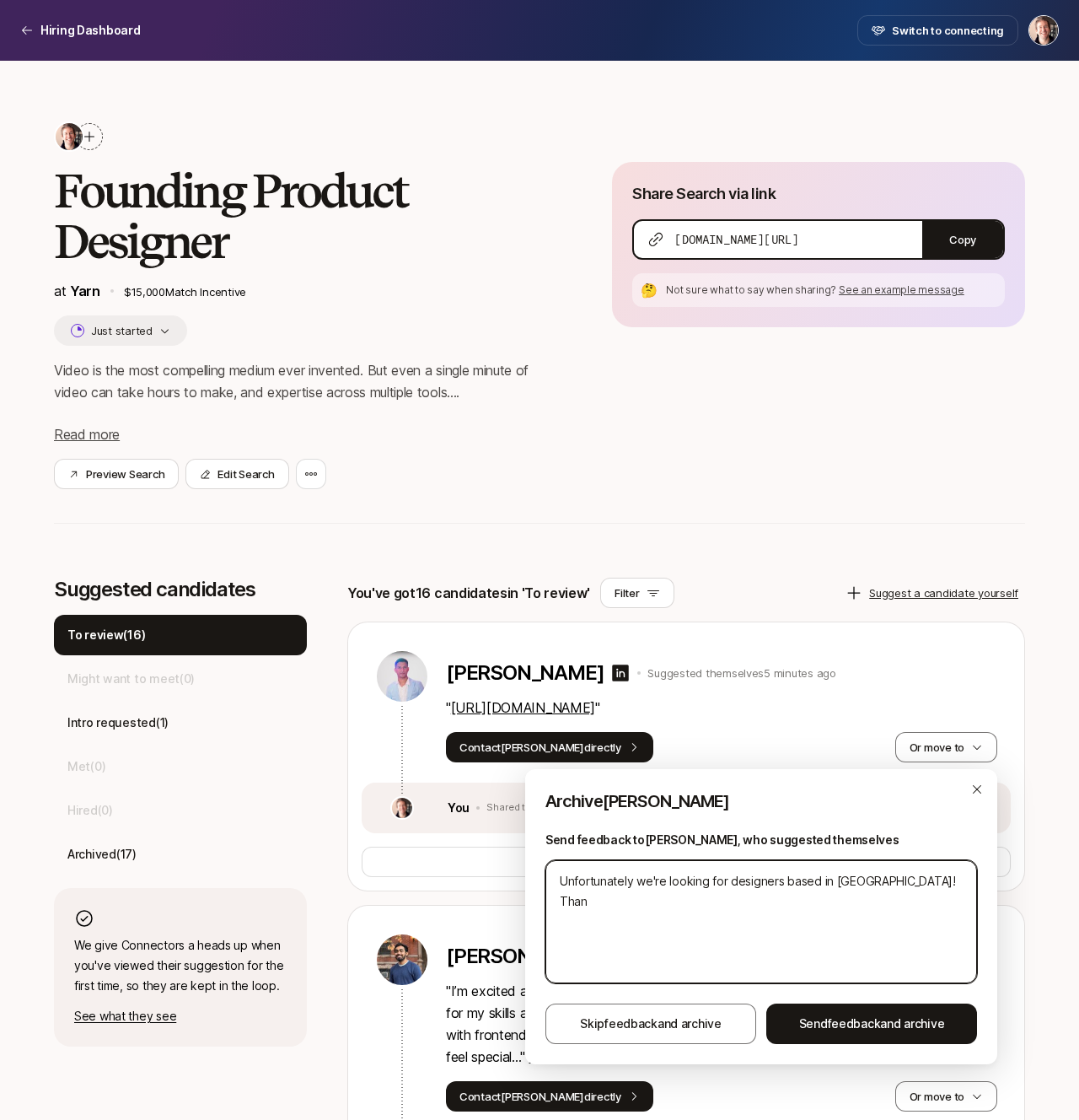
type textarea "x"
type textarea "Unfortunately we're looking for designers based in NYC! Thanks"
type textarea "x"
type textarea "Unfortunately we're looking for designers based in NYC! Thanks!"
type textarea "x"
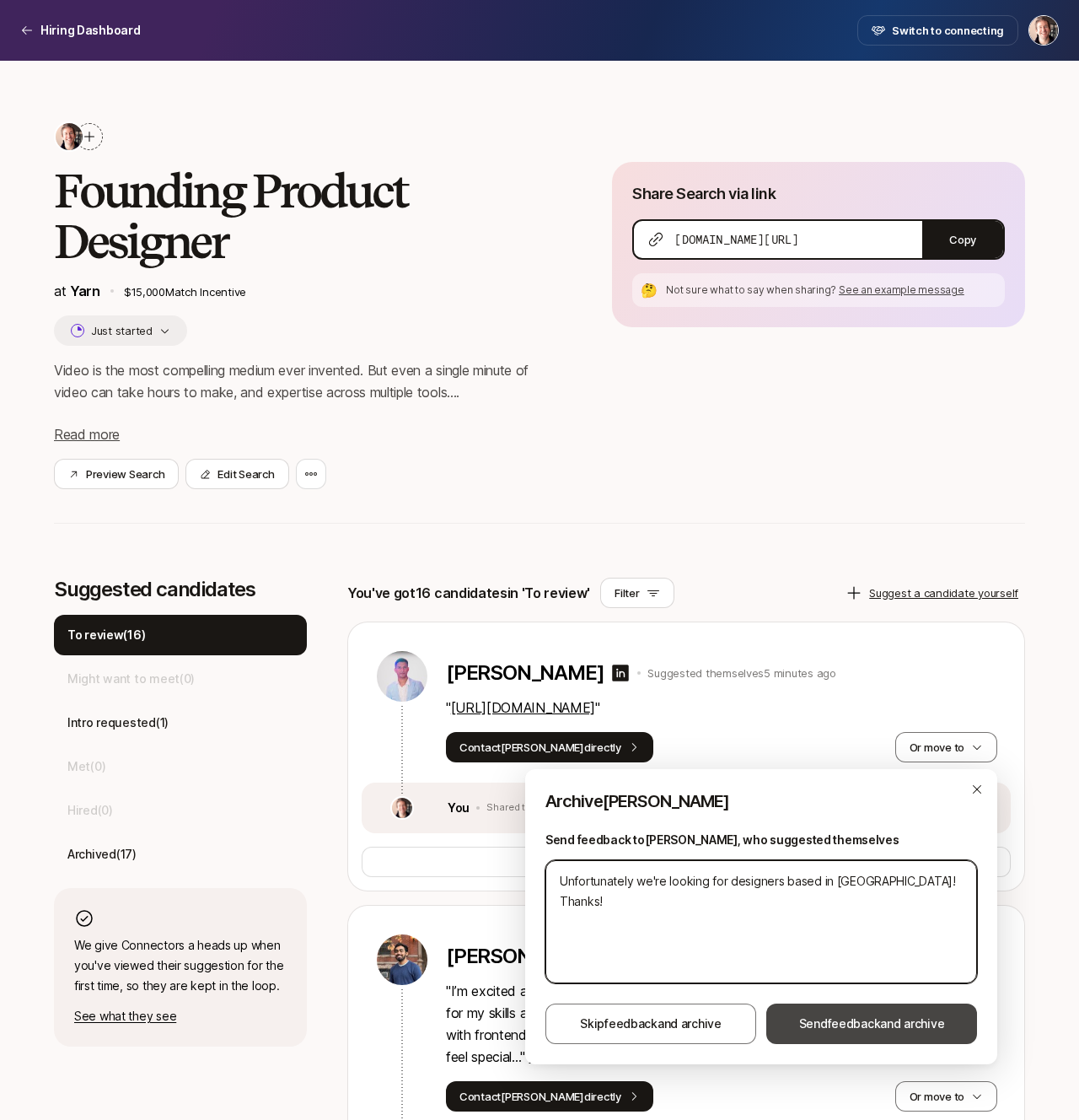
type textarea "Unfortunately we're looking for designers based in NYC! Thanks!"
click at [890, 1023] on span "Send feedback and archive" at bounding box center [872, 1023] width 146 height 20
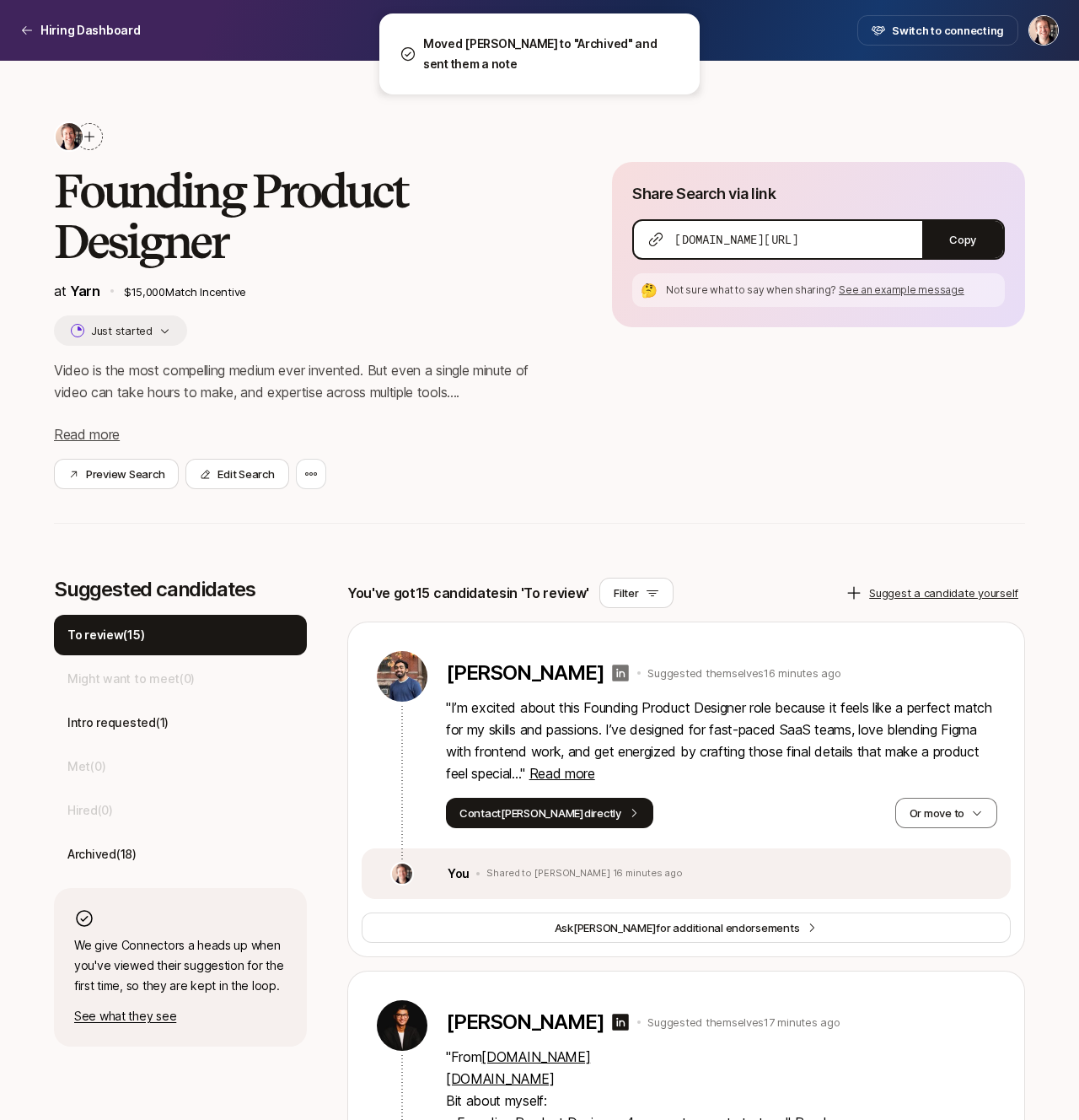
click at [613, 666] on icon at bounding box center [621, 672] width 17 height 17
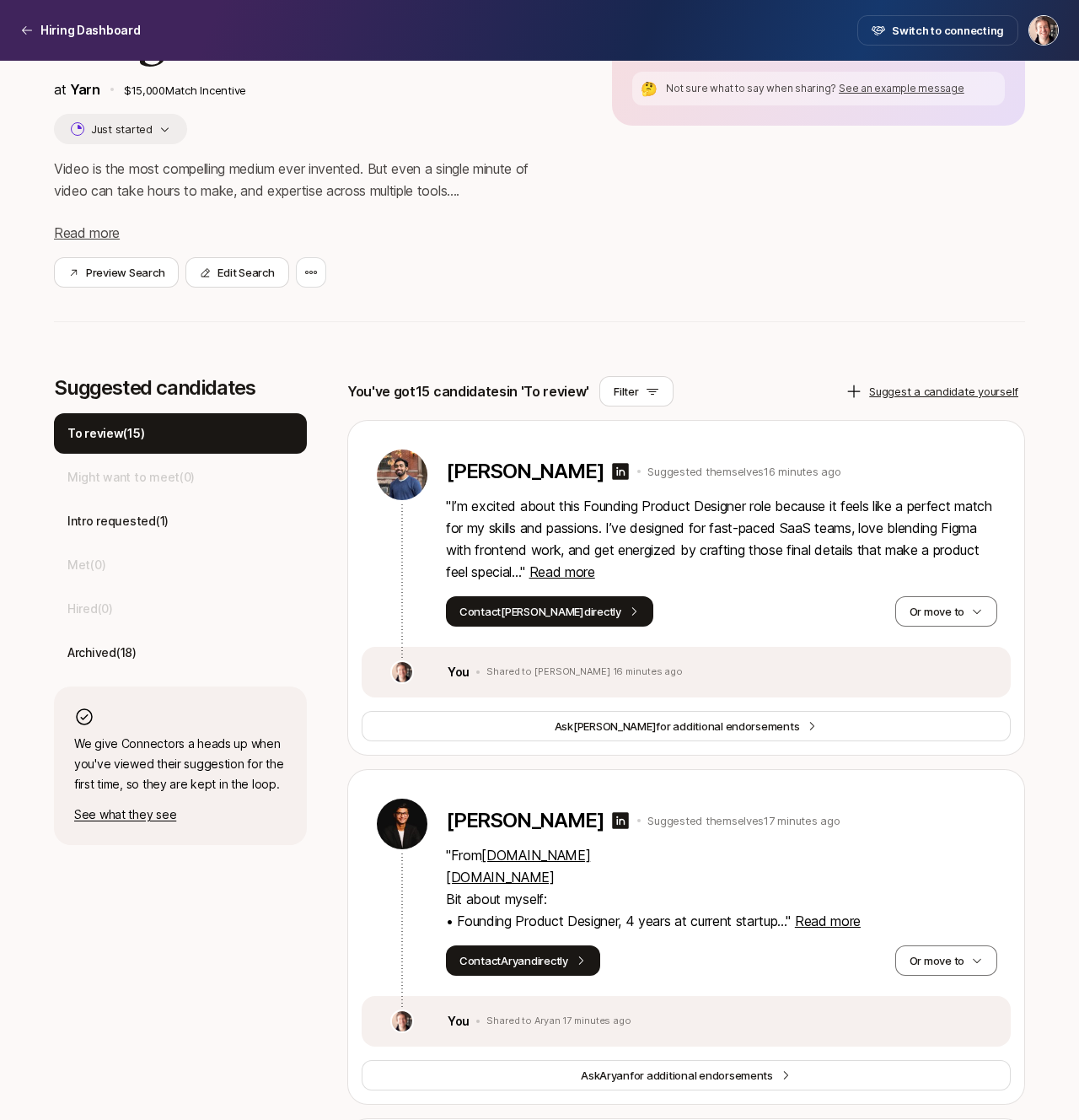
scroll to position [205, 0]
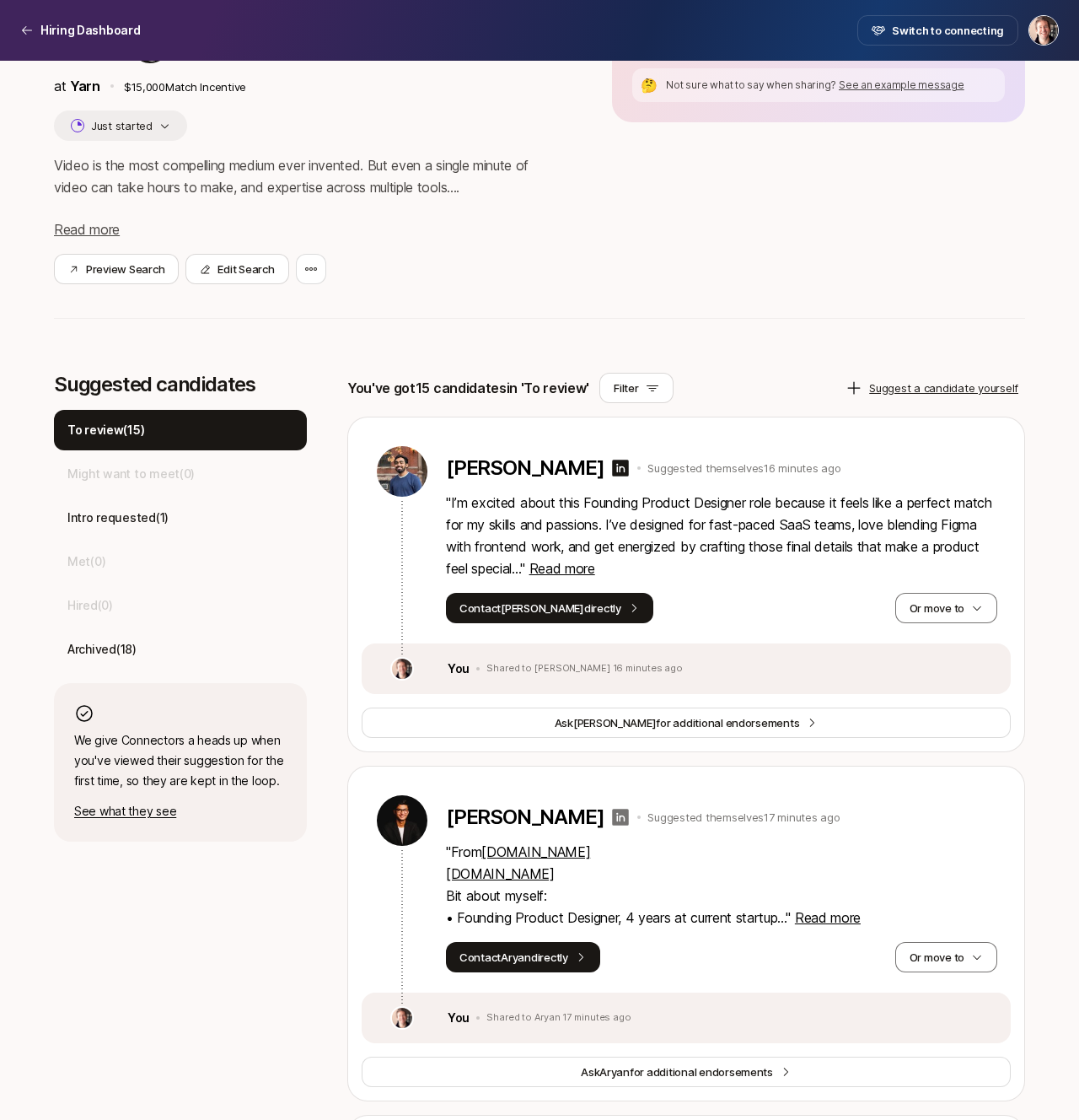
click at [610, 815] on icon at bounding box center [620, 816] width 20 height 20
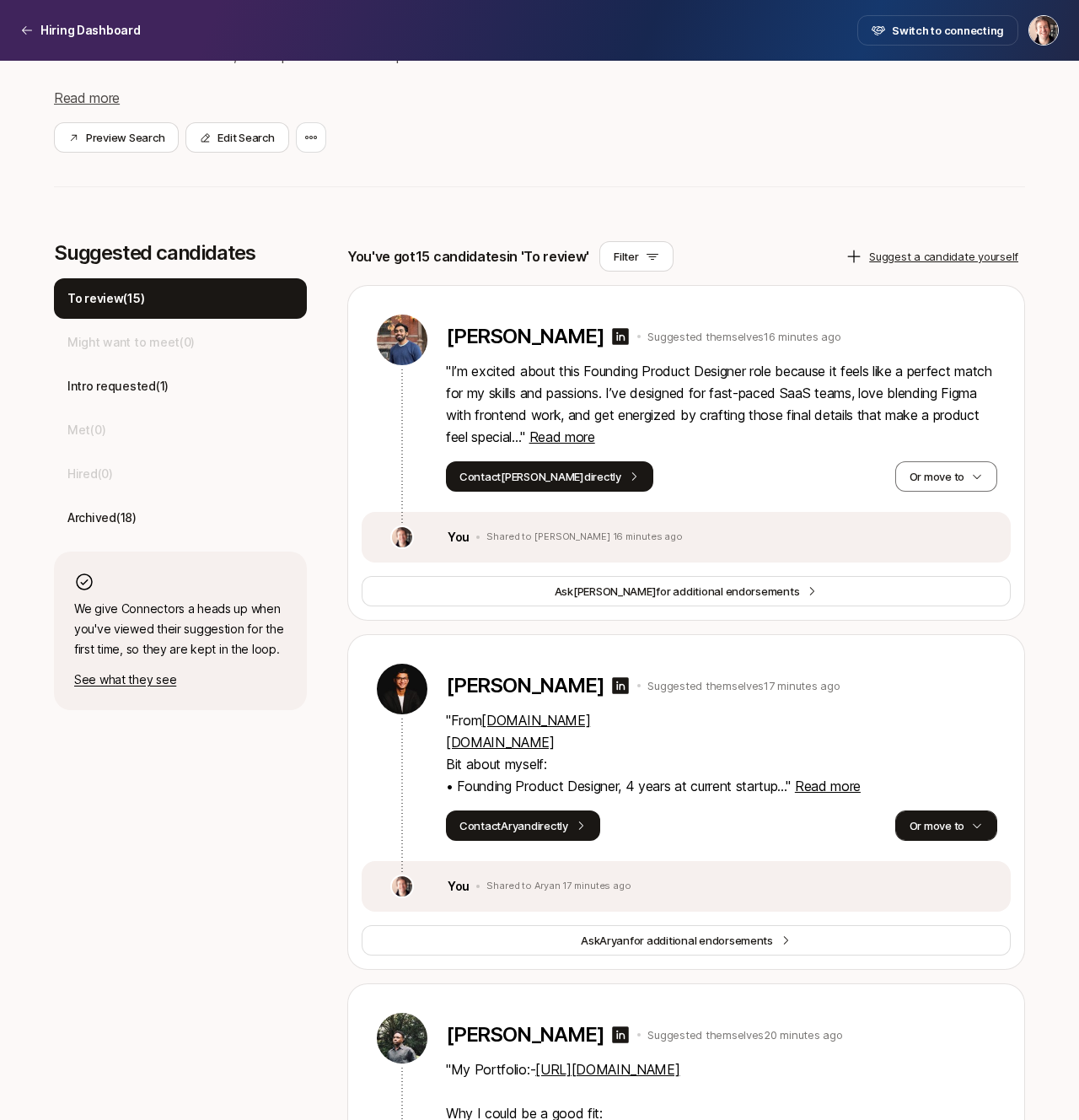
click at [924, 835] on button "Or move to" at bounding box center [946, 825] width 102 height 30
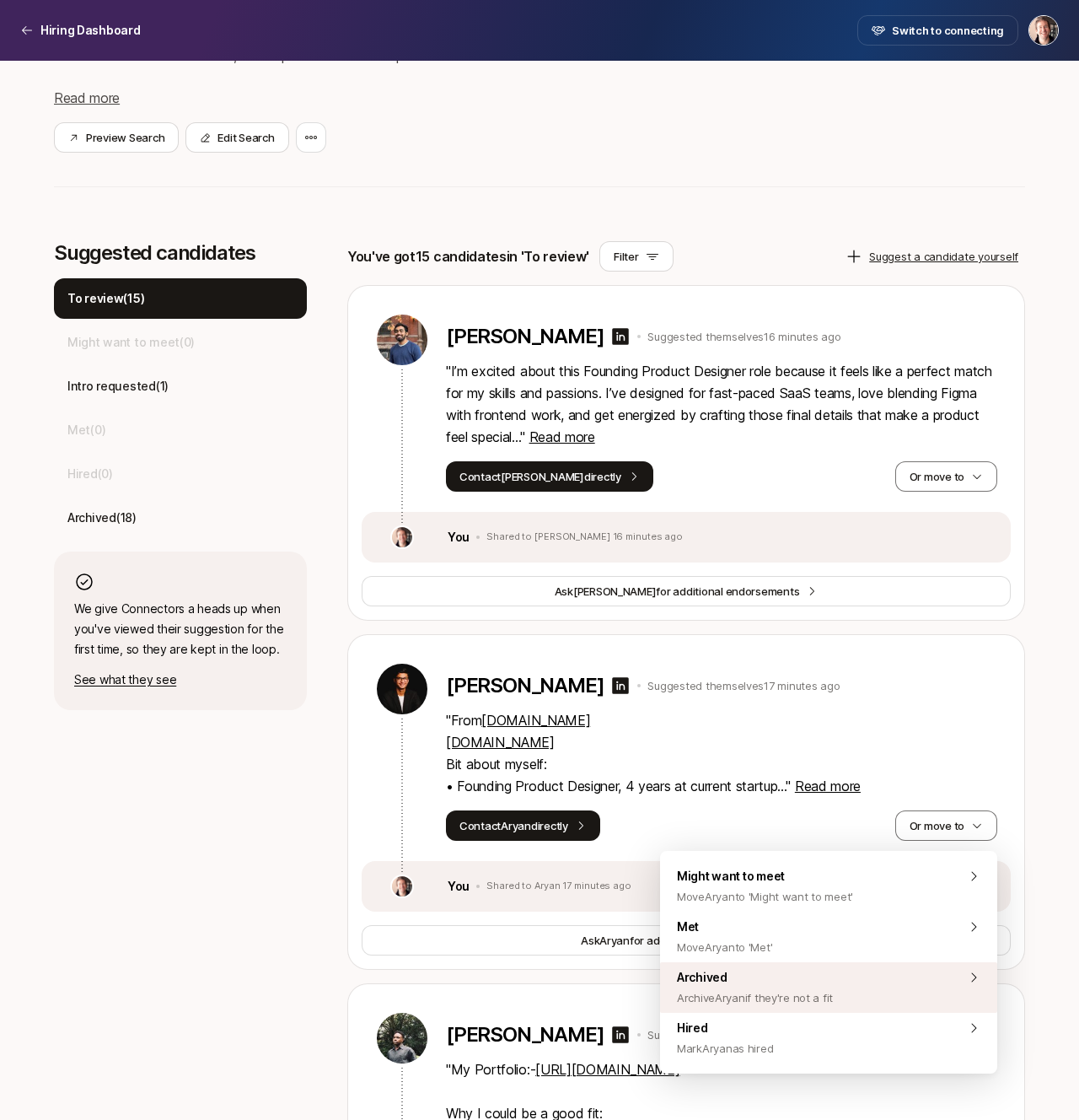
click at [865, 975] on div "Archived Archive Aryan if they're not a fit" at bounding box center [829, 987] width 337 height 51
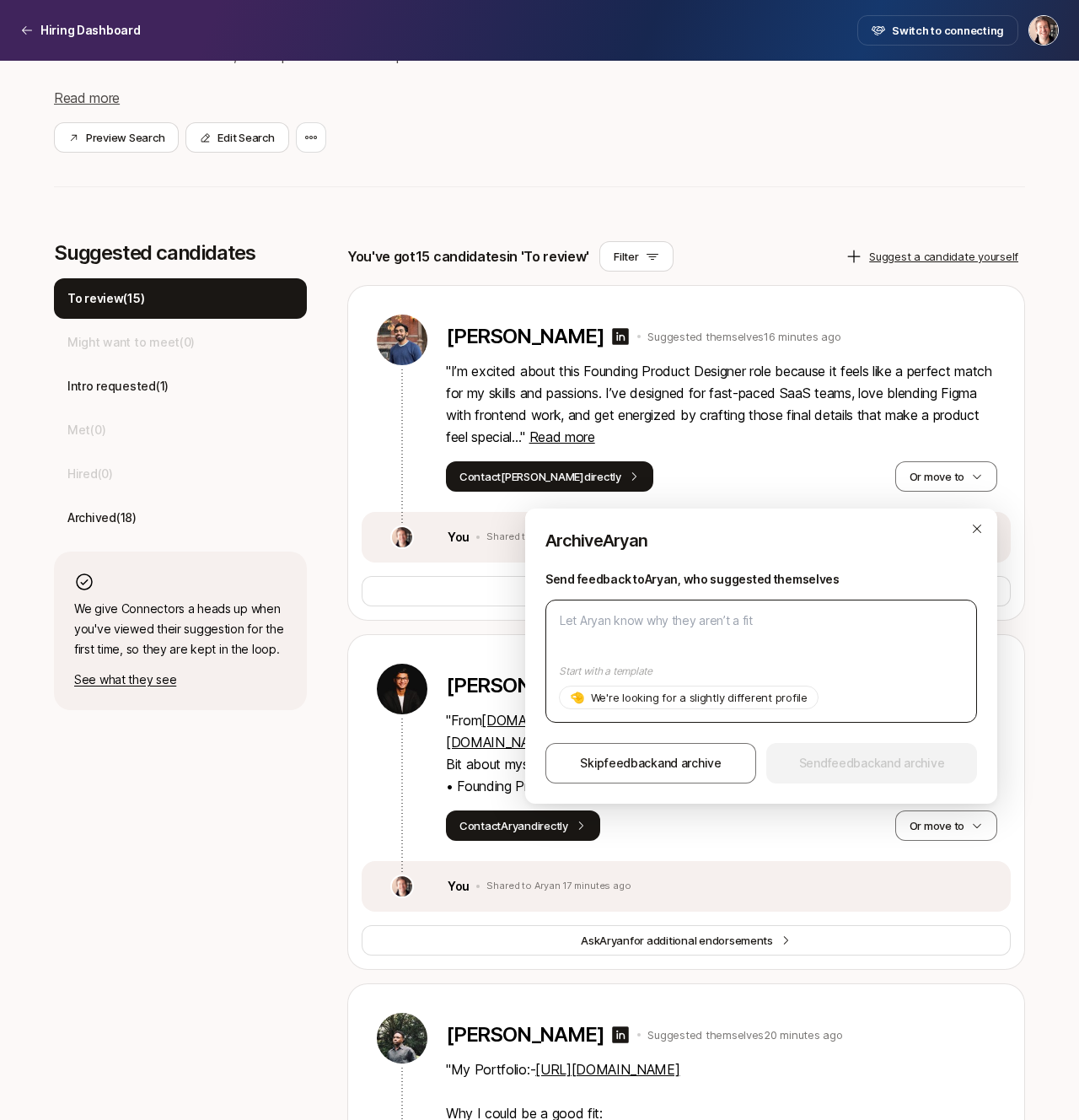
click at [781, 656] on textarea at bounding box center [761, 661] width 432 height 123
paste textarea "Unfortunately we're looking for designers based in NYC! Thanks!"
type textarea "x"
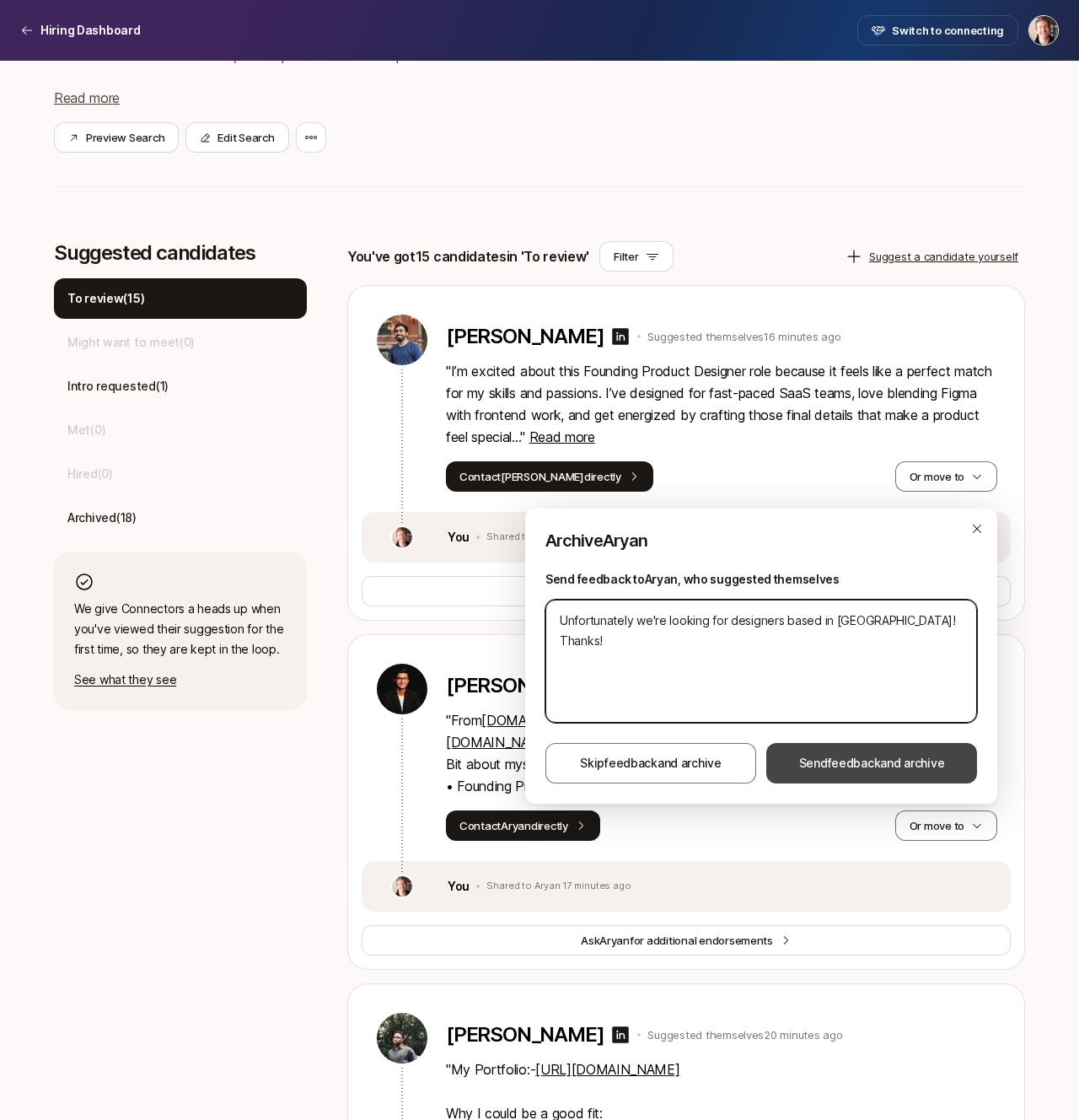
type textarea "Unfortunately we're looking for designers based in NYC! Thanks!"
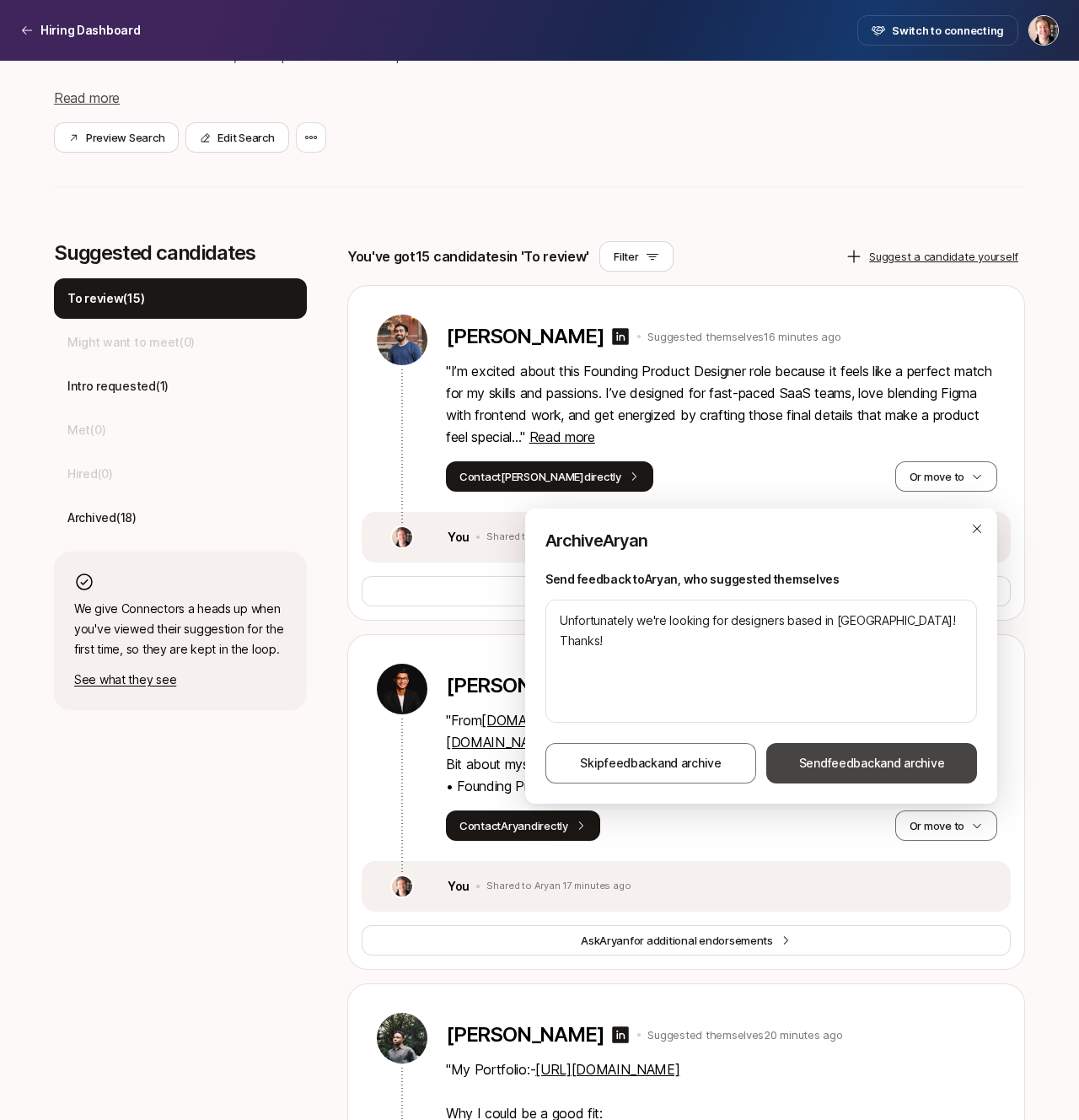
click at [818, 753] on span "Send feedback and archive" at bounding box center [872, 763] width 146 height 20
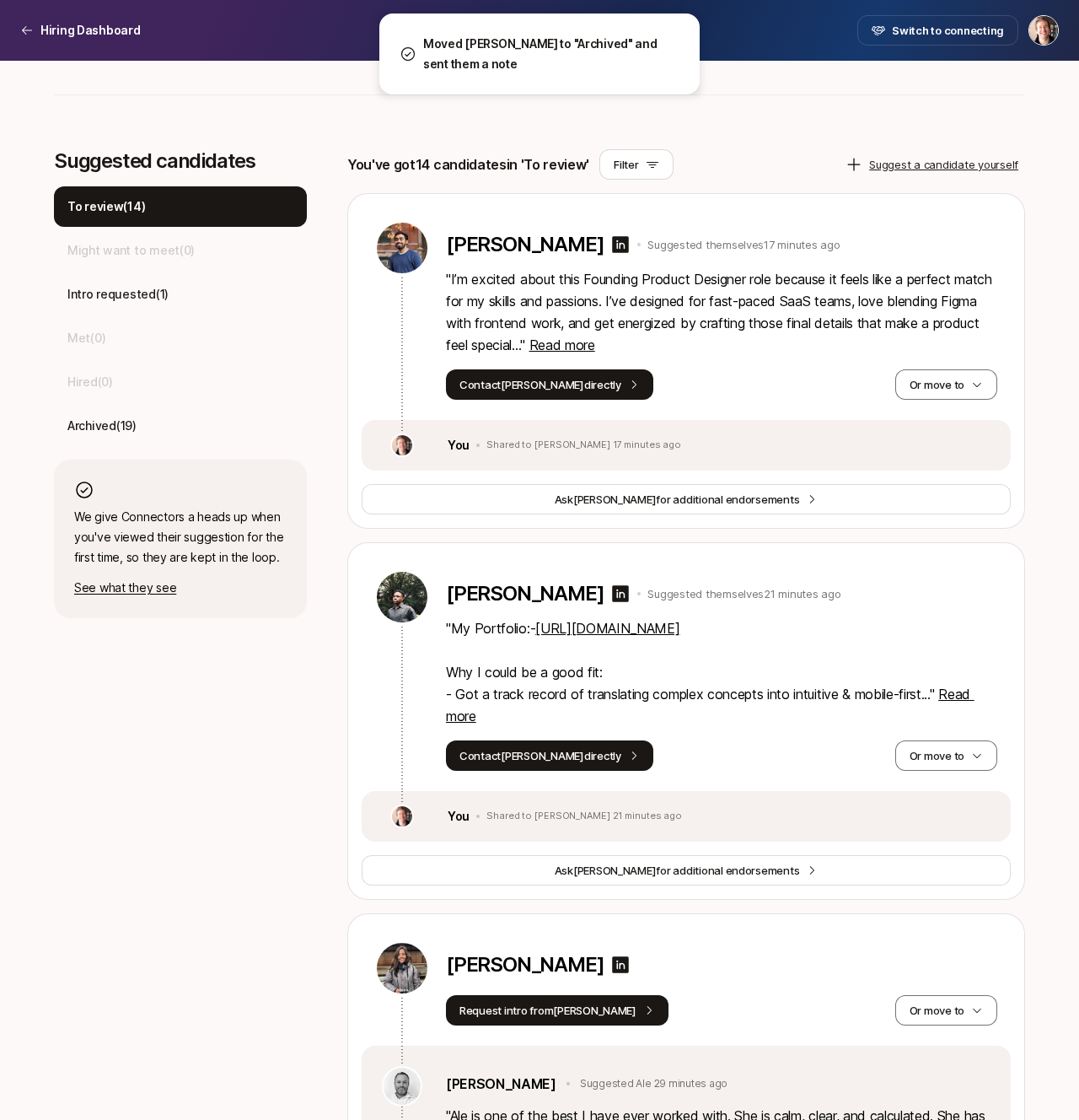
scroll to position [533, 0]
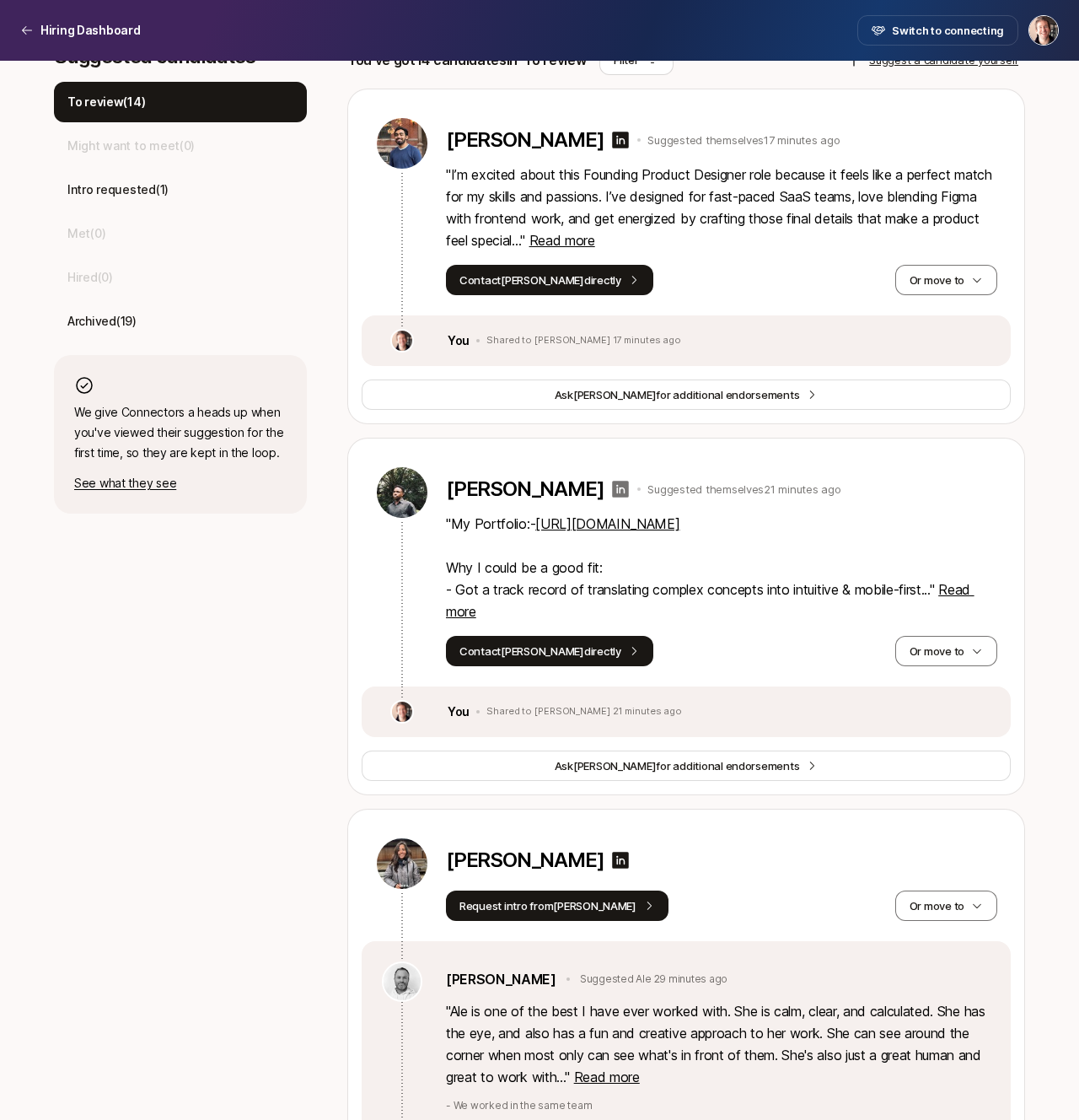
click at [613, 483] on icon at bounding box center [621, 489] width 17 height 17
click at [939, 643] on button "Or move to" at bounding box center [946, 651] width 102 height 30
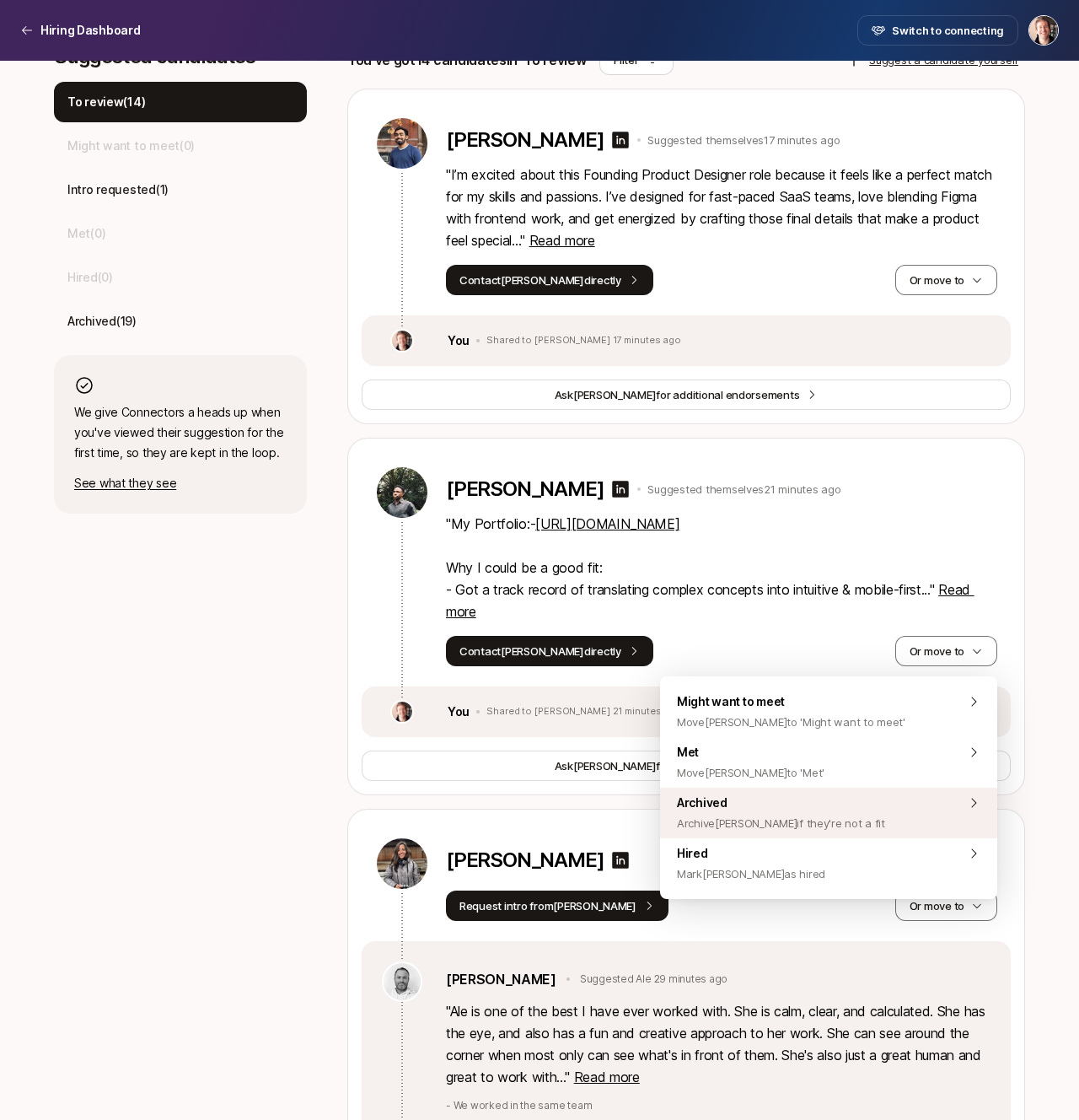
click at [842, 811] on div "Archived Archive Adrian if they're not a fit" at bounding box center [829, 813] width 337 height 51
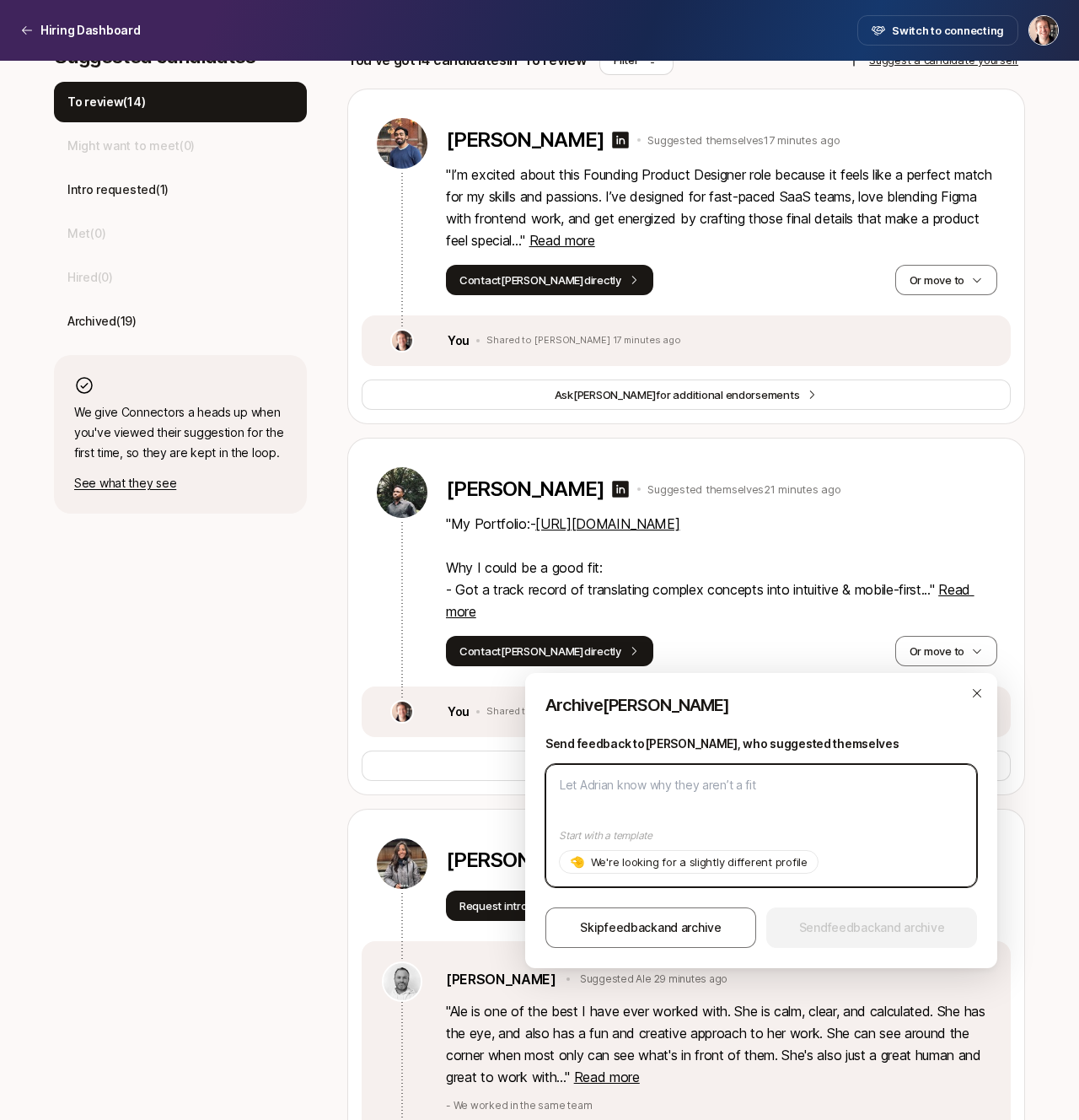
click at [841, 814] on textarea at bounding box center [761, 825] width 432 height 123
paste textarea "Unfortunately we're looking for designers based in NYC! Thanks!"
type textarea "x"
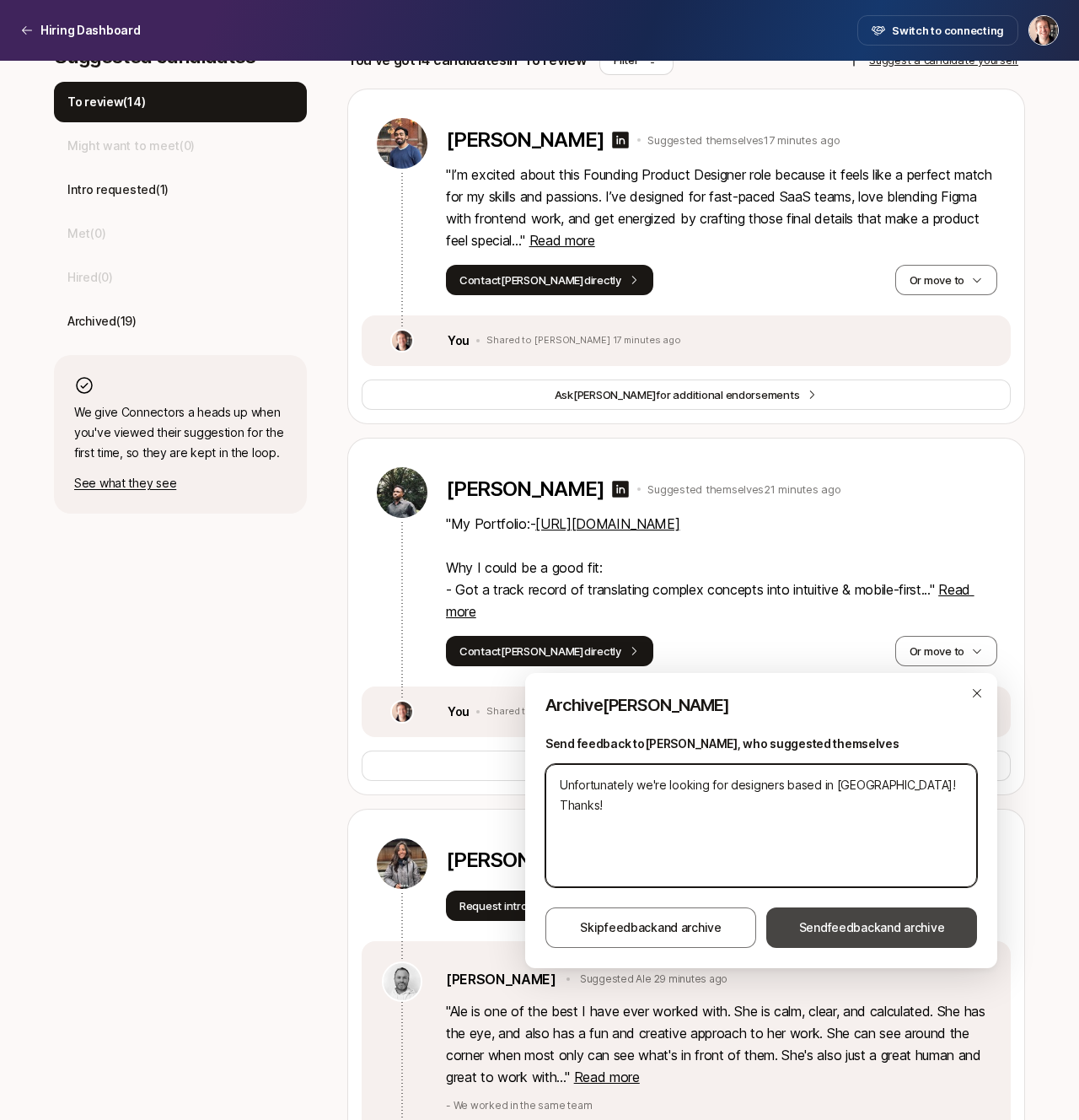
type textarea "Unfortunately we're looking for designers based in NYC! Thanks!"
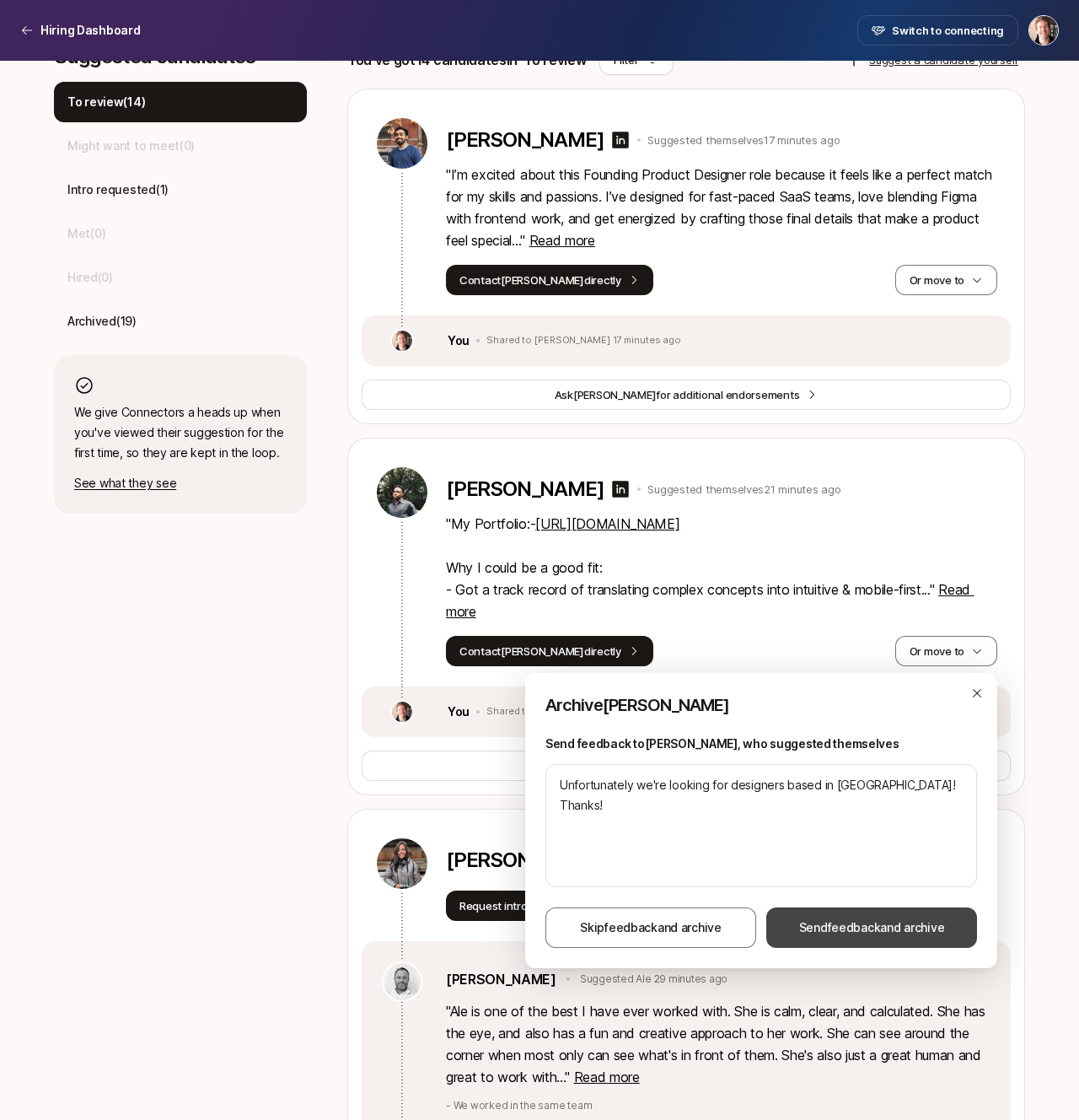
click at [842, 924] on span "feedback" at bounding box center [854, 927] width 53 height 14
type textarea "x"
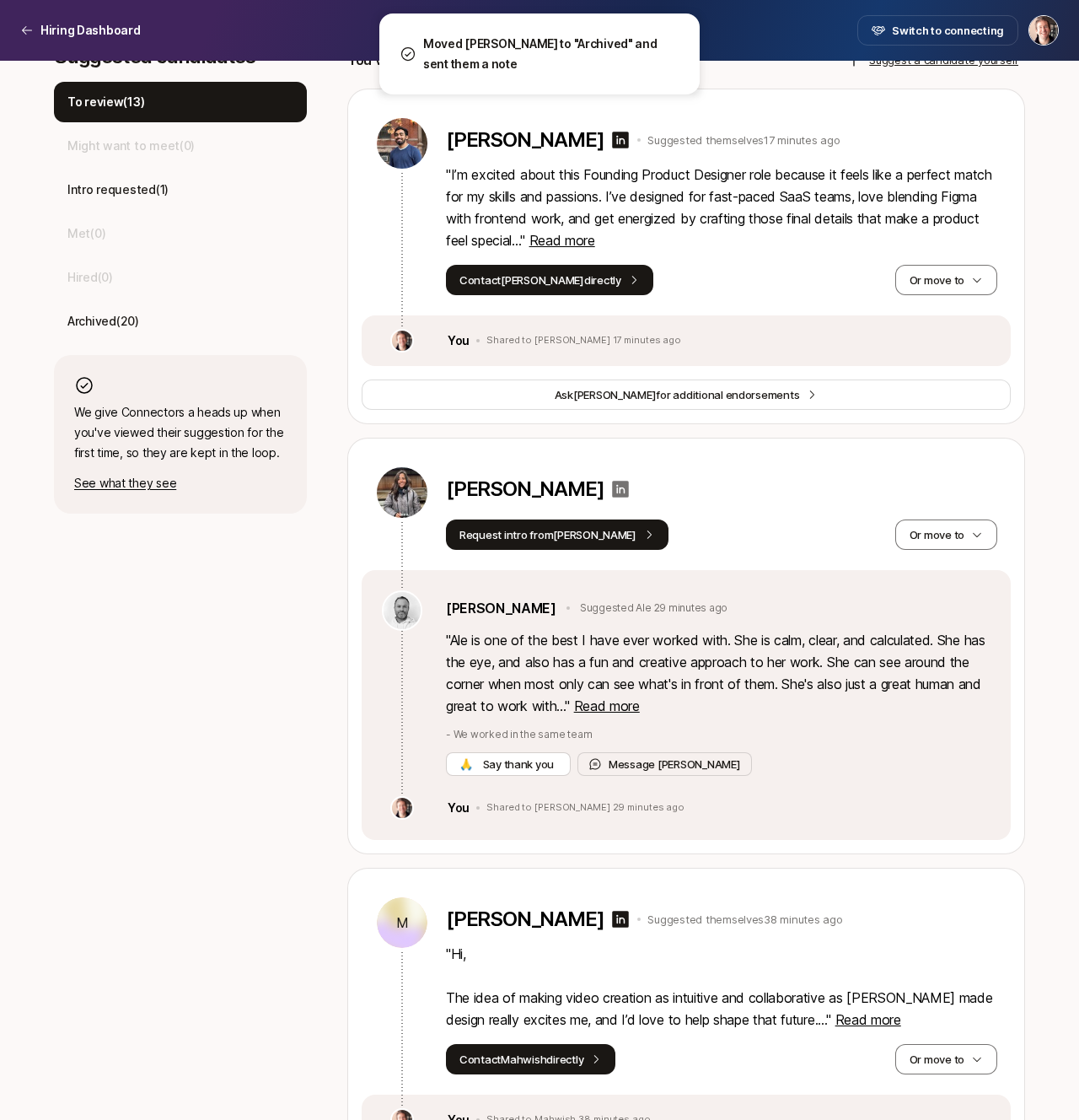
click at [613, 487] on icon at bounding box center [621, 489] width 17 height 17
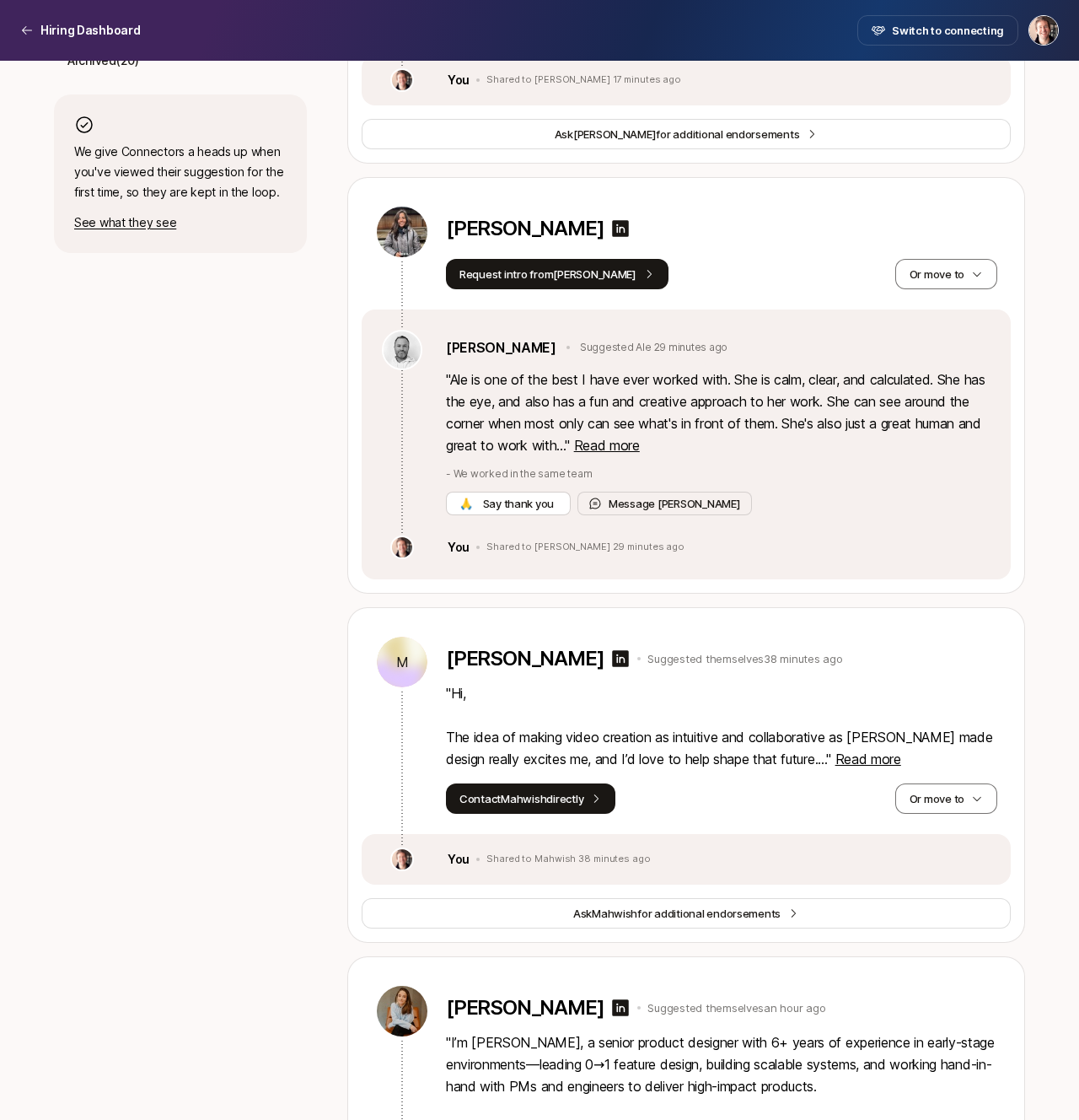
scroll to position [840, 0]
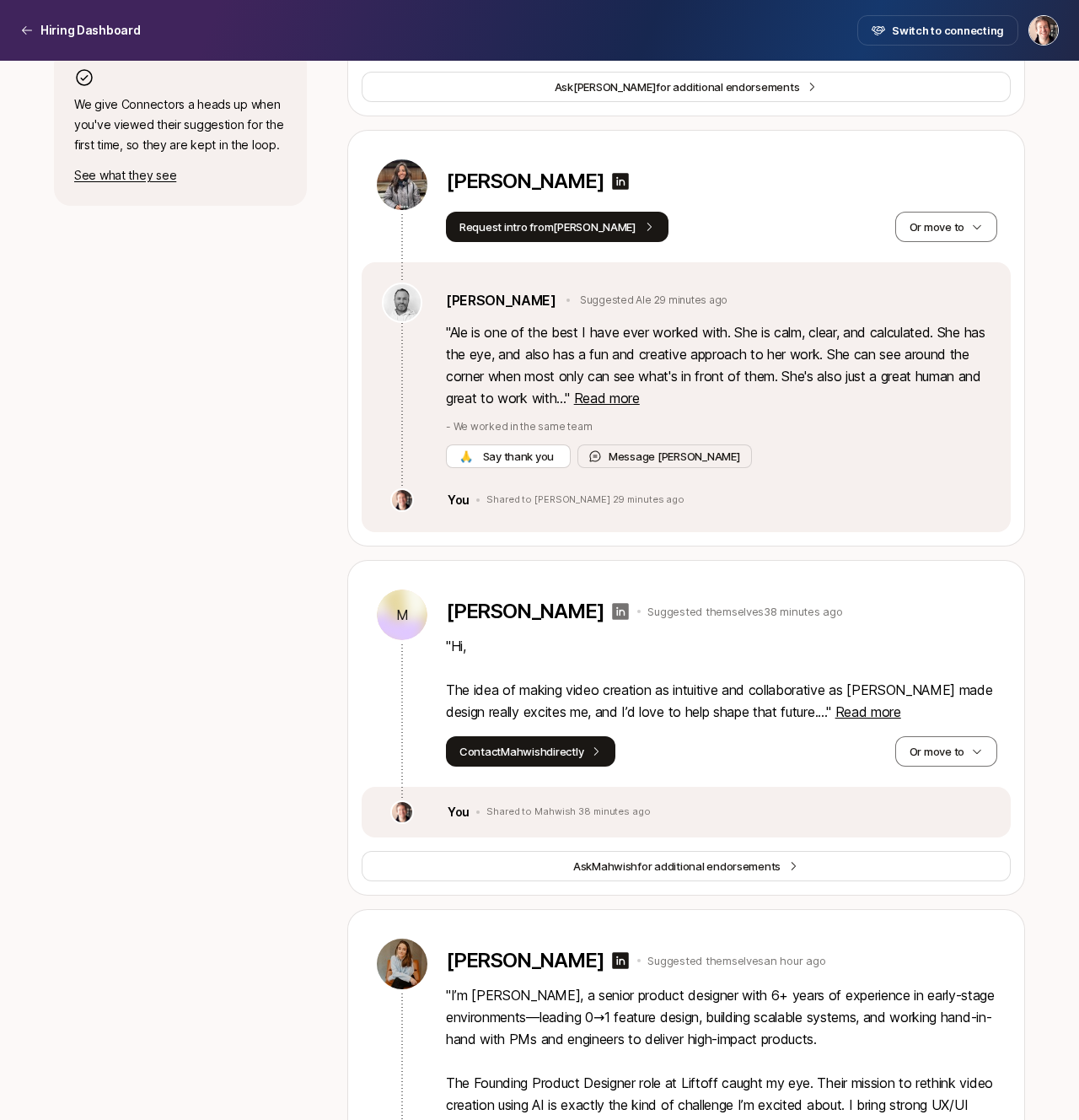
click at [610, 614] on icon at bounding box center [620, 611] width 20 height 20
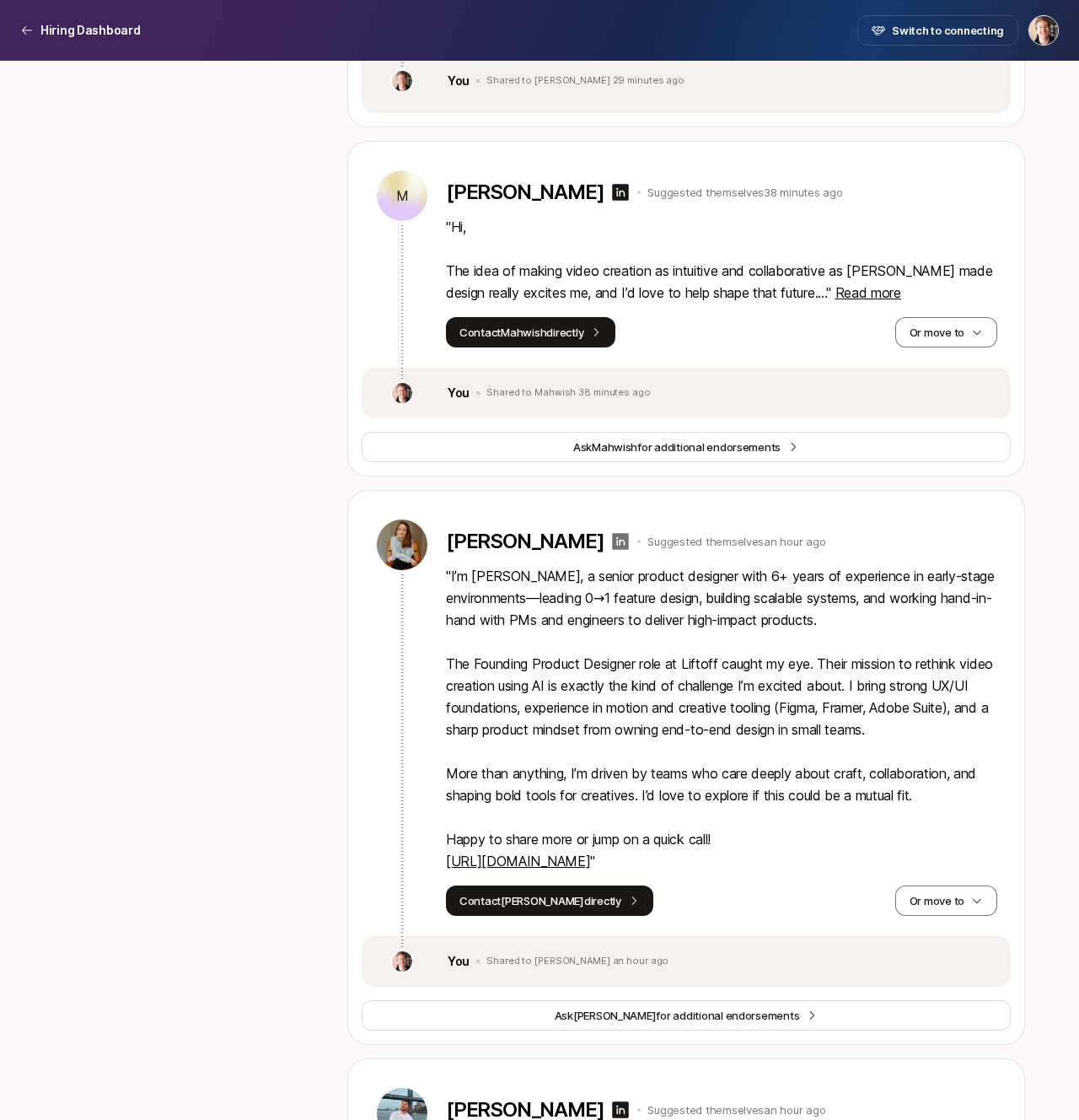
scroll to position [0, 0]
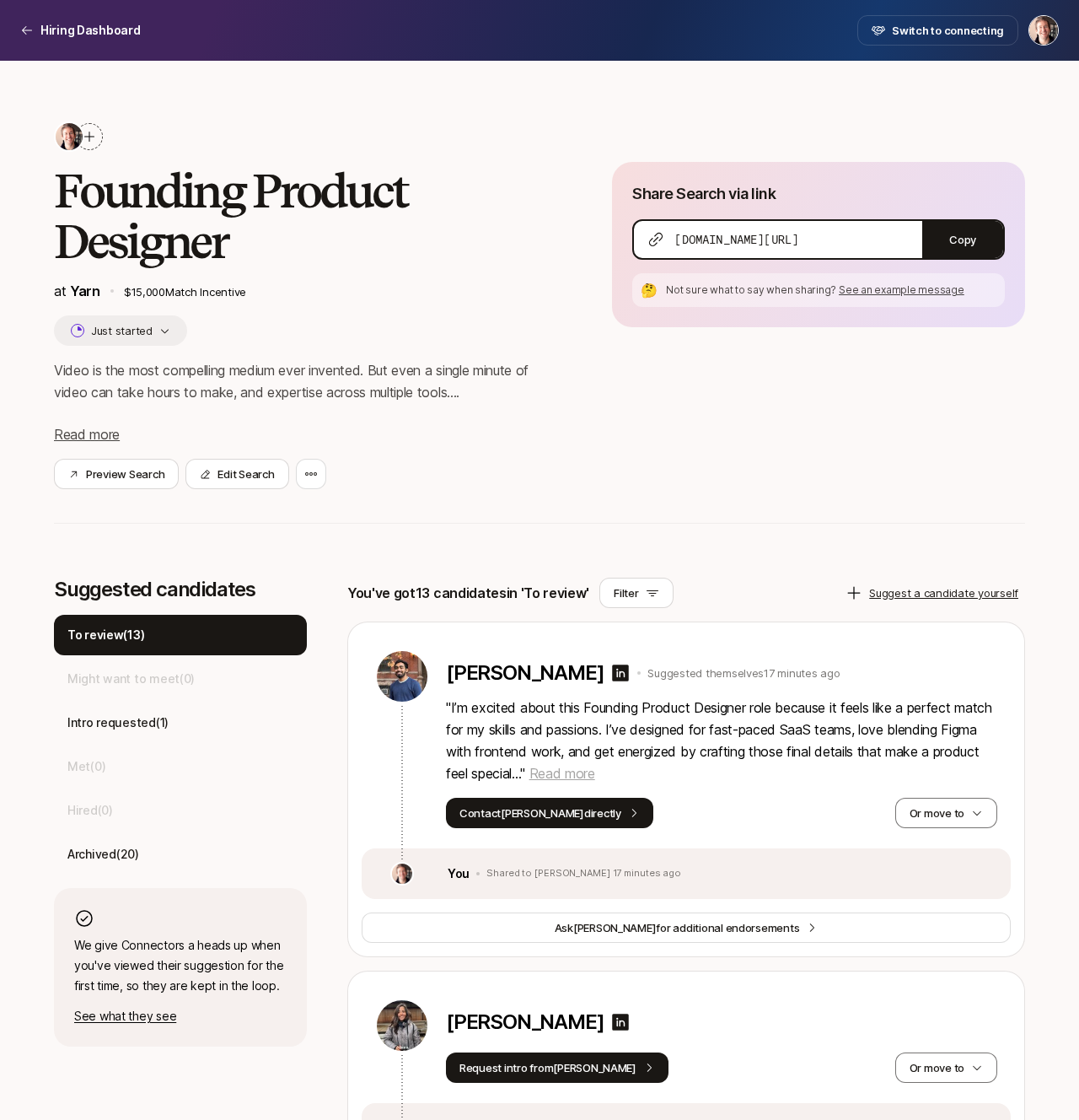
click at [595, 778] on span "Read more" at bounding box center [562, 773] width 66 height 17
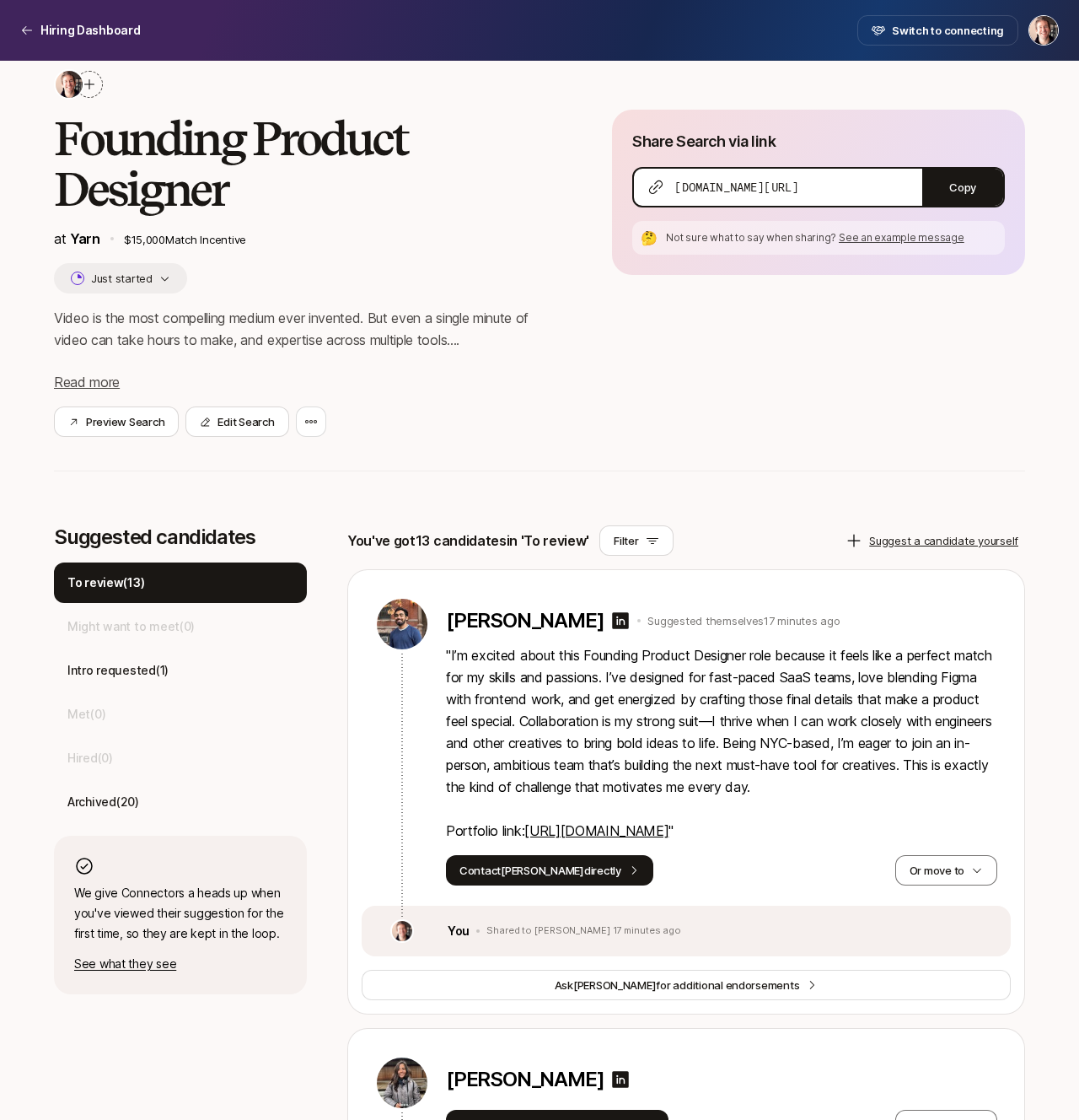
scroll to position [75, 0]
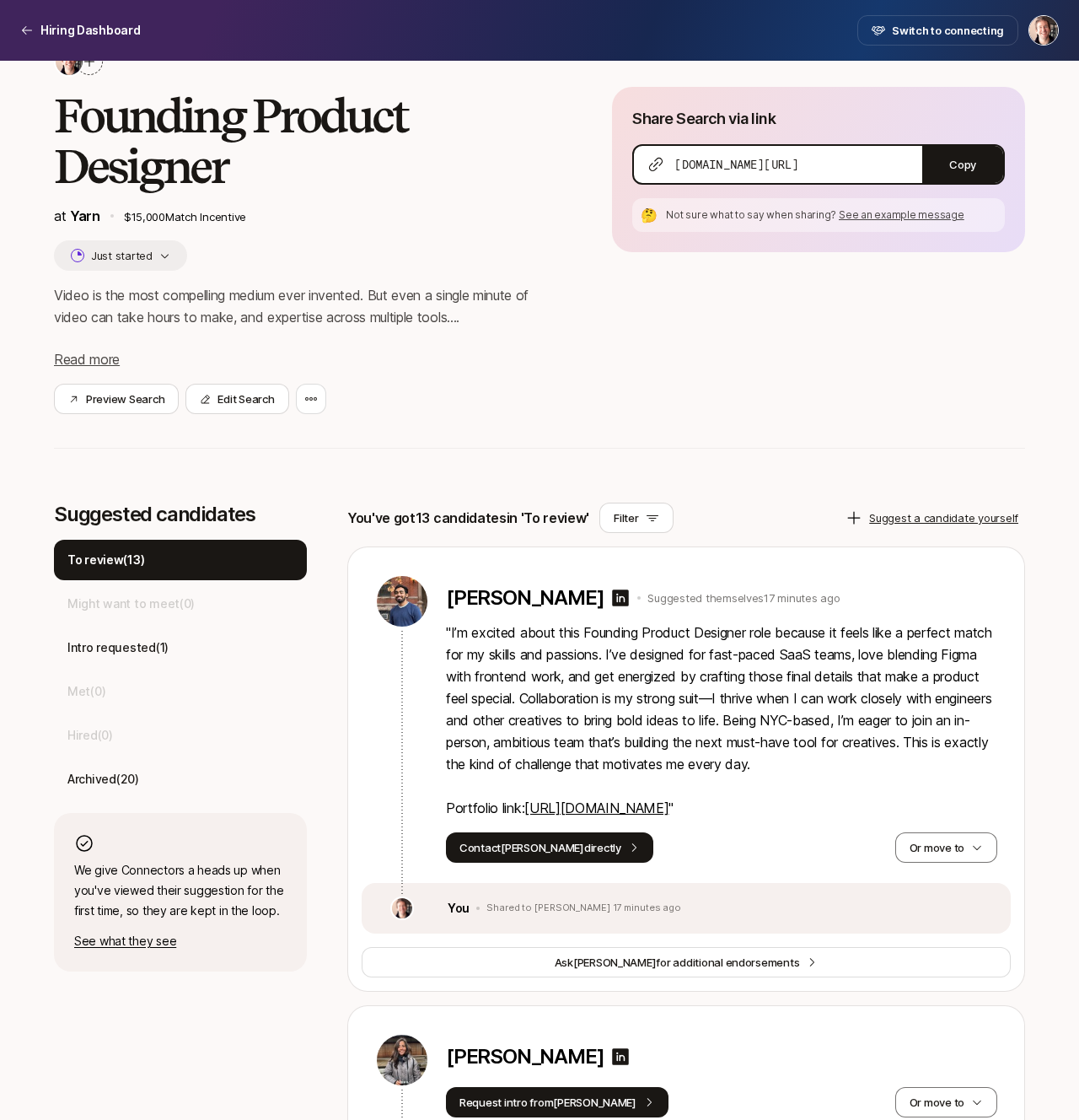
click at [601, 800] on link "https://aadityashete.me" at bounding box center [596, 807] width 144 height 17
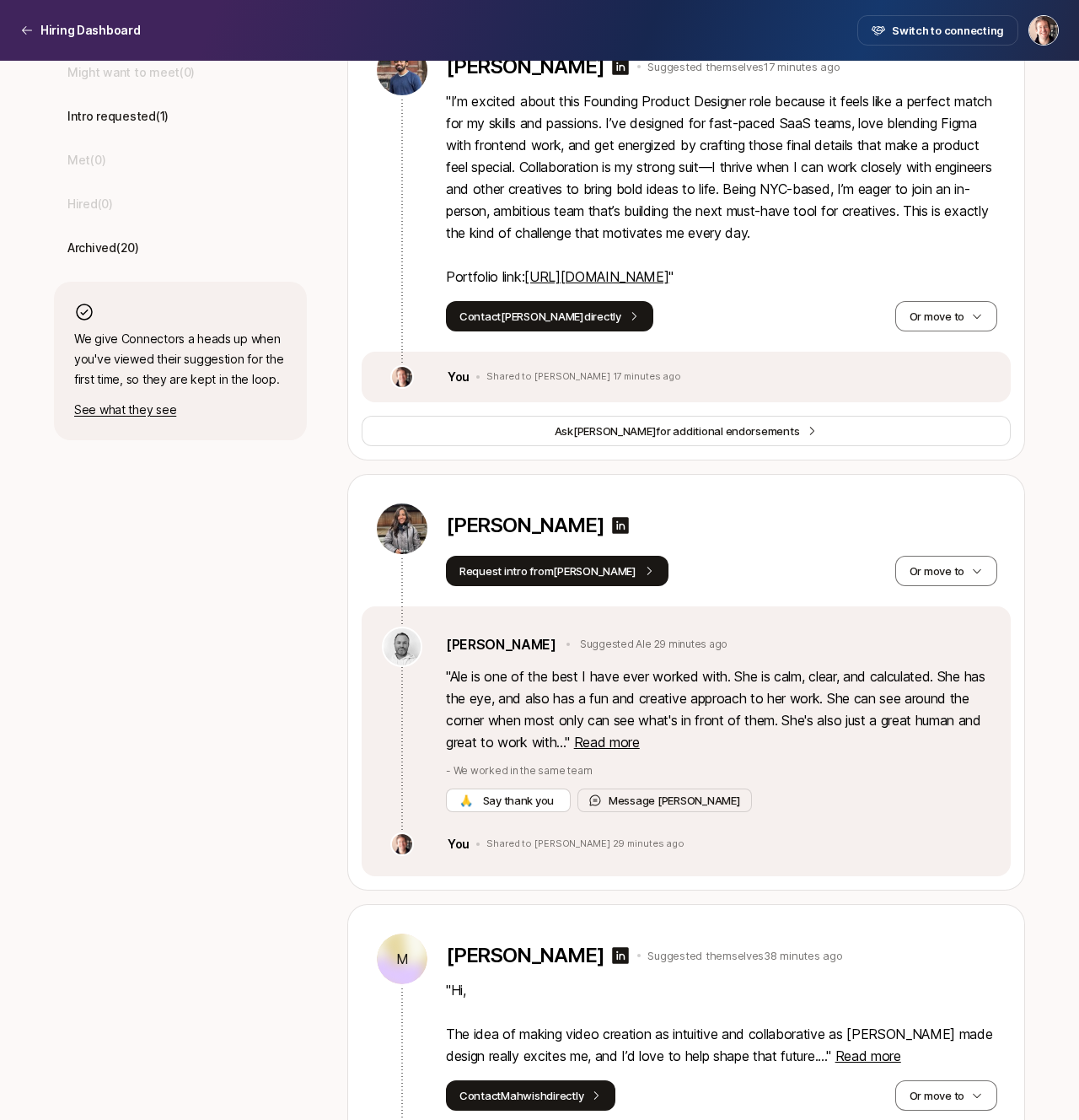
scroll to position [910, 0]
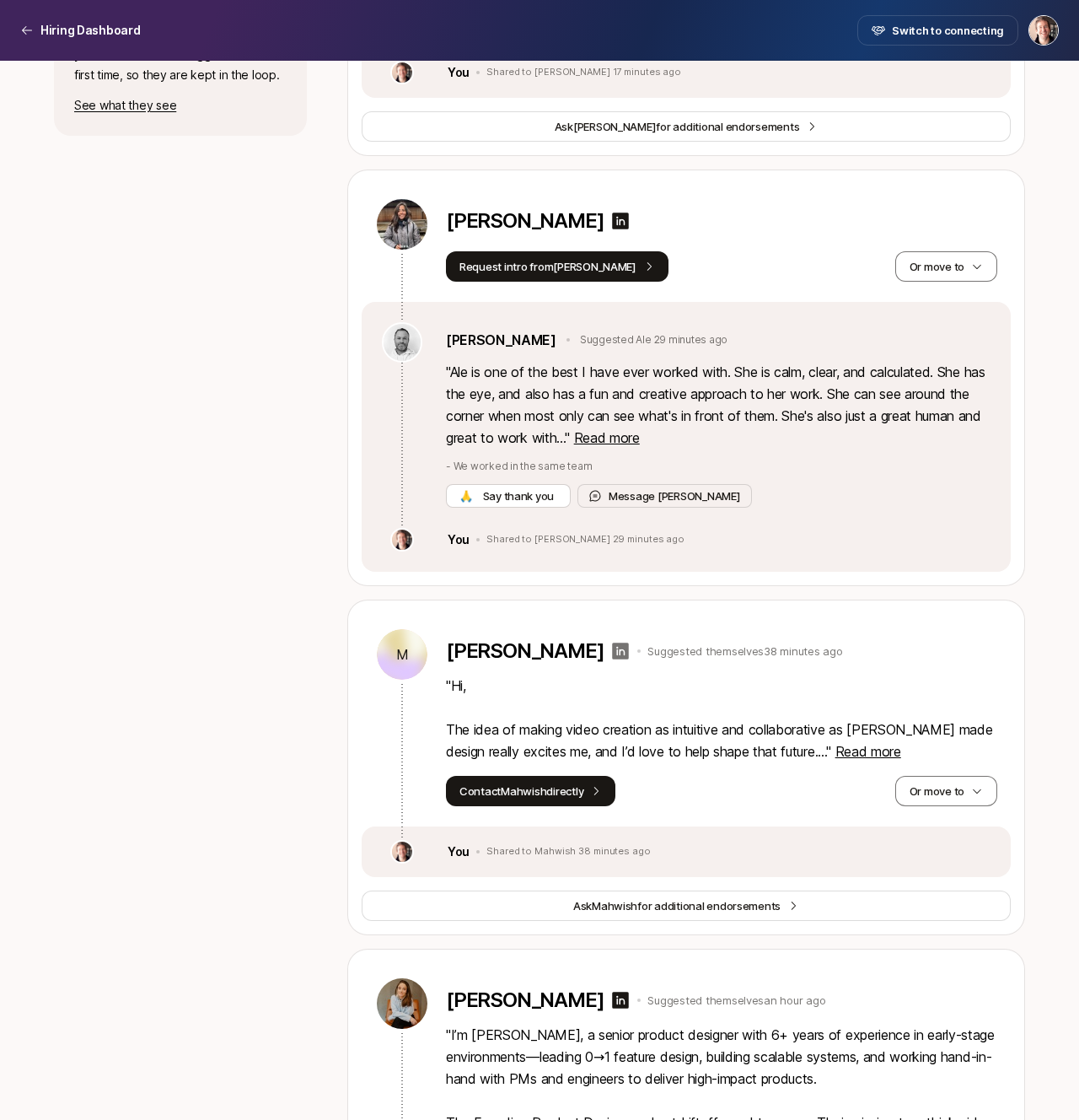
click at [610, 659] on icon at bounding box center [620, 650] width 20 height 20
click at [838, 746] on span "Read more" at bounding box center [869, 751] width 66 height 17
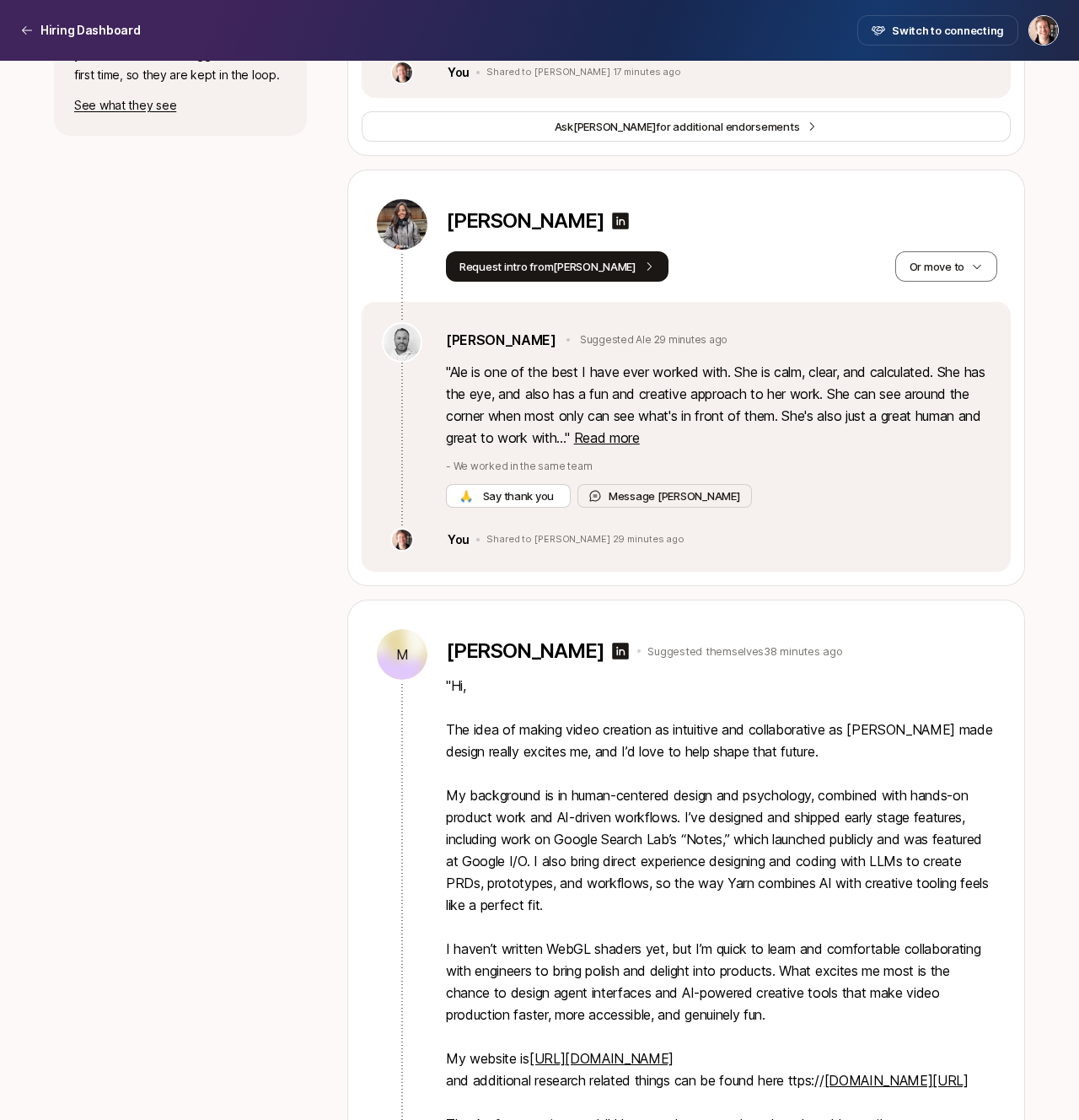
scroll to position [1052, 0]
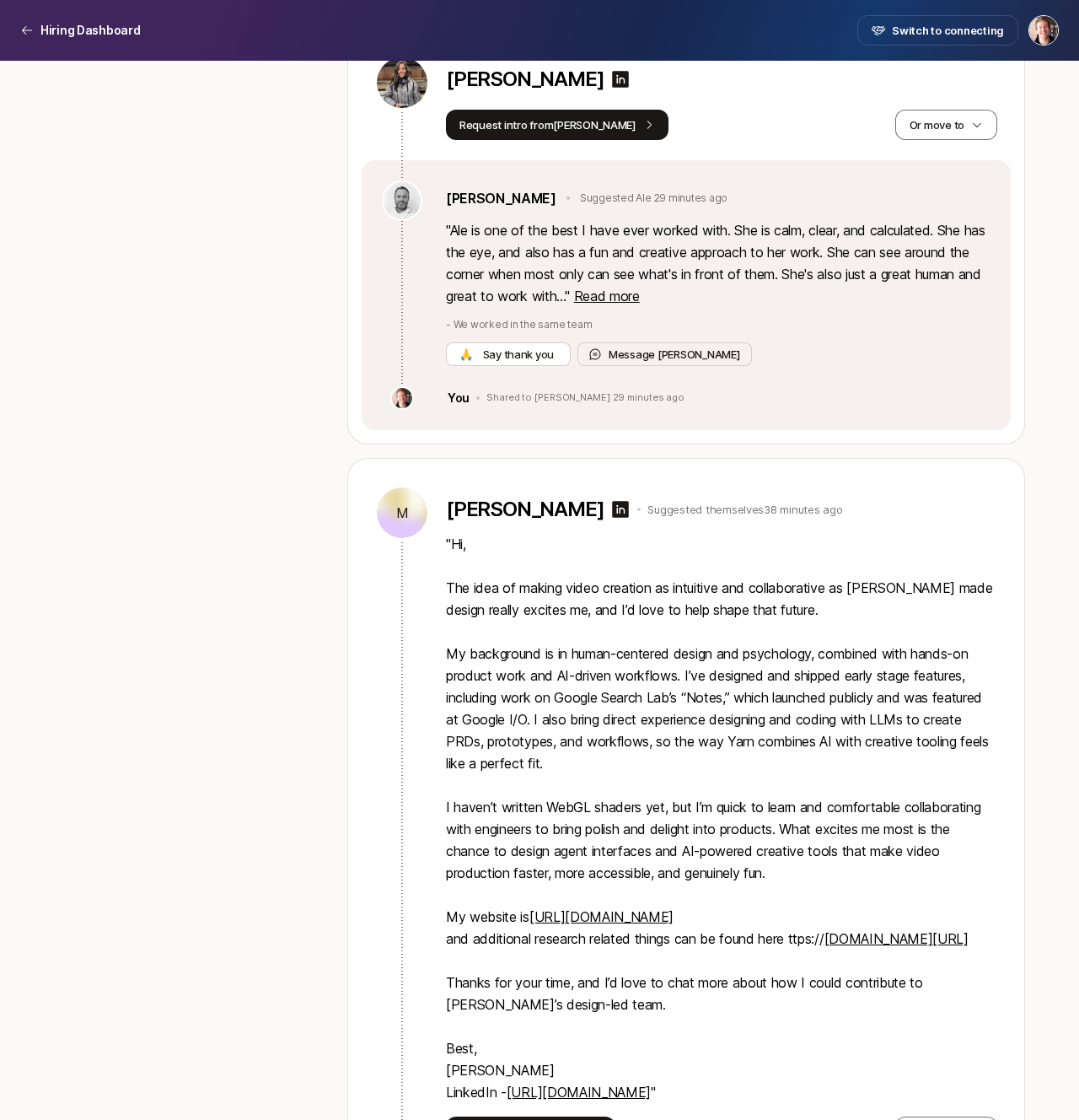
click at [578, 913] on link "http://pixelsbywish.com/" at bounding box center [601, 916] width 144 height 17
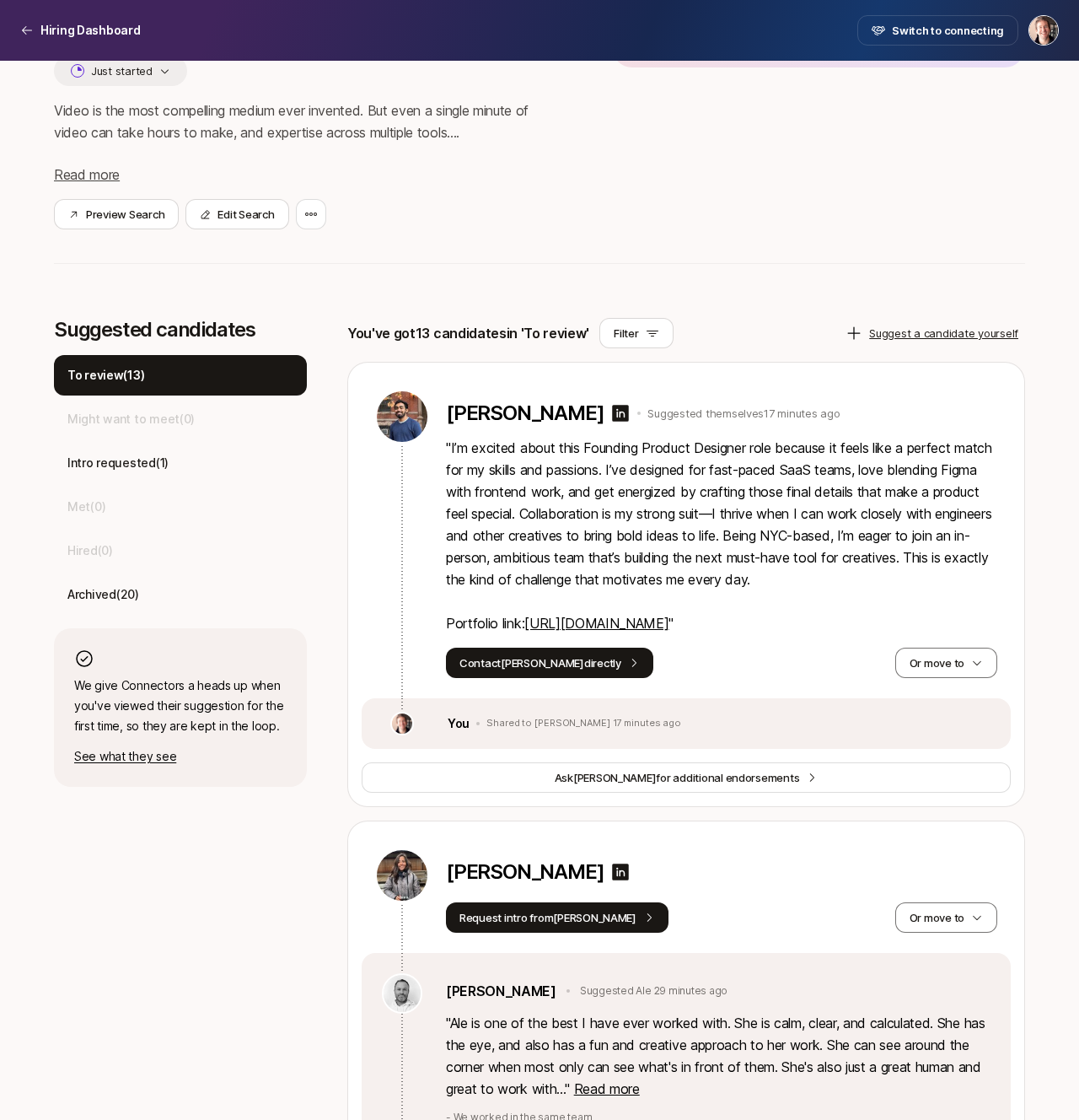
scroll to position [0, 0]
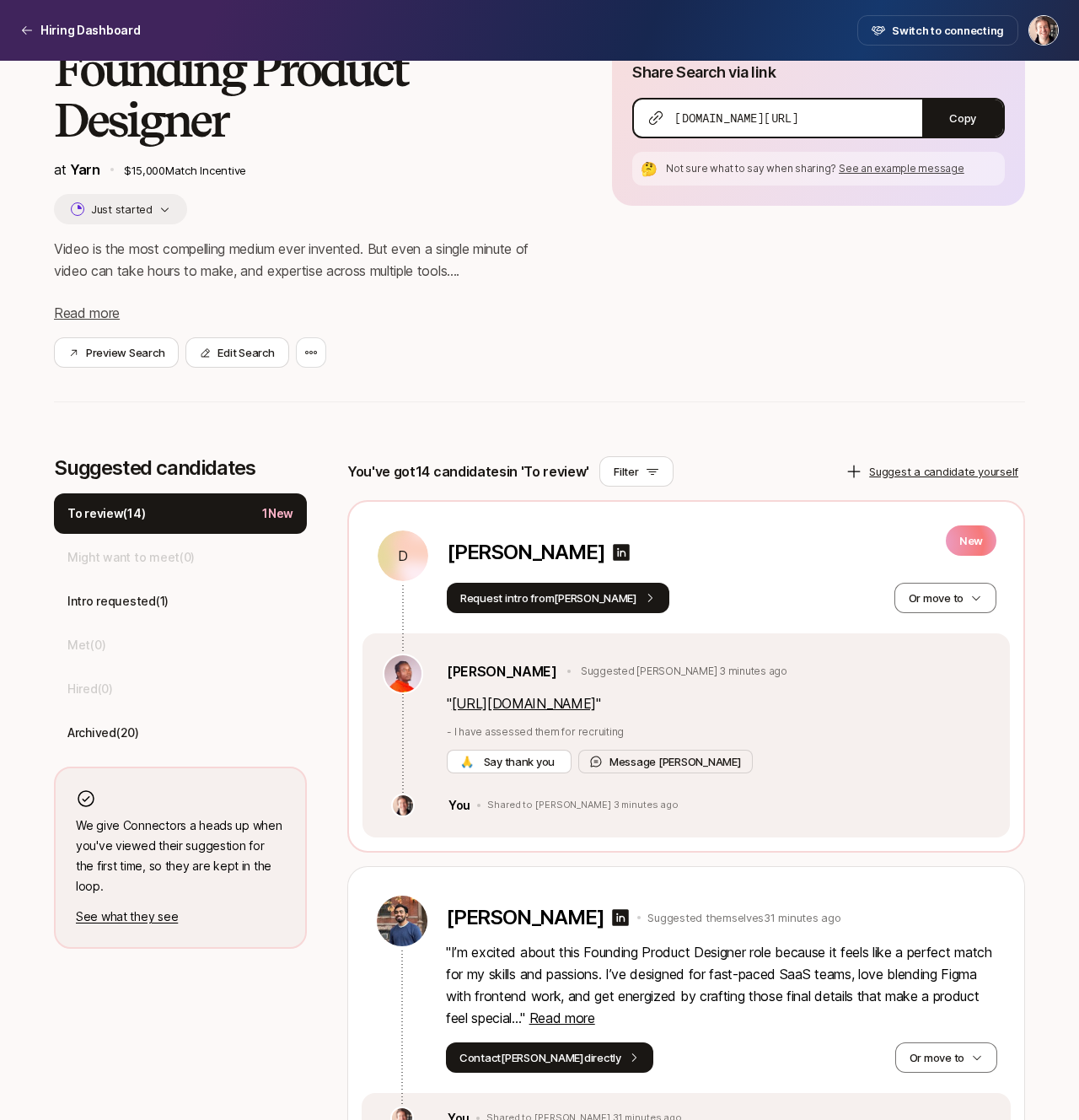
scroll to position [142, 0]
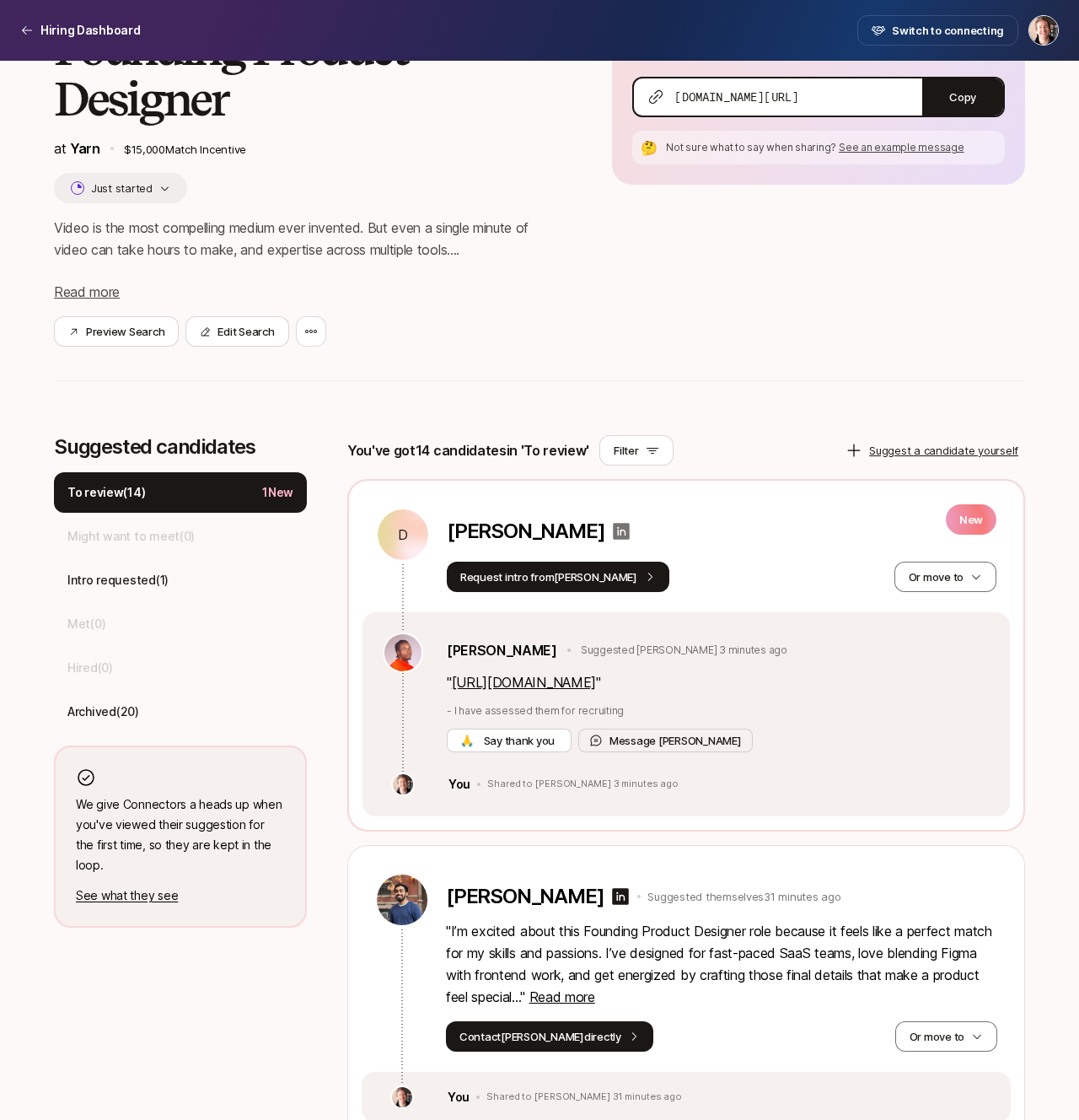
click at [614, 532] on icon at bounding box center [622, 531] width 17 height 17
click at [528, 687] on link "[URL][DOMAIN_NAME]" at bounding box center [524, 682] width 144 height 17
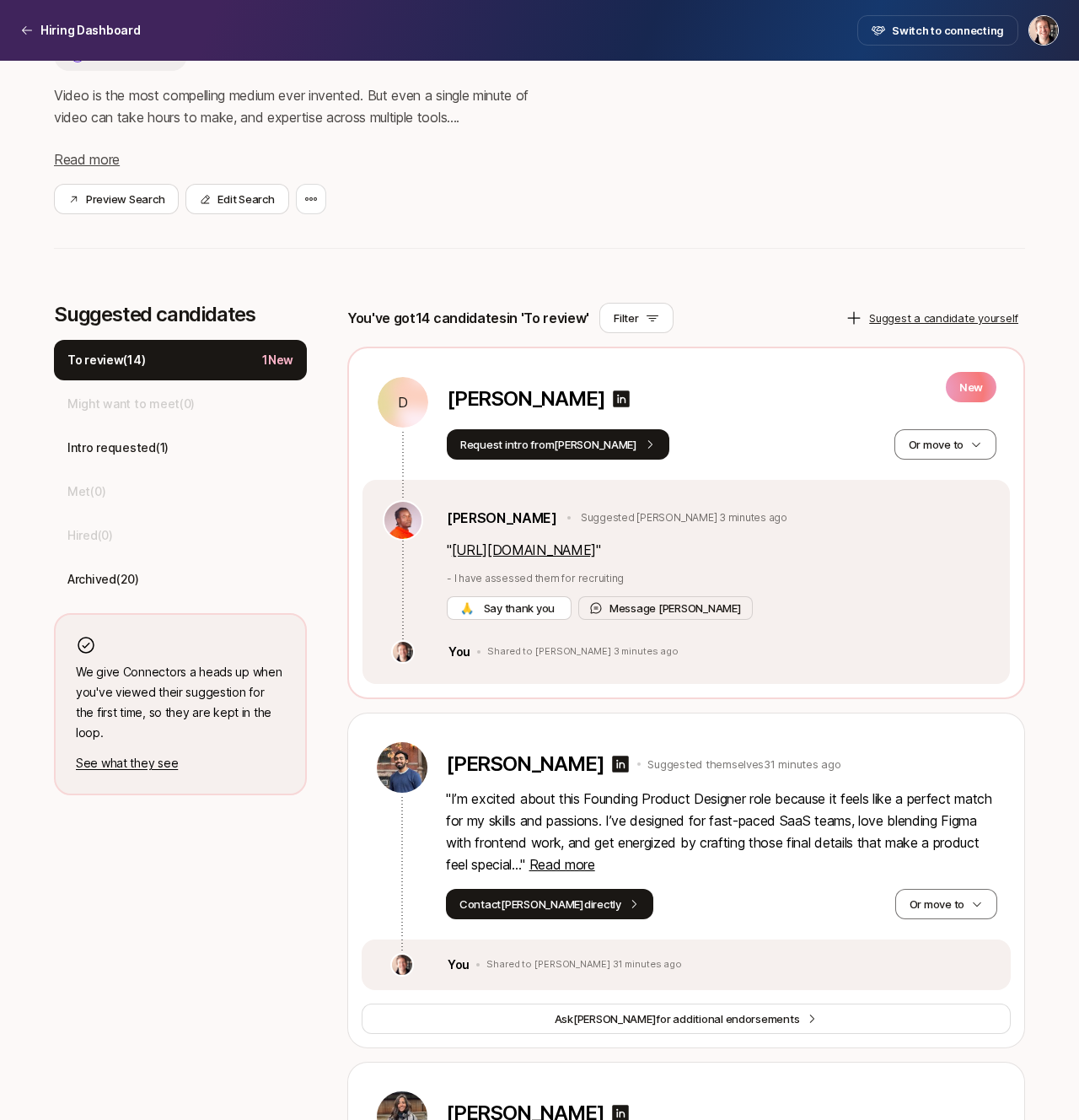
scroll to position [276, 0]
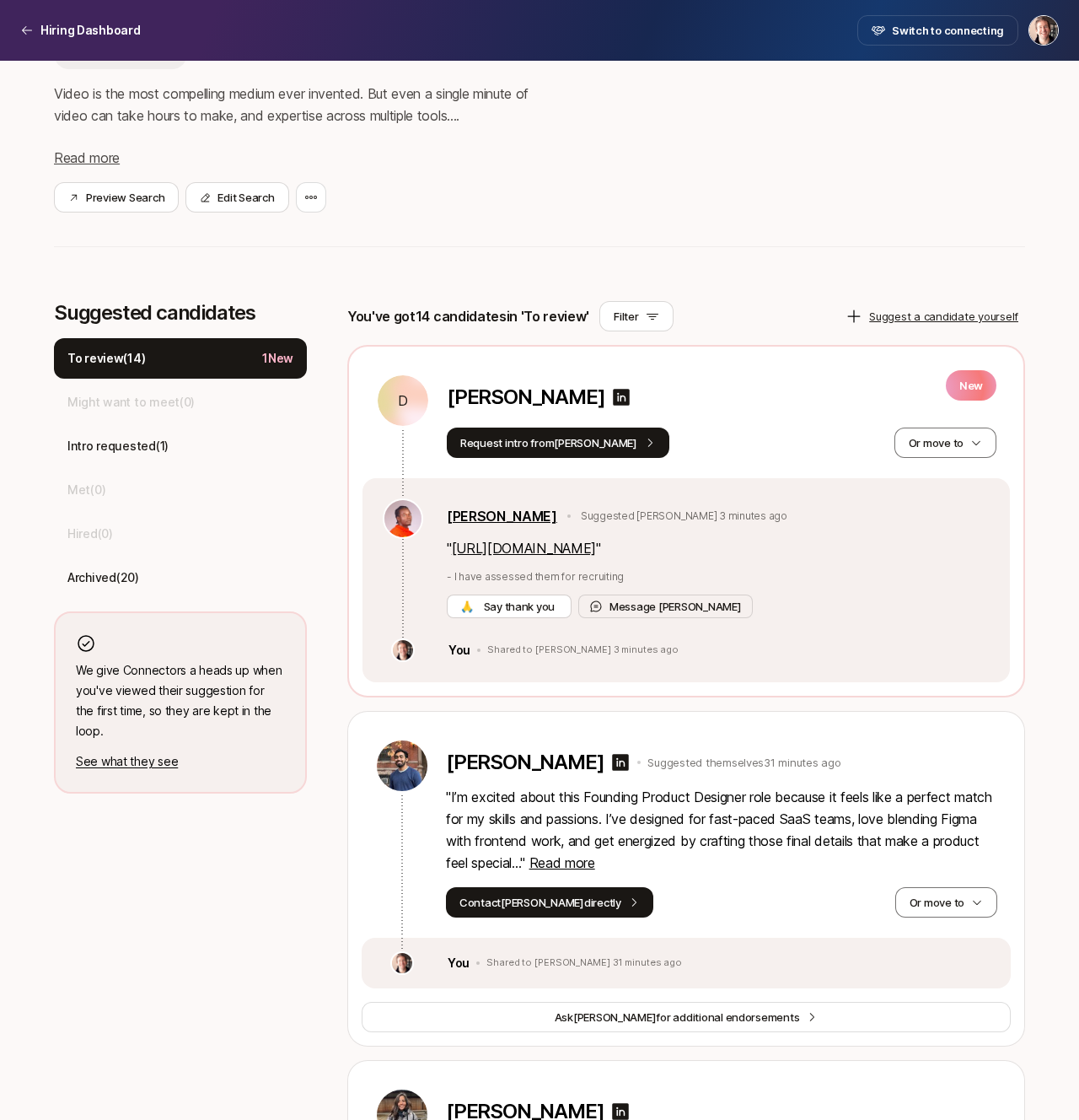
click at [493, 519] on link "[PERSON_NAME]" at bounding box center [502, 516] width 110 height 22
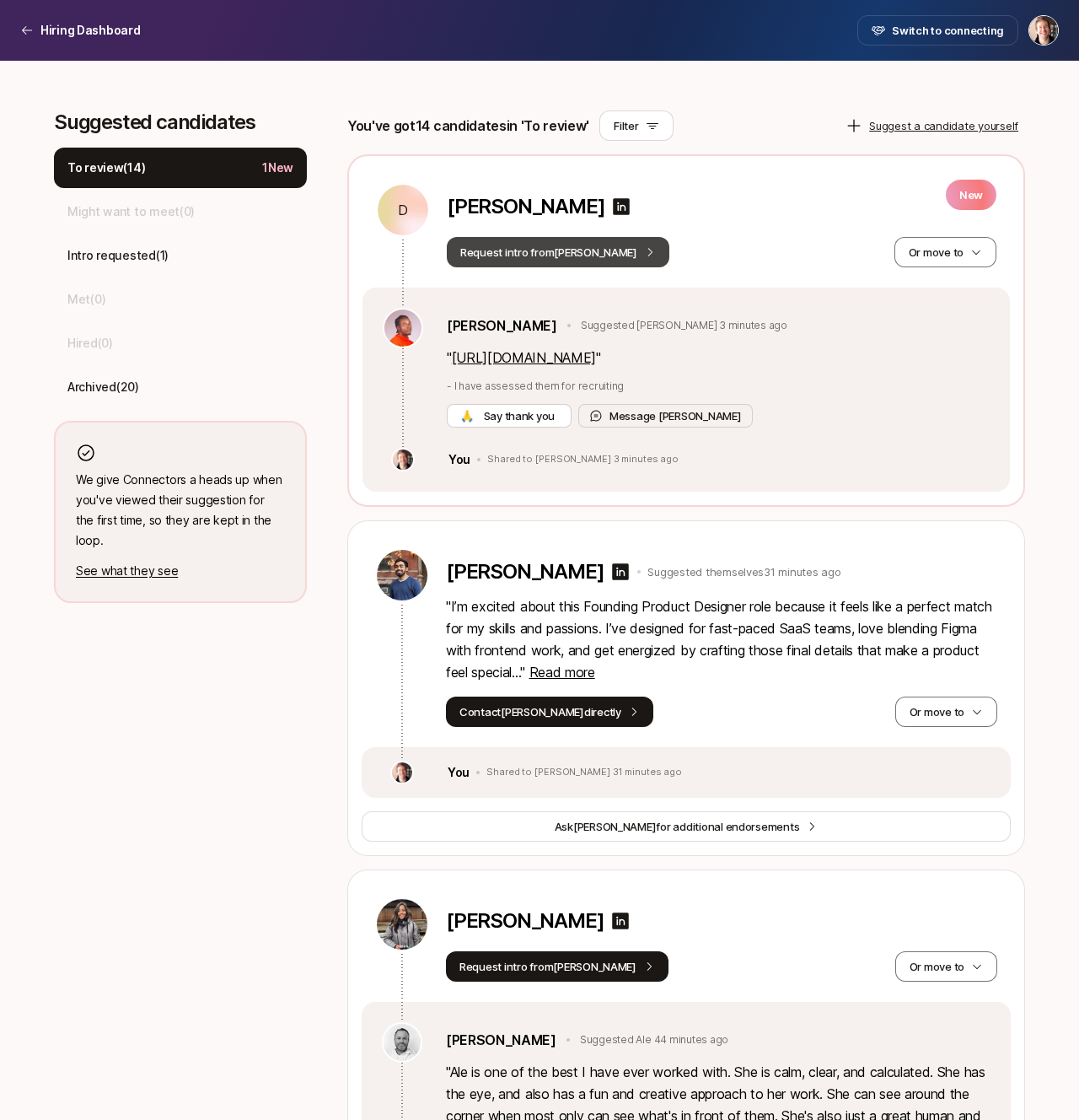
scroll to position [414, 0]
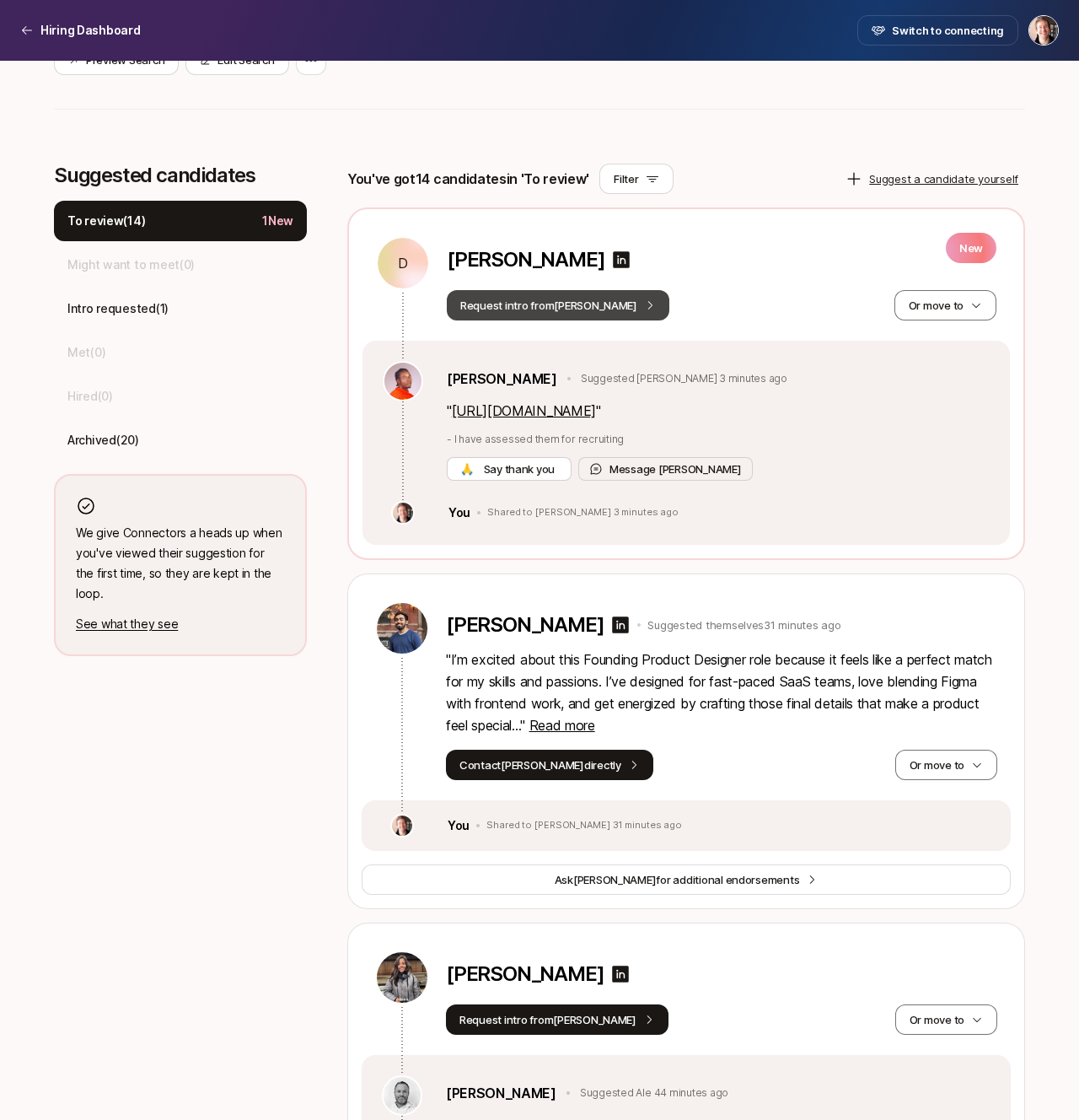
click at [557, 306] on button "Request intro from [PERSON_NAME]" at bounding box center [558, 306] width 223 height 30
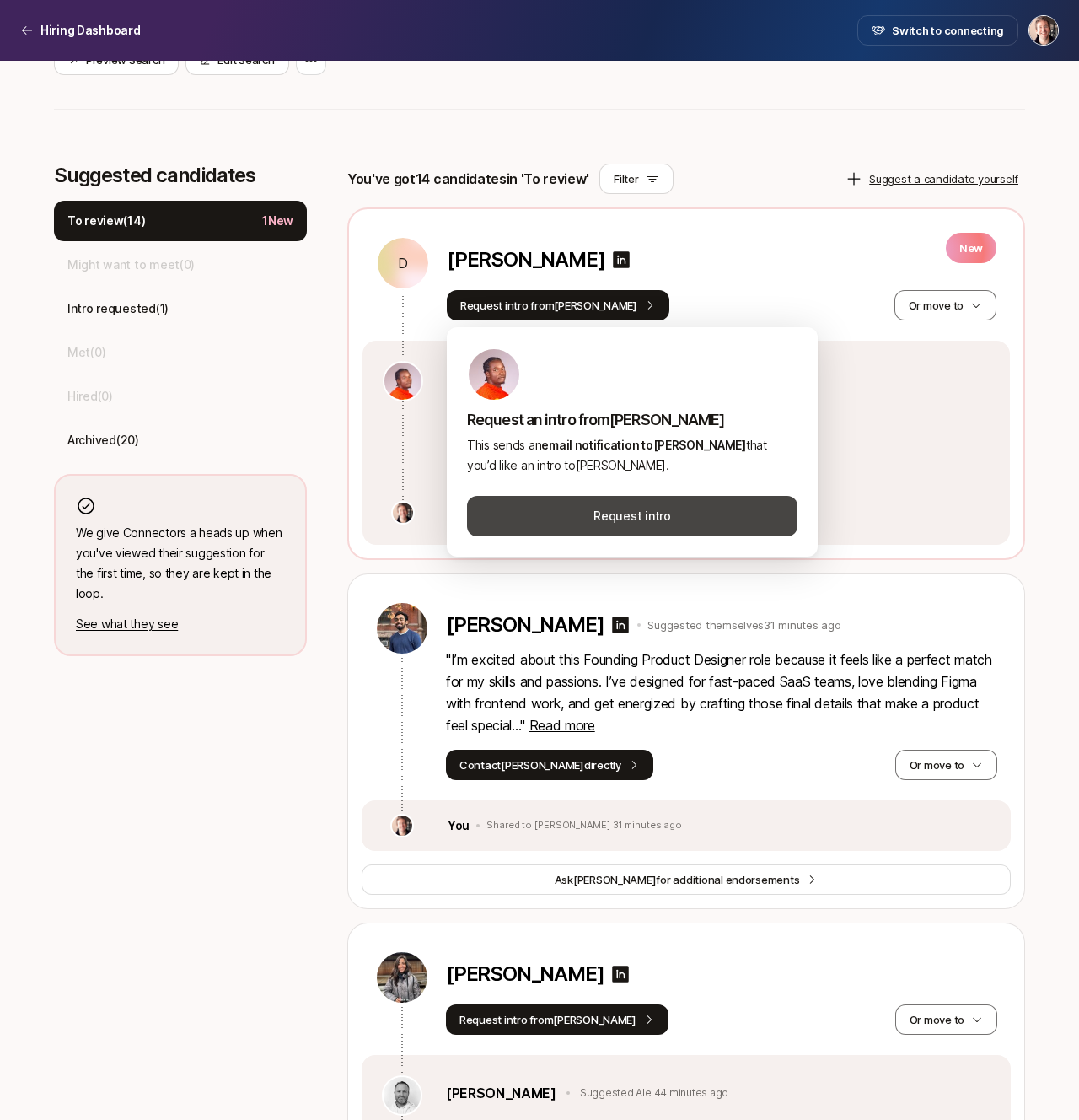
click at [584, 507] on button "Request intro" at bounding box center [632, 516] width 330 height 41
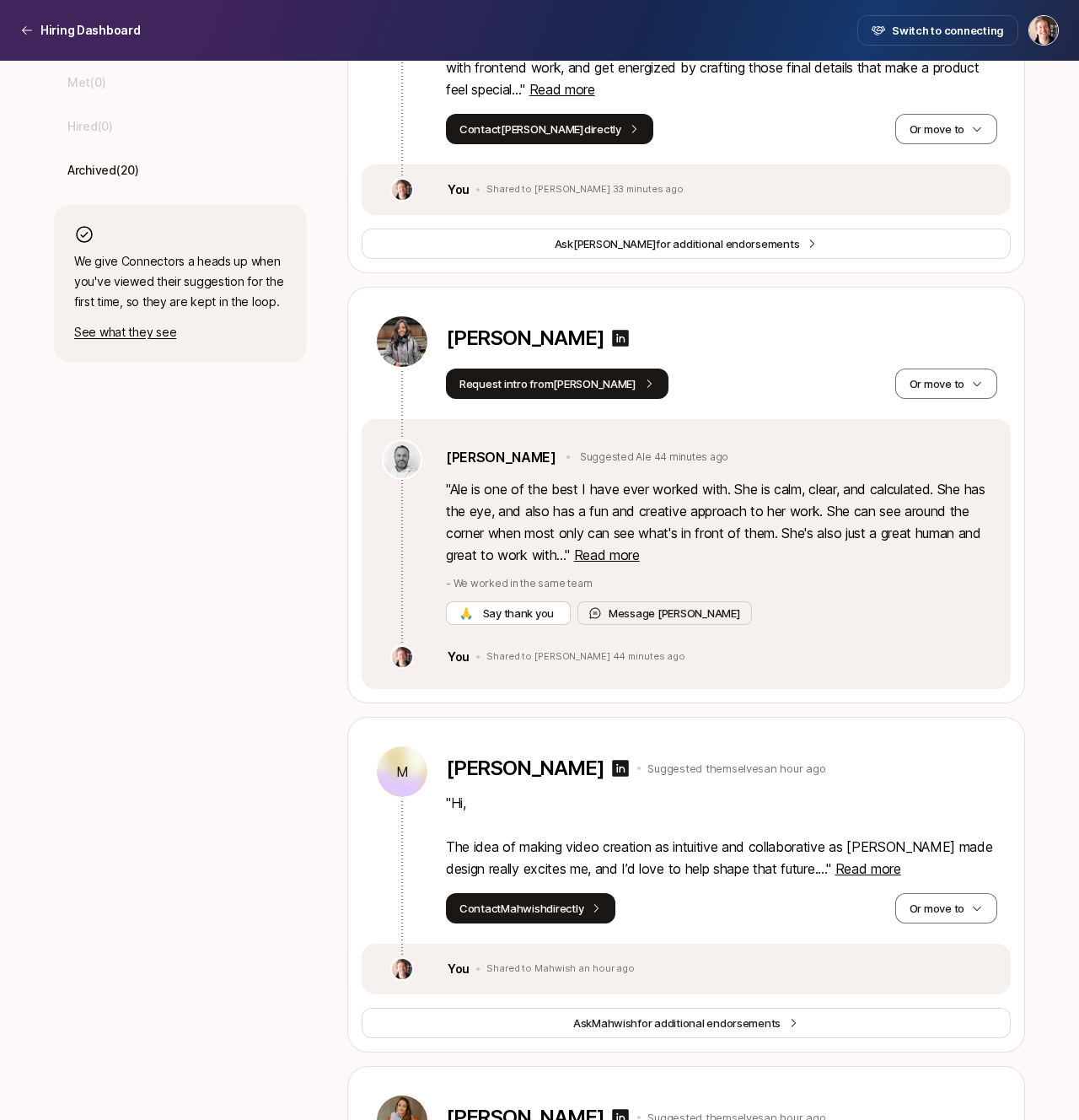
scroll to position [422, 0]
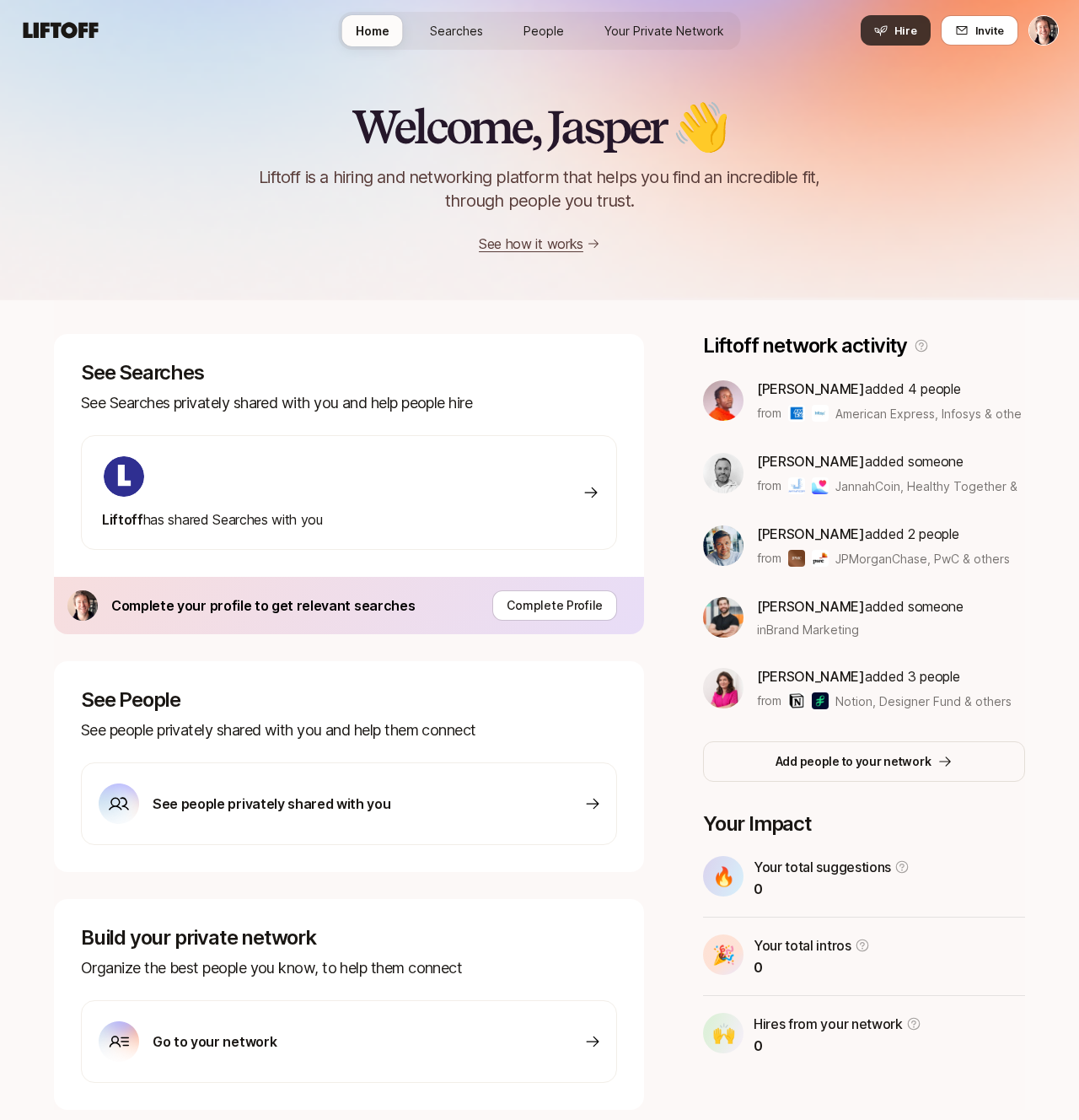
click at [904, 34] on span "Hire" at bounding box center [906, 30] width 23 height 17
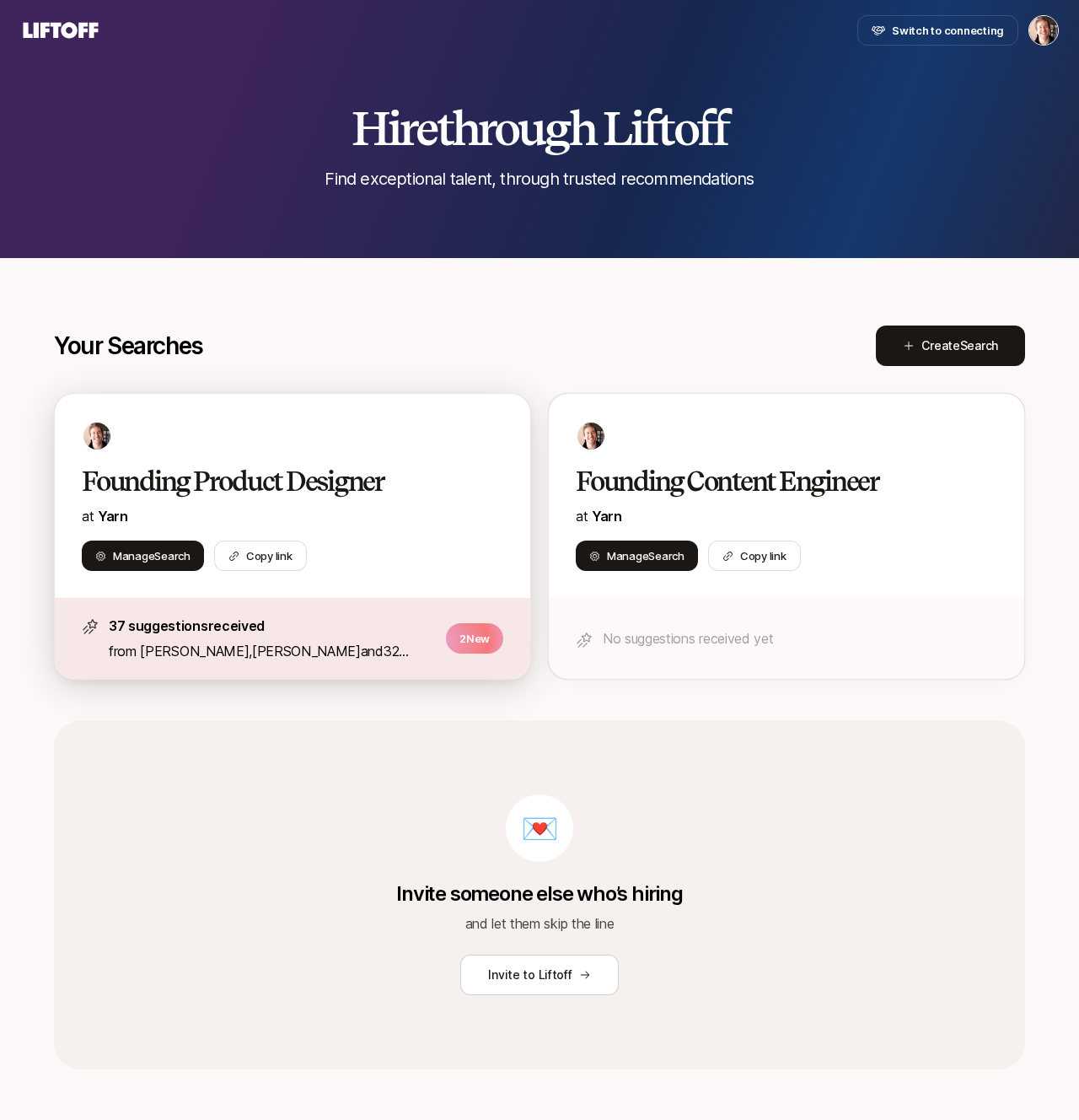
click at [409, 488] on h2 "Founding Product Designer" at bounding box center [274, 481] width 386 height 34
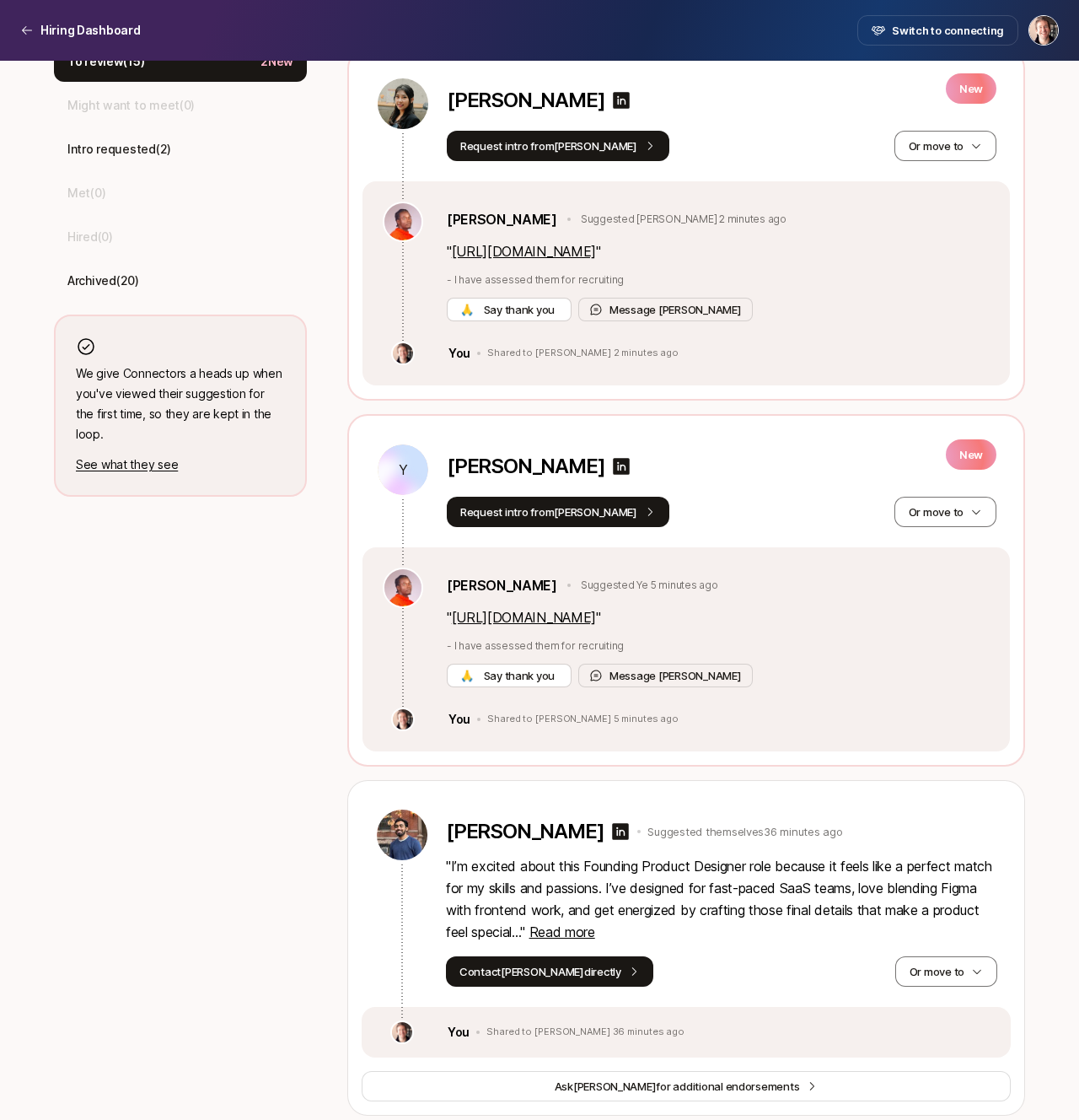
scroll to position [576, 0]
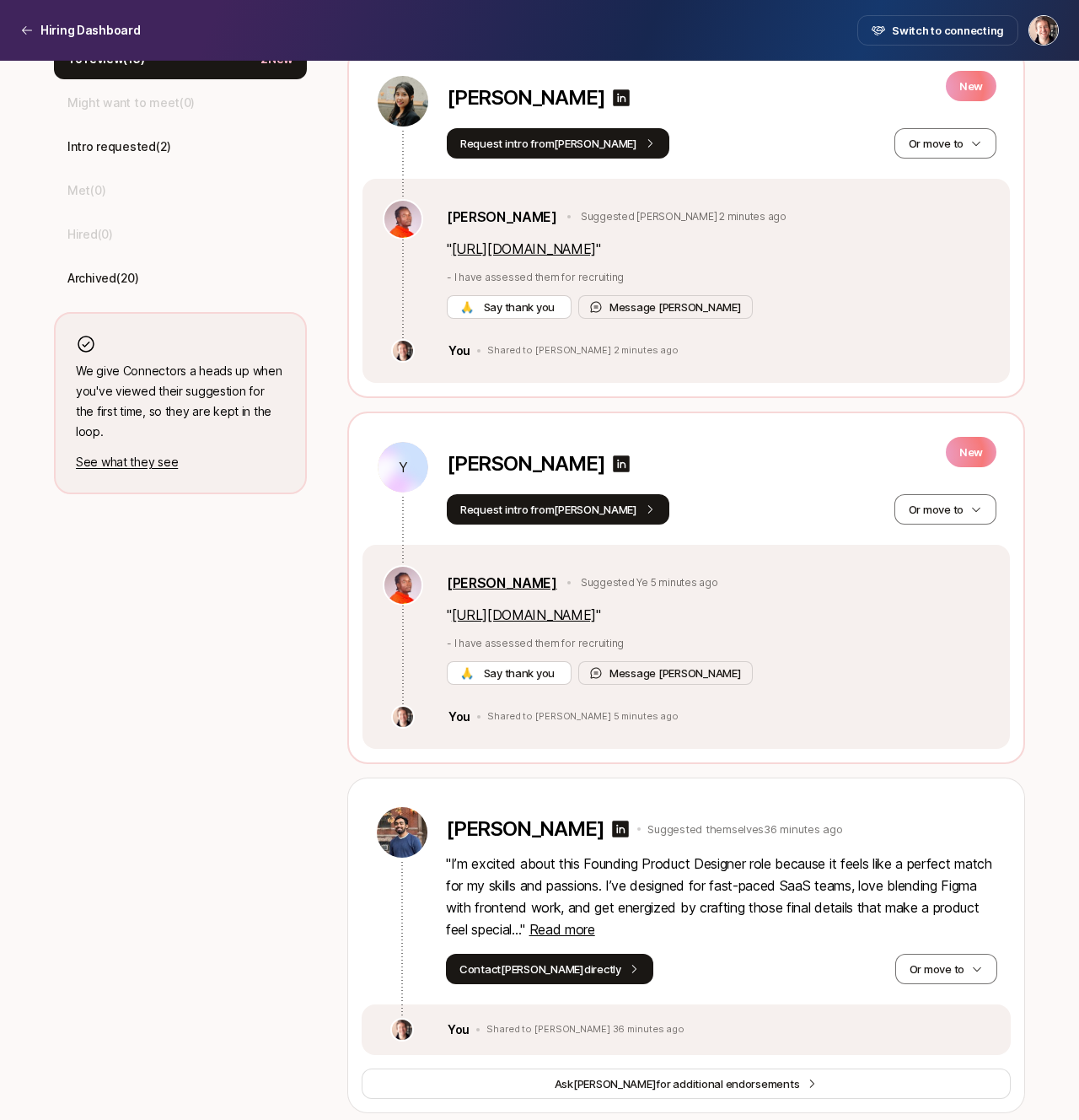
click at [484, 581] on link "[PERSON_NAME]" at bounding box center [502, 583] width 110 height 22
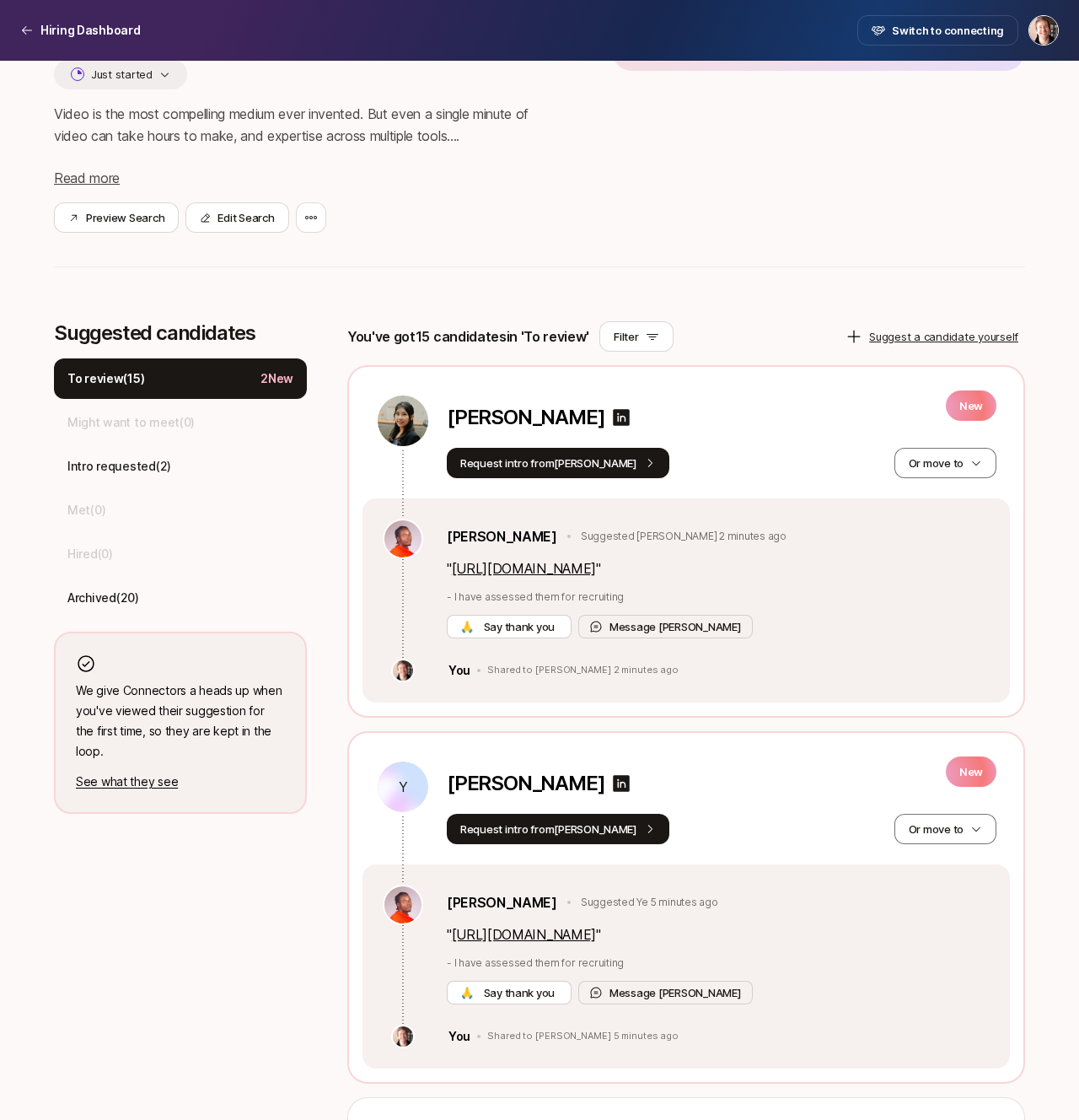
scroll to position [0, 0]
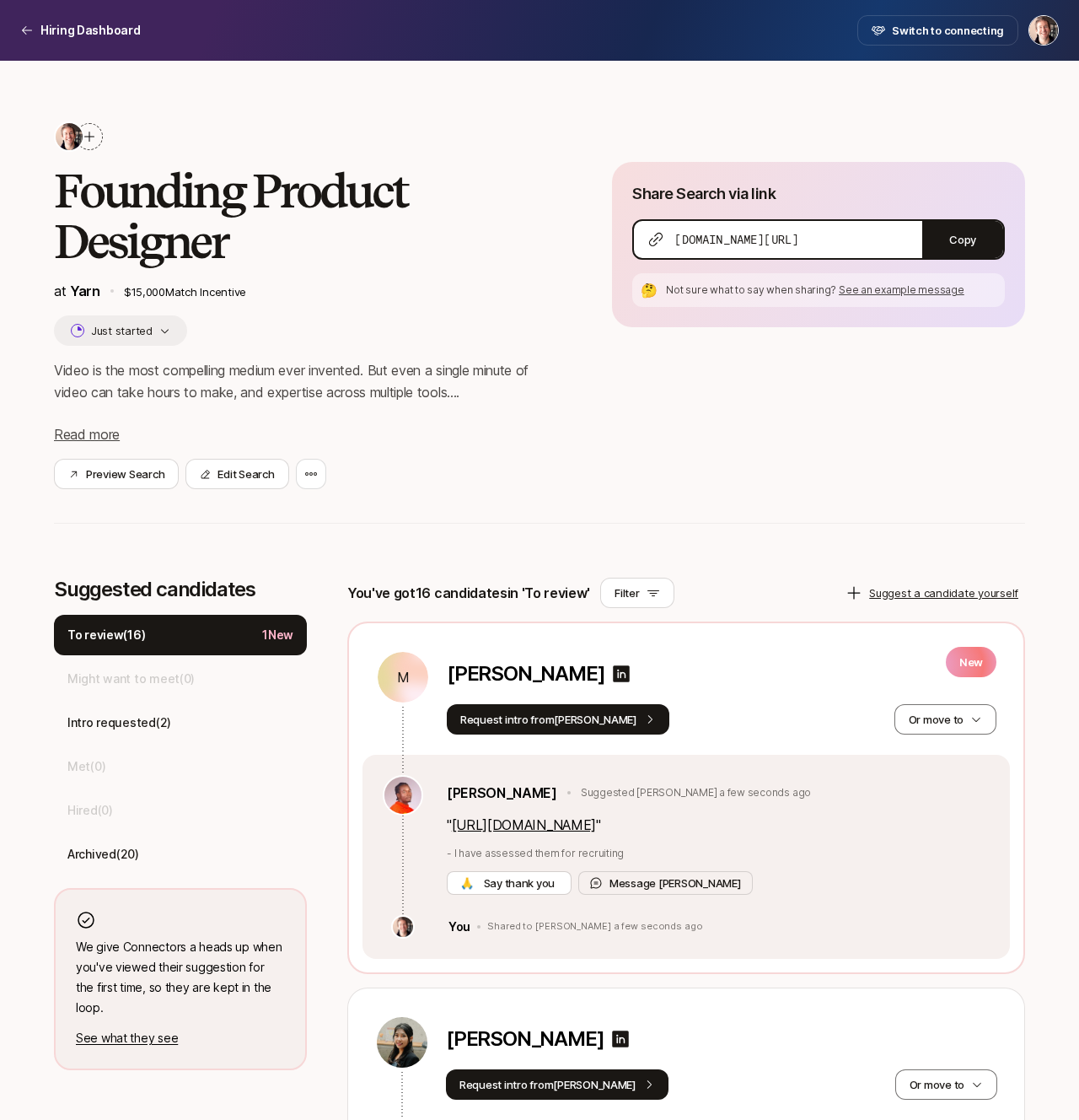
scroll to position [158, 0]
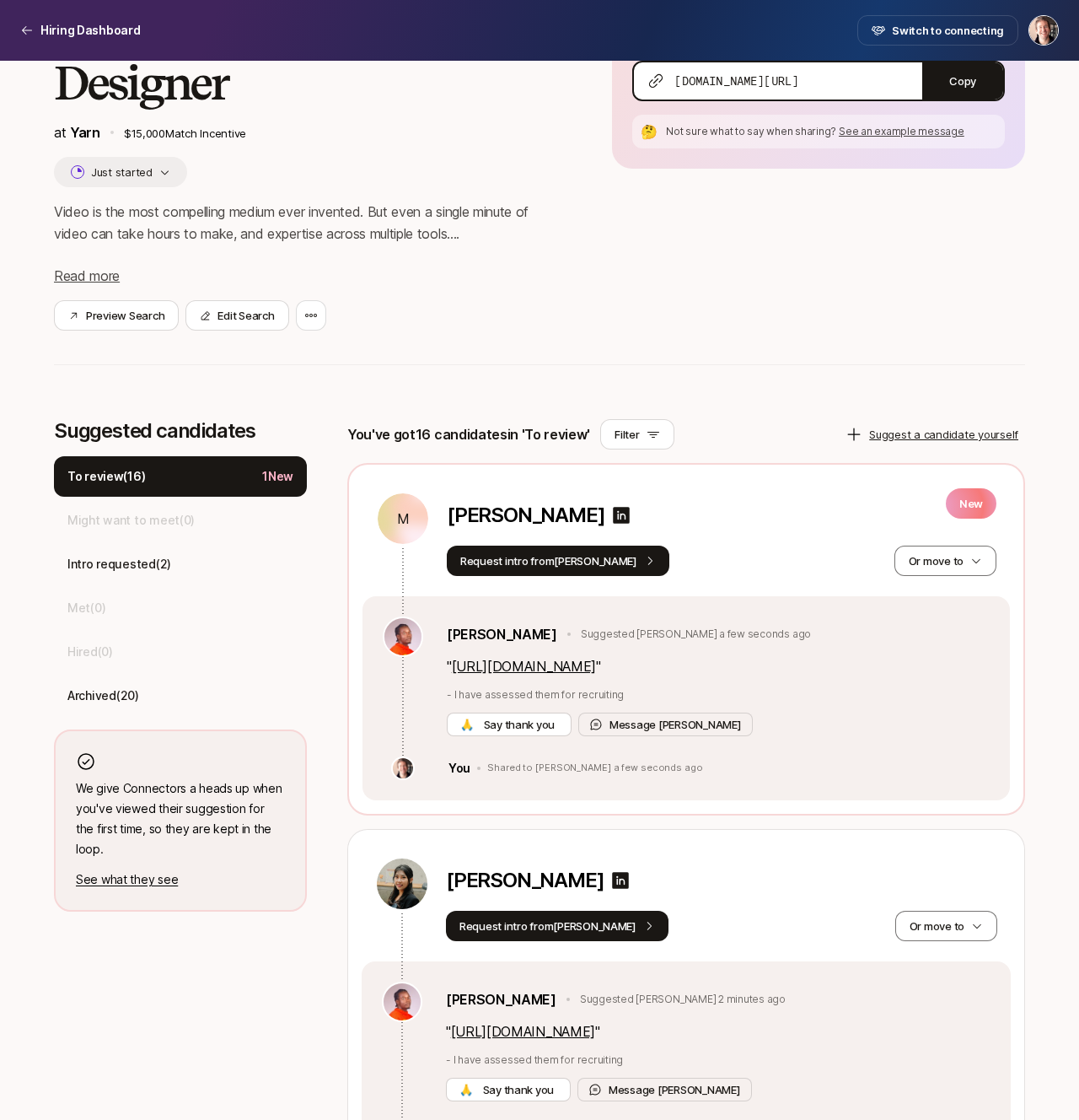
click at [532, 665] on link "[URL][DOMAIN_NAME]" at bounding box center [524, 665] width 144 height 17
